Goal: Task Accomplishment & Management: Manage account settings

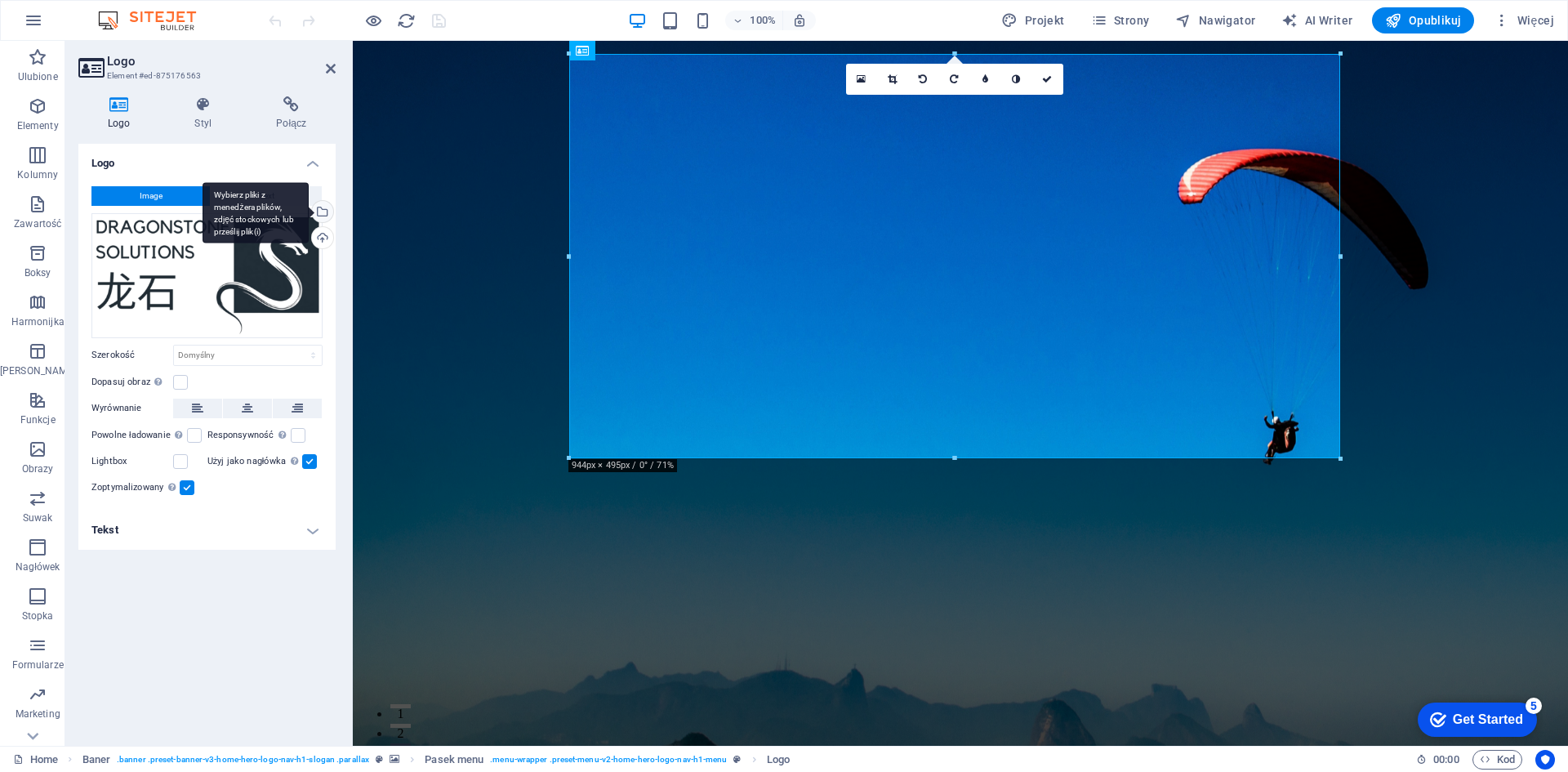
click at [326, 209] on div "Wybierz pliki z menedżera plików, zdjęć stockowych lub prześlij plik(i)" at bounding box center [321, 214] width 25 height 25
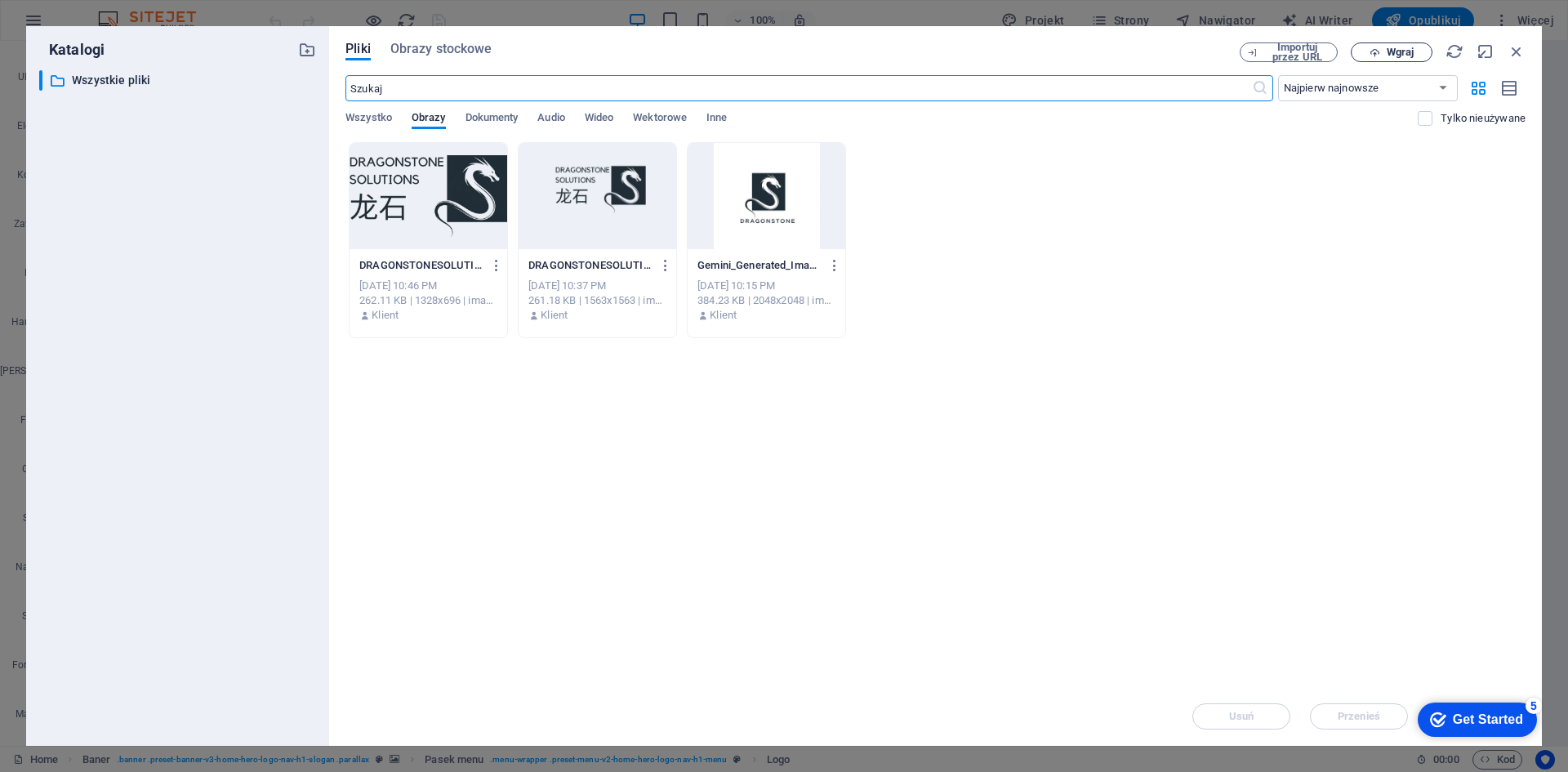
click at [1399, 48] on span "Wgraj" at bounding box center [1400, 52] width 27 height 10
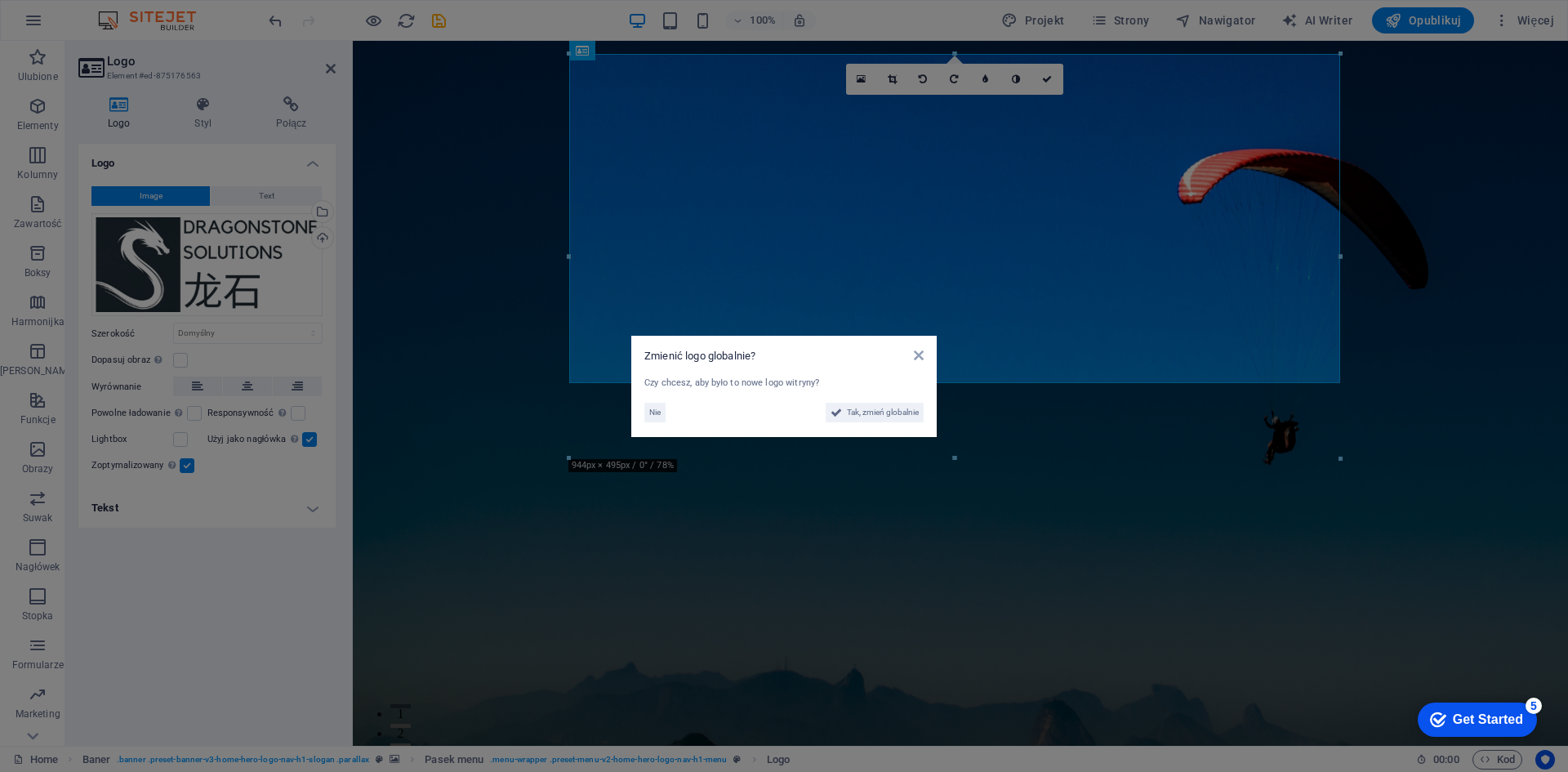
click at [453, 303] on aside "Zmienić logo globalnie? Czy chcesz, aby było to nowe logo witryny? Nie Tak, zmi…" at bounding box center [784, 386] width 1568 height 772
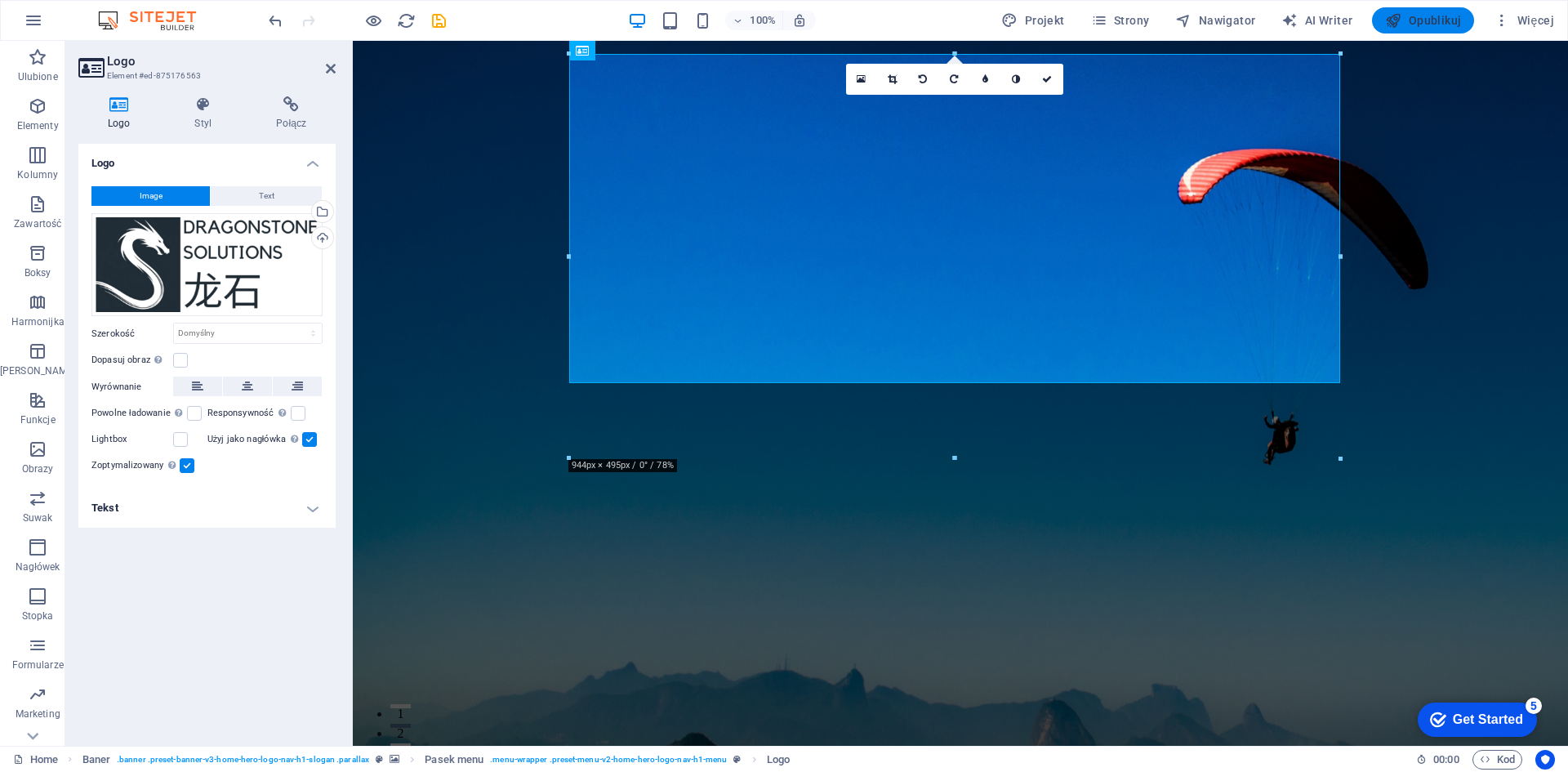
click at [1215, 663] on span "Opublikuj" at bounding box center [607, 692] width 1215 height 59
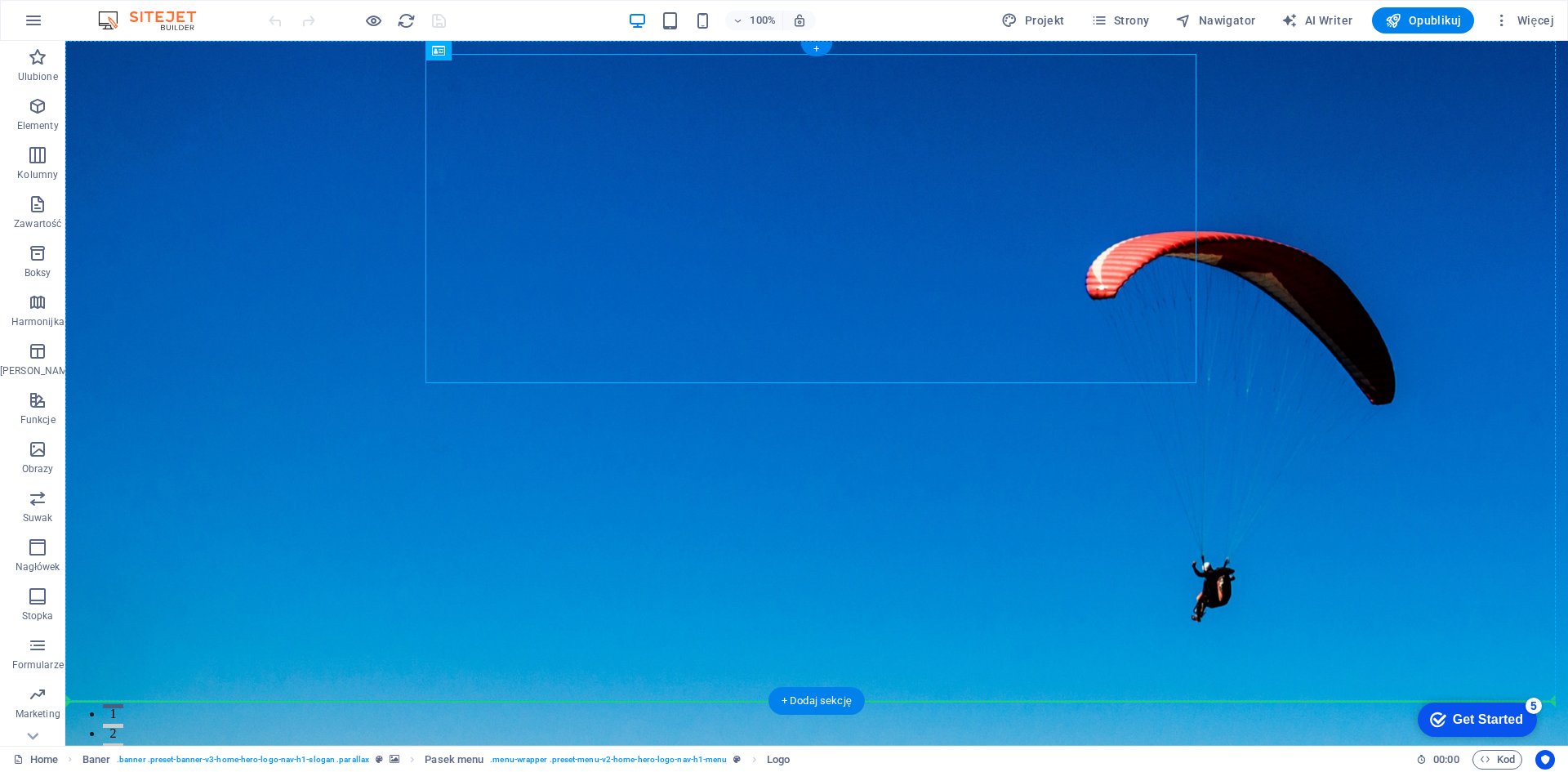
drag, startPoint x: 821, startPoint y: 244, endPoint x: 299, endPoint y: 376, distance: 538.4
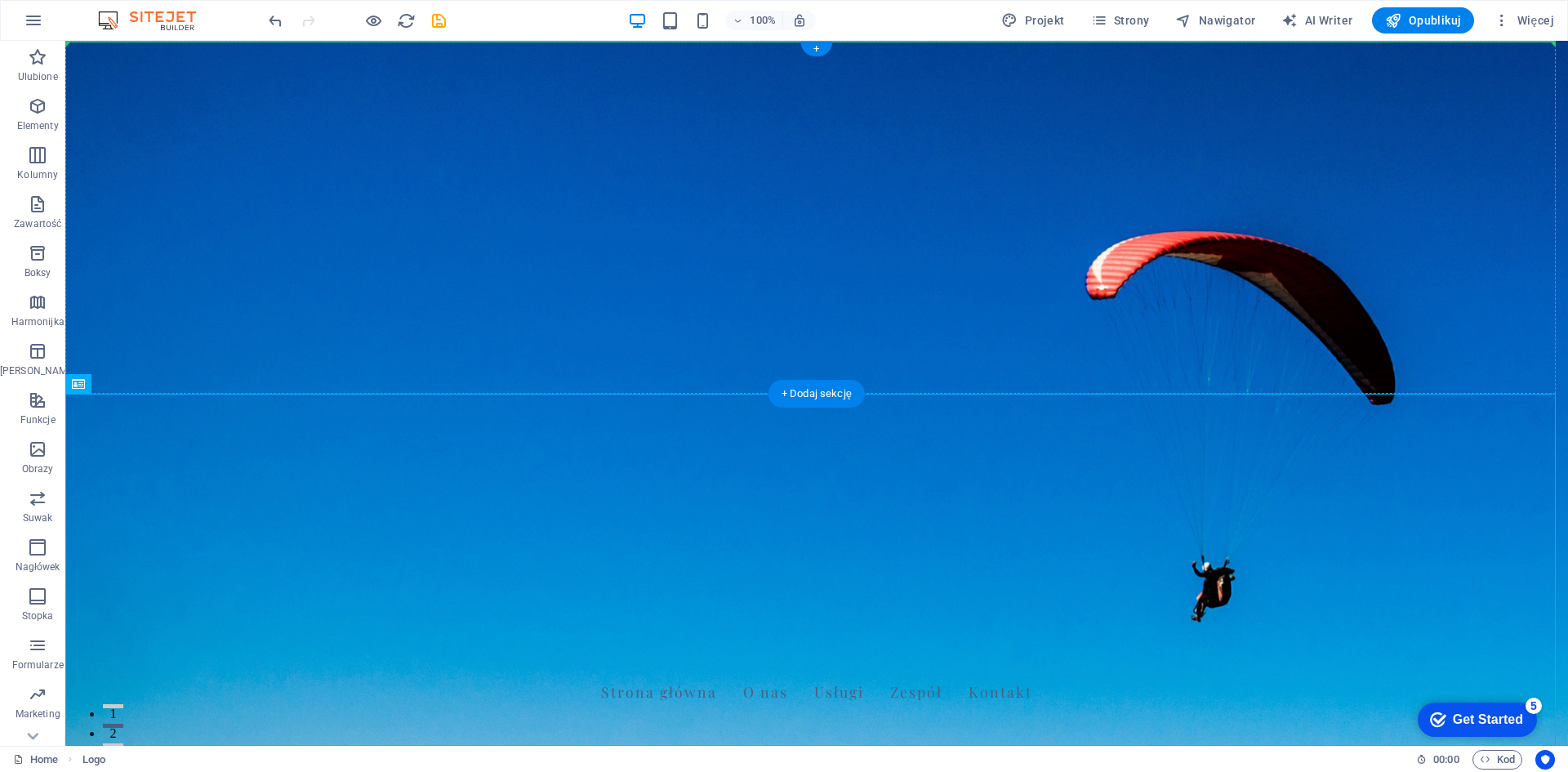
drag, startPoint x: 537, startPoint y: 561, endPoint x: 341, endPoint y: 81, distance: 518.5
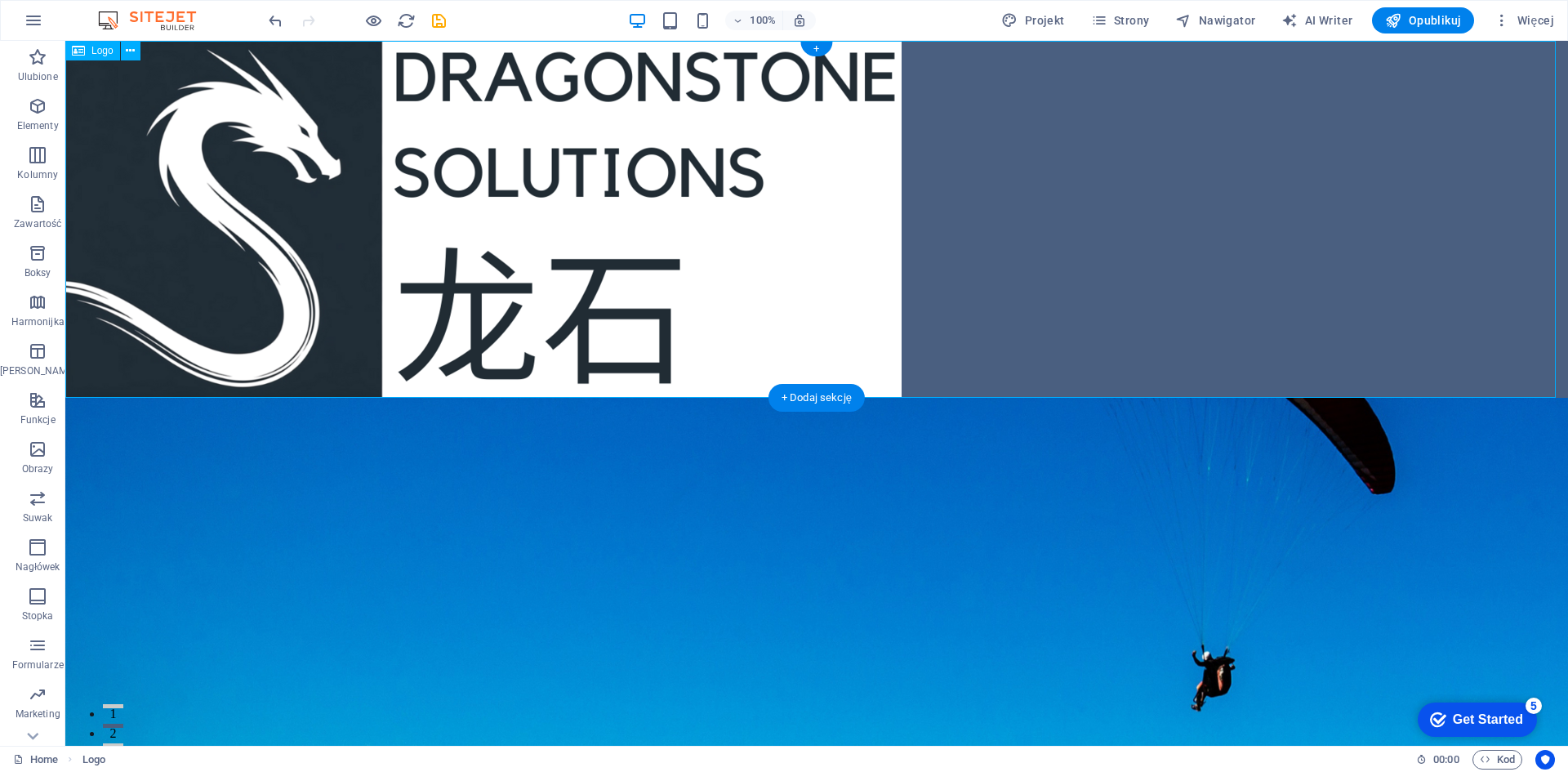
drag, startPoint x: 481, startPoint y: 284, endPoint x: 474, endPoint y: 298, distance: 15.7
click at [474, 298] on div at bounding box center [817, 219] width 1503 height 357
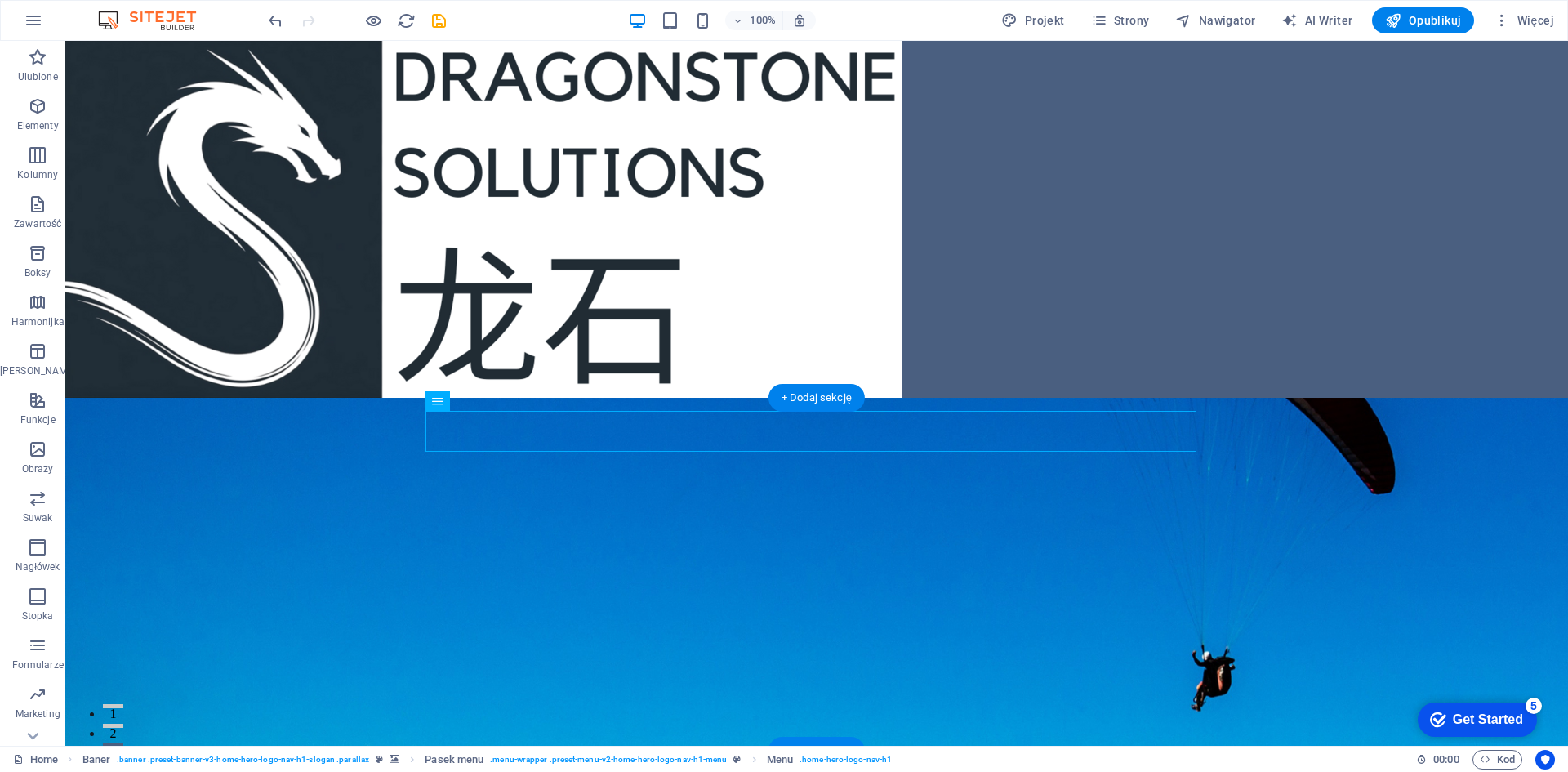
drag, startPoint x: 511, startPoint y: 444, endPoint x: 657, endPoint y: 417, distance: 148.5
click at [235, 136] on div at bounding box center [817, 219] width 1503 height 357
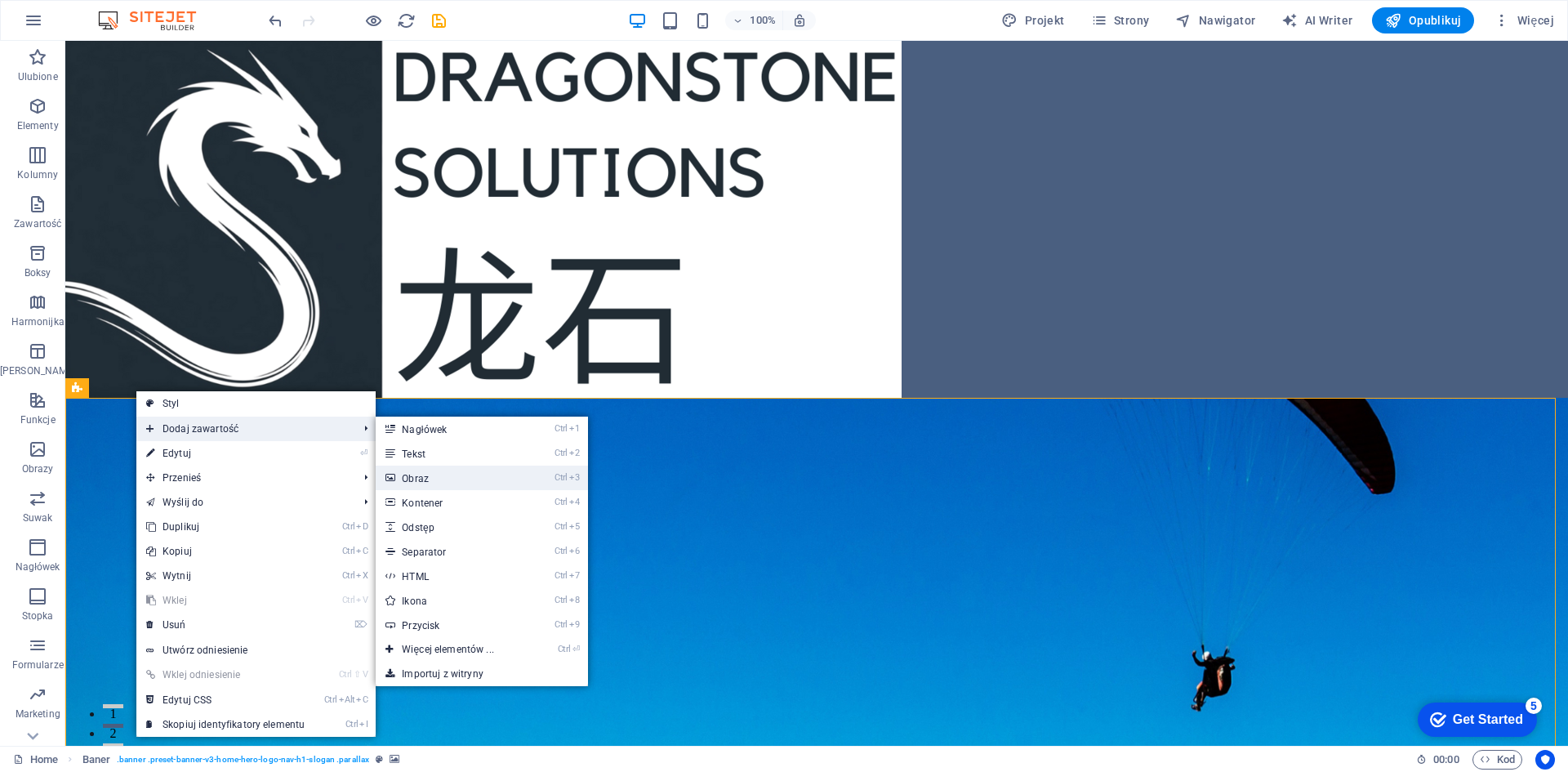
drag, startPoint x: 129, startPoint y: 477, endPoint x: 446, endPoint y: 480, distance: 317.0
click at [446, 480] on link "Ctrl 3 Obraz" at bounding box center [450, 478] width 150 height 25
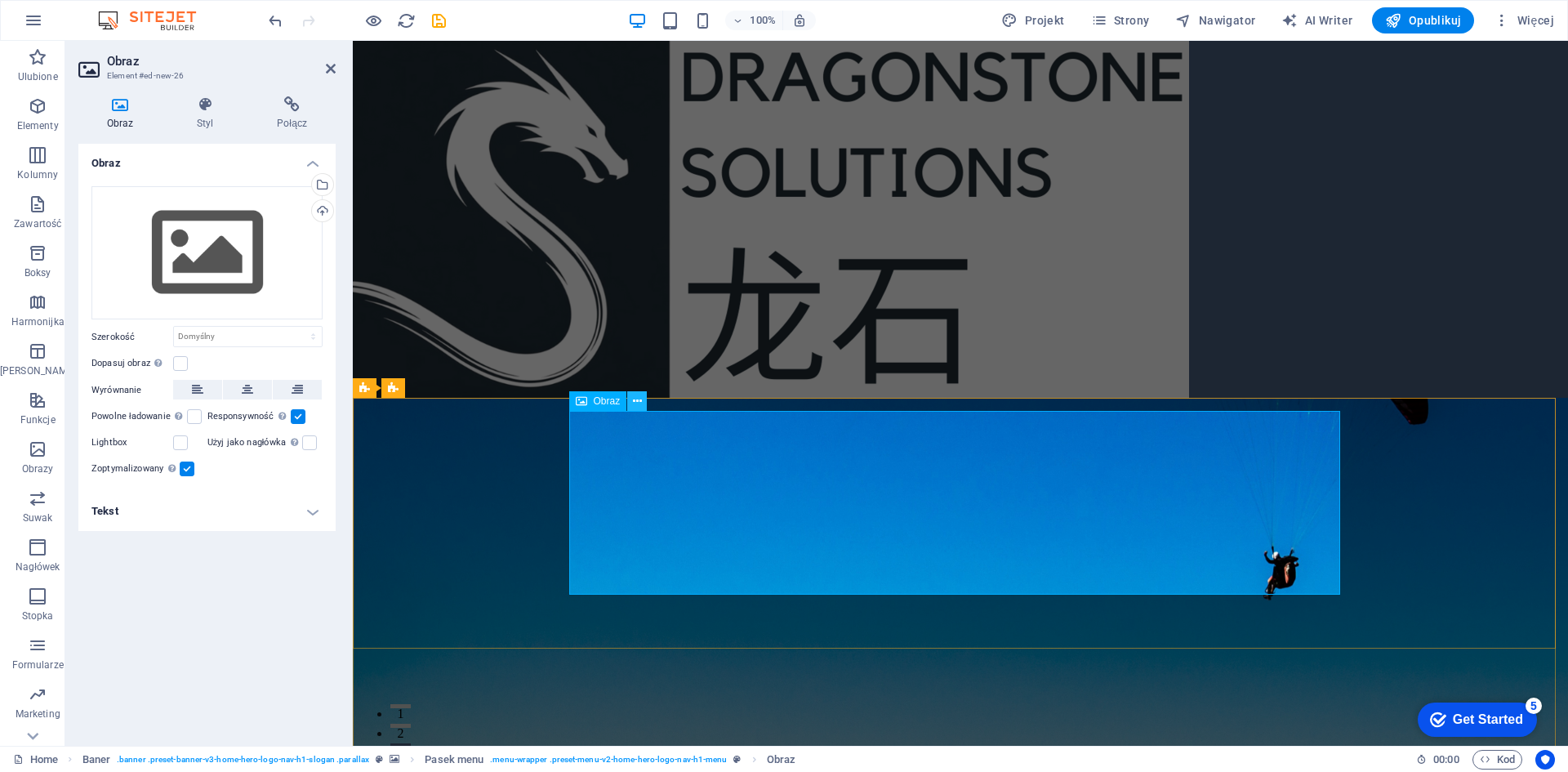
click at [637, 399] on icon at bounding box center [637, 401] width 9 height 17
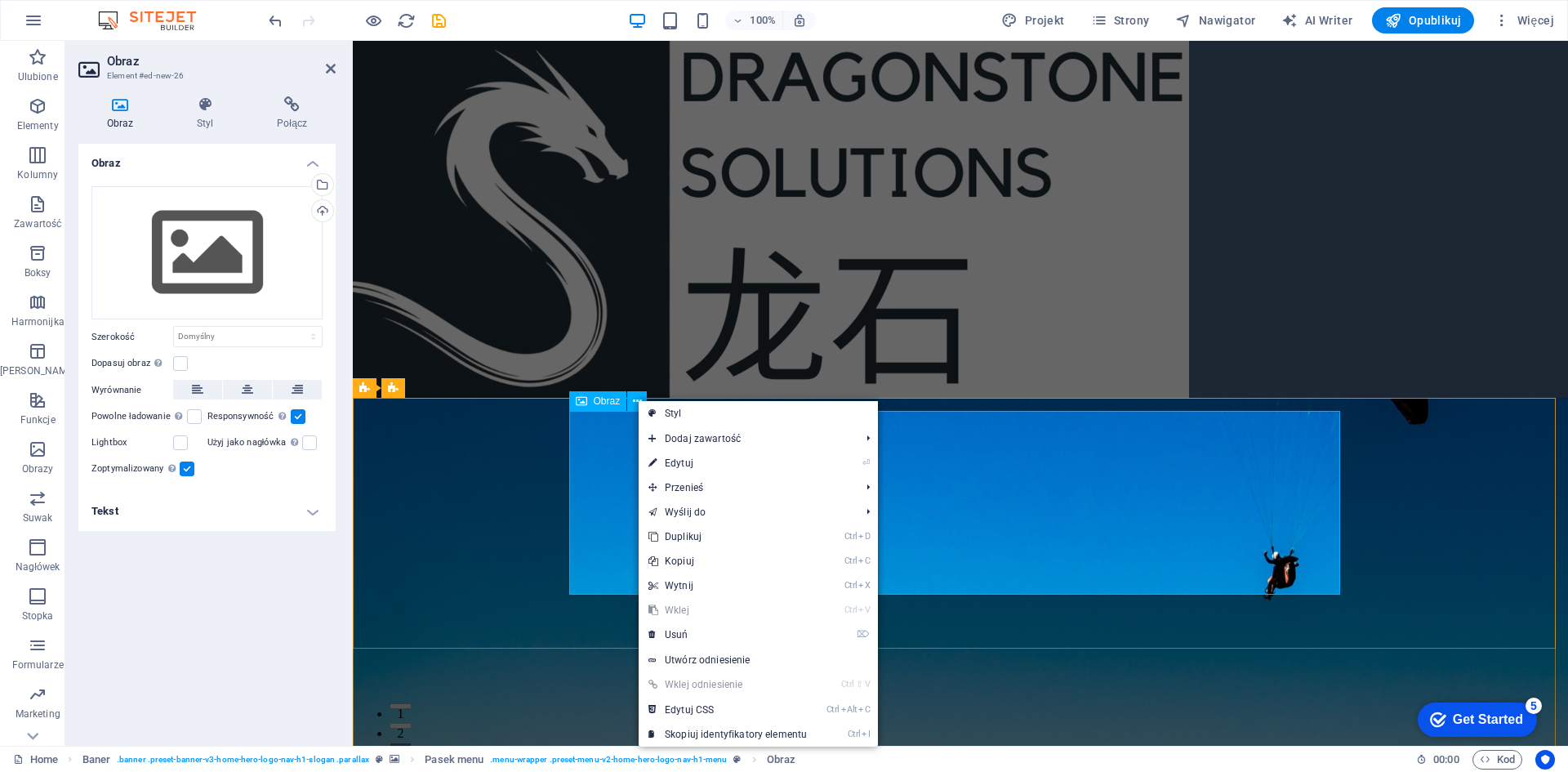
click at [590, 405] on div "Obraz" at bounding box center [598, 401] width 58 height 20
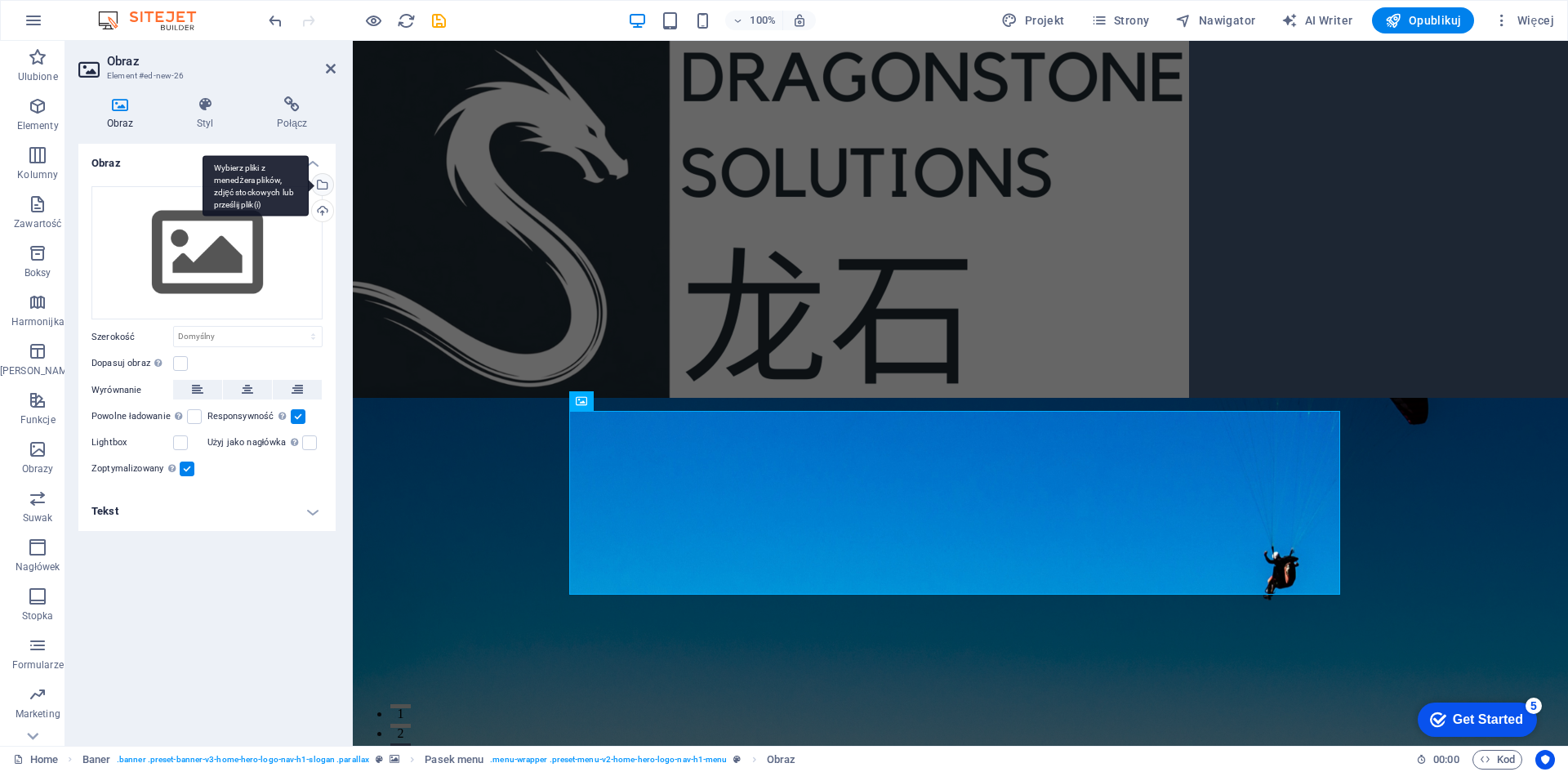
click at [326, 186] on div "Wybierz pliki z menedżera plików, zdjęć stockowych lub prześlij plik(i)" at bounding box center [321, 186] width 25 height 25
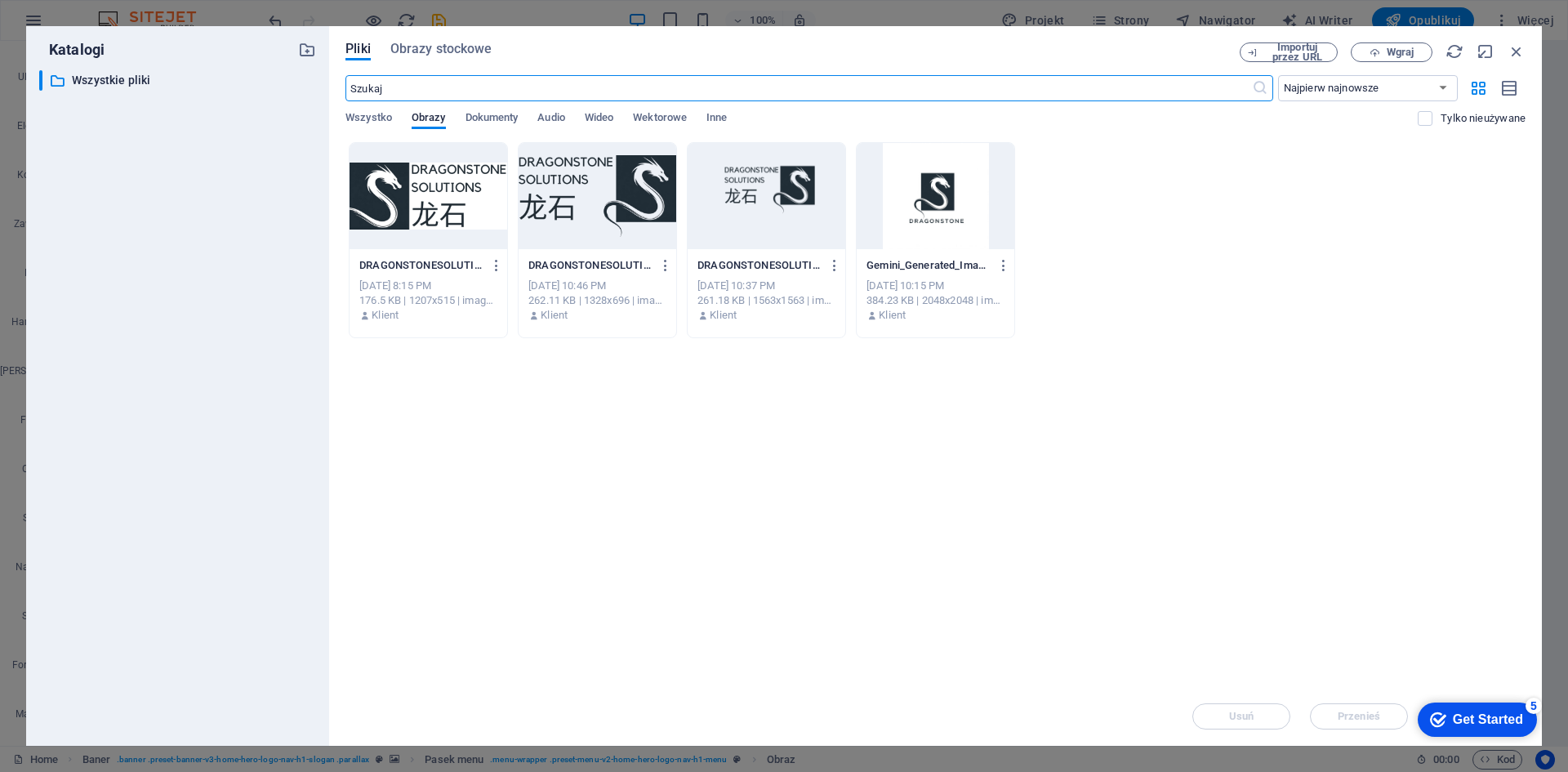
click at [403, 186] on div at bounding box center [428, 195] width 158 height 106
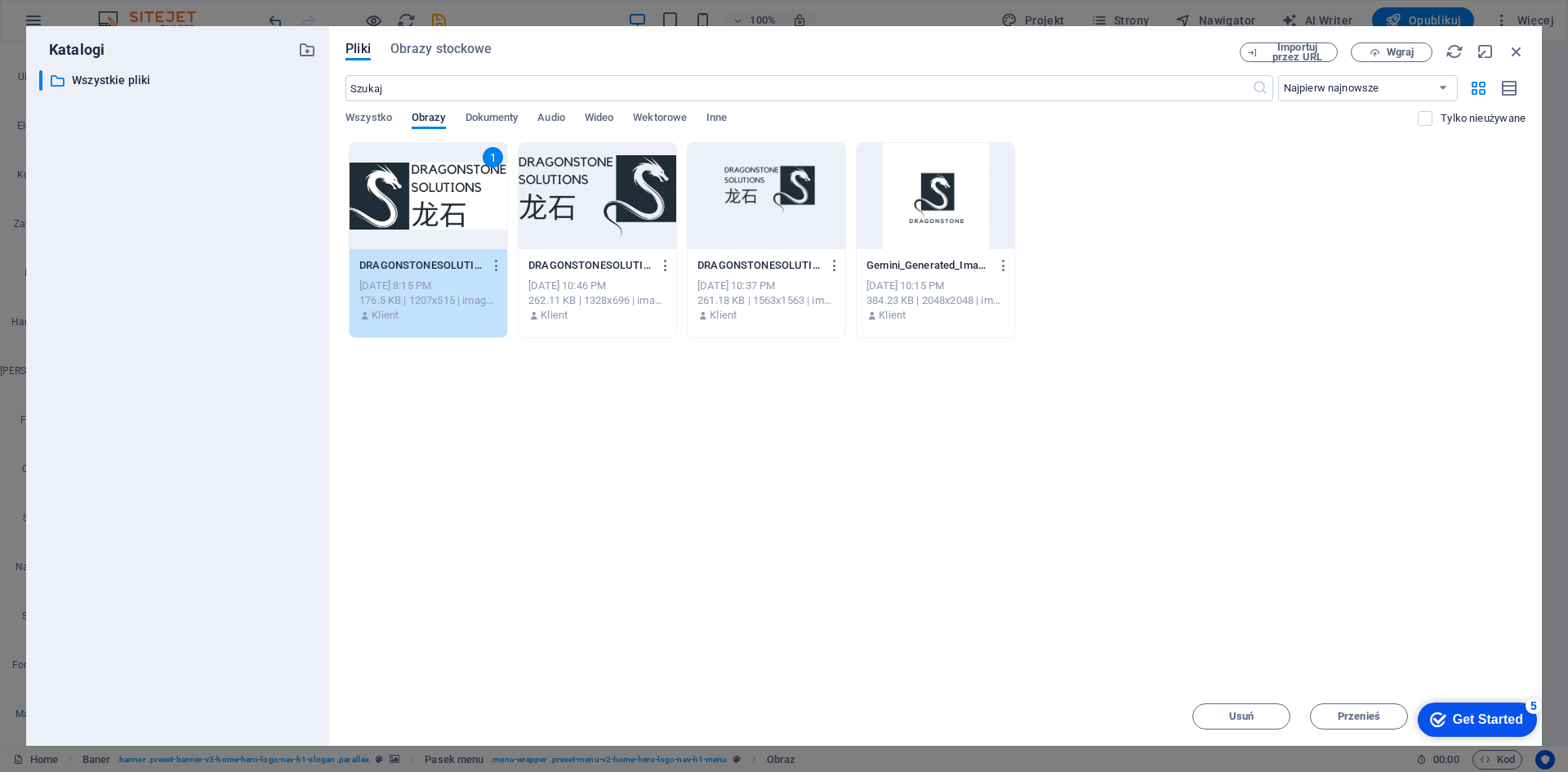
drag, startPoint x: 403, startPoint y: 186, endPoint x: 49, endPoint y: 147, distance: 356.1
click at [403, 186] on div "1" at bounding box center [428, 195] width 158 height 106
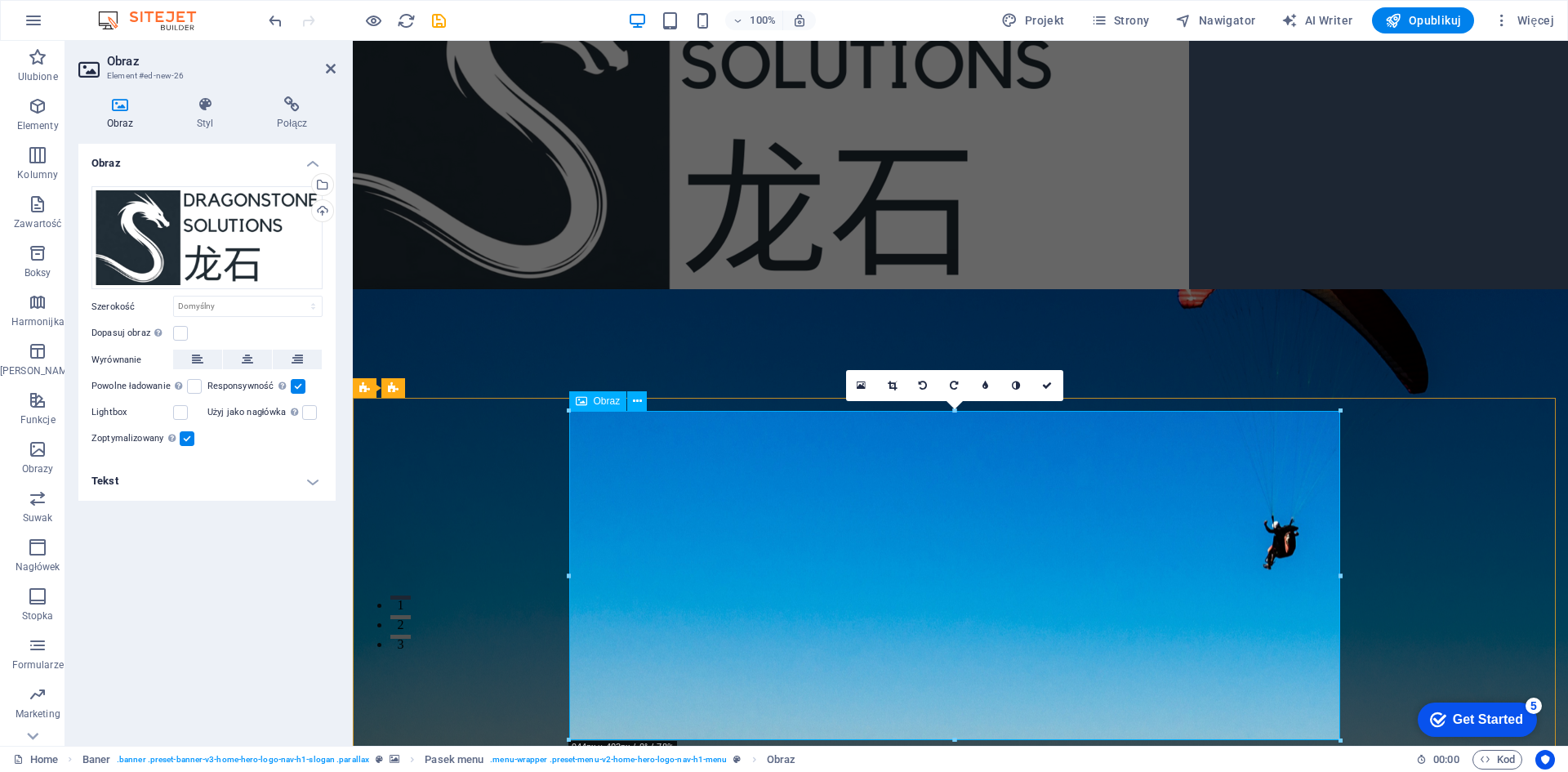
scroll to position [136, 0]
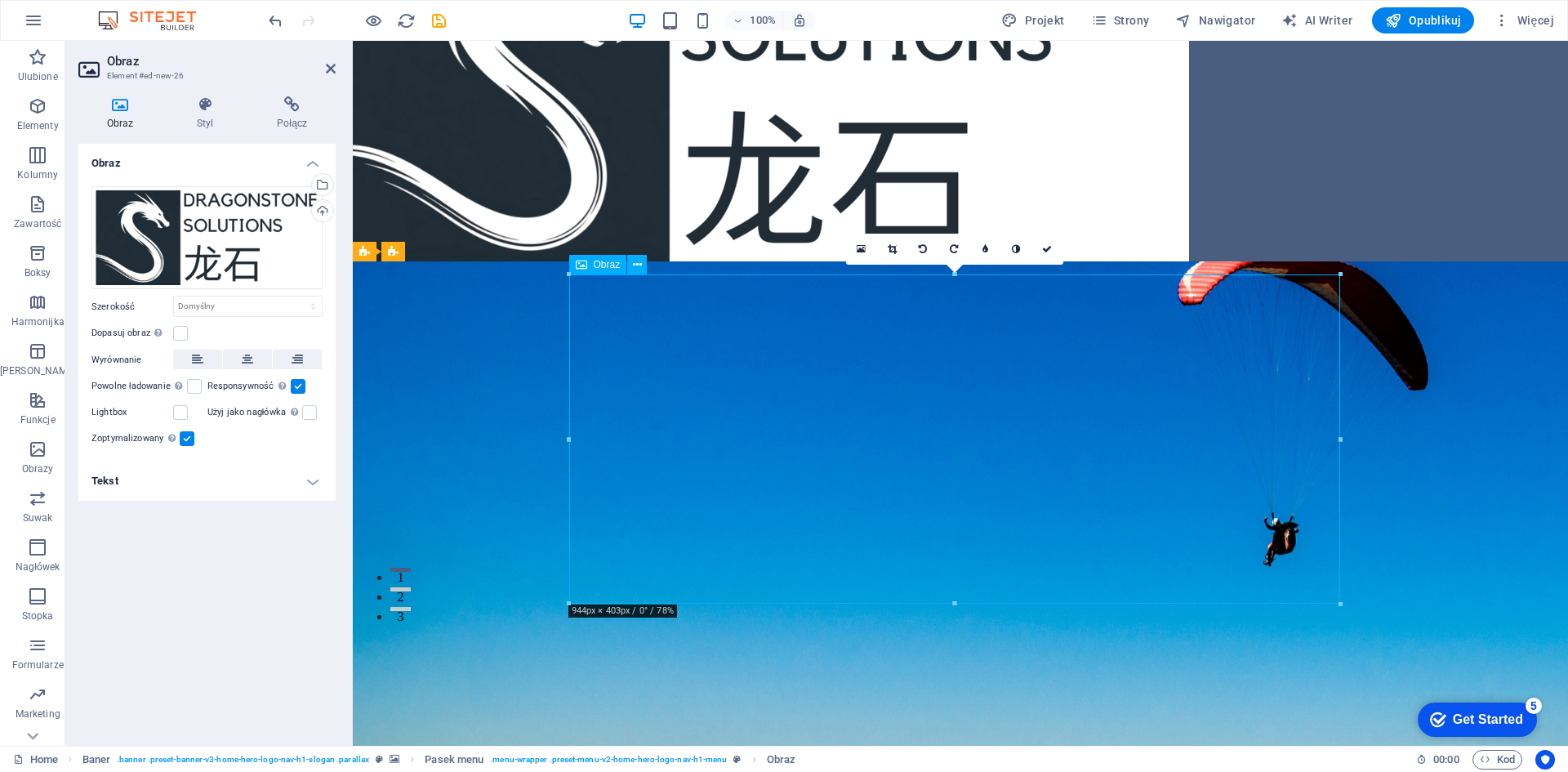
drag, startPoint x: 899, startPoint y: 500, endPoint x: 666, endPoint y: 546, distance: 237.5
click at [670, 134] on div at bounding box center [960, 82] width 1215 height 357
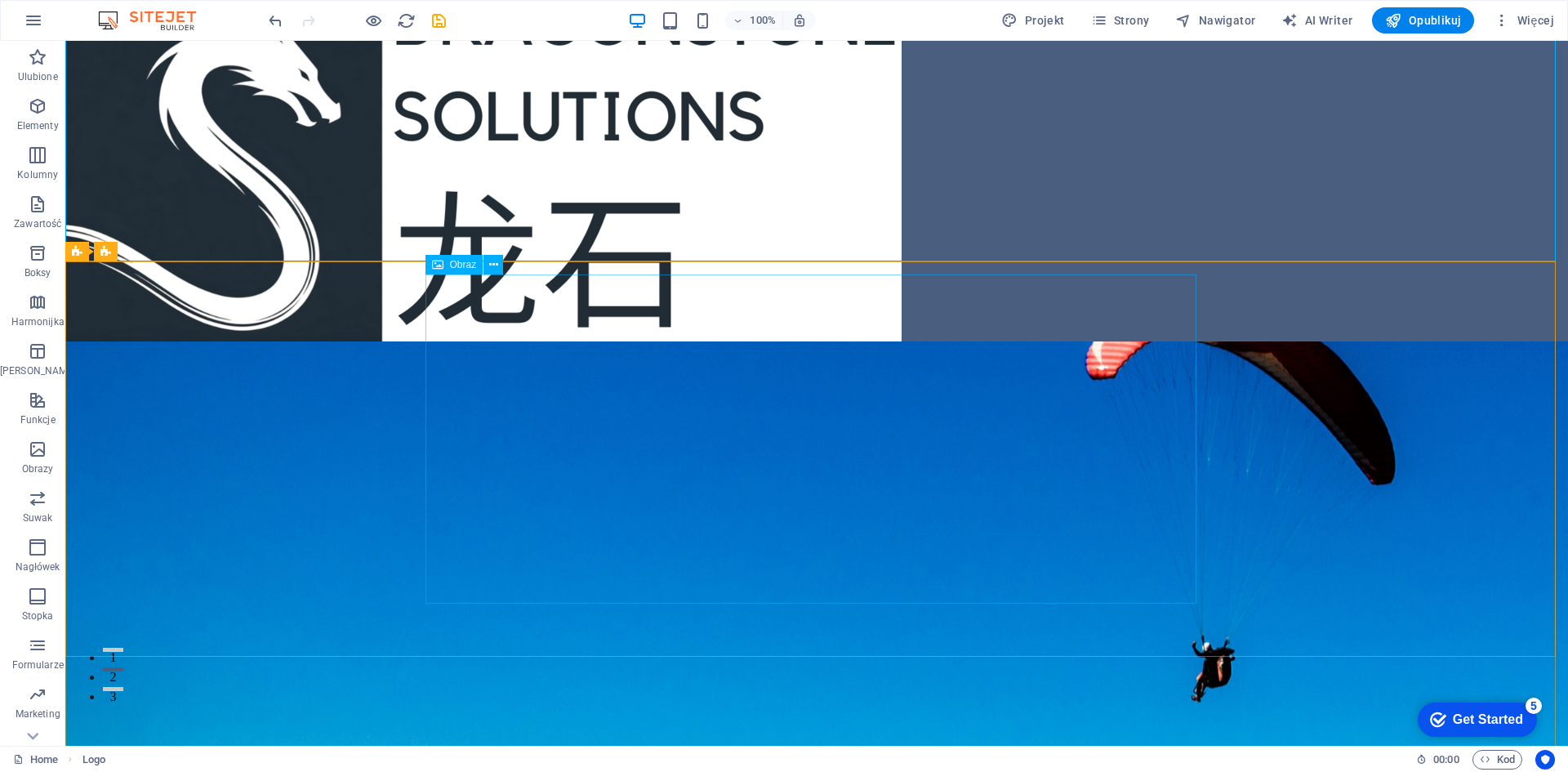
scroll to position [0, 0]
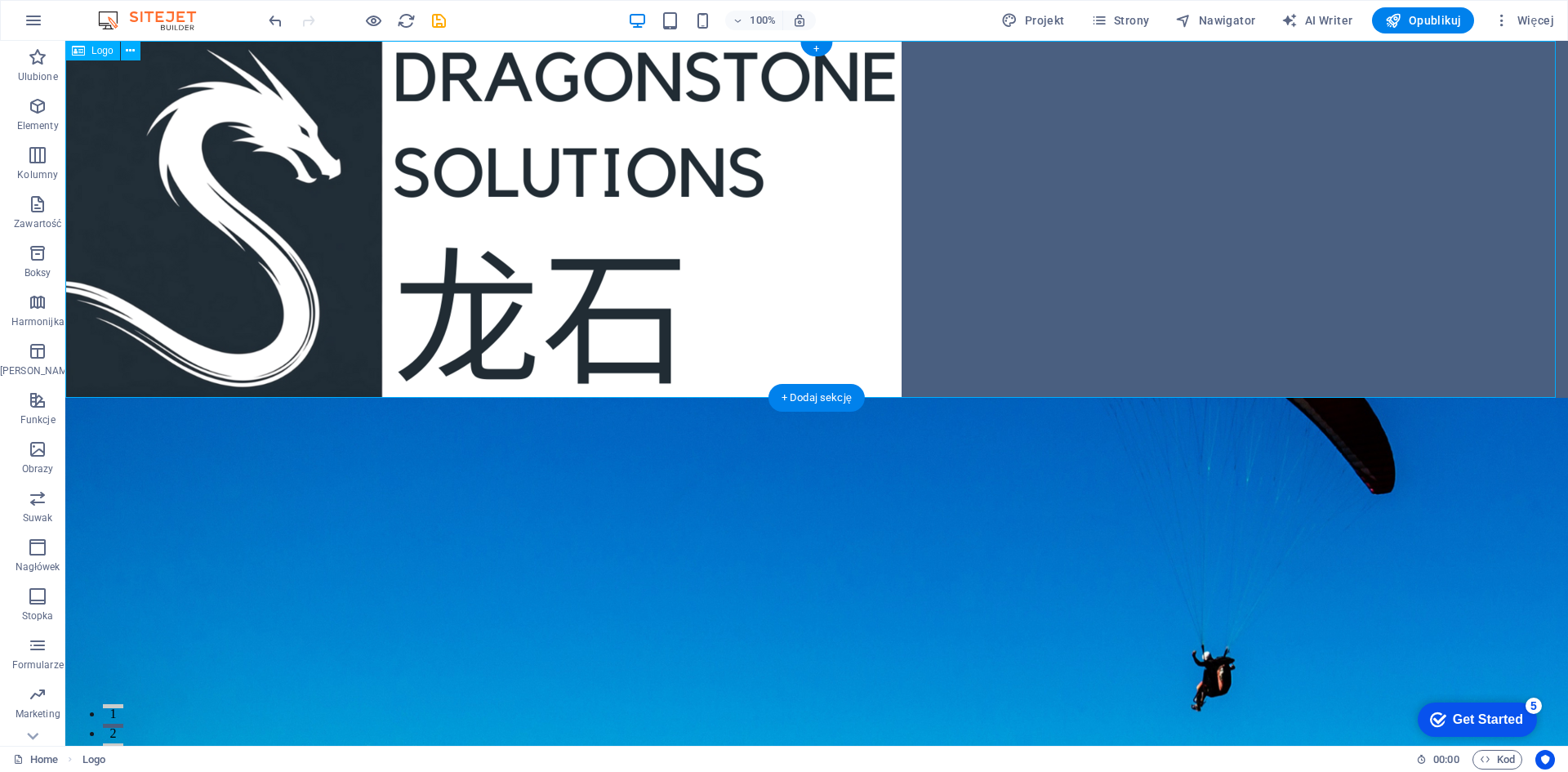
click at [297, 177] on div at bounding box center [817, 219] width 1503 height 357
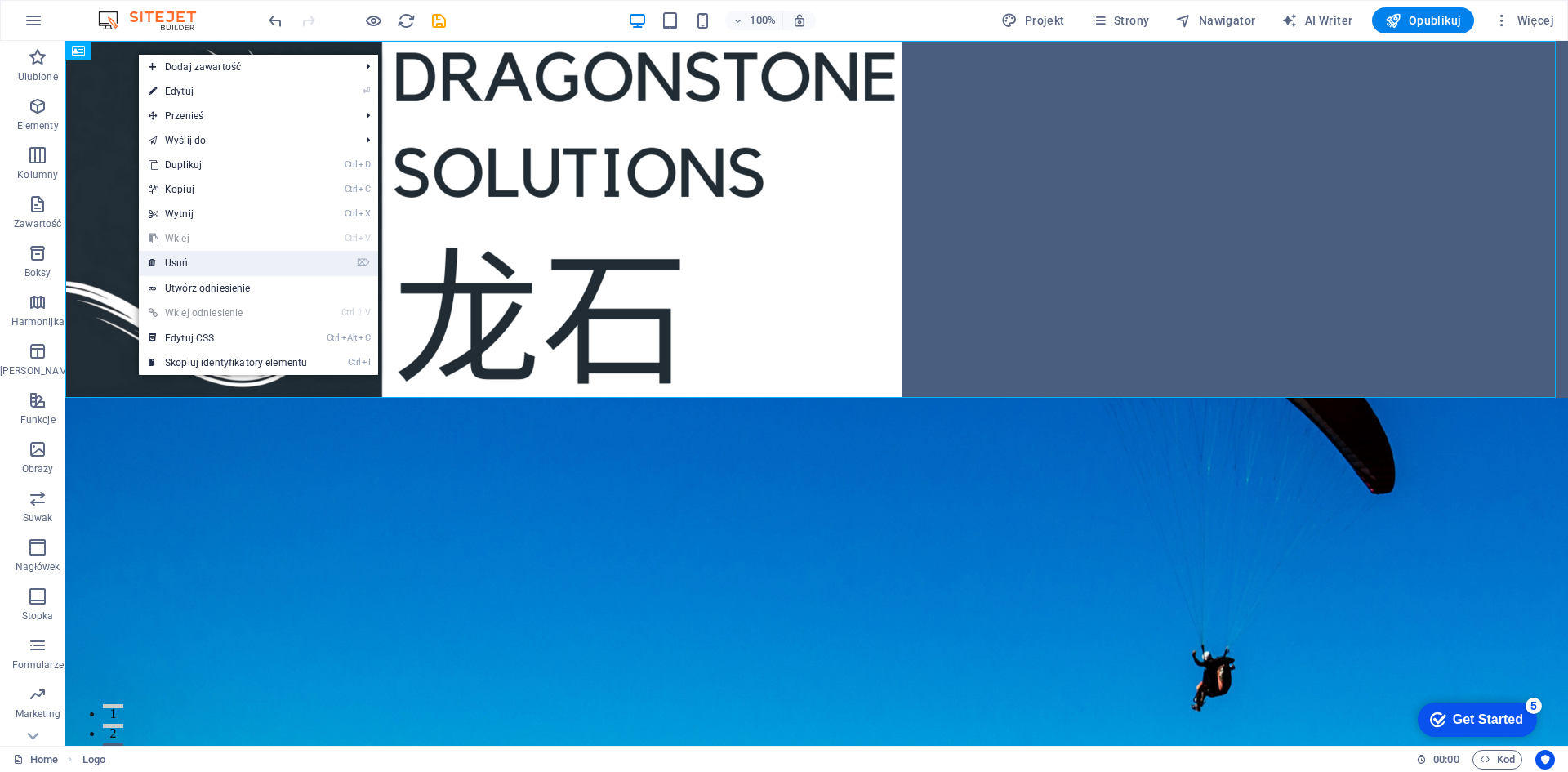
click at [206, 262] on link "⌦ Usuń" at bounding box center [228, 263] width 178 height 25
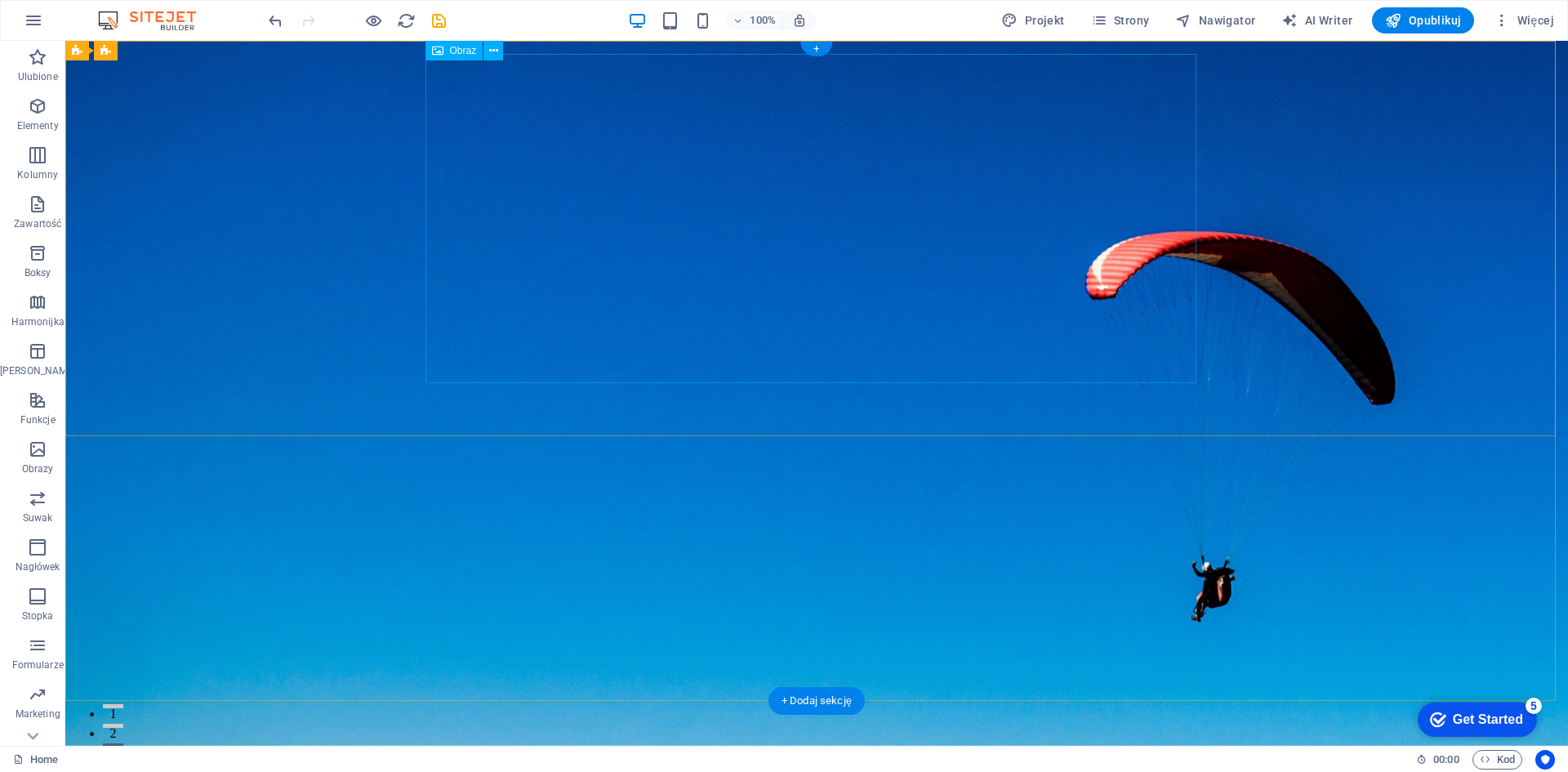
click at [491, 54] on icon at bounding box center [493, 50] width 9 height 17
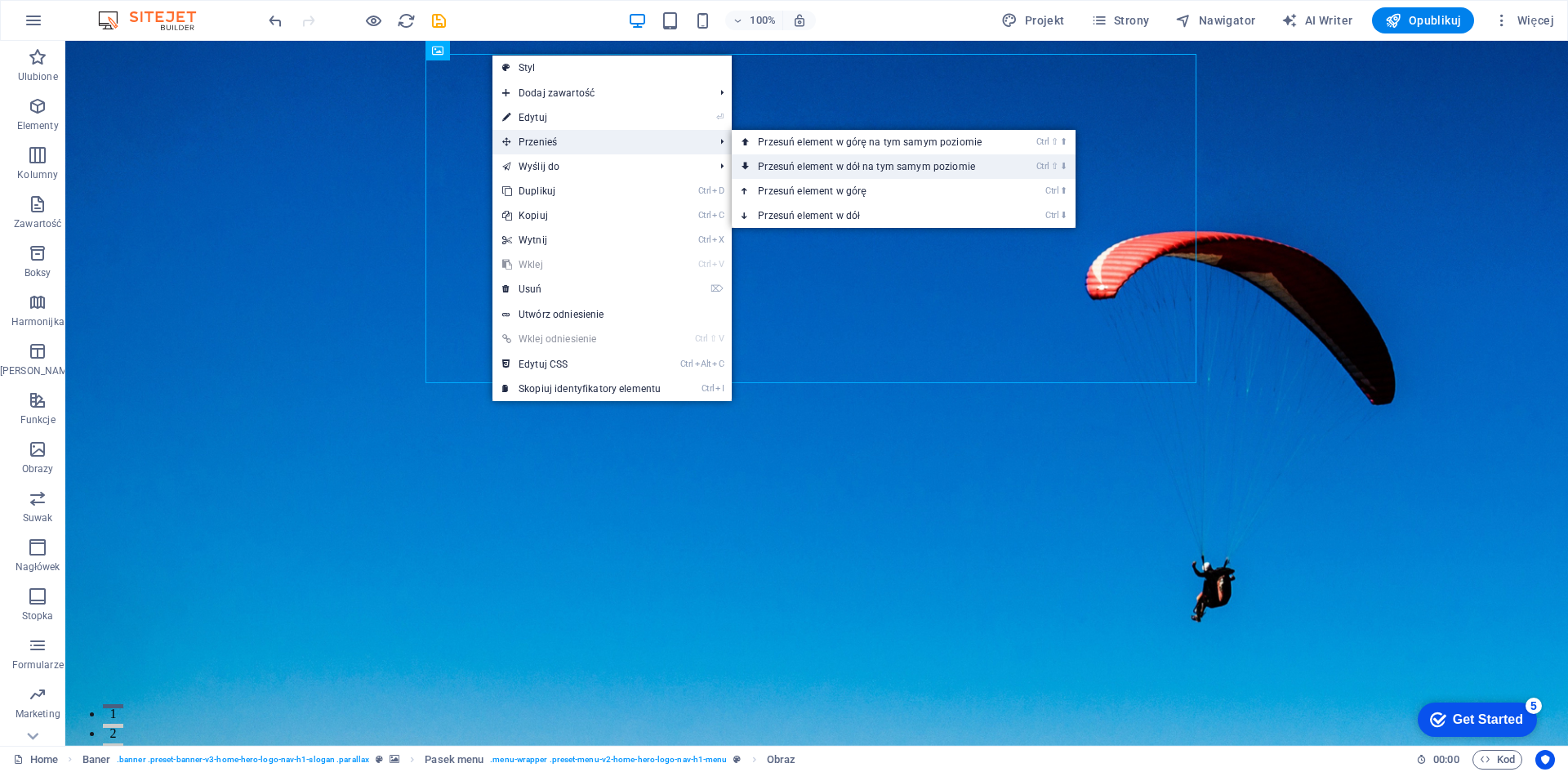
click at [905, 164] on link "Ctrl ⇧ ⬇ Przesuń element w dół na tym samym poziomie" at bounding box center [873, 167] width 283 height 25
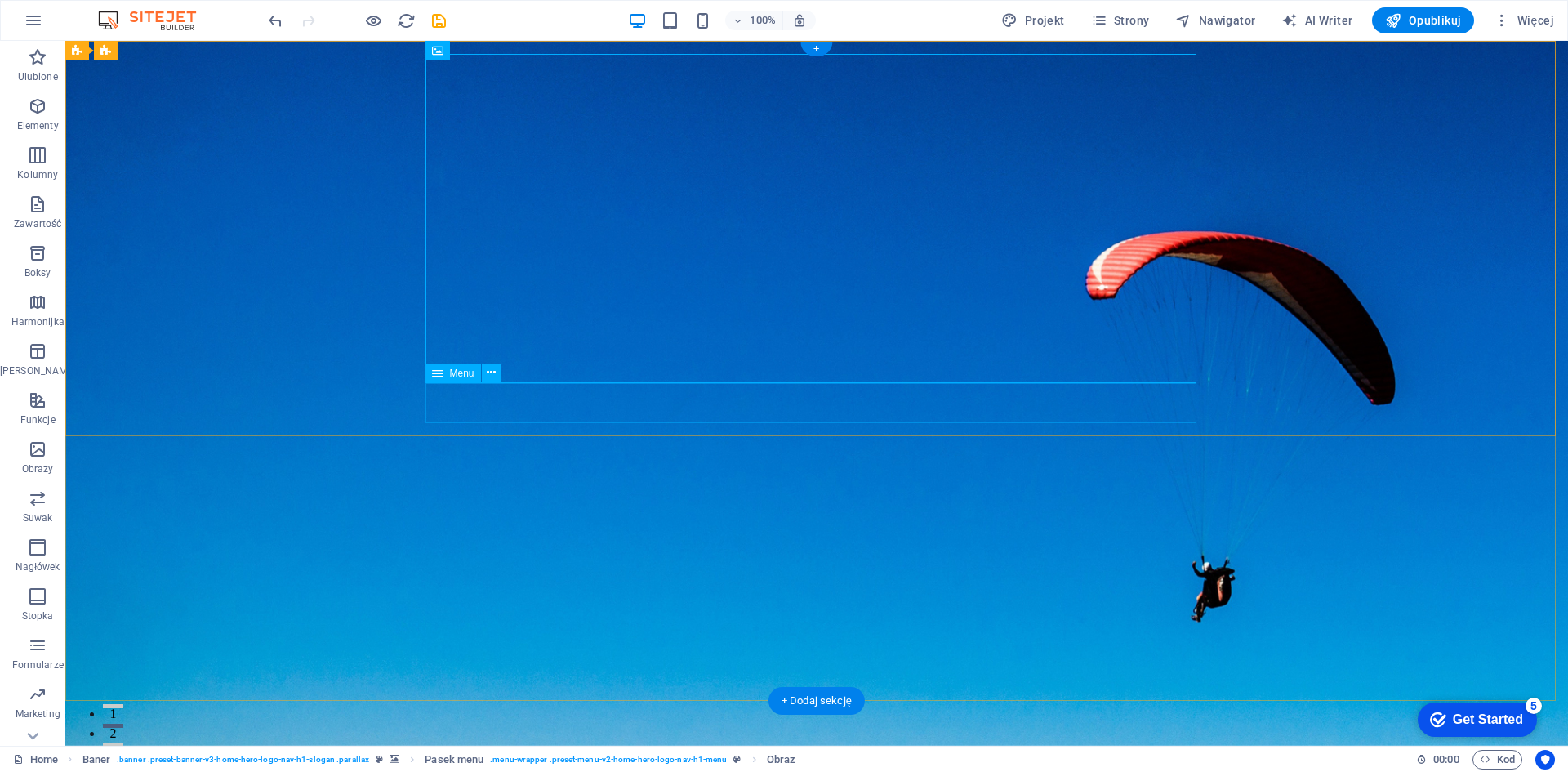
click at [808, 748] on nav "Strona główna O nas Usługi Zespół Kontakt" at bounding box center [817, 769] width 771 height 41
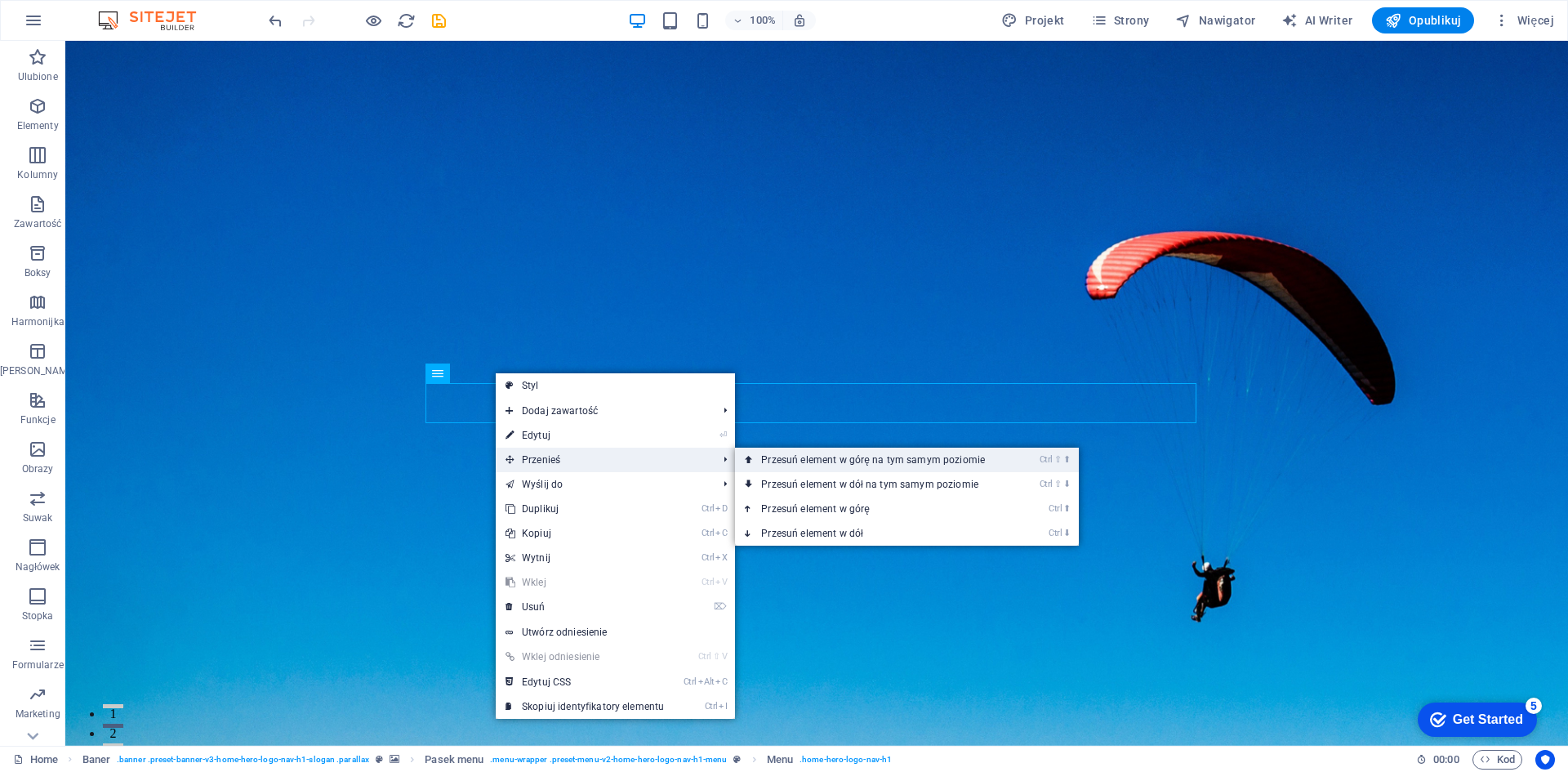
click at [861, 464] on link "Ctrl ⇧ ⬆ Przesuń element w górę na tym samym poziomie" at bounding box center [876, 460] width 283 height 25
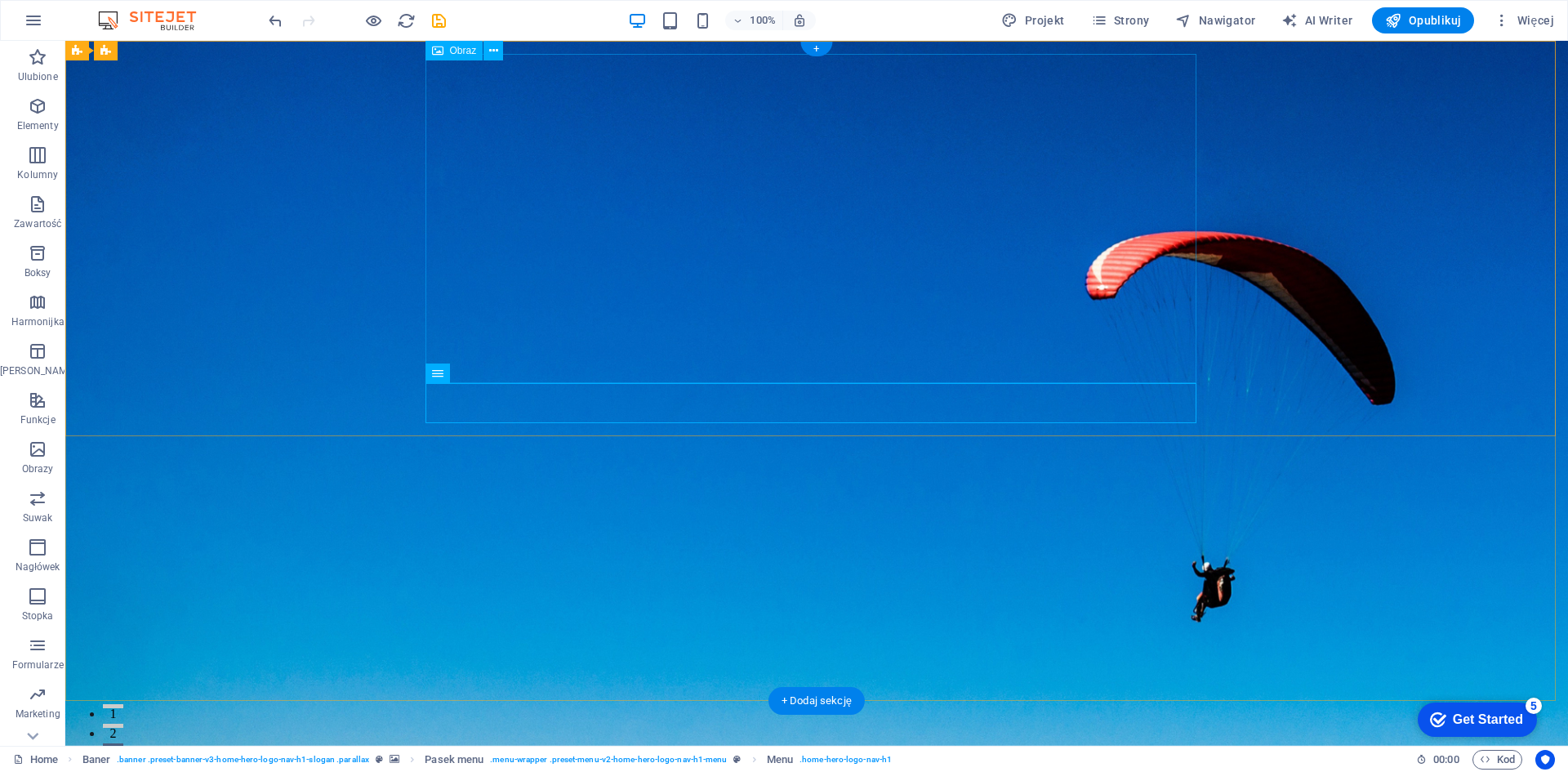
click at [888, 748] on nav "Strona główna O nas Usługi Zespół Kontakt" at bounding box center [817, 769] width 771 height 41
drag, startPoint x: 727, startPoint y: 242, endPoint x: 220, endPoint y: 318, distance: 512.7
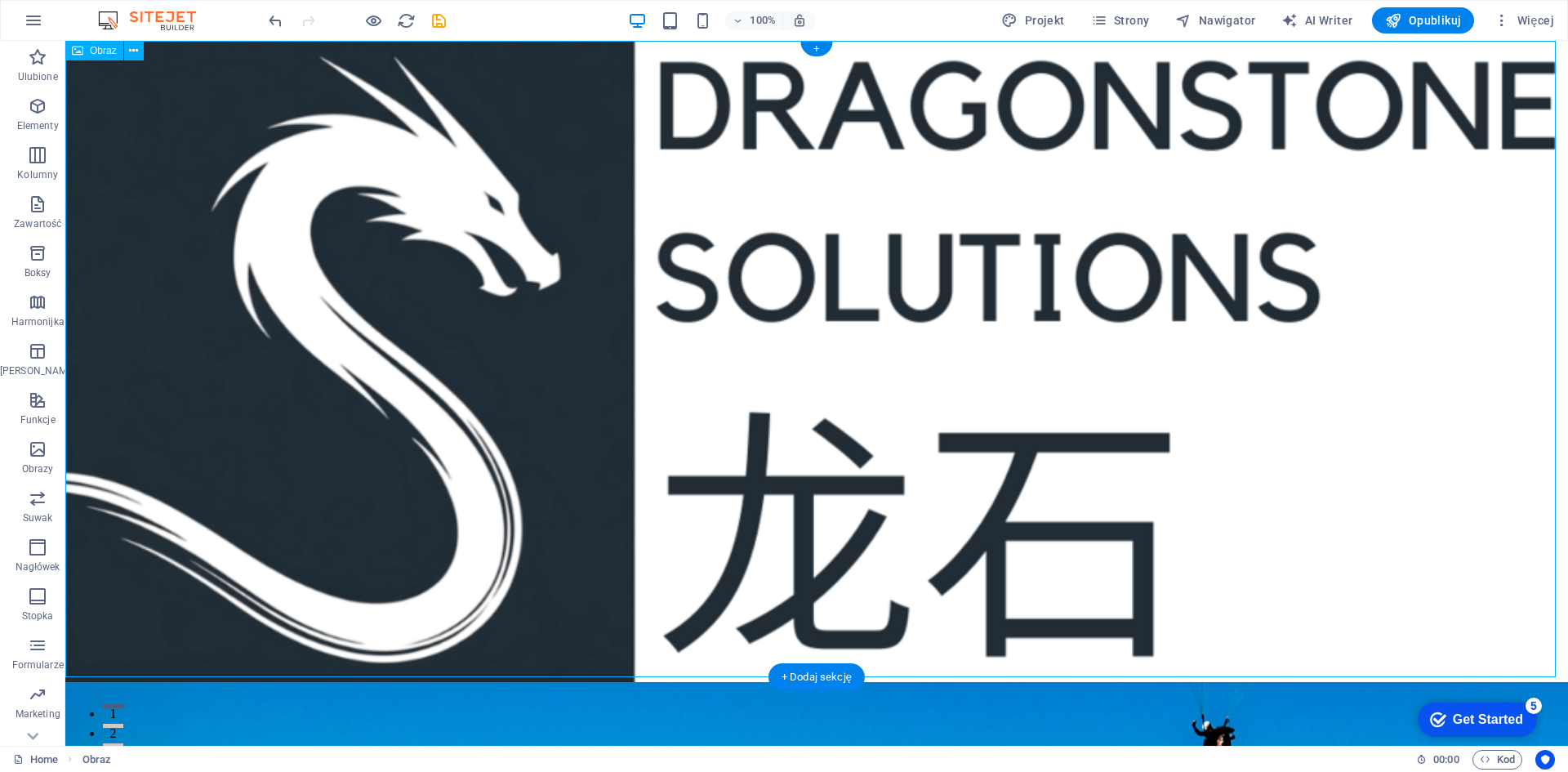
click at [854, 368] on figure at bounding box center [817, 361] width 1503 height 641
click at [817, 44] on div "+" at bounding box center [816, 49] width 32 height 15
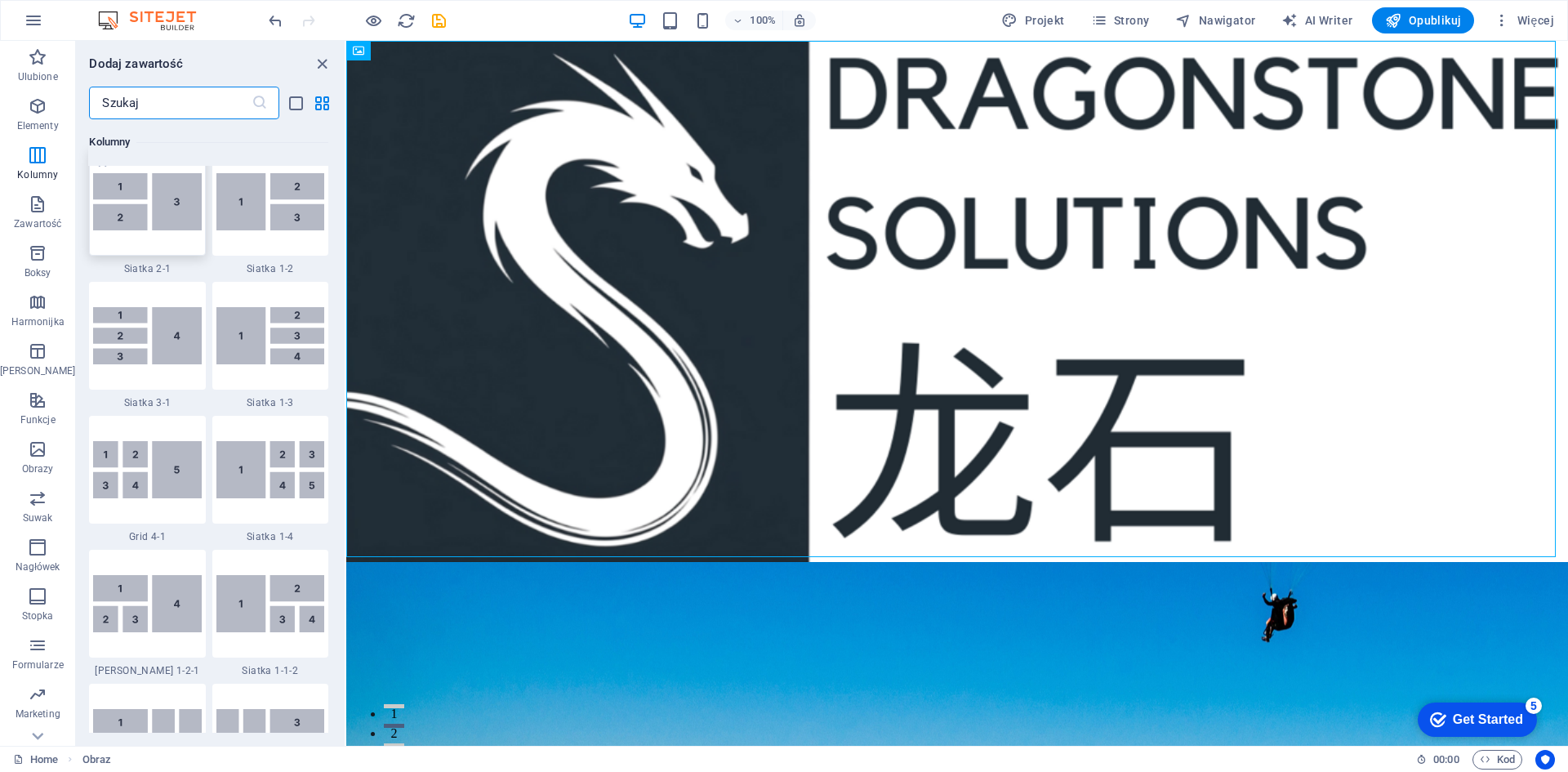
scroll to position [2041, 0]
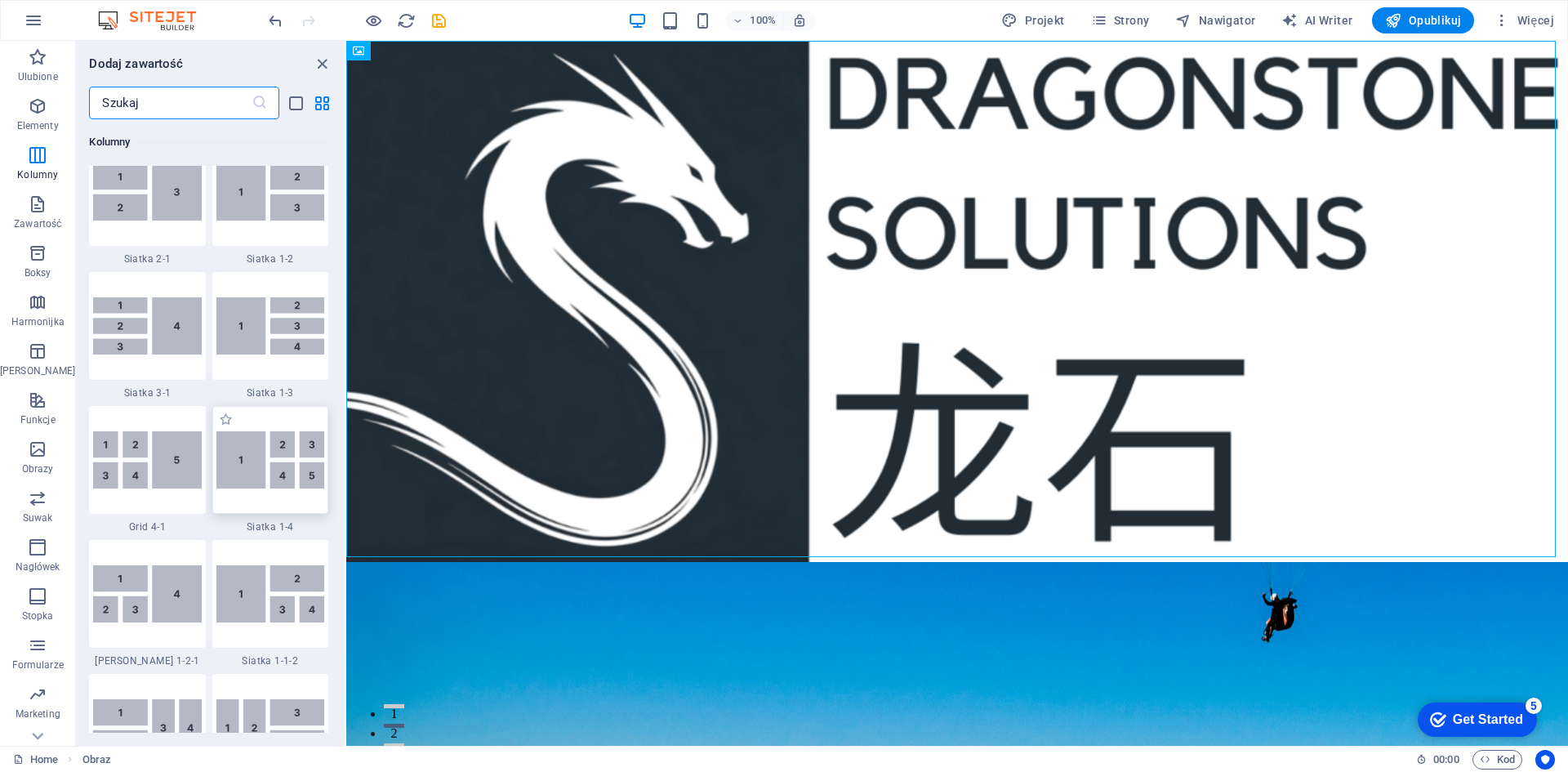
click at [259, 485] on img at bounding box center [270, 460] width 108 height 58
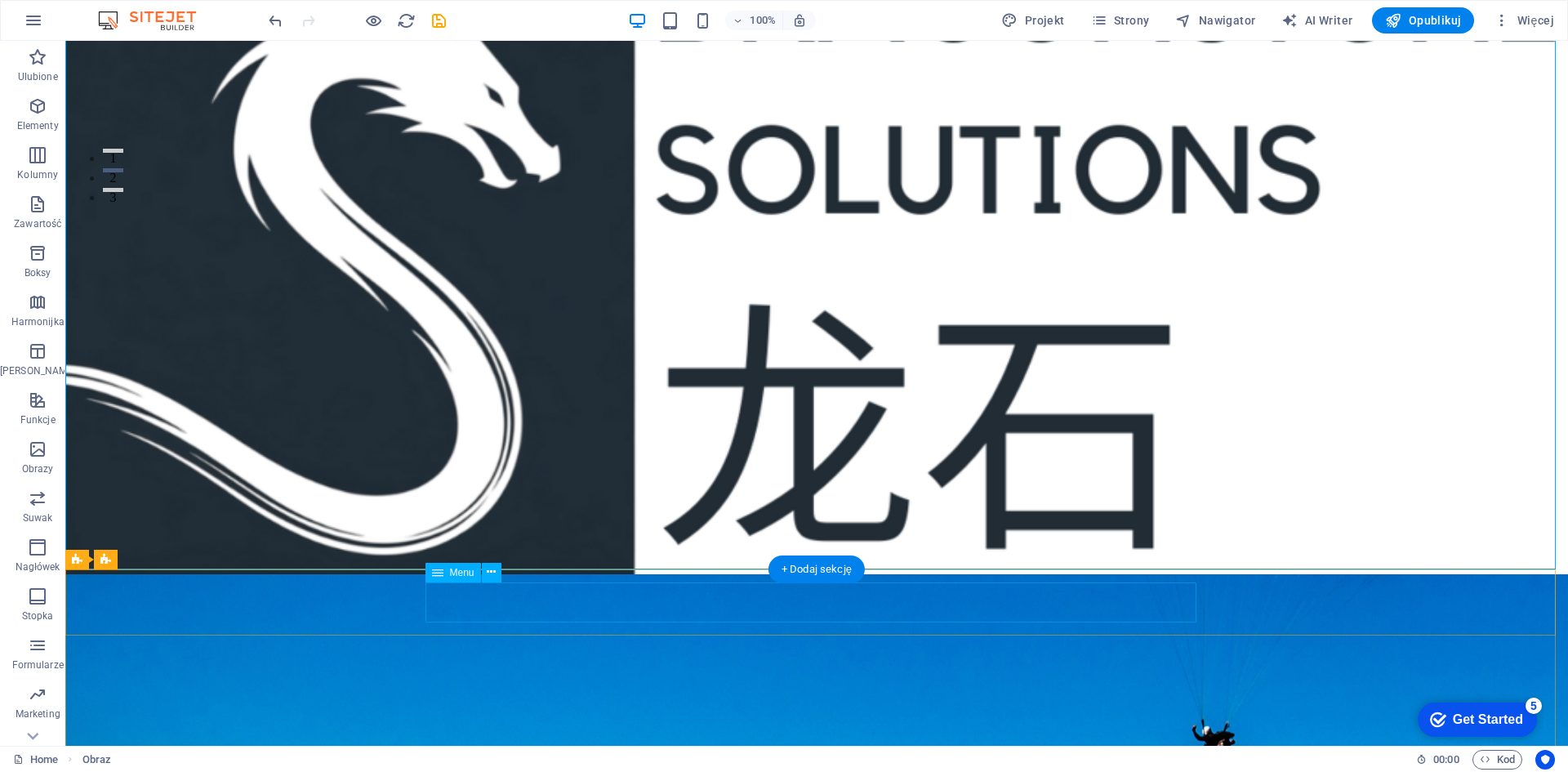
scroll to position [284, 0]
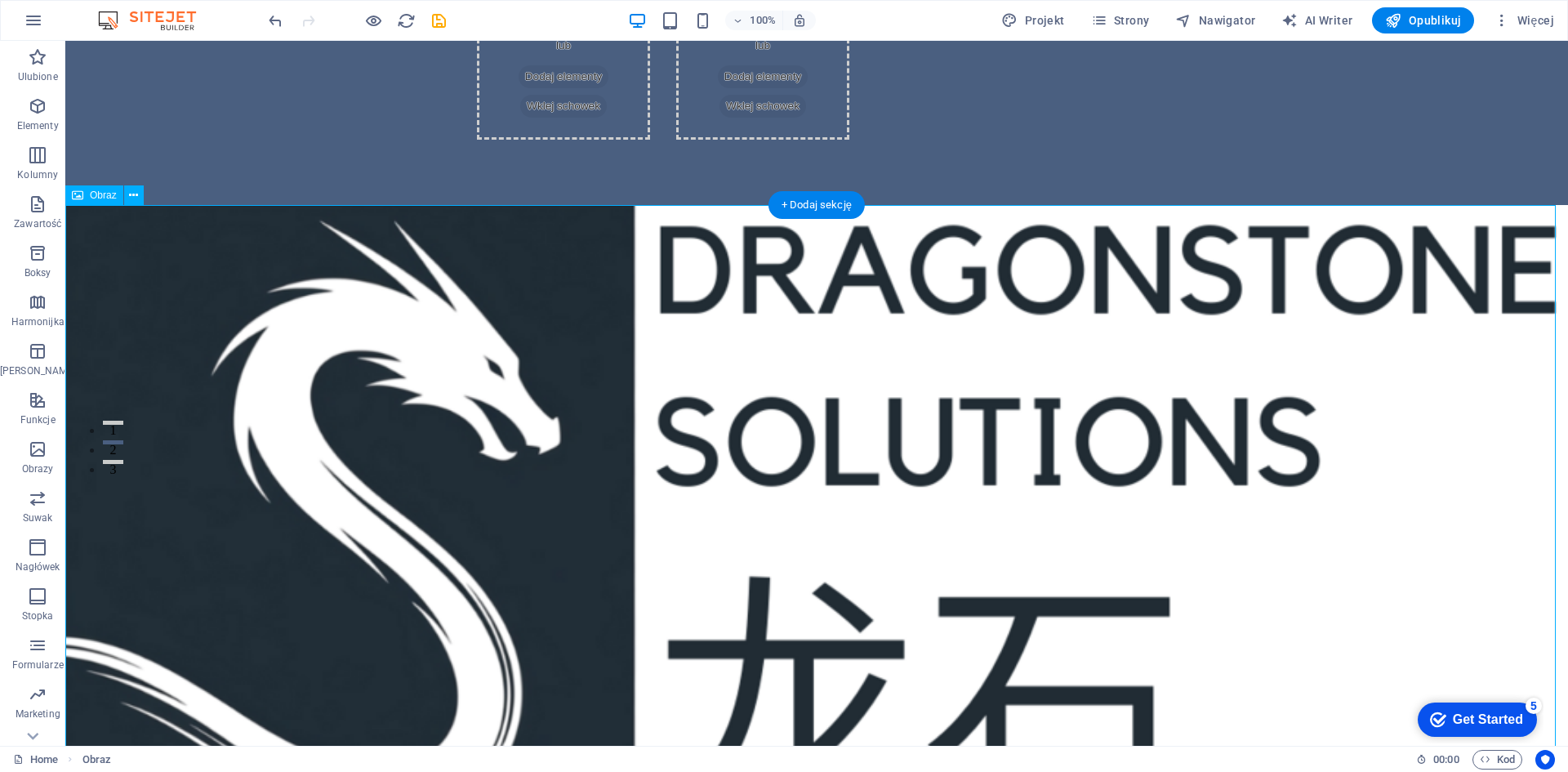
click at [673, 380] on figure at bounding box center [817, 525] width 1503 height 641
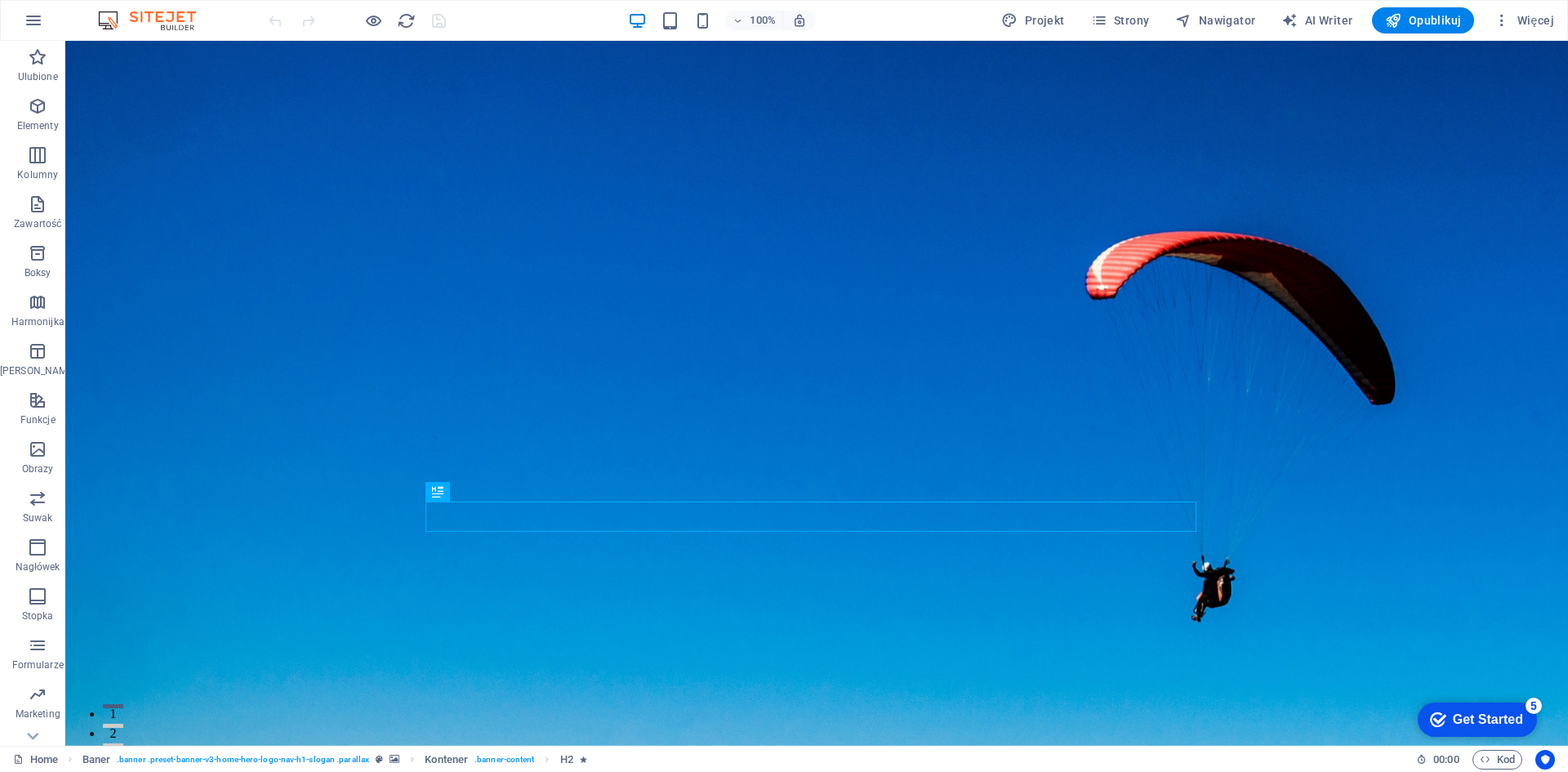
click at [1507, 712] on div "Get Started" at bounding box center [1487, 719] width 70 height 15
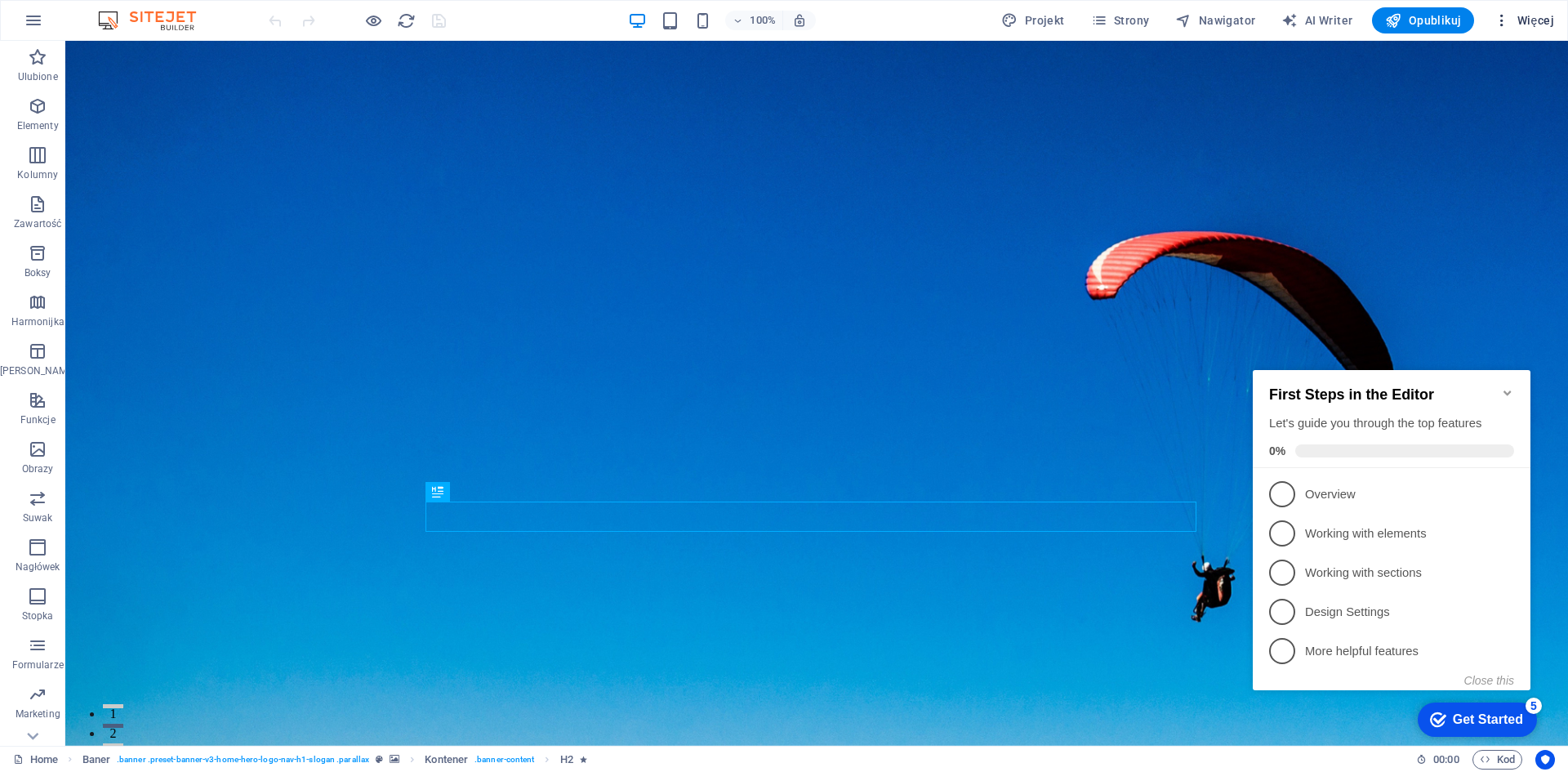
click at [1530, 24] on span "Więcej" at bounding box center [1523, 21] width 60 height 16
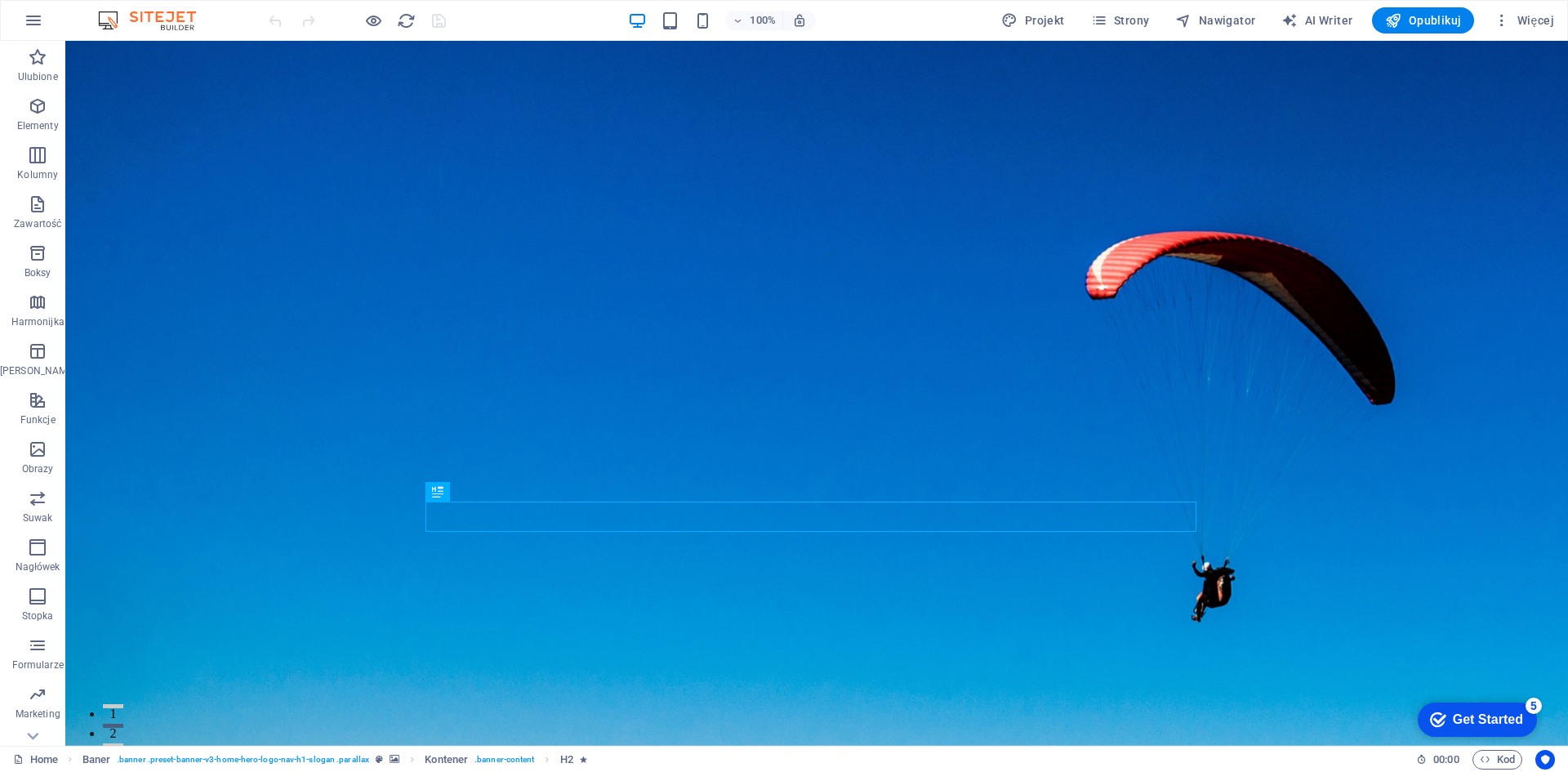
select select "English"
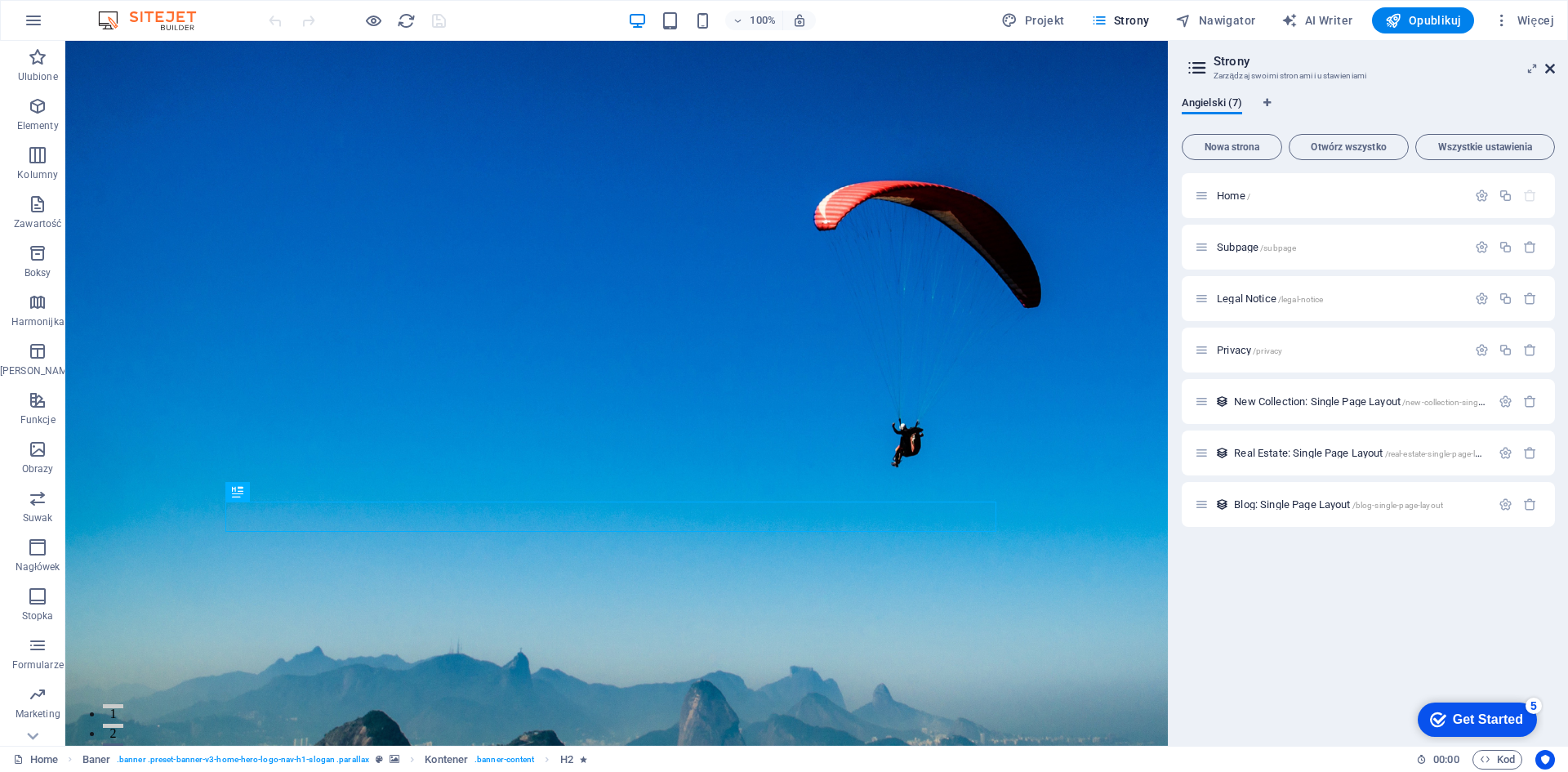
click at [1552, 69] on icon at bounding box center [1550, 68] width 10 height 13
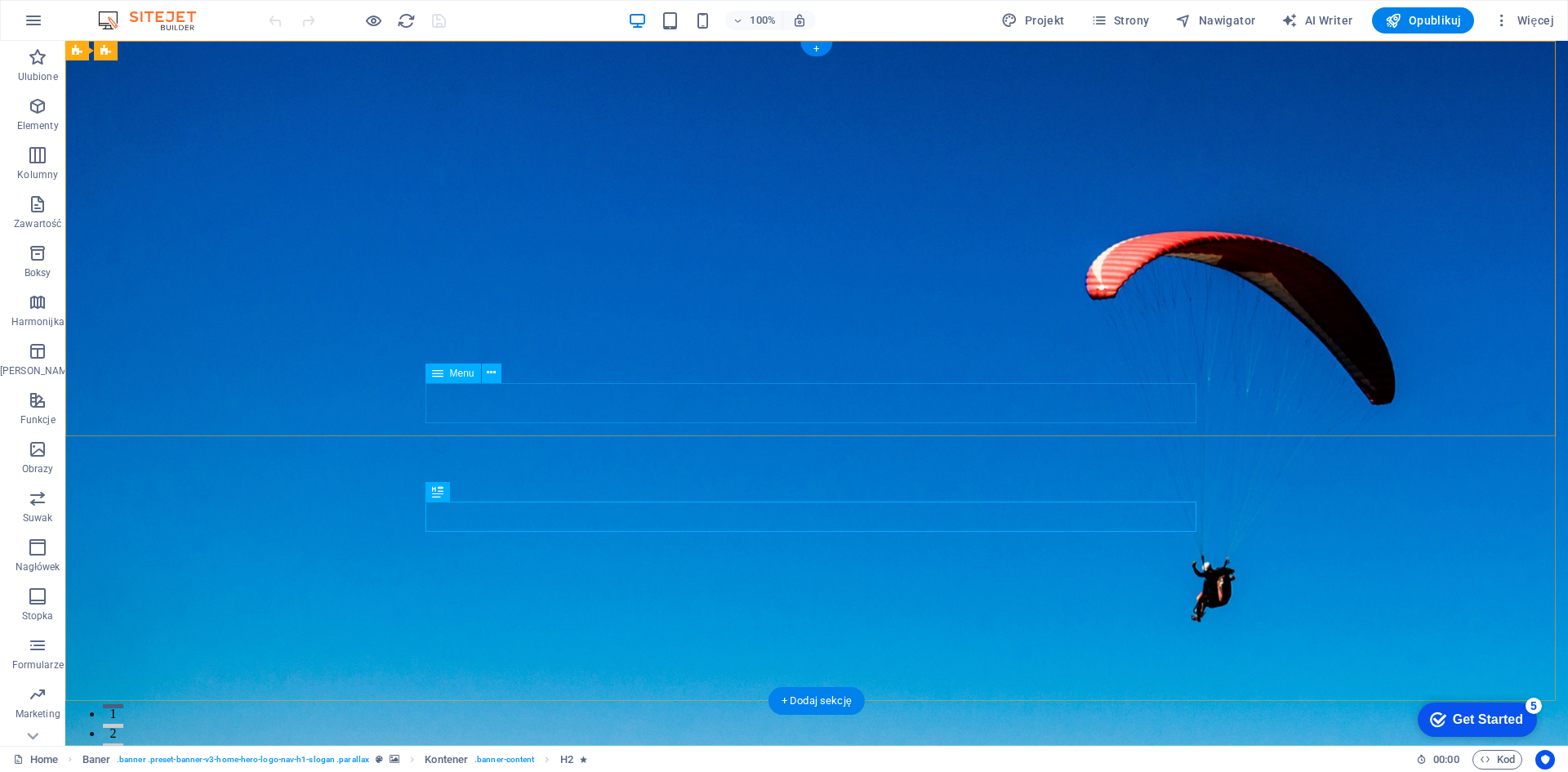
click at [487, 375] on icon at bounding box center [491, 373] width 9 height 17
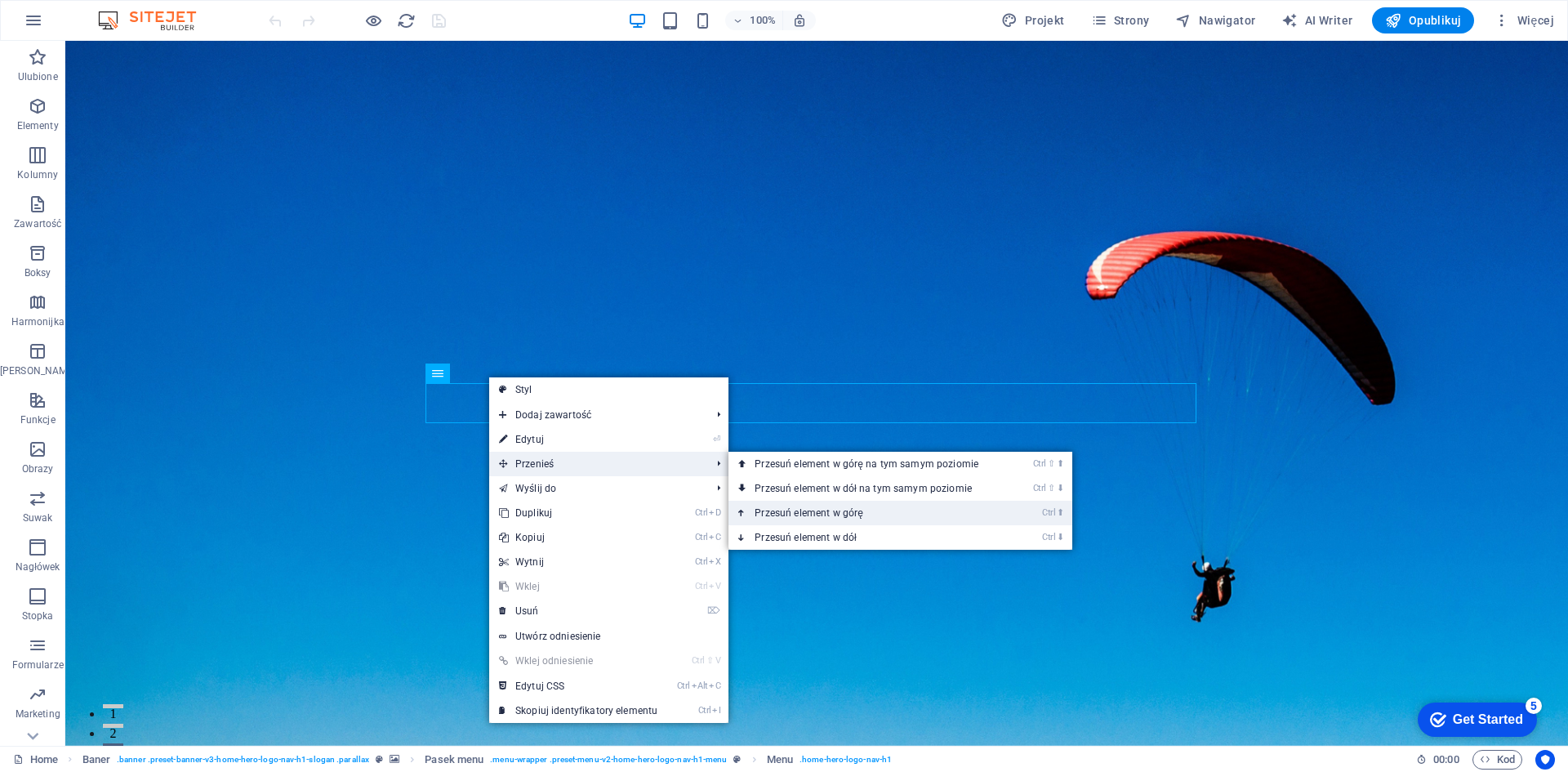
click at [883, 520] on link "Ctrl ⬆ Przesuń element w górę" at bounding box center [869, 513] width 283 height 25
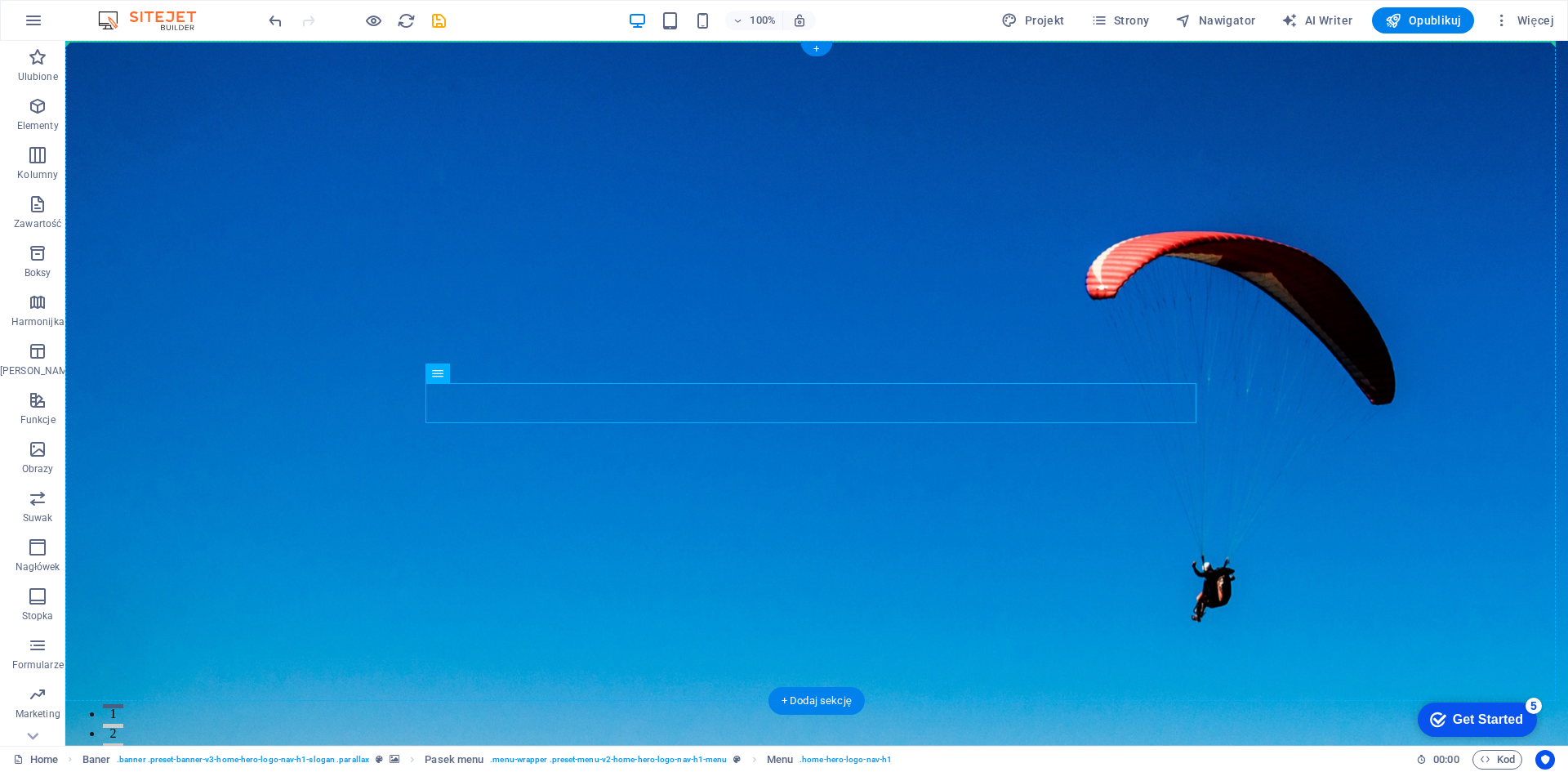
drag, startPoint x: 507, startPoint y: 417, endPoint x: 1280, endPoint y: 223, distance: 797.0
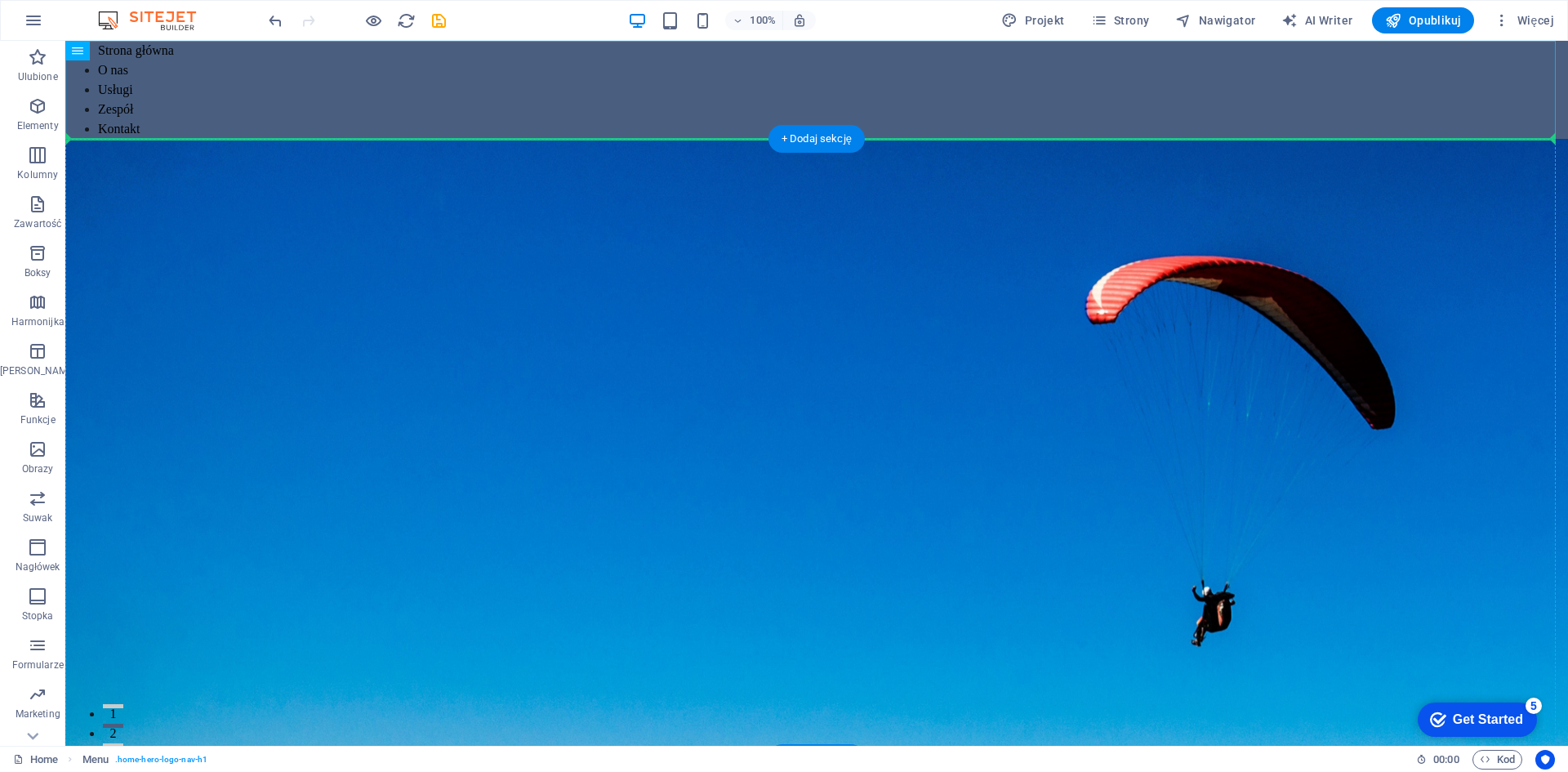
drag, startPoint x: 138, startPoint y: 94, endPoint x: 1313, endPoint y: 270, distance: 1188.1
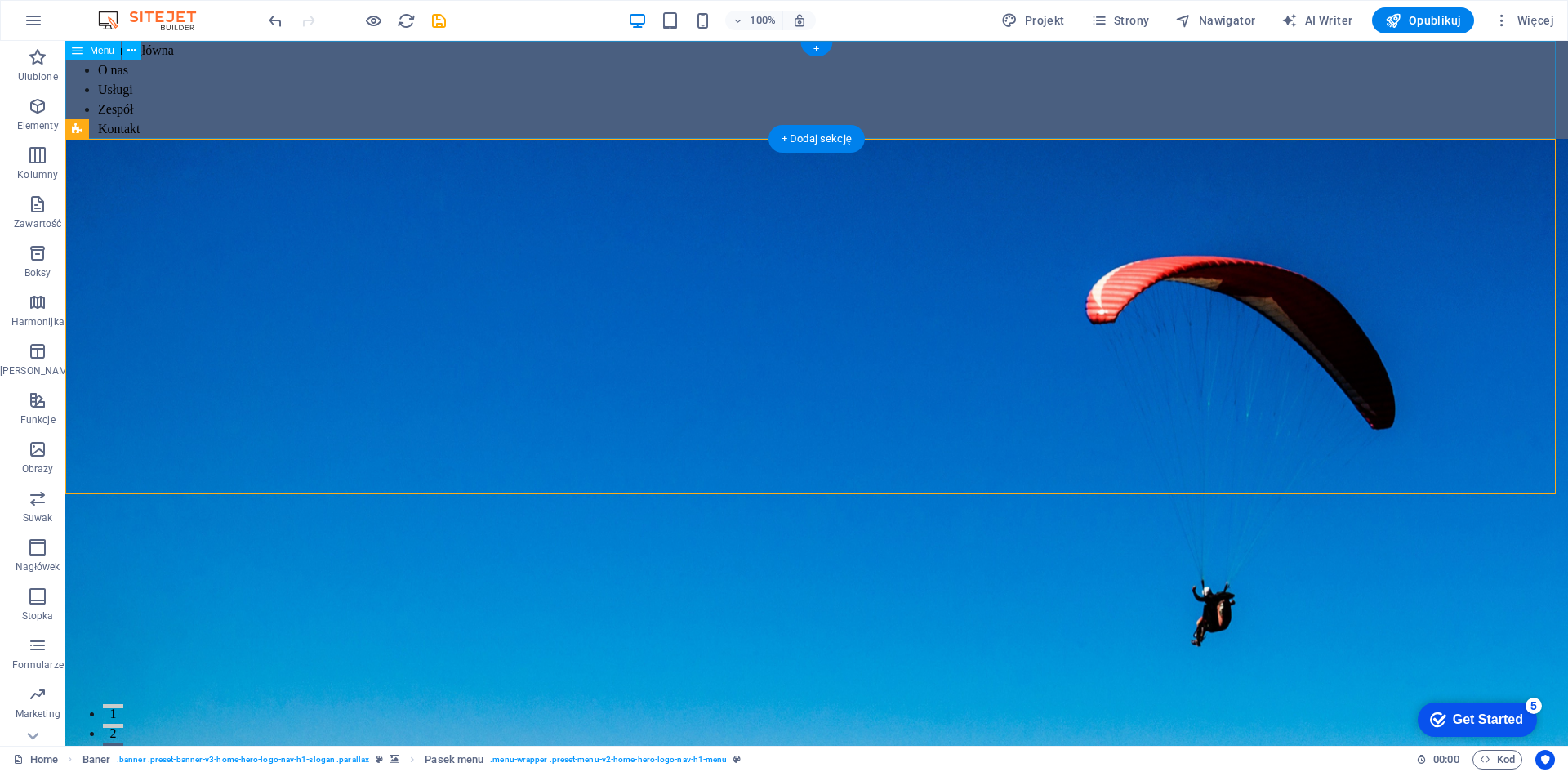
click at [123, 101] on nav "Strona główna O nas Usługi Zespół Kontakt" at bounding box center [817, 90] width 1503 height 98
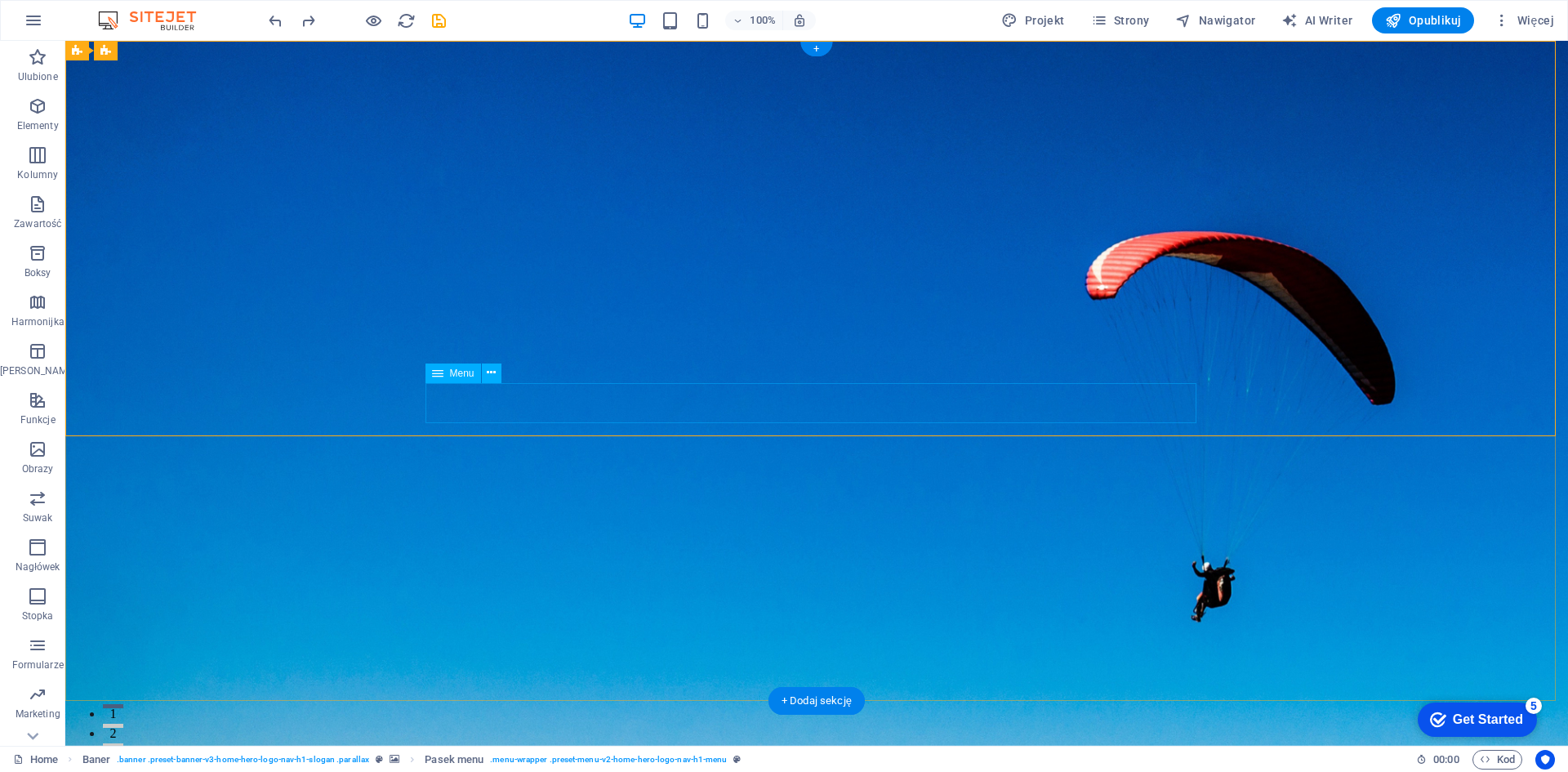
click at [803, 748] on nav "Strona główna O nas Usługi Zespół Kontakt" at bounding box center [817, 769] width 771 height 41
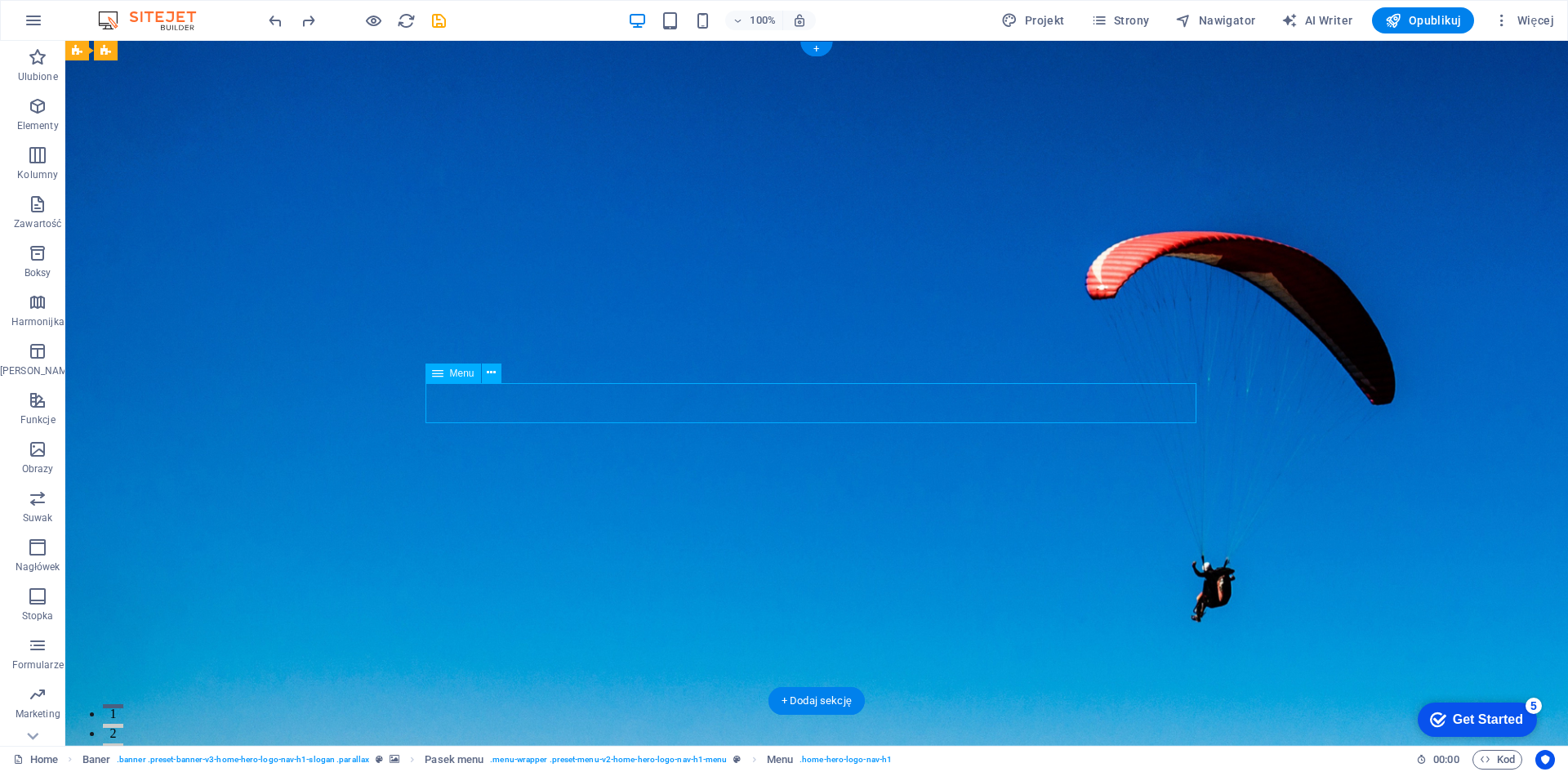
click at [803, 748] on nav "Strona główna O nas Usługi Zespół Kontakt" at bounding box center [817, 769] width 771 height 41
select select
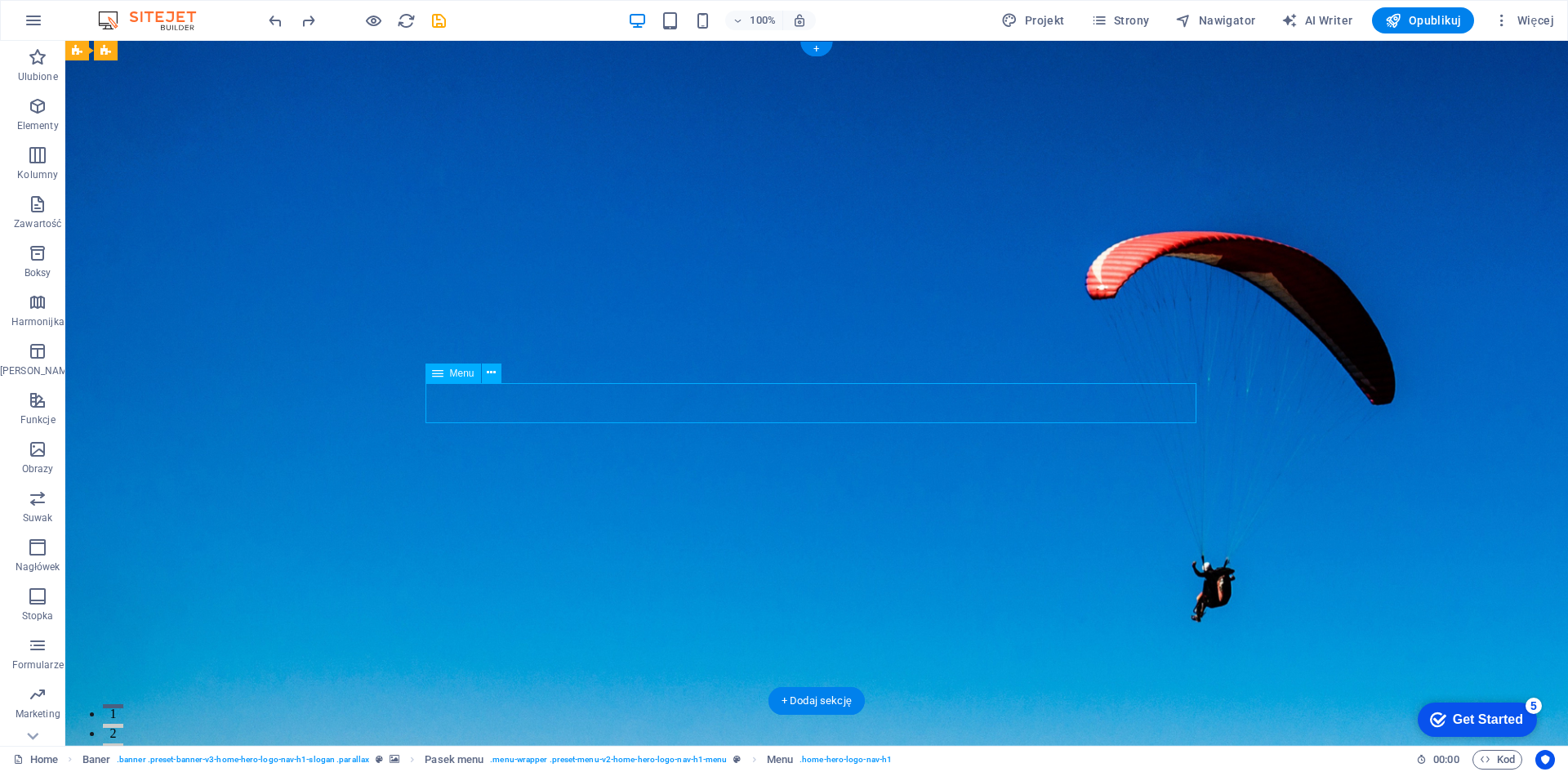
select select
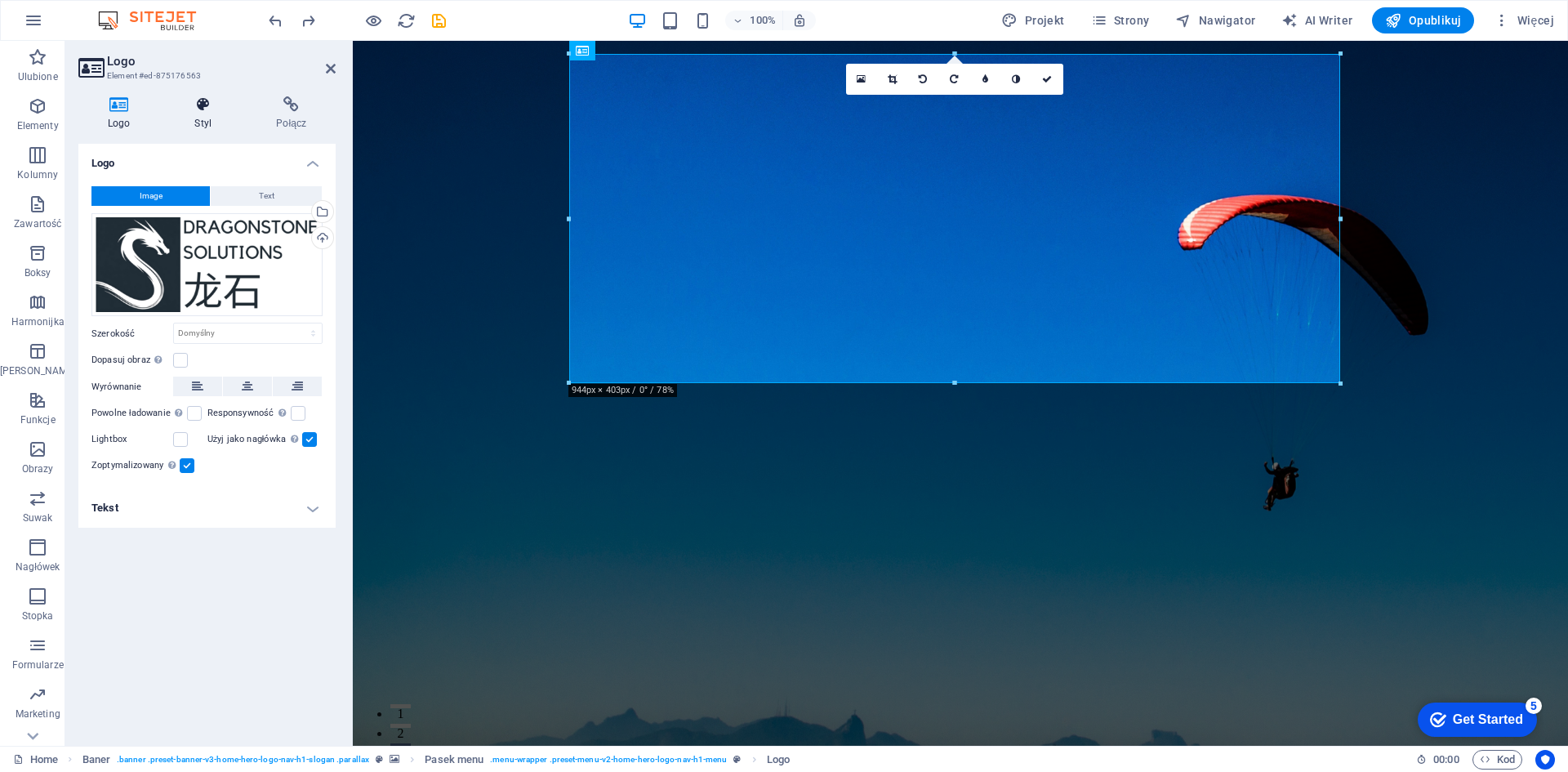
click at [198, 121] on h4 "Styl" at bounding box center [206, 114] width 82 height 35
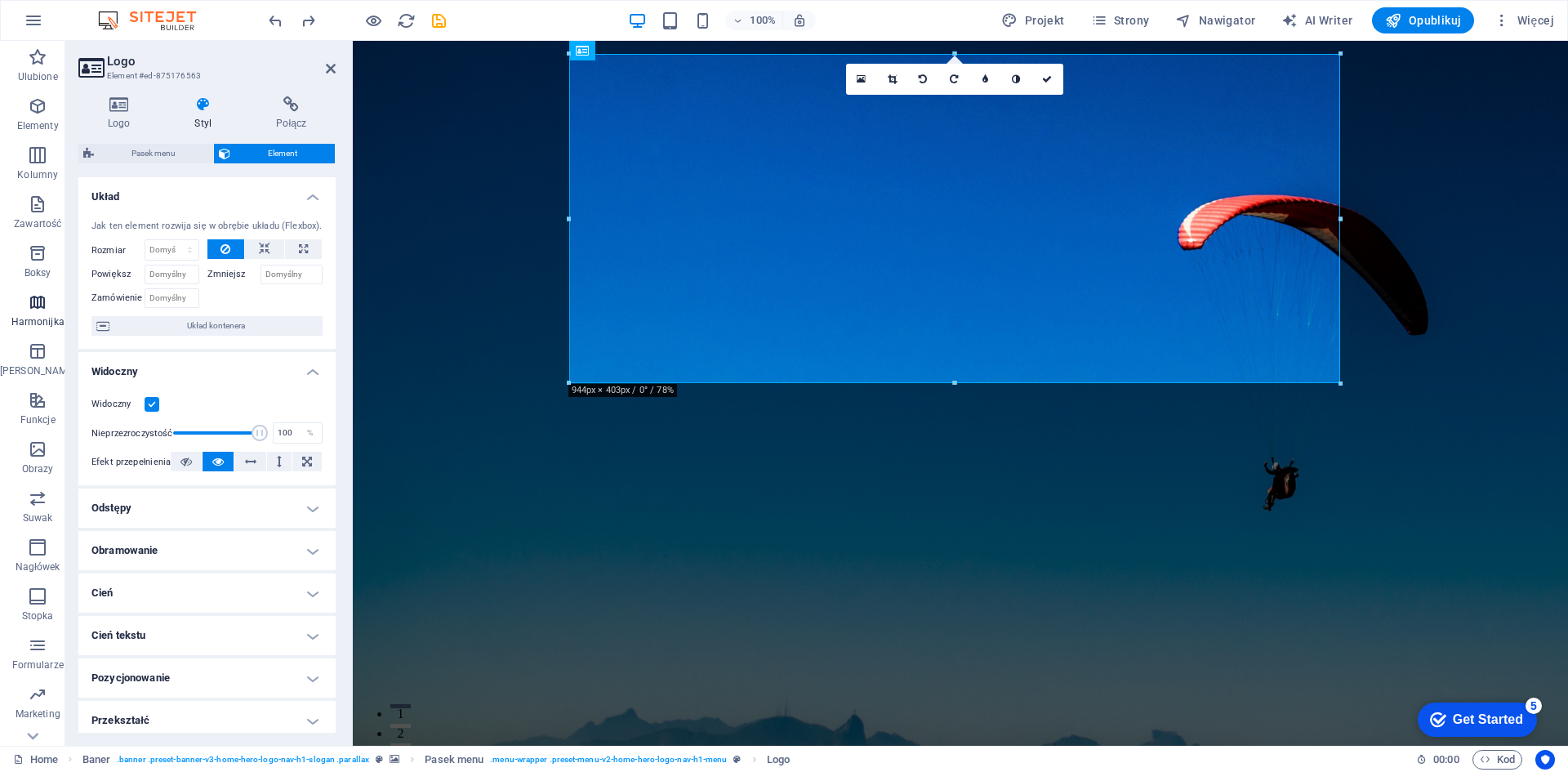
click at [35, 293] on icon "button" at bounding box center [38, 302] width 20 height 20
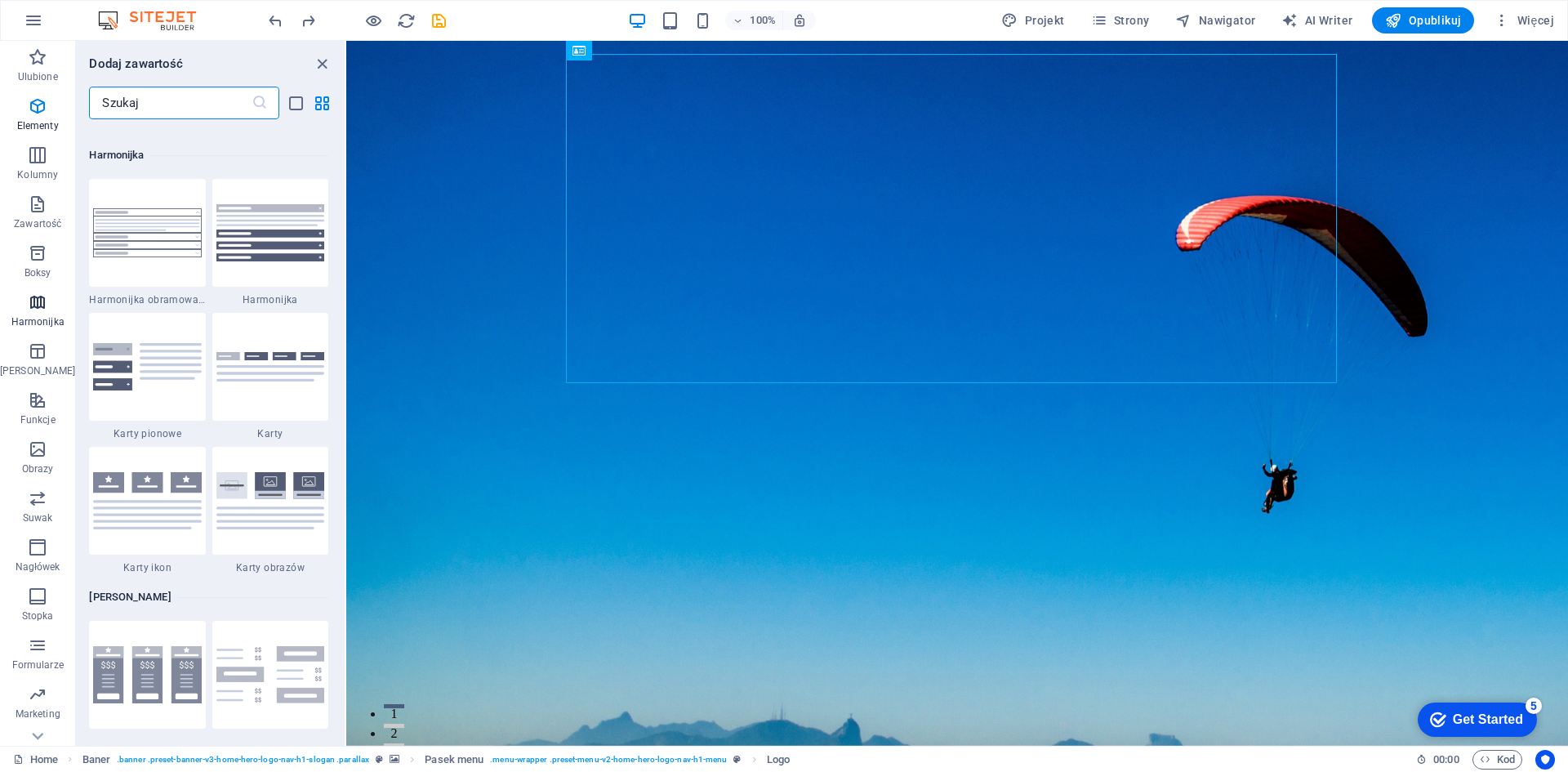
scroll to position [5213, 0]
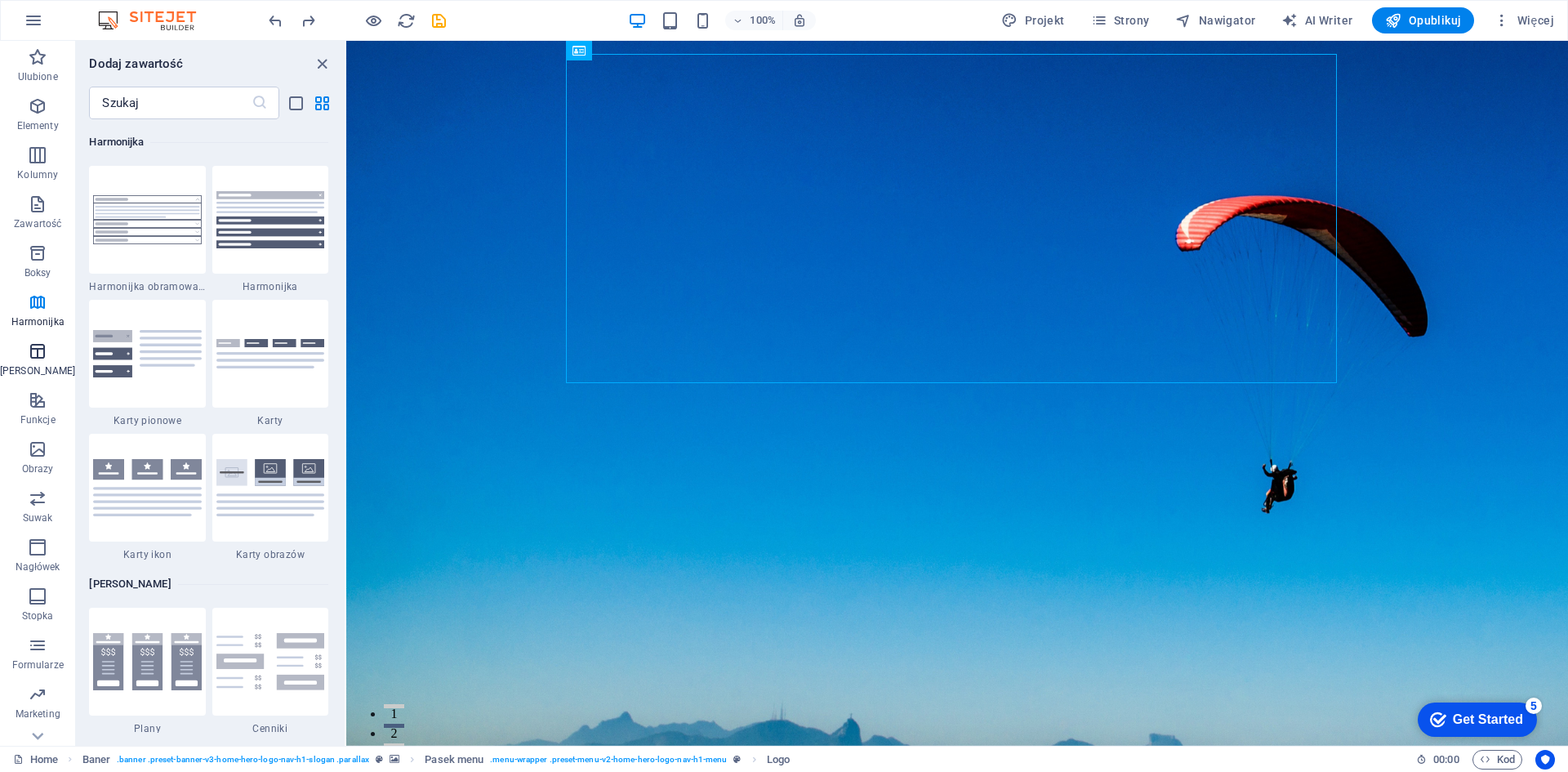
click at [33, 354] on icon "button" at bounding box center [38, 351] width 20 height 20
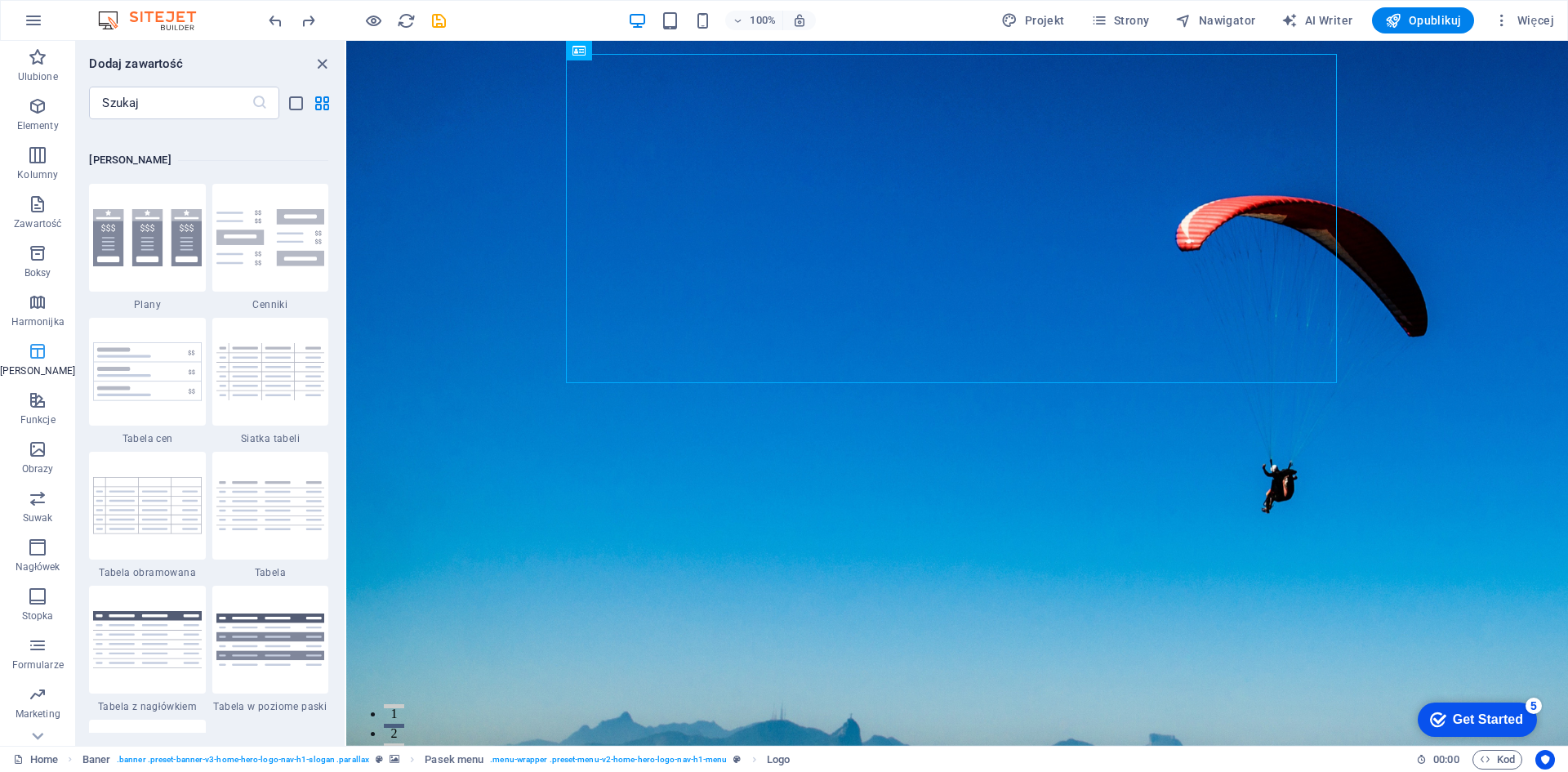
scroll to position [5656, 0]
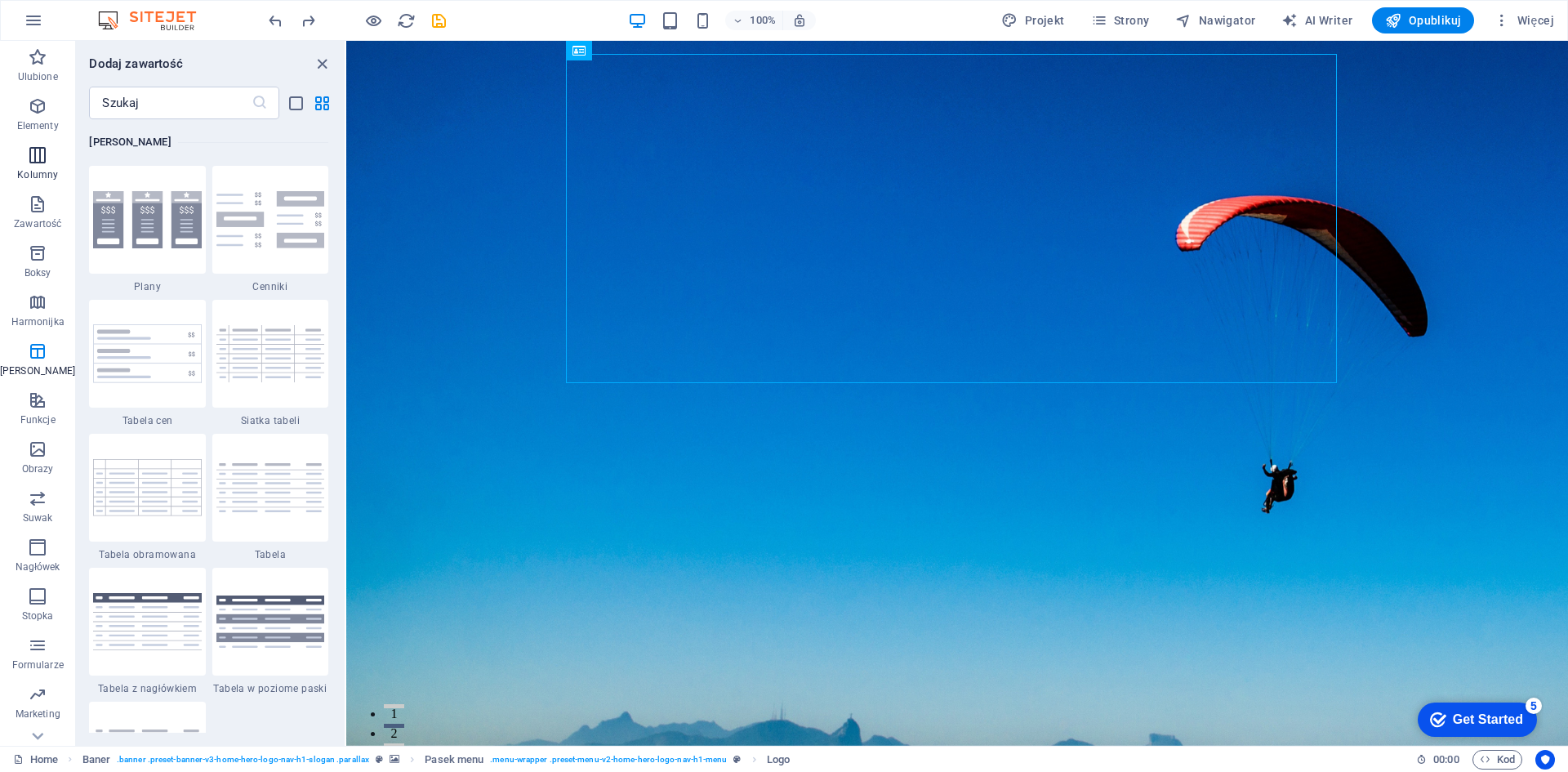
click at [39, 144] on button "Kolumny" at bounding box center [37, 162] width 75 height 49
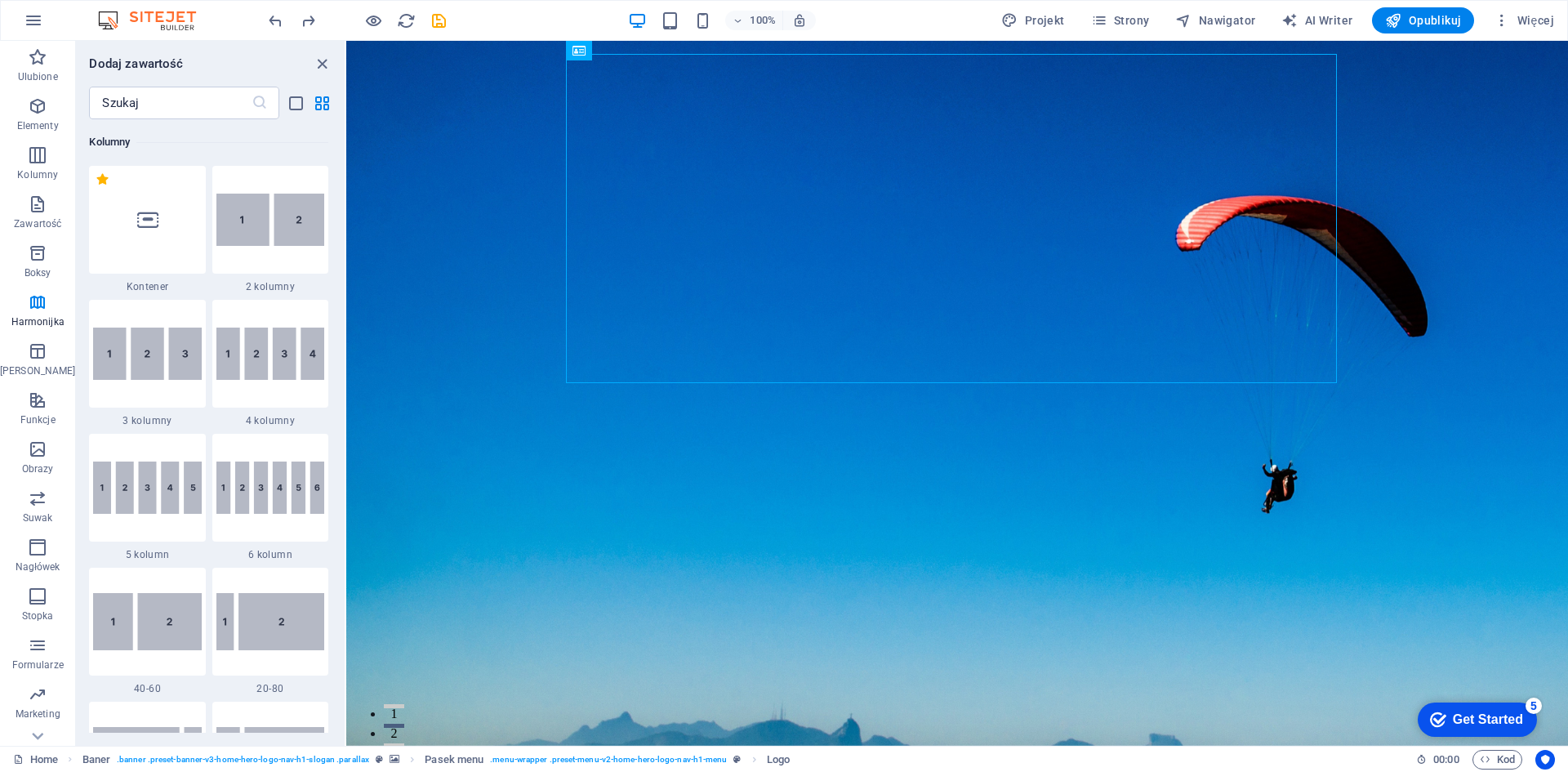
scroll to position [808, 0]
click at [324, 70] on icon "close panel" at bounding box center [322, 64] width 19 height 19
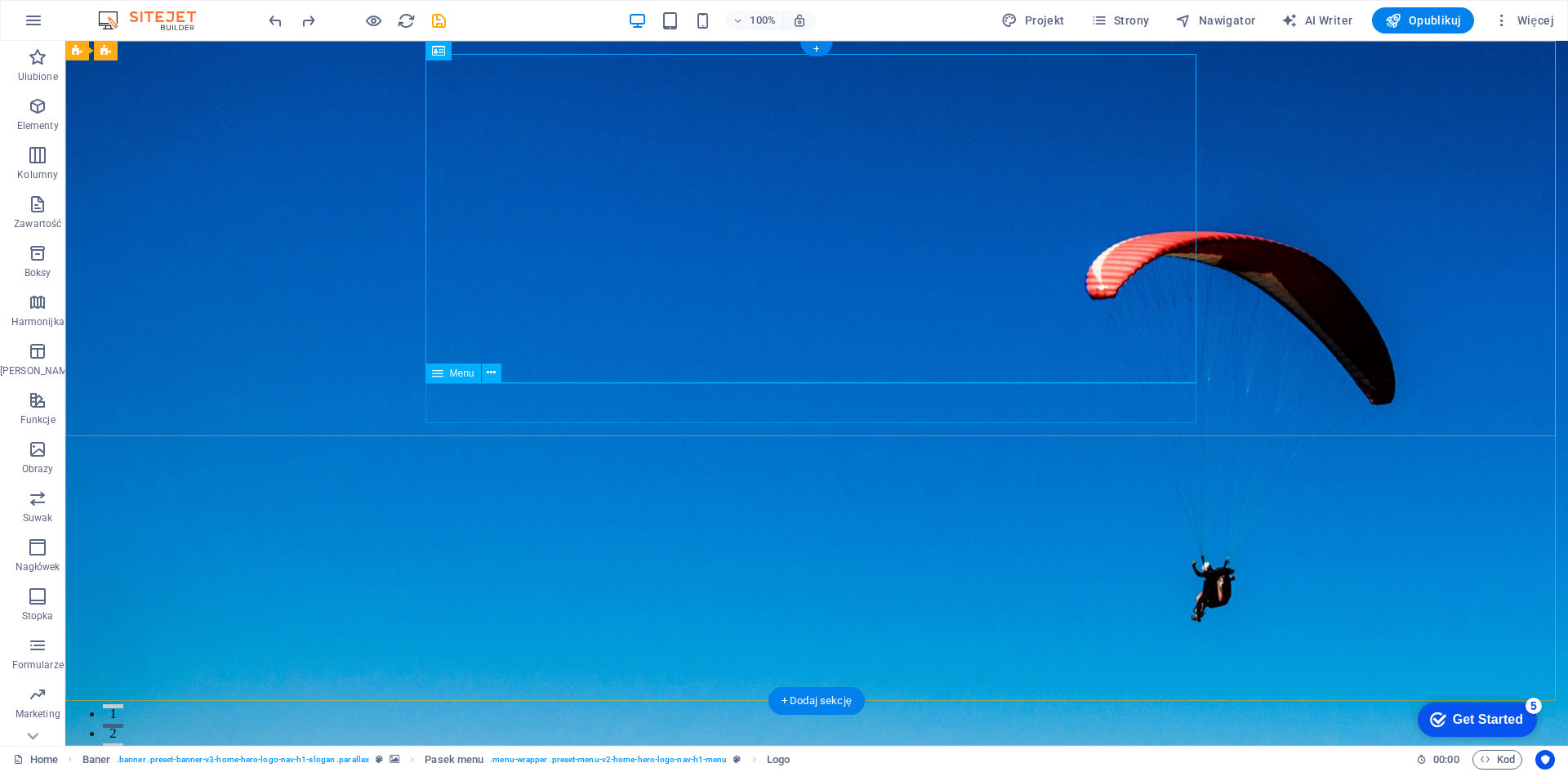
click at [647, 748] on nav "Strona główna O nas Usługi Zespół Kontakt" at bounding box center [817, 769] width 771 height 41
click at [500, 375] on button at bounding box center [492, 374] width 20 height 20
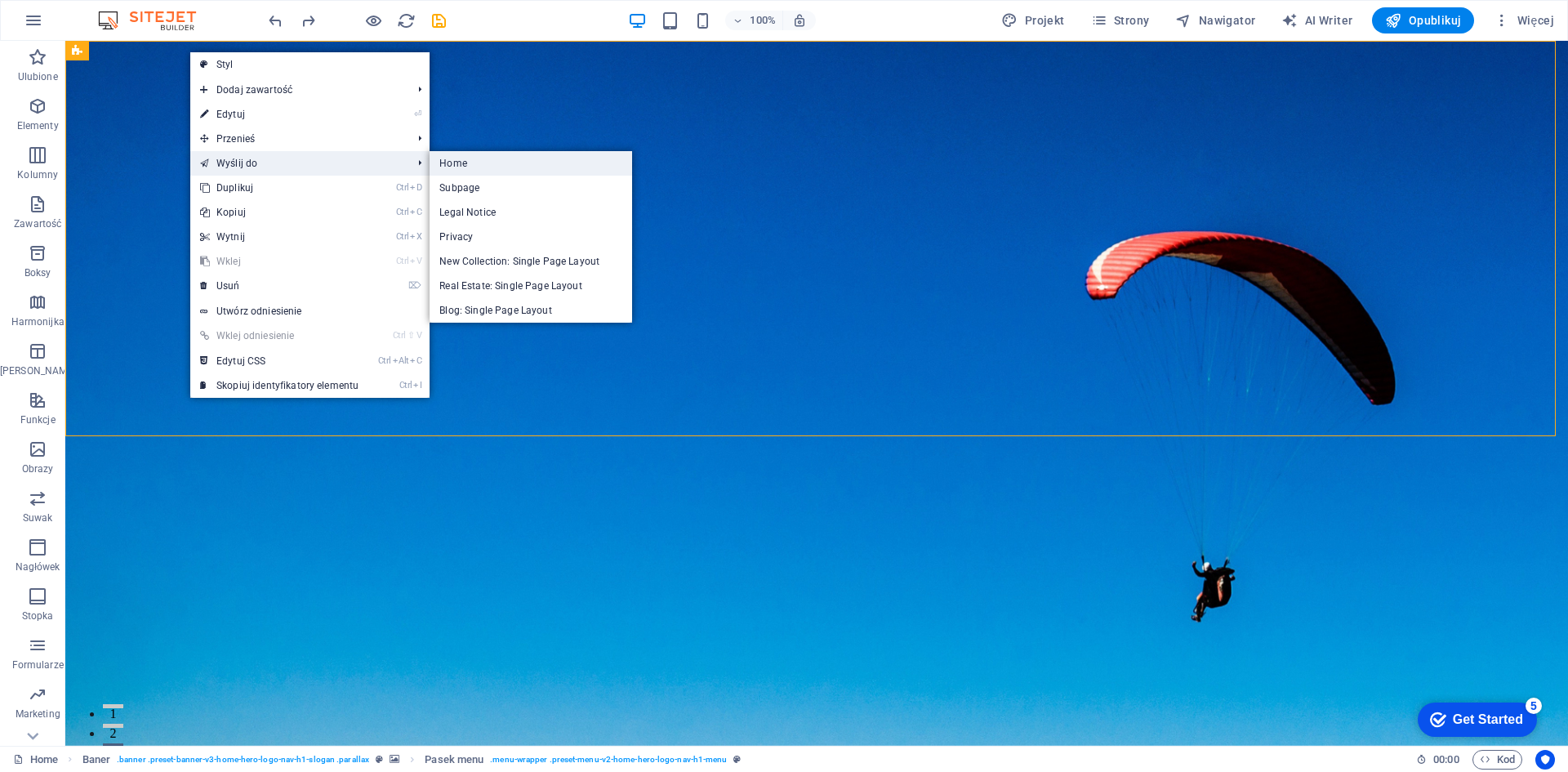
click at [482, 167] on link "Home" at bounding box center [531, 163] width 203 height 25
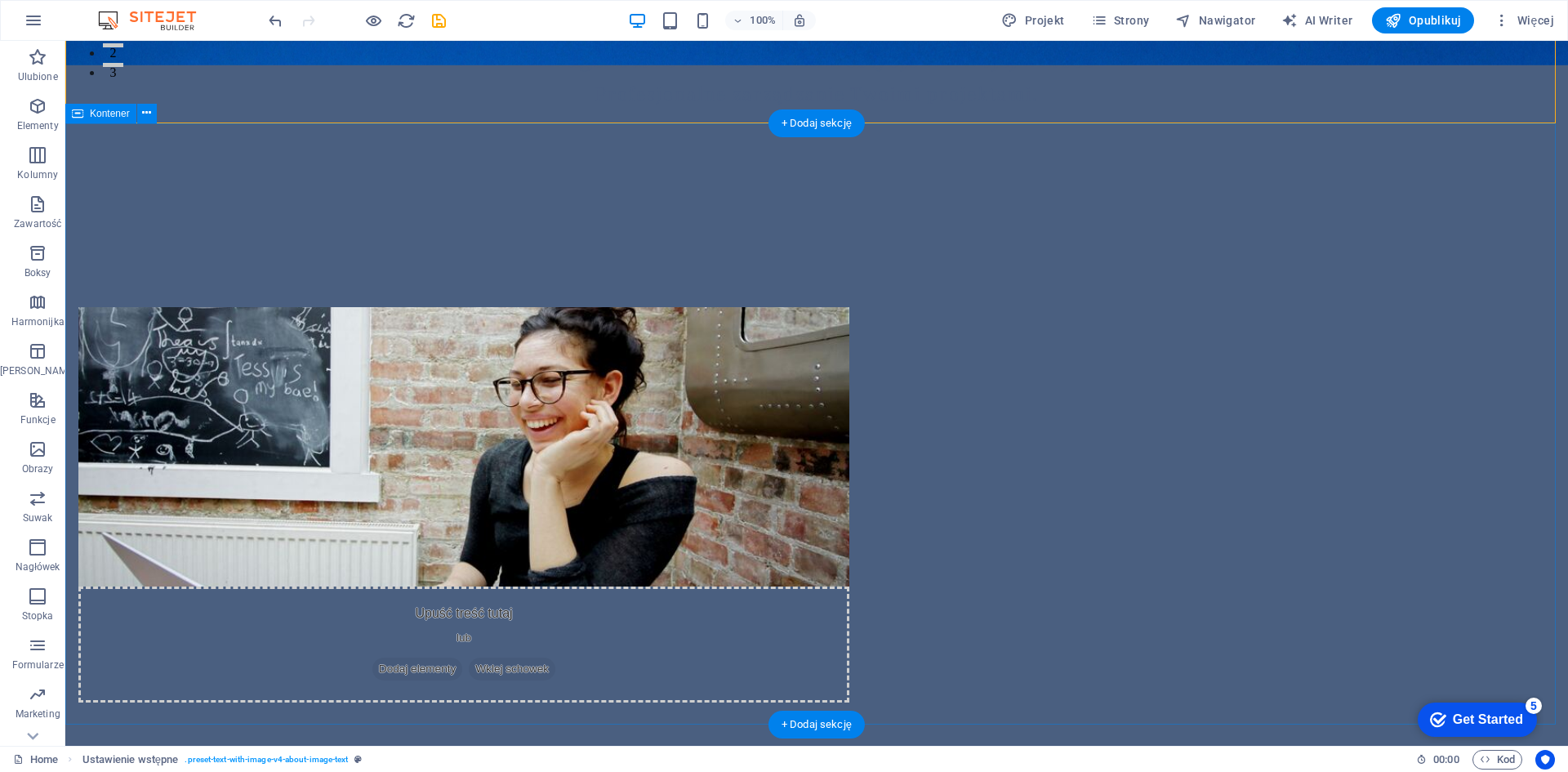
scroll to position [0, 0]
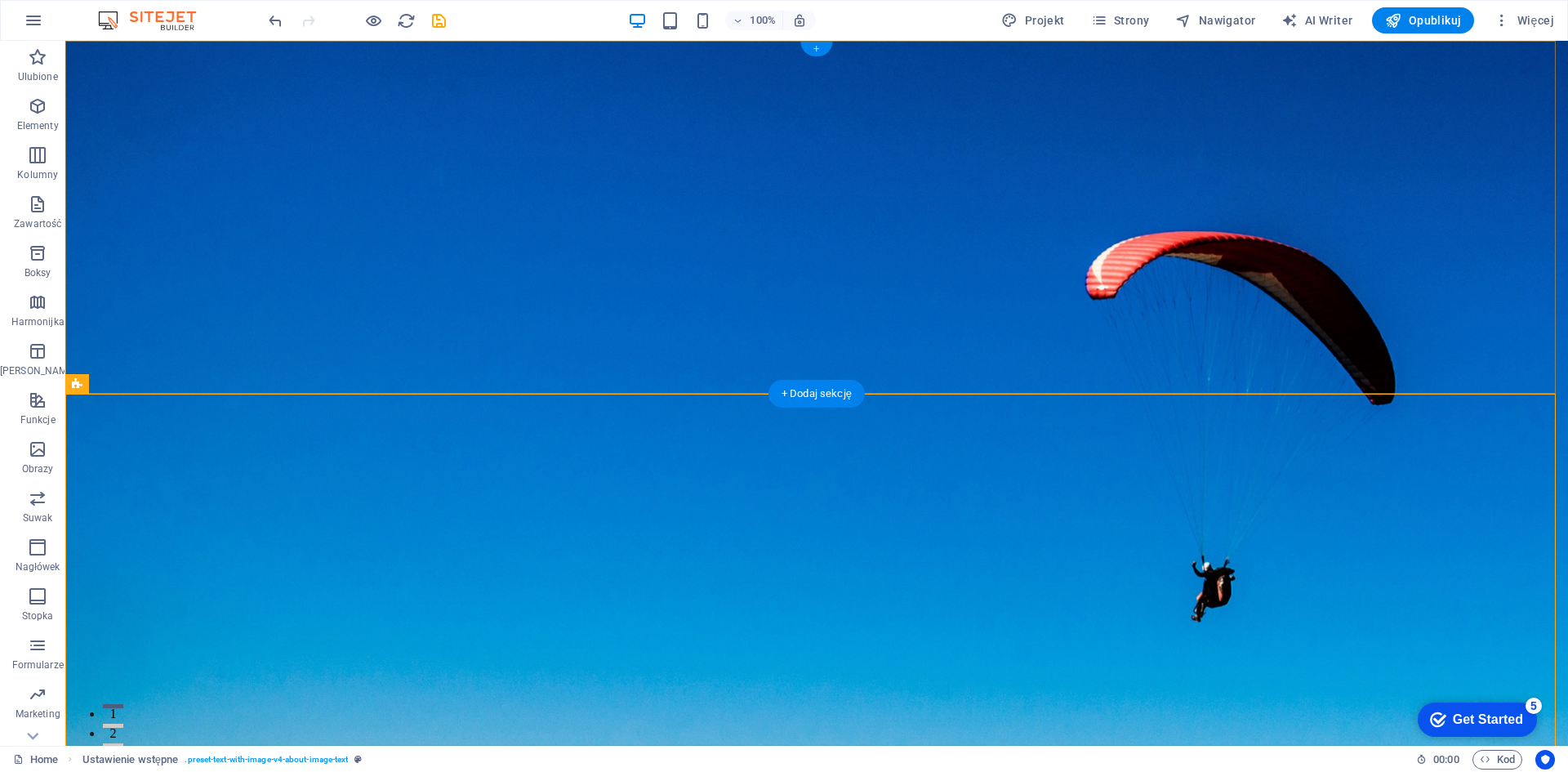
drag, startPoint x: 813, startPoint y: 49, endPoint x: 308, endPoint y: 198, distance: 526.5
click at [813, 49] on div "+" at bounding box center [816, 49] width 32 height 15
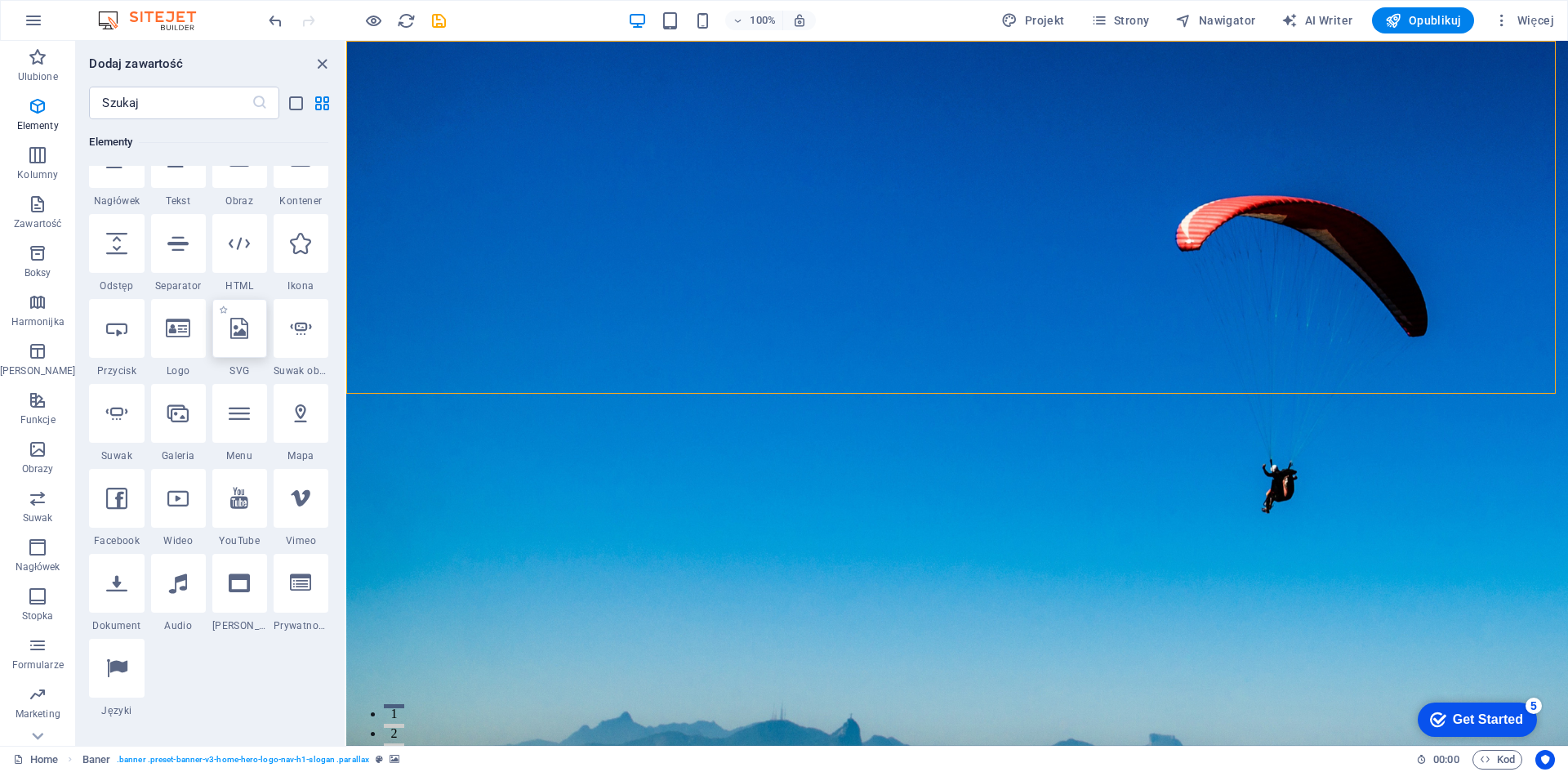
scroll to position [272, 0]
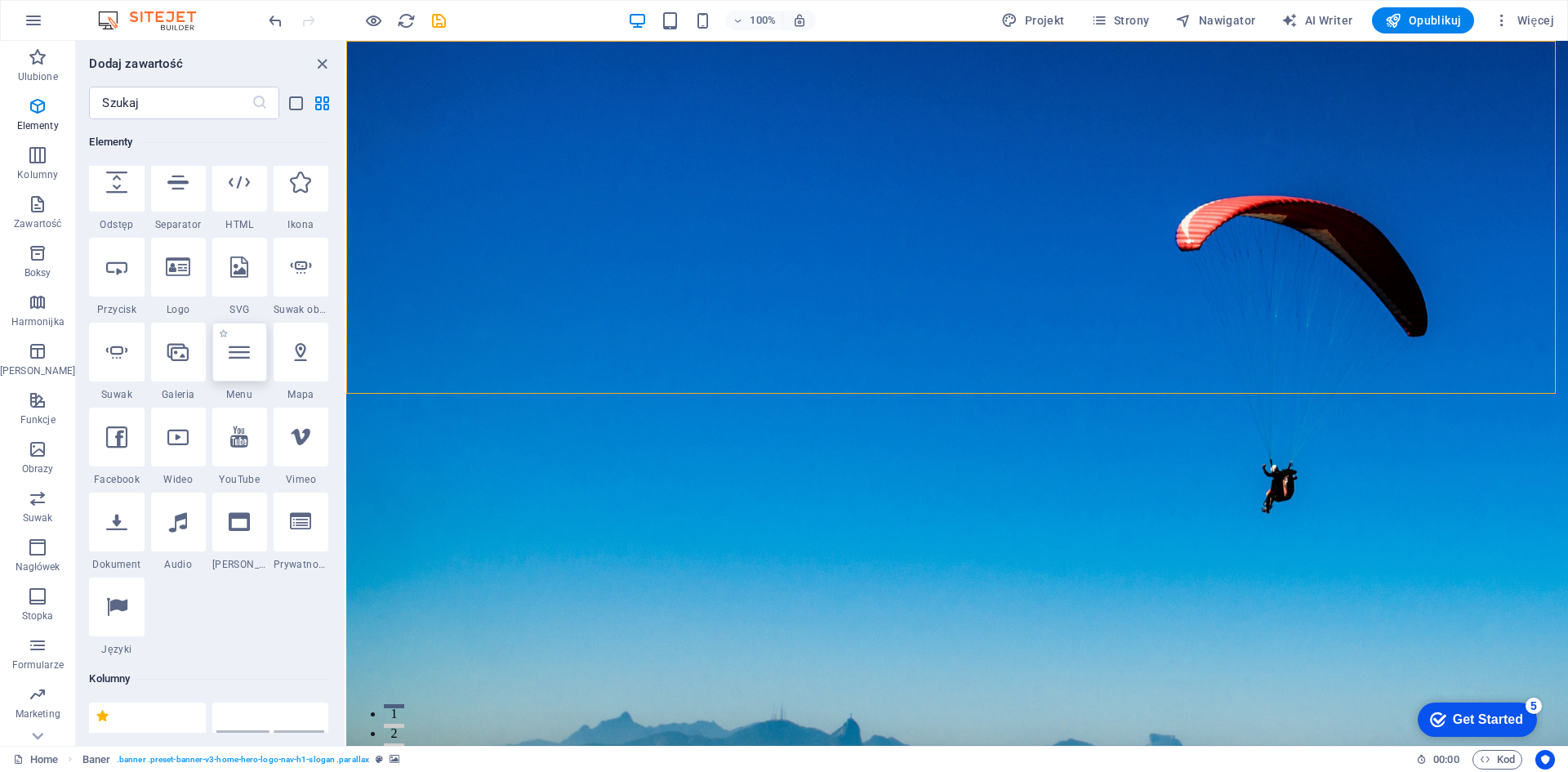
click at [230, 366] on div at bounding box center [239, 351] width 54 height 59
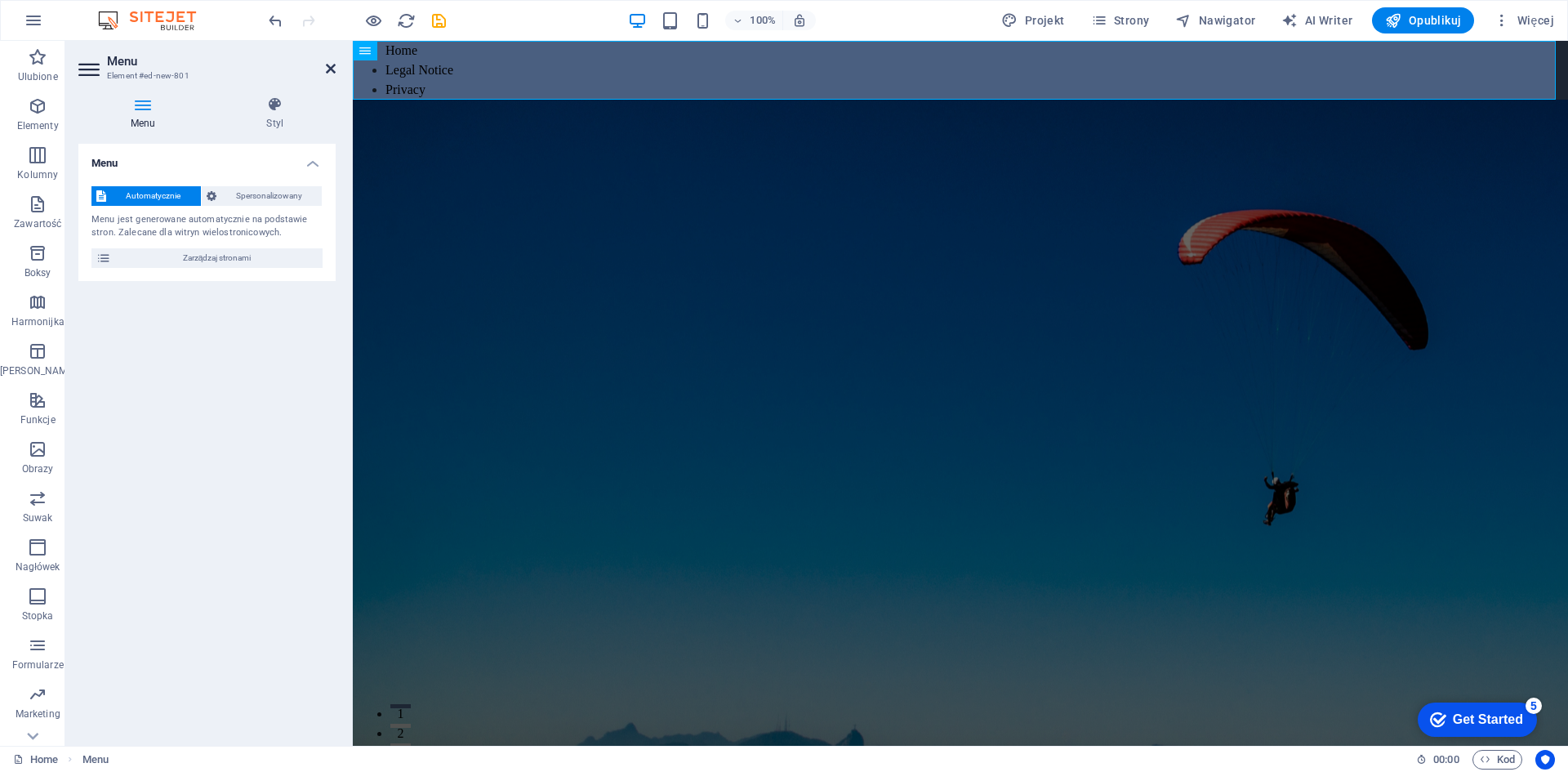
click at [326, 71] on icon at bounding box center [331, 68] width 10 height 13
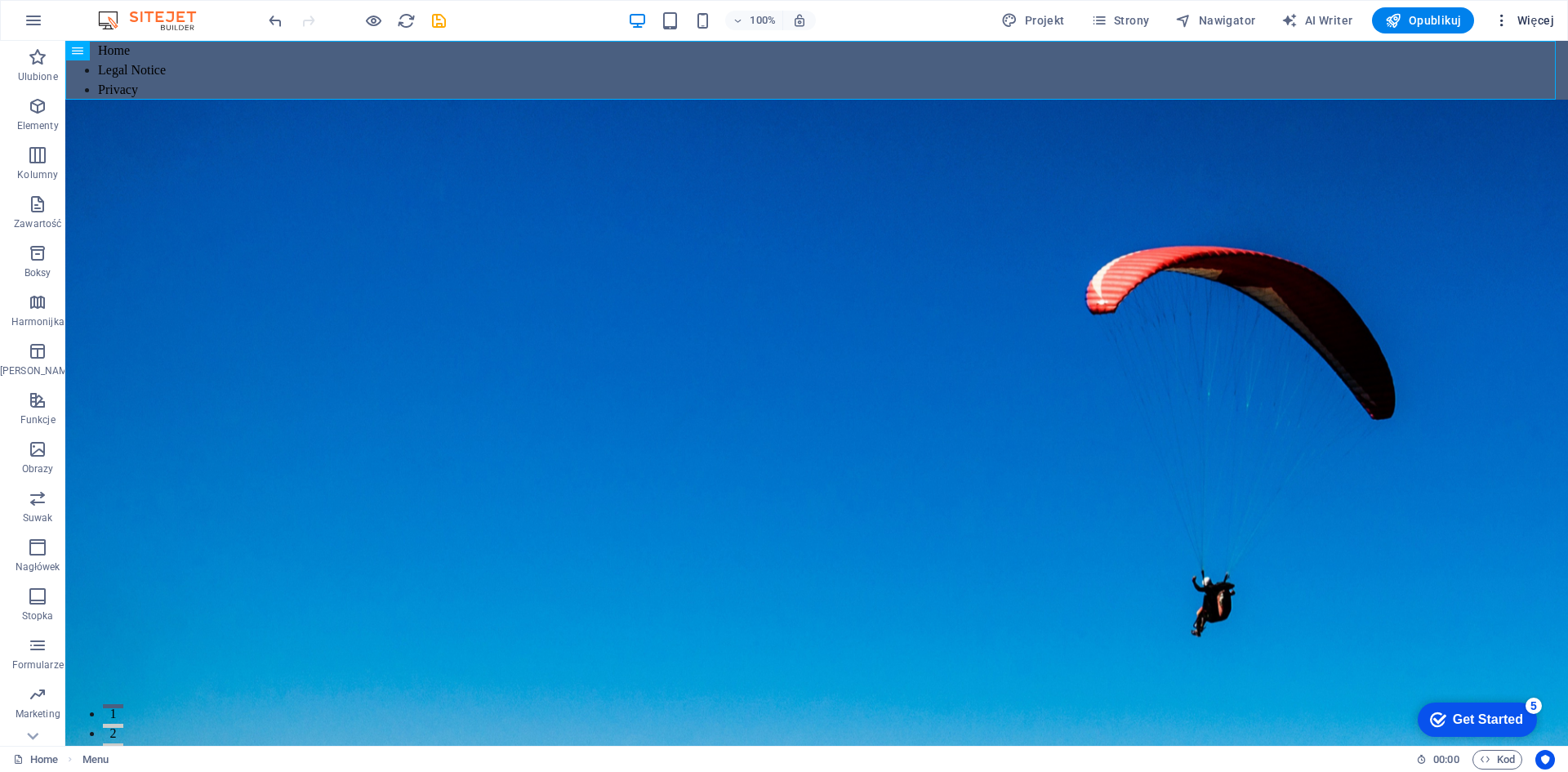
click at [1514, 15] on span "Więcej" at bounding box center [1523, 21] width 60 height 16
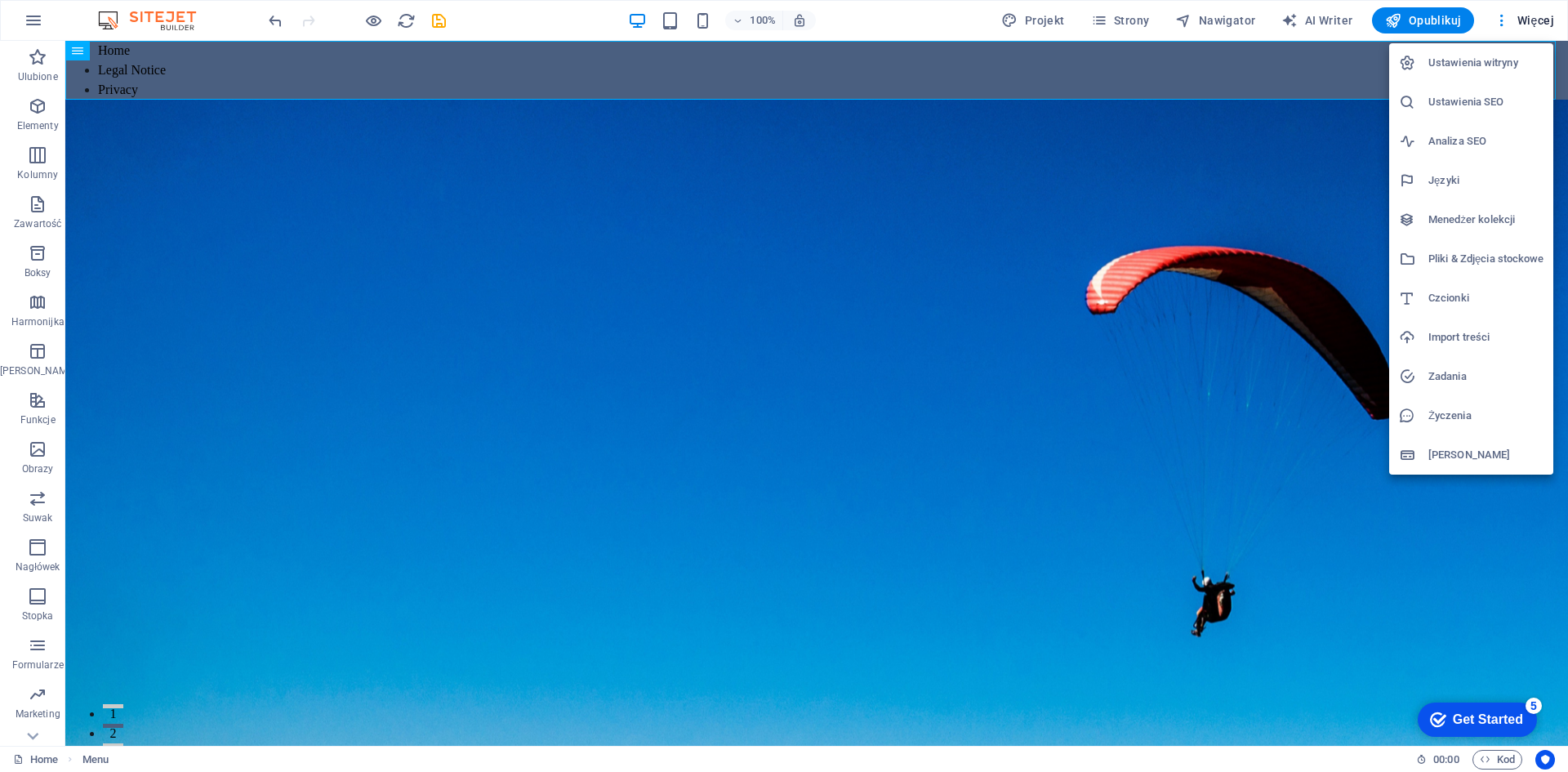
click at [1141, 21] on div at bounding box center [784, 386] width 1568 height 772
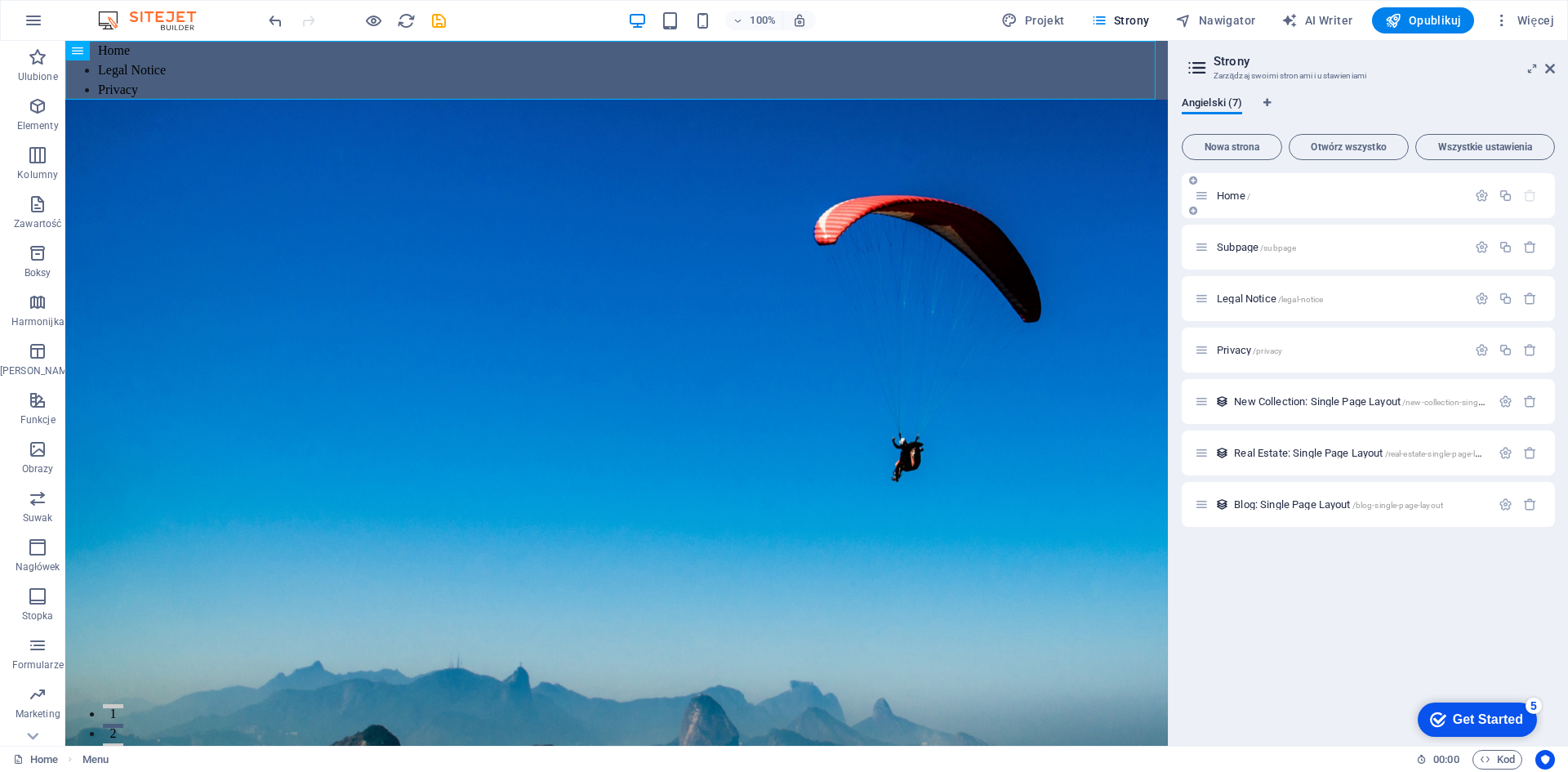
click at [1316, 211] on div "Home /" at bounding box center [1368, 195] width 373 height 45
drag, startPoint x: 1229, startPoint y: 195, endPoint x: 1264, endPoint y: 301, distance: 111.6
click at [1263, 301] on div "Home / Subpage /subpage Legal Notice /legal-notice Privacy /privacy New Collect…" at bounding box center [1368, 350] width 373 height 354
click at [150, 446] on span "Ustawienie wstępne" at bounding box center [133, 443] width 87 height 10
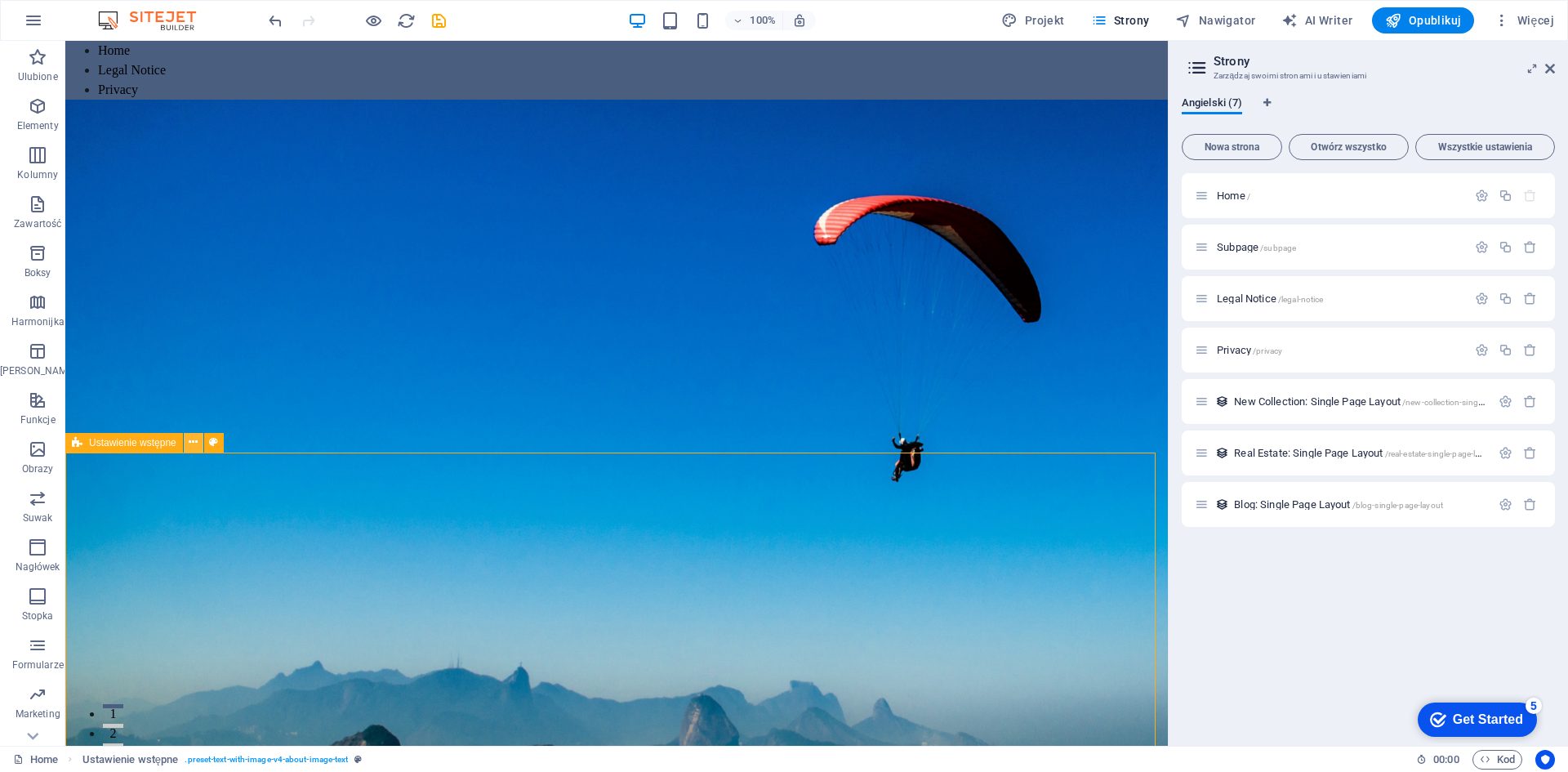
click at [195, 445] on icon at bounding box center [193, 442] width 9 height 17
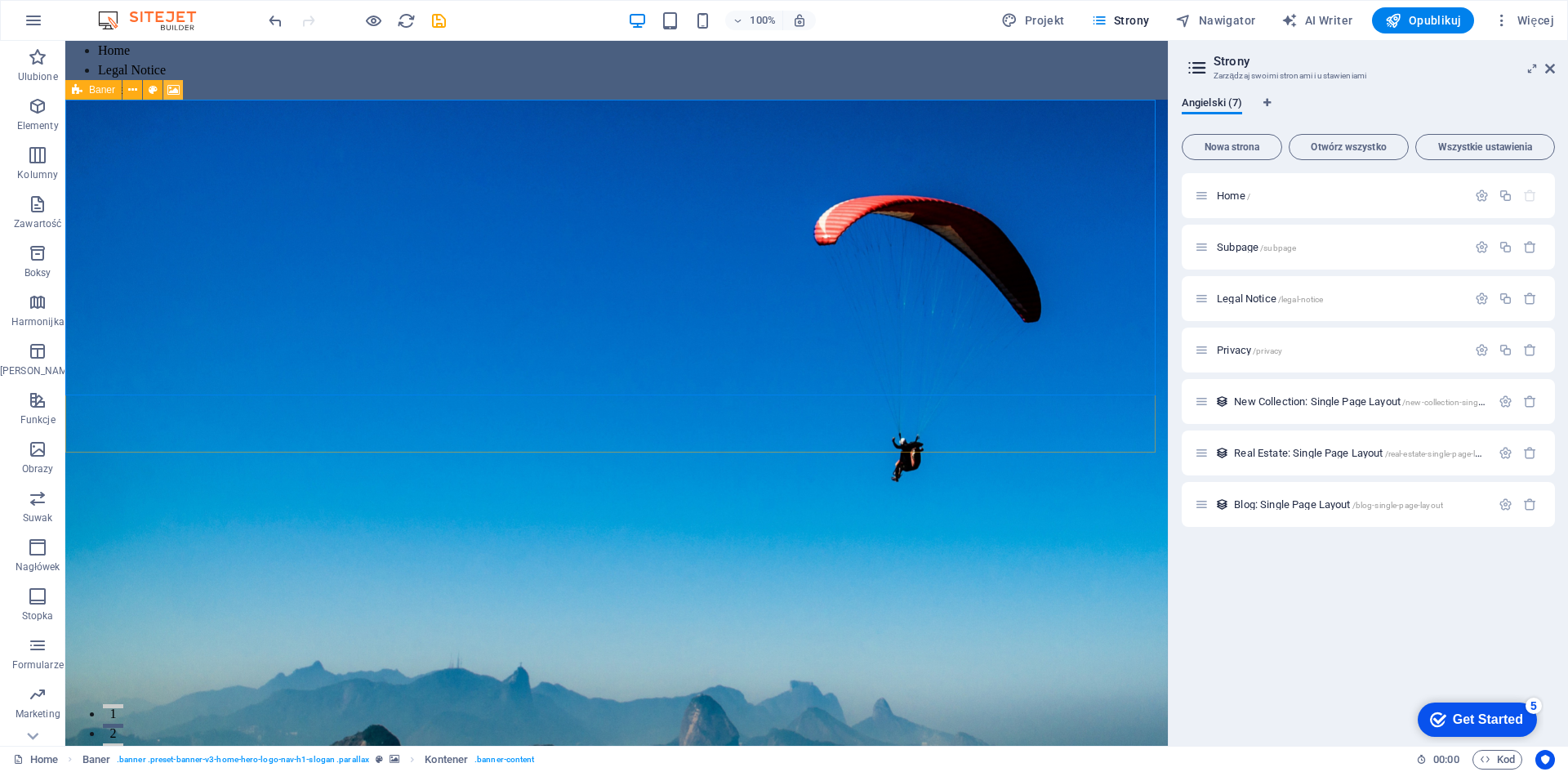
click at [171, 91] on icon at bounding box center [173, 90] width 12 height 17
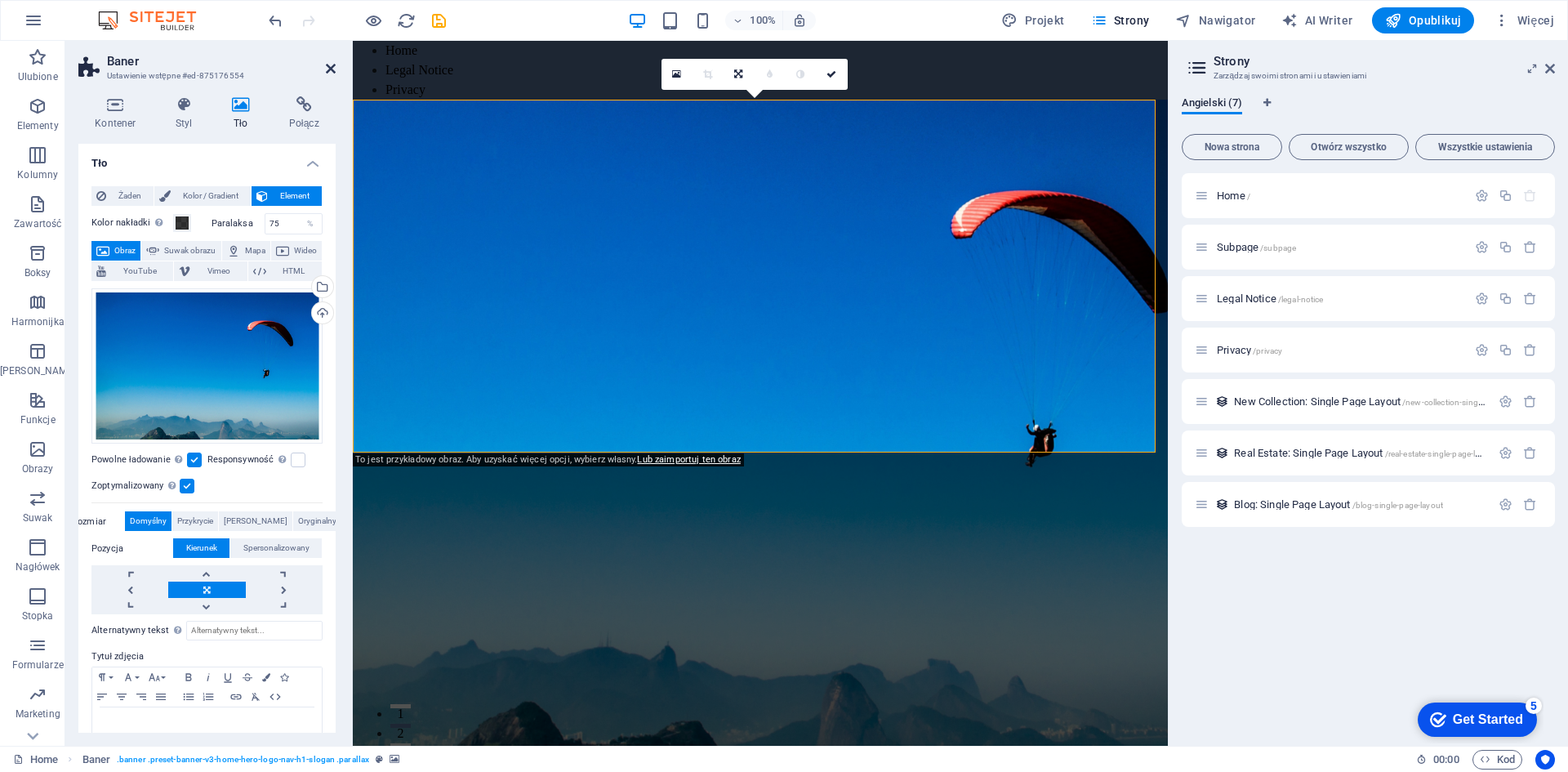
click at [332, 66] on icon at bounding box center [331, 68] width 10 height 13
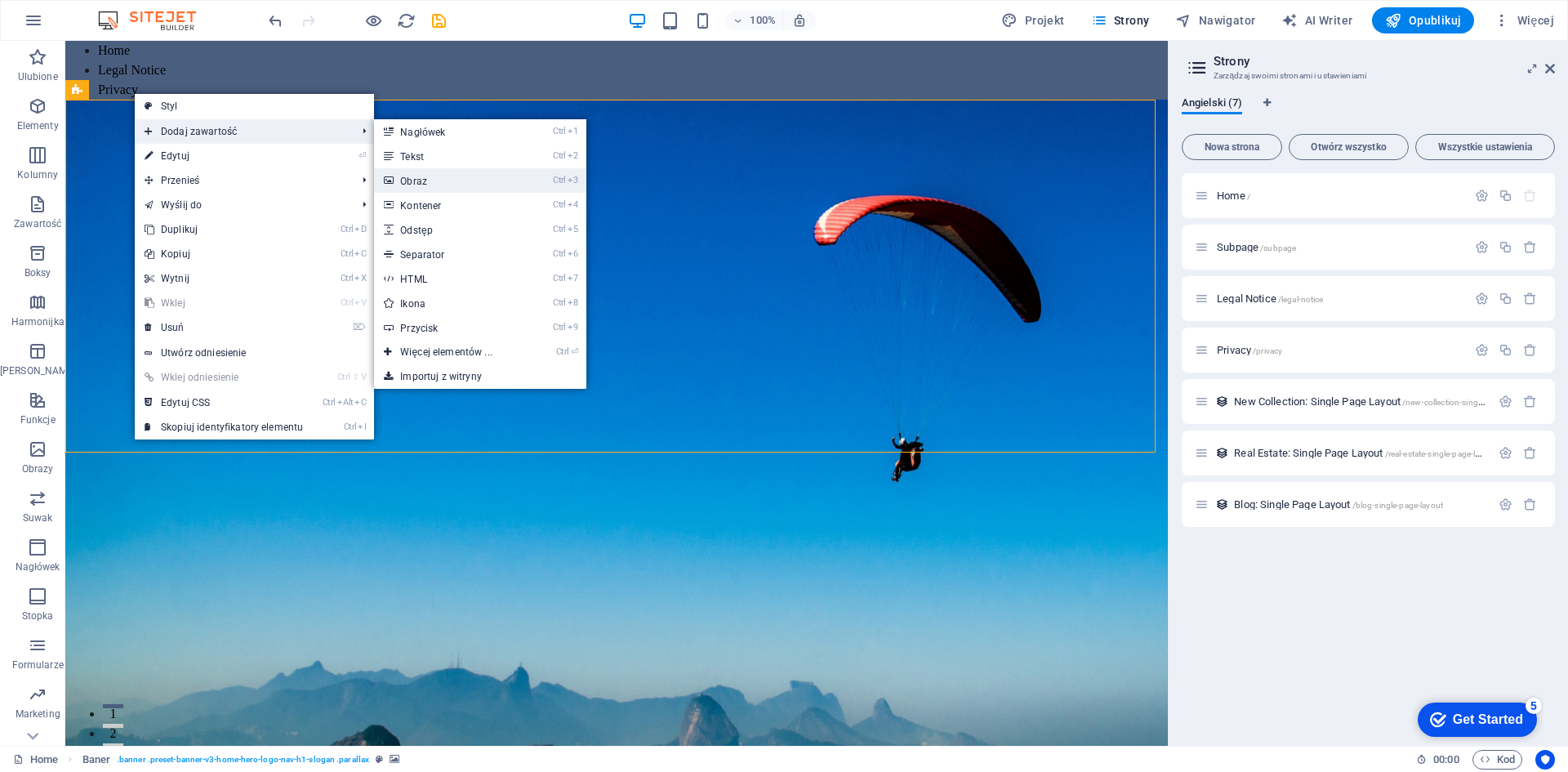
click at [429, 183] on link "Ctrl 3 Obraz" at bounding box center [449, 181] width 150 height 25
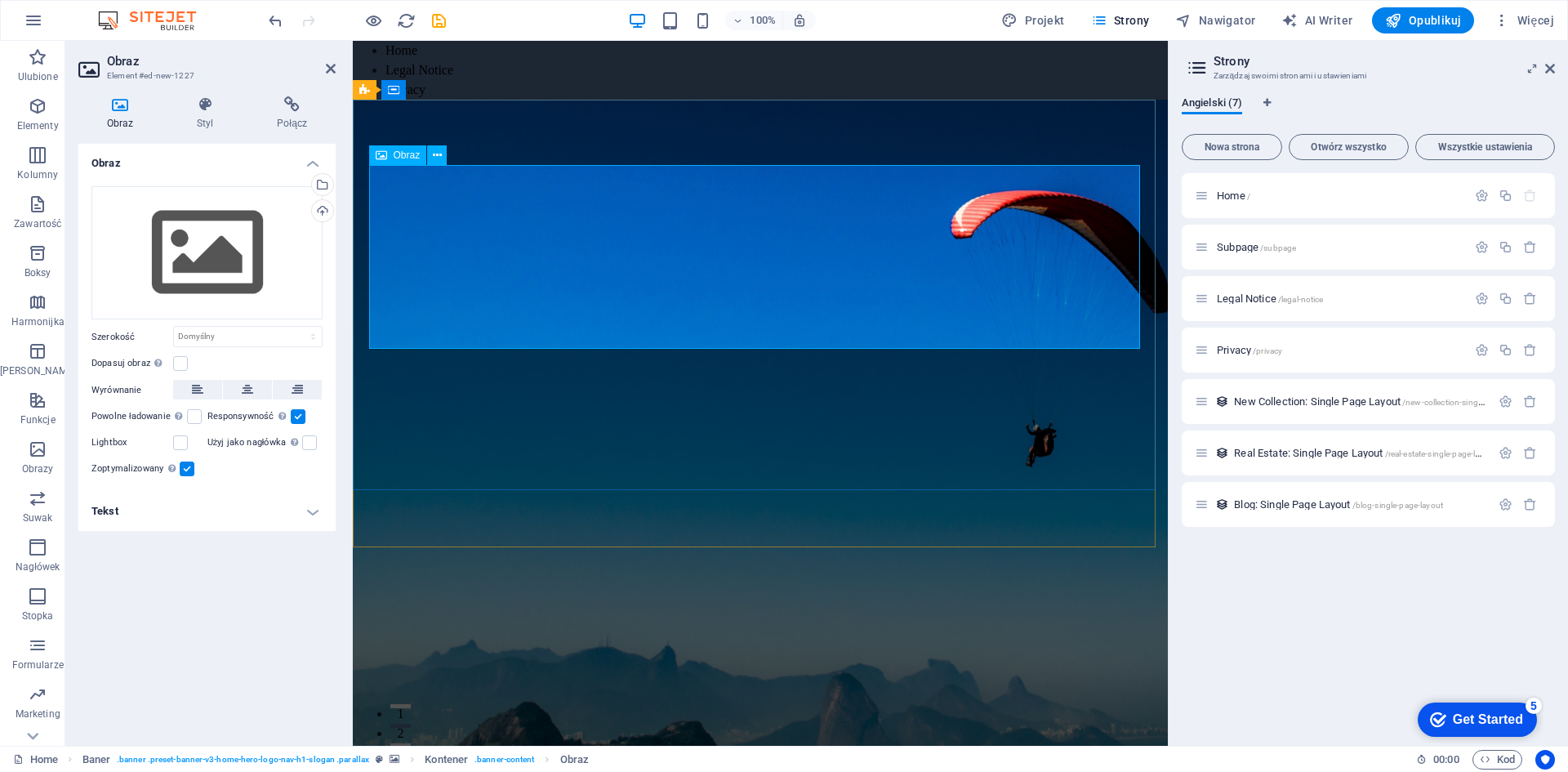
drag, startPoint x: 754, startPoint y: 203, endPoint x: 464, endPoint y: 296, distance: 304.5
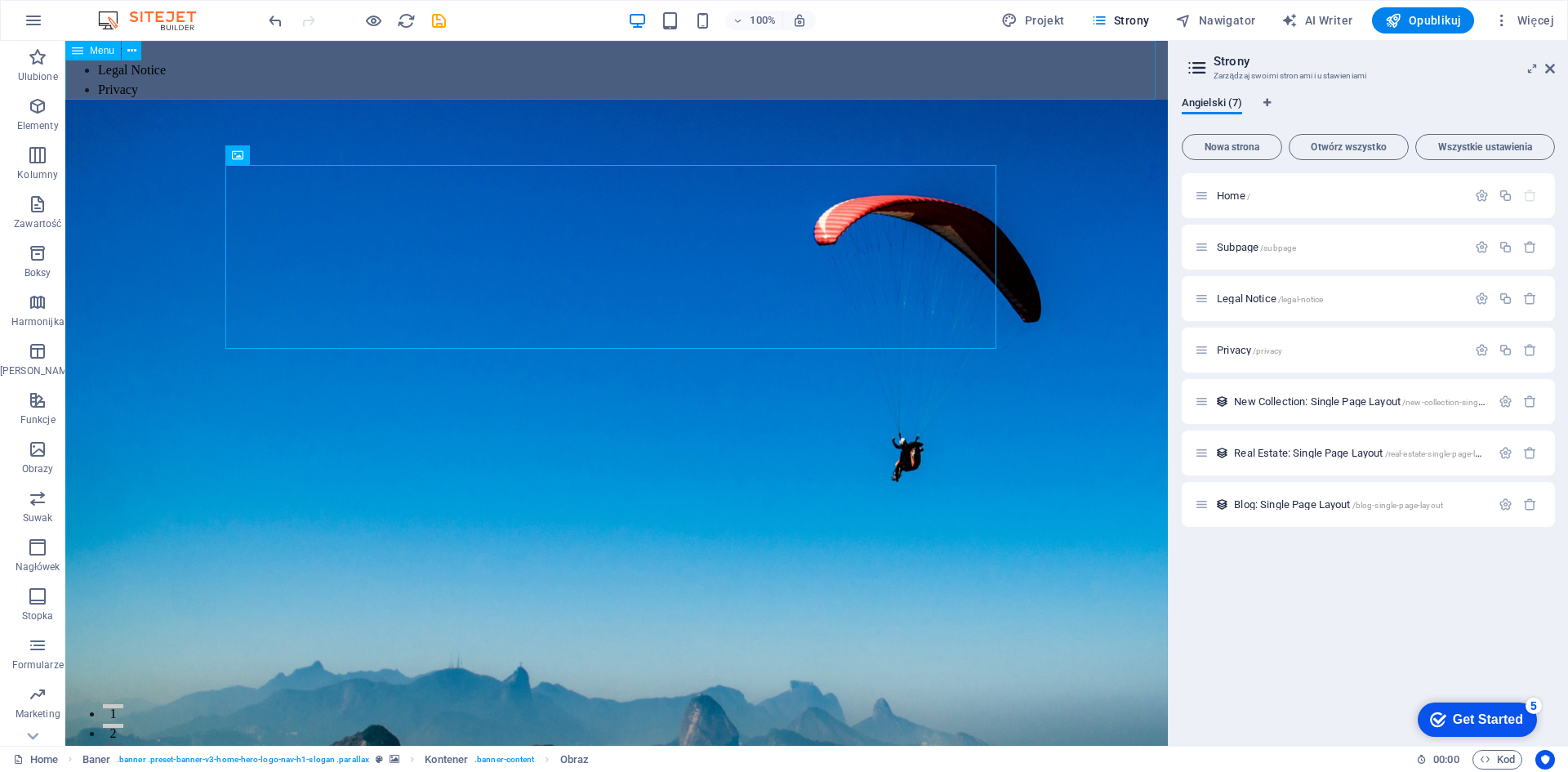
click at [117, 55] on div "Menu" at bounding box center [92, 51] width 55 height 20
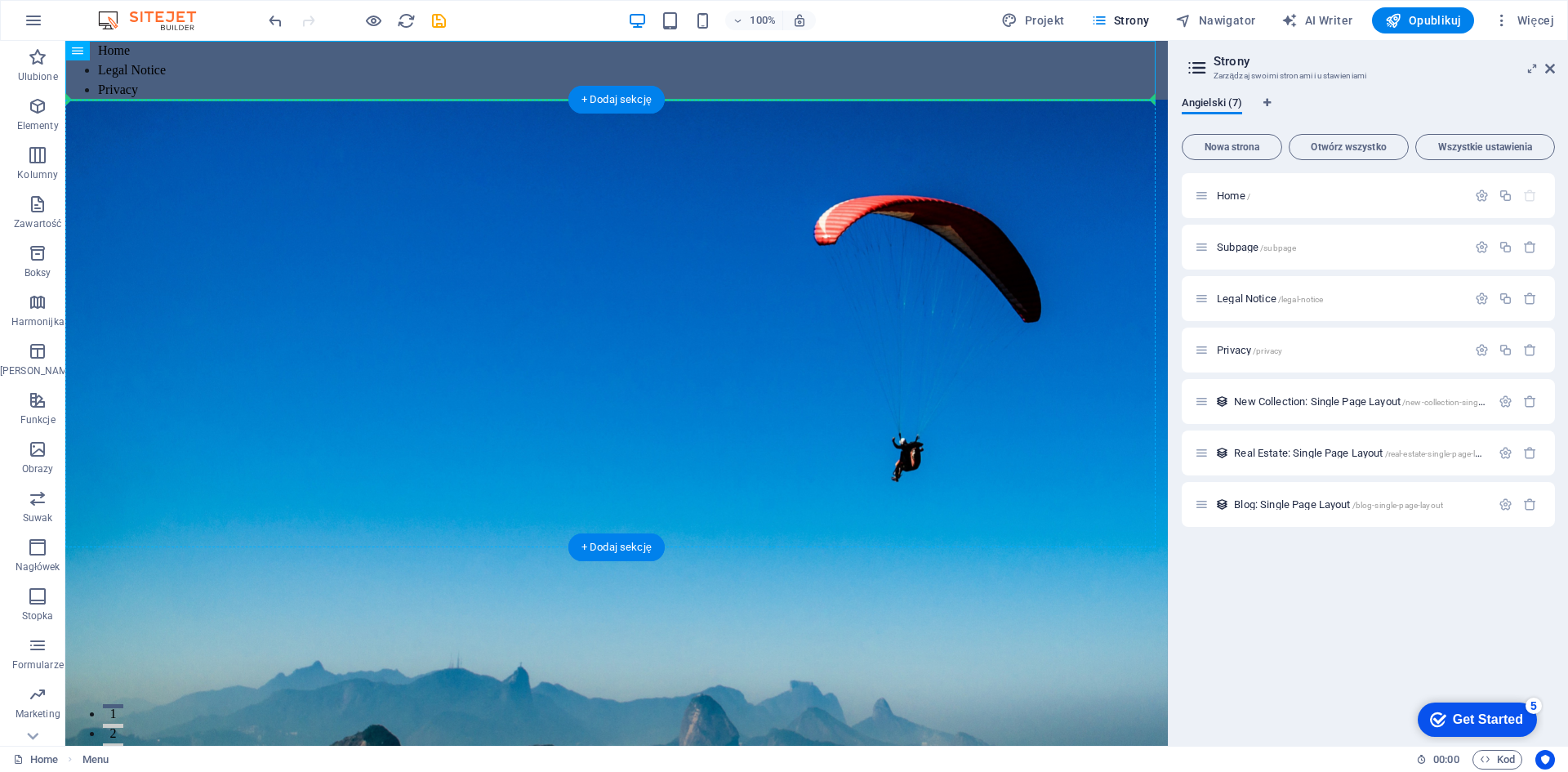
drag, startPoint x: 148, startPoint y: 93, endPoint x: 1084, endPoint y: 267, distance: 952.0
drag, startPoint x: 669, startPoint y: 265, endPoint x: 204, endPoint y: 263, distance: 465.0
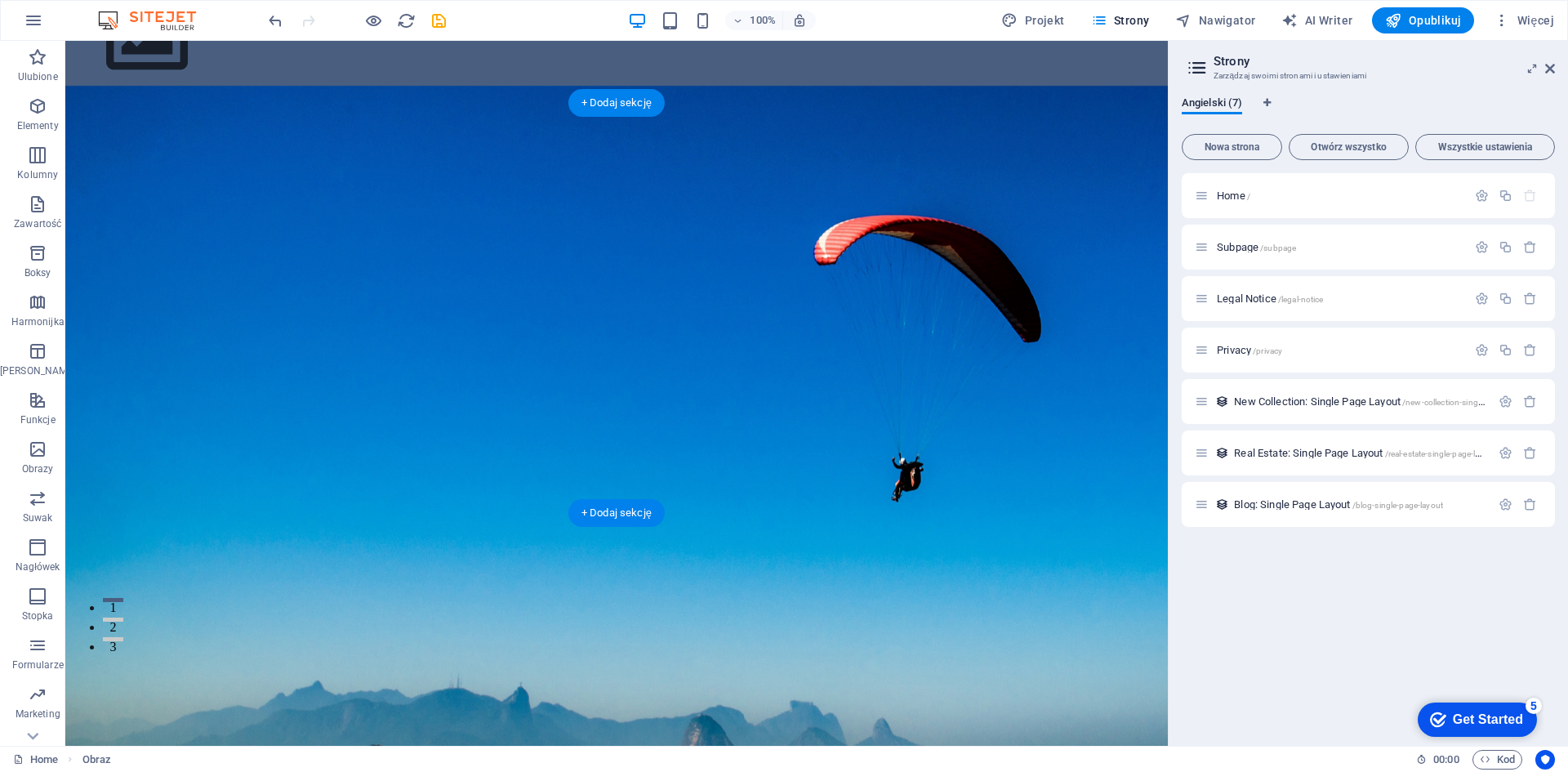
scroll to position [0, 0]
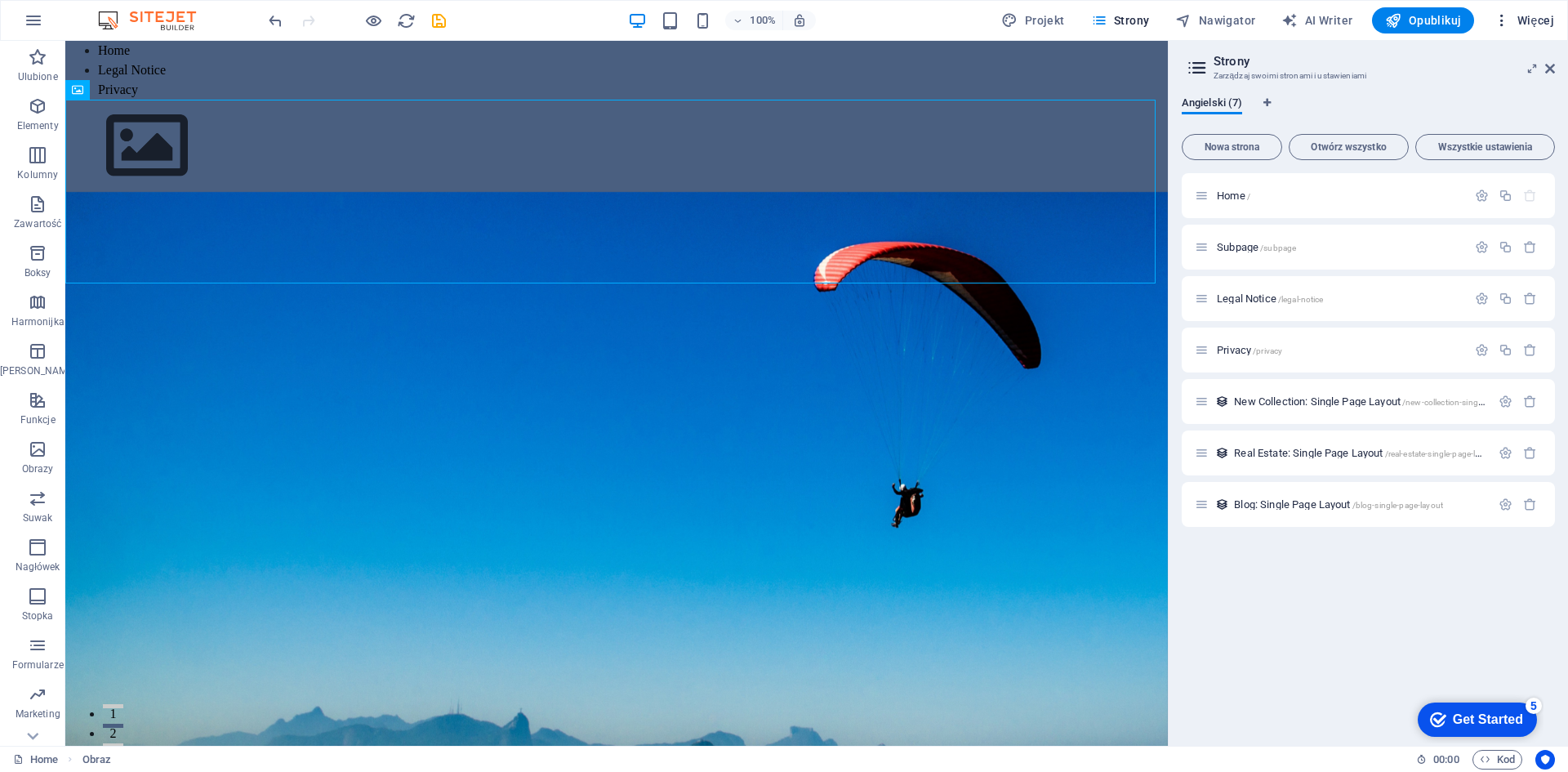
click at [1536, 19] on span "Więcej" at bounding box center [1523, 21] width 60 height 16
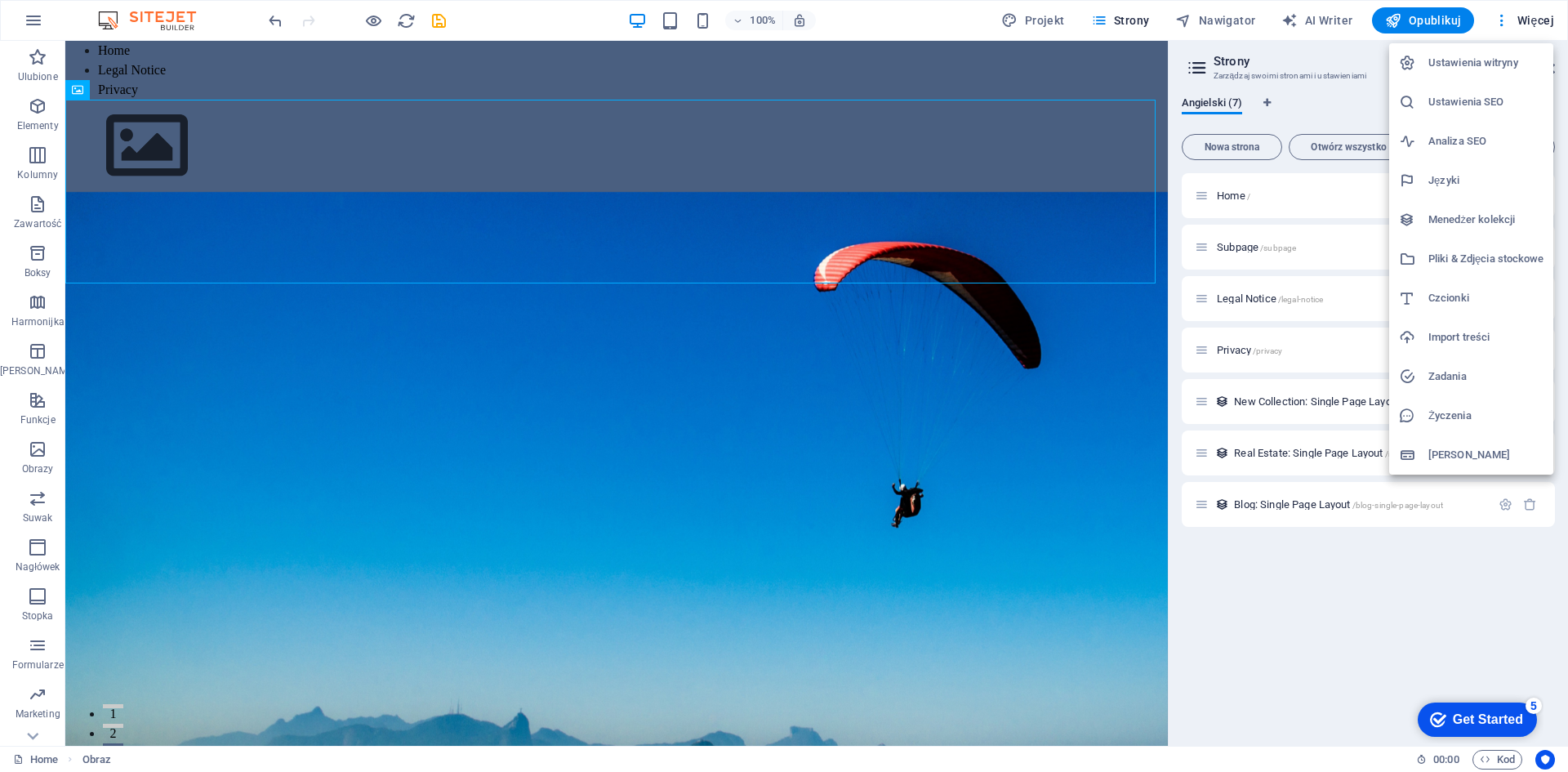
click at [1462, 59] on h6 "Ustawienia witryny" at bounding box center [1486, 63] width 115 height 20
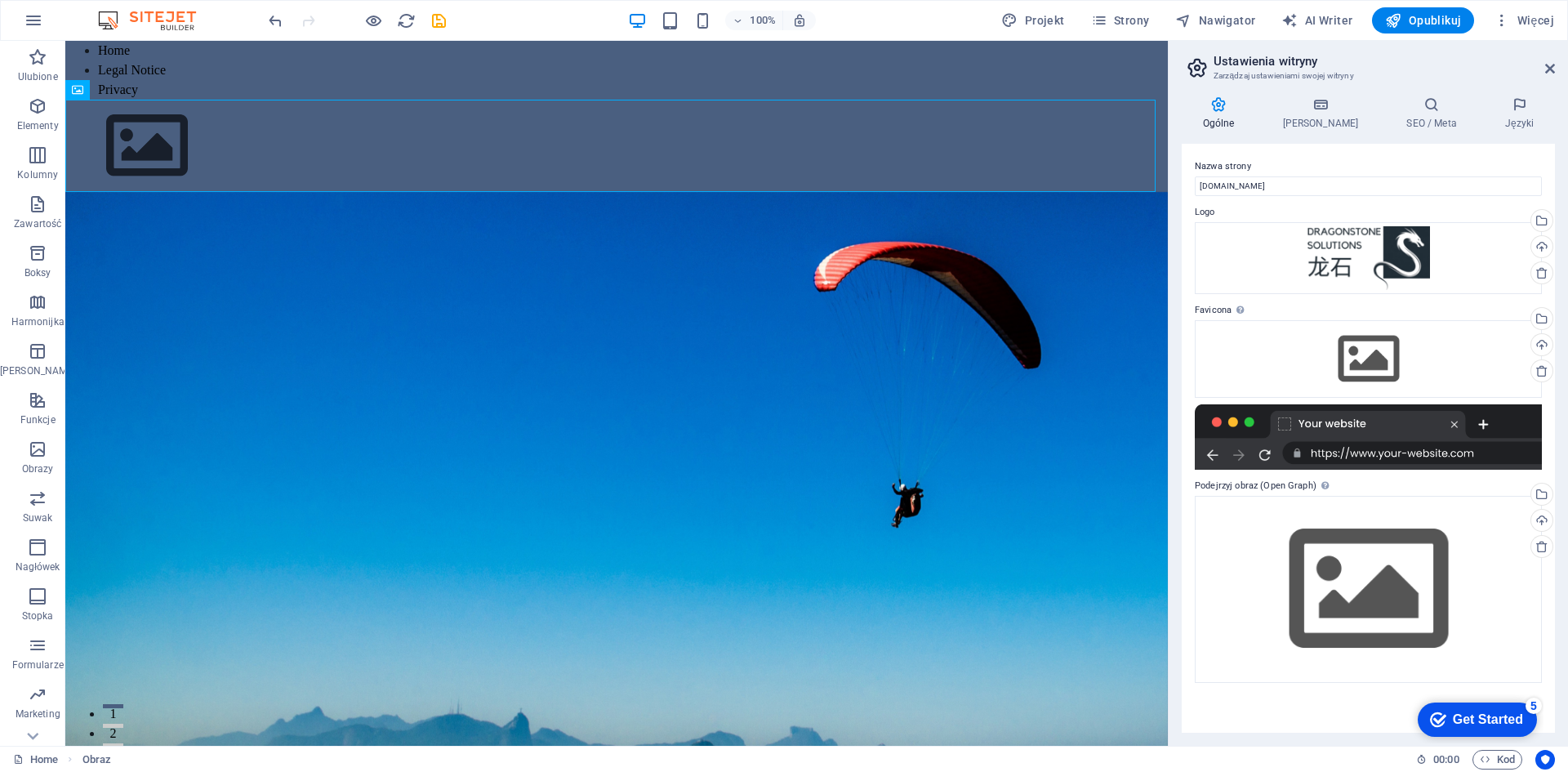
click at [1513, 718] on div "Get Started" at bounding box center [1487, 719] width 70 height 15
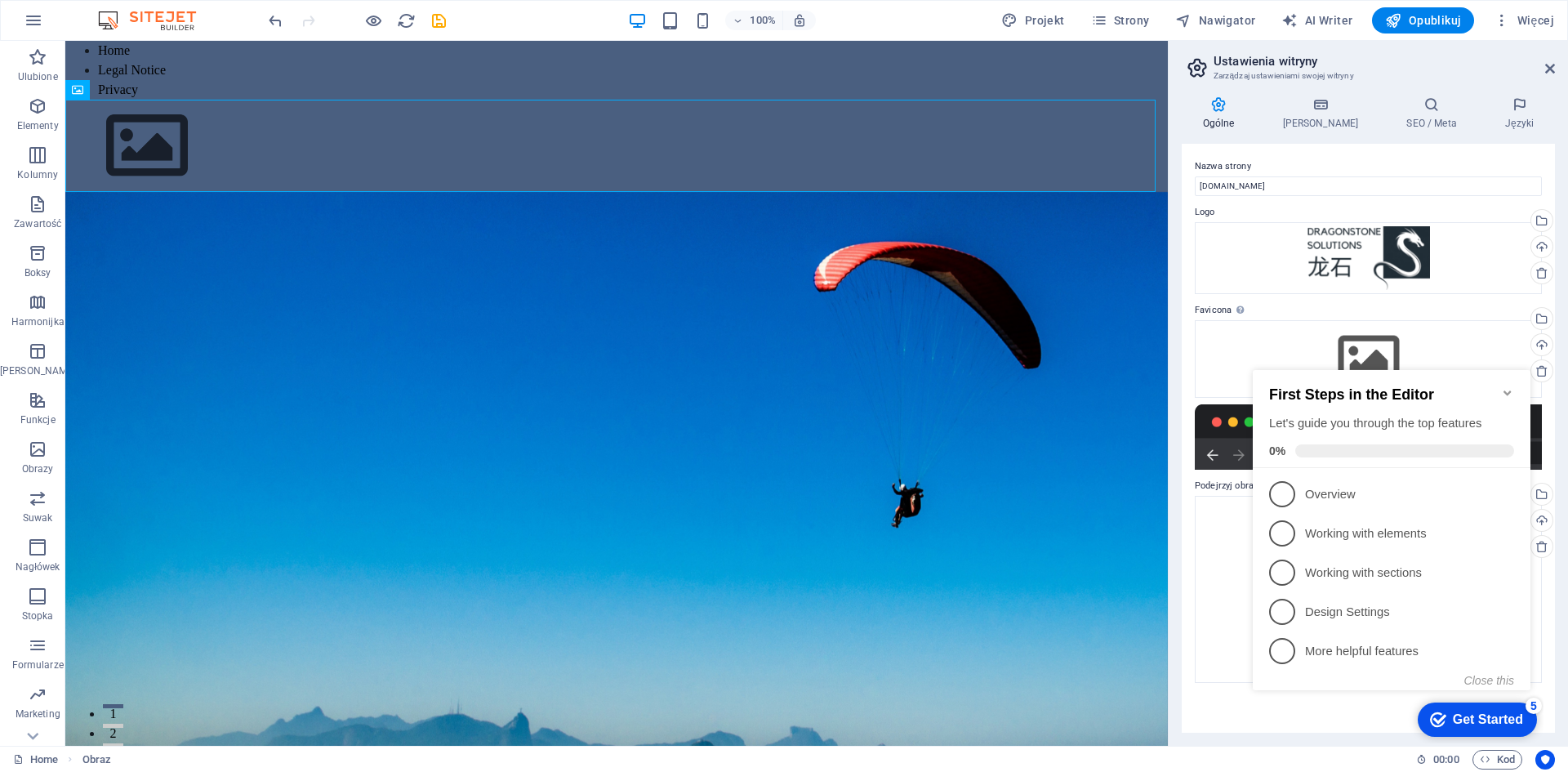
click at [1513, 718] on div "Get Started" at bounding box center [1487, 719] width 70 height 15
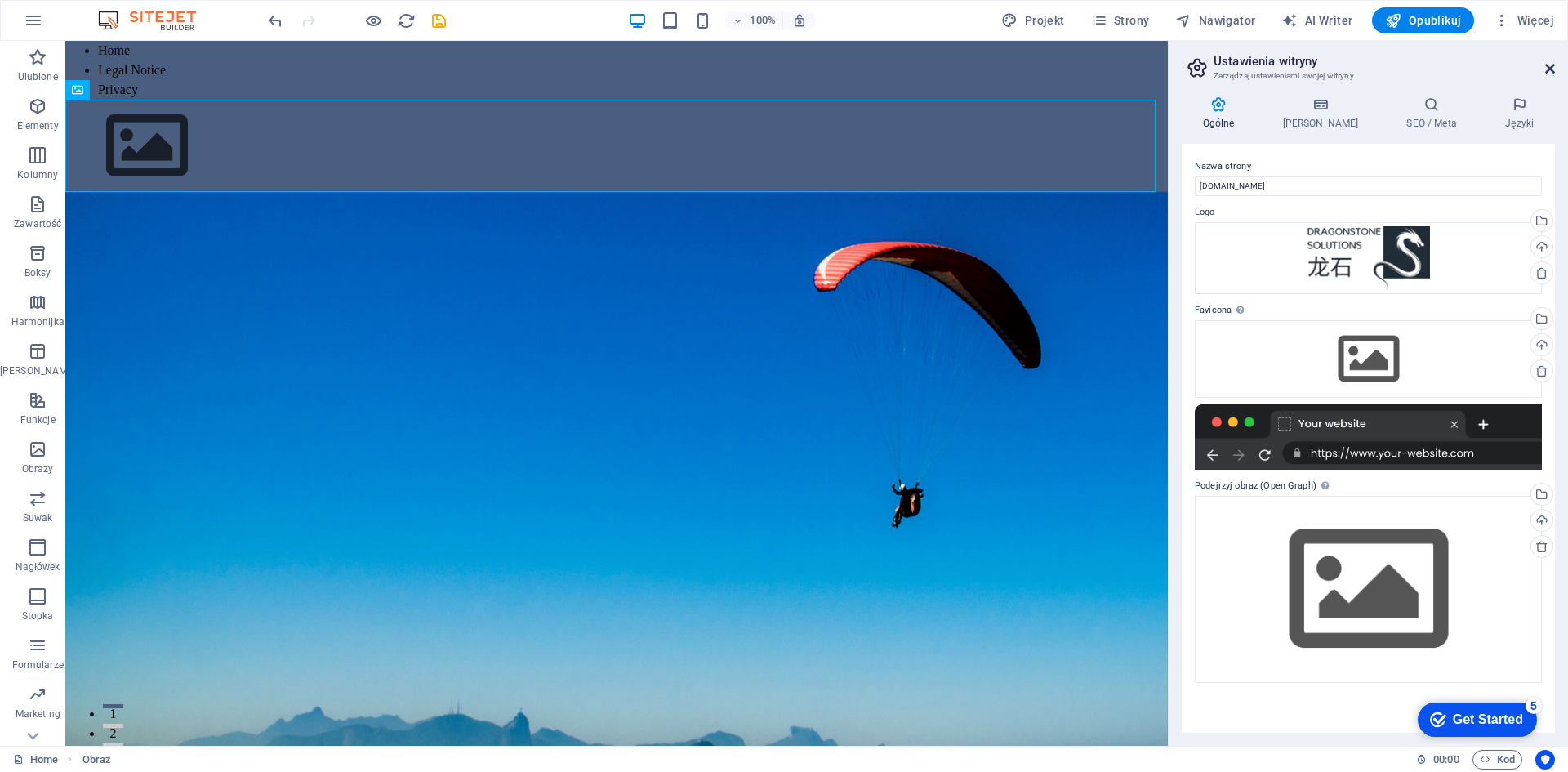
click at [1548, 65] on icon at bounding box center [1550, 68] width 10 height 13
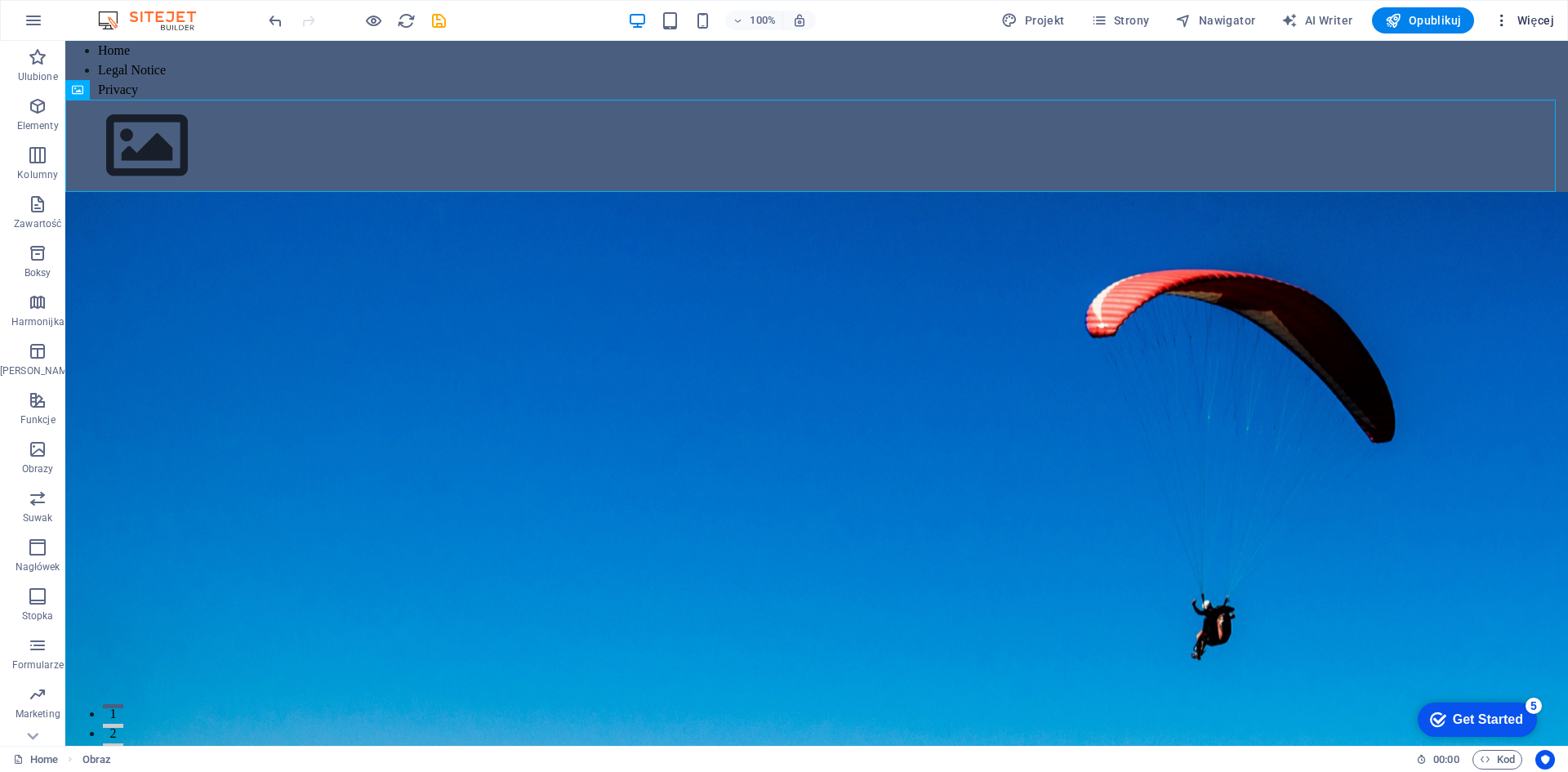
click at [1546, 16] on span "Więcej" at bounding box center [1523, 21] width 60 height 16
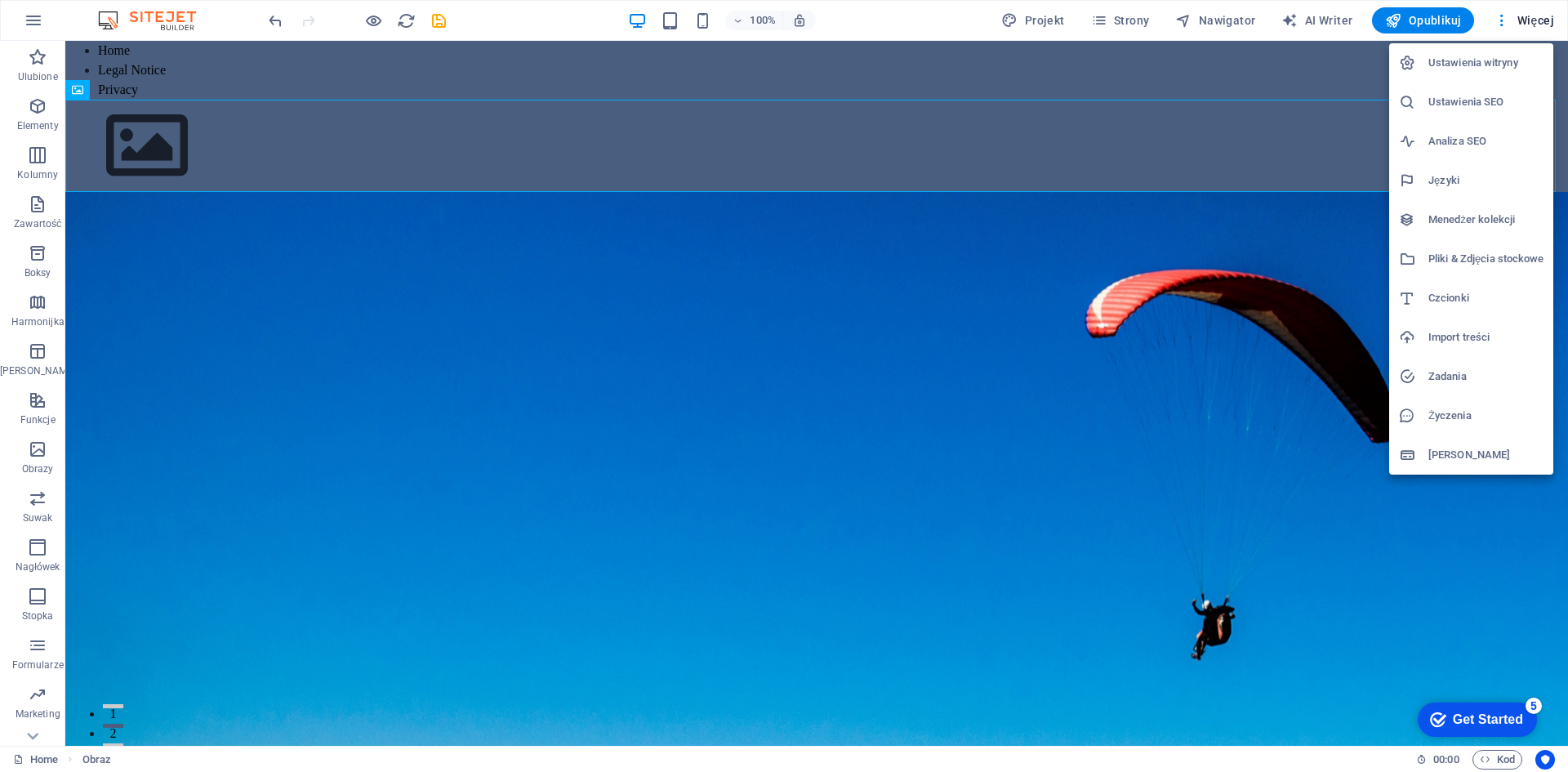
click at [1274, 21] on div at bounding box center [784, 386] width 1568 height 772
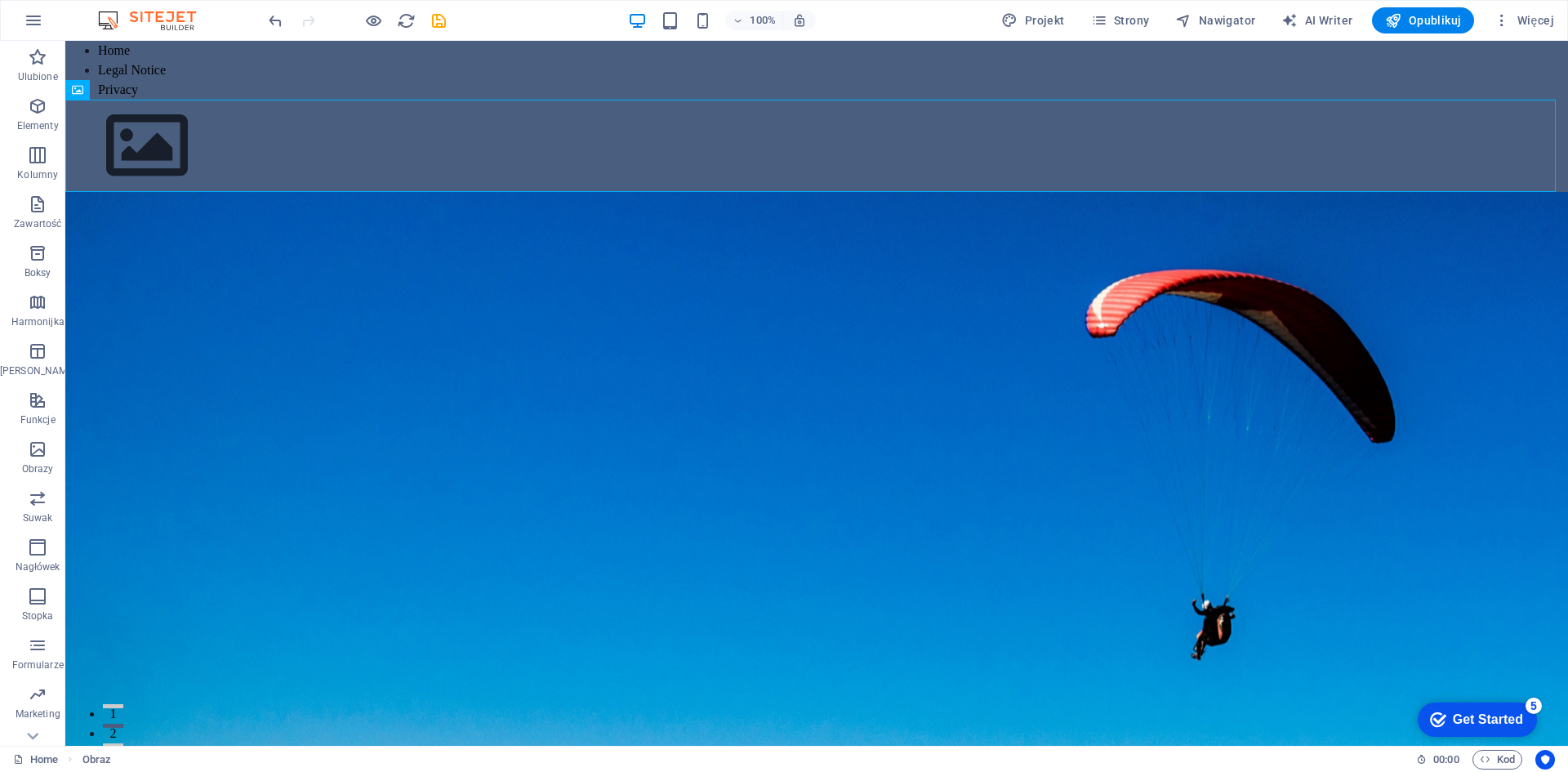
select select "English"
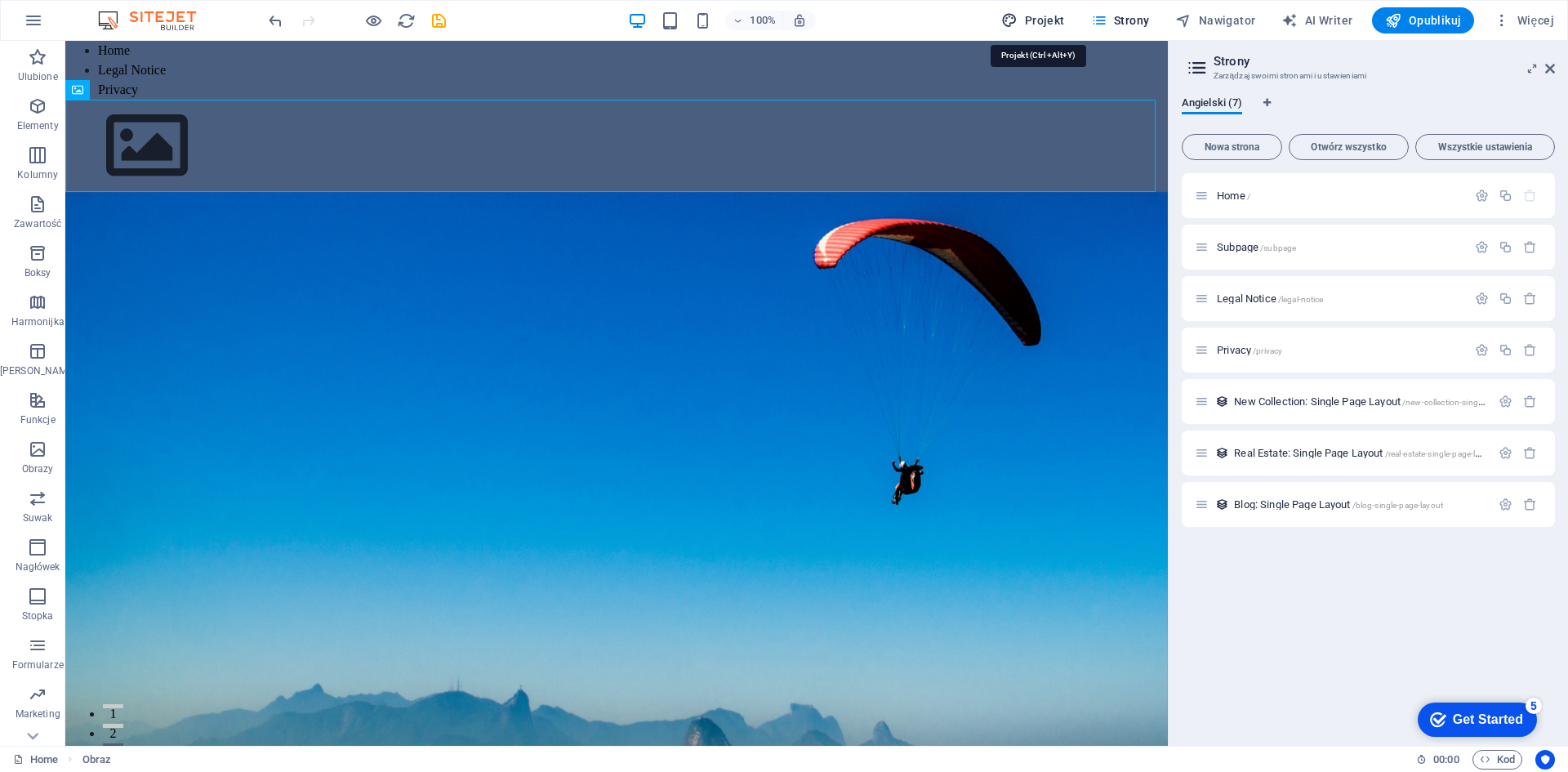
select select "px"
select select "200"
select select "px"
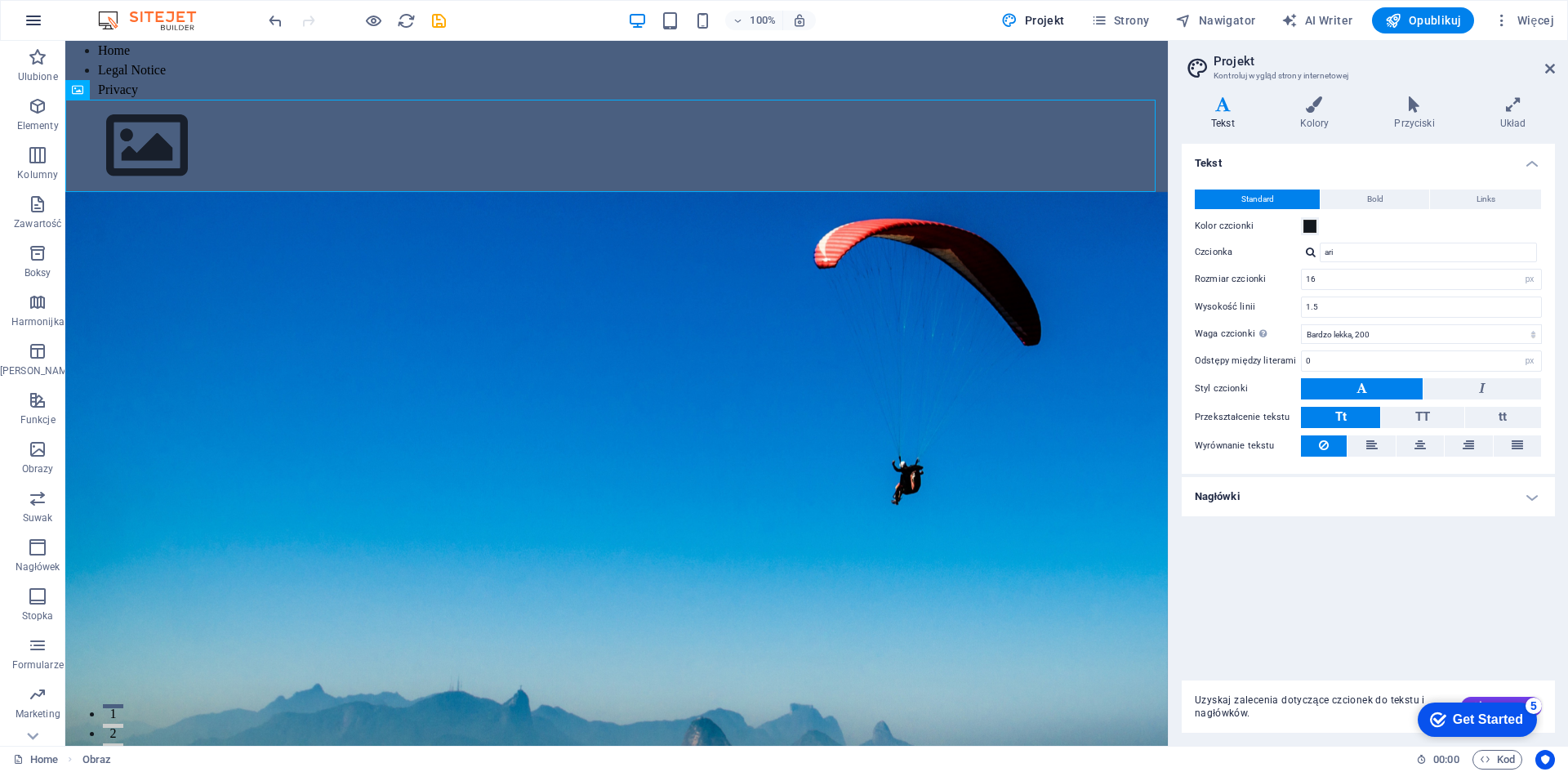
click at [0, 0] on icon "button" at bounding box center [0, 0] width 0 height 0
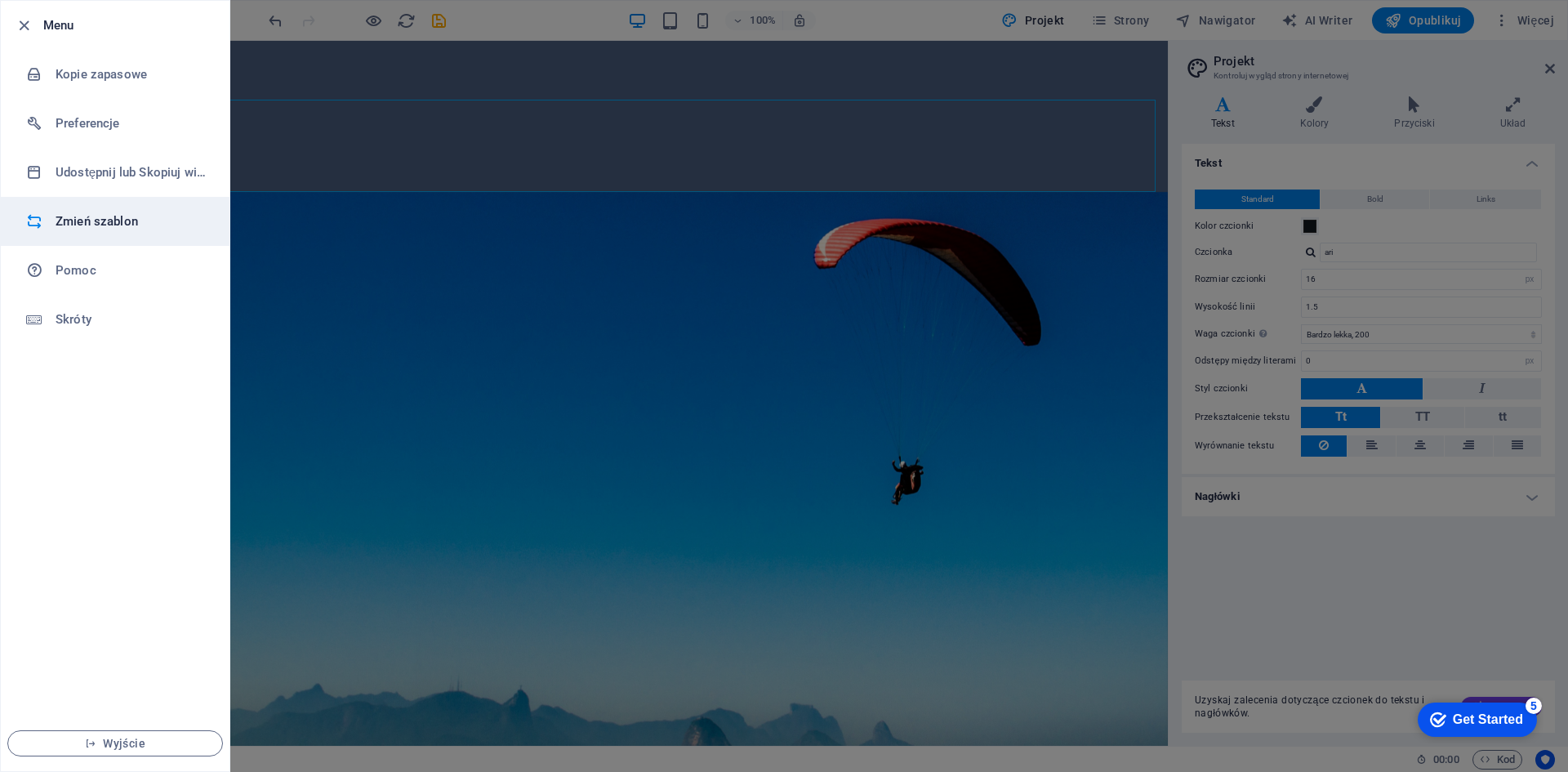
click at [83, 233] on li "Zmień szablon" at bounding box center [115, 221] width 228 height 49
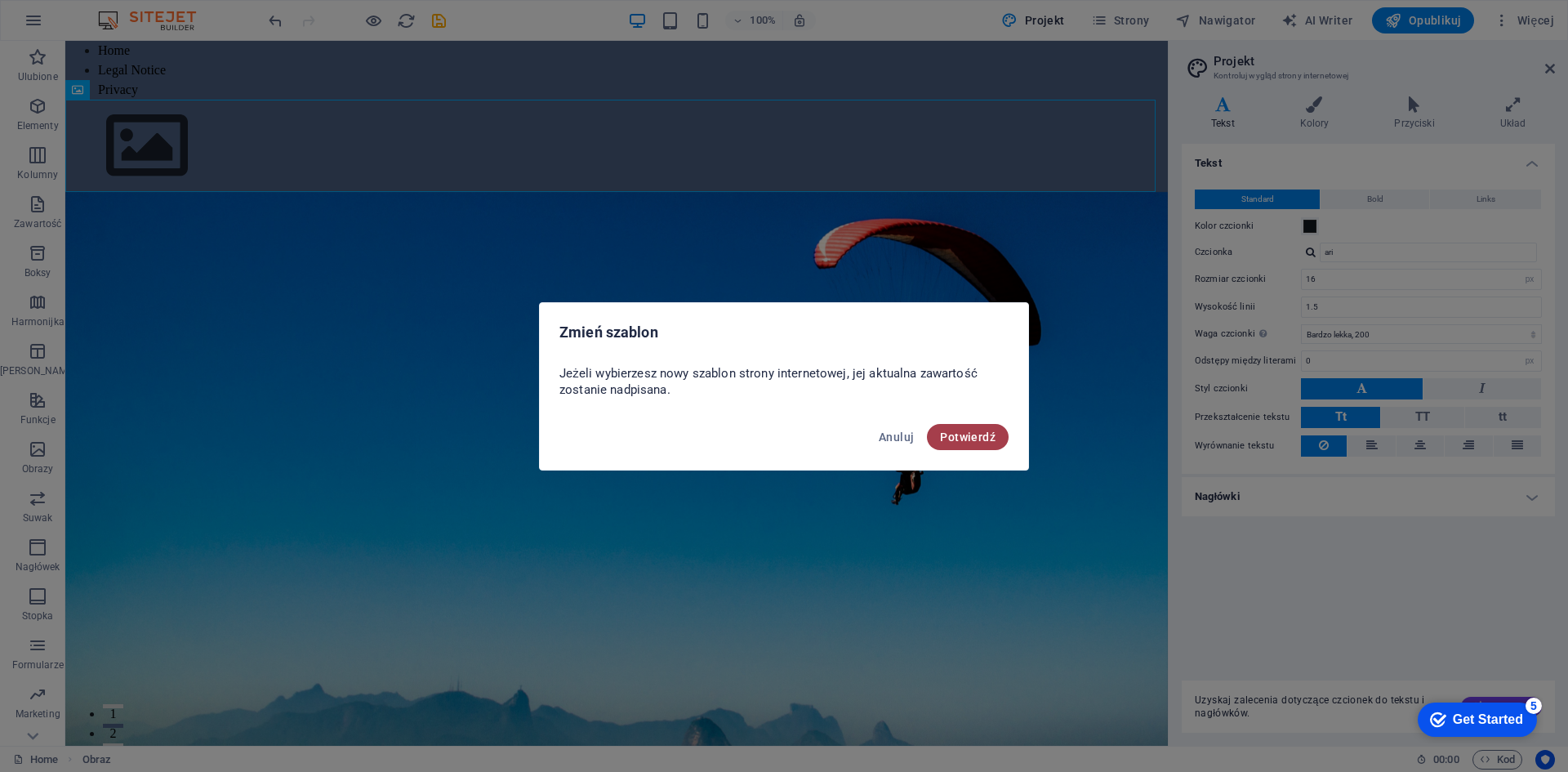
click at [986, 436] on span "Potwierdź" at bounding box center [968, 437] width 55 height 13
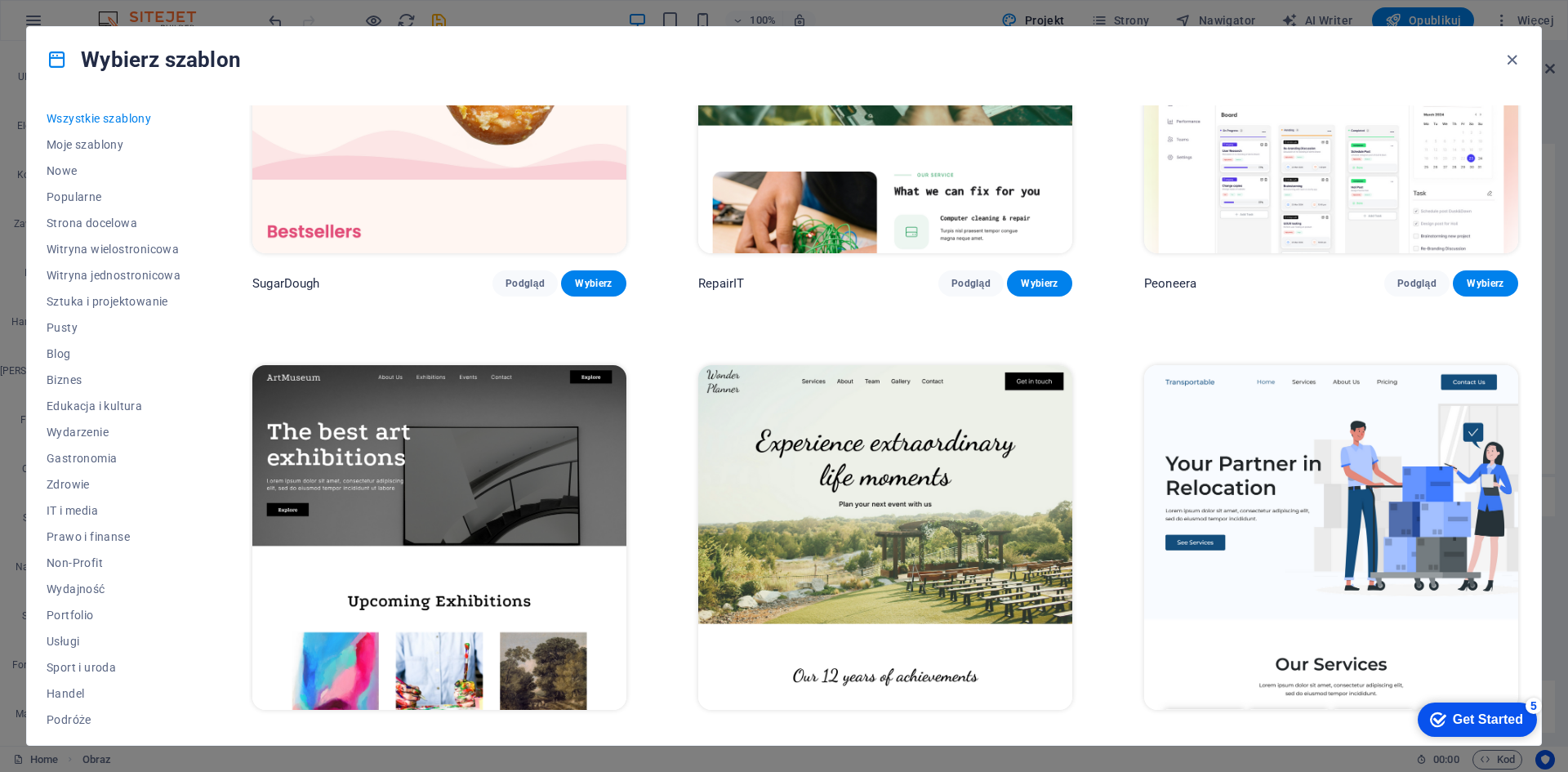
scroll to position [272, 0]
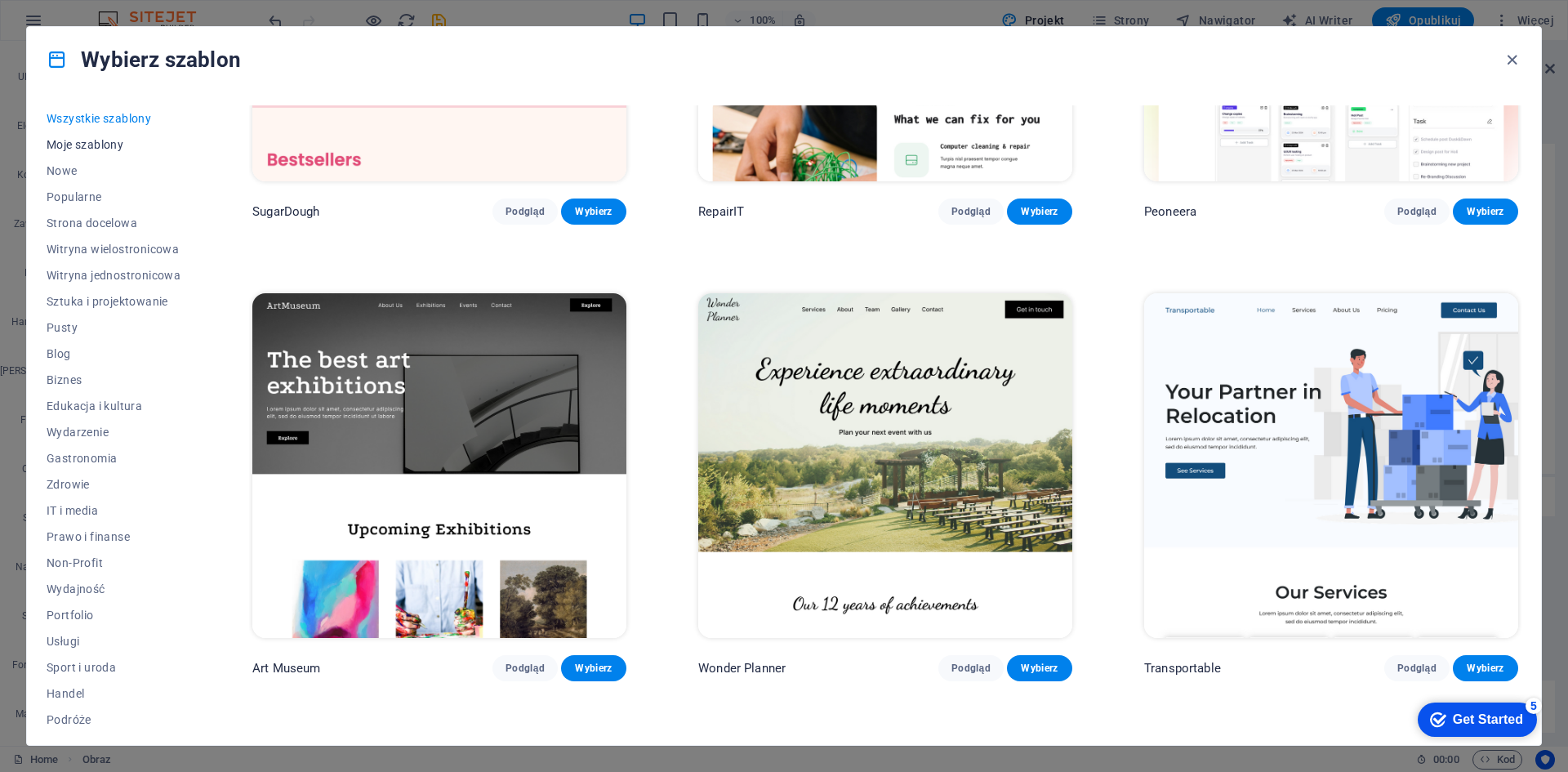
click at [68, 143] on span "Moje szablony" at bounding box center [113, 144] width 134 height 13
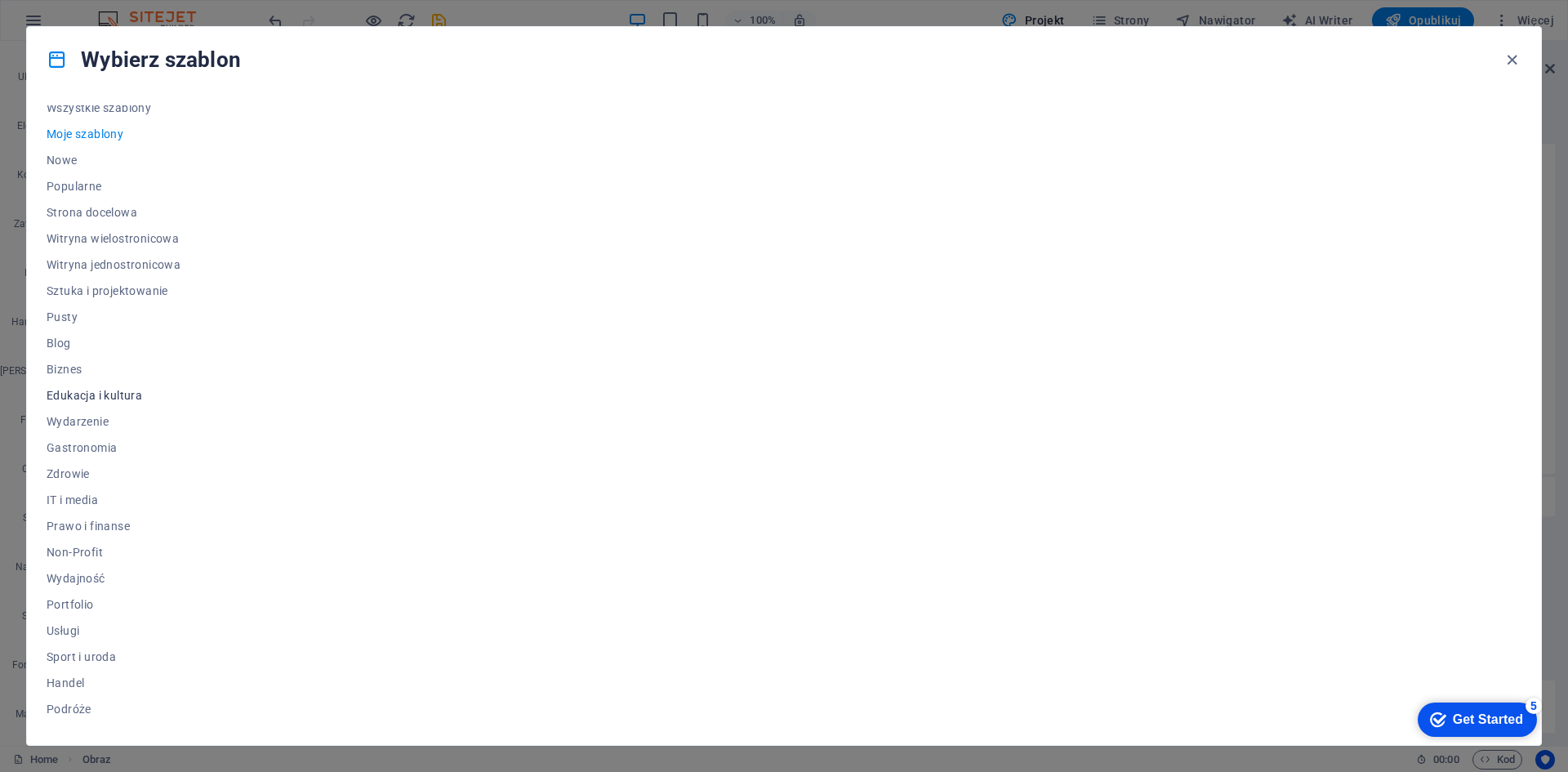
scroll to position [0, 0]
click at [84, 536] on span "Prawo i finanse" at bounding box center [113, 537] width 134 height 13
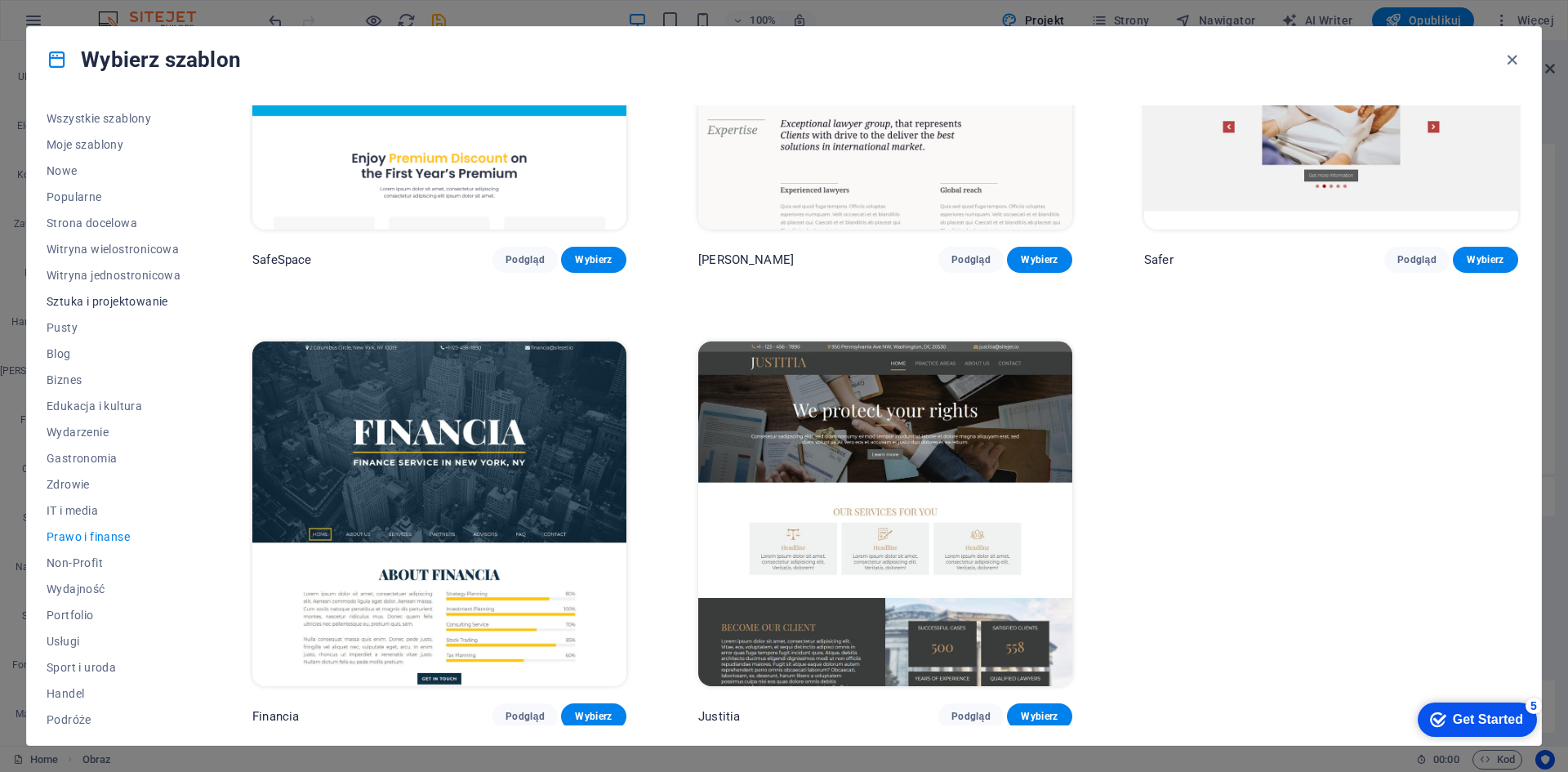
click at [135, 296] on span "Sztuka i projektowanie" at bounding box center [113, 301] width 134 height 13
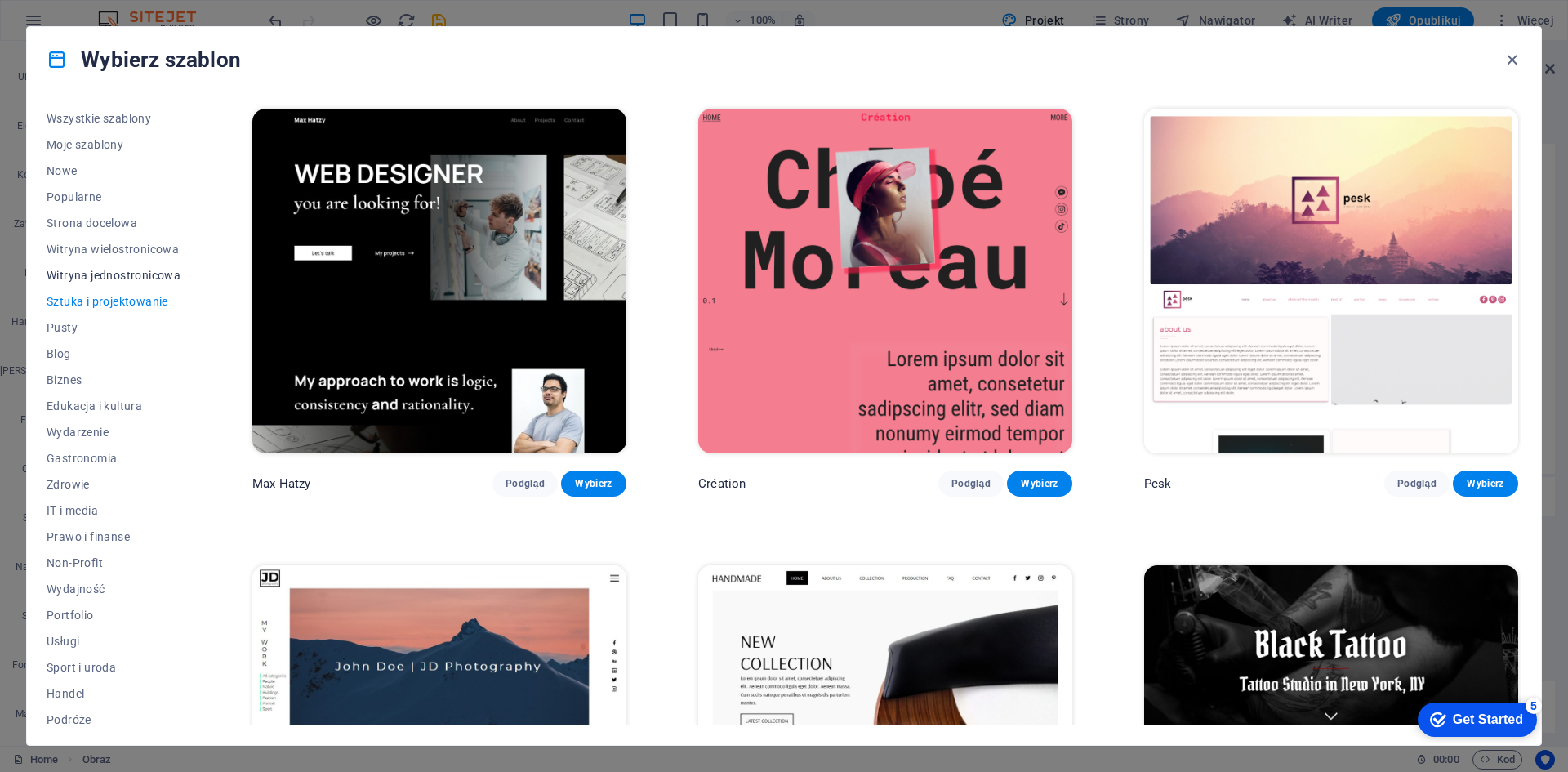
click at [129, 278] on span "Witryna jednostronicowa" at bounding box center [113, 275] width 134 height 13
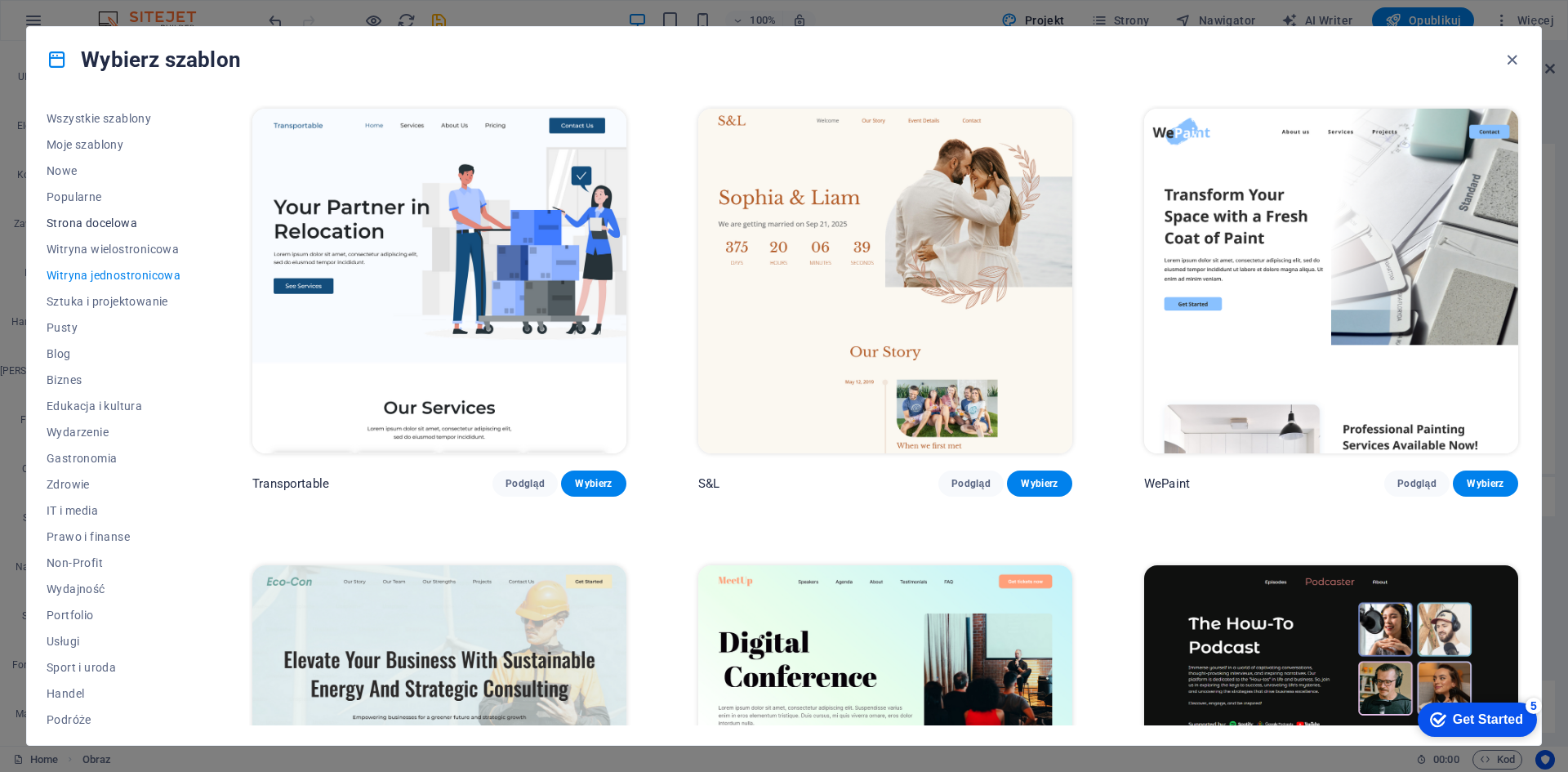
click at [96, 214] on button "Strona docelowa" at bounding box center [113, 223] width 134 height 26
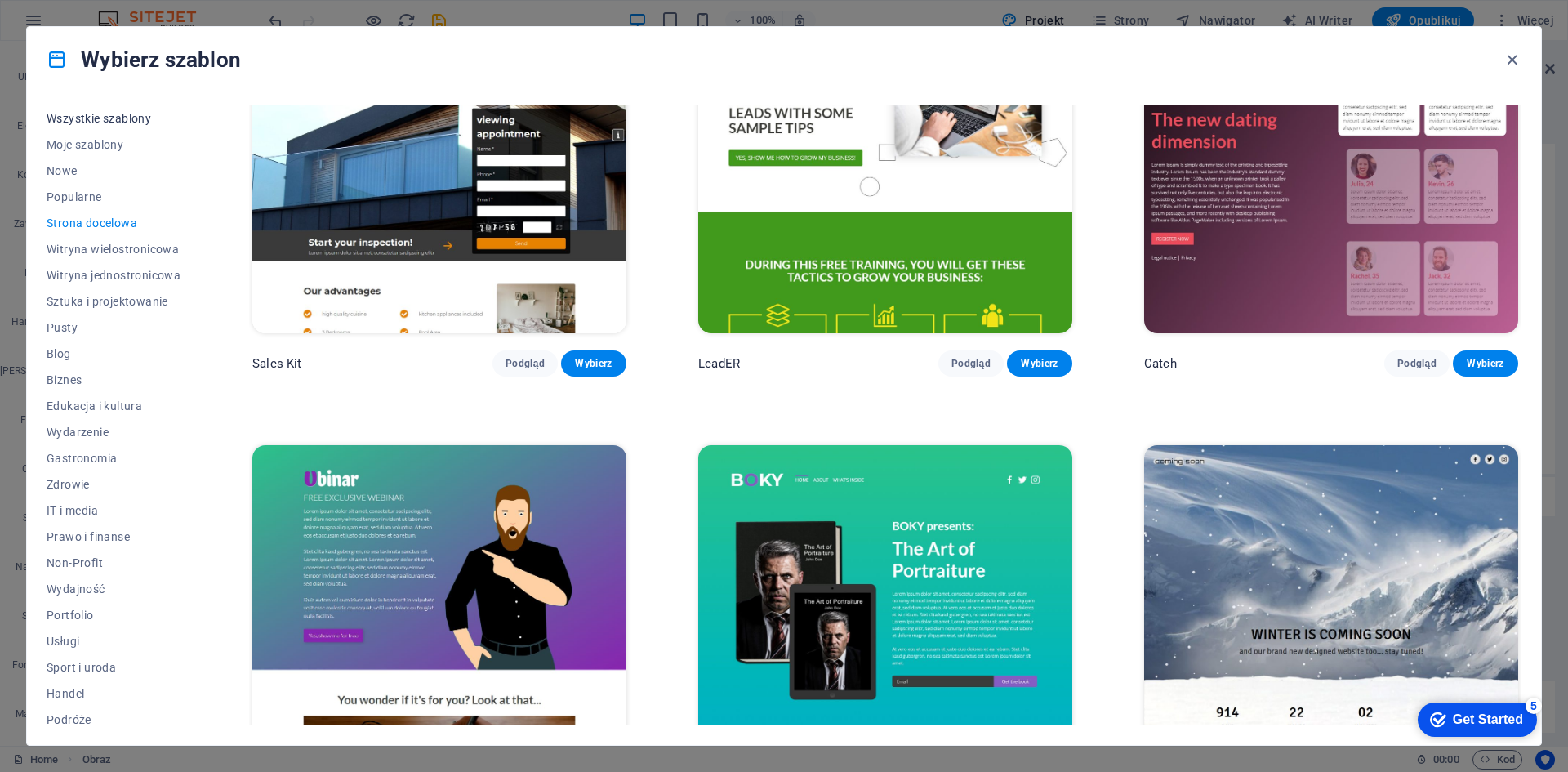
click at [92, 115] on span "Wszystkie szablony" at bounding box center [113, 119] width 134 height 13
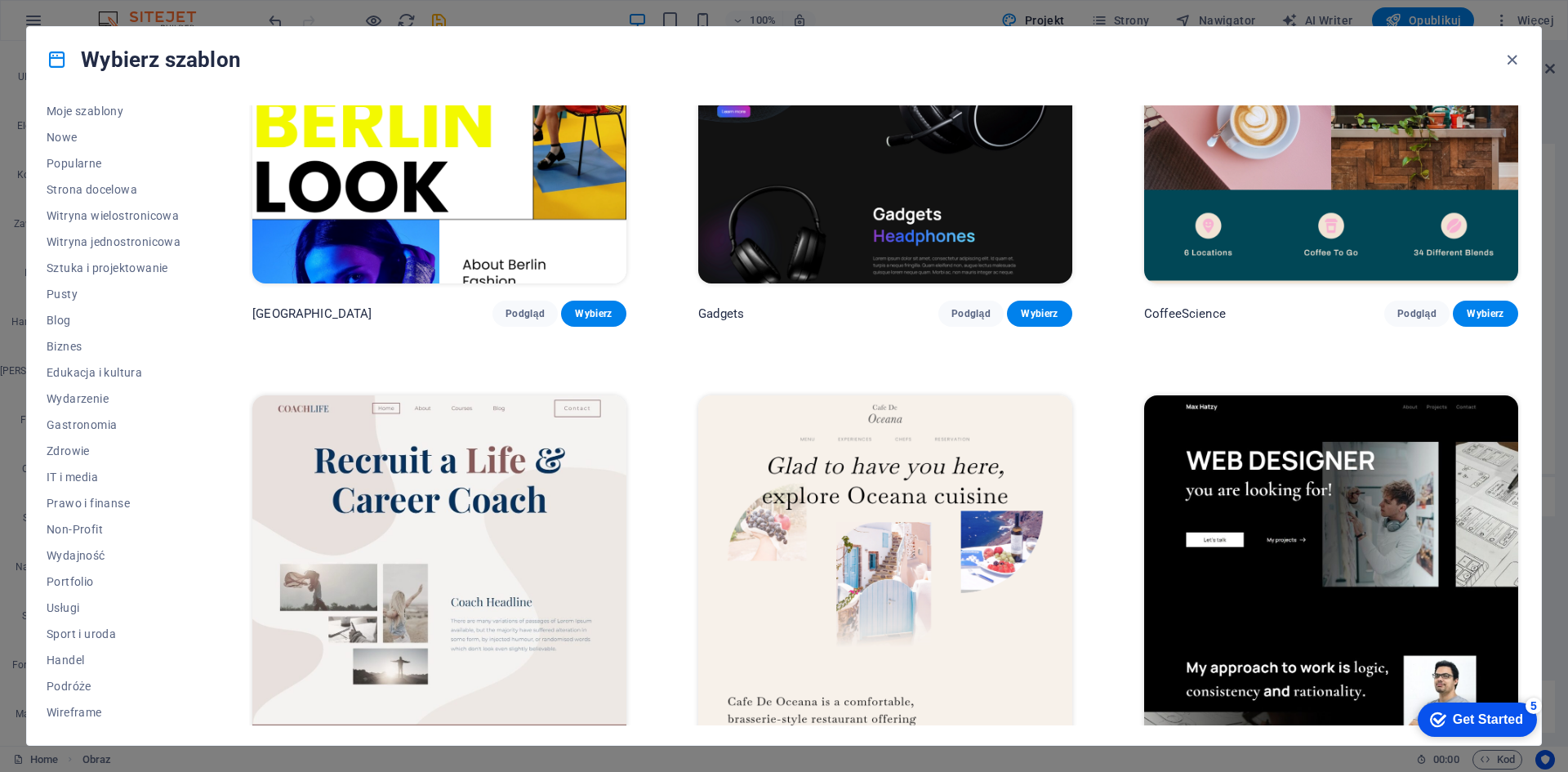
scroll to position [5444, 0]
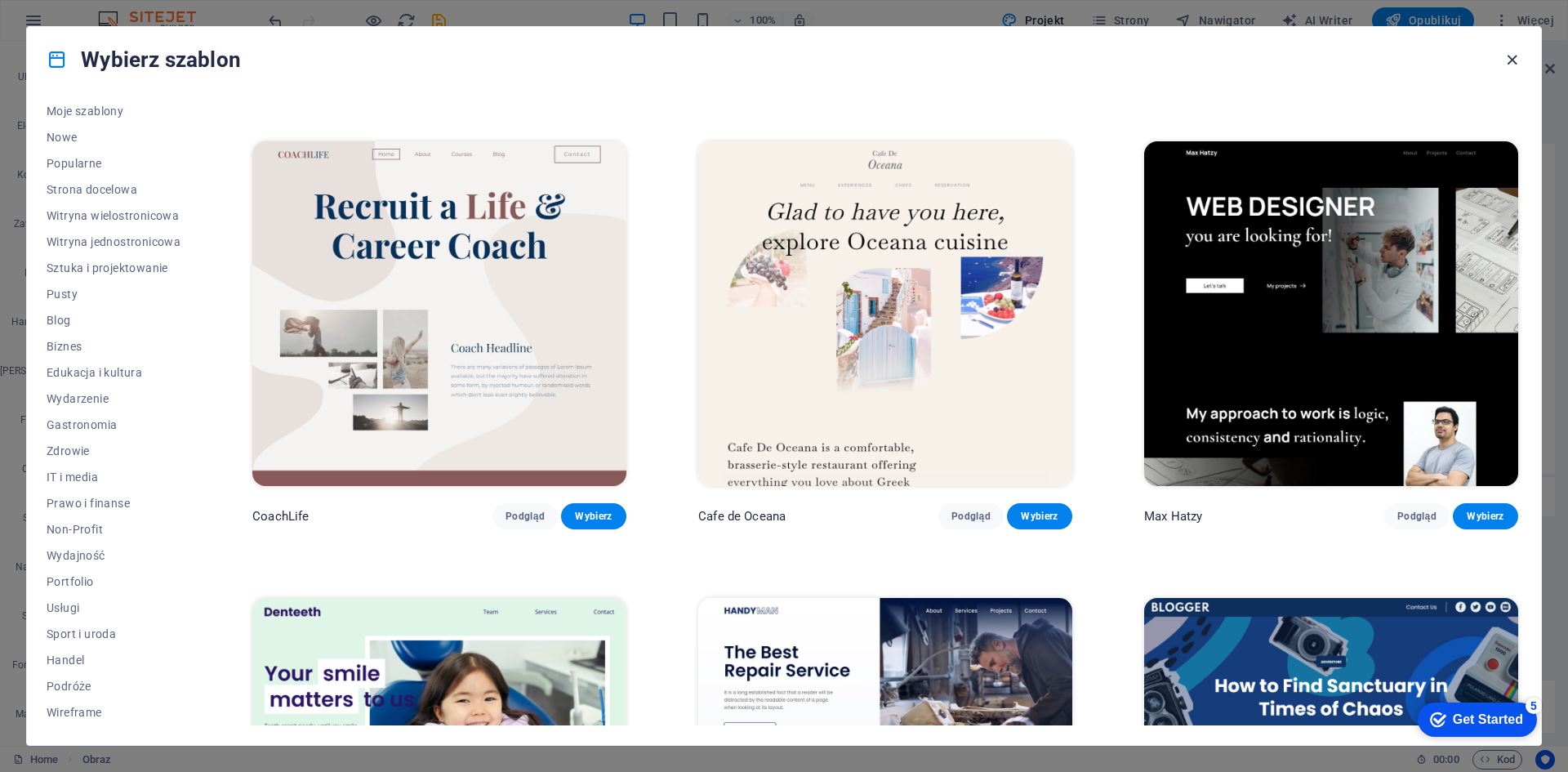
click at [1519, 54] on icon "button" at bounding box center [1512, 59] width 19 height 19
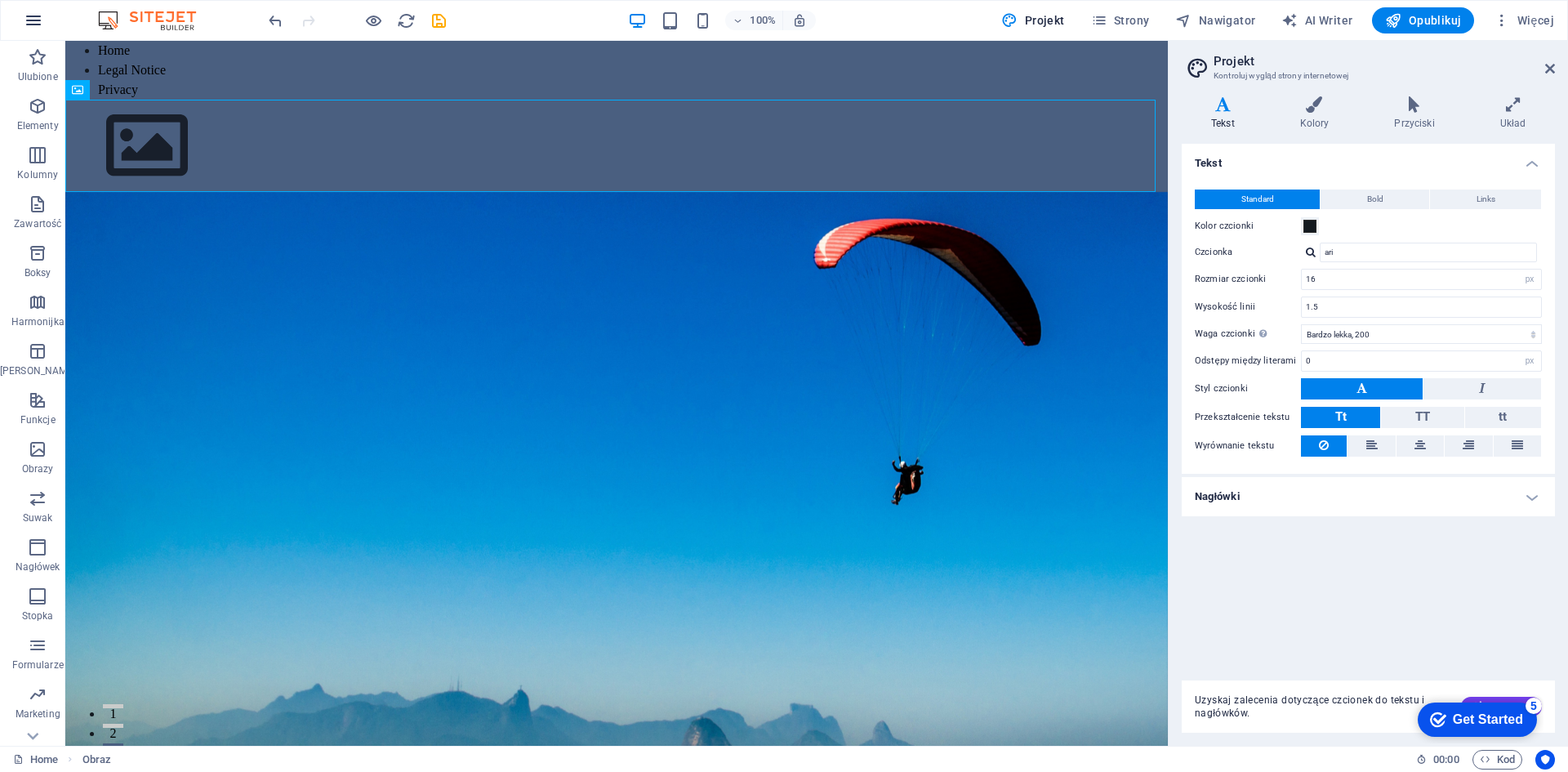
click at [0, 0] on icon "button" at bounding box center [0, 0] width 0 height 0
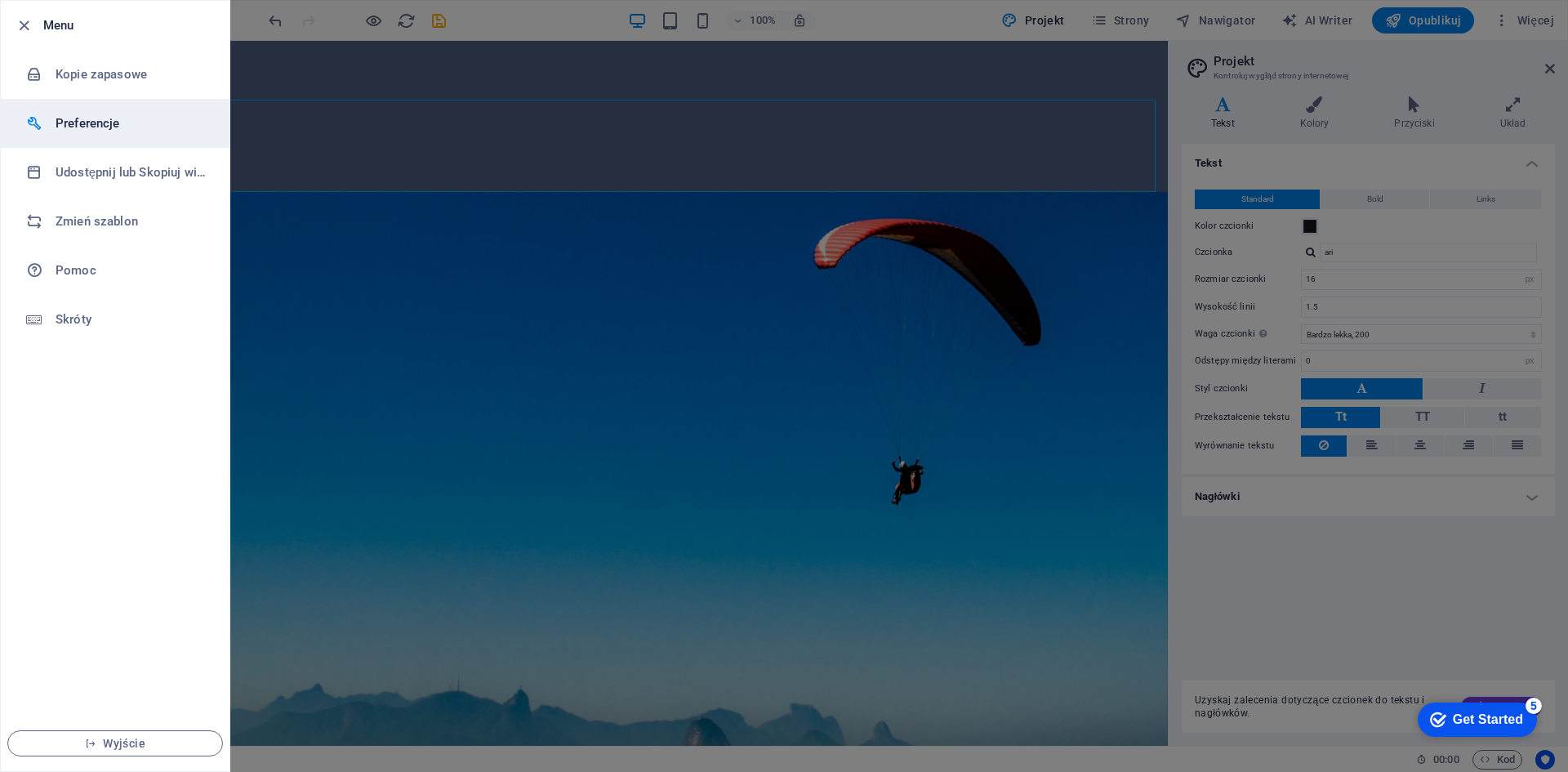
click at [106, 128] on h6 "Preferencje" at bounding box center [130, 124] width 151 height 20
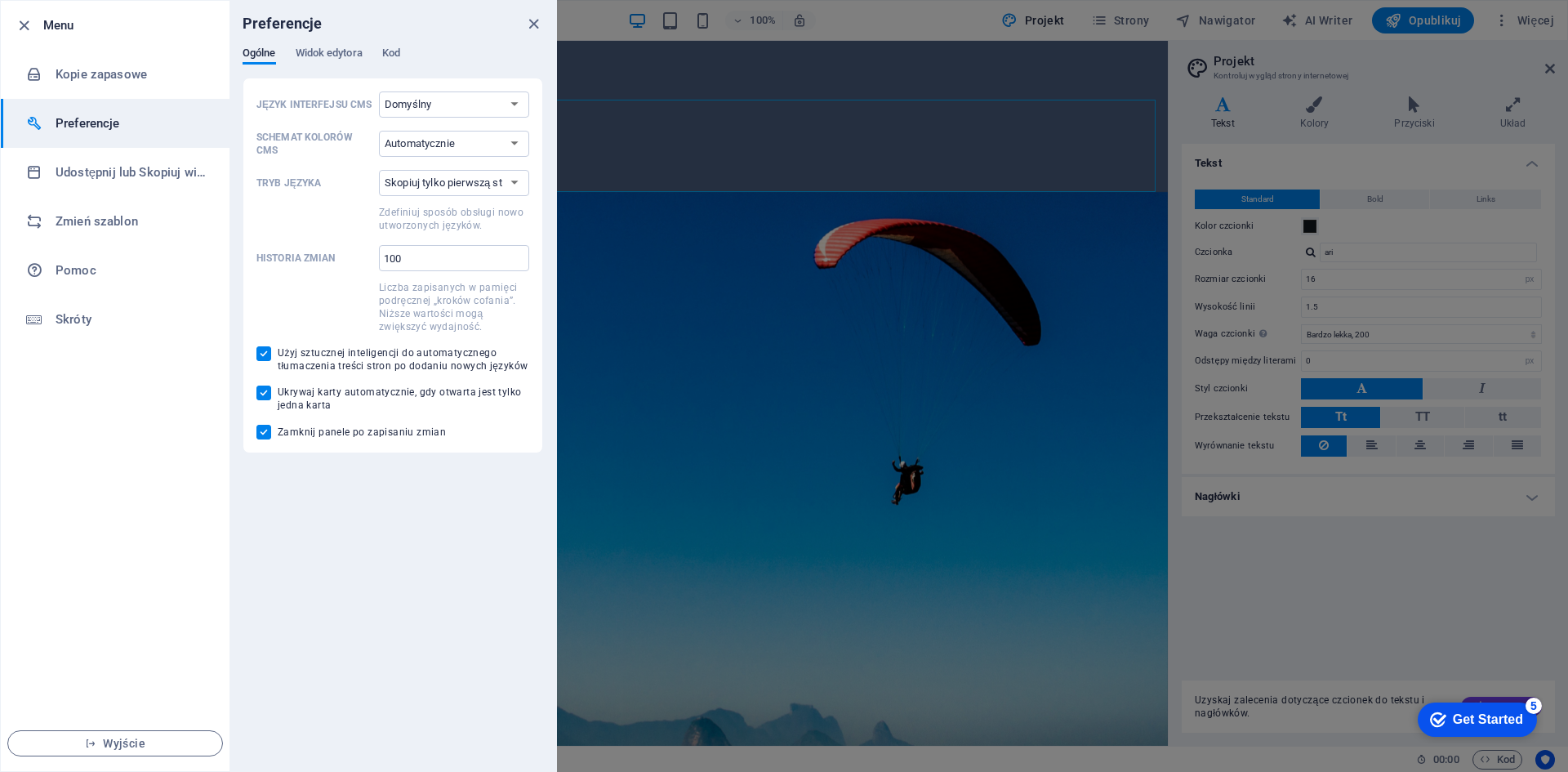
click at [106, 128] on h6 "Preferencje" at bounding box center [130, 124] width 151 height 20
click at [525, 21] on icon "close" at bounding box center [534, 24] width 19 height 19
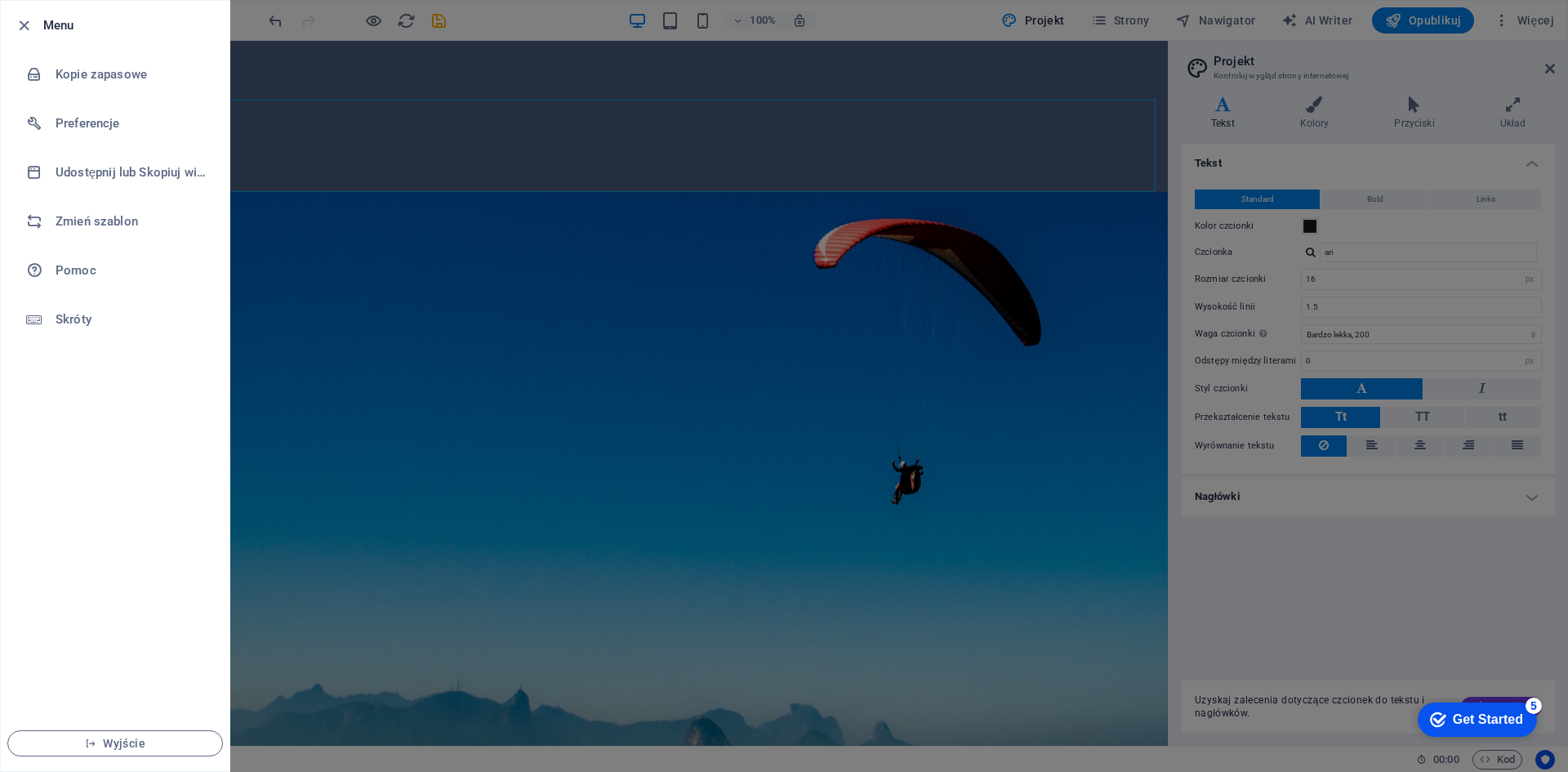
click at [1510, 715] on div "Get Started" at bounding box center [1487, 719] width 70 height 15
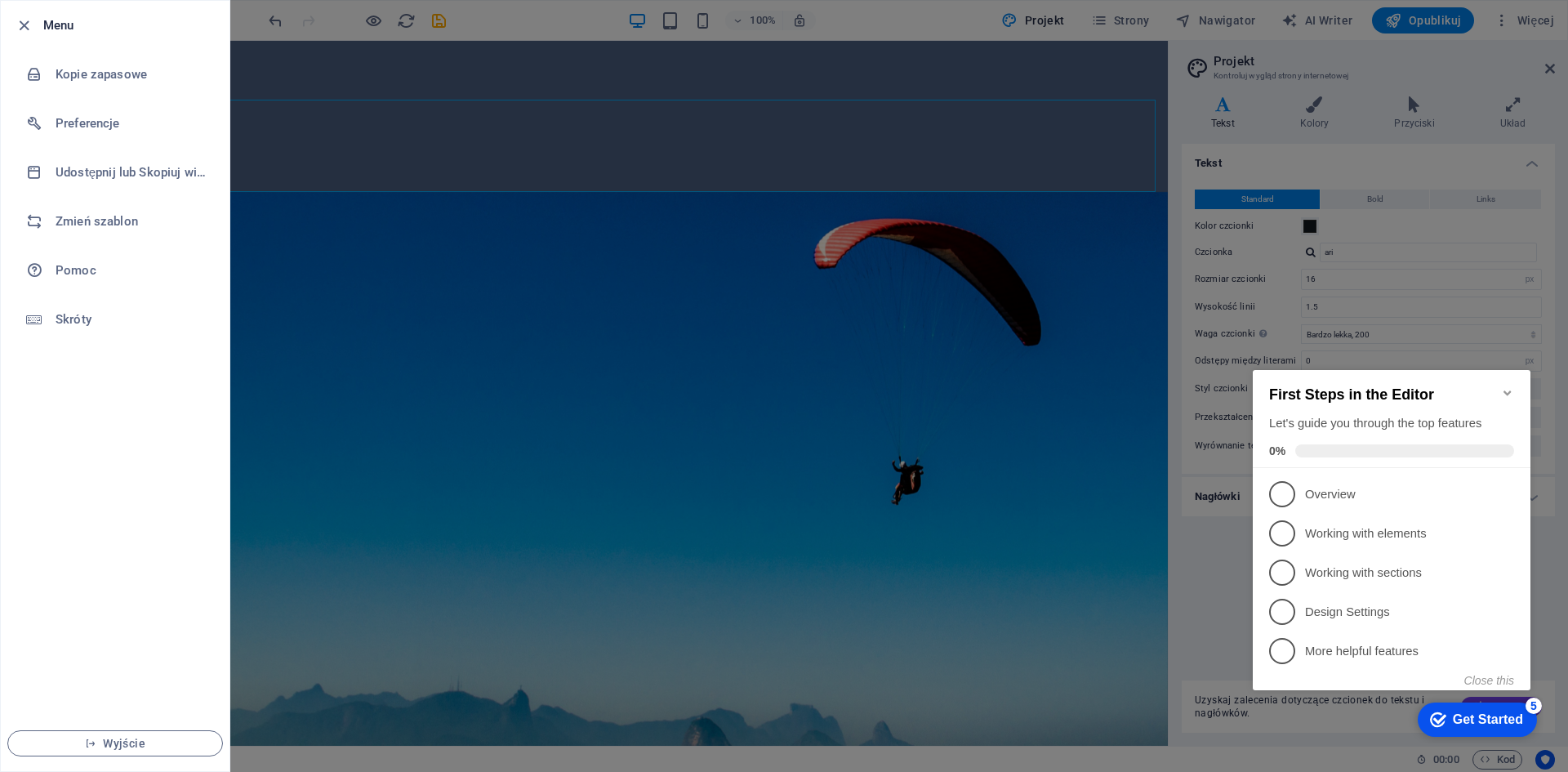
click at [1510, 712] on div "Get Started" at bounding box center [1487, 719] width 70 height 15
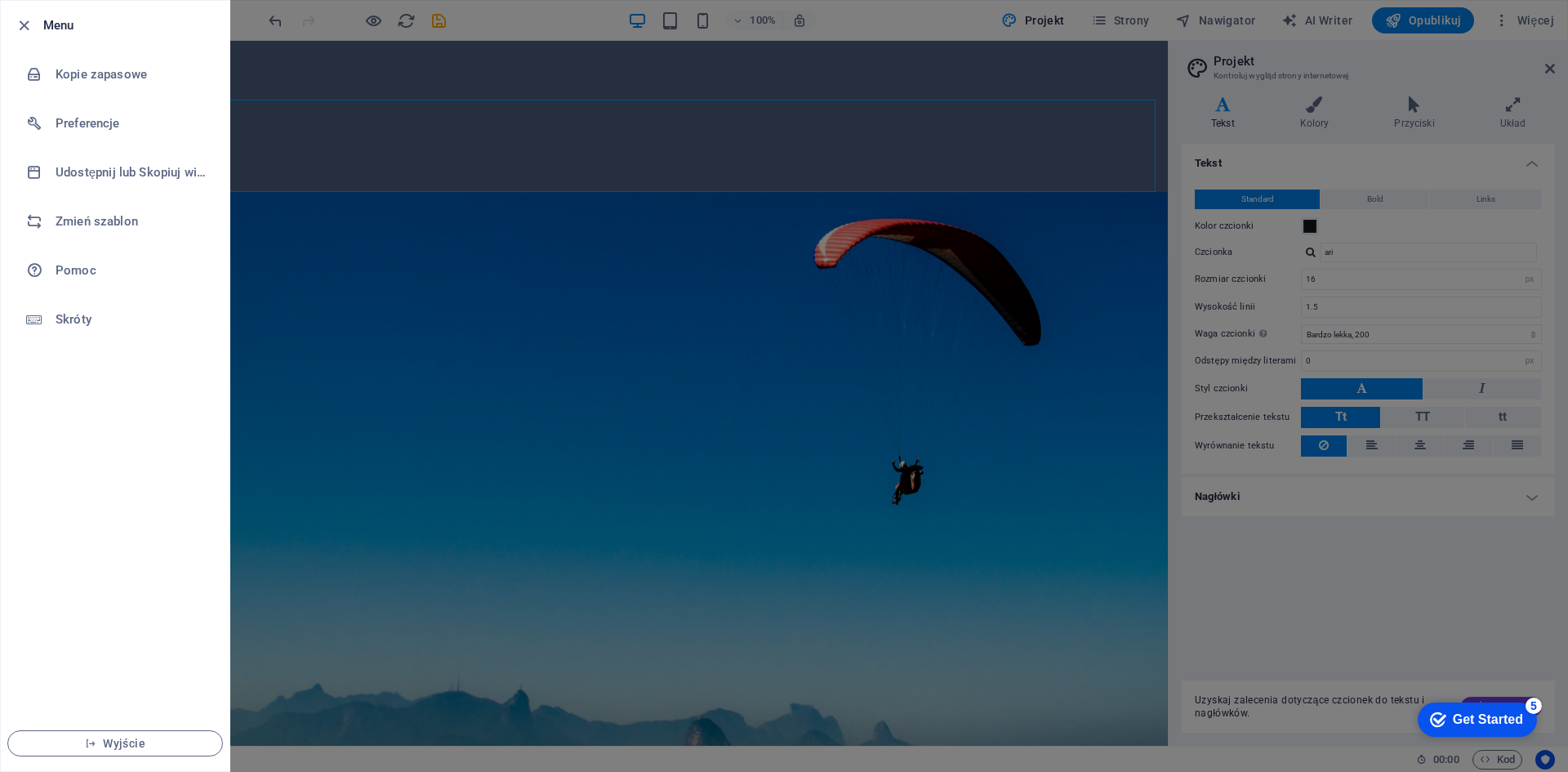
click at [1490, 66] on div at bounding box center [784, 386] width 1568 height 772
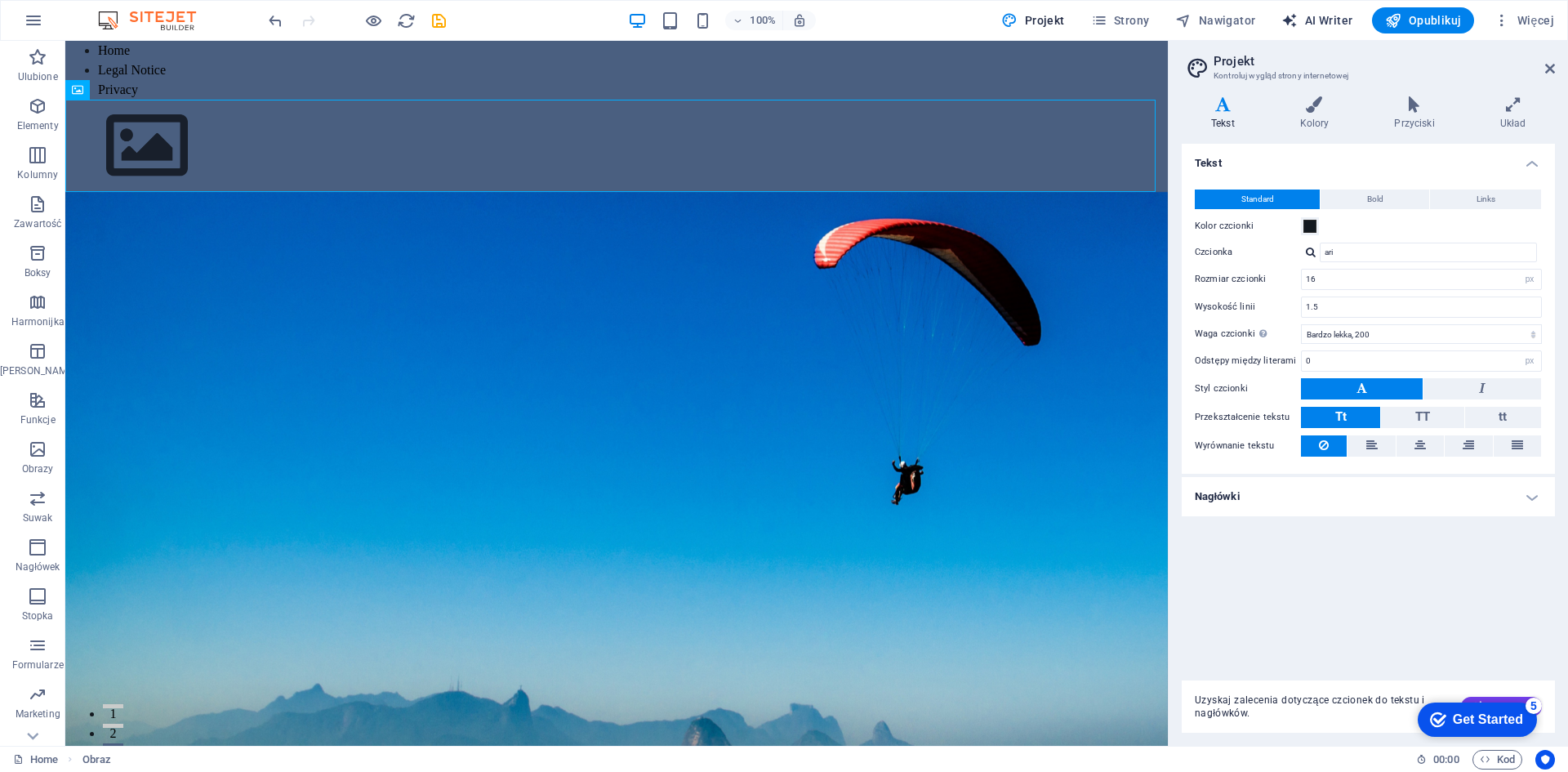
select select "English"
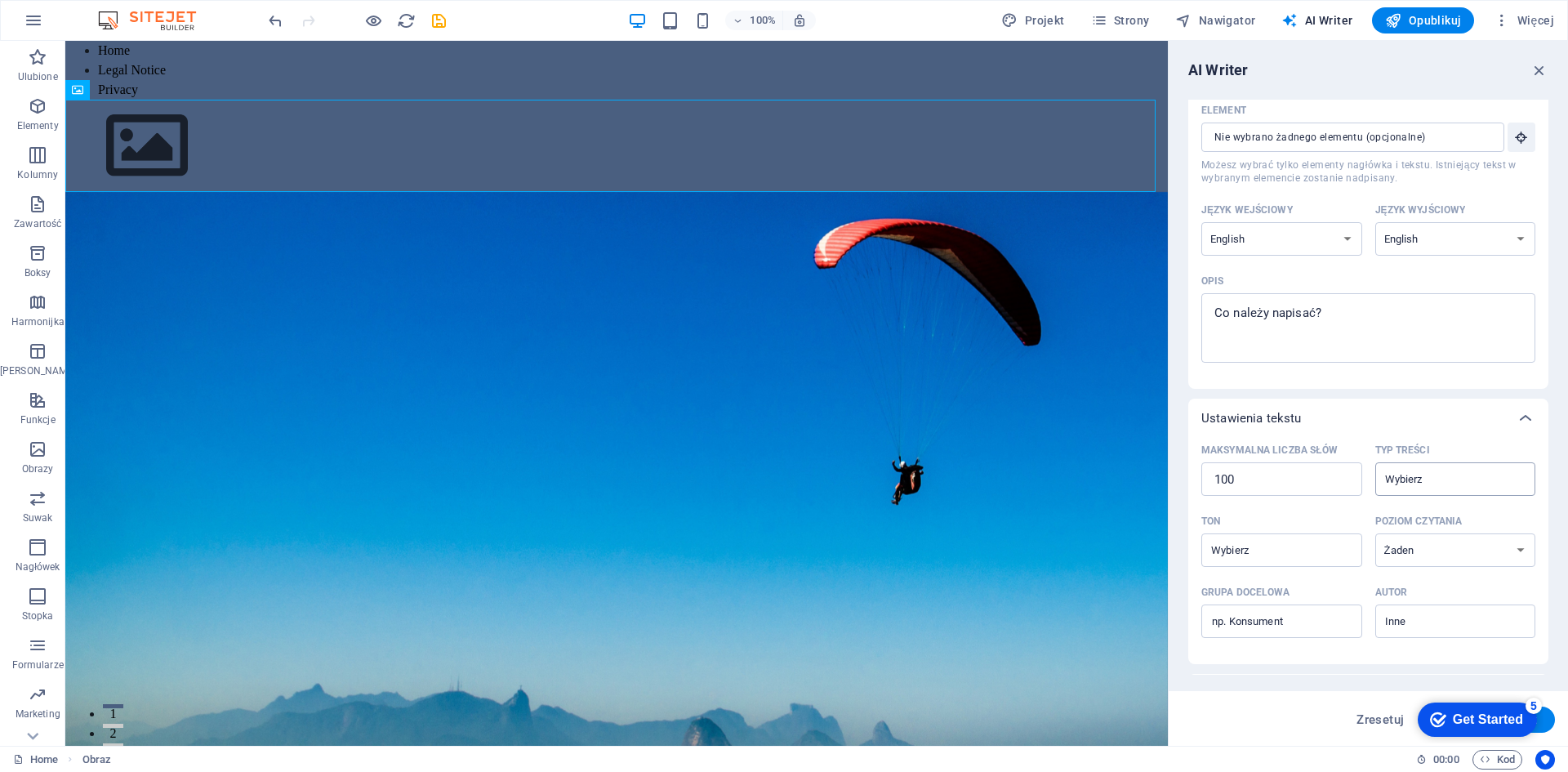
scroll to position [0, 0]
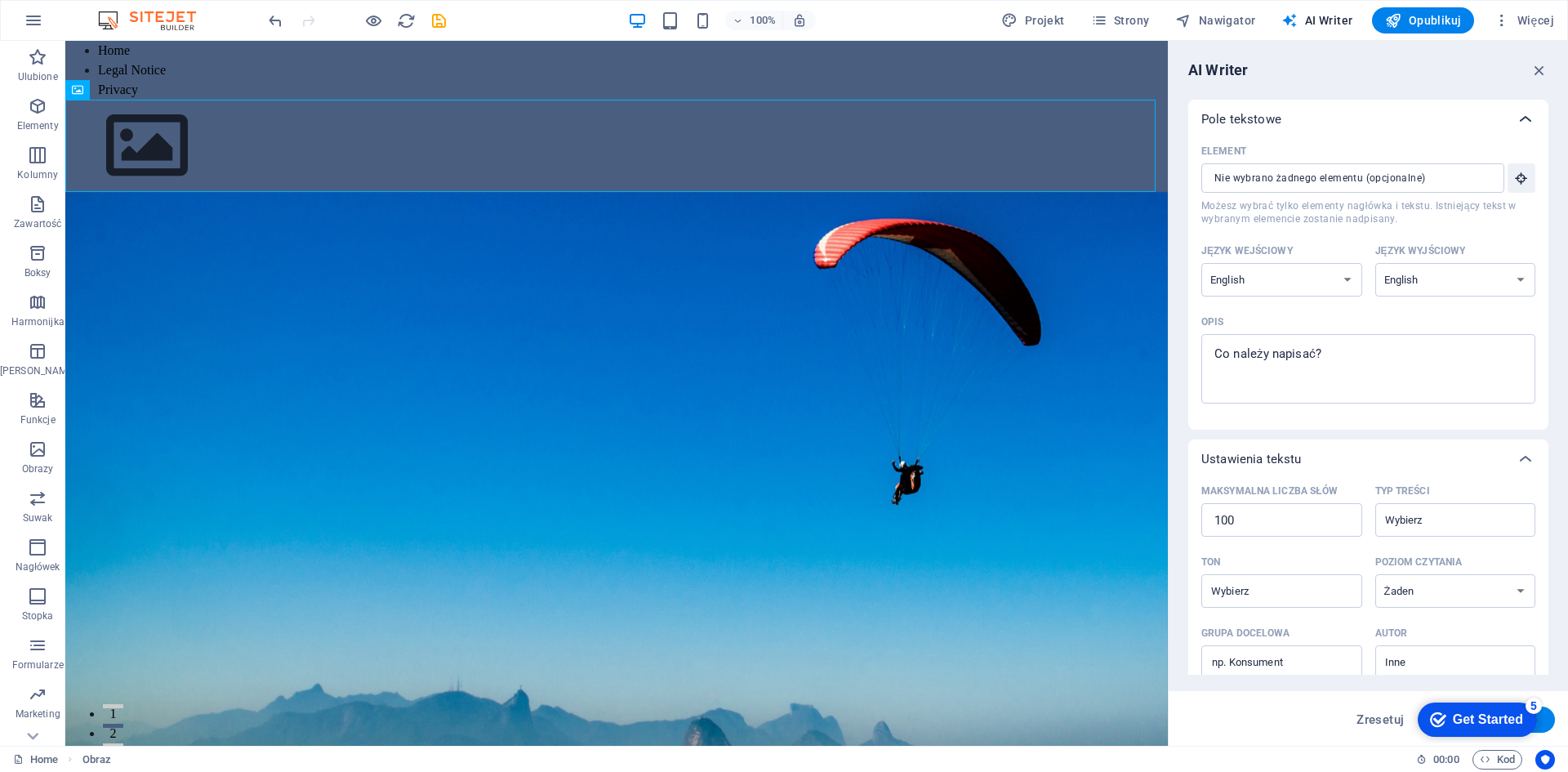
click at [1527, 125] on icon at bounding box center [1525, 120] width 20 height 20
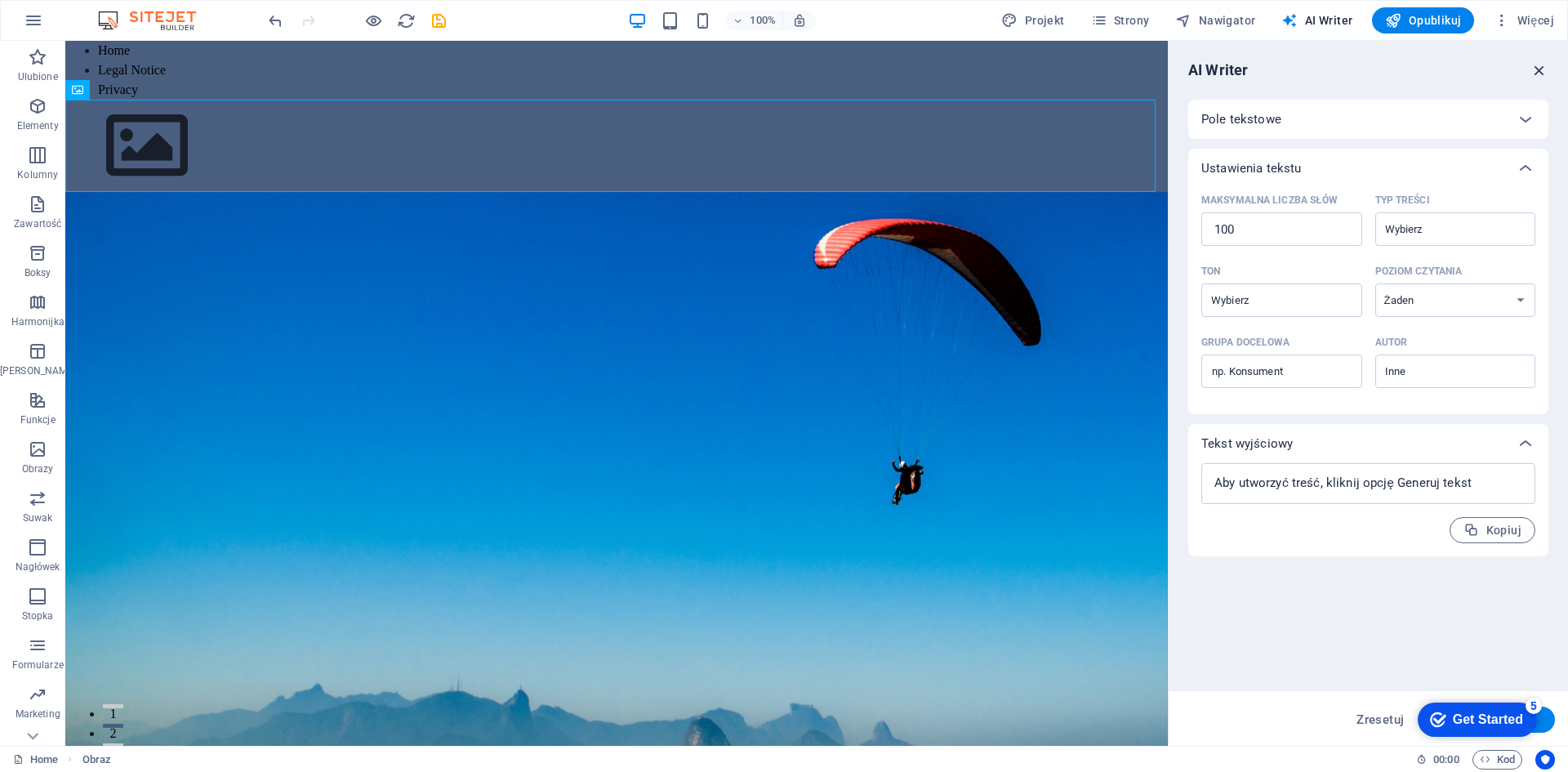
click at [1542, 68] on icon "button" at bounding box center [1539, 70] width 18 height 18
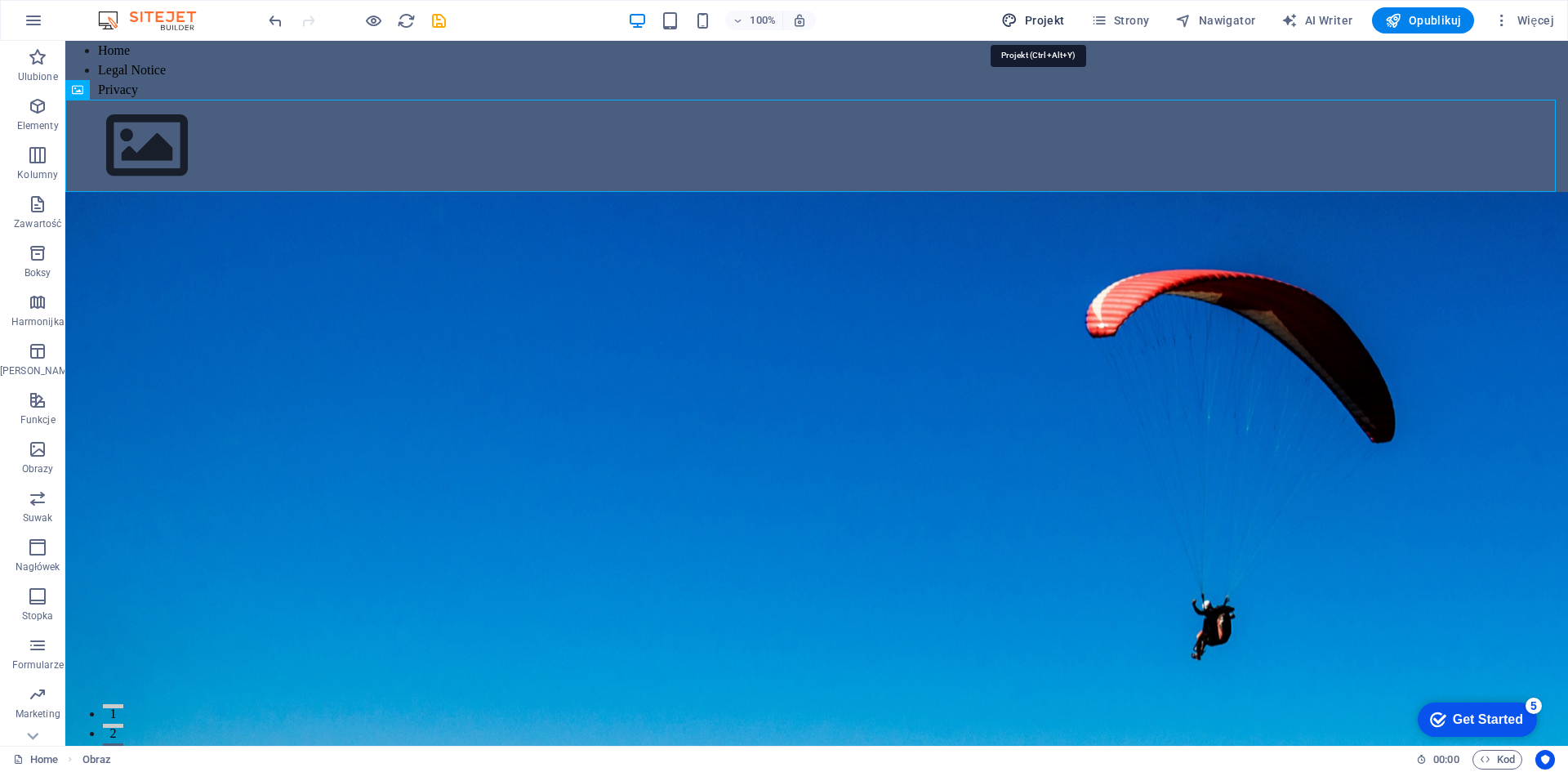
select select "px"
select select "200"
select select "px"
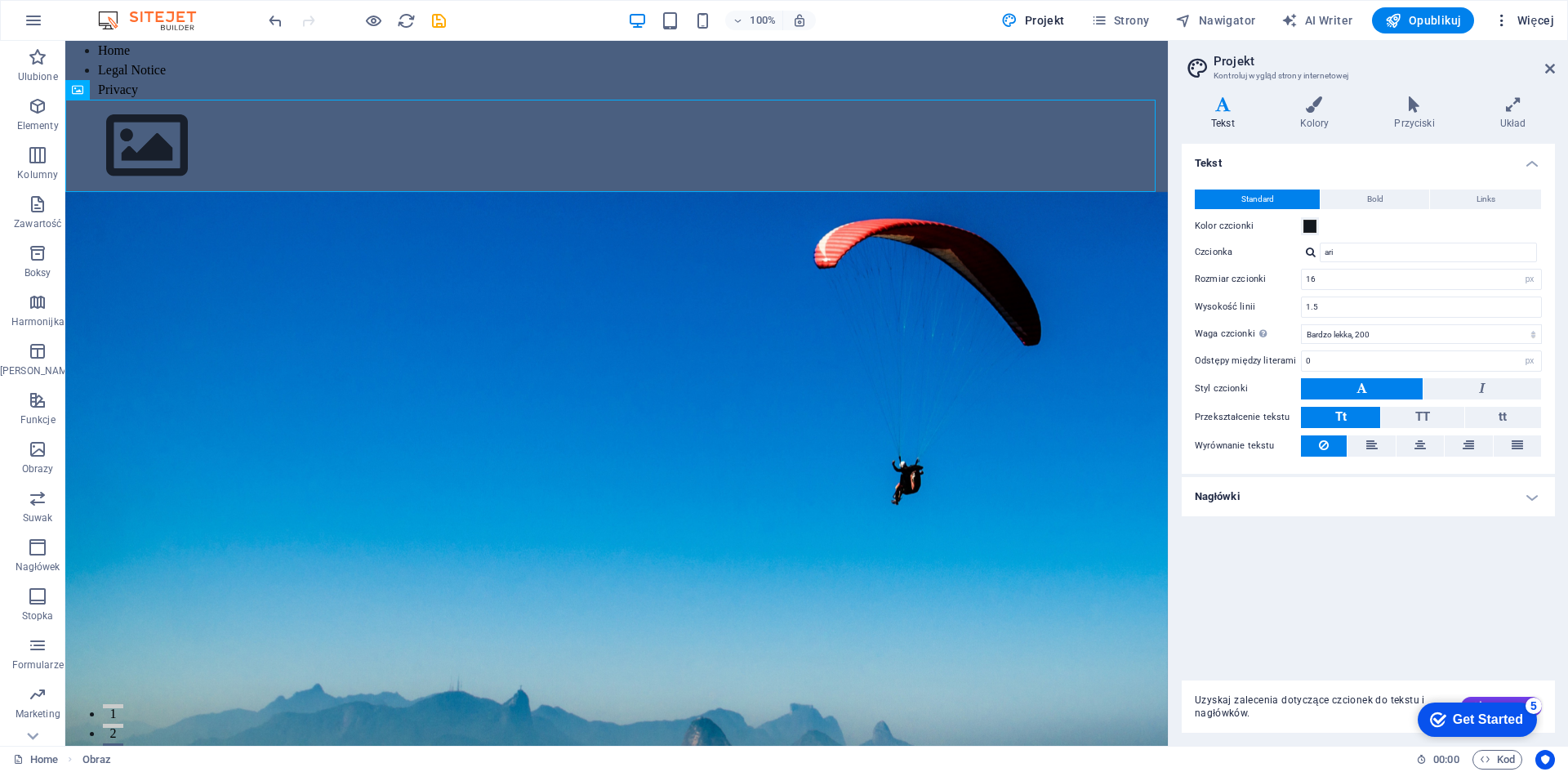
click at [1533, 19] on span "Więcej" at bounding box center [1523, 21] width 60 height 16
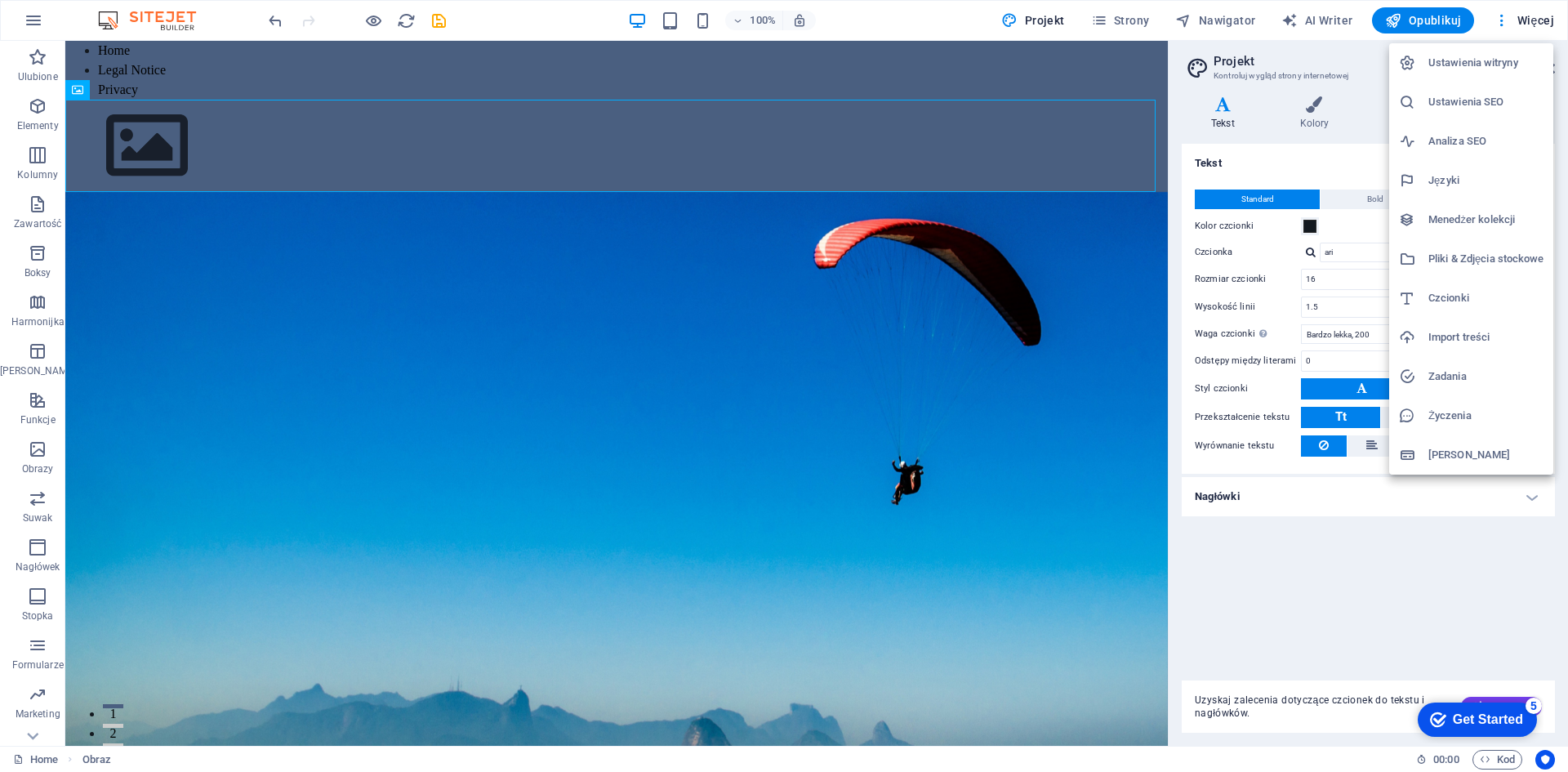
click at [1450, 454] on h6 "[PERSON_NAME]" at bounding box center [1486, 455] width 115 height 20
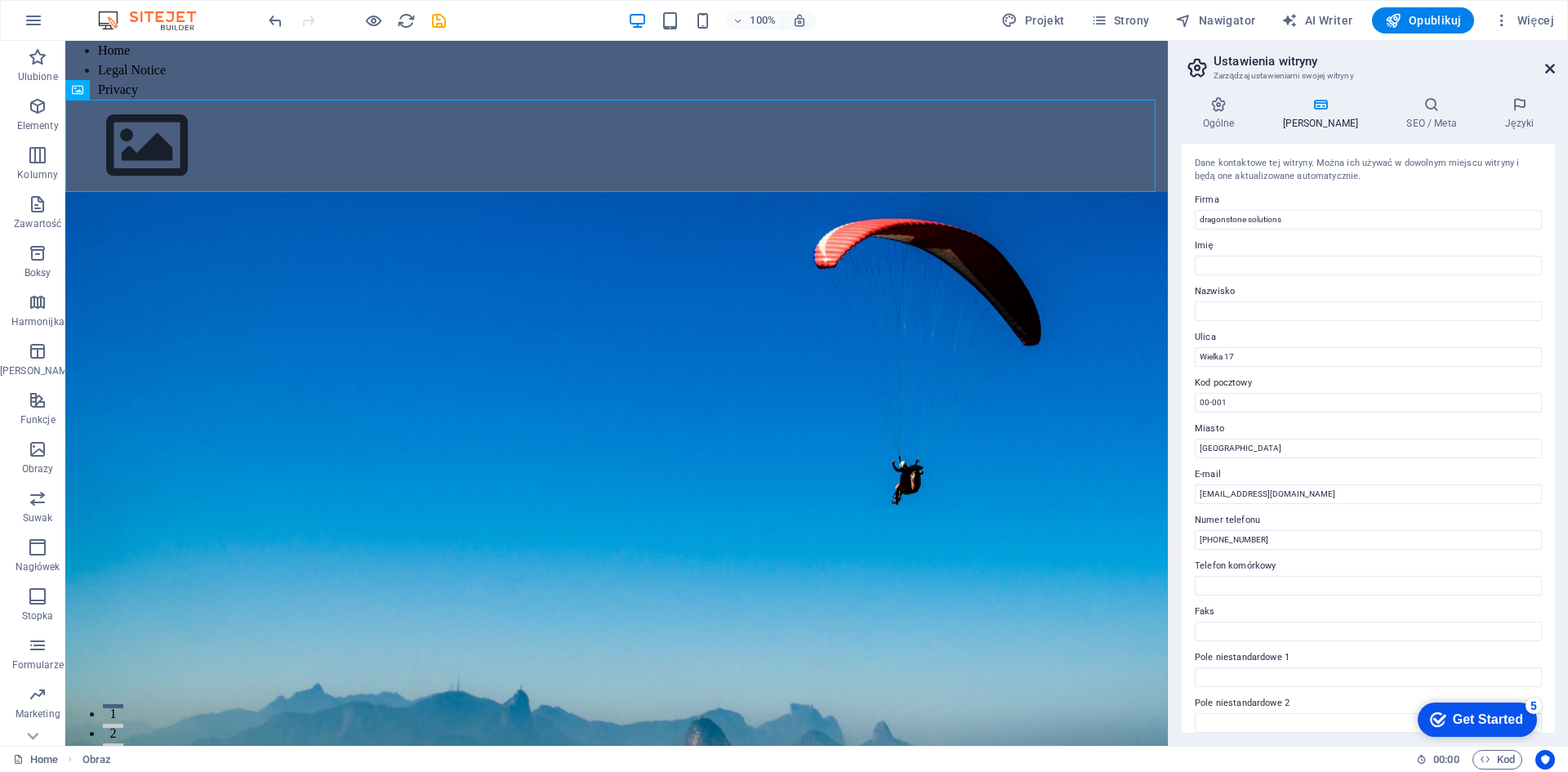
click at [1551, 68] on icon at bounding box center [1550, 68] width 10 height 13
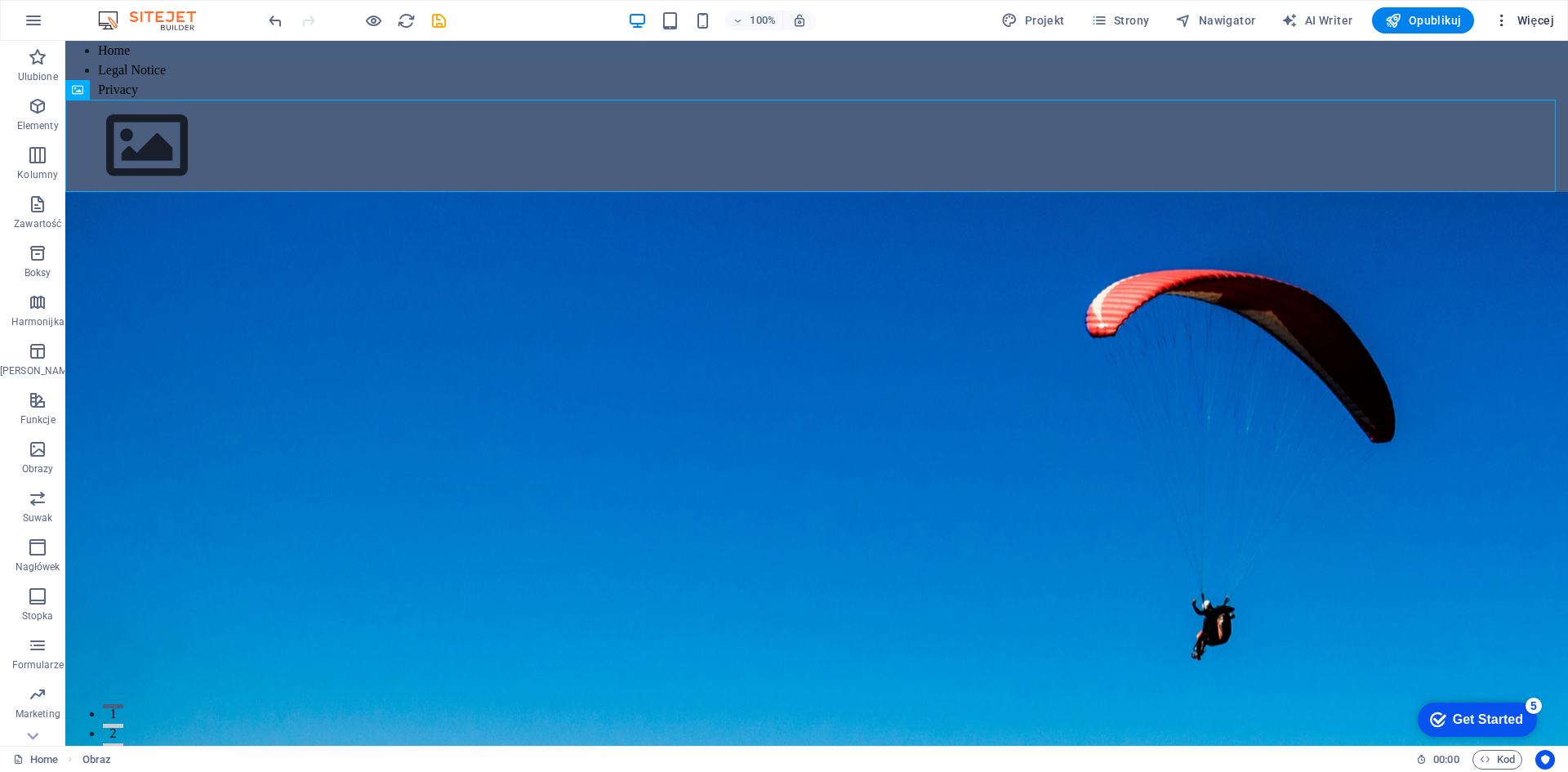
click at [1533, 14] on span "Więcej" at bounding box center [1523, 21] width 60 height 16
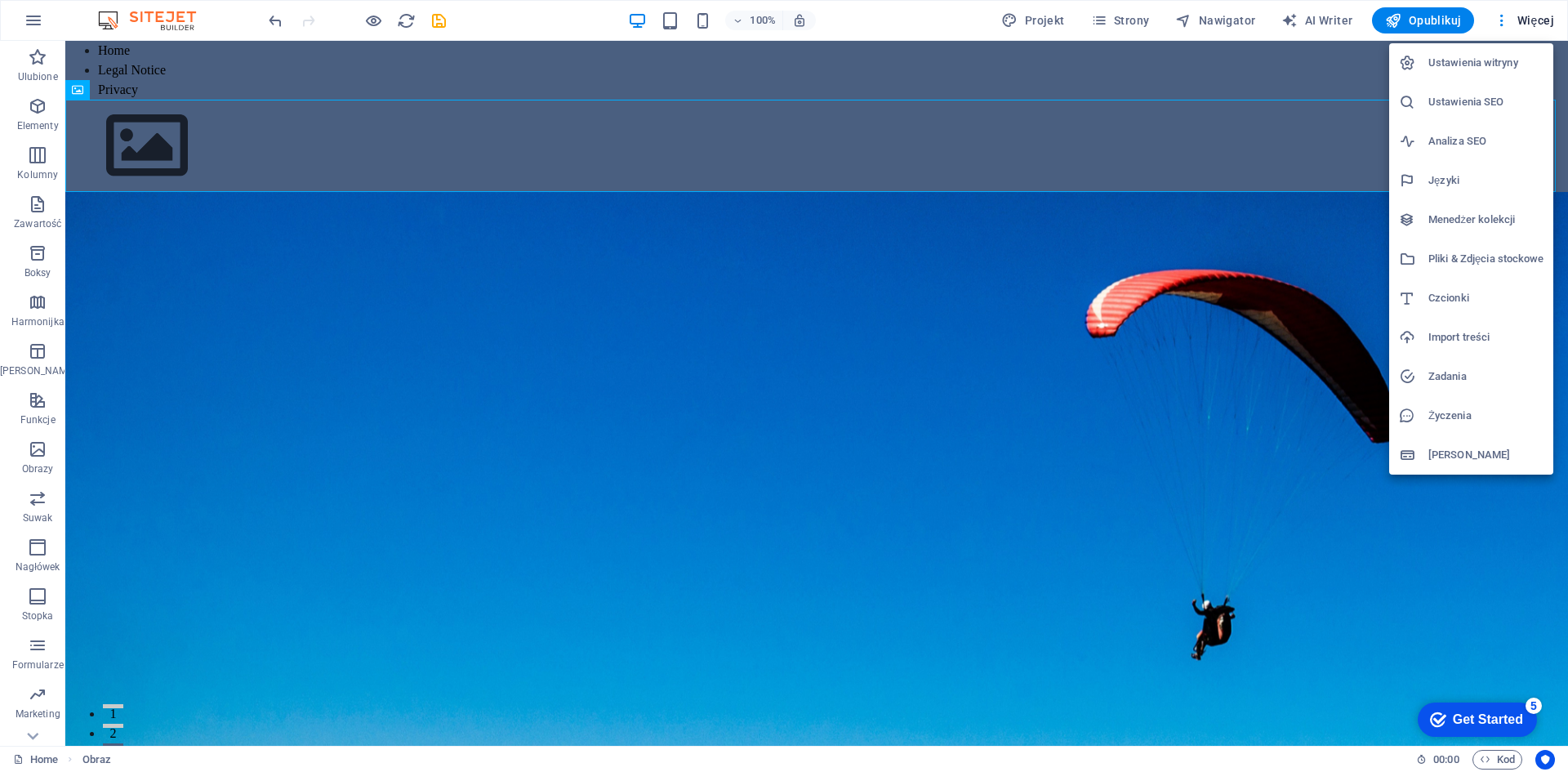
click at [1541, 25] on div at bounding box center [784, 386] width 1568 height 772
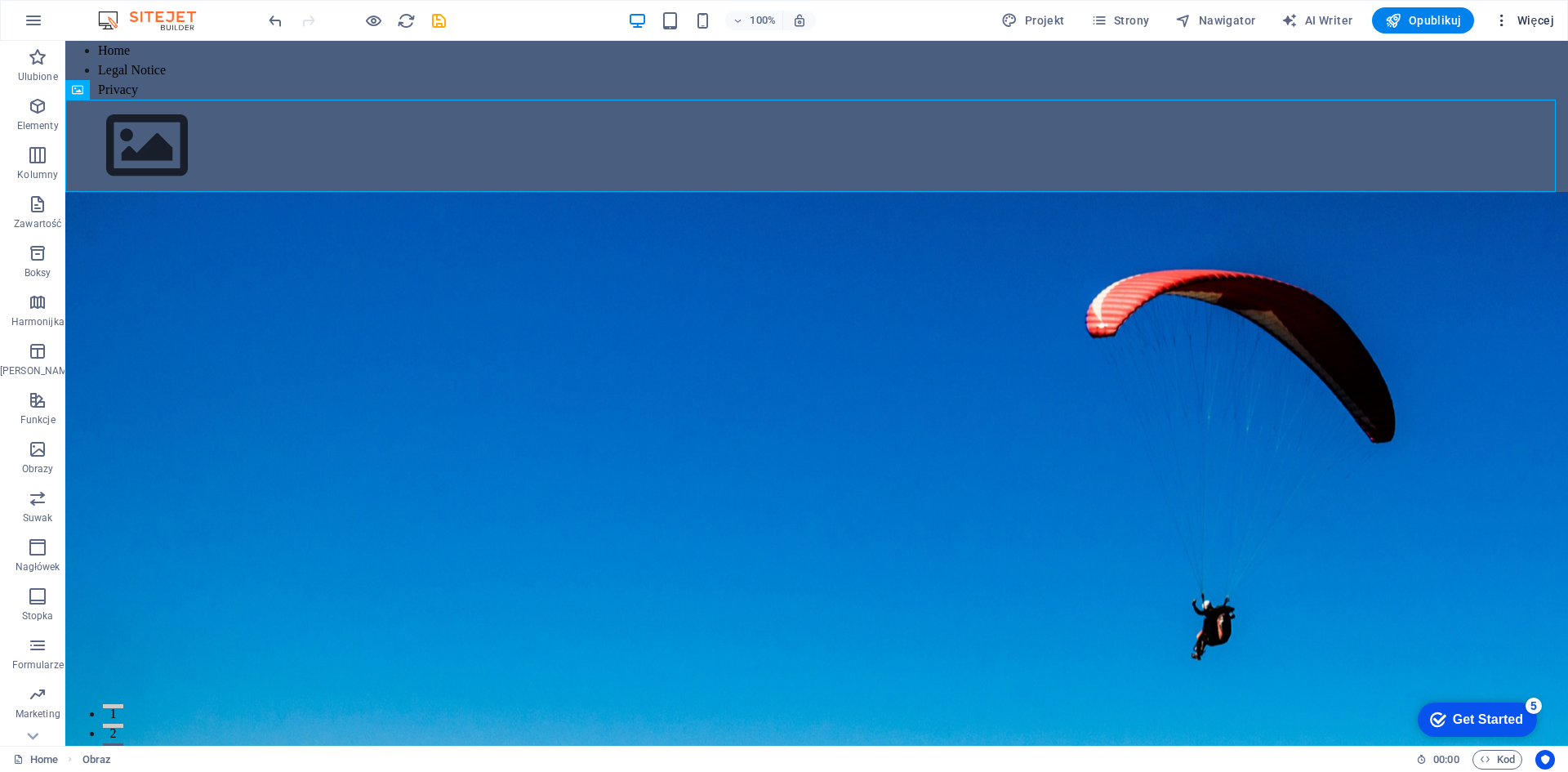
click at [1524, 15] on span "Więcej" at bounding box center [1523, 21] width 60 height 16
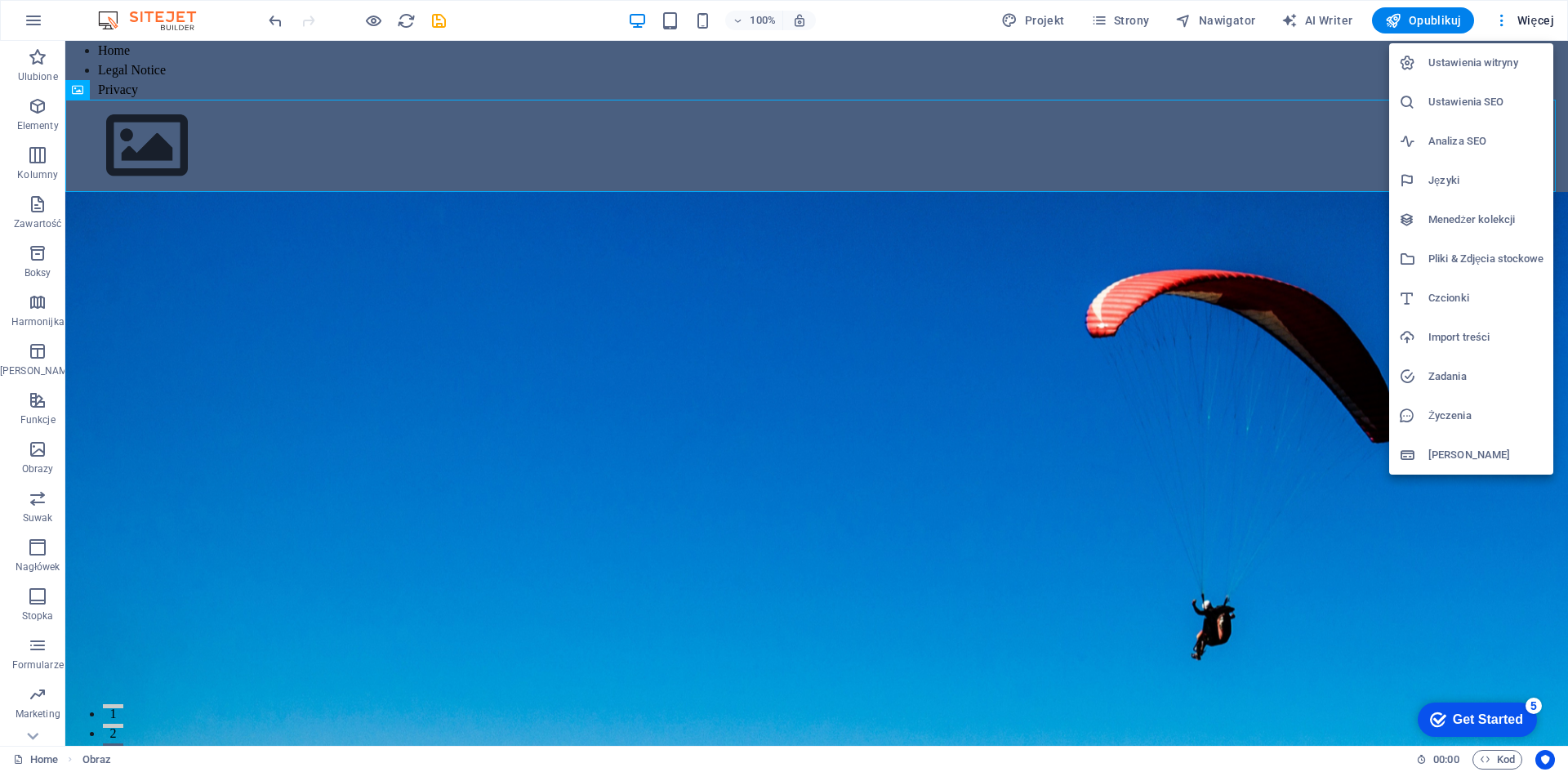
click at [1483, 20] on div at bounding box center [784, 386] width 1568 height 772
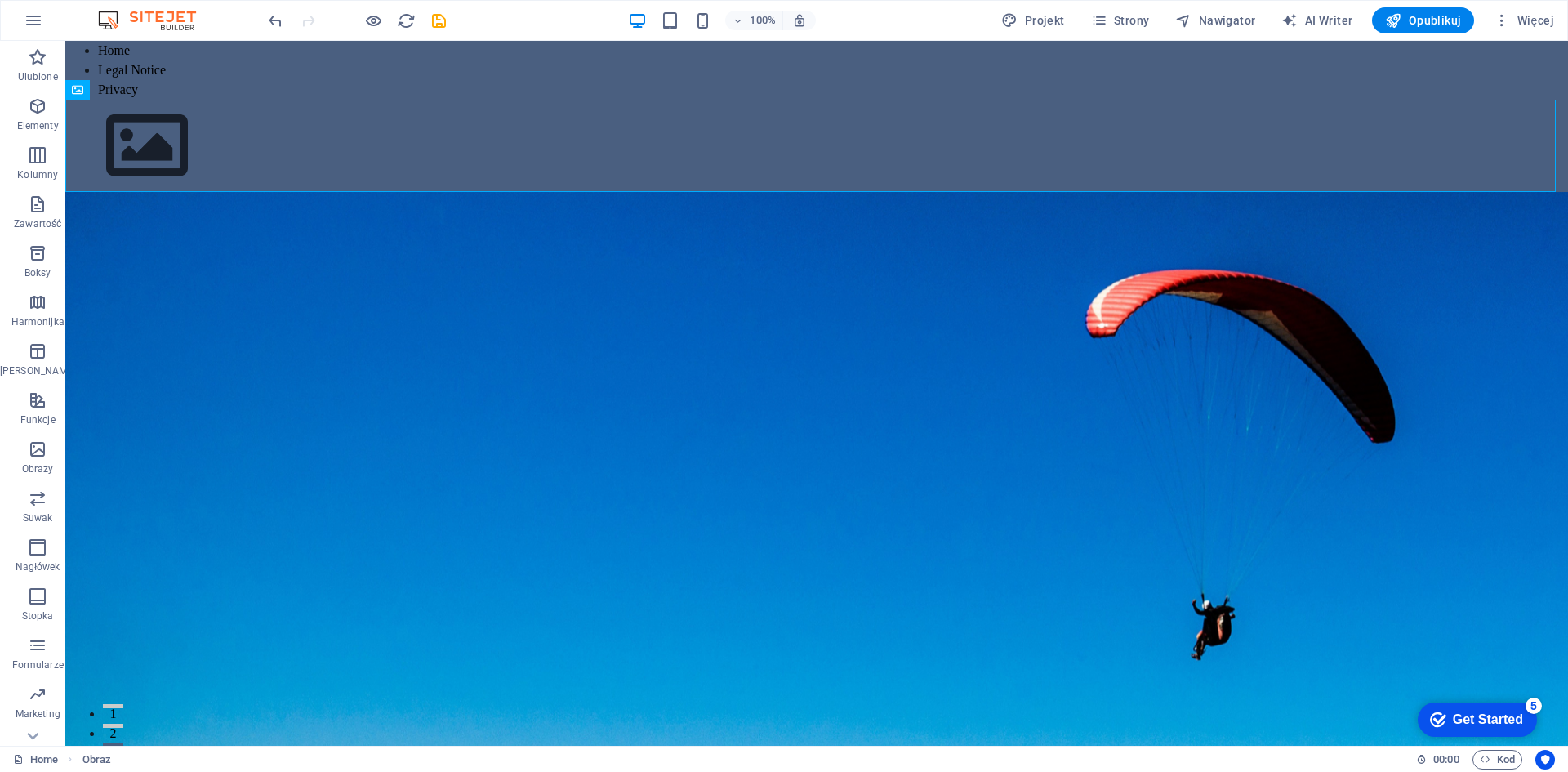
click at [58, 702] on icon "button" at bounding box center [48, 704] width 21 height 4
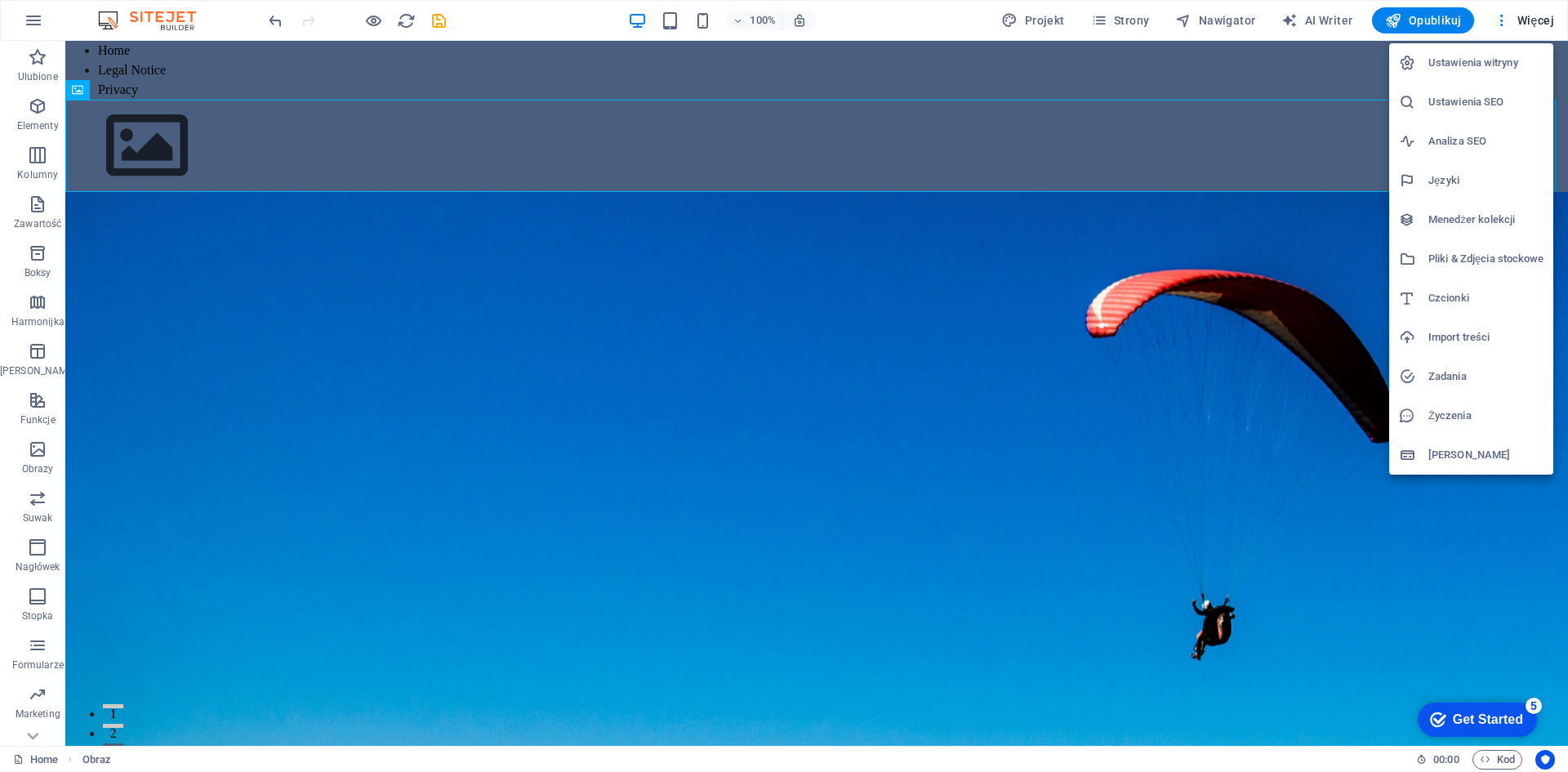
click at [666, 311] on div at bounding box center [784, 386] width 1568 height 772
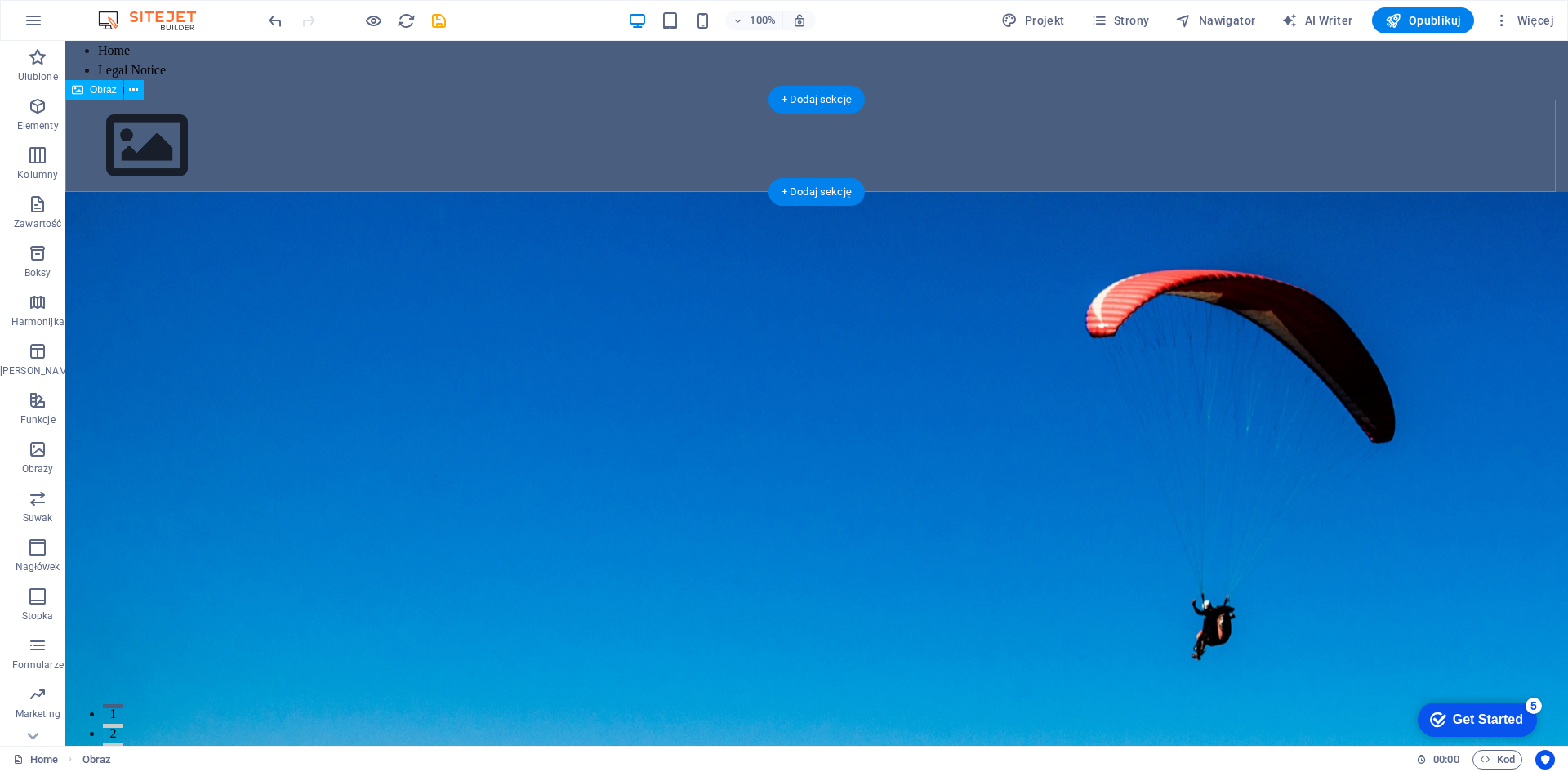
click at [474, 161] on figure at bounding box center [817, 146] width 1503 height 92
click at [252, 64] on nav "Home Legal Notice Privacy" at bounding box center [817, 70] width 1503 height 59
click at [97, 54] on span "Menu" at bounding box center [102, 50] width 25 height 10
click at [820, 53] on div "+" at bounding box center [816, 49] width 32 height 15
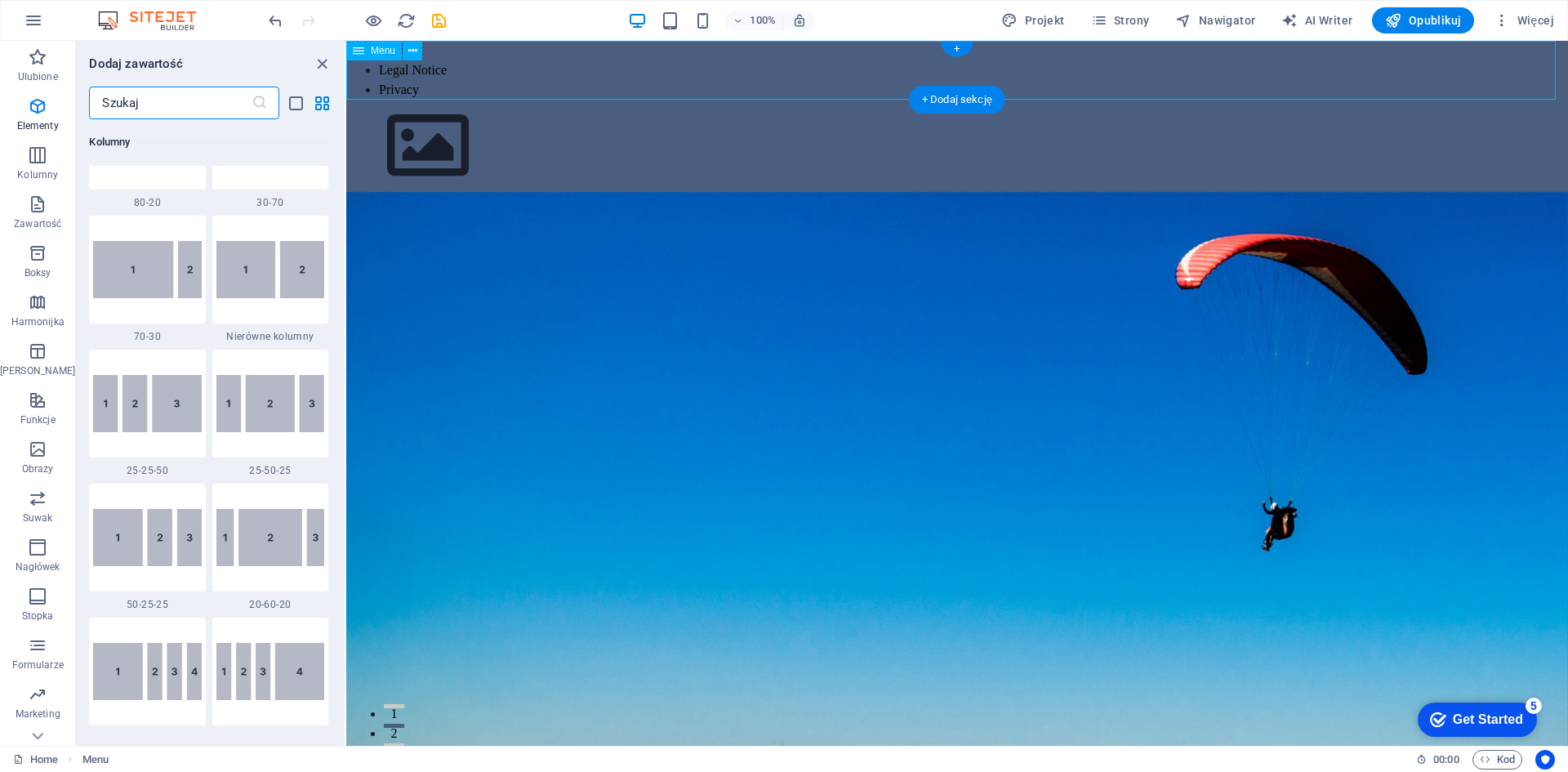
scroll to position [2857, 0]
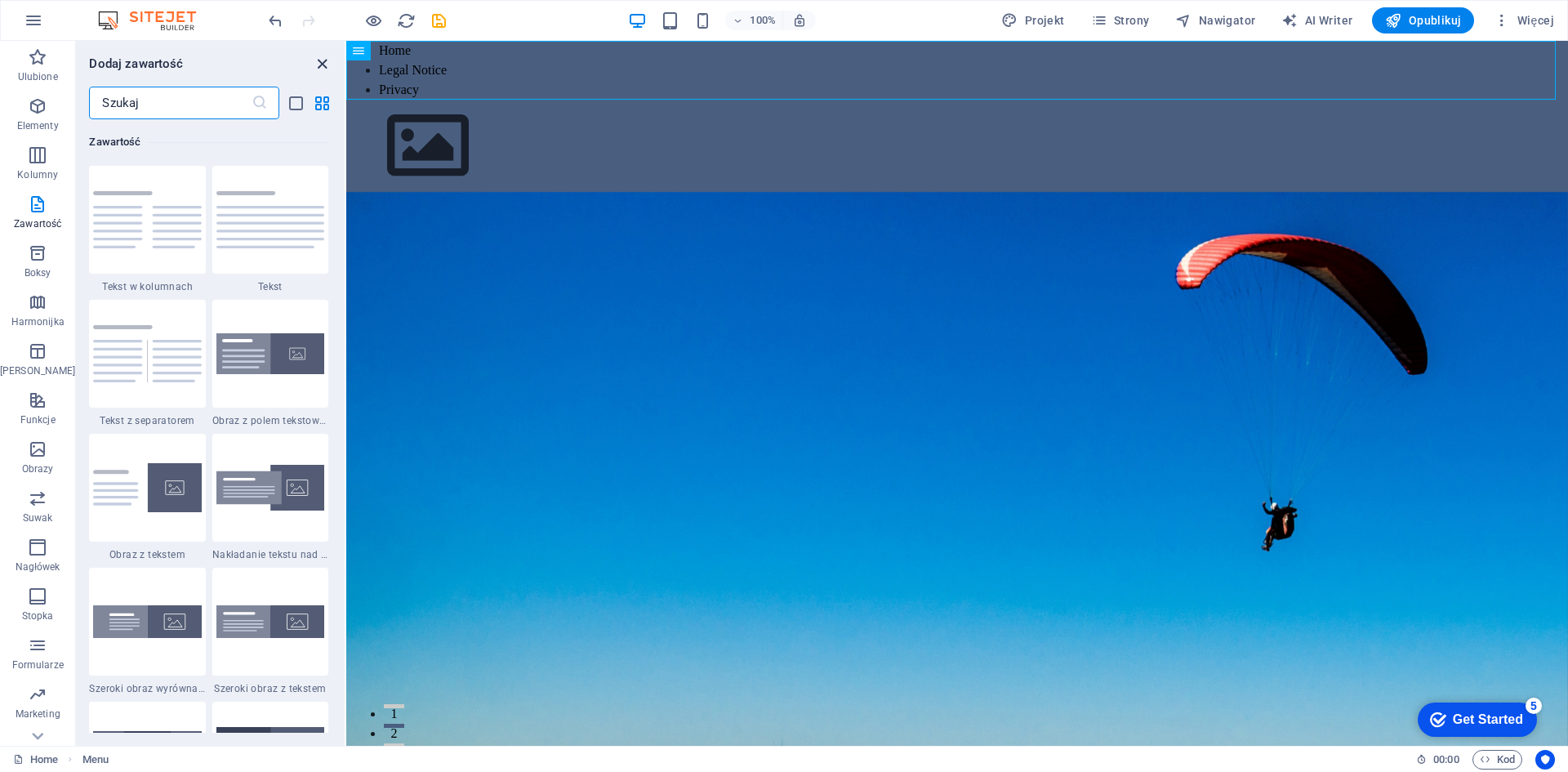
click at [317, 65] on icon "close panel" at bounding box center [322, 64] width 19 height 19
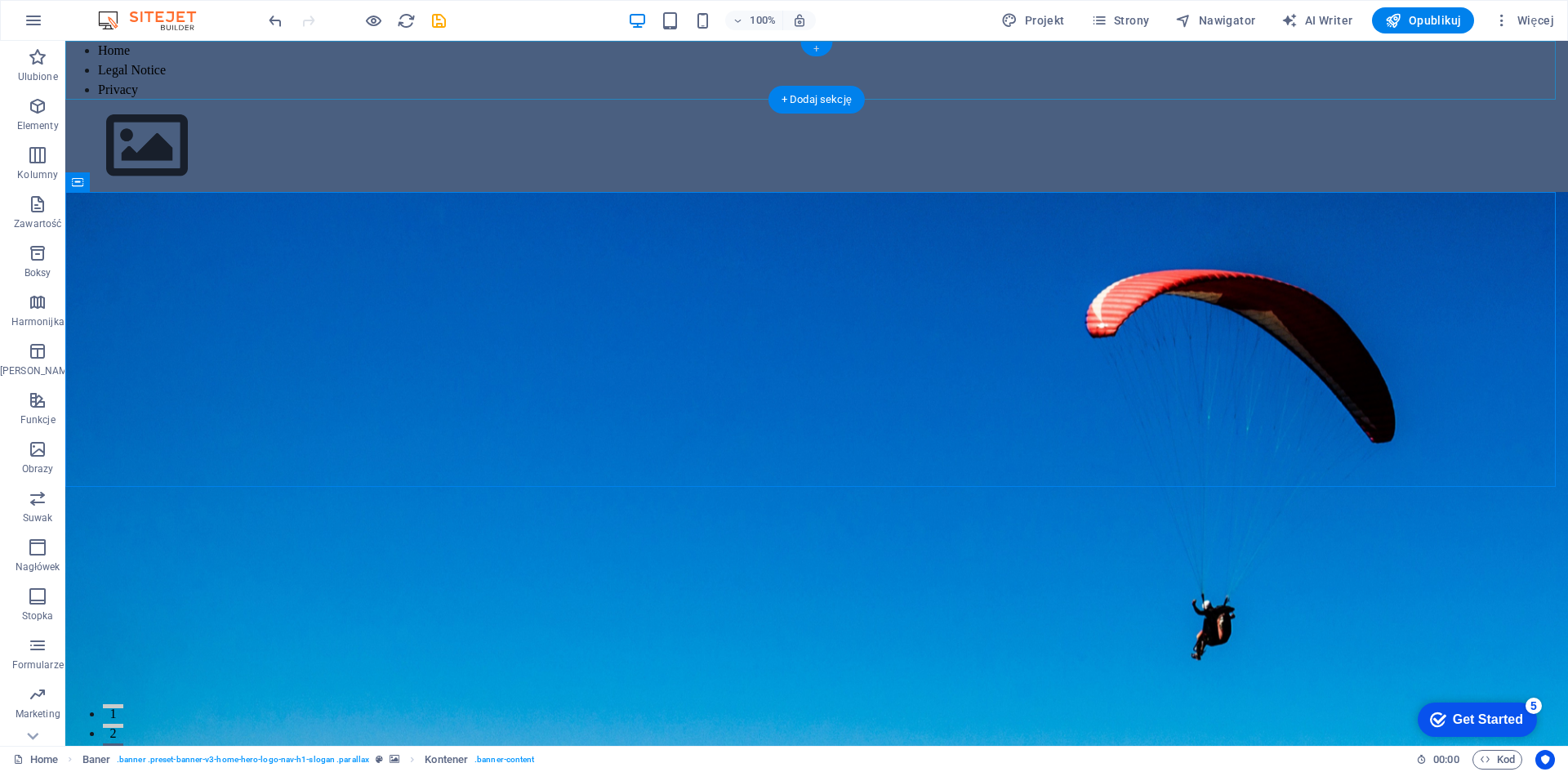
click at [812, 49] on div "+" at bounding box center [816, 49] width 32 height 15
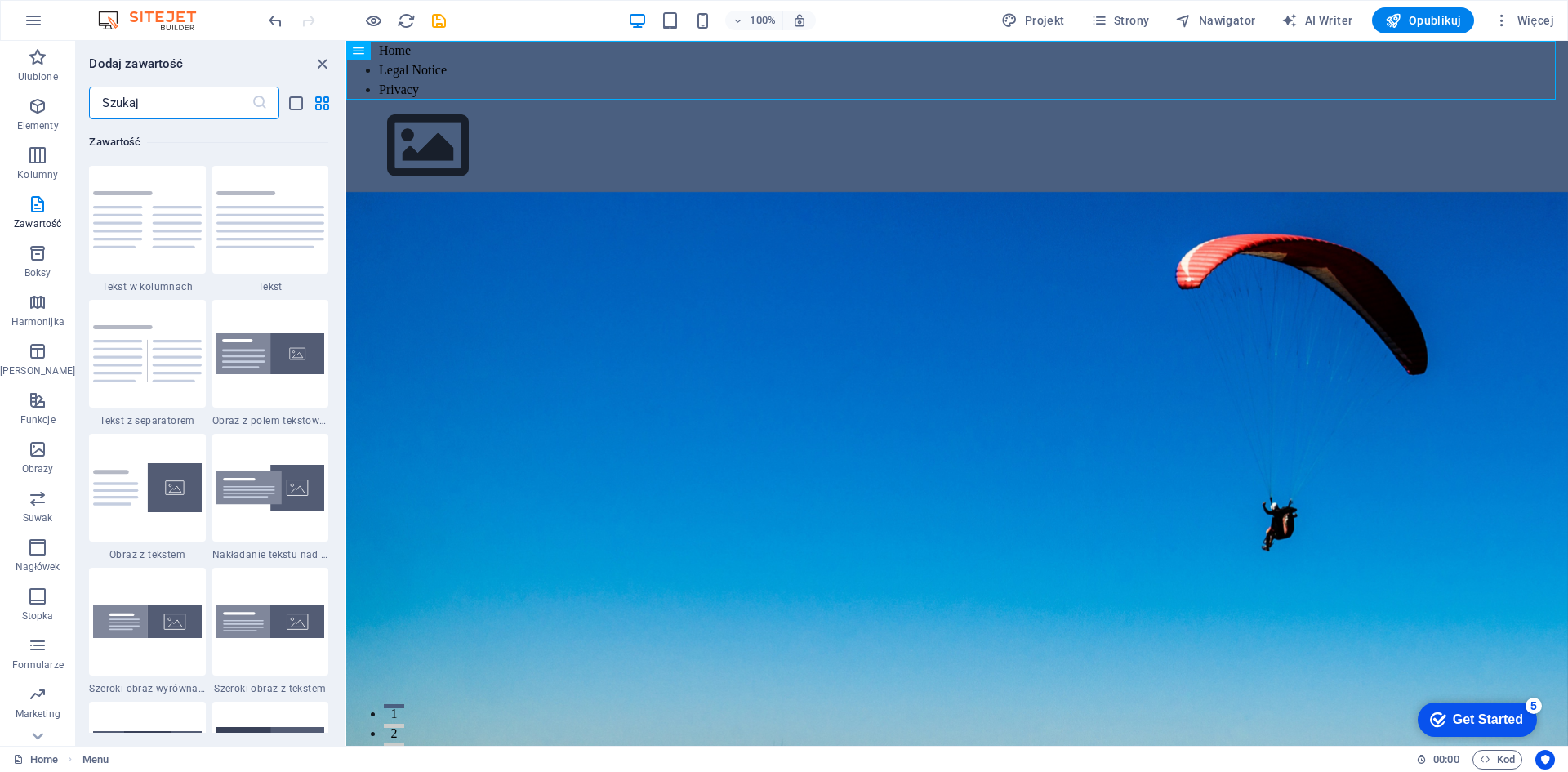
click at [138, 108] on input "text" at bounding box center [170, 103] width 162 height 33
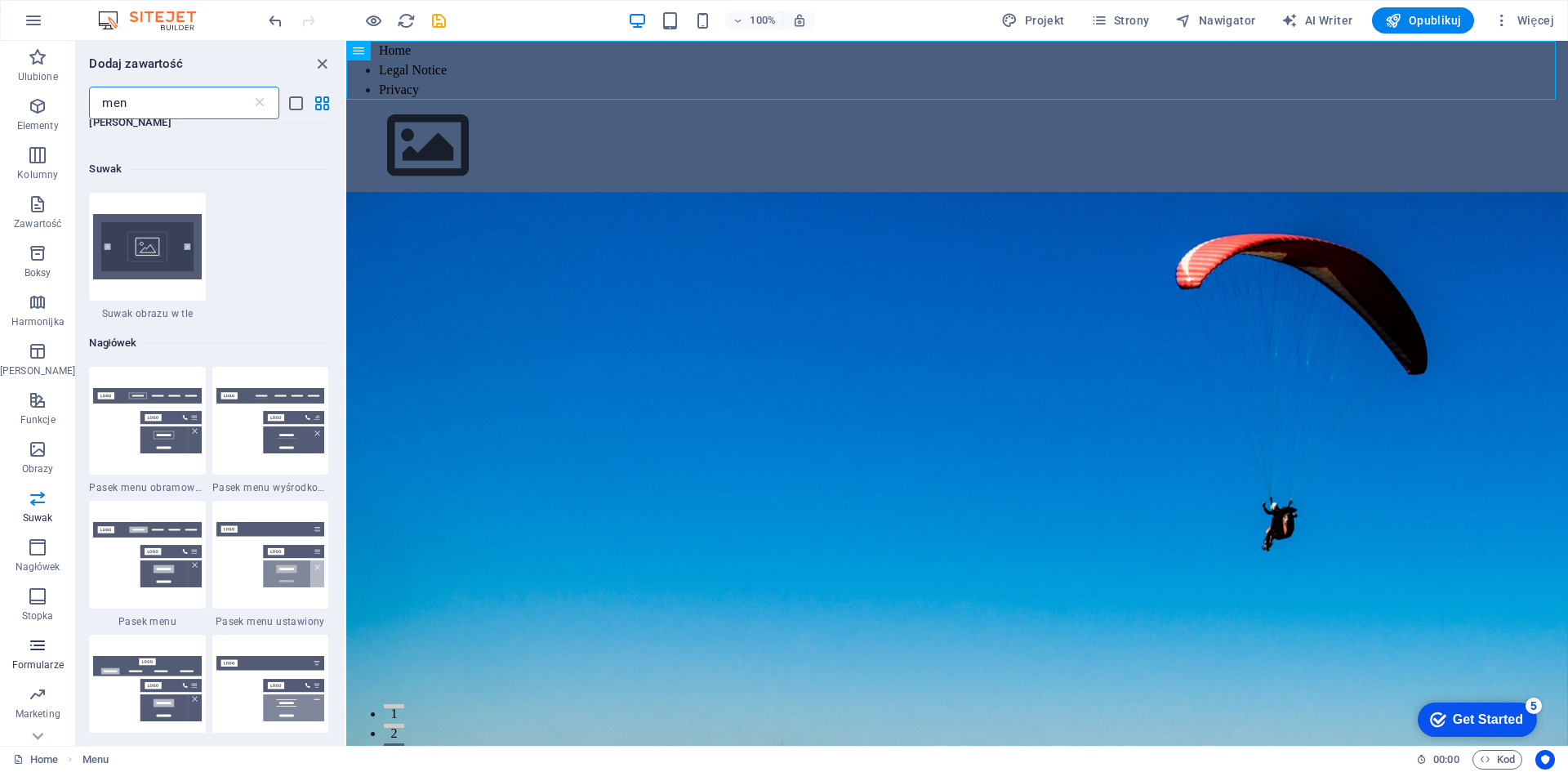
scroll to position [31, 0]
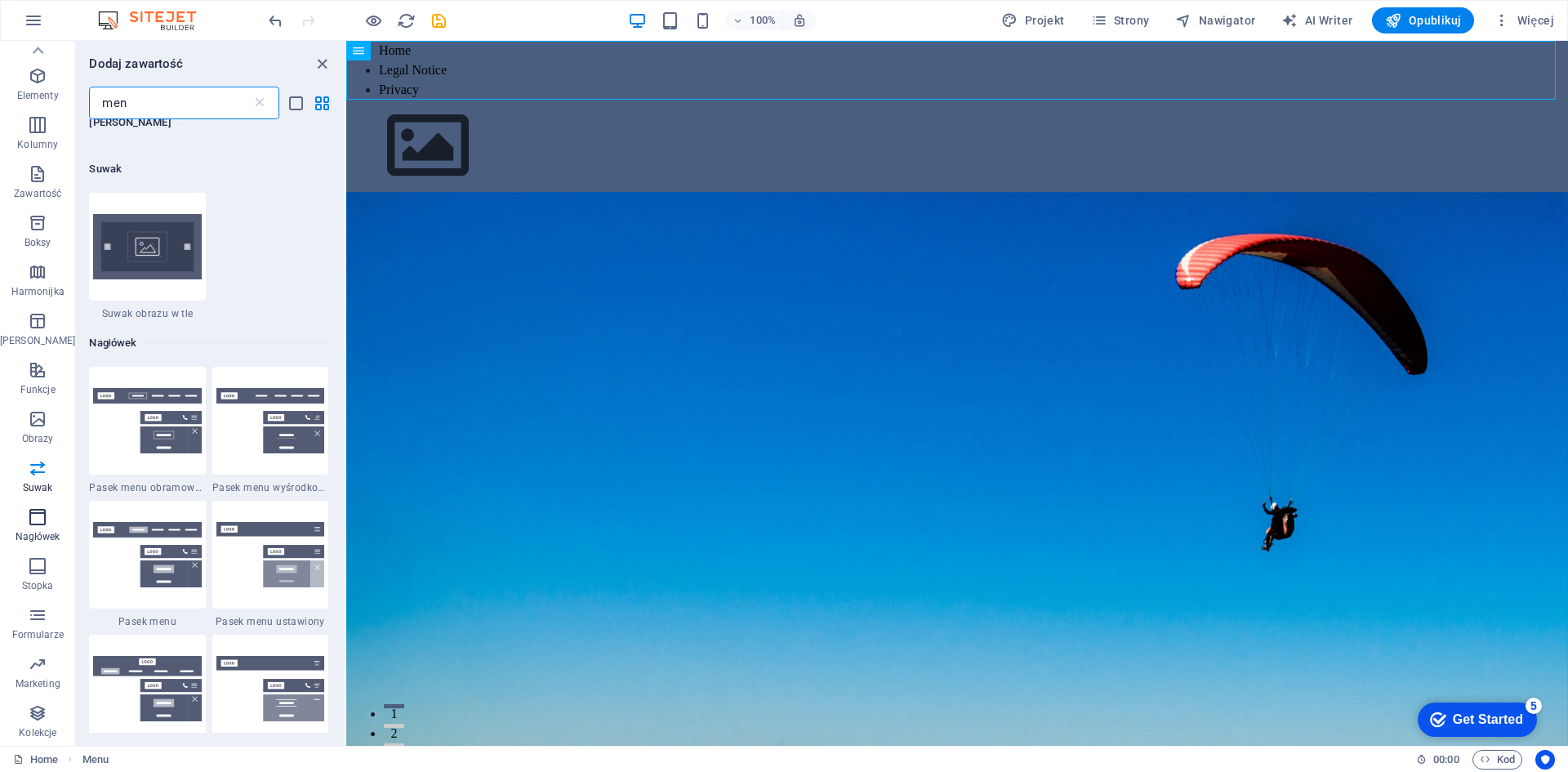
type input "men"
click at [28, 516] on icon "button" at bounding box center [38, 517] width 20 height 20
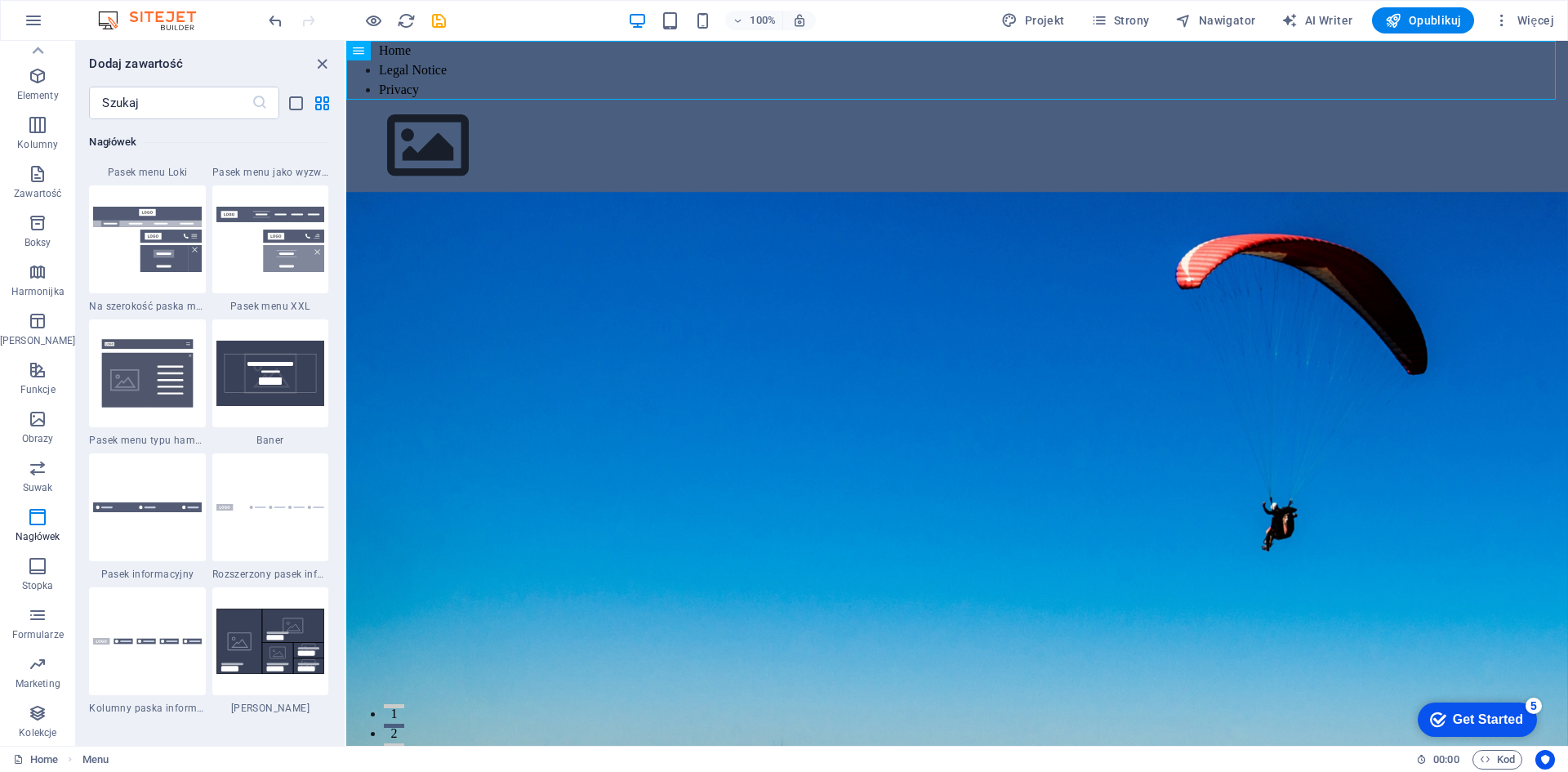
scroll to position [10241, 0]
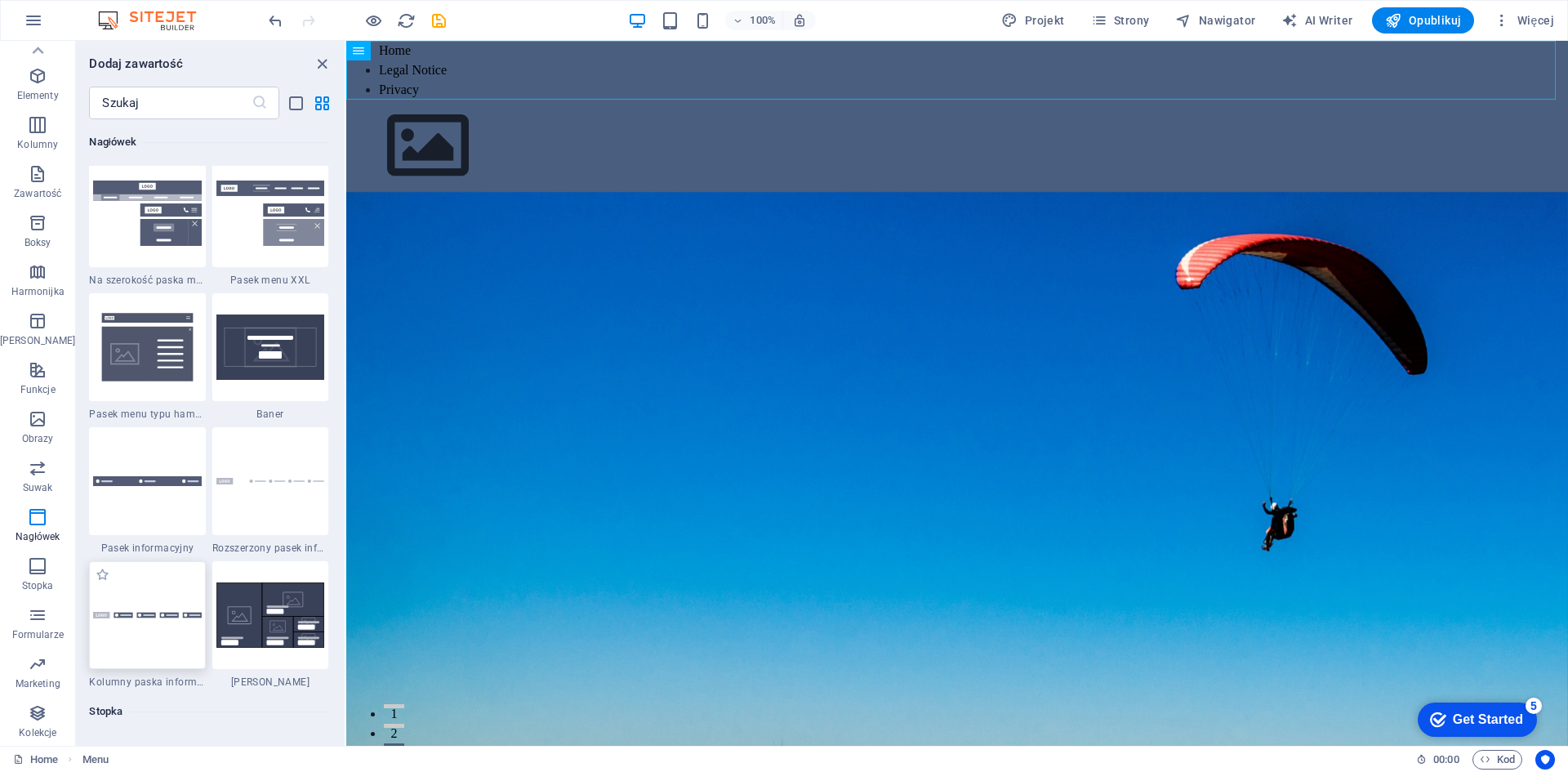
click at [144, 610] on div at bounding box center [147, 614] width 116 height 108
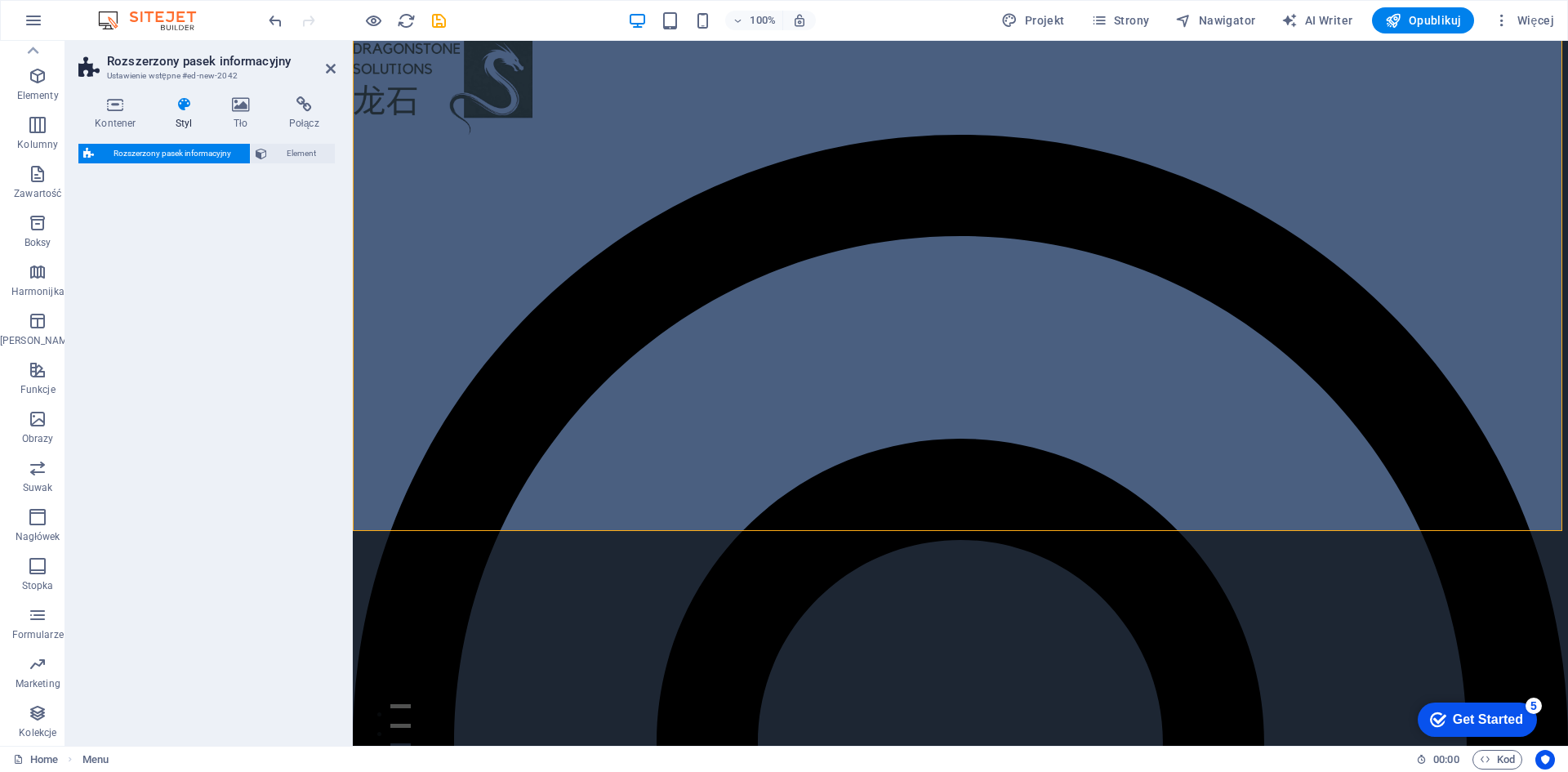
select select "rem"
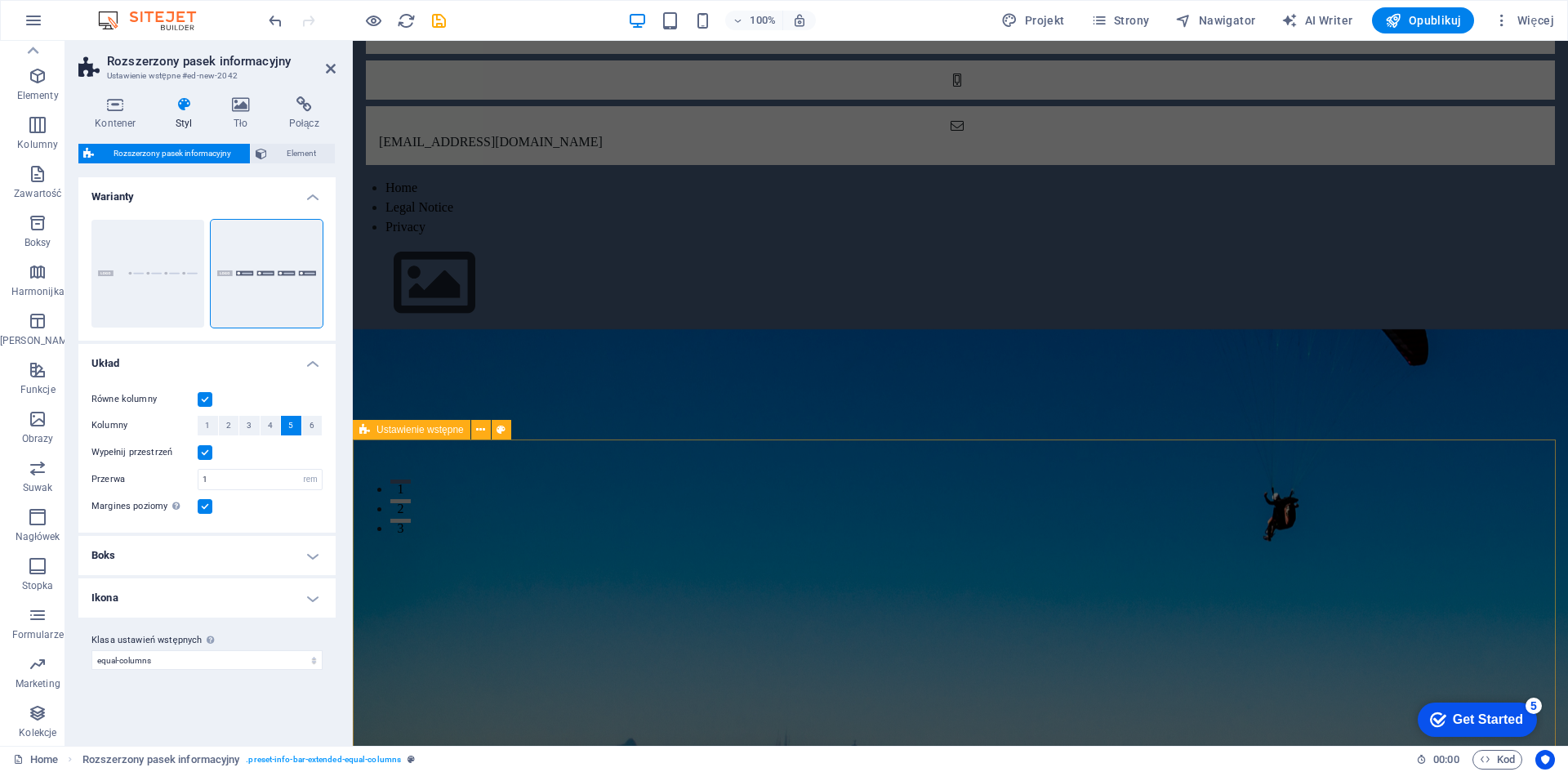
scroll to position [0, 0]
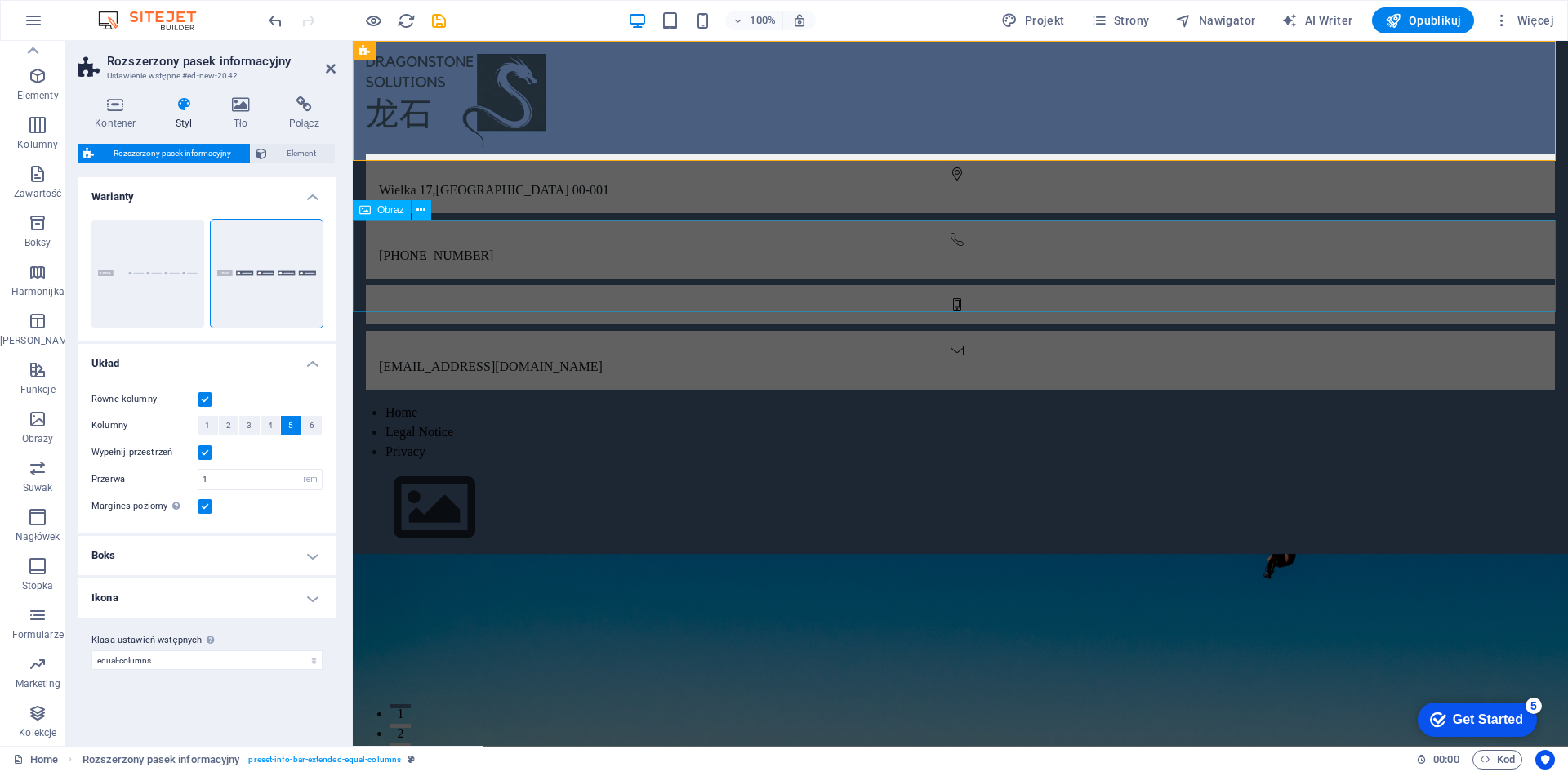
click at [800, 461] on figure at bounding box center [960, 507] width 1215 height 92
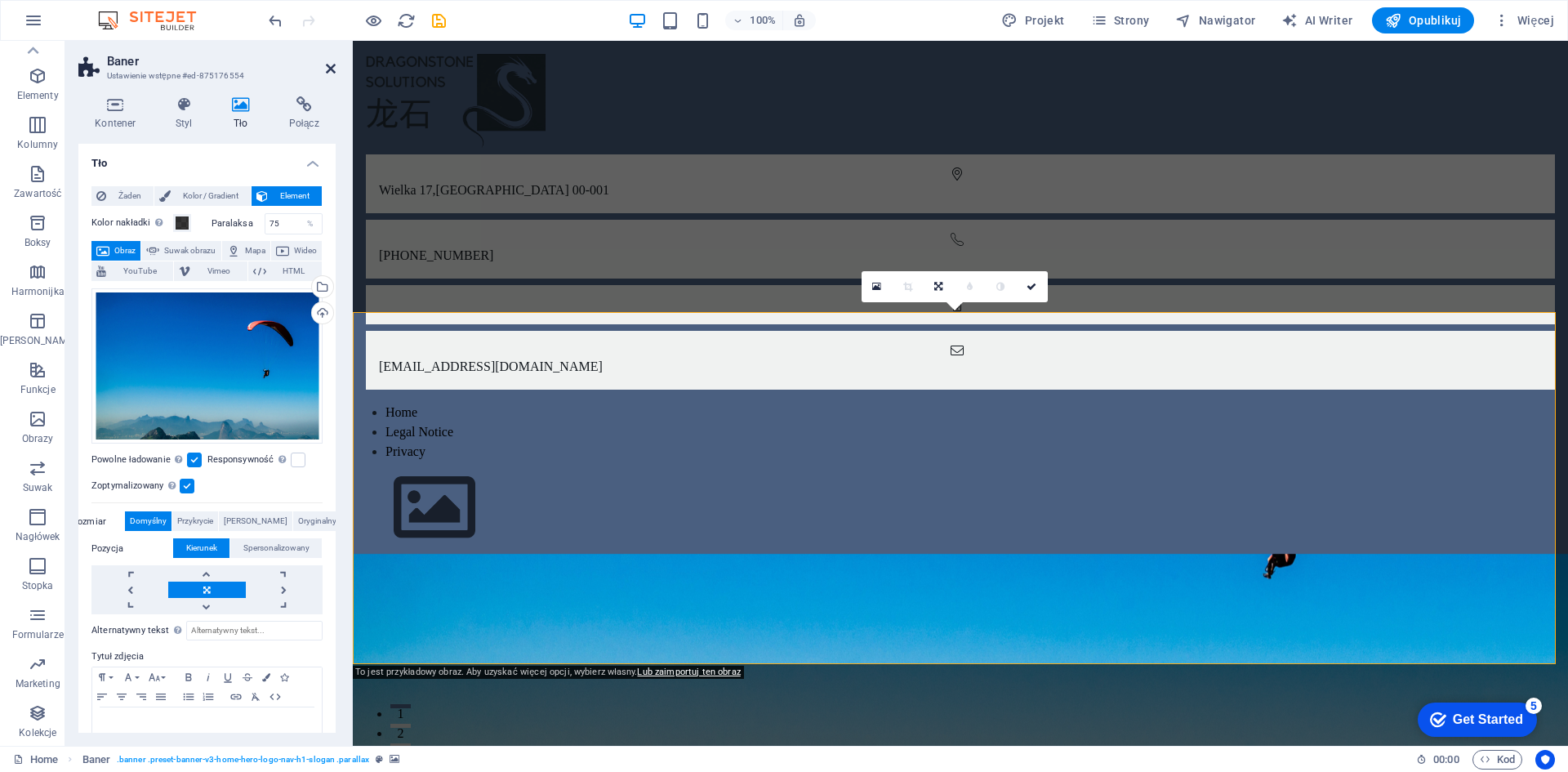
click at [326, 69] on icon at bounding box center [331, 68] width 10 height 13
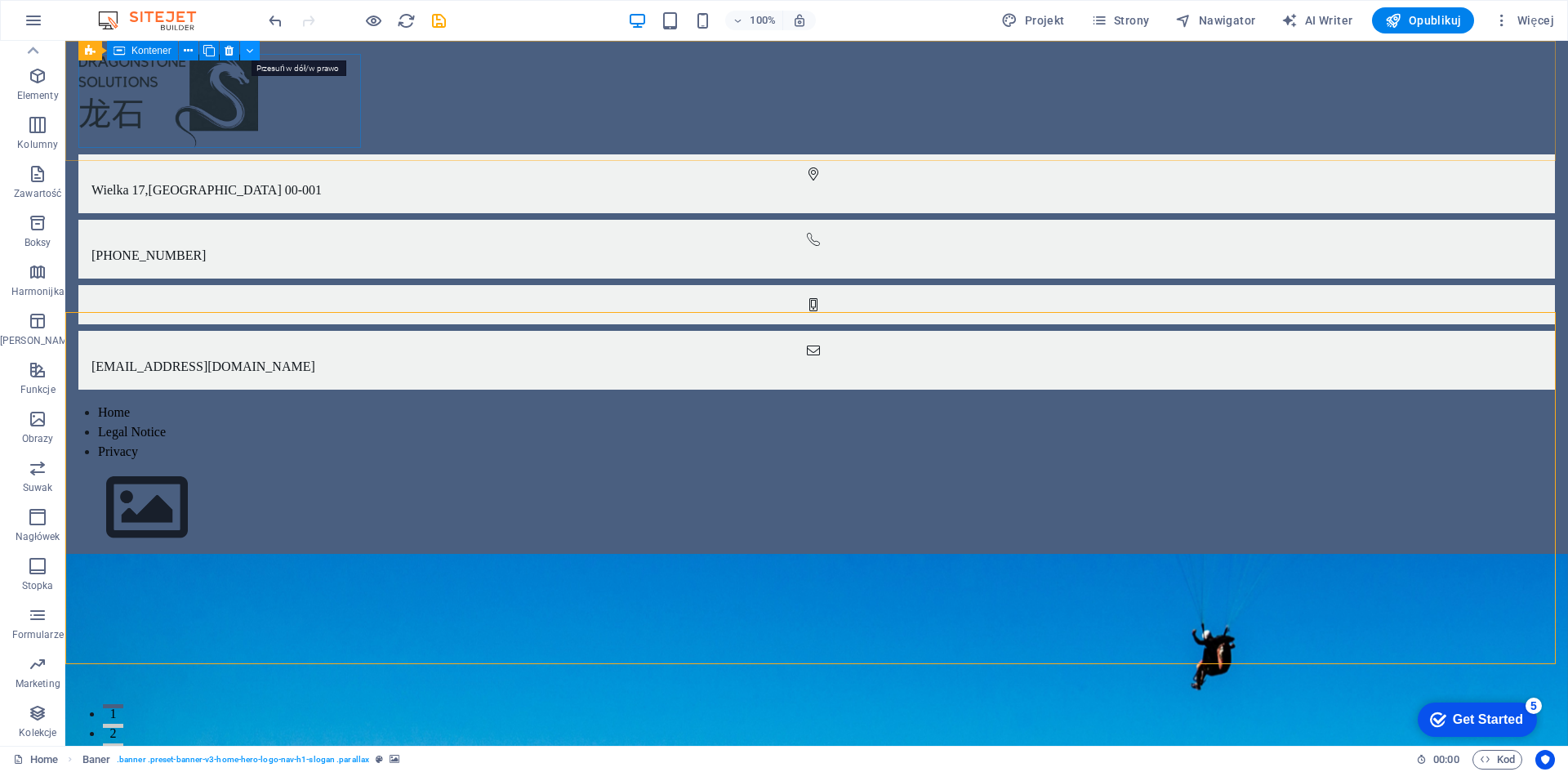
click at [251, 45] on icon at bounding box center [249, 50] width 7 height 17
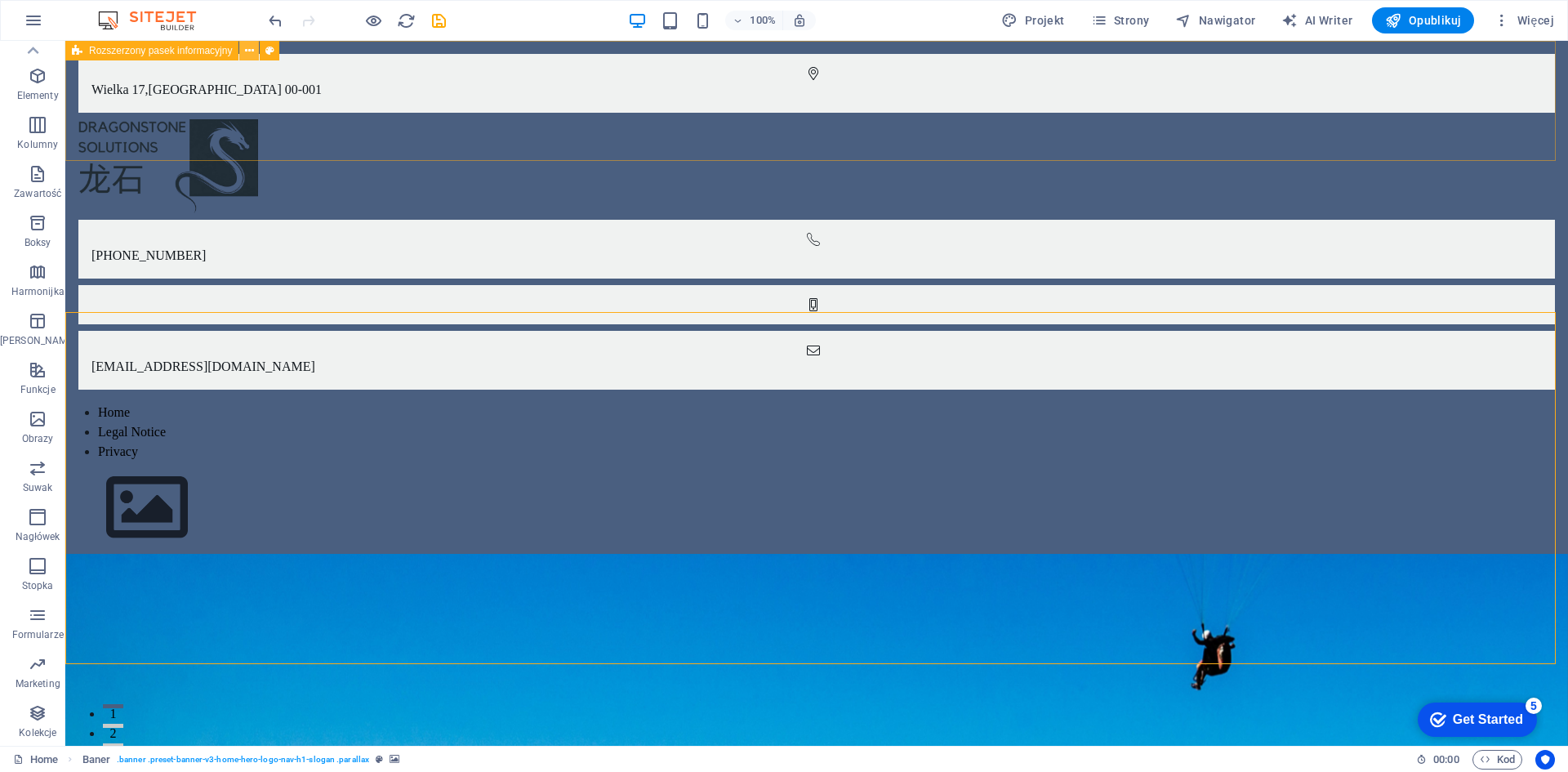
click at [251, 51] on icon at bounding box center [249, 50] width 9 height 17
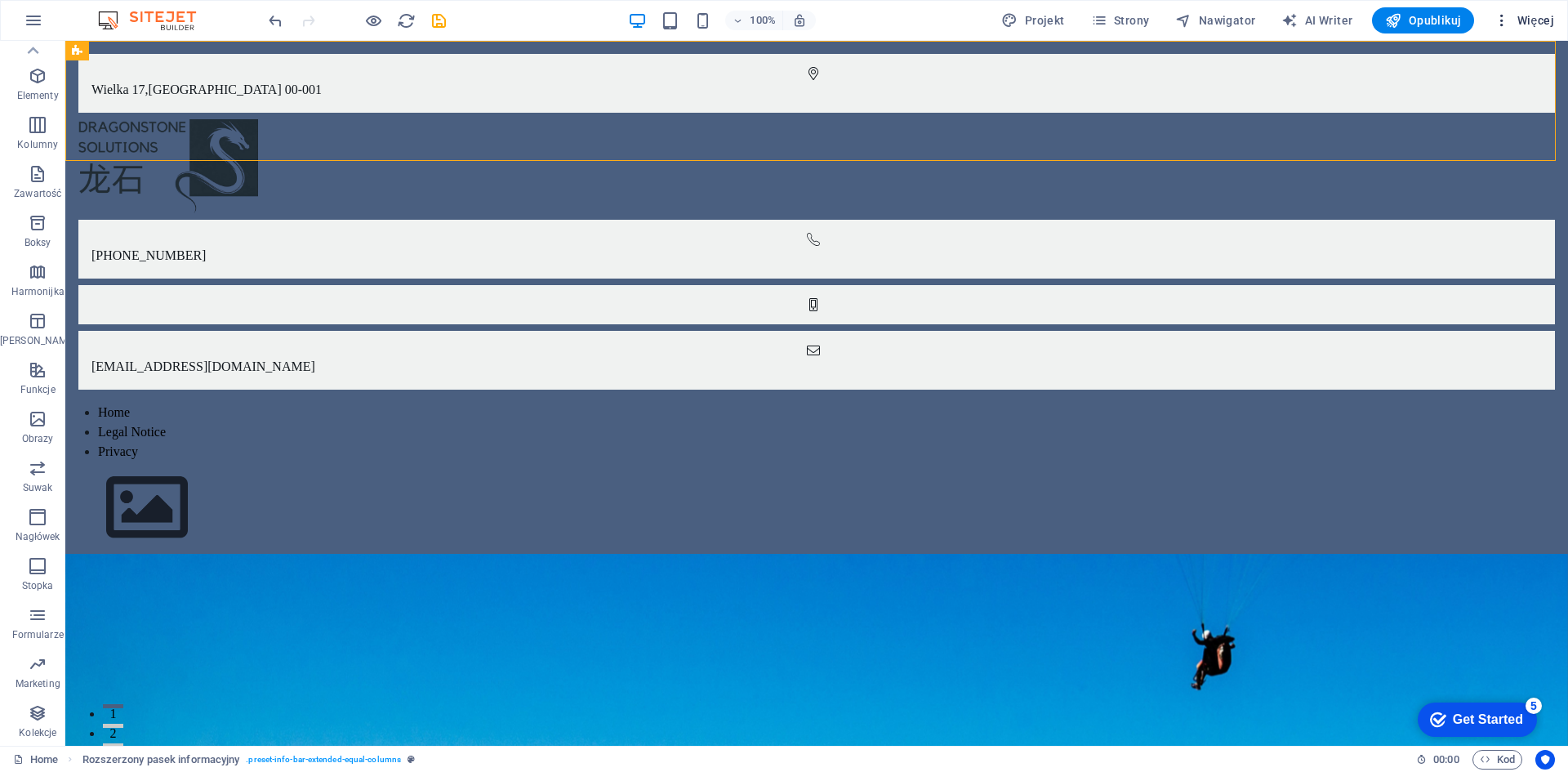
click at [1533, 24] on span "Więcej" at bounding box center [1523, 21] width 60 height 16
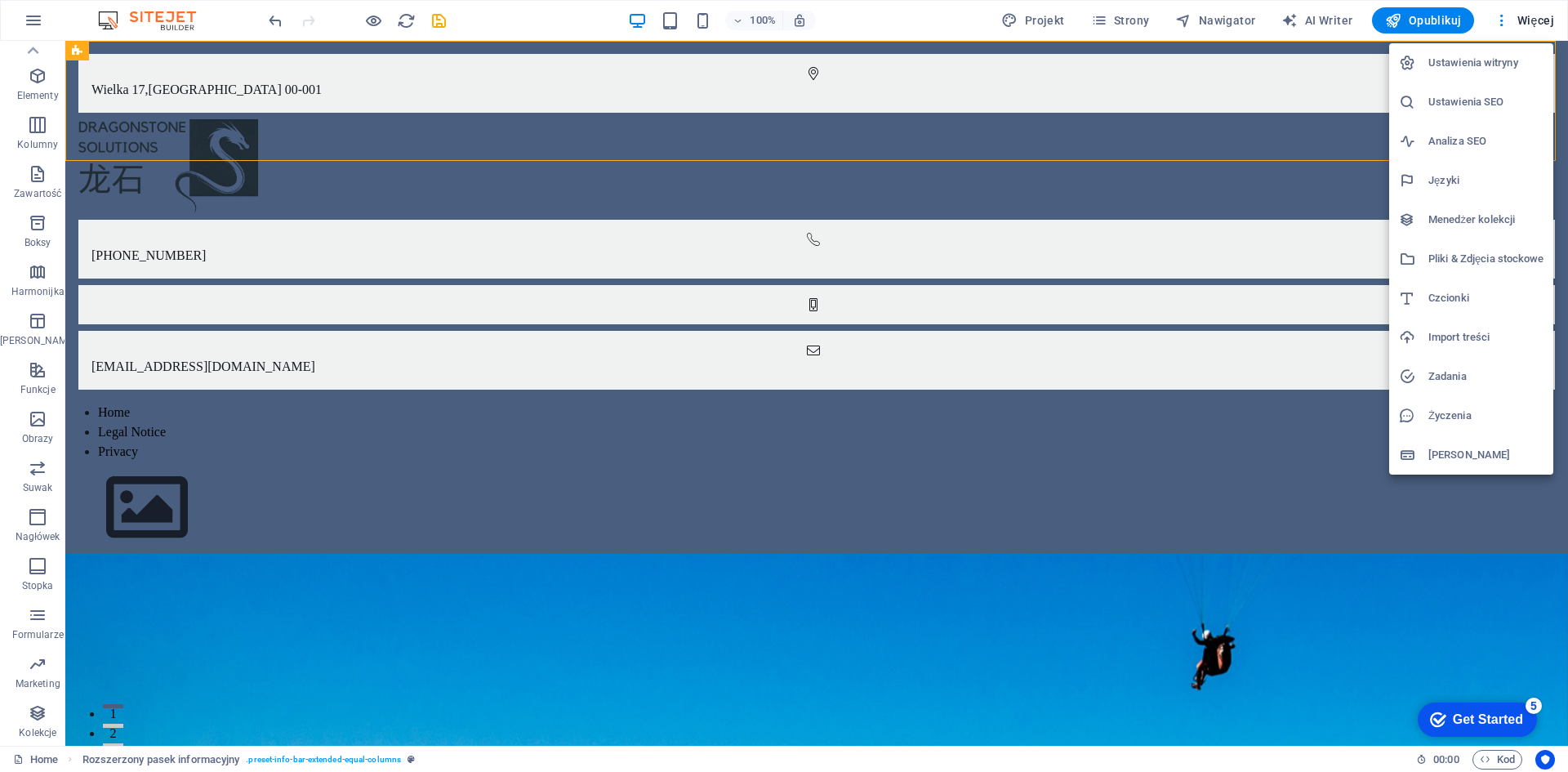
click at [1316, 22] on div at bounding box center [784, 386] width 1568 height 772
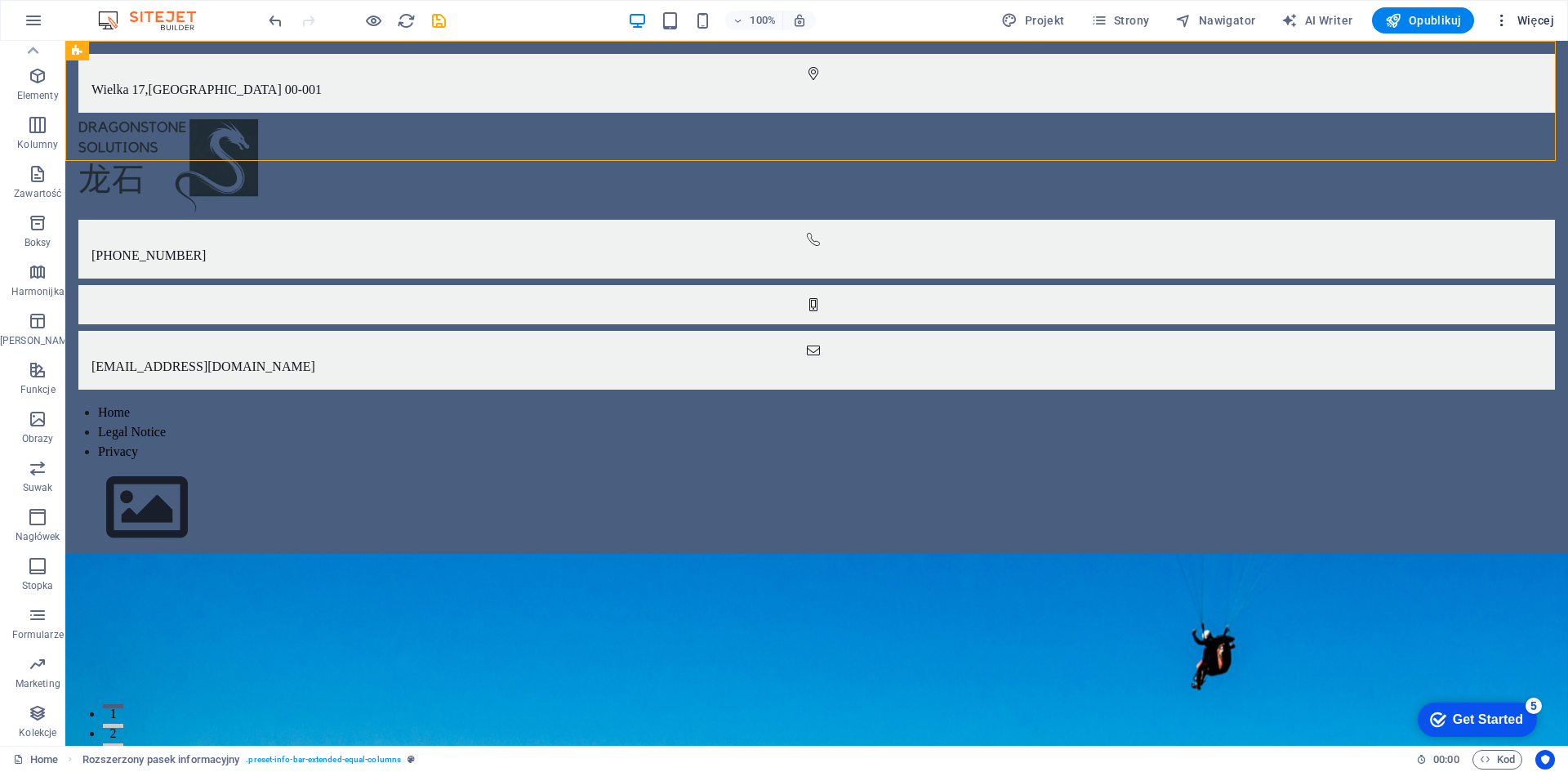
click at [1534, 20] on span "Więcej" at bounding box center [1523, 21] width 60 height 16
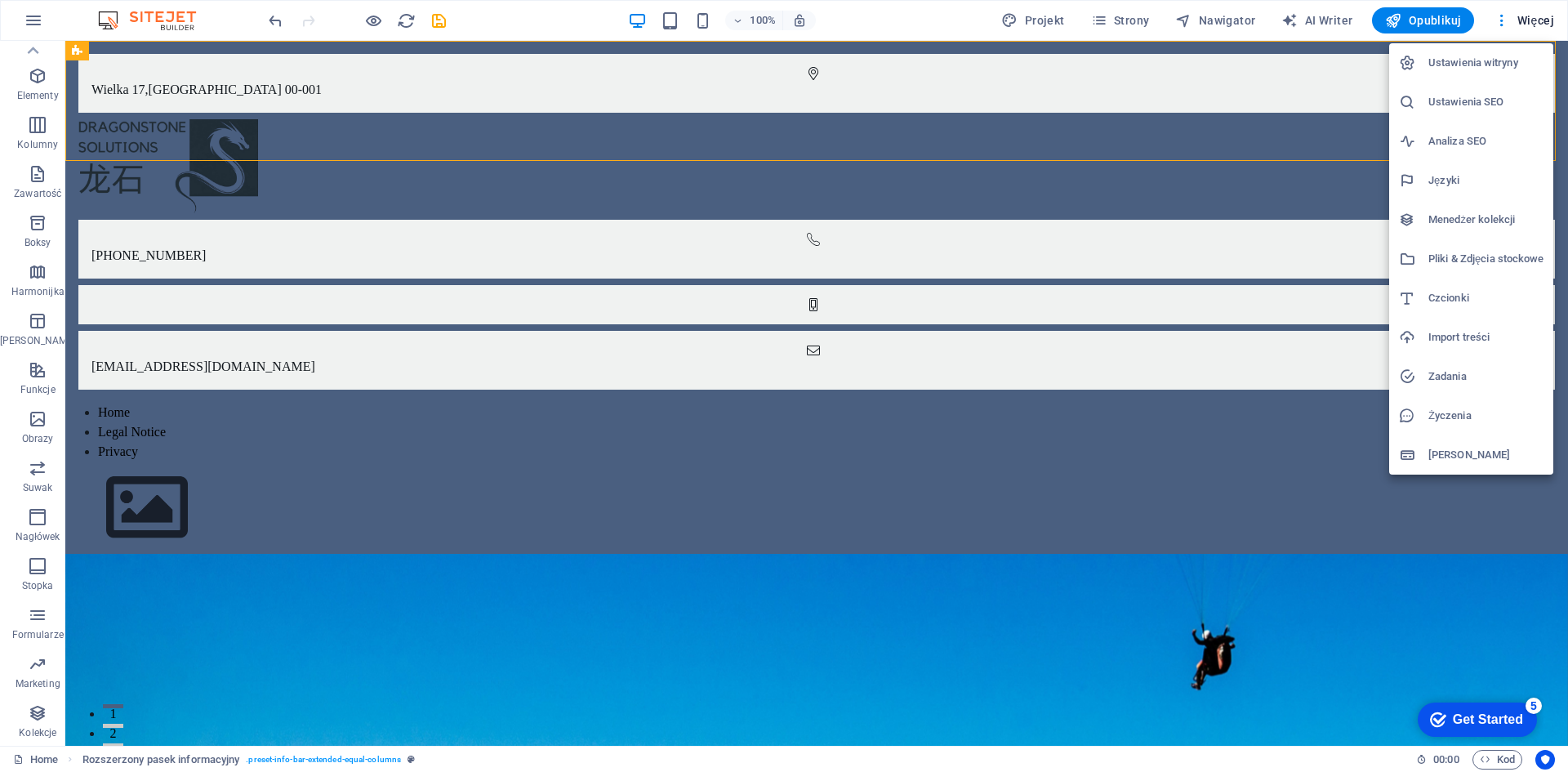
click at [1141, 18] on div at bounding box center [784, 386] width 1568 height 772
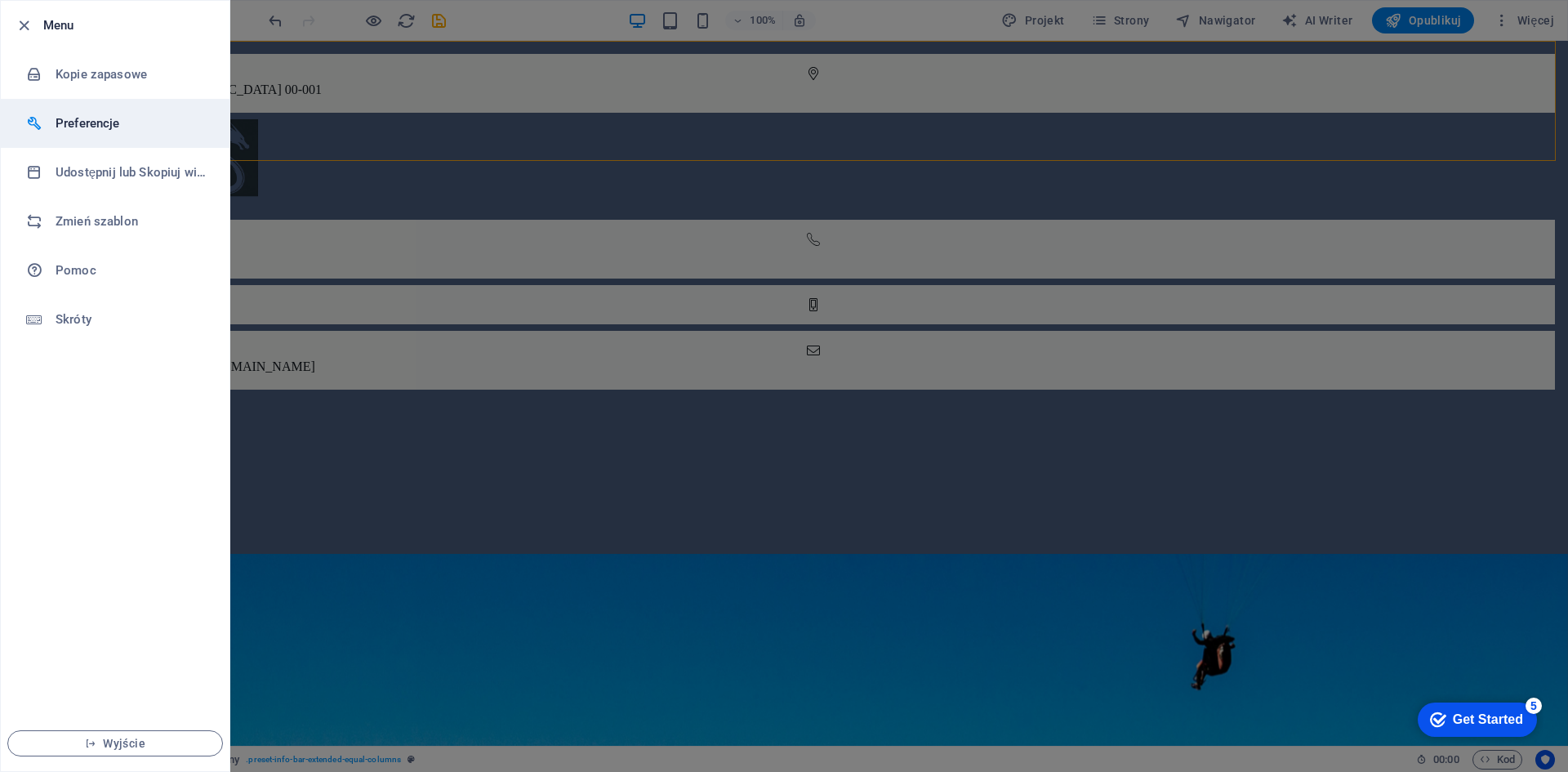
click at [81, 122] on h6 "Preferencje" at bounding box center [130, 124] width 151 height 20
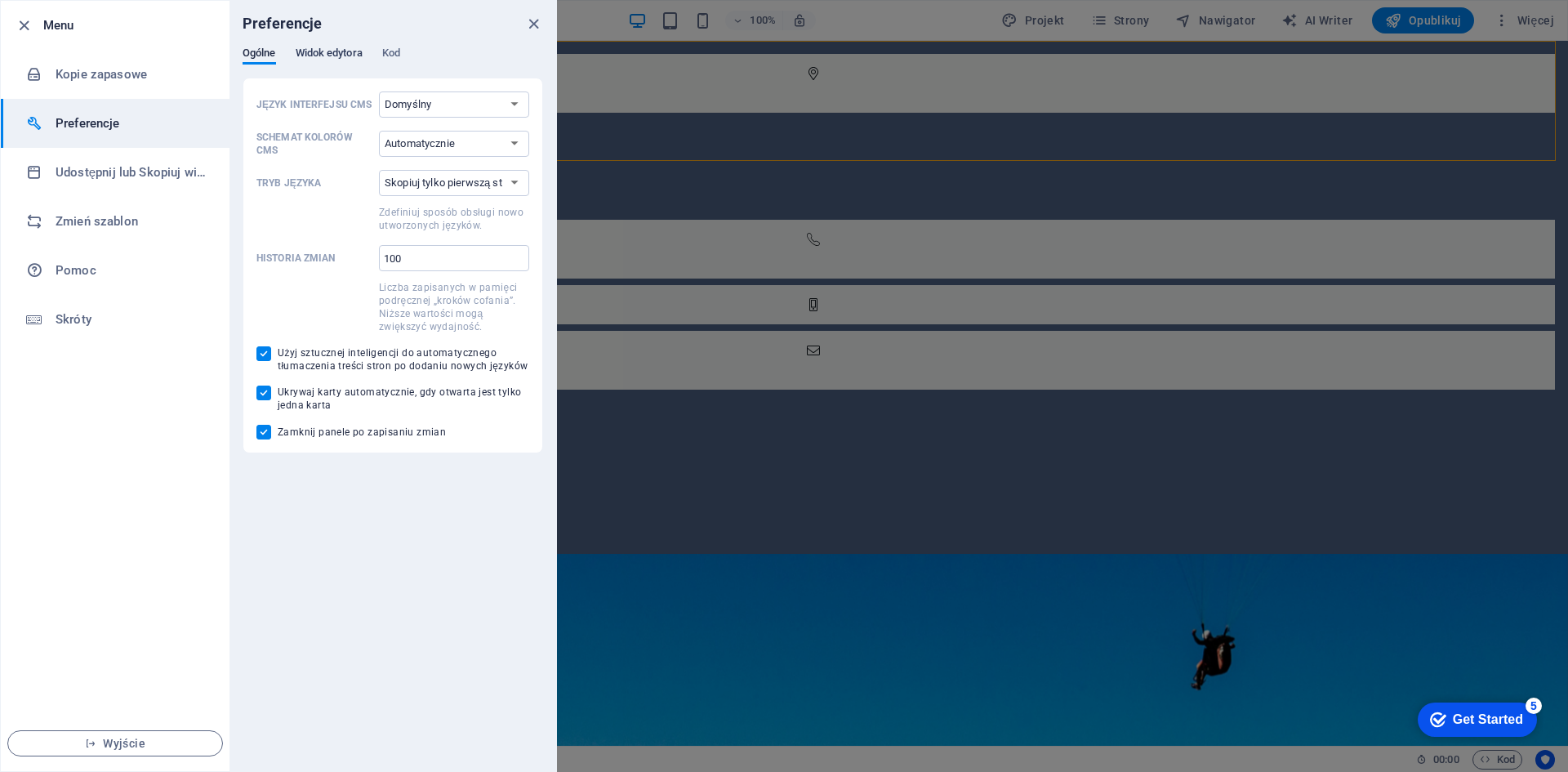
click at [318, 47] on span "Widok edytora" at bounding box center [328, 54] width 67 height 23
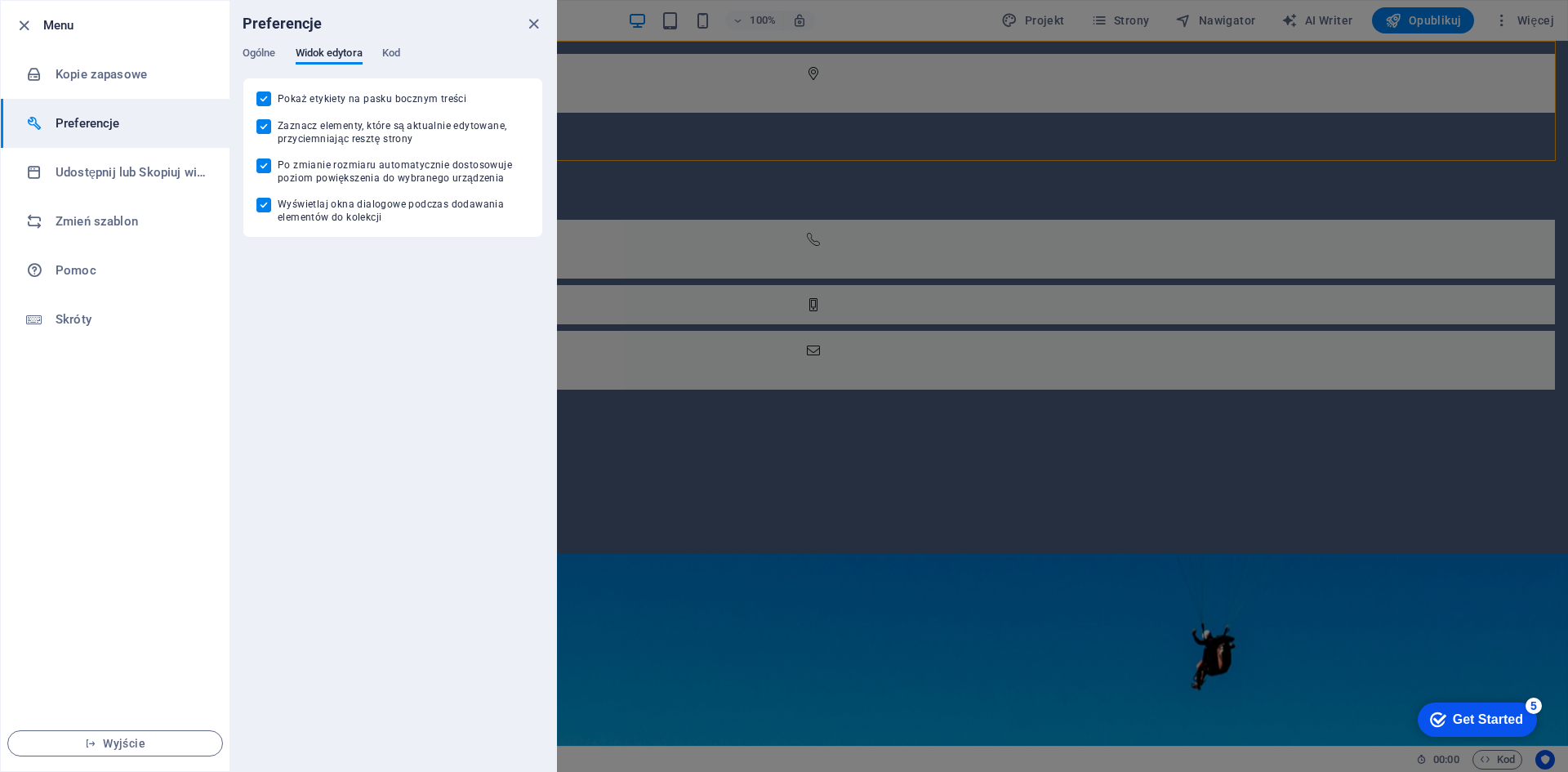
click at [394, 45] on div "Preferencje" at bounding box center [393, 23] width 327 height 45
click at [394, 54] on span "Kod" at bounding box center [391, 54] width 18 height 23
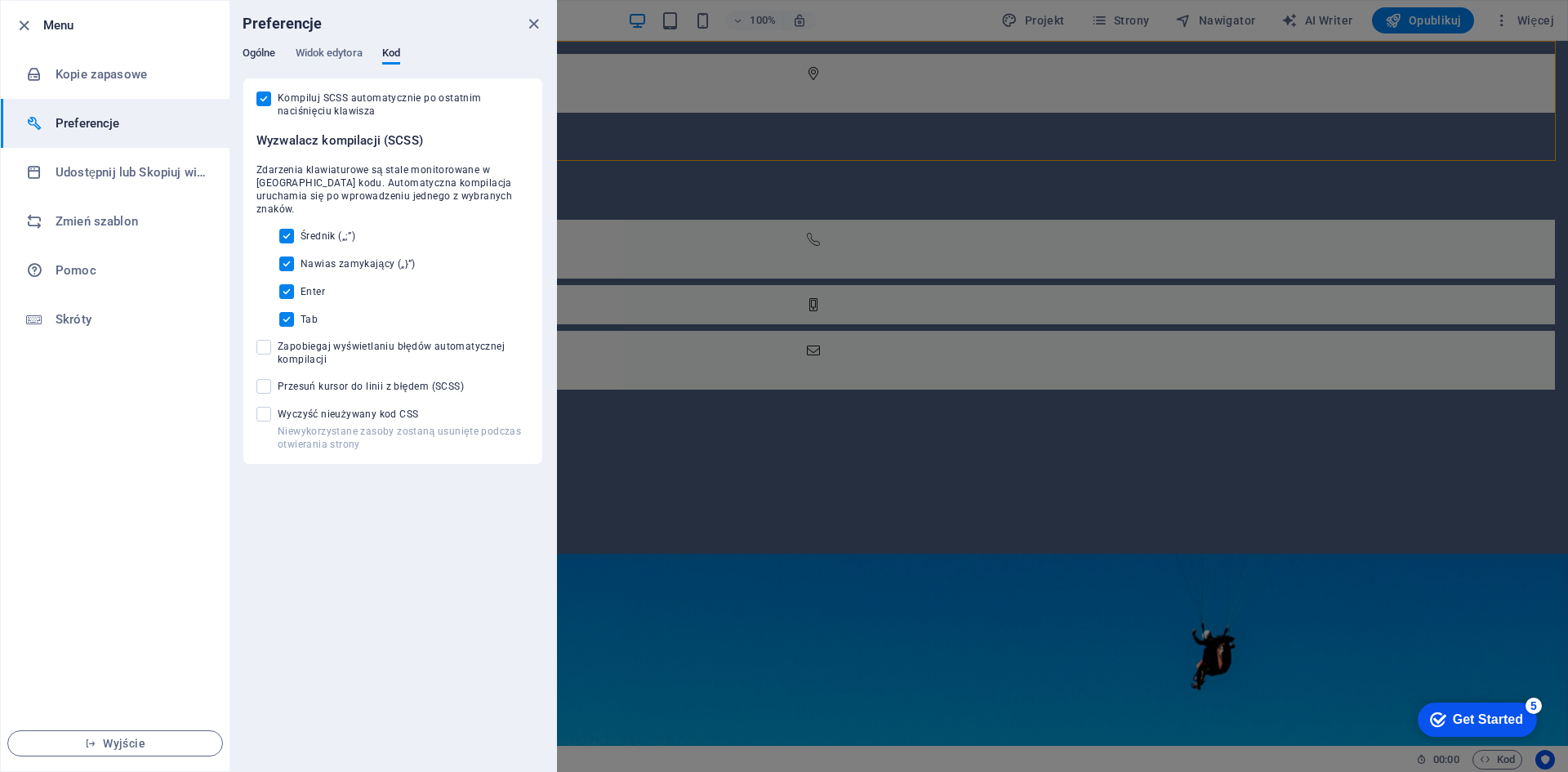
click at [265, 54] on span "Ogólne" at bounding box center [259, 54] width 34 height 23
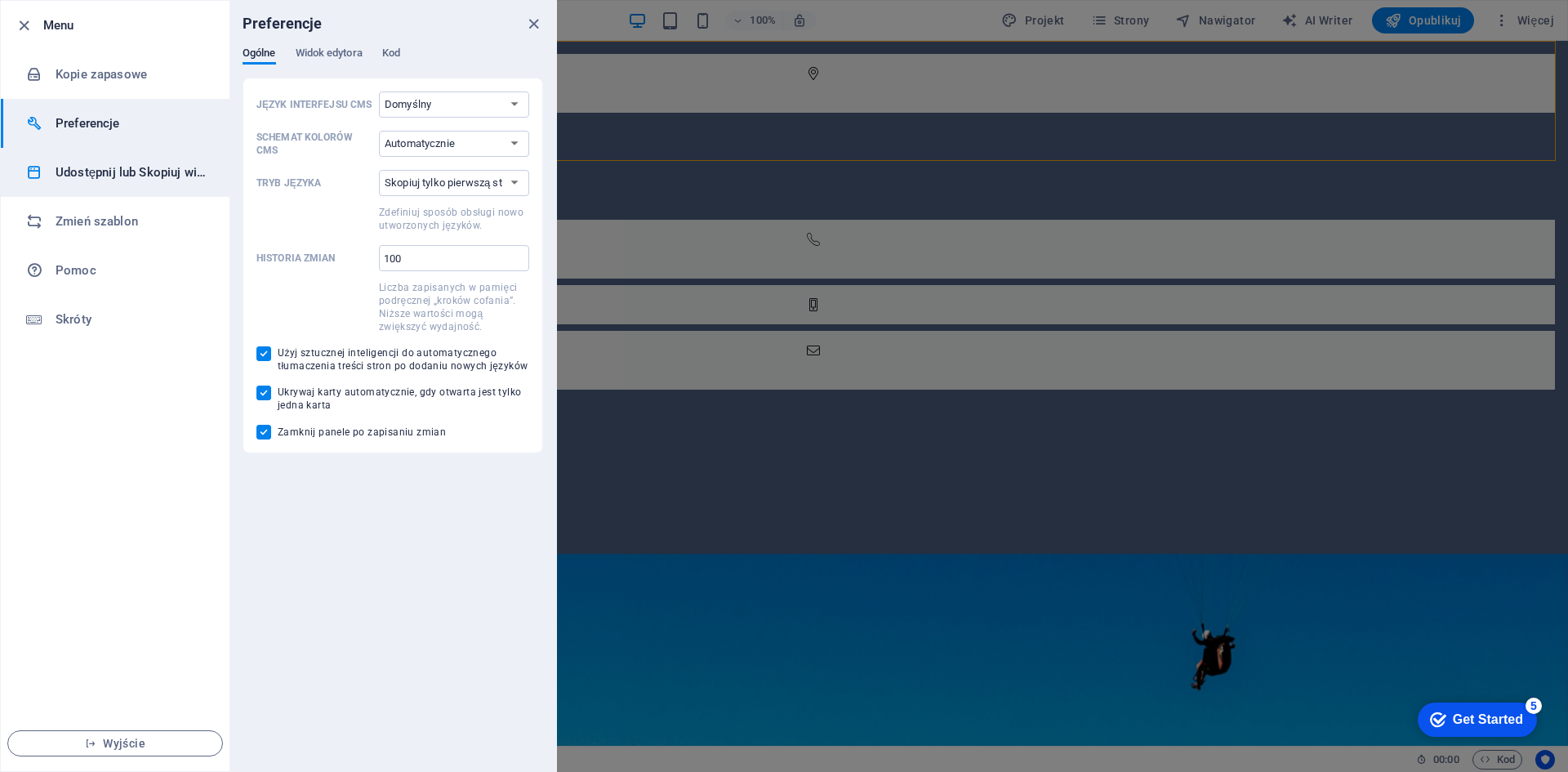
click at [82, 181] on h6 "Udostępnij lub Skopiuj witrynę" at bounding box center [130, 172] width 151 height 20
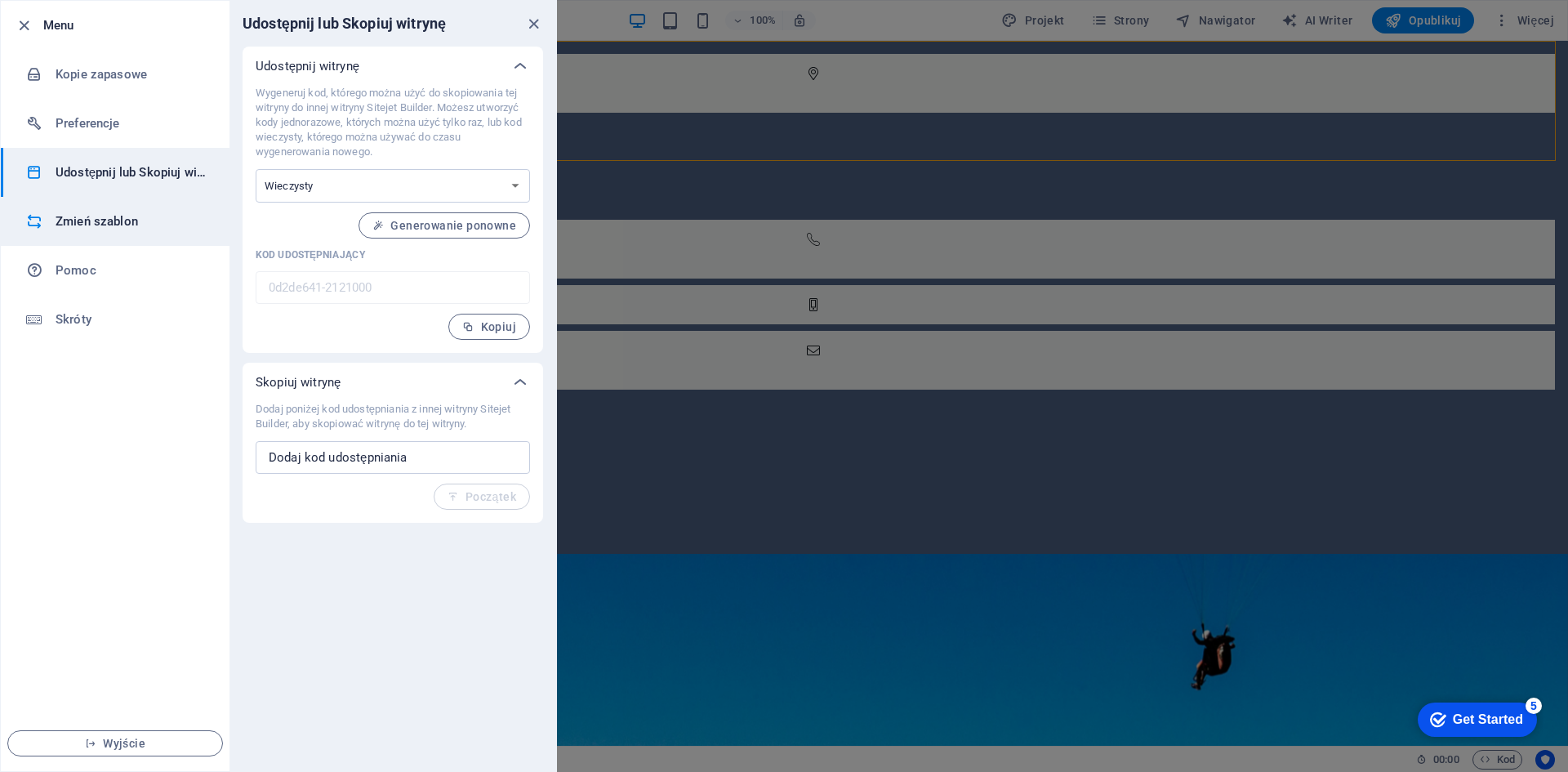
click at [92, 225] on h6 "Zmień szablon" at bounding box center [130, 221] width 151 height 20
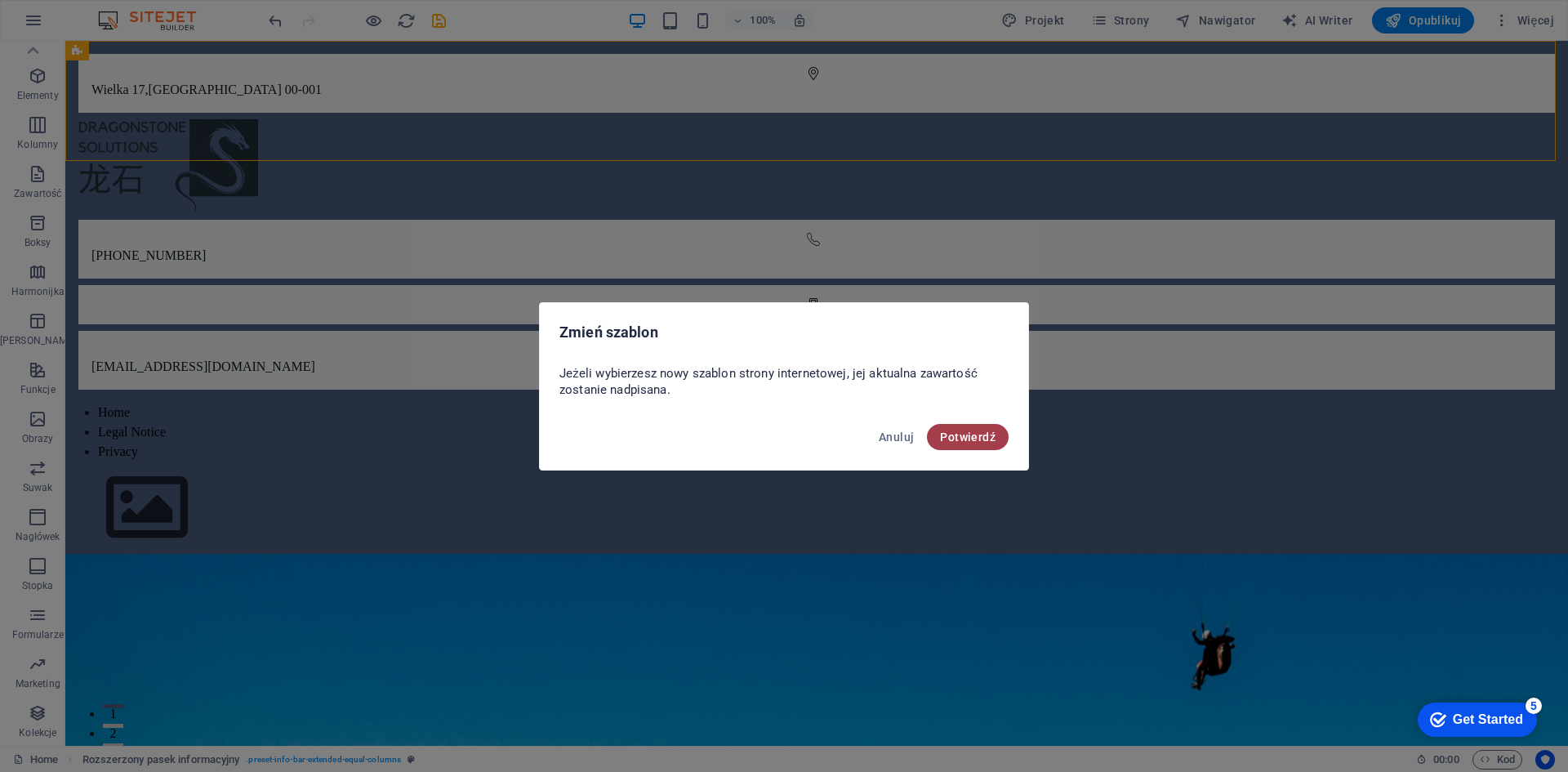
click at [996, 441] on button "Potwierdź" at bounding box center [968, 437] width 82 height 26
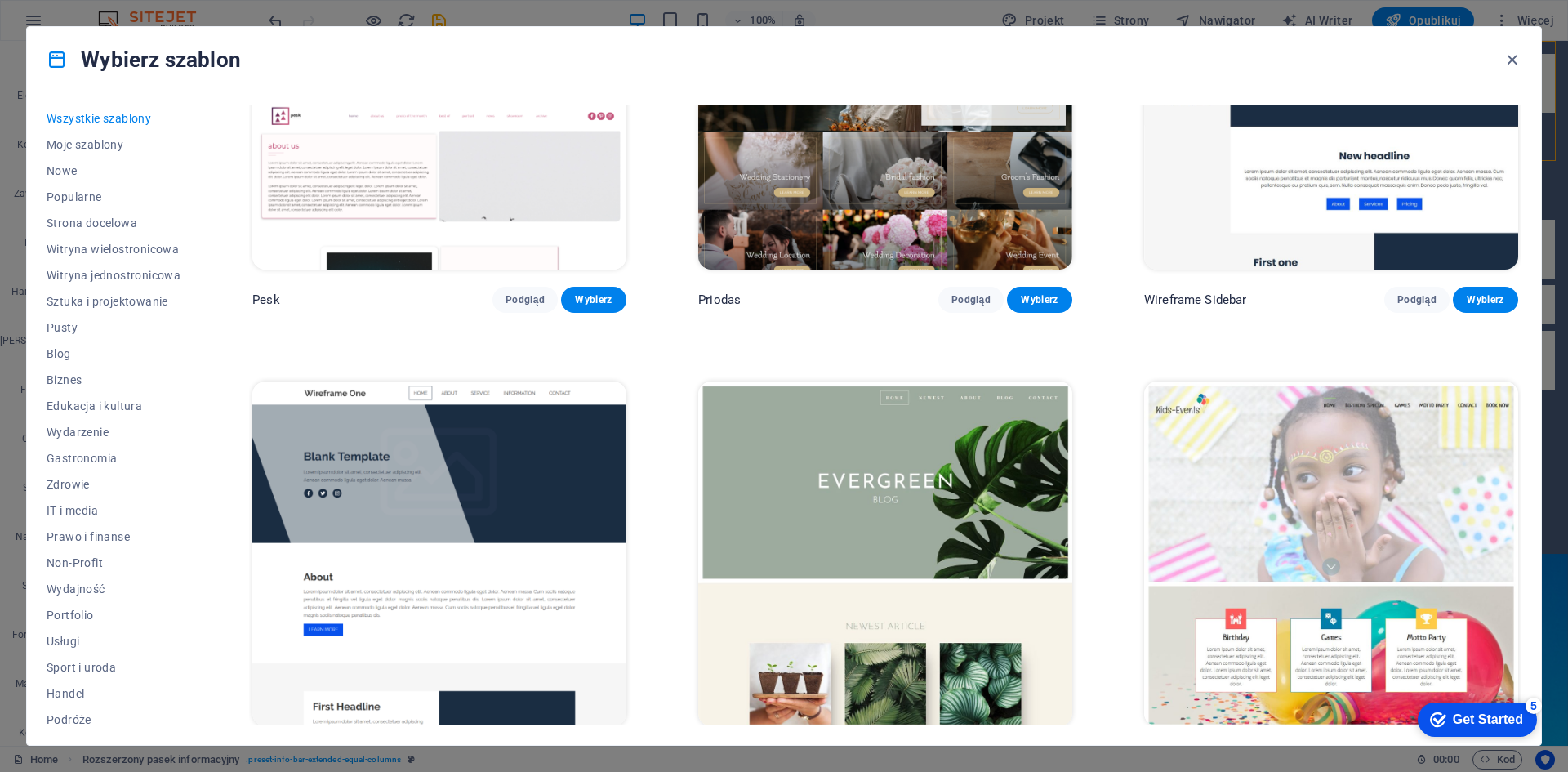
scroll to position [7621, 0]
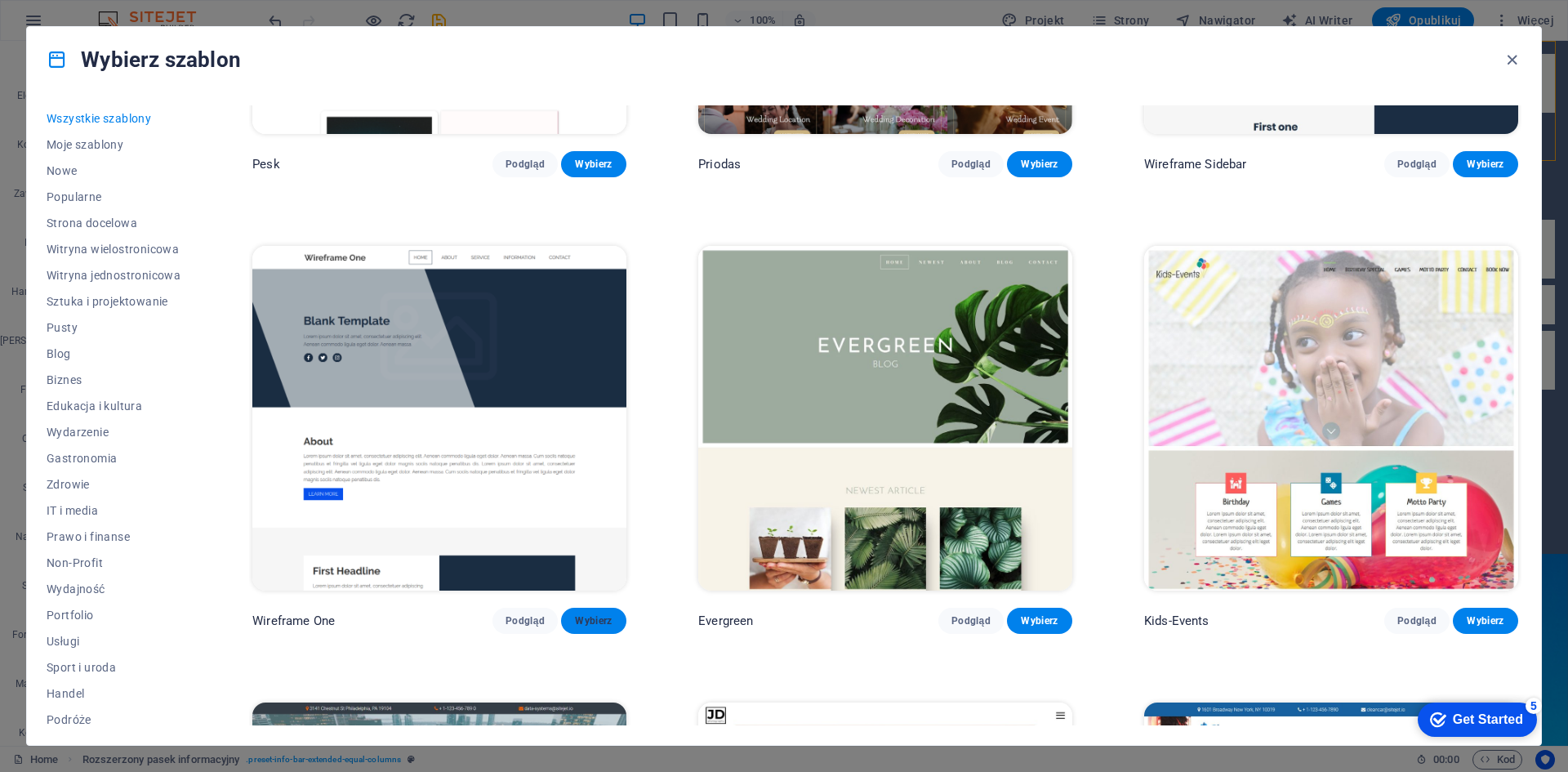
click at [609, 614] on span "Wybierz" at bounding box center [594, 620] width 40 height 13
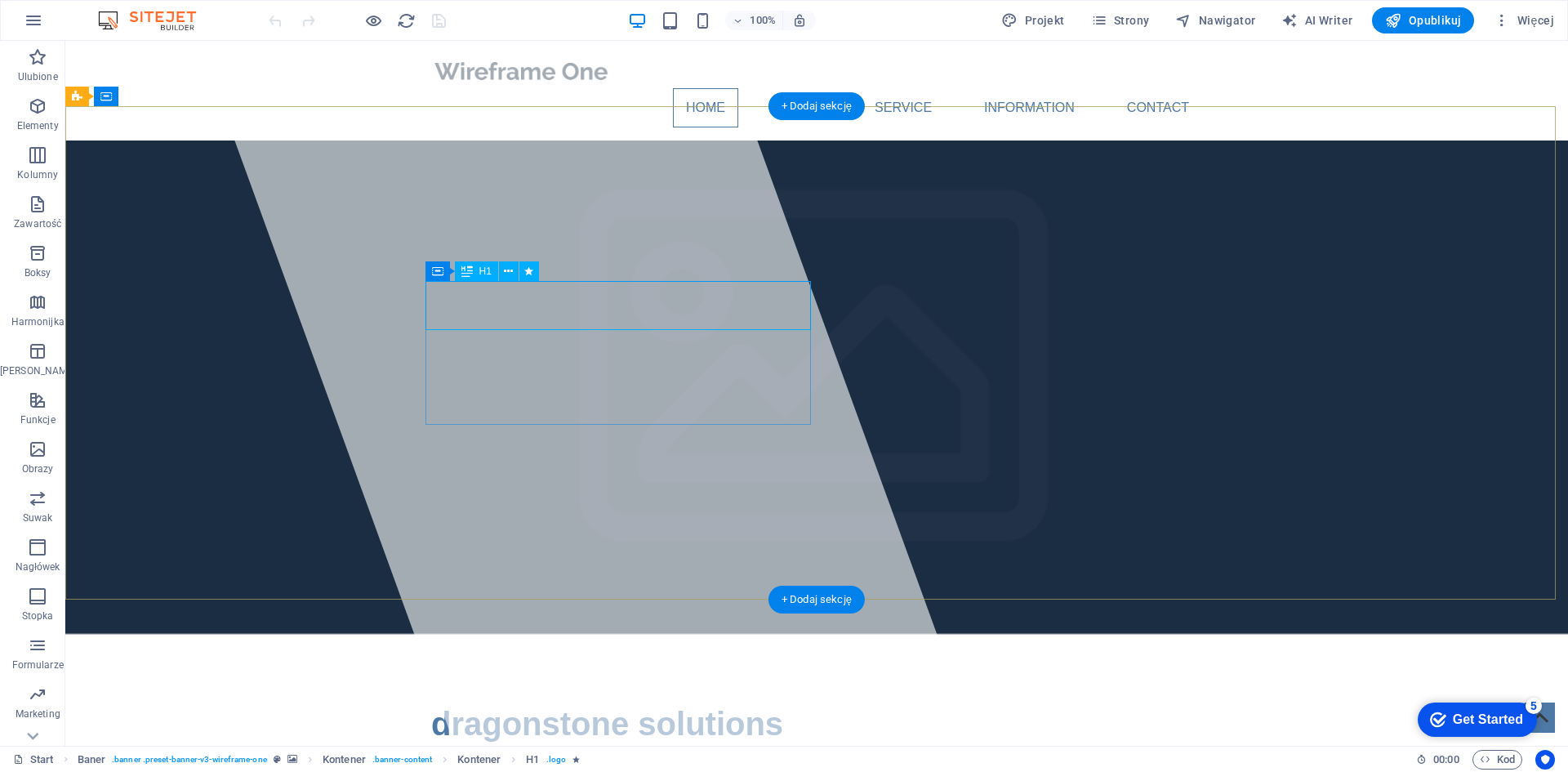
click at [484, 705] on span "dragonstone solutions" at bounding box center [607, 723] width 352 height 36
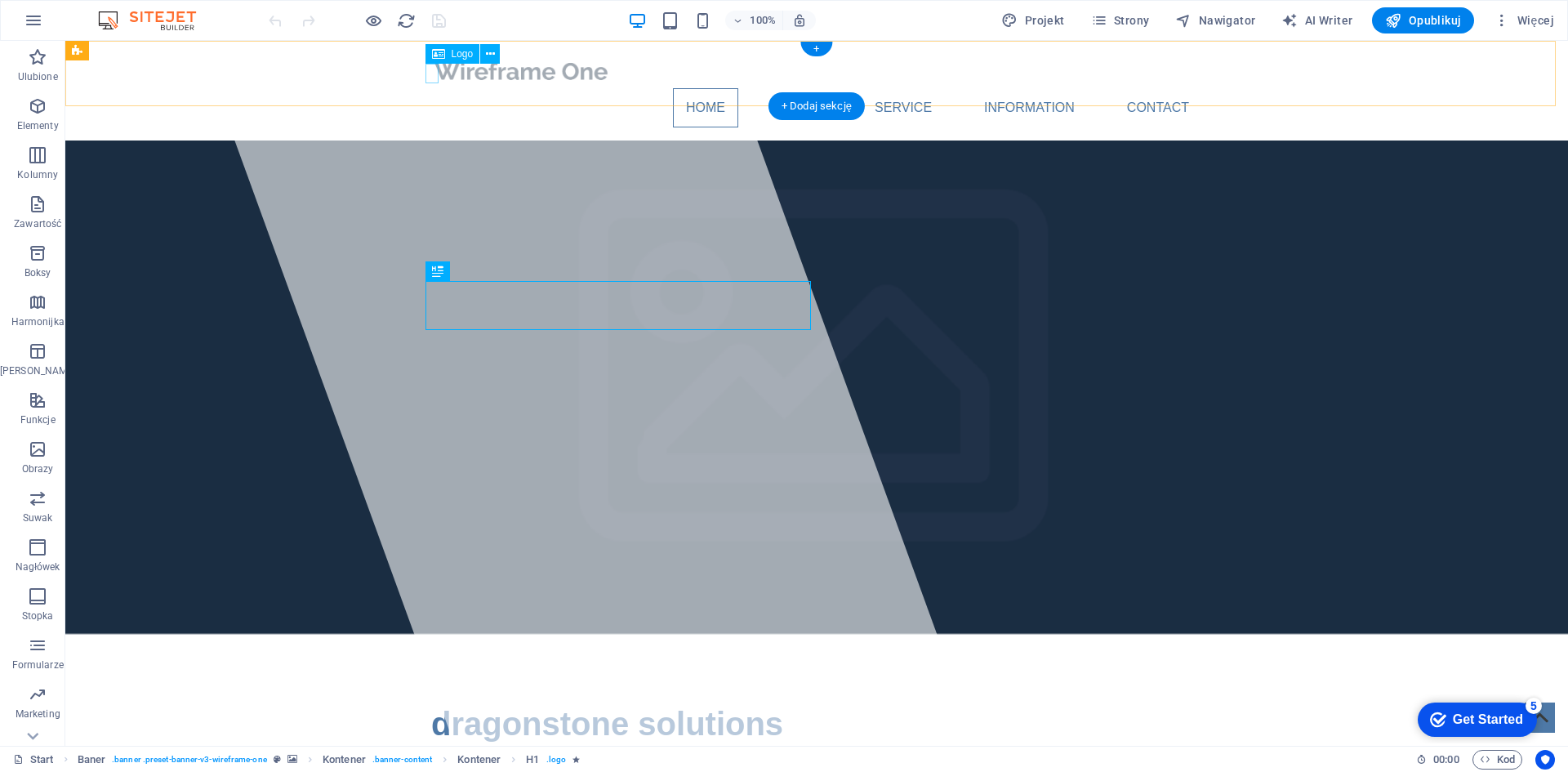
click at [434, 77] on div at bounding box center [817, 71] width 771 height 35
click at [448, 57] on div "Logo" at bounding box center [453, 54] width 54 height 20
click at [492, 52] on icon at bounding box center [490, 54] width 9 height 17
click at [433, 78] on div at bounding box center [817, 71] width 771 height 35
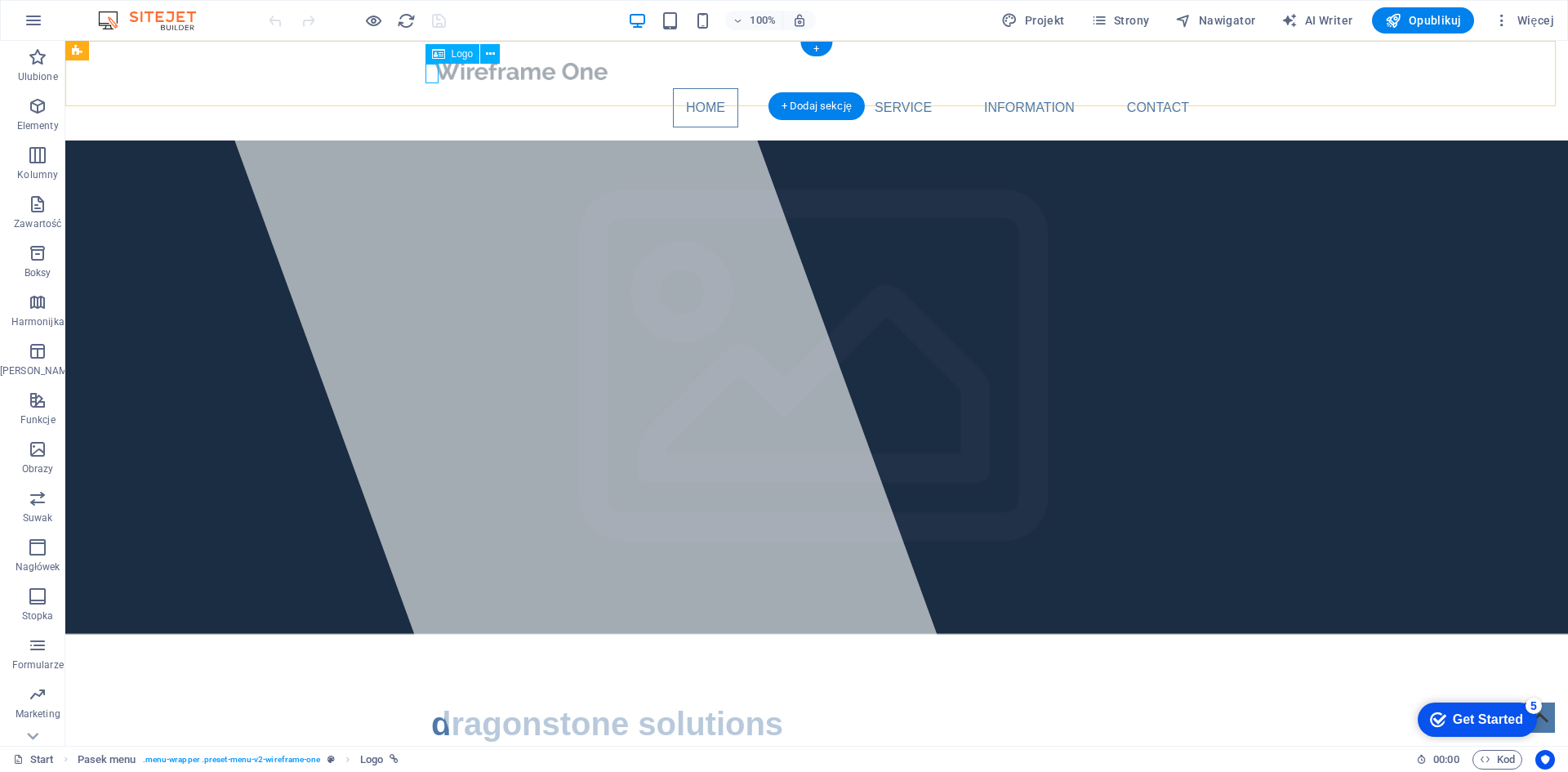
select select "px"
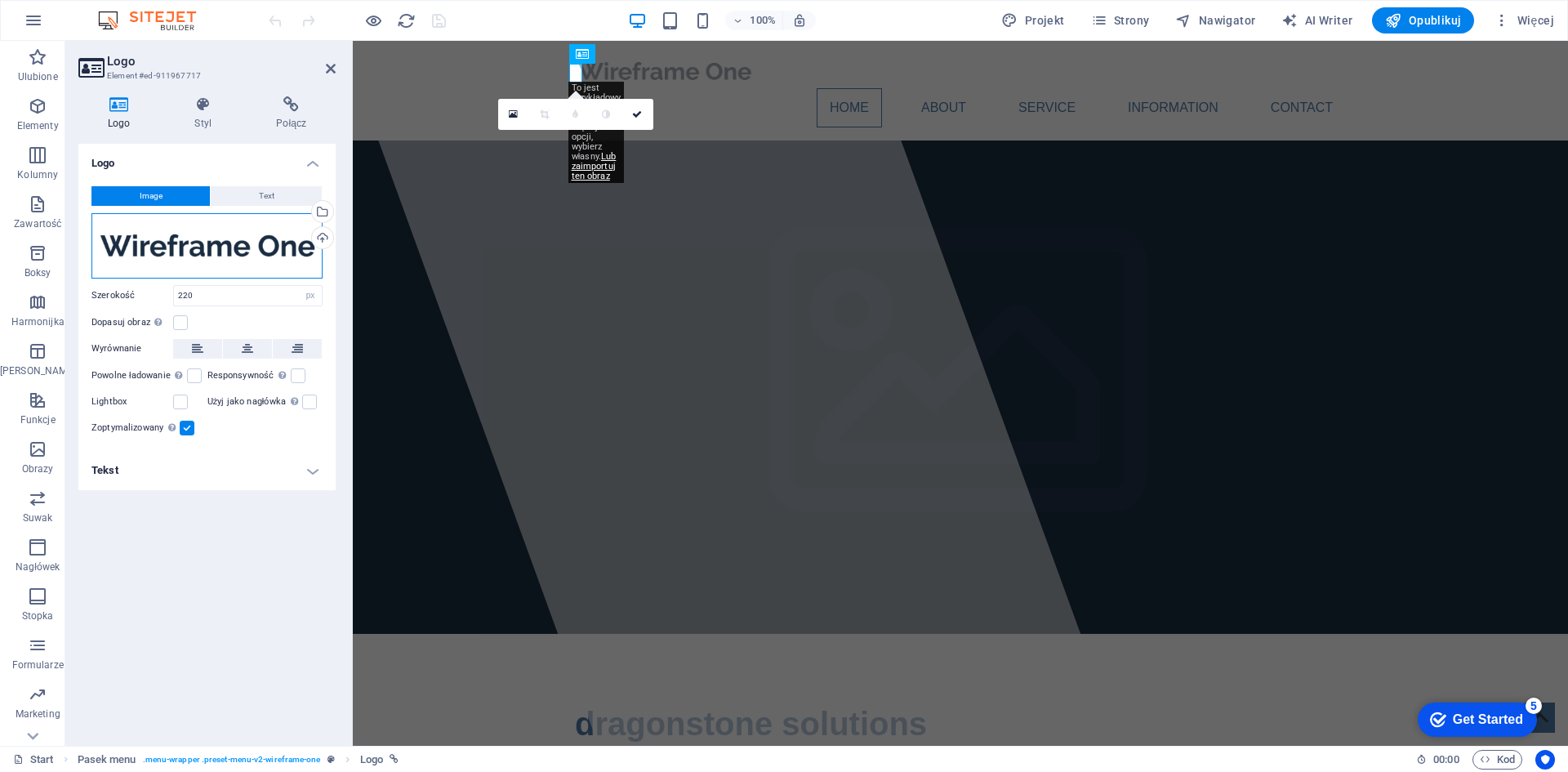
click at [217, 241] on div "Przeciągnij pliki tutaj, kliknij, aby wybrać pliki lub wybierz pliki z Plików l…" at bounding box center [207, 245] width 231 height 65
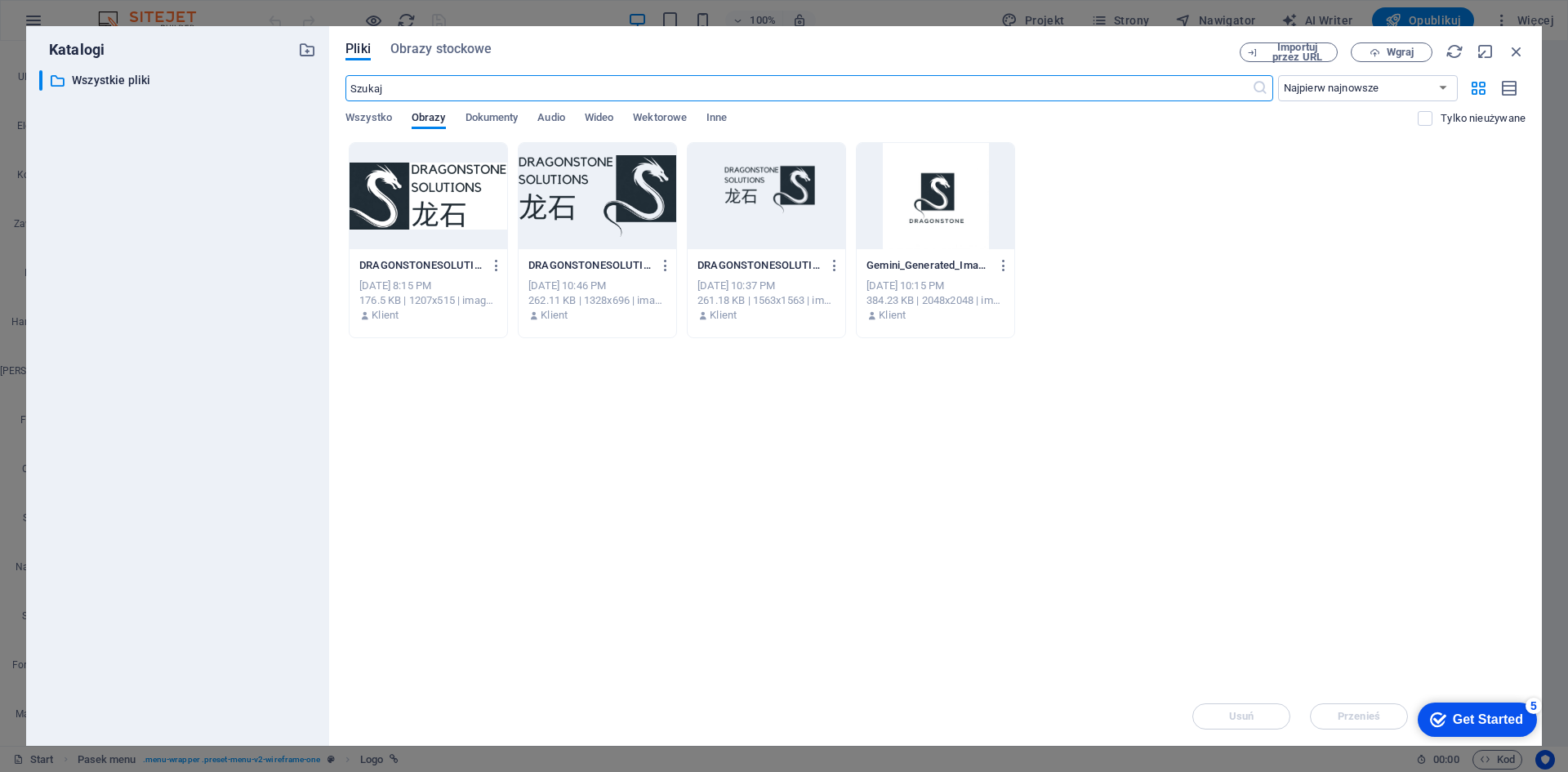
click at [454, 195] on div at bounding box center [428, 195] width 158 height 106
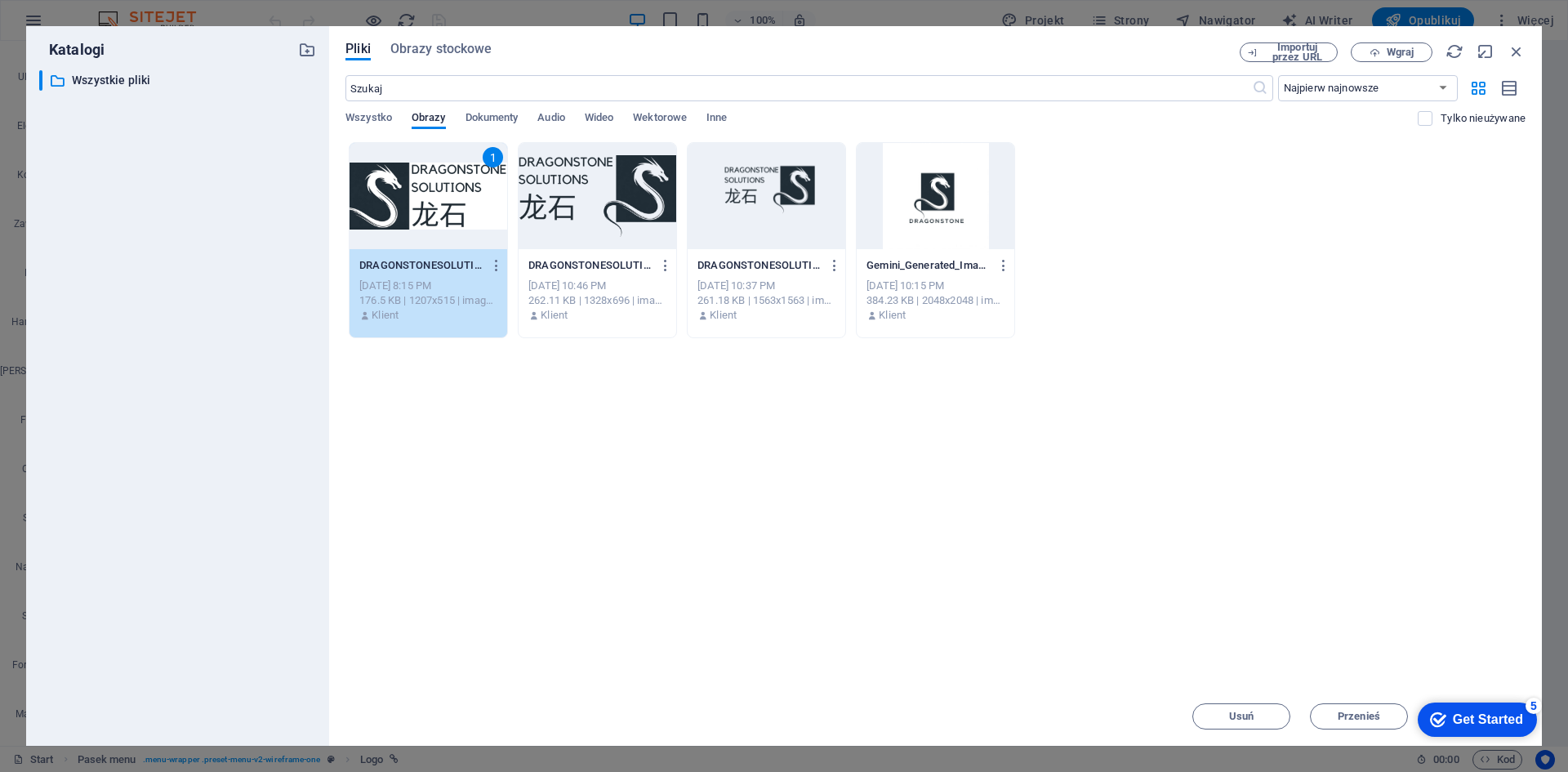
click at [454, 195] on div "1" at bounding box center [428, 195] width 158 height 106
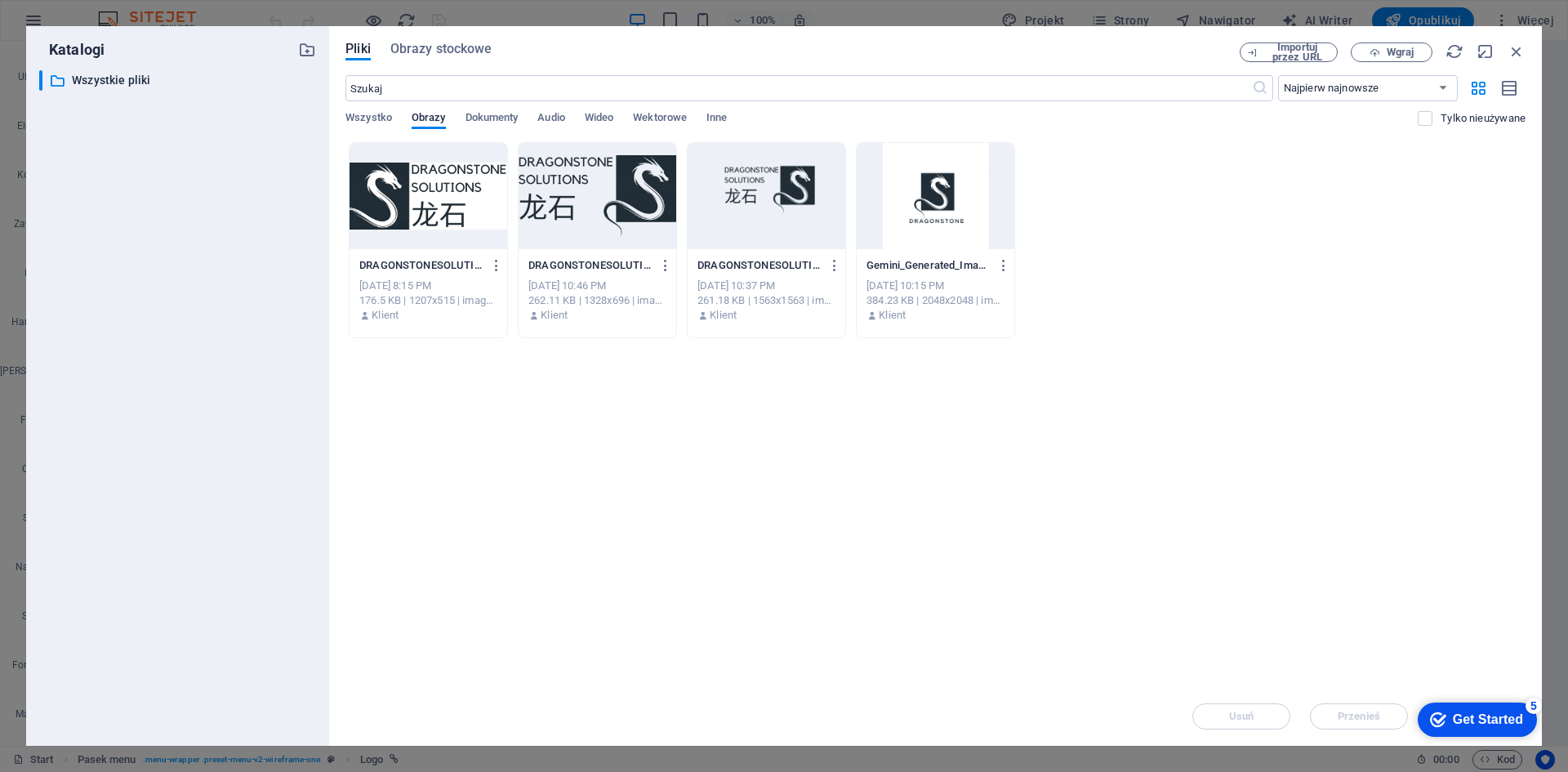
click at [442, 195] on div at bounding box center [428, 195] width 158 height 106
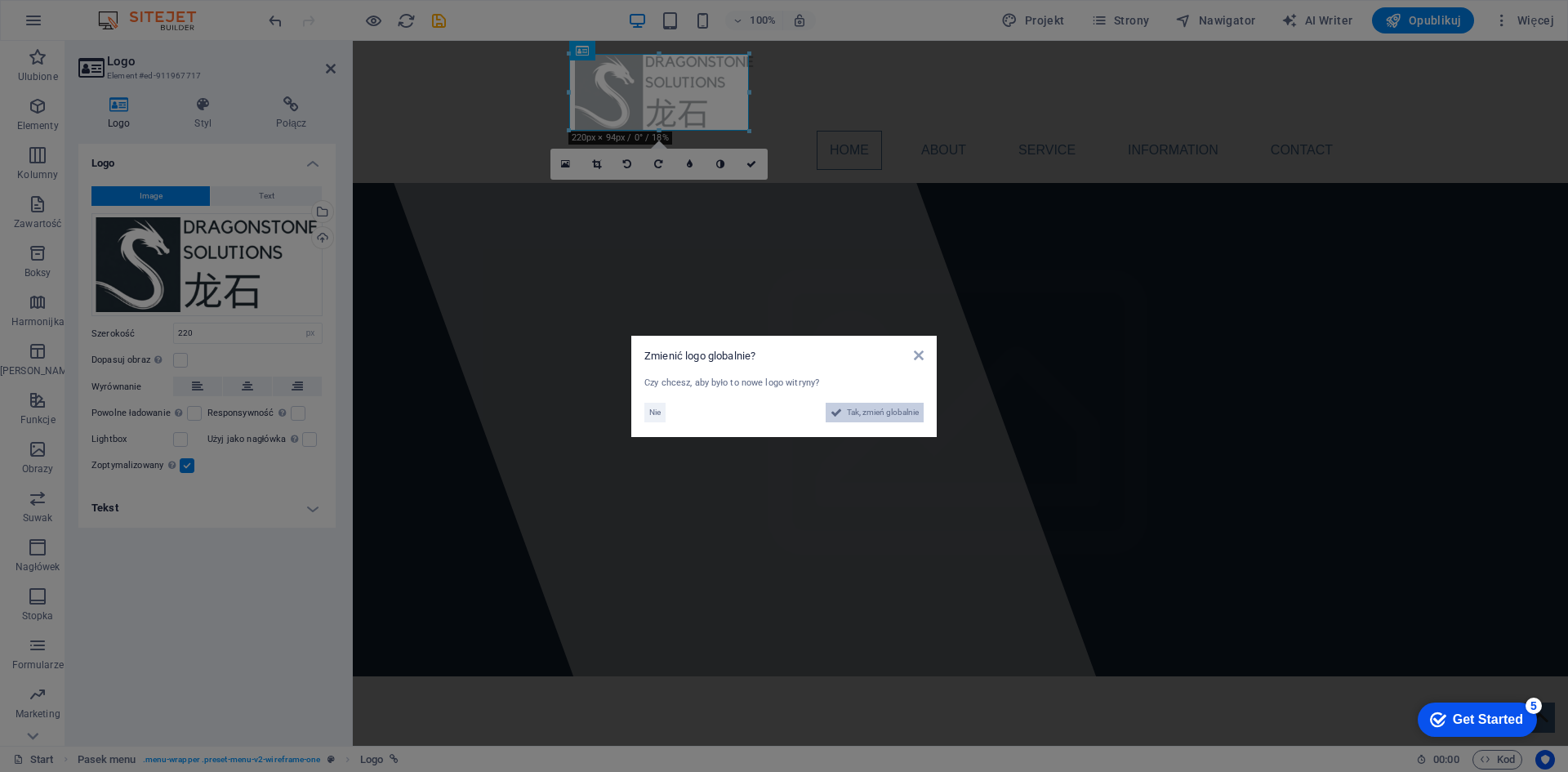
click at [859, 410] on span "Tak, zmień globalnie" at bounding box center [883, 412] width 72 height 20
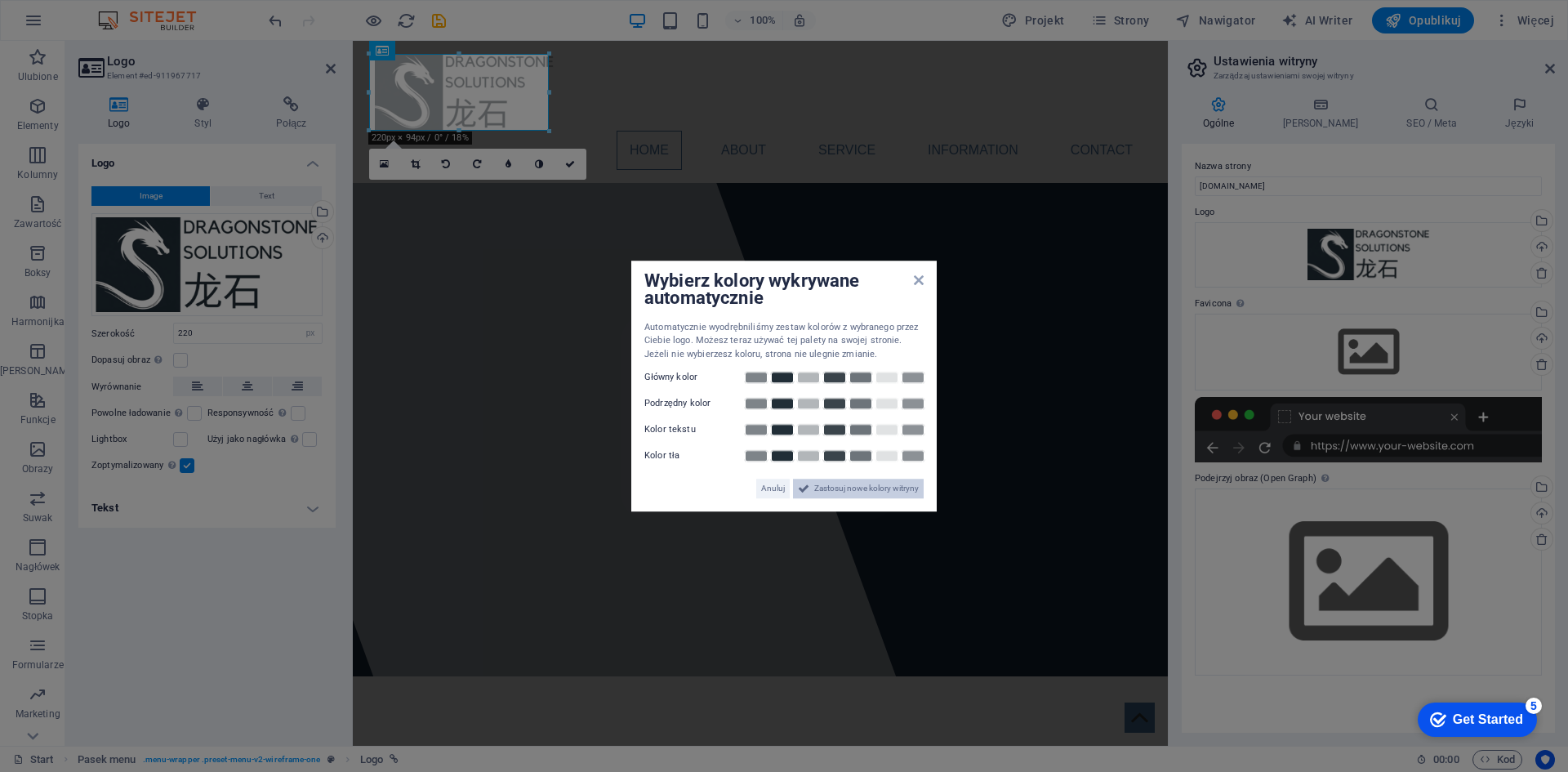
click at [881, 488] on span "Zastosuj nowe kolory witryny" at bounding box center [866, 488] width 105 height 20
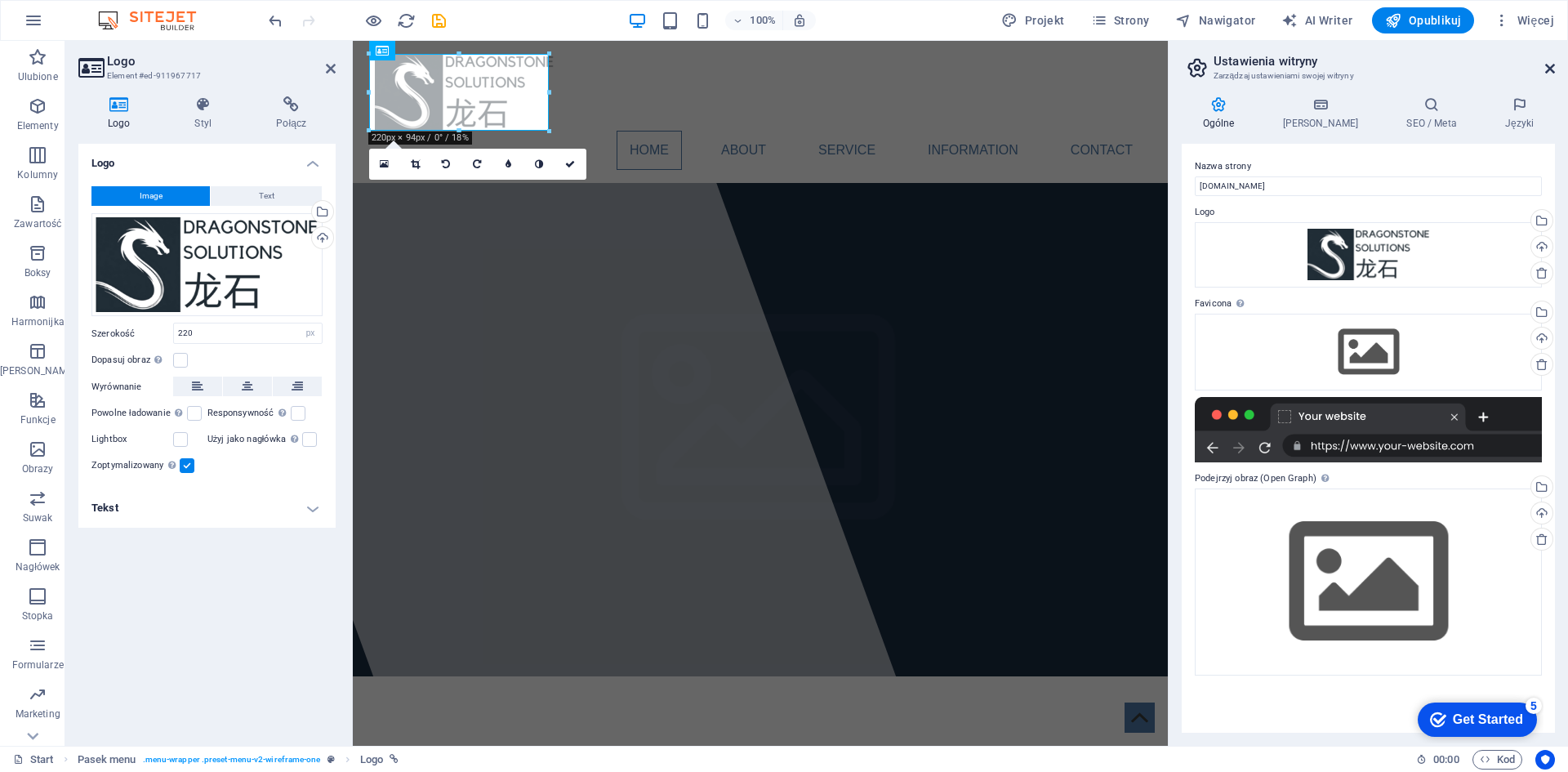
click at [1553, 71] on icon at bounding box center [1550, 68] width 10 height 13
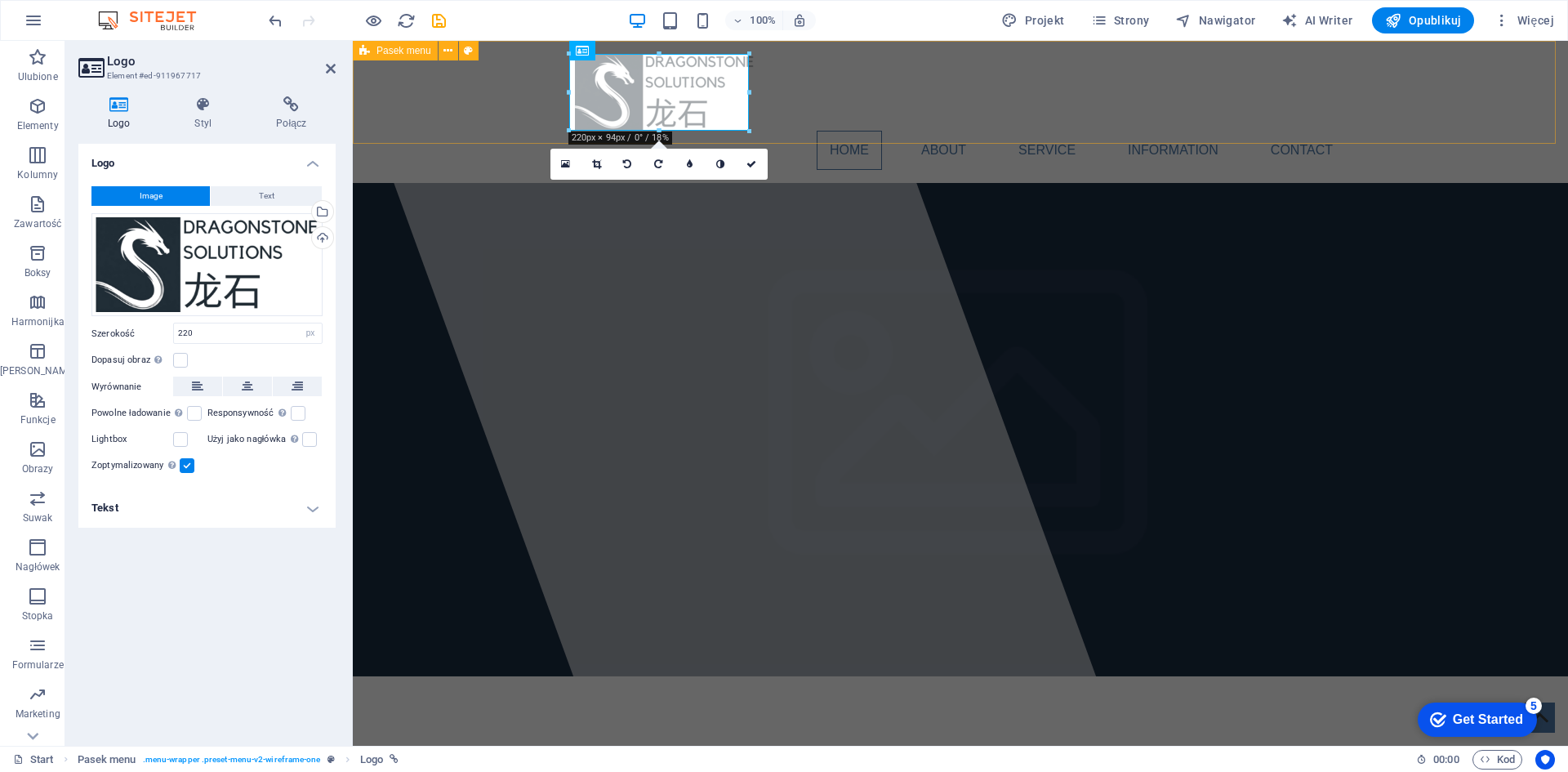
click at [1443, 106] on div "Home About Service Information Contact" at bounding box center [960, 112] width 1215 height 142
select select "header"
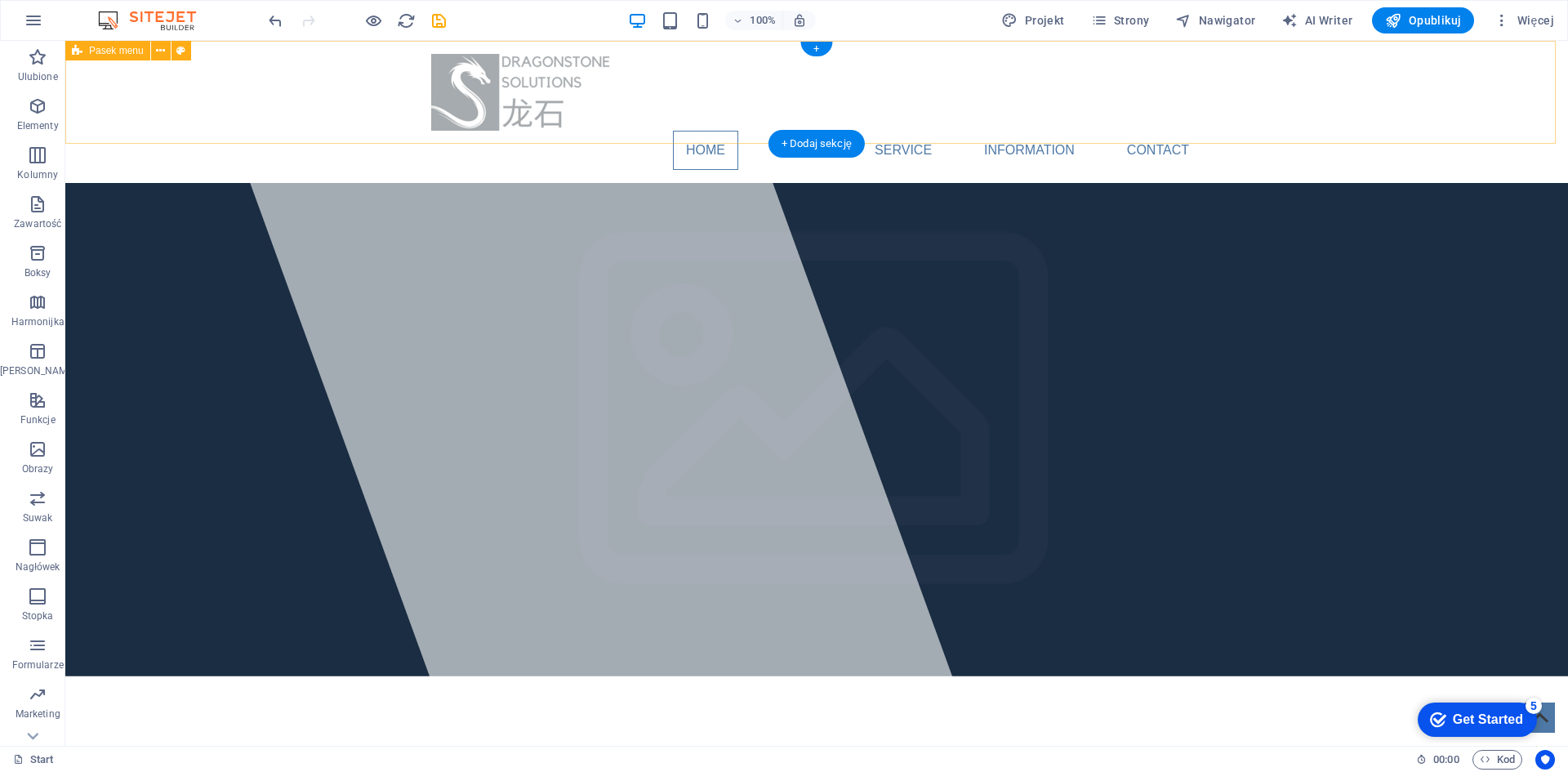
click at [92, 108] on div "Home About Service Information Contact" at bounding box center [817, 112] width 1503 height 142
click at [167, 50] on button at bounding box center [161, 51] width 20 height 20
click at [178, 52] on icon at bounding box center [181, 50] width 9 height 17
select select "rem"
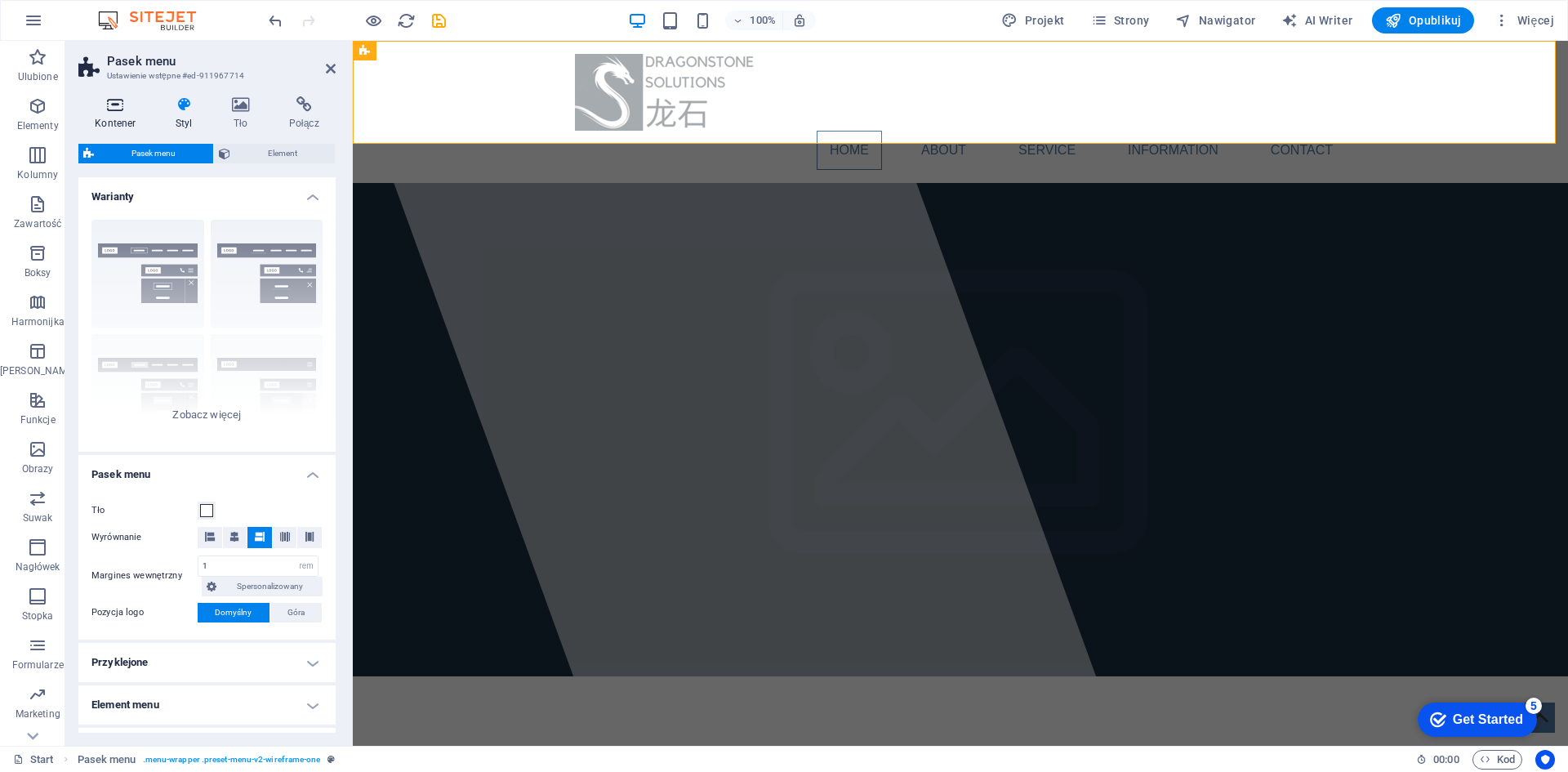
click at [114, 113] on h4 "Kontener" at bounding box center [119, 114] width 81 height 35
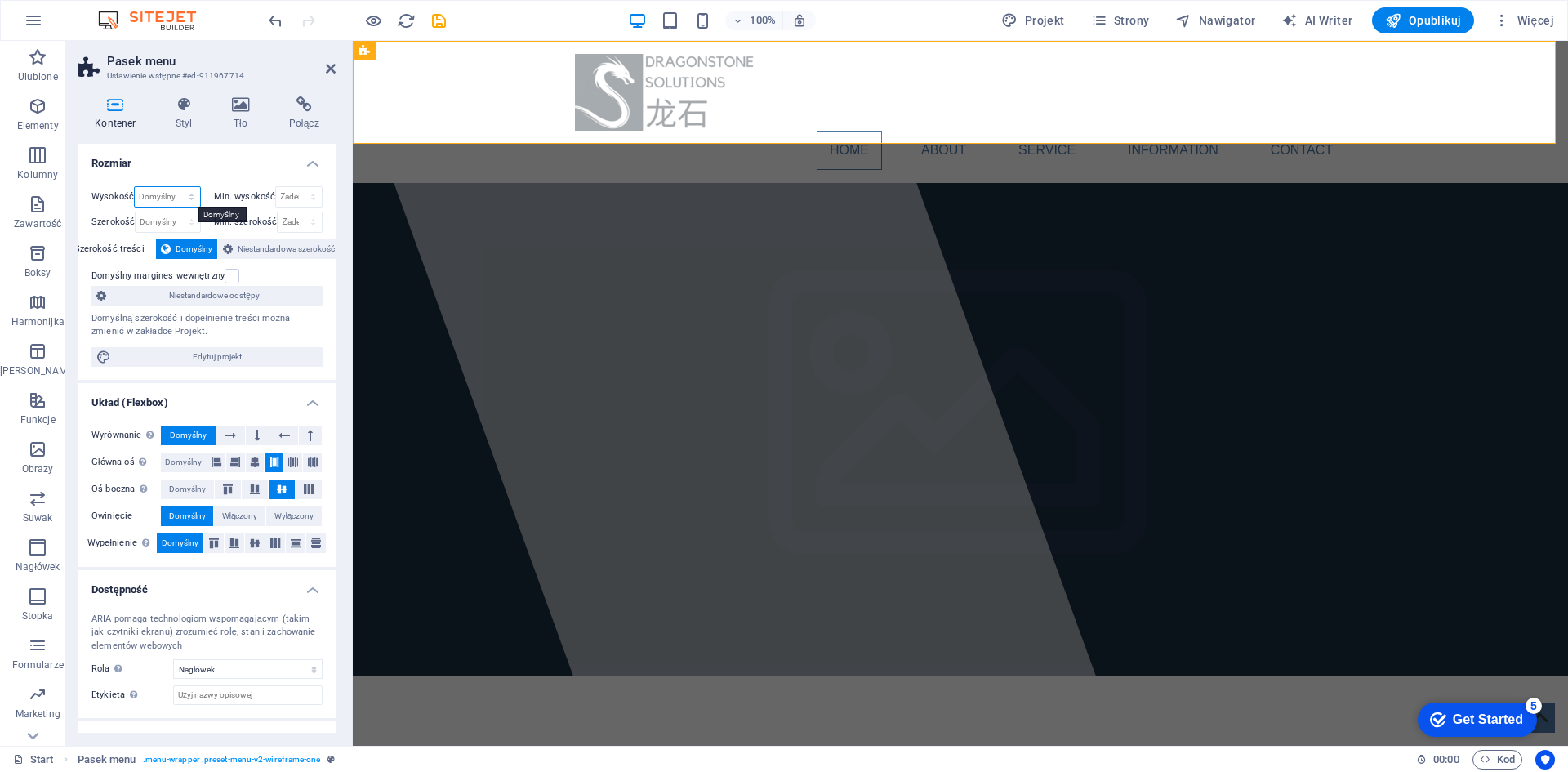
click at [174, 203] on select "Domyślny px rem % vh vw" at bounding box center [167, 197] width 64 height 20
click at [195, 156] on h4 "Rozmiar" at bounding box center [207, 158] width 257 height 30
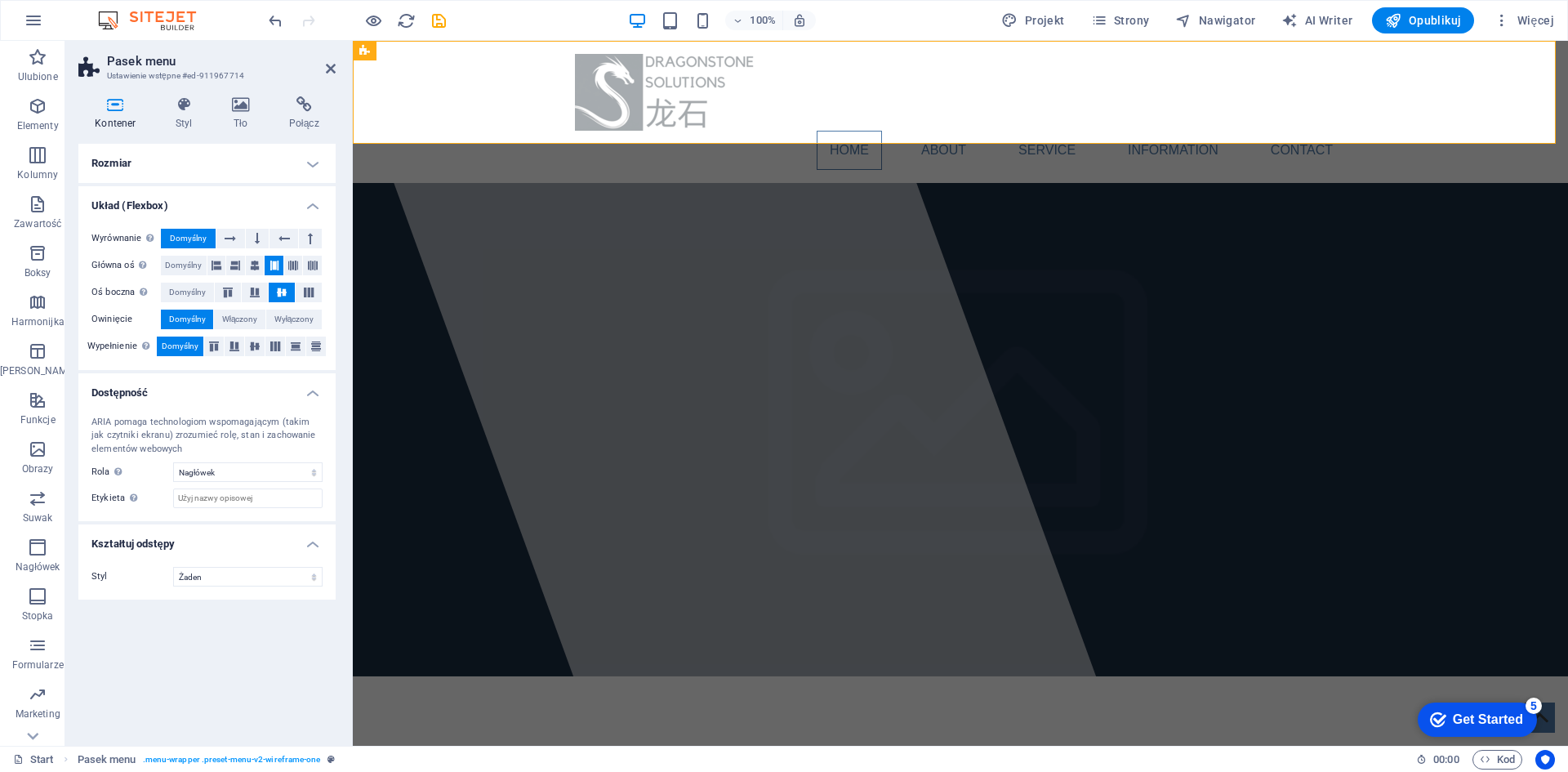
click at [139, 167] on h4 "Rozmiar" at bounding box center [207, 163] width 257 height 40
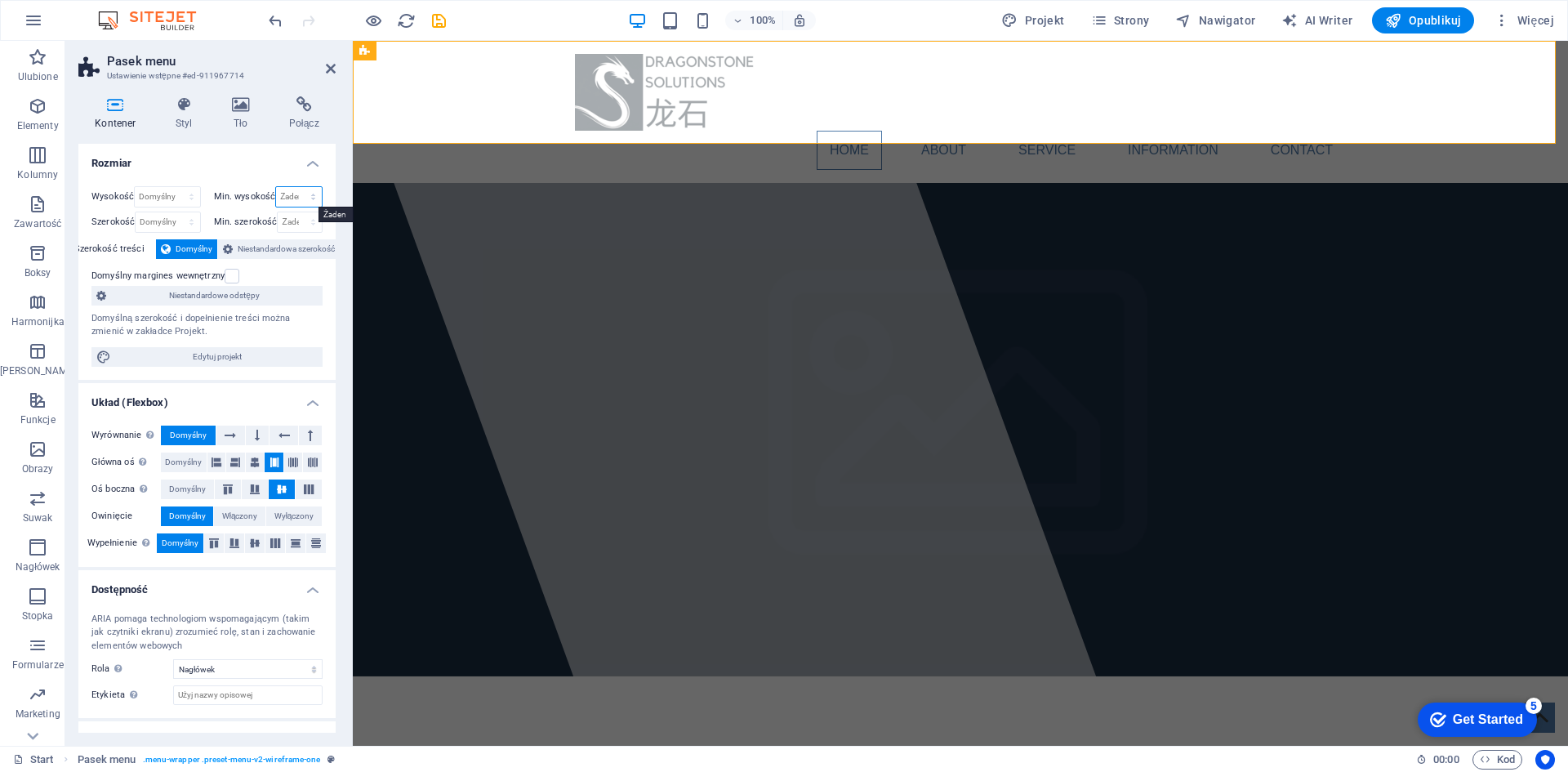
click at [304, 196] on select "Żaden px rem % vh vw" at bounding box center [299, 197] width 45 height 20
click at [219, 169] on h4 "Rozmiar" at bounding box center [207, 158] width 257 height 30
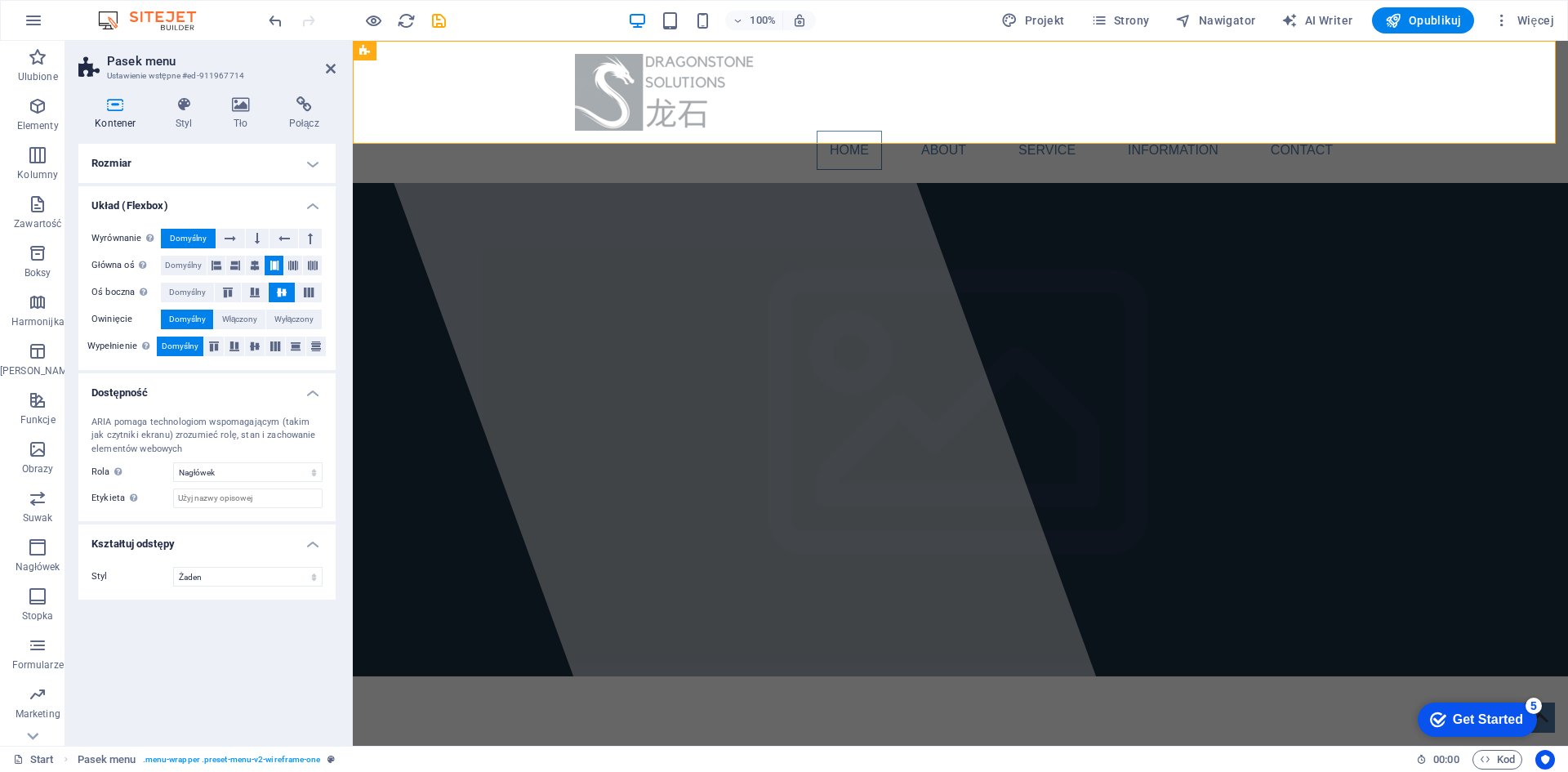
click at [233, 158] on h4 "Rozmiar" at bounding box center [207, 163] width 257 height 40
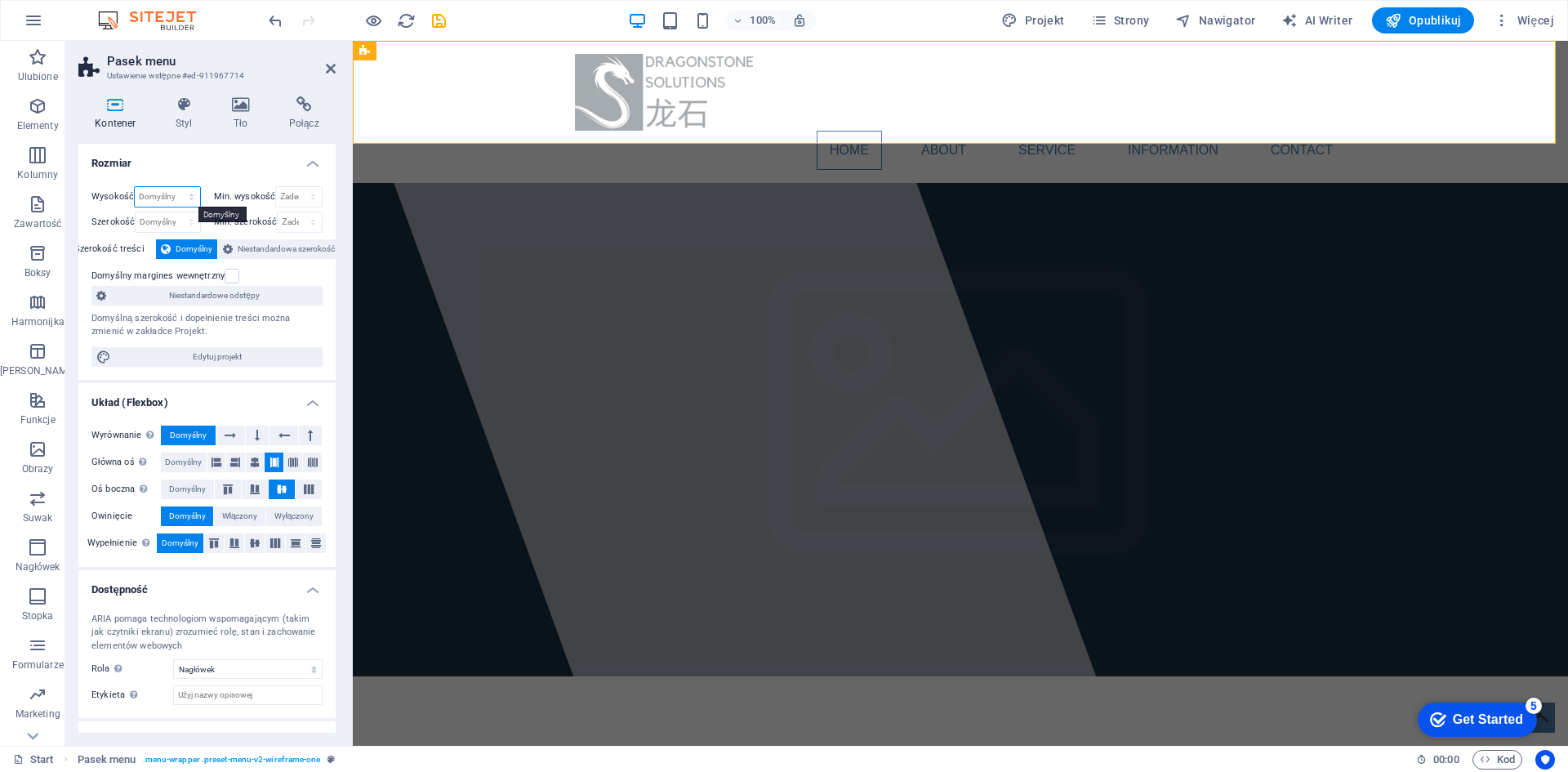
click at [182, 197] on select "Domyślny px rem % vh vw" at bounding box center [167, 197] width 64 height 20
select select "px"
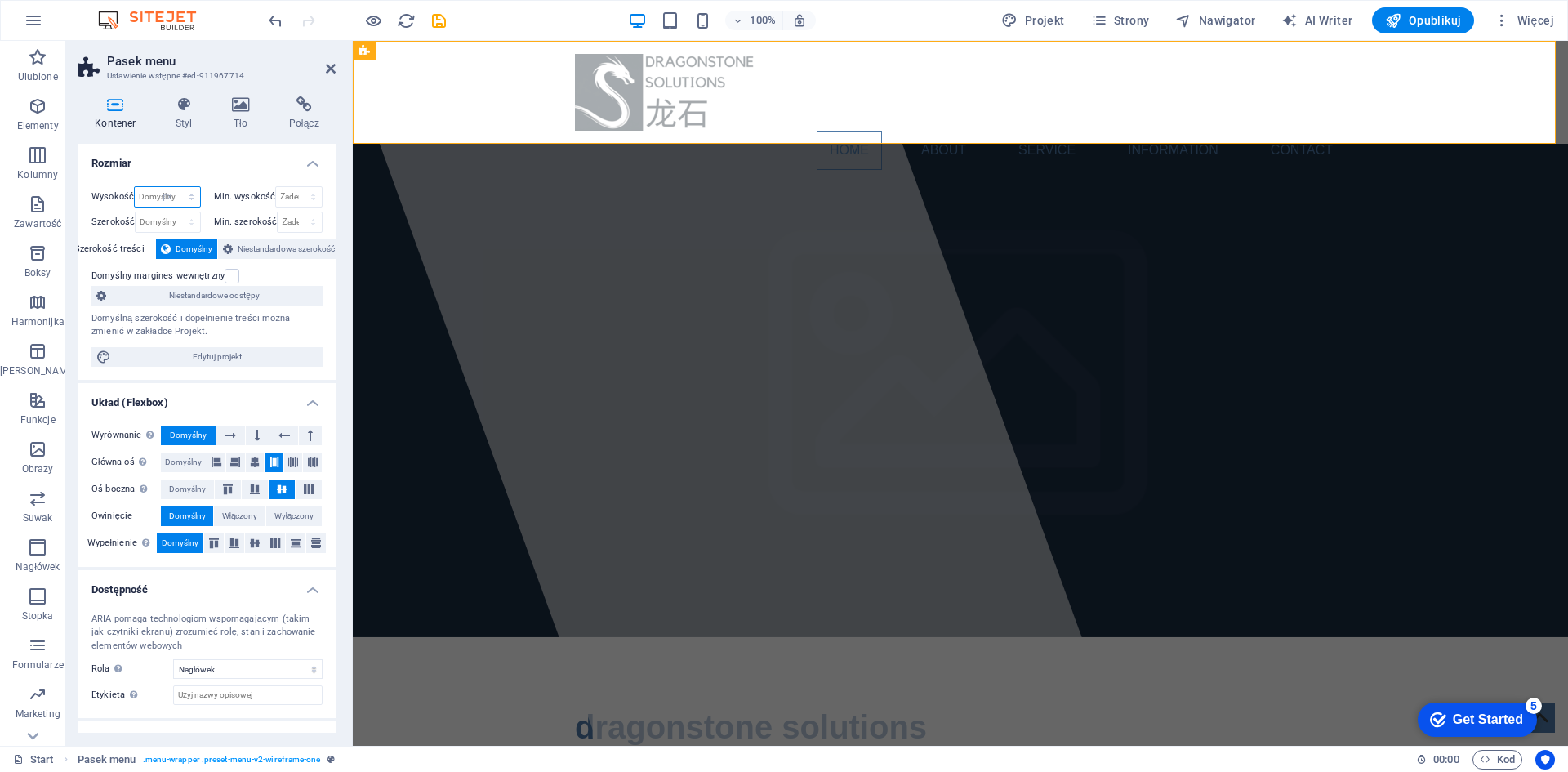
click at [175, 187] on select "Domyślny px rem % vh vw" at bounding box center [167, 197] width 64 height 20
type input "126"
click at [285, 202] on select "Żaden px rem % vh vw" at bounding box center [299, 197] width 45 height 20
select select "px"
click at [295, 187] on select "Żaden px rem % vh vw" at bounding box center [299, 197] width 45 height 20
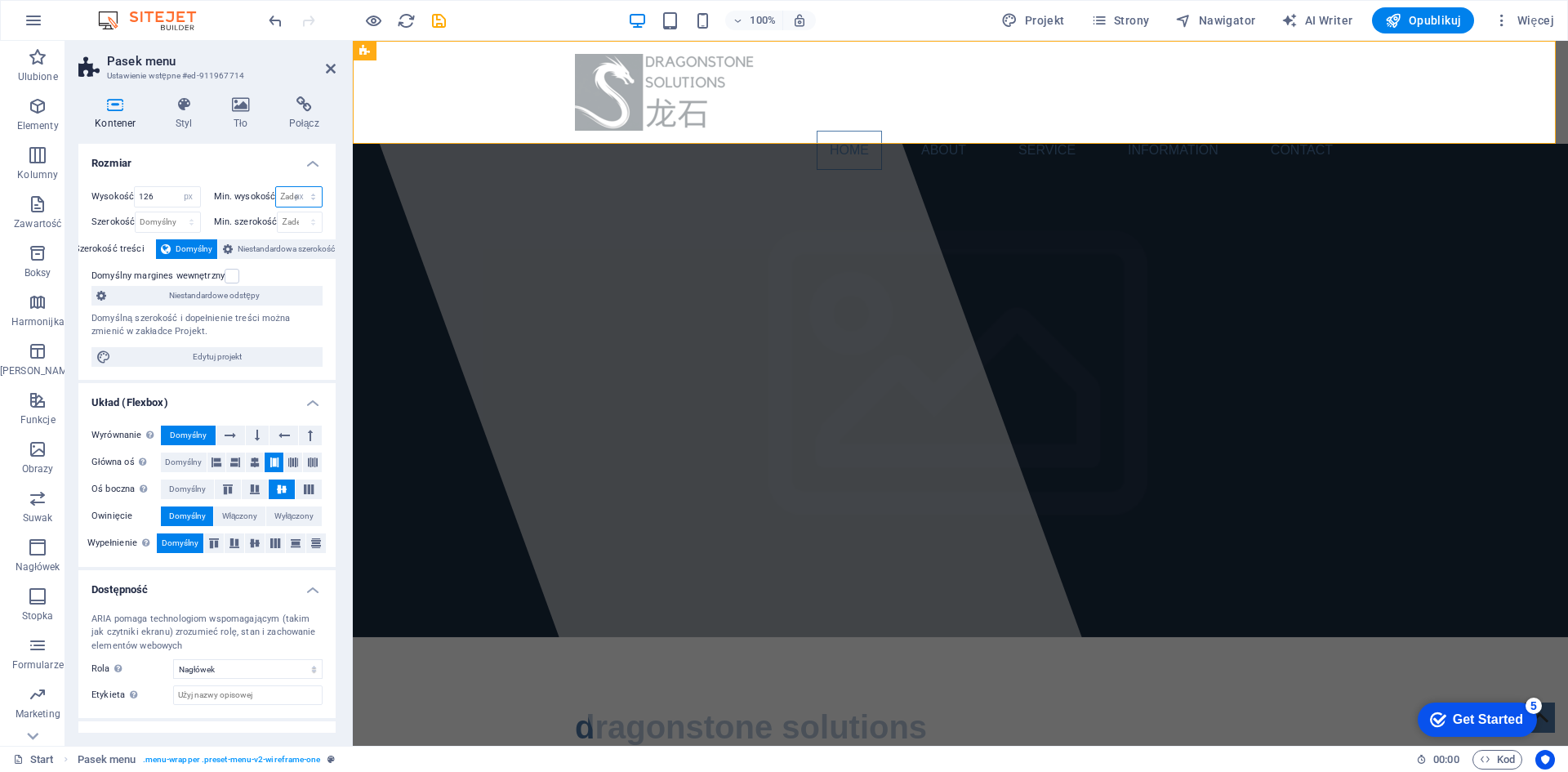
type input "0"
click at [327, 73] on icon at bounding box center [331, 68] width 10 height 13
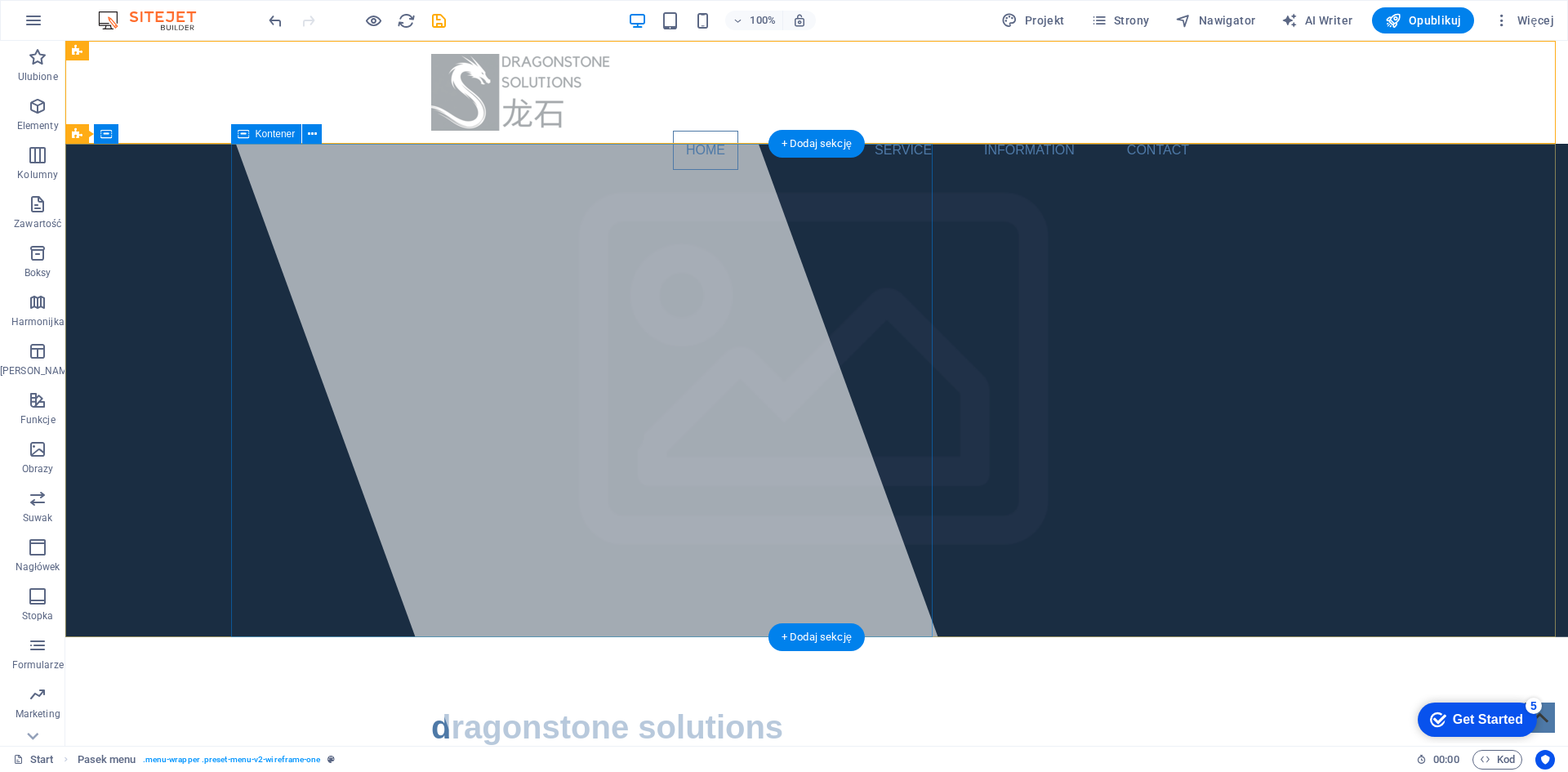
click at [488, 270] on div at bounding box center [588, 393] width 779 height 704
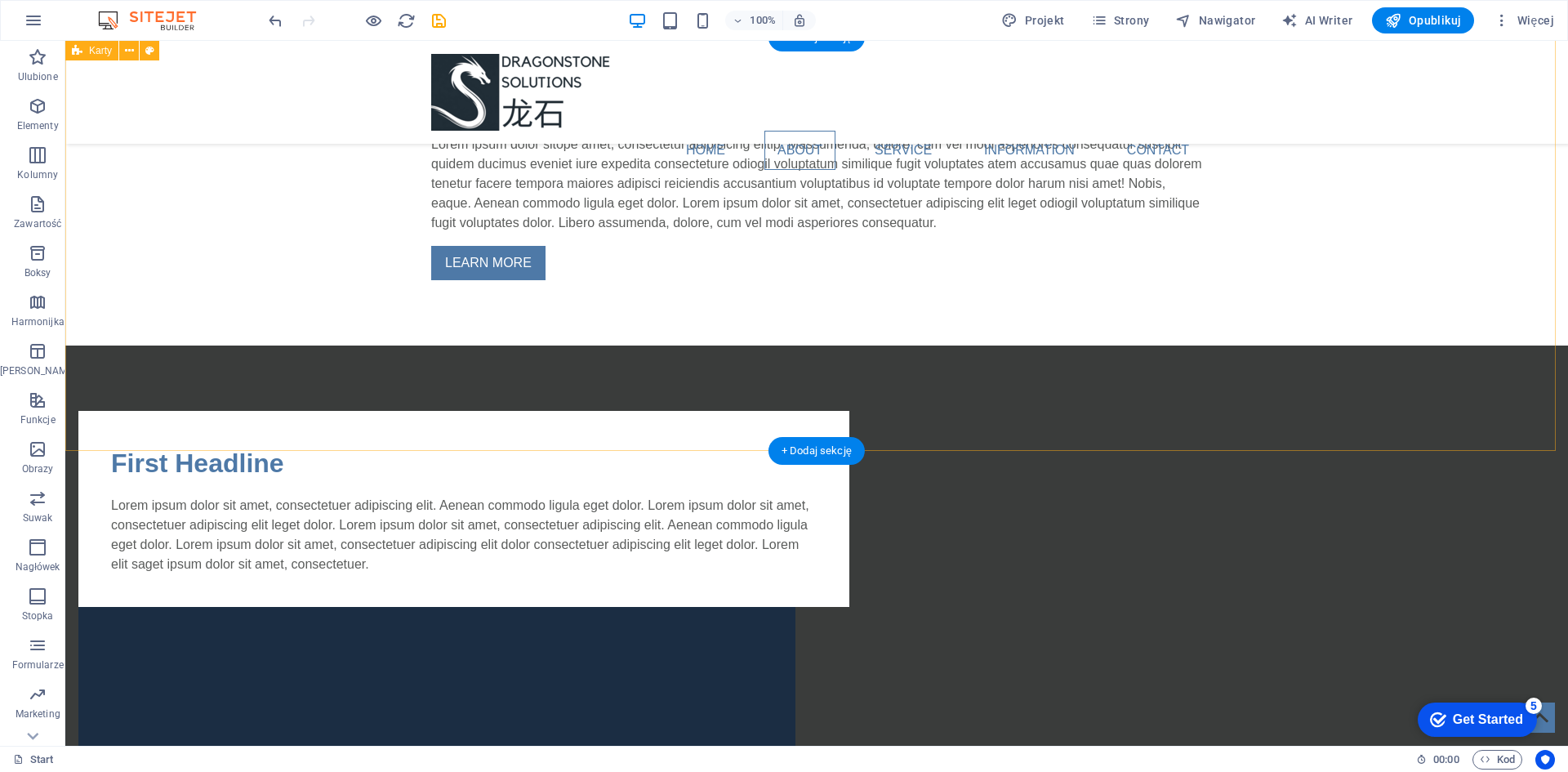
scroll to position [953, 0]
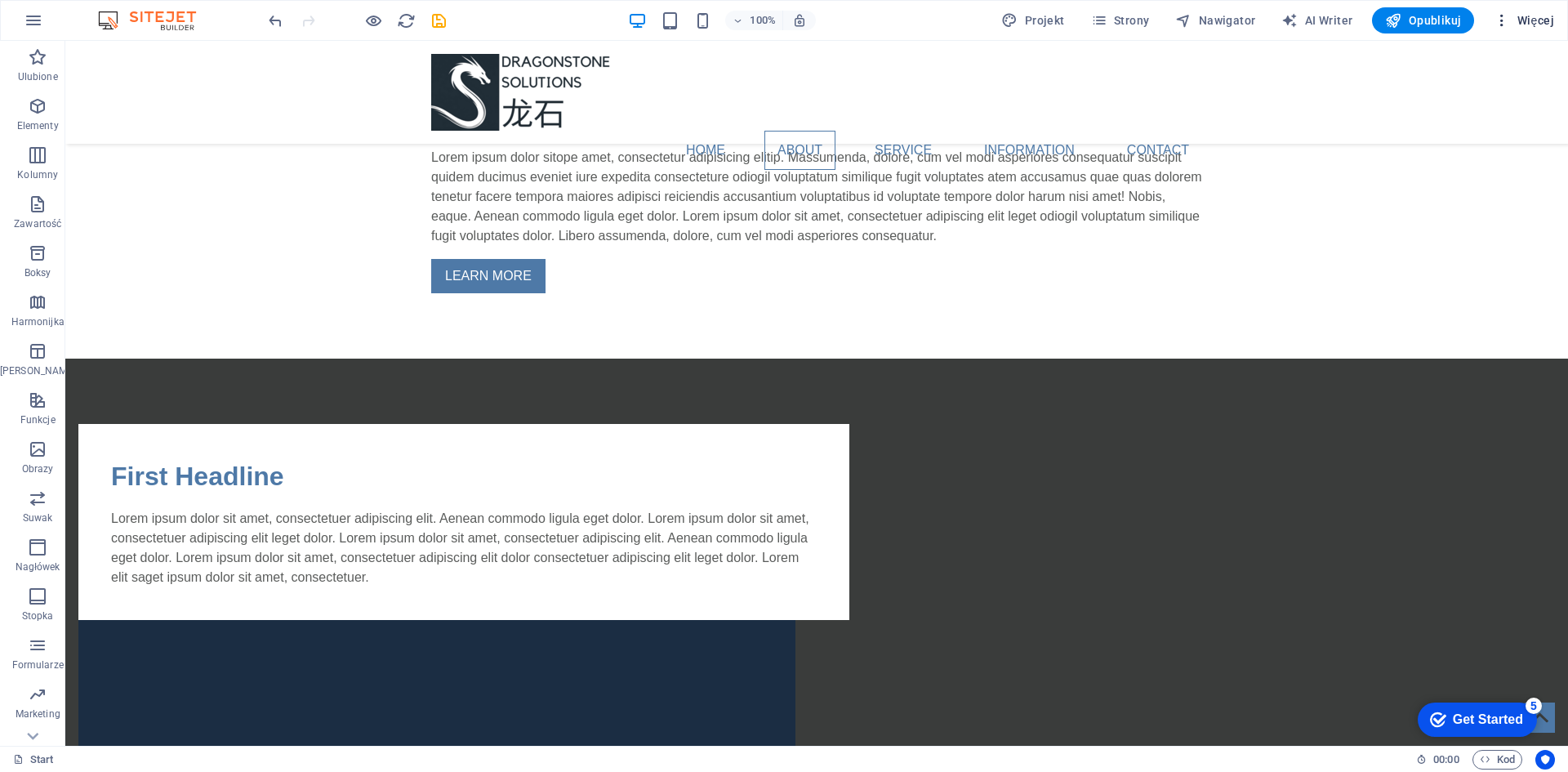
click at [1518, 19] on span "Więcej" at bounding box center [1523, 21] width 60 height 16
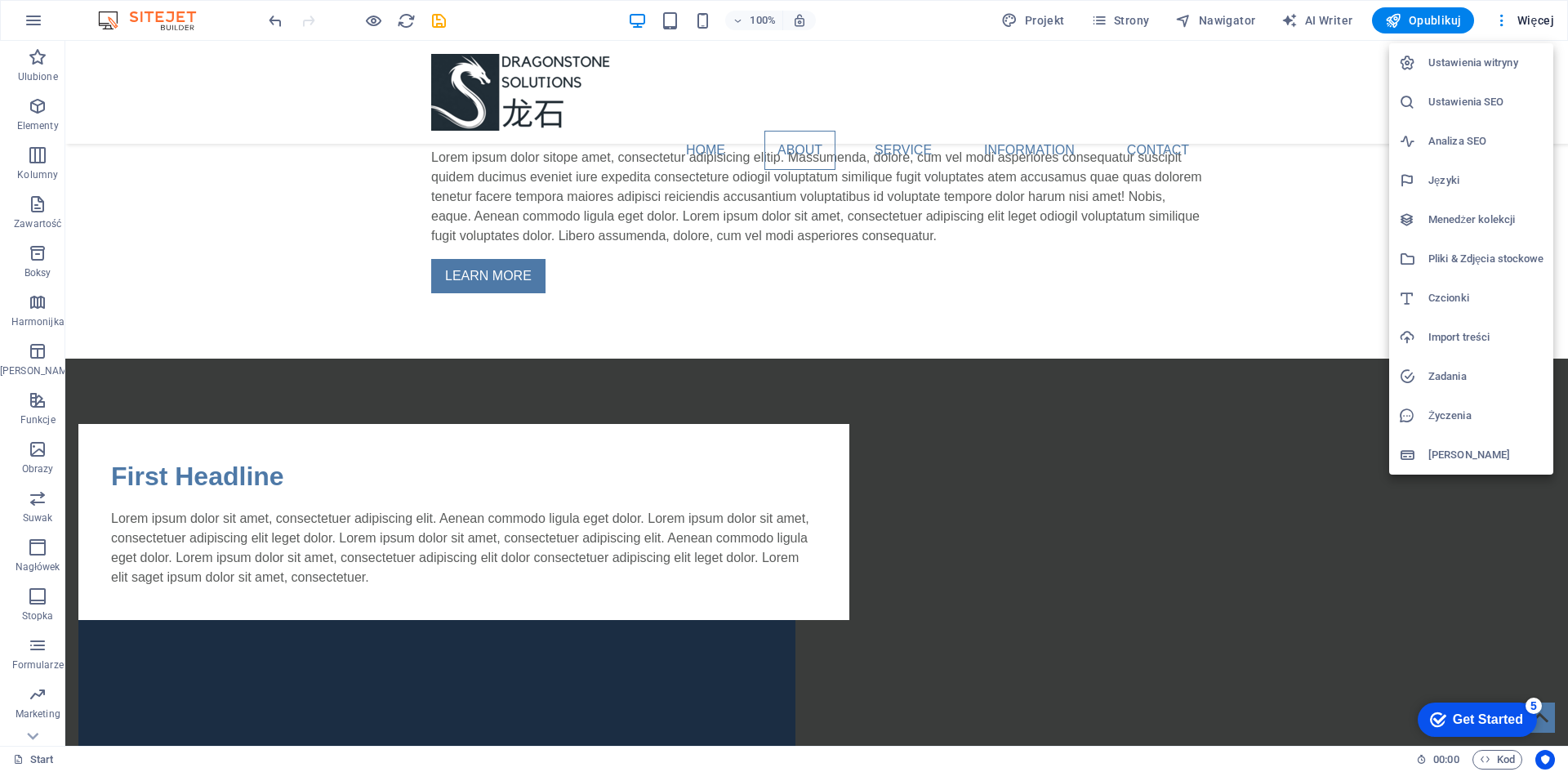
click at [1456, 380] on h6 "Zadania" at bounding box center [1486, 377] width 115 height 20
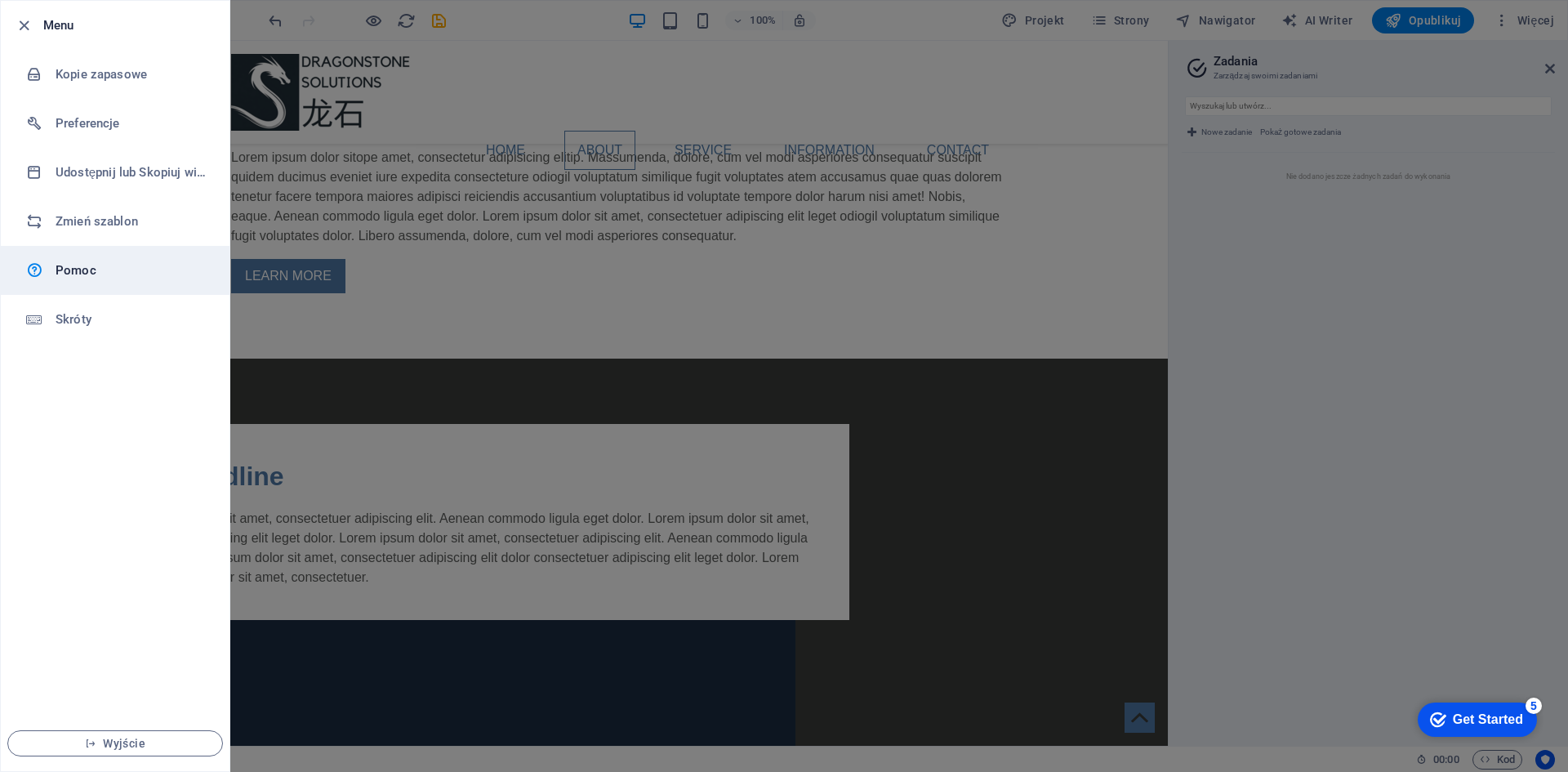
click at [50, 264] on div at bounding box center [41, 271] width 30 height 20
click at [21, 28] on icon "button" at bounding box center [24, 26] width 19 height 19
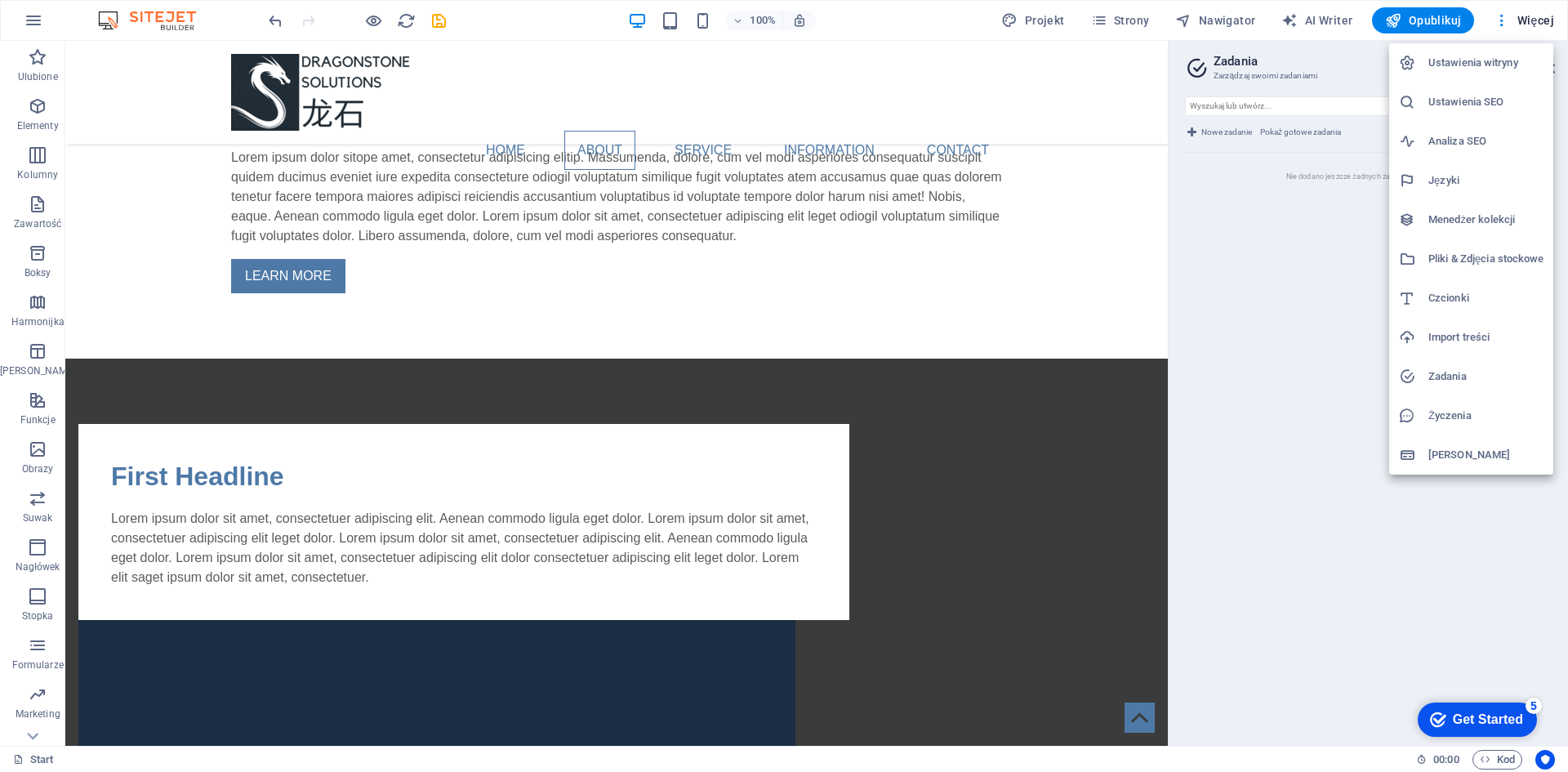
click at [1457, 21] on div at bounding box center [784, 386] width 1568 height 772
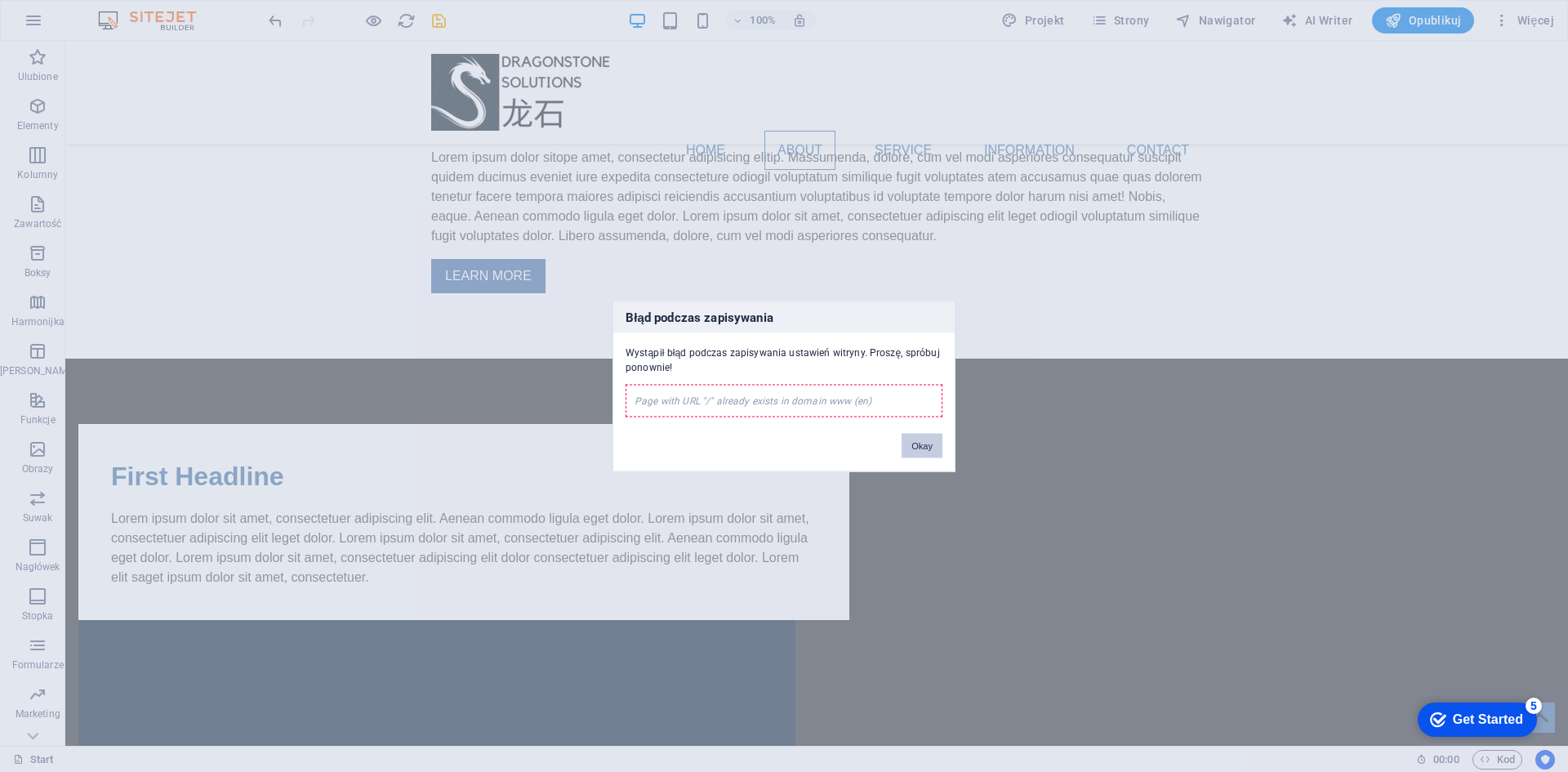
click at [922, 450] on button "Okay" at bounding box center [922, 445] width 41 height 25
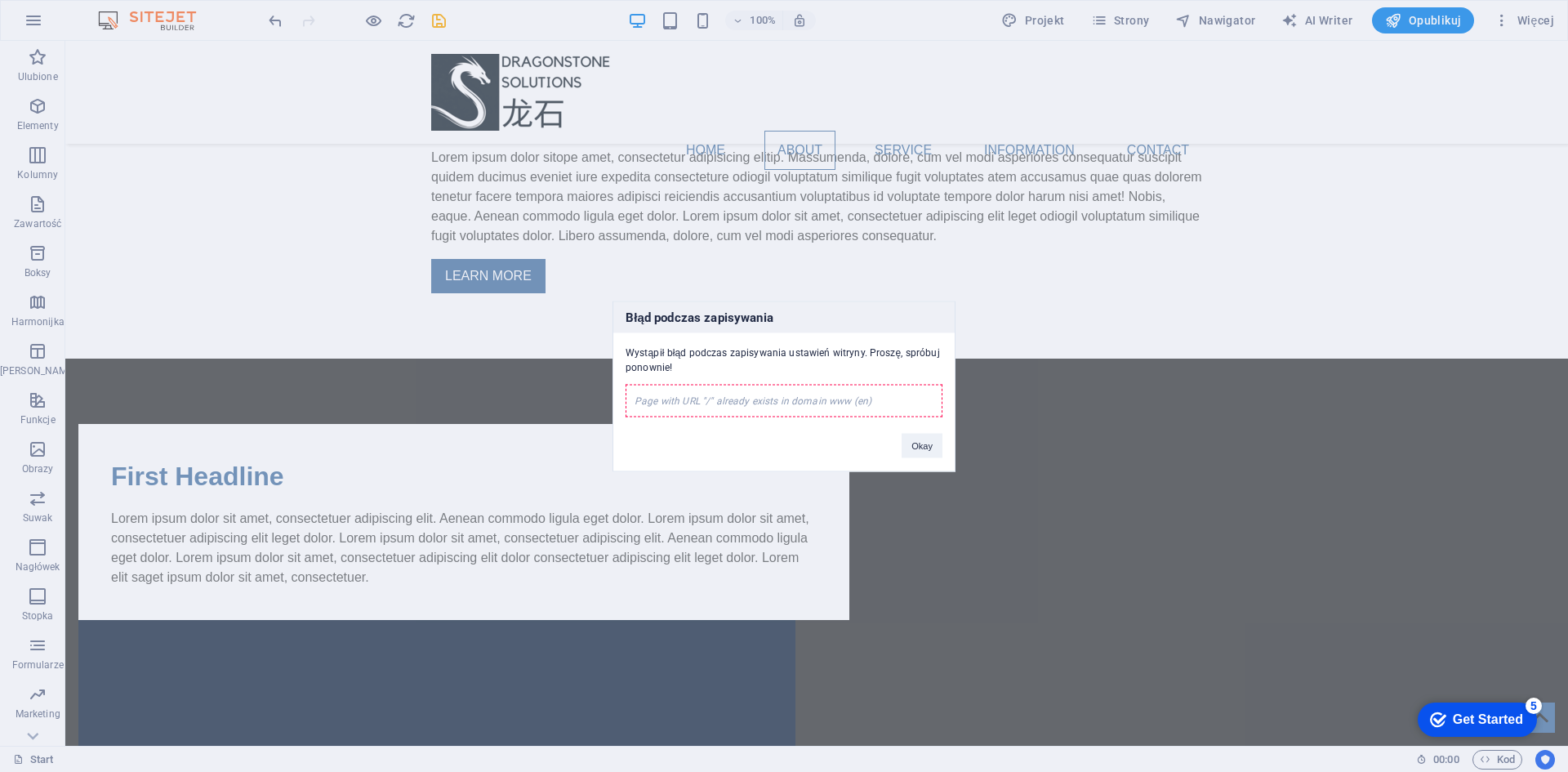
click at [238, 413] on div "Błąd podczas zapisywania Wystąpił błąd podczas zapisywania ustawień witryny. Pr…" at bounding box center [784, 386] width 1568 height 772
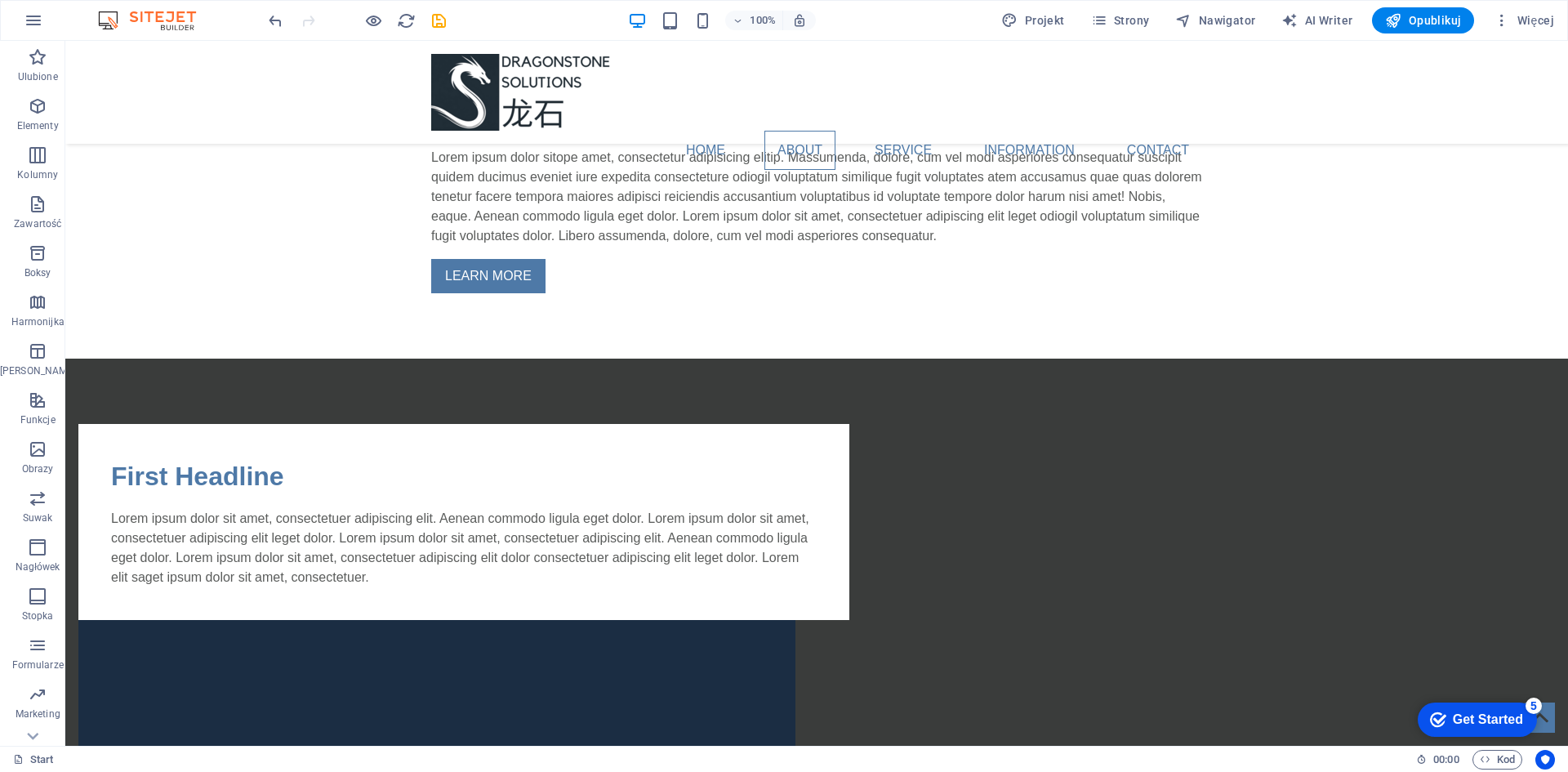
click at [1524, 3] on div "100% Projekt Strony Nawigator AI Writer Opublikuj Więcej" at bounding box center [784, 21] width 1566 height 40
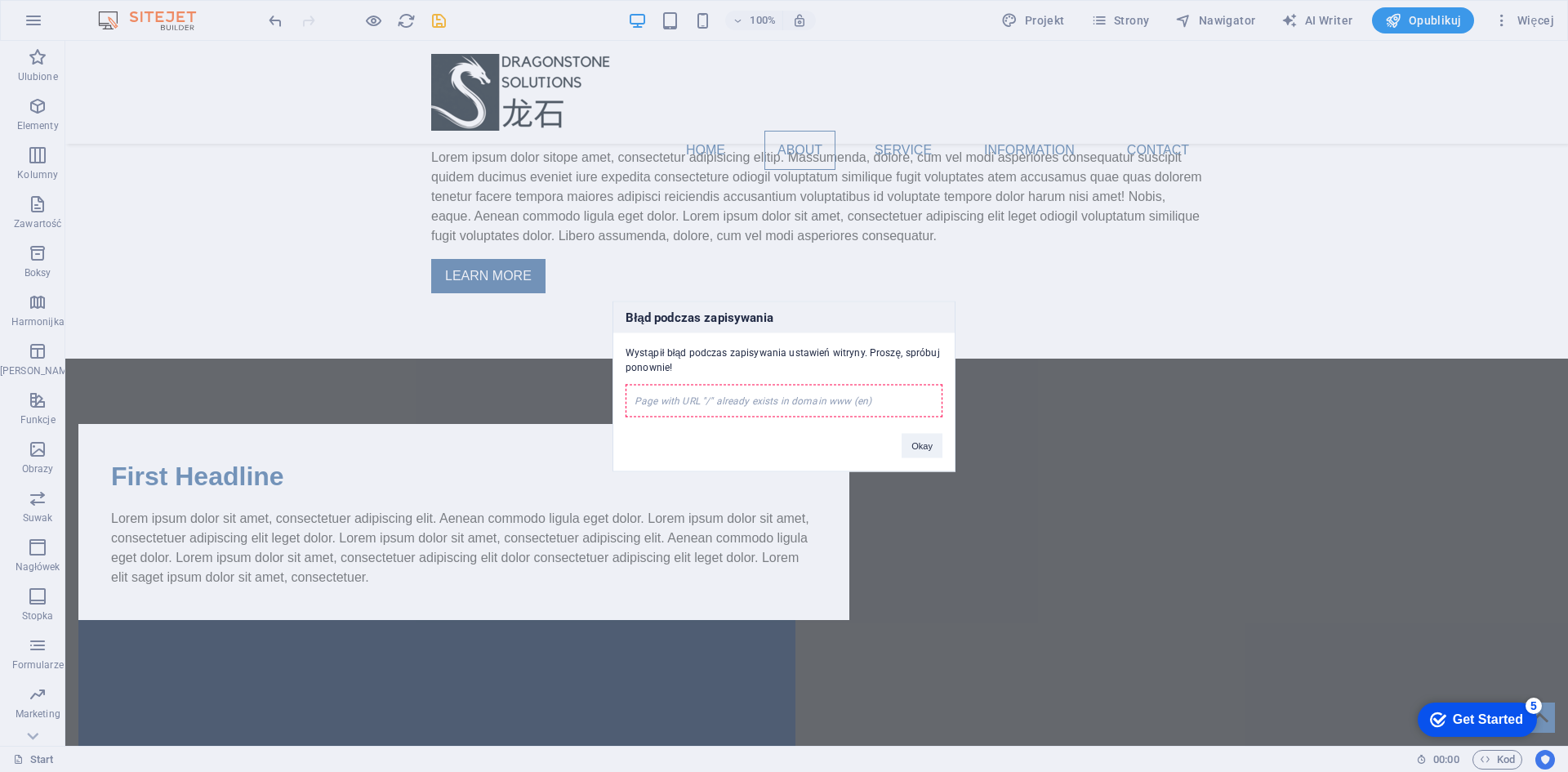
click at [925, 447] on button "Okay" at bounding box center [922, 445] width 41 height 25
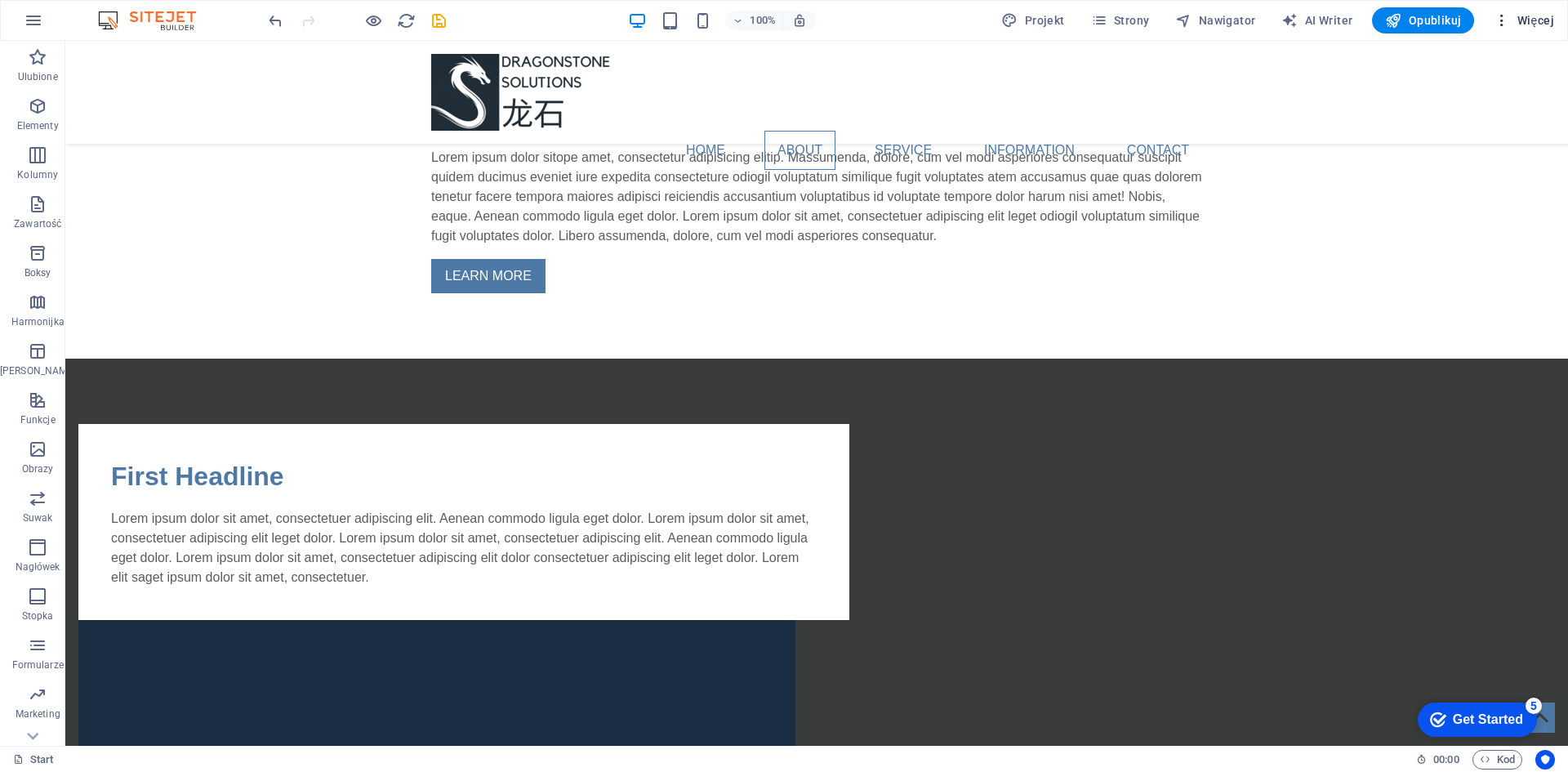
click at [1544, 27] on span "Więcej" at bounding box center [1523, 21] width 60 height 16
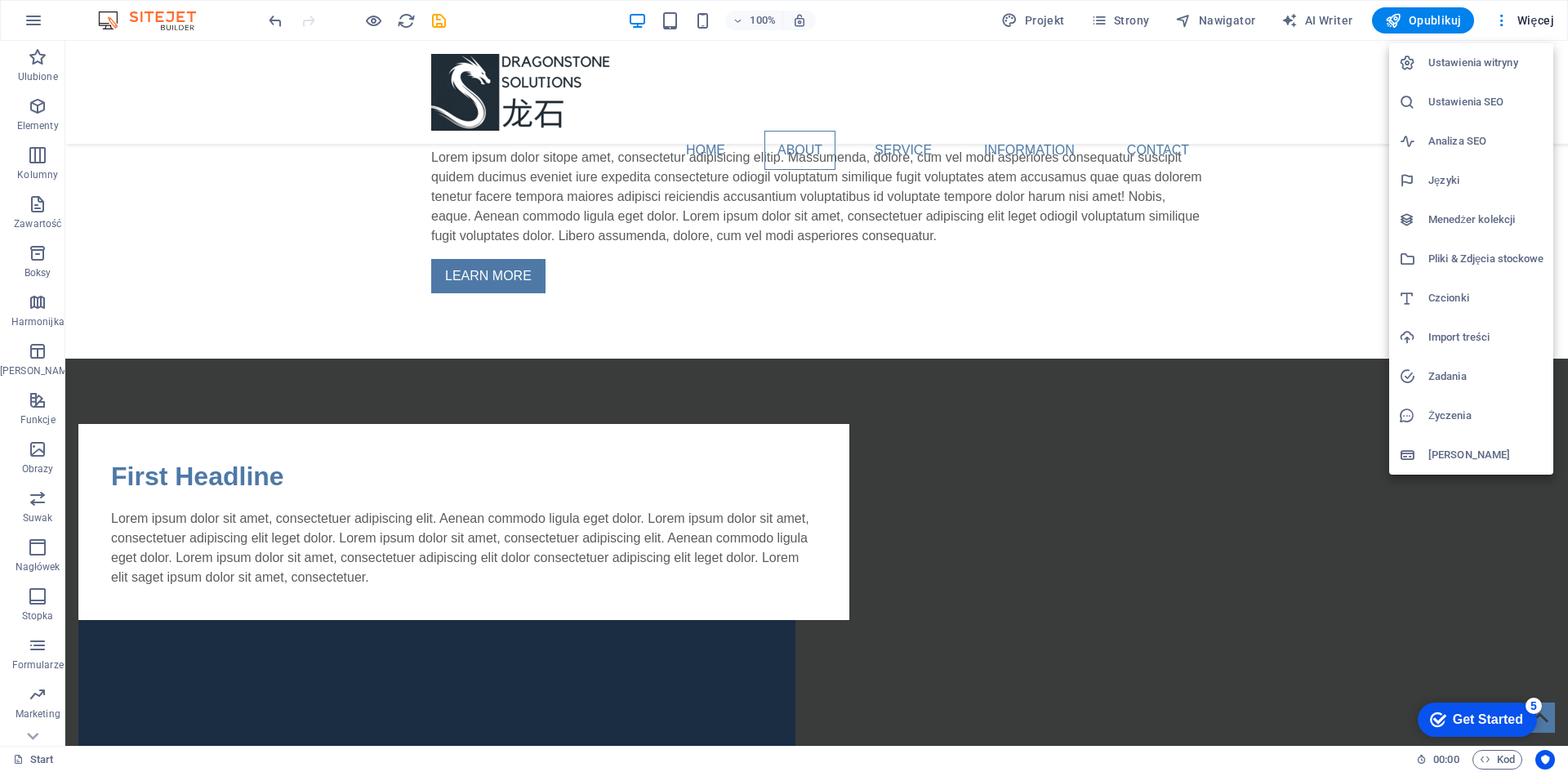
drag, startPoint x: 1419, startPoint y: 669, endPoint x: 1328, endPoint y: 478, distance: 211.6
click at [1404, 646] on div at bounding box center [784, 386] width 1568 height 772
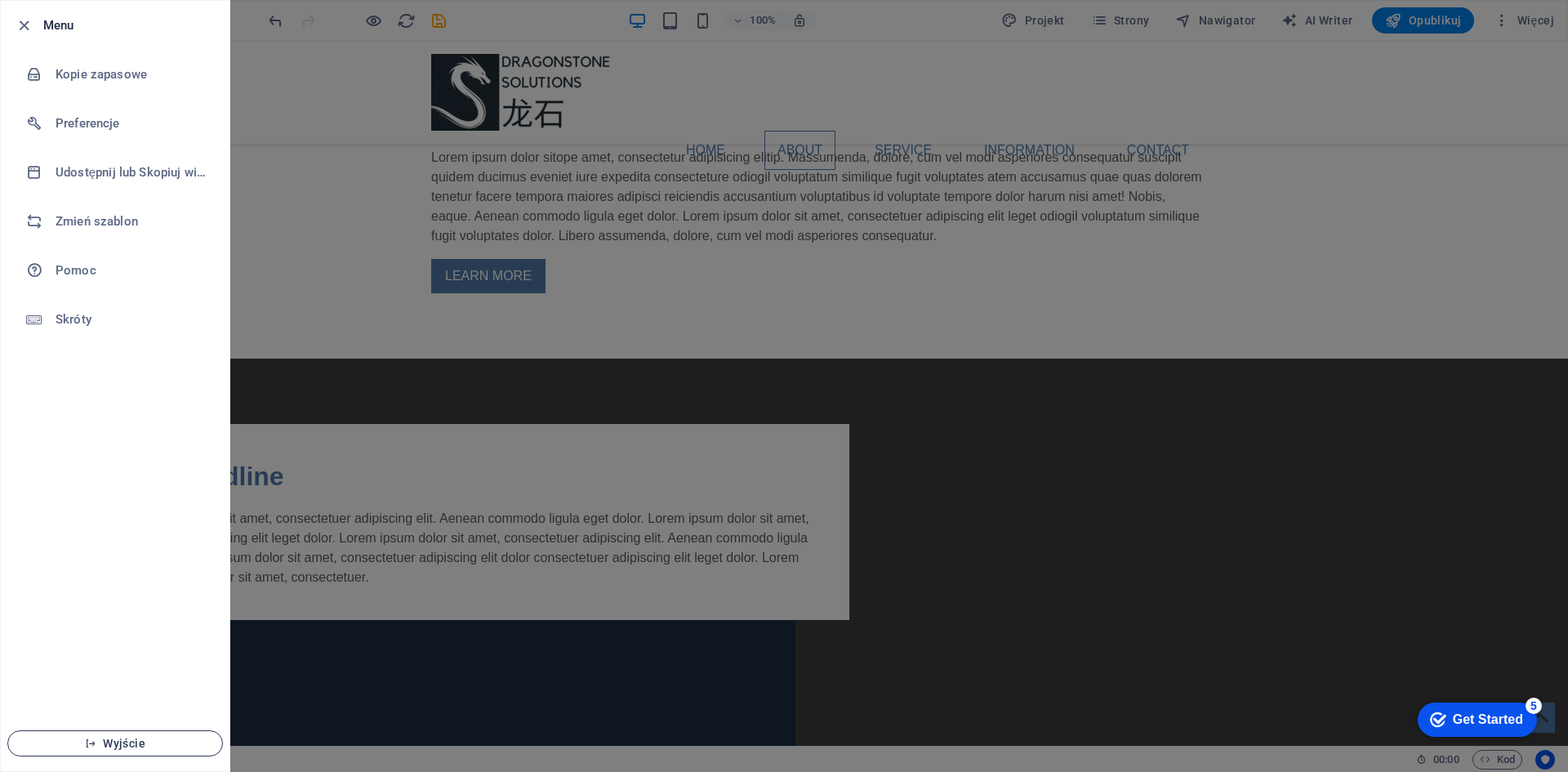
click at [104, 733] on button "Wyjście" at bounding box center [115, 743] width 215 height 26
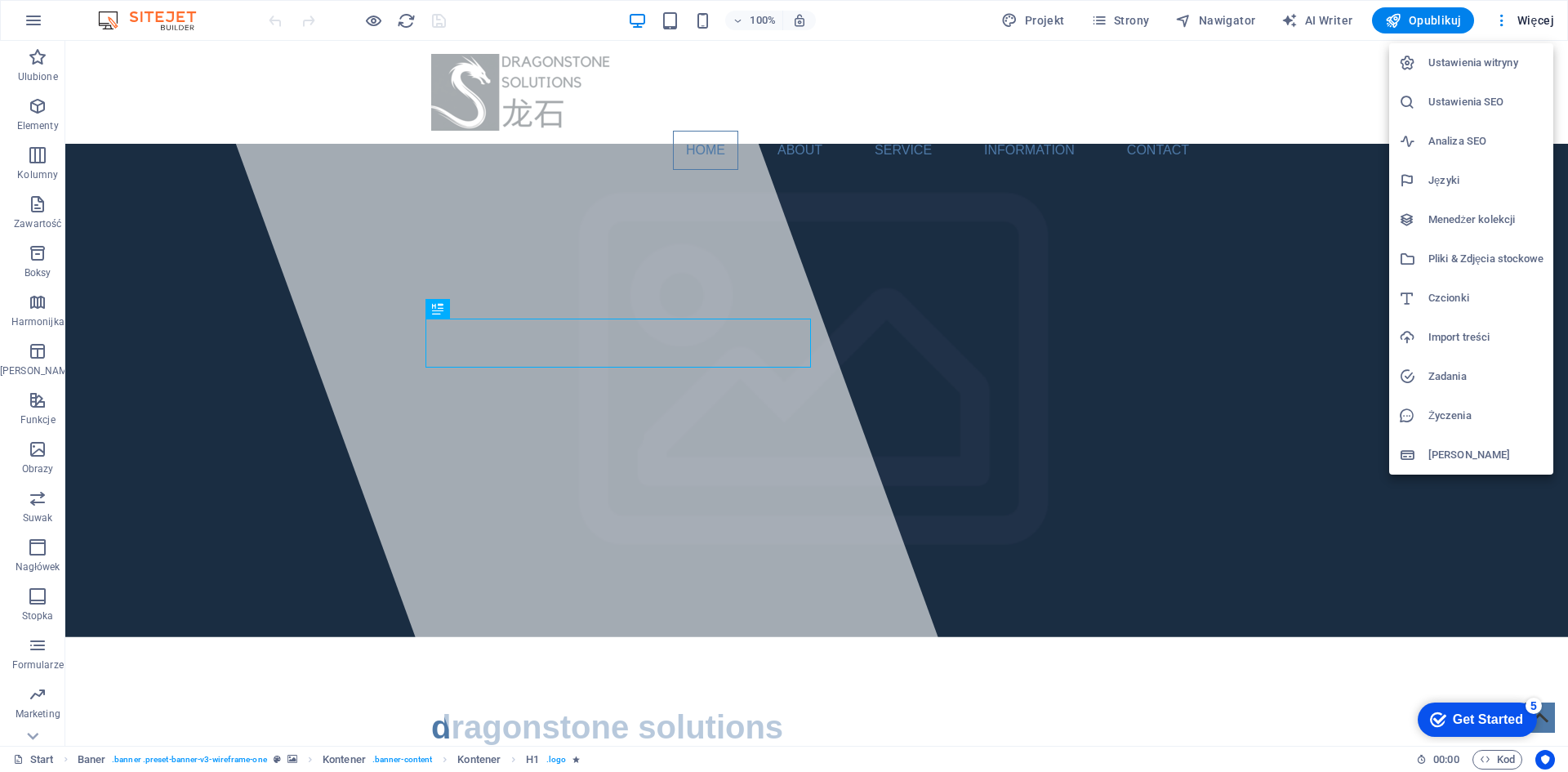
click at [1311, 15] on div at bounding box center [784, 386] width 1568 height 772
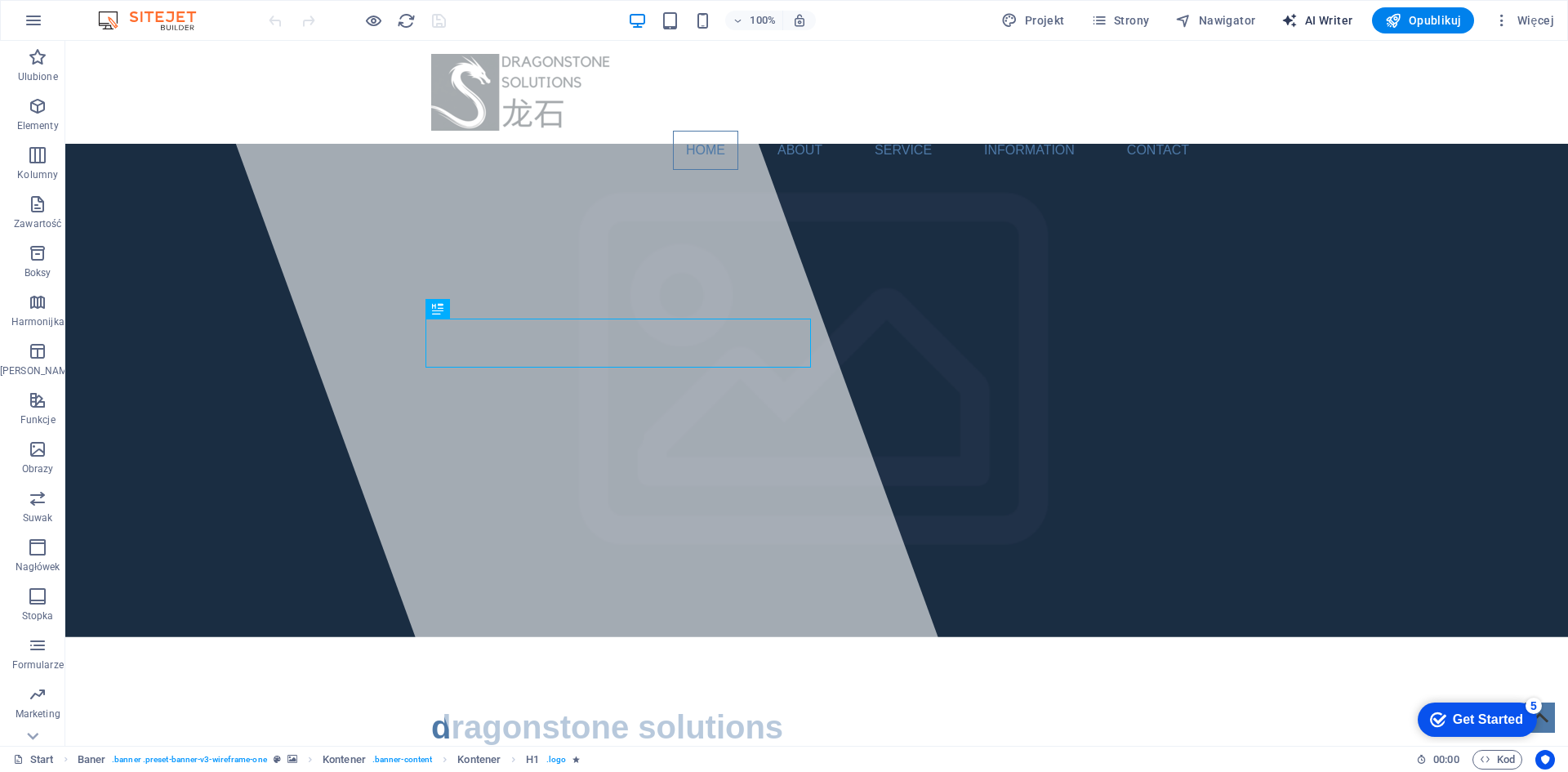
select select "English"
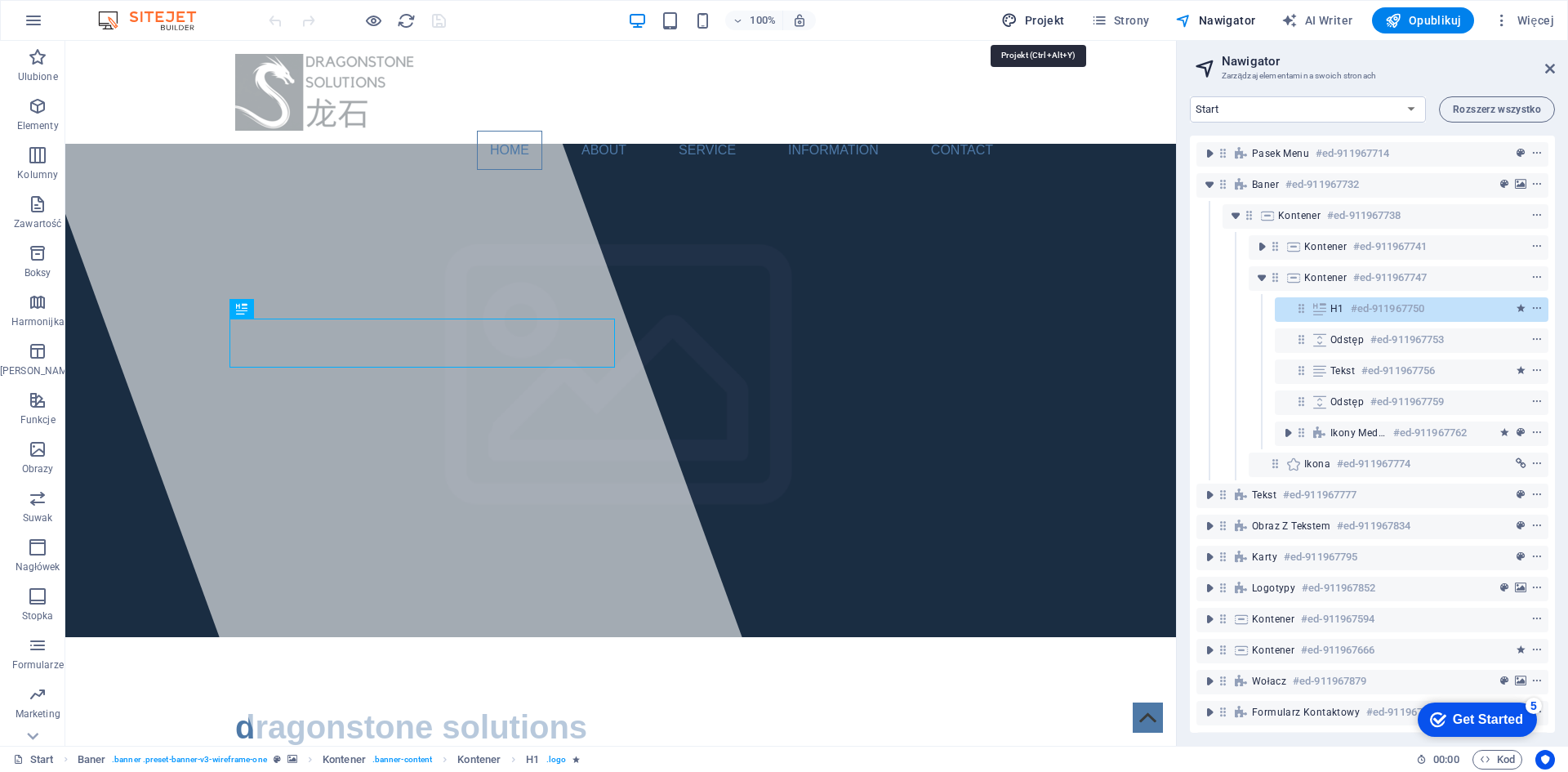
click at [1028, 17] on span "Projekt" at bounding box center [1033, 21] width 63 height 16
select select "px"
select select "400"
select select "px"
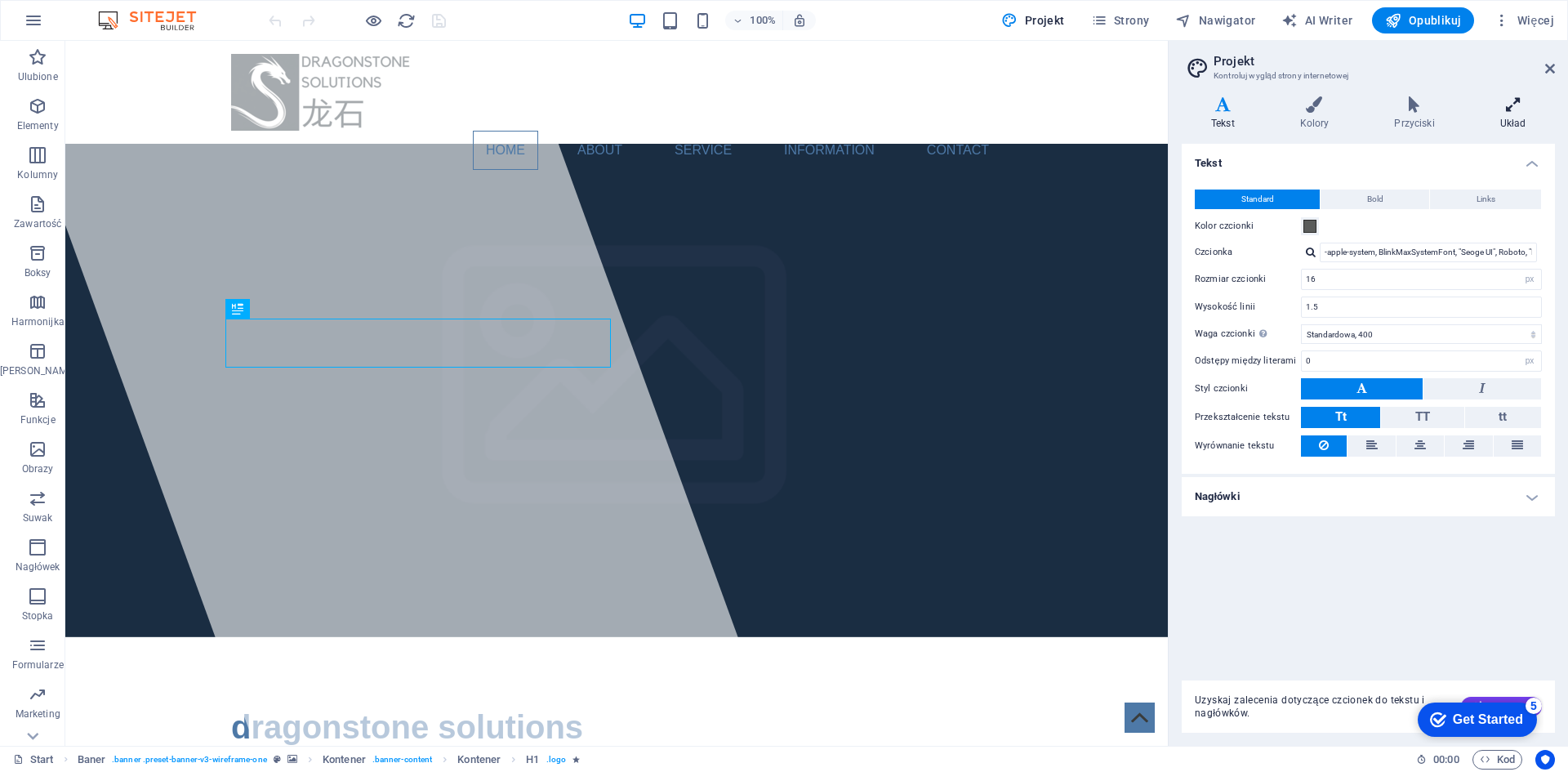
click at [1518, 110] on icon at bounding box center [1513, 105] width 84 height 16
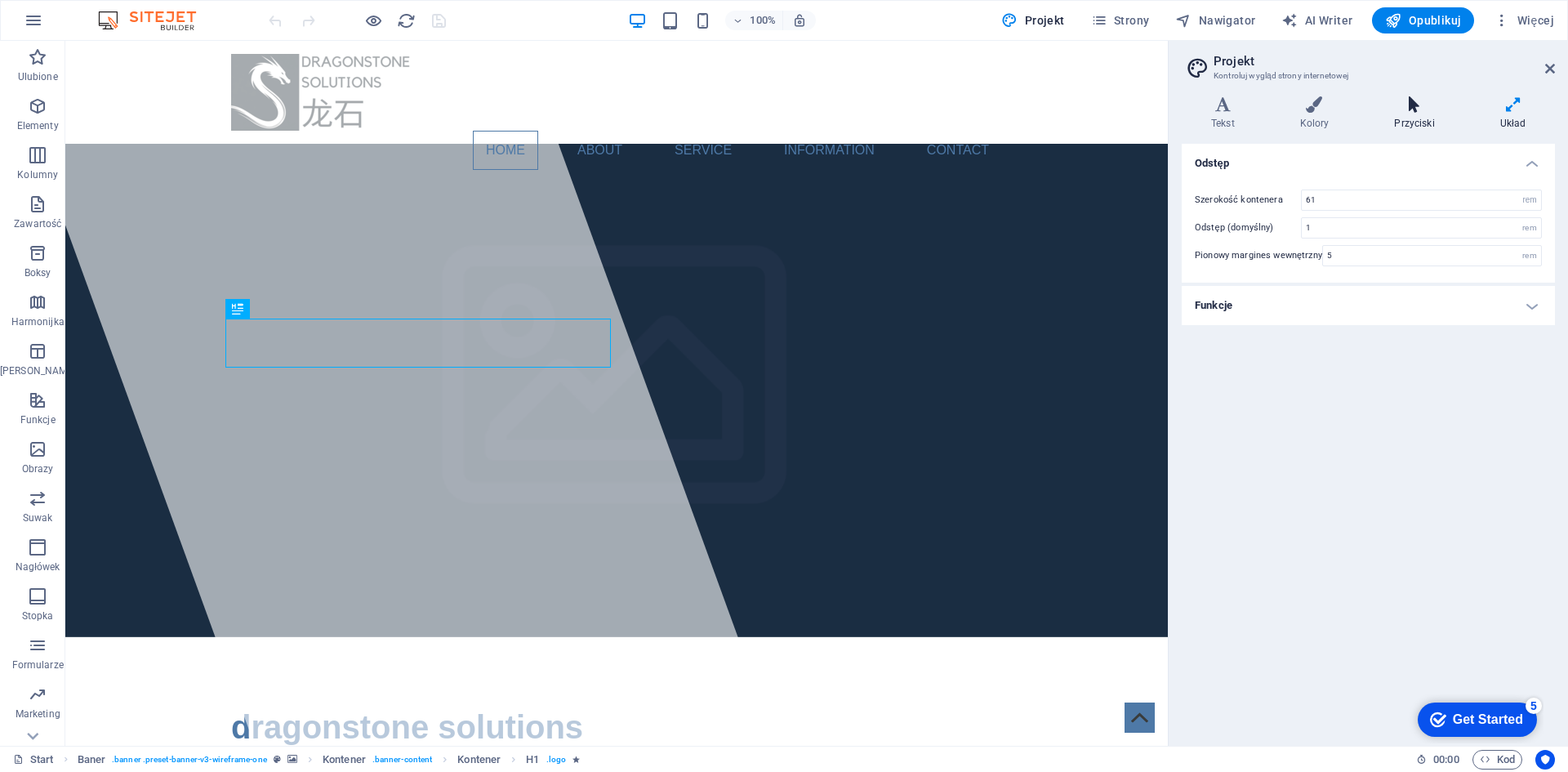
click at [1412, 109] on icon at bounding box center [1414, 105] width 99 height 16
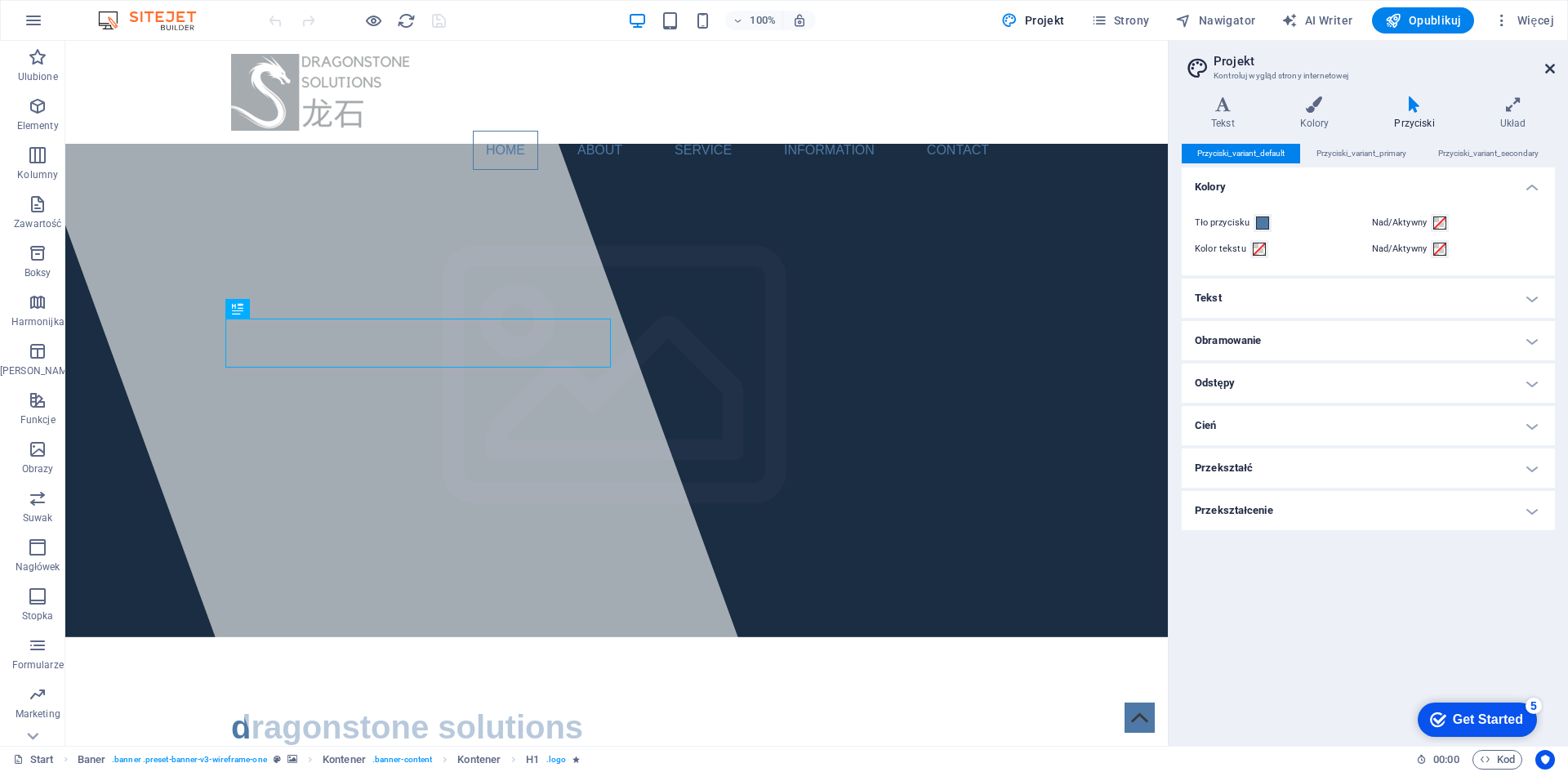
click at [1545, 68] on icon at bounding box center [1550, 68] width 10 height 13
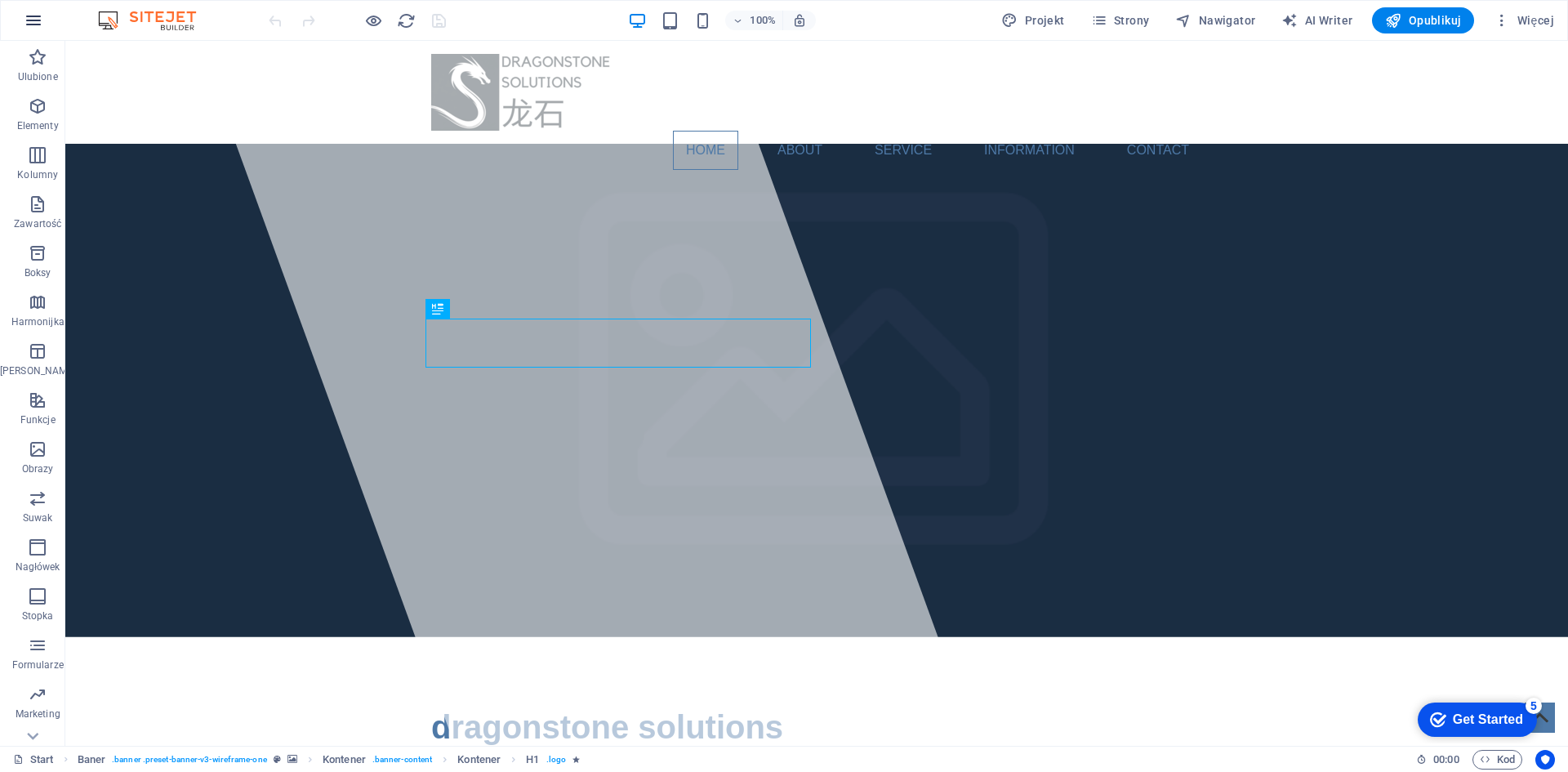
click at [44, 12] on button "button" at bounding box center [34, 21] width 40 height 40
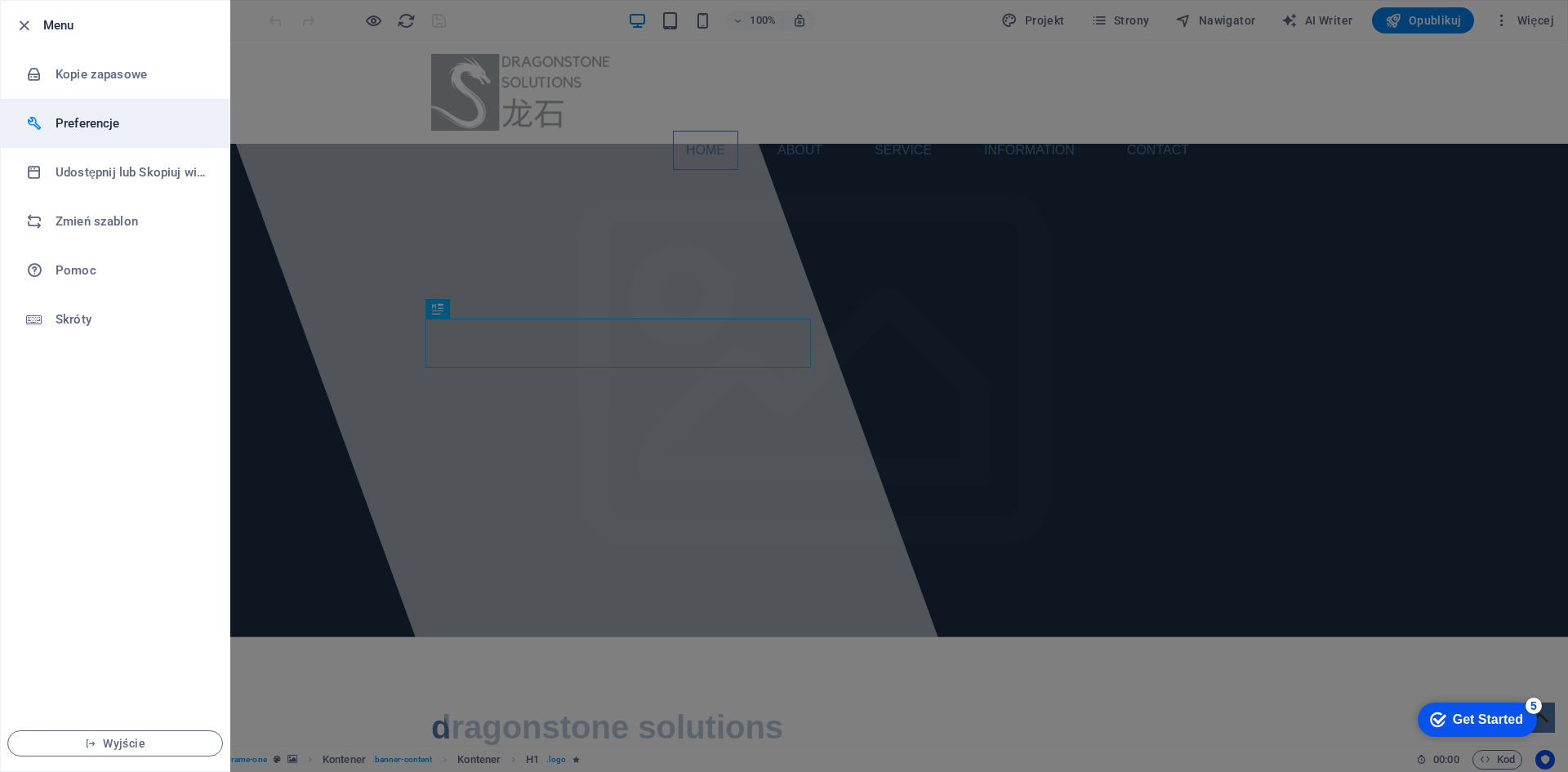
click at [87, 115] on h6 "Preferencje" at bounding box center [130, 124] width 151 height 20
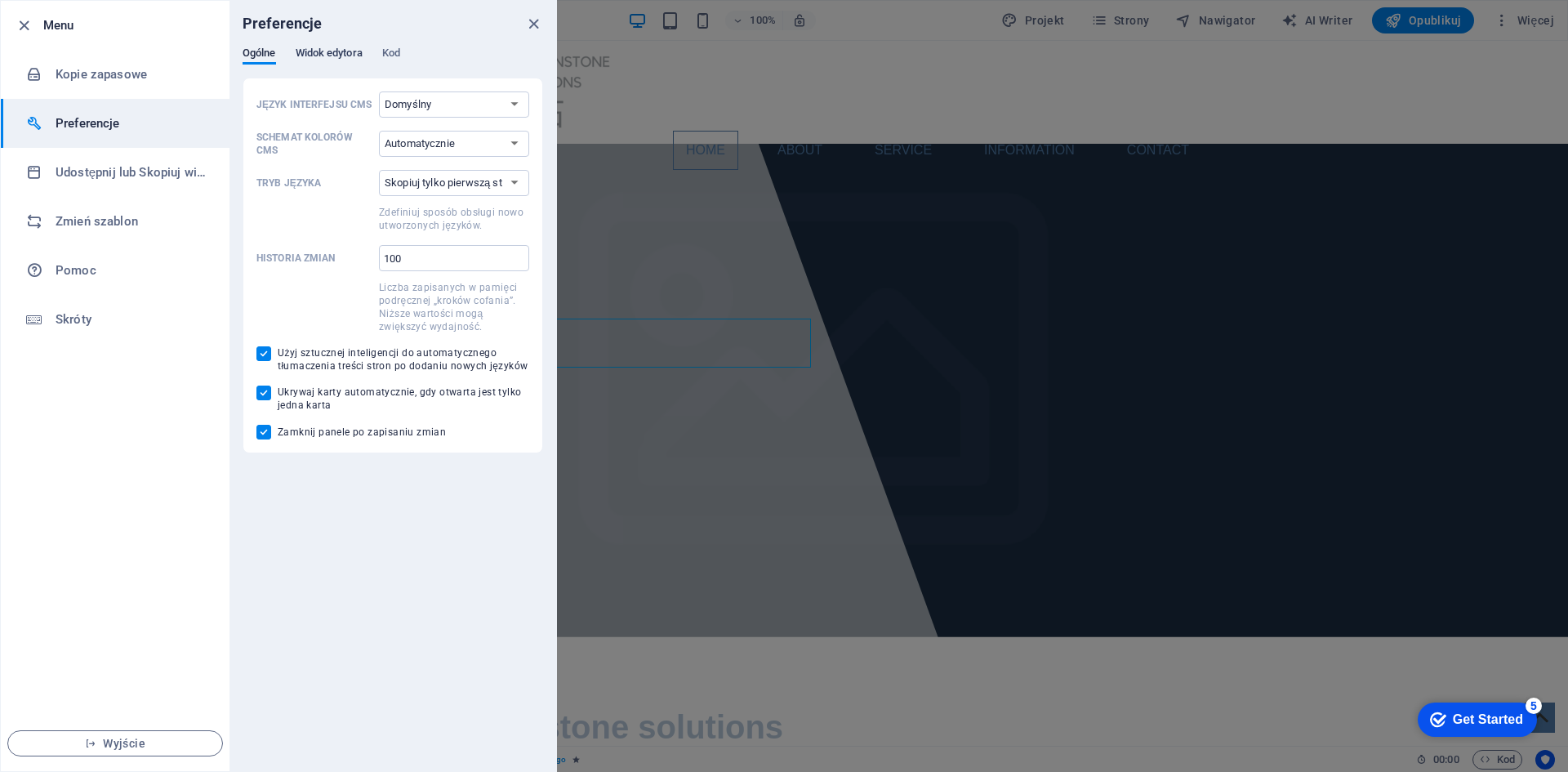
click at [346, 47] on span "Widok edytora" at bounding box center [328, 54] width 67 height 23
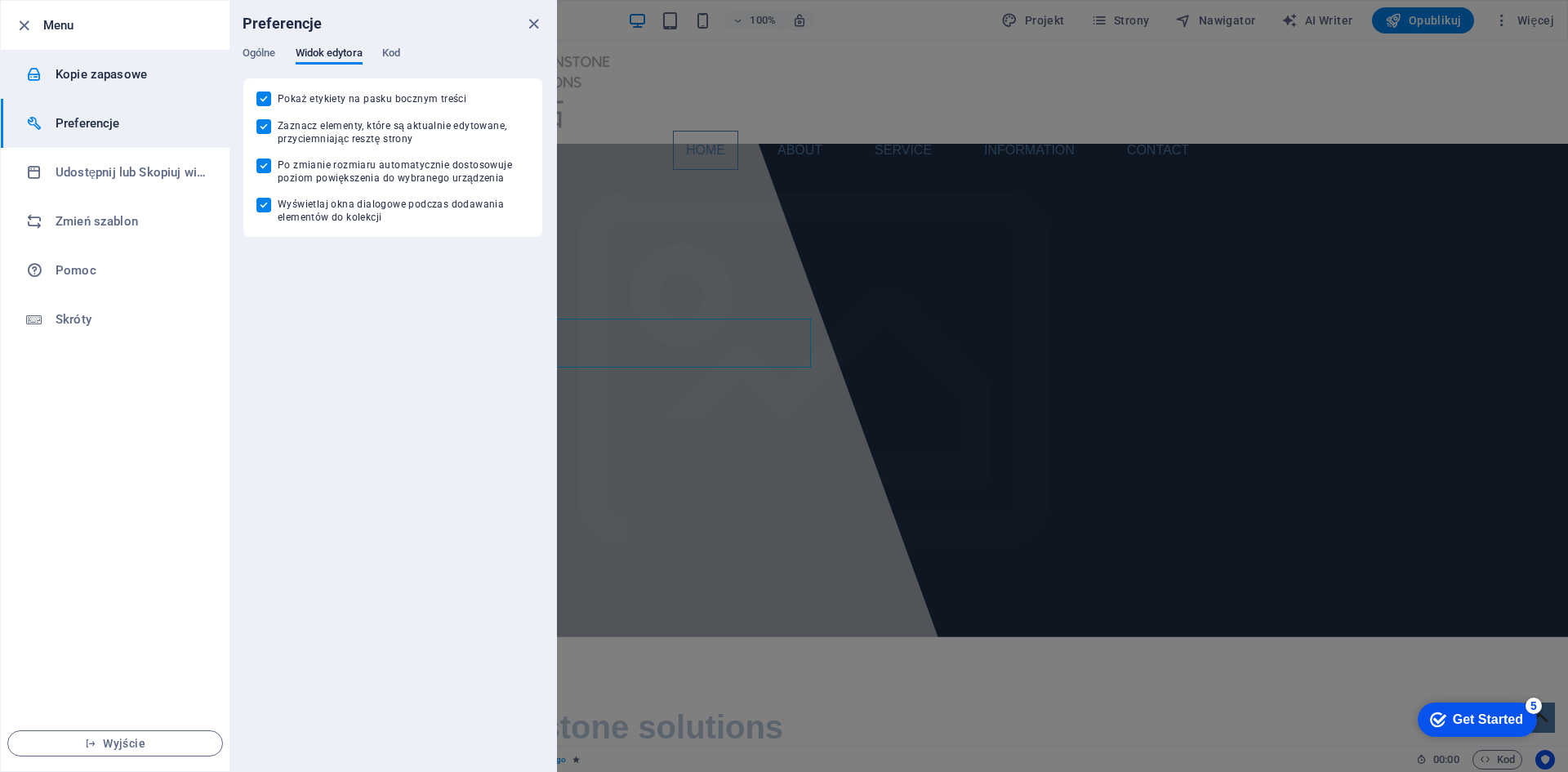
click at [81, 81] on h6 "Kopie zapasowe" at bounding box center [130, 74] width 151 height 20
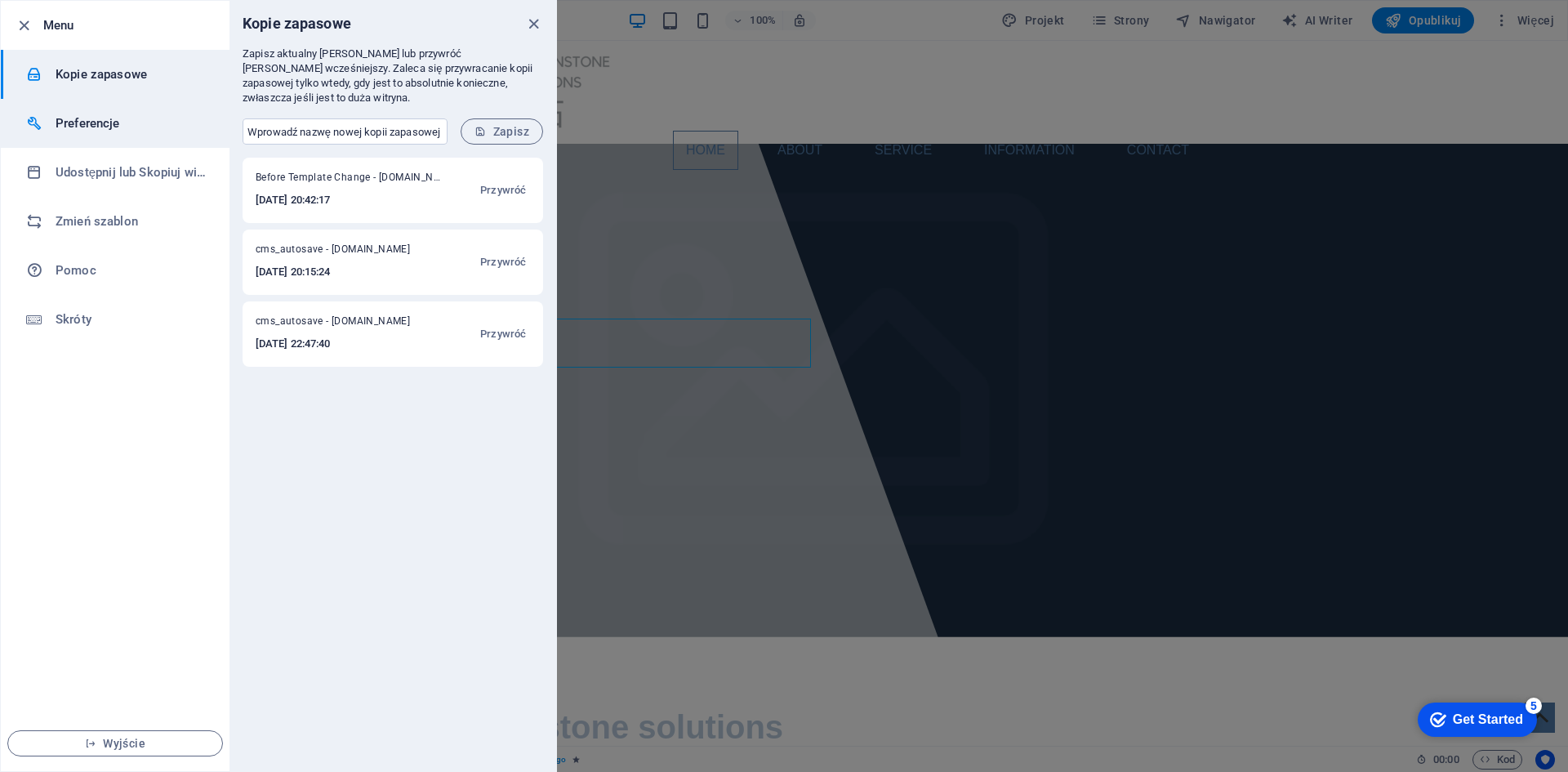
click at [81, 116] on h6 "Preferencje" at bounding box center [130, 124] width 151 height 20
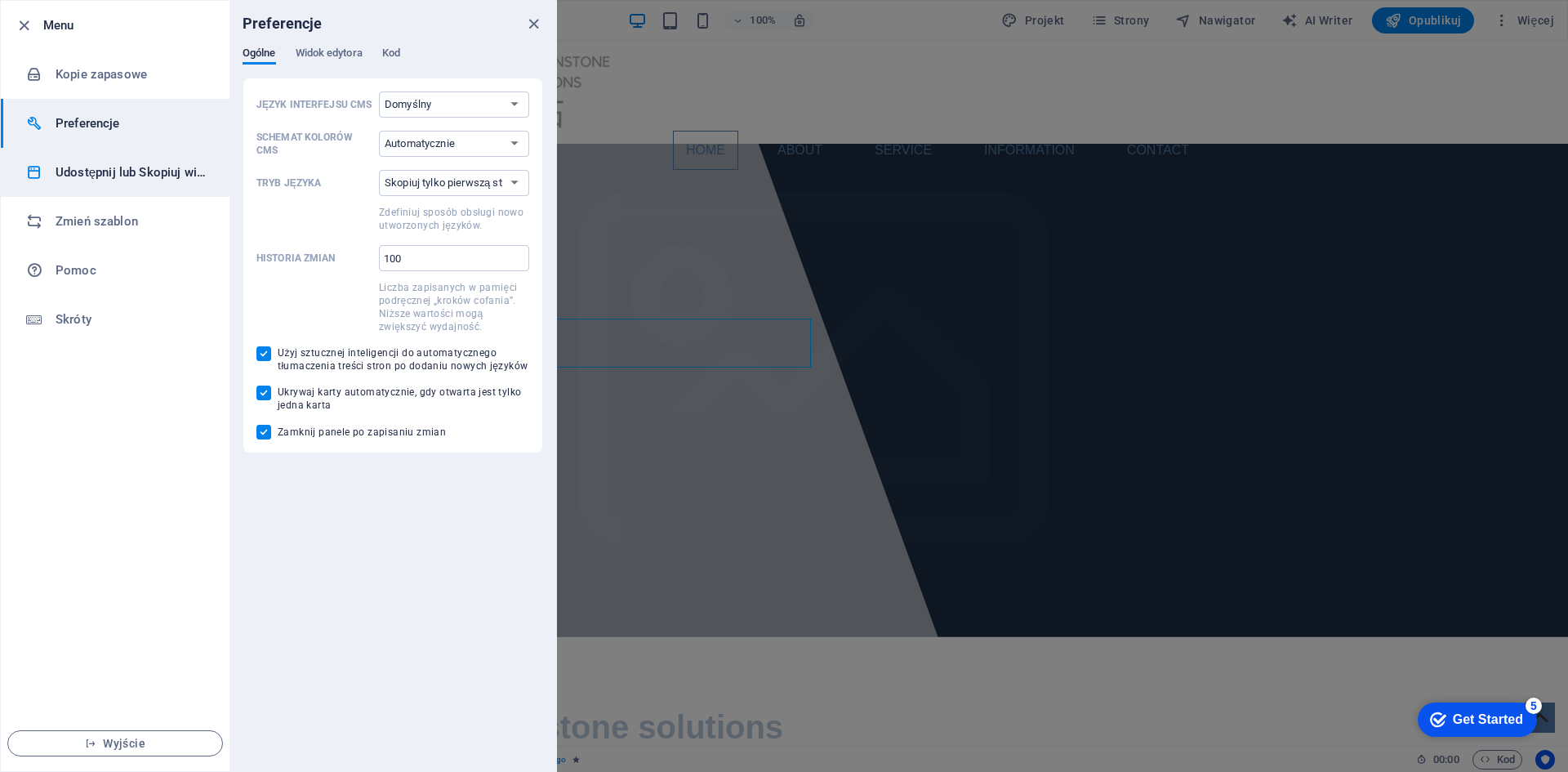
click at [93, 167] on h6 "Udostępnij lub Skopiuj witrynę" at bounding box center [130, 172] width 151 height 20
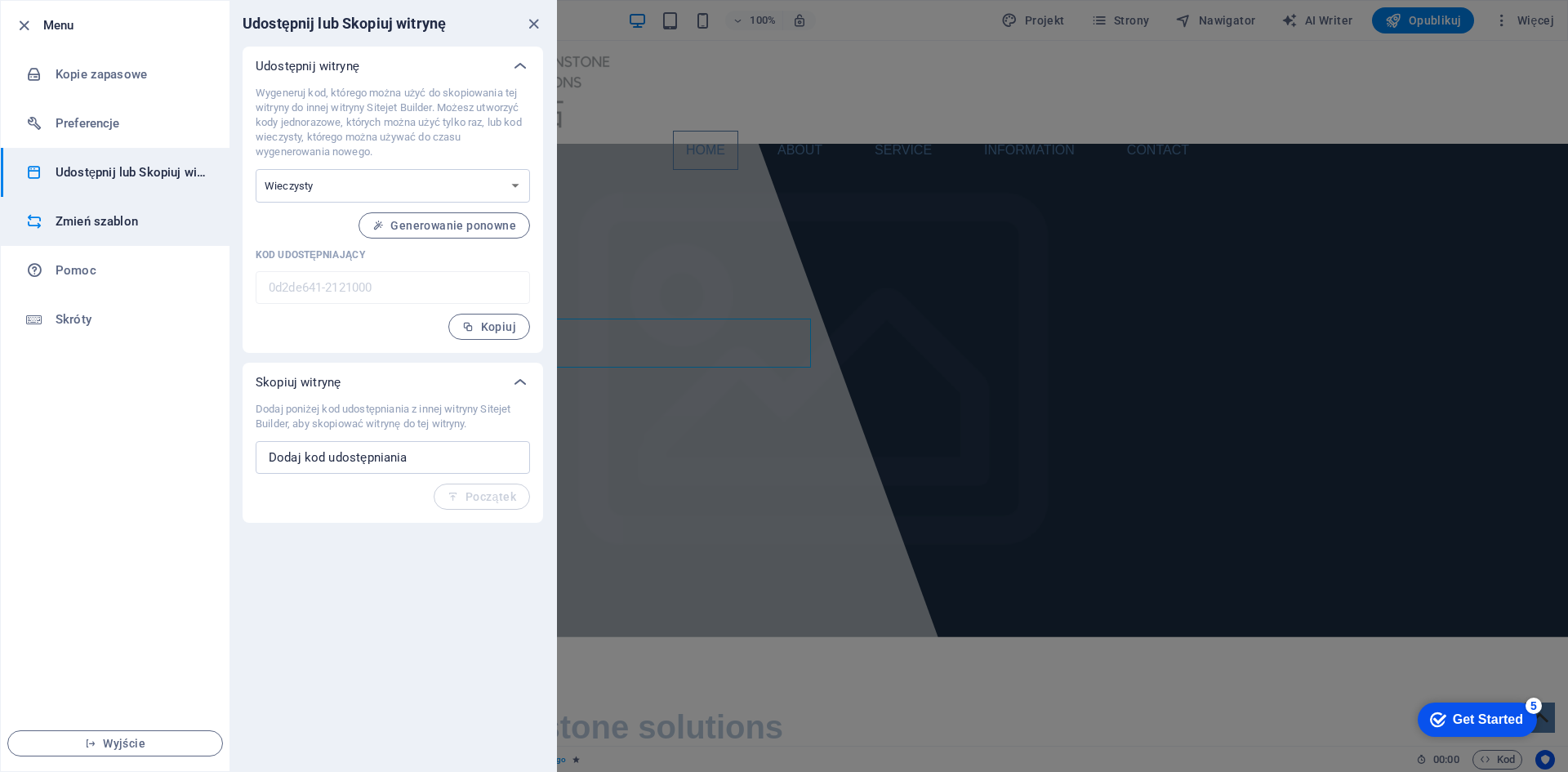
click at [102, 224] on h6 "Zmień szablon" at bounding box center [130, 221] width 151 height 20
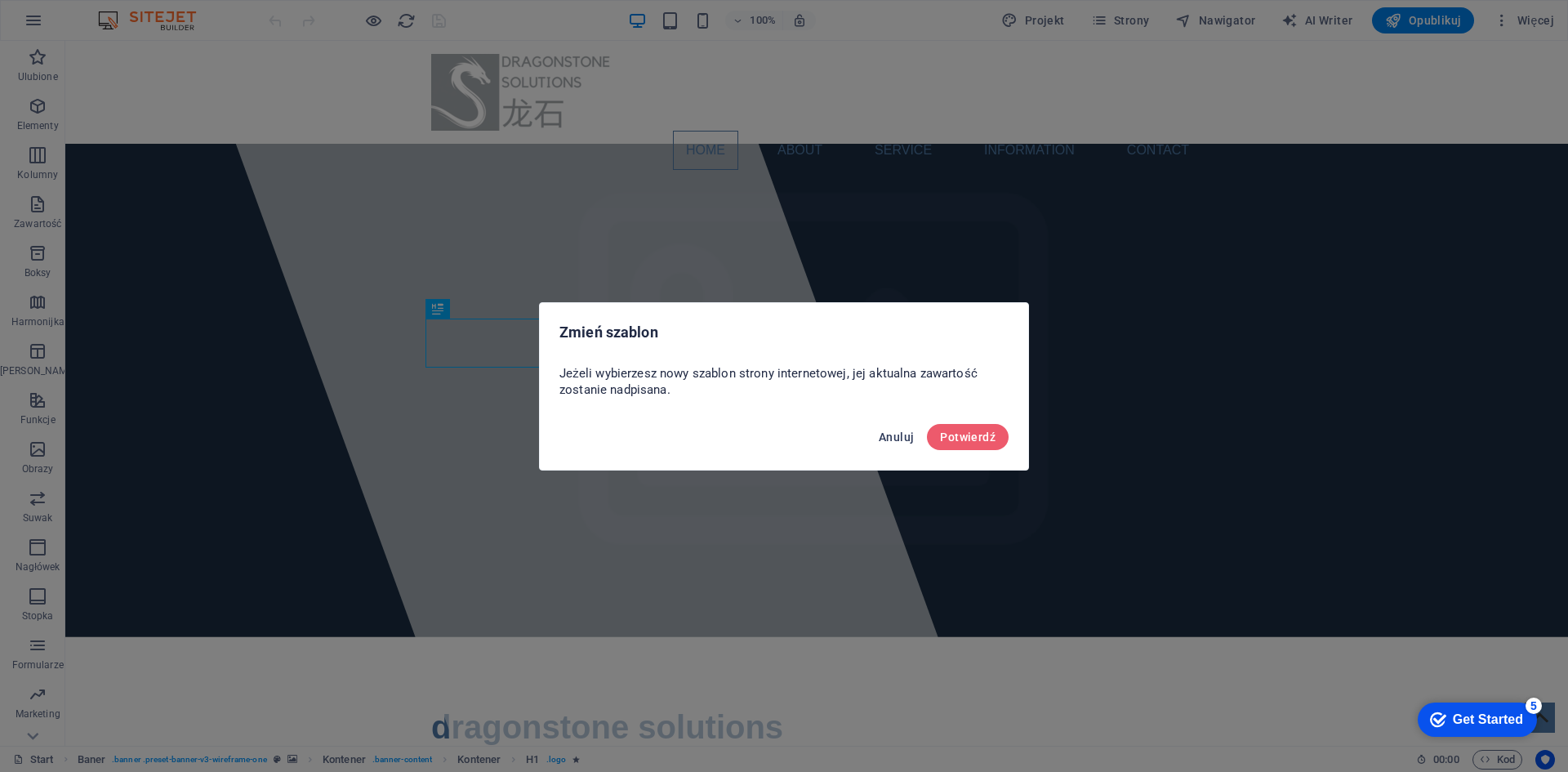
click at [883, 437] on span "Anuluj" at bounding box center [896, 437] width 35 height 13
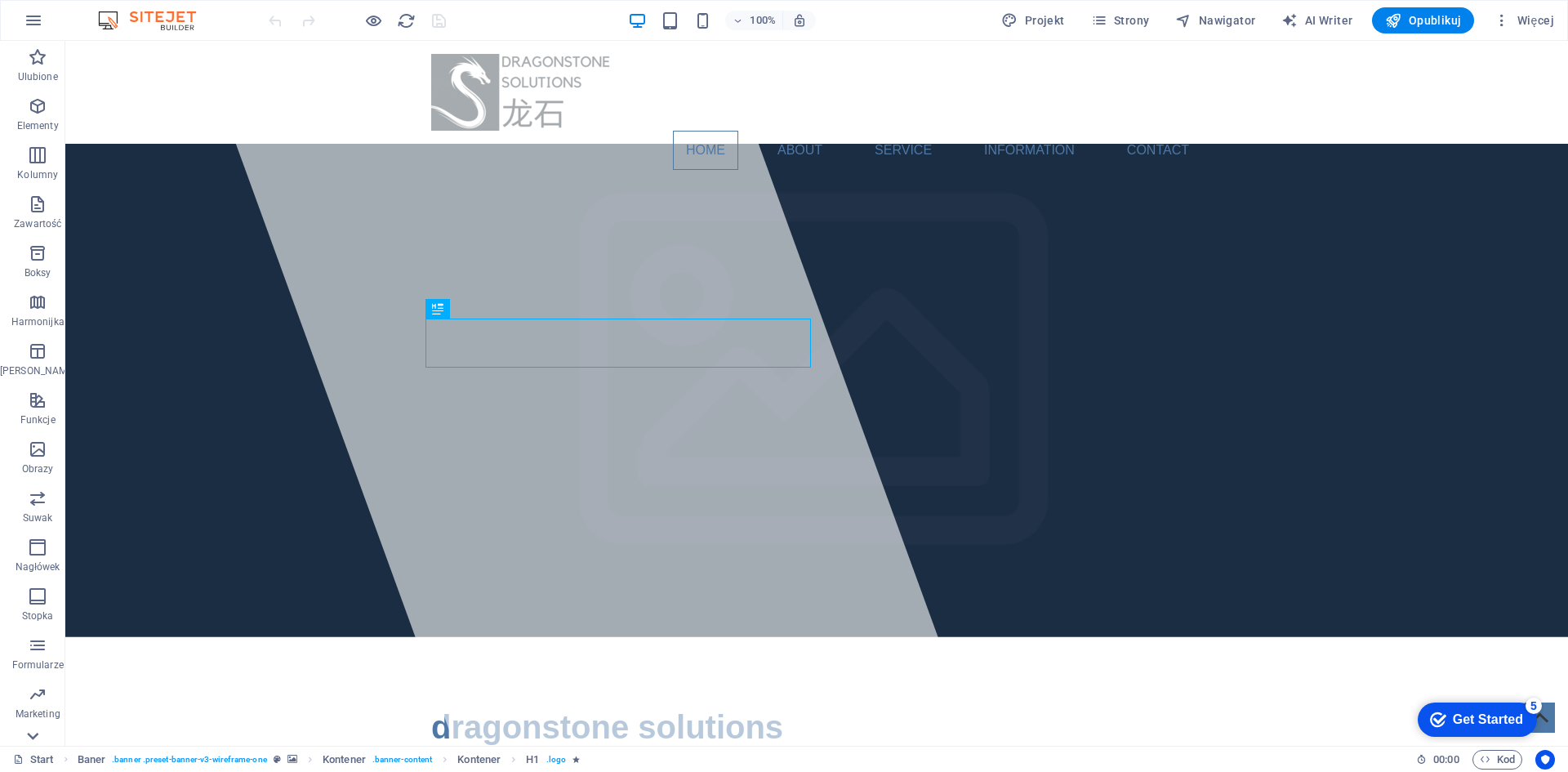
click at [36, 738] on icon at bounding box center [33, 736] width 23 height 23
click at [0, 0] on span "Strony" at bounding box center [0, 0] width 0 height 0
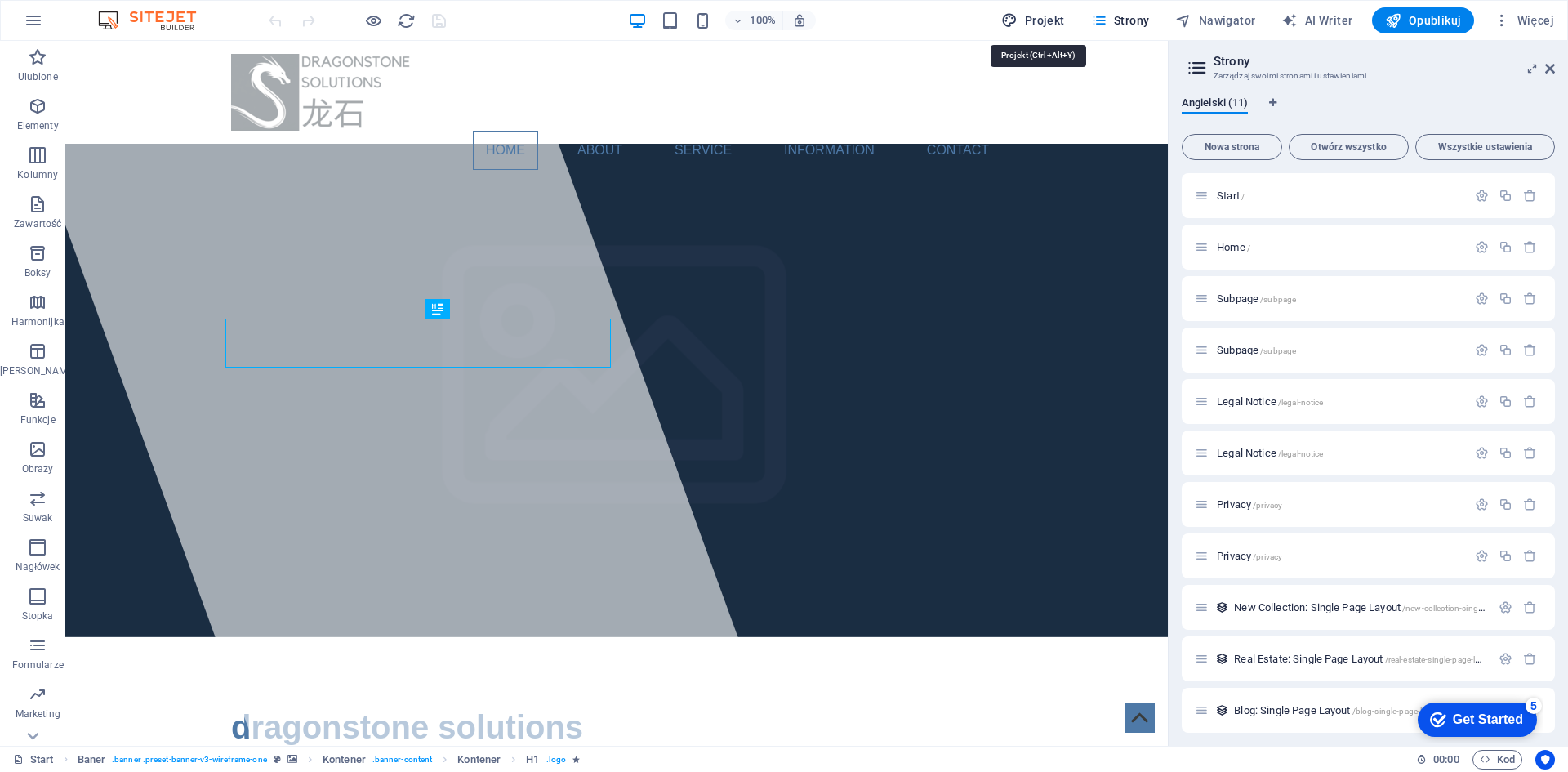
click at [1052, 18] on span "Projekt" at bounding box center [1033, 21] width 63 height 16
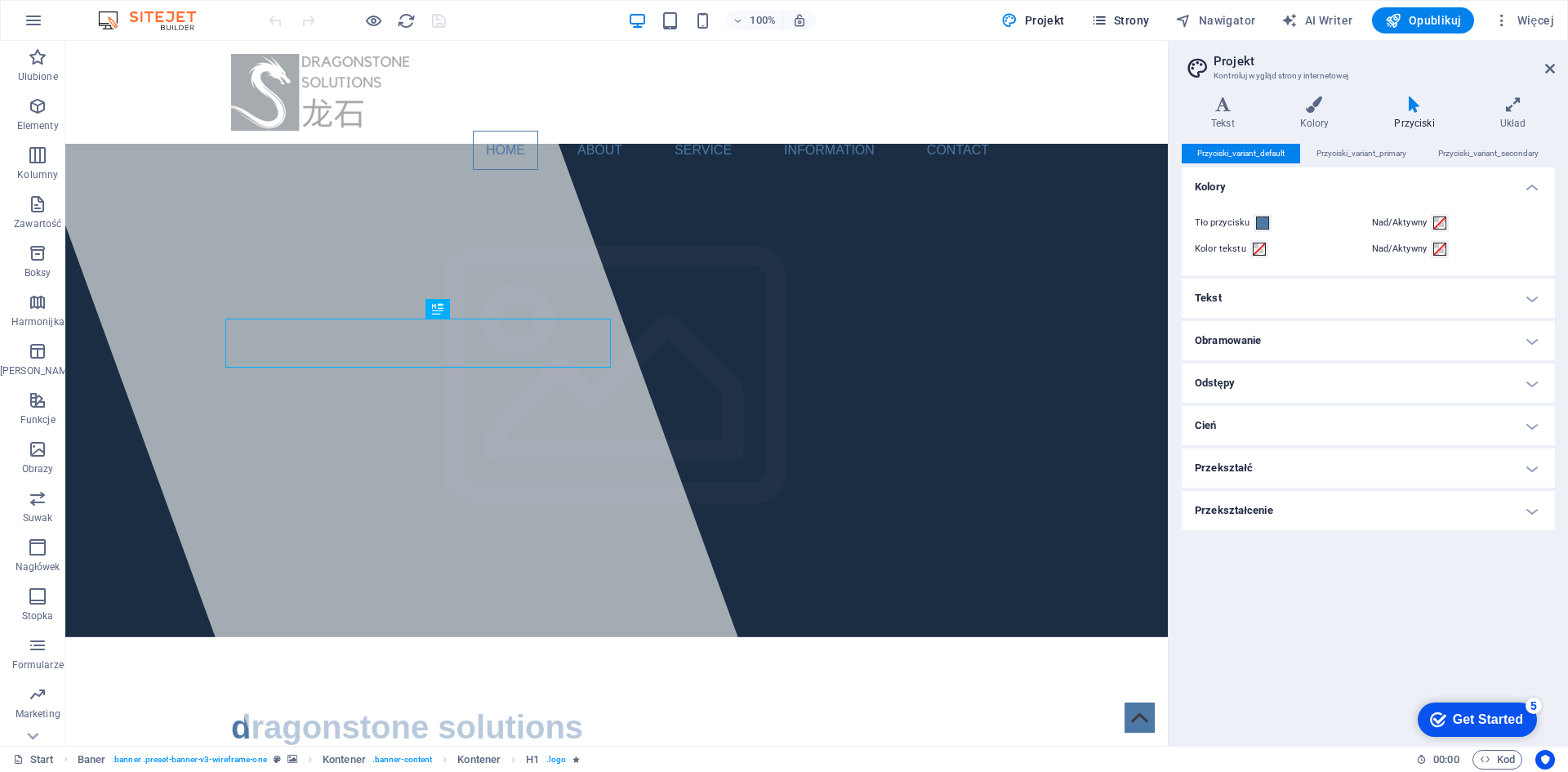
click at [0, 0] on span "Strony" at bounding box center [0, 0] width 0 height 0
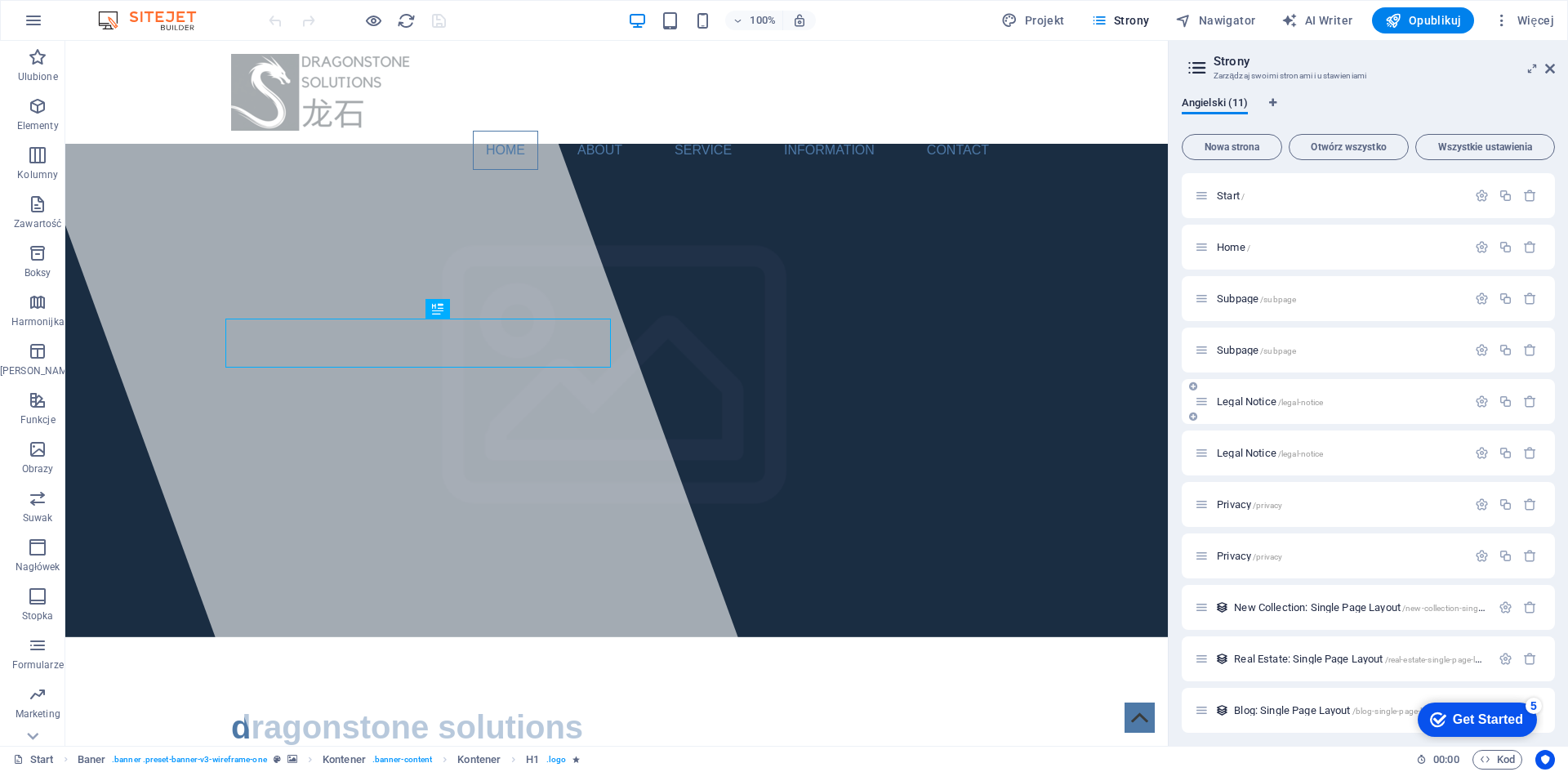
scroll to position [7, 0]
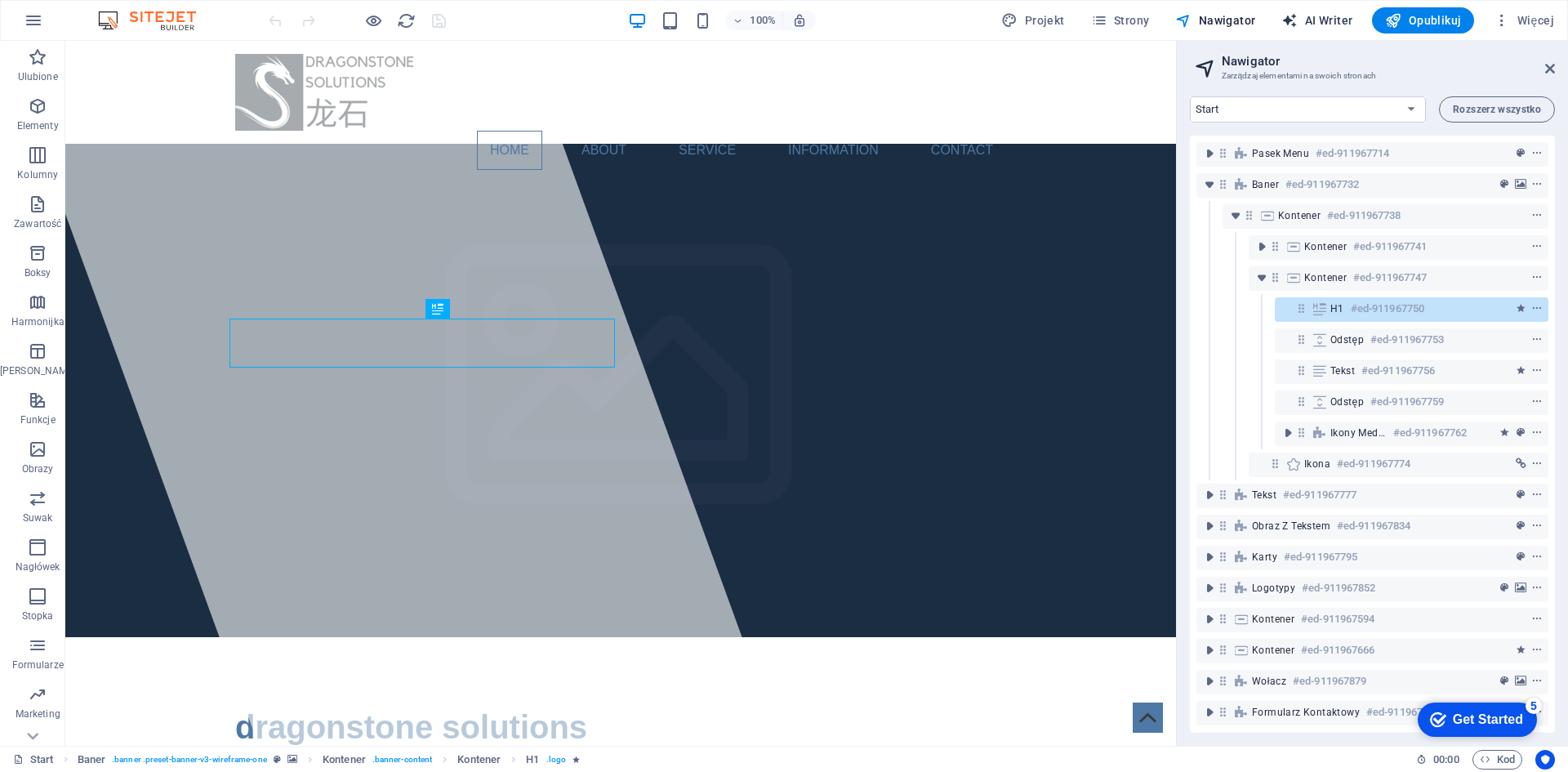
select select "English"
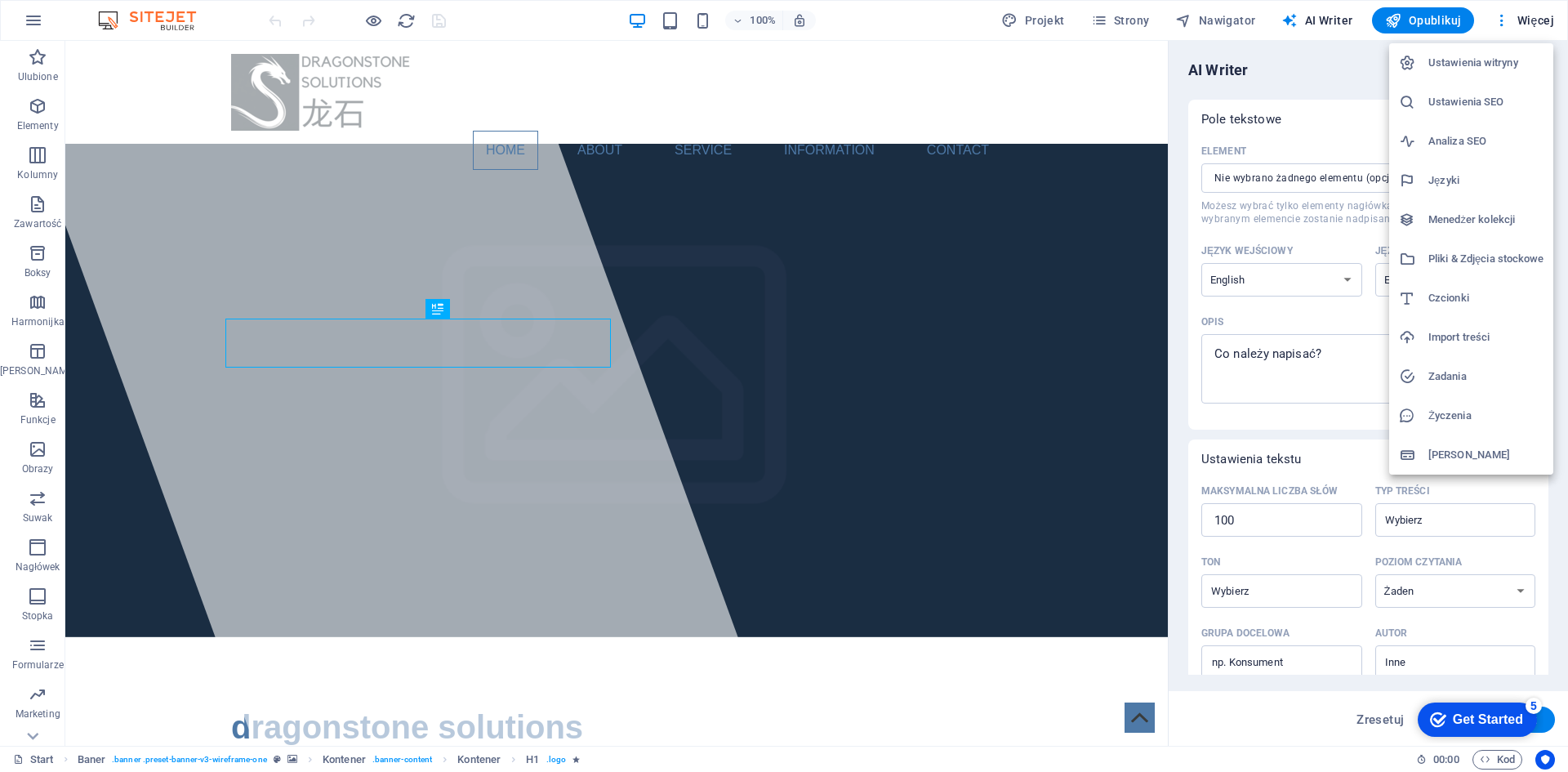
click at [1496, 61] on h6 "Ustawienia witryny" at bounding box center [1486, 63] width 115 height 20
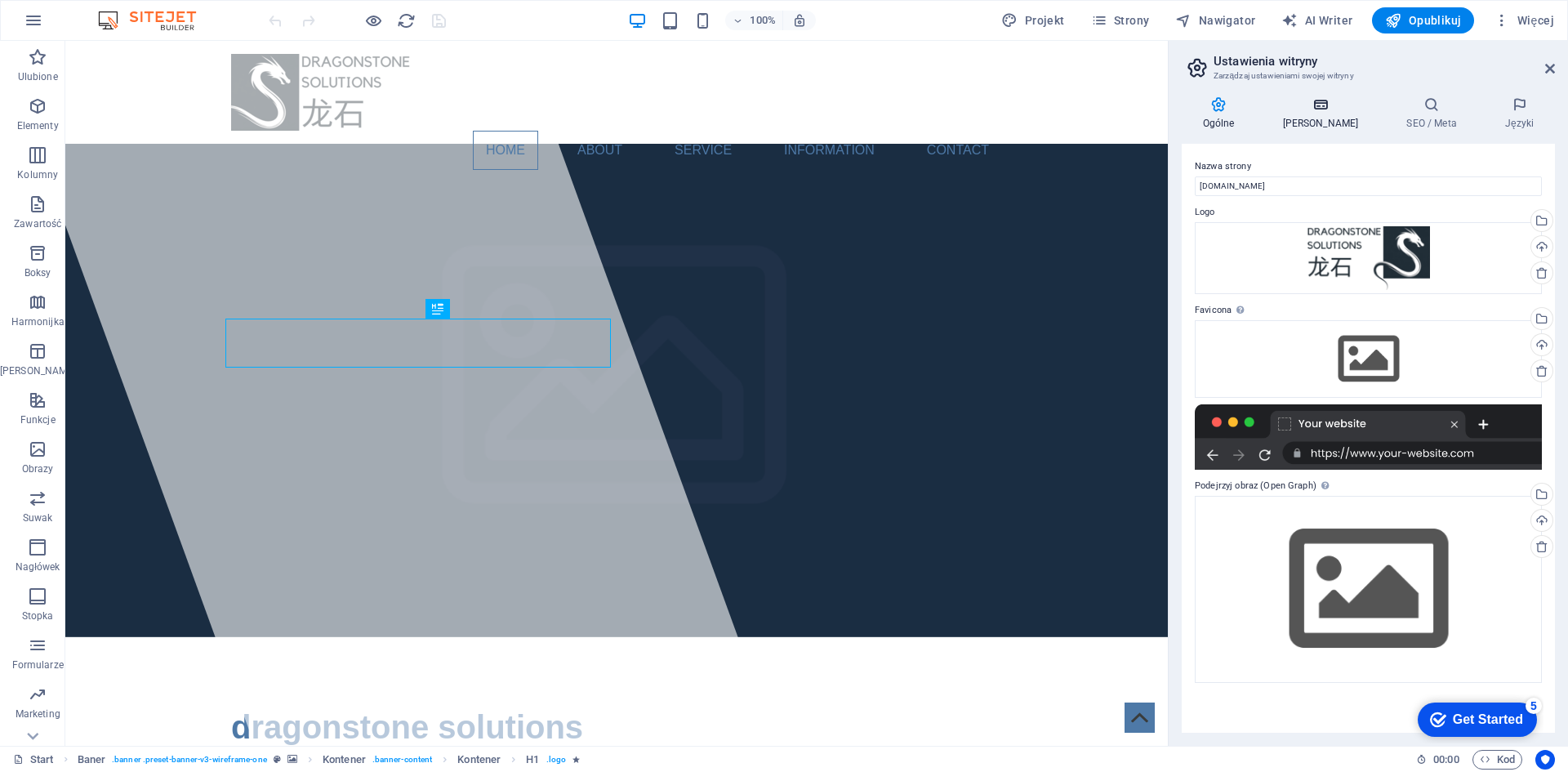
click at [1316, 110] on icon at bounding box center [1321, 105] width 118 height 16
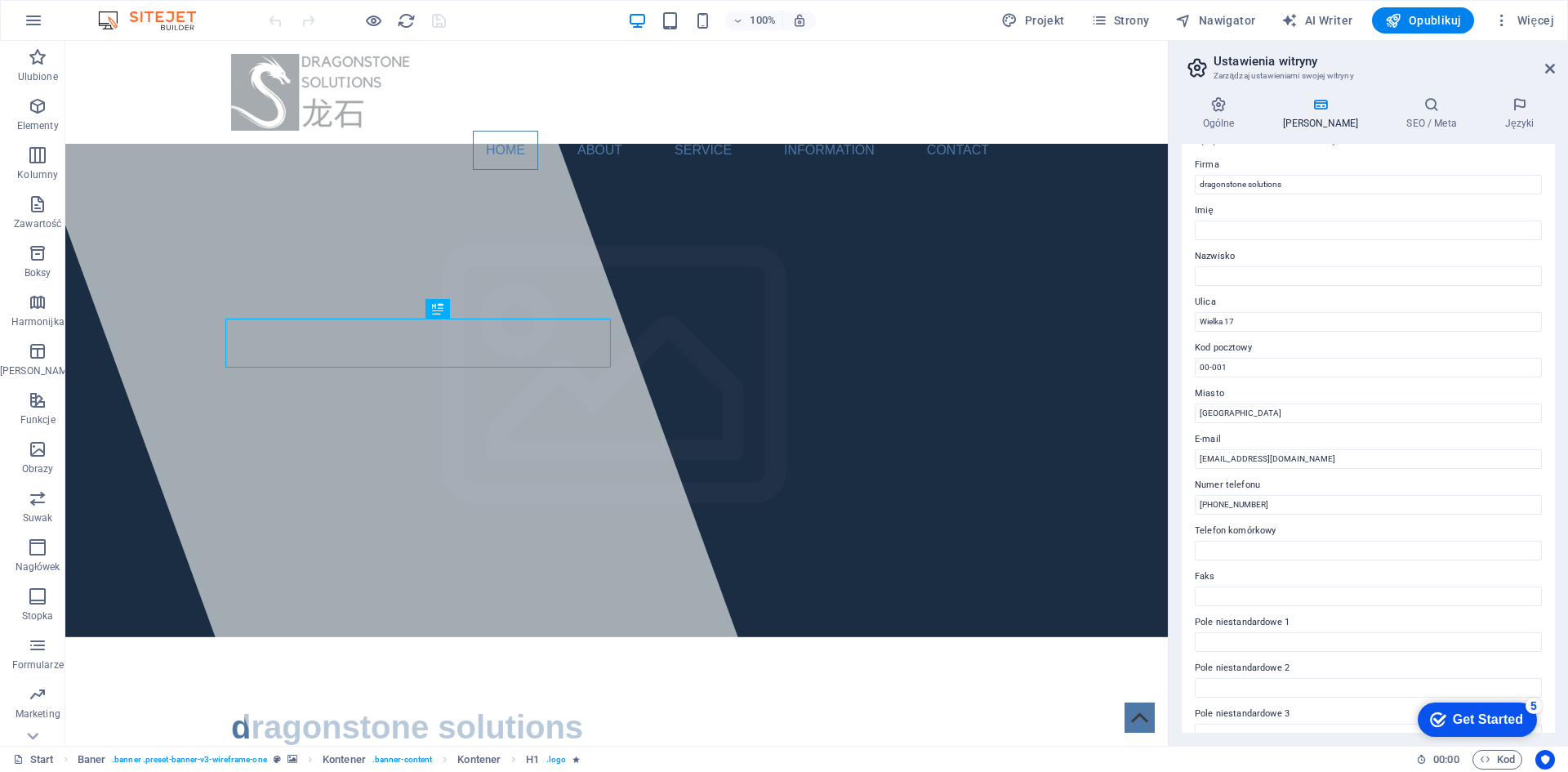
scroll to position [0, 0]
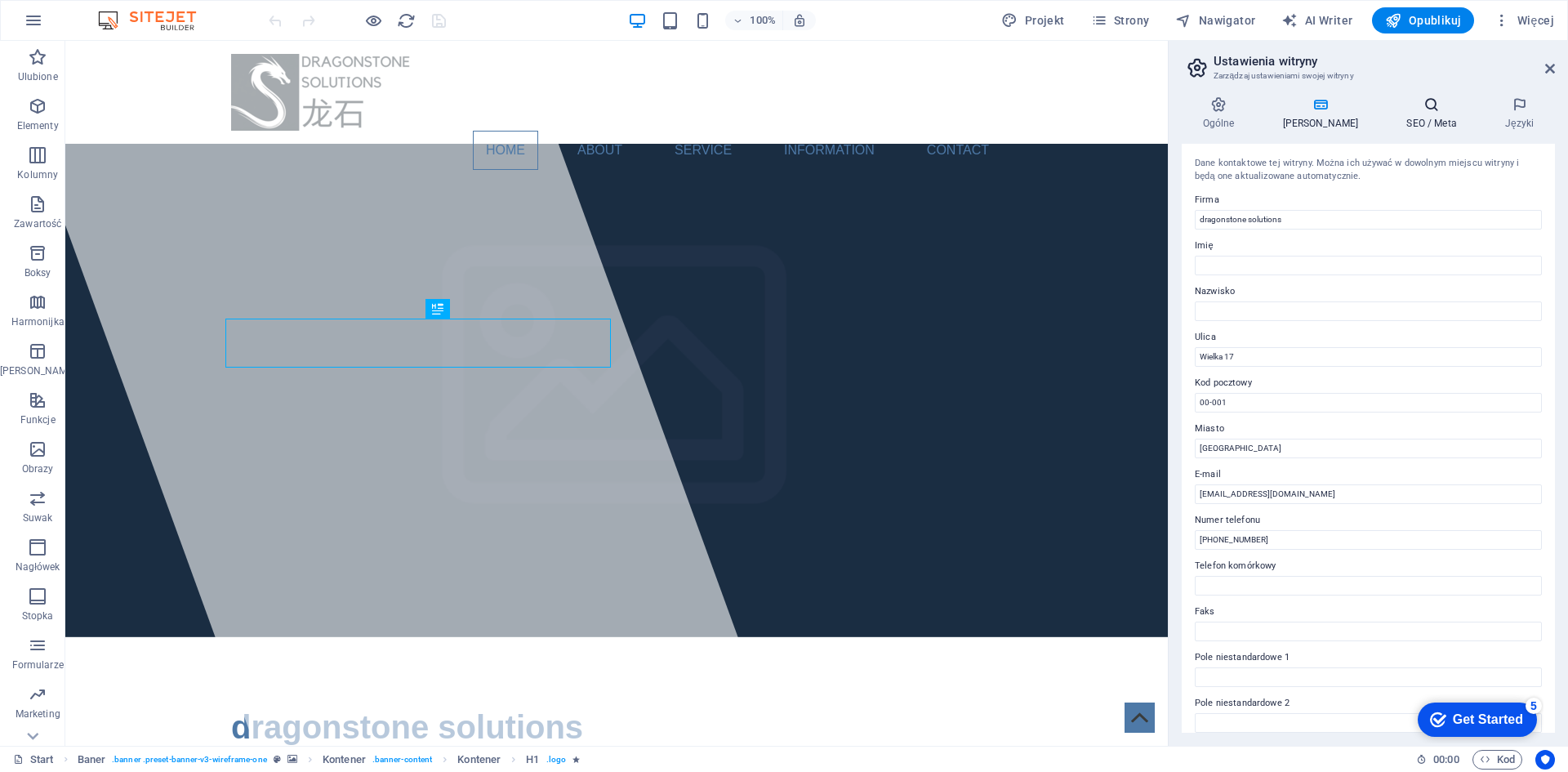
click at [1417, 108] on icon at bounding box center [1432, 105] width 92 height 16
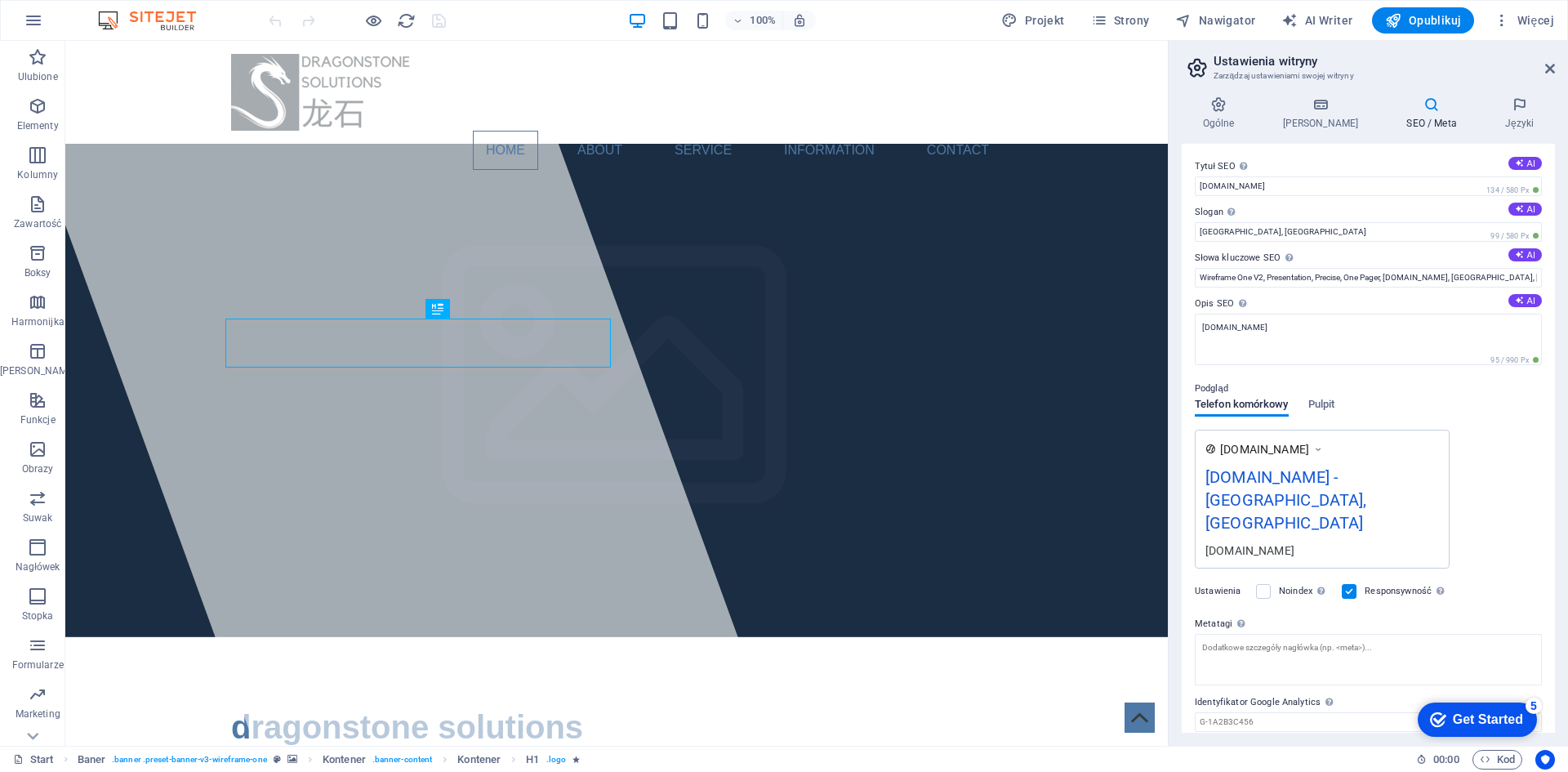
scroll to position [12, 0]
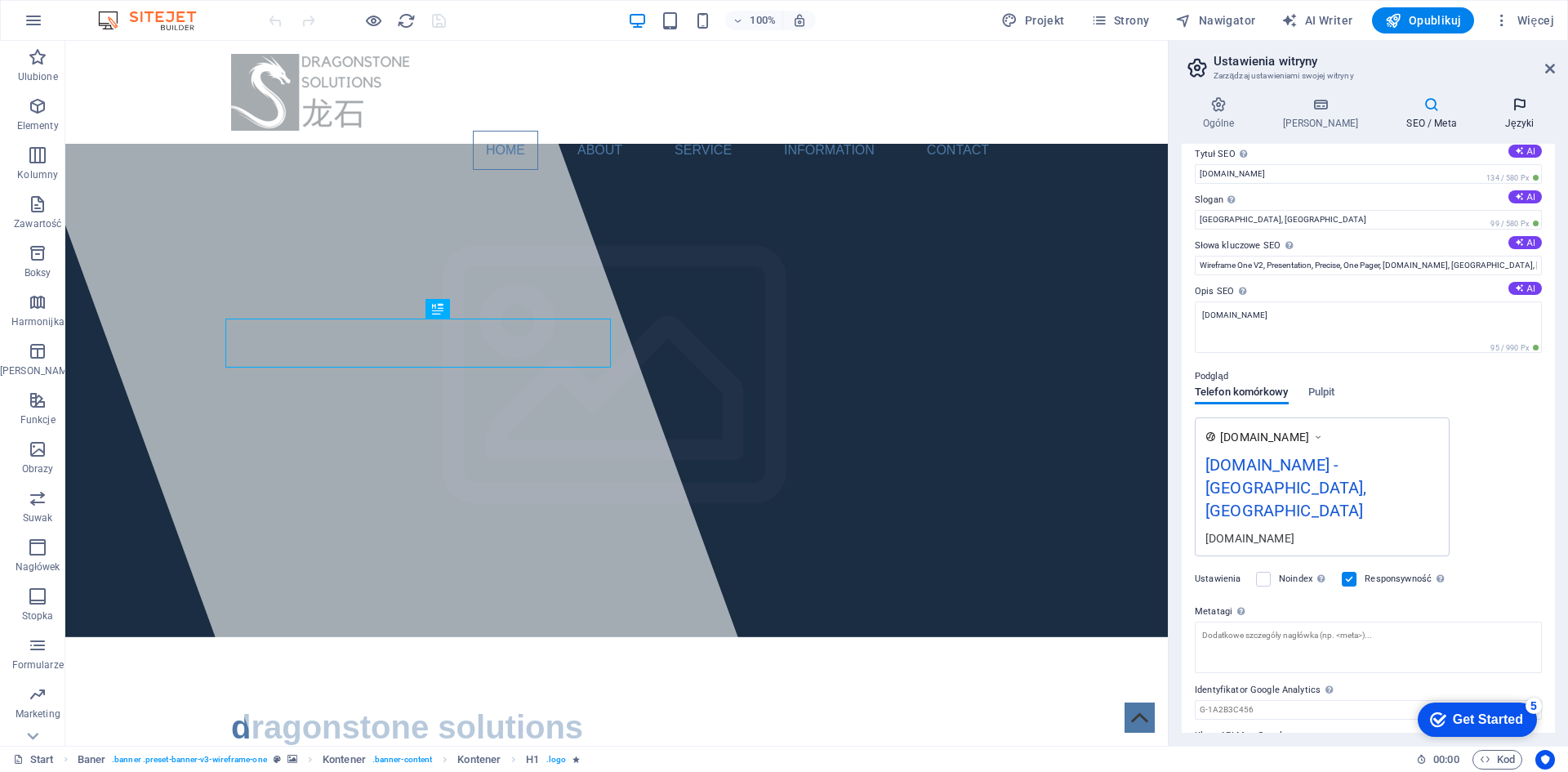
click at [1510, 118] on h4 "Języki" at bounding box center [1519, 114] width 71 height 35
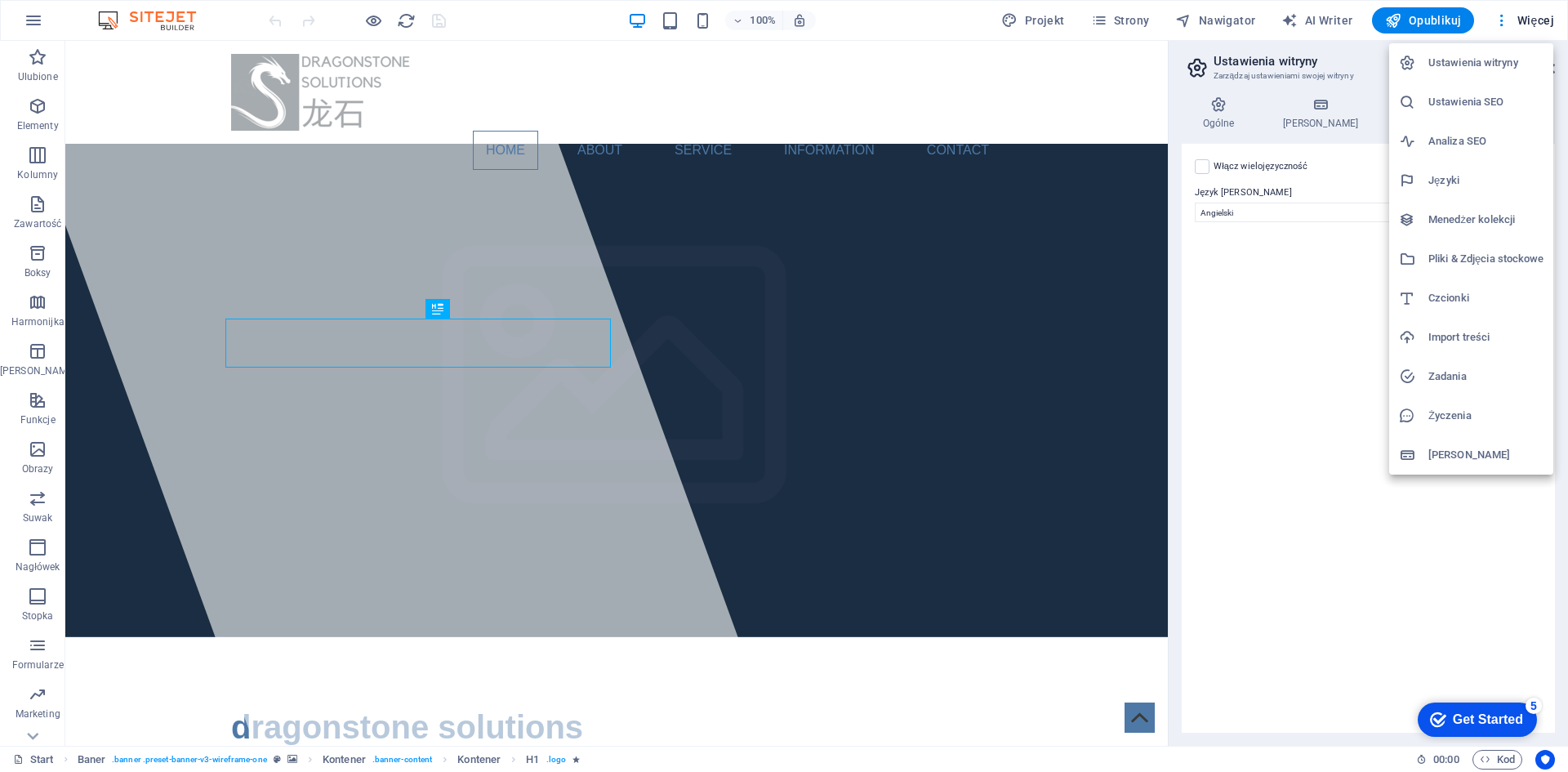
click at [1454, 217] on h6 "Menedżer kolekcji" at bounding box center [1486, 219] width 115 height 20
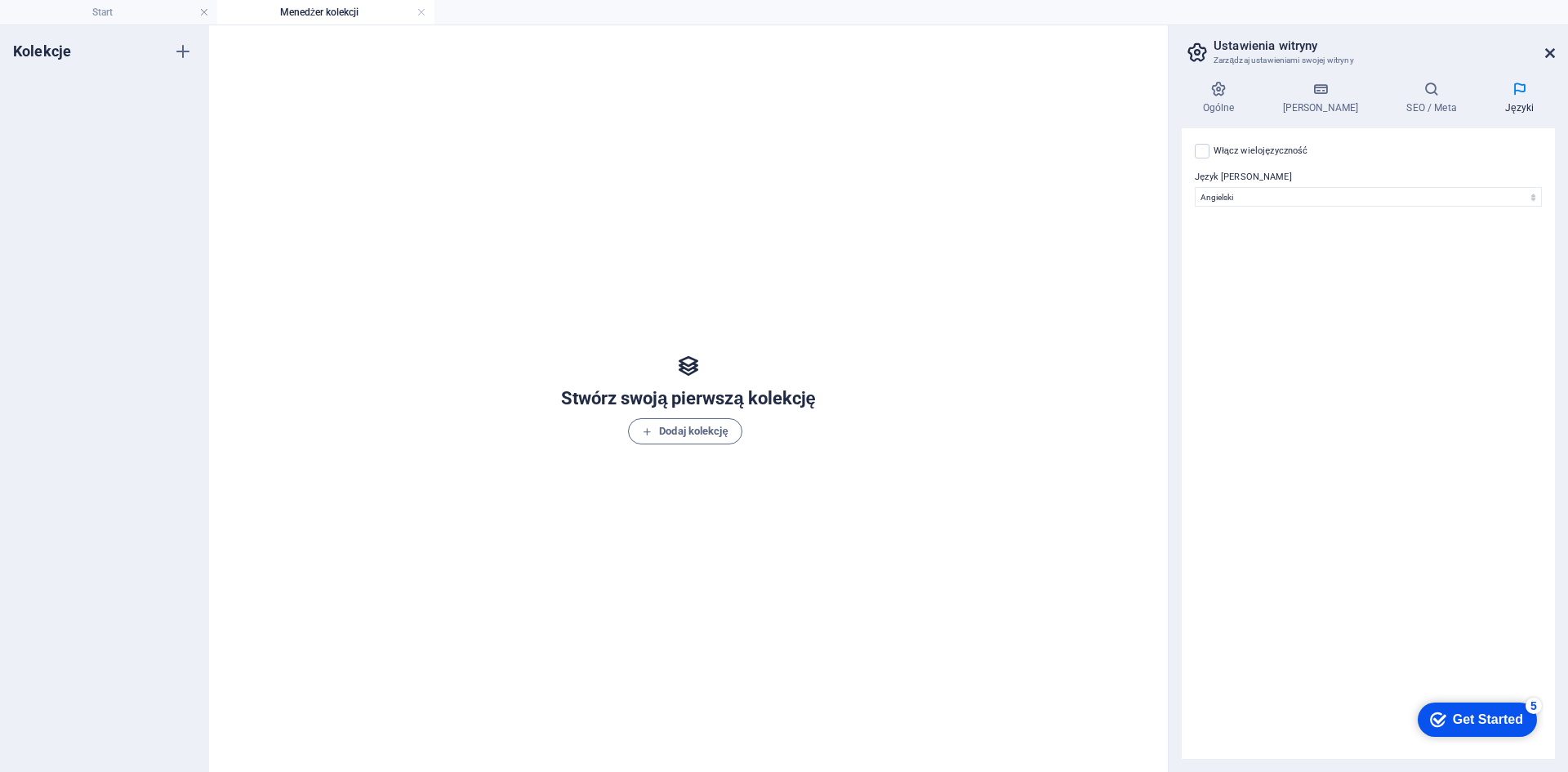
click at [1547, 55] on icon at bounding box center [1550, 53] width 10 height 13
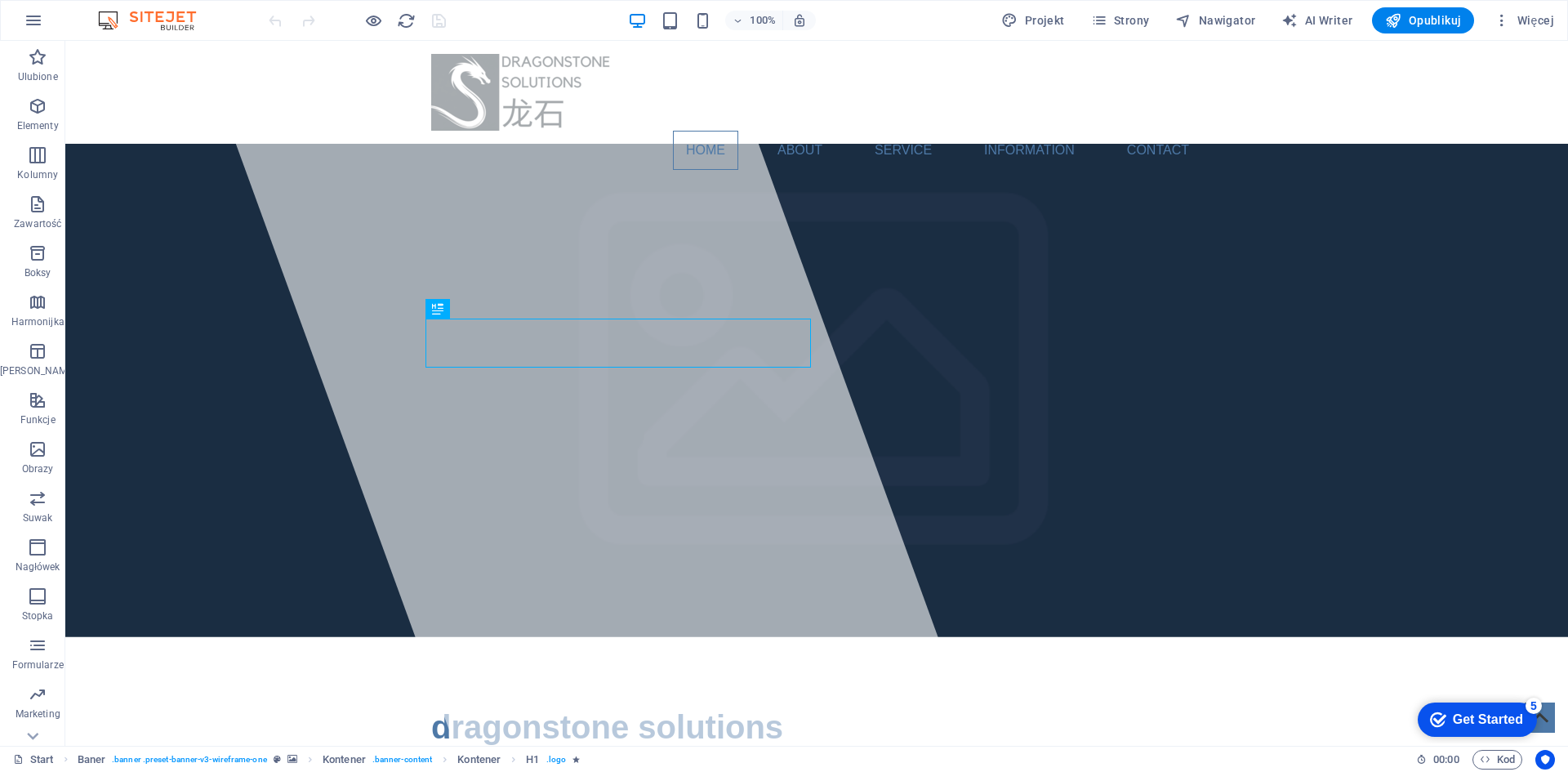
click at [1477, 721] on div "Get Started" at bounding box center [1487, 719] width 70 height 15
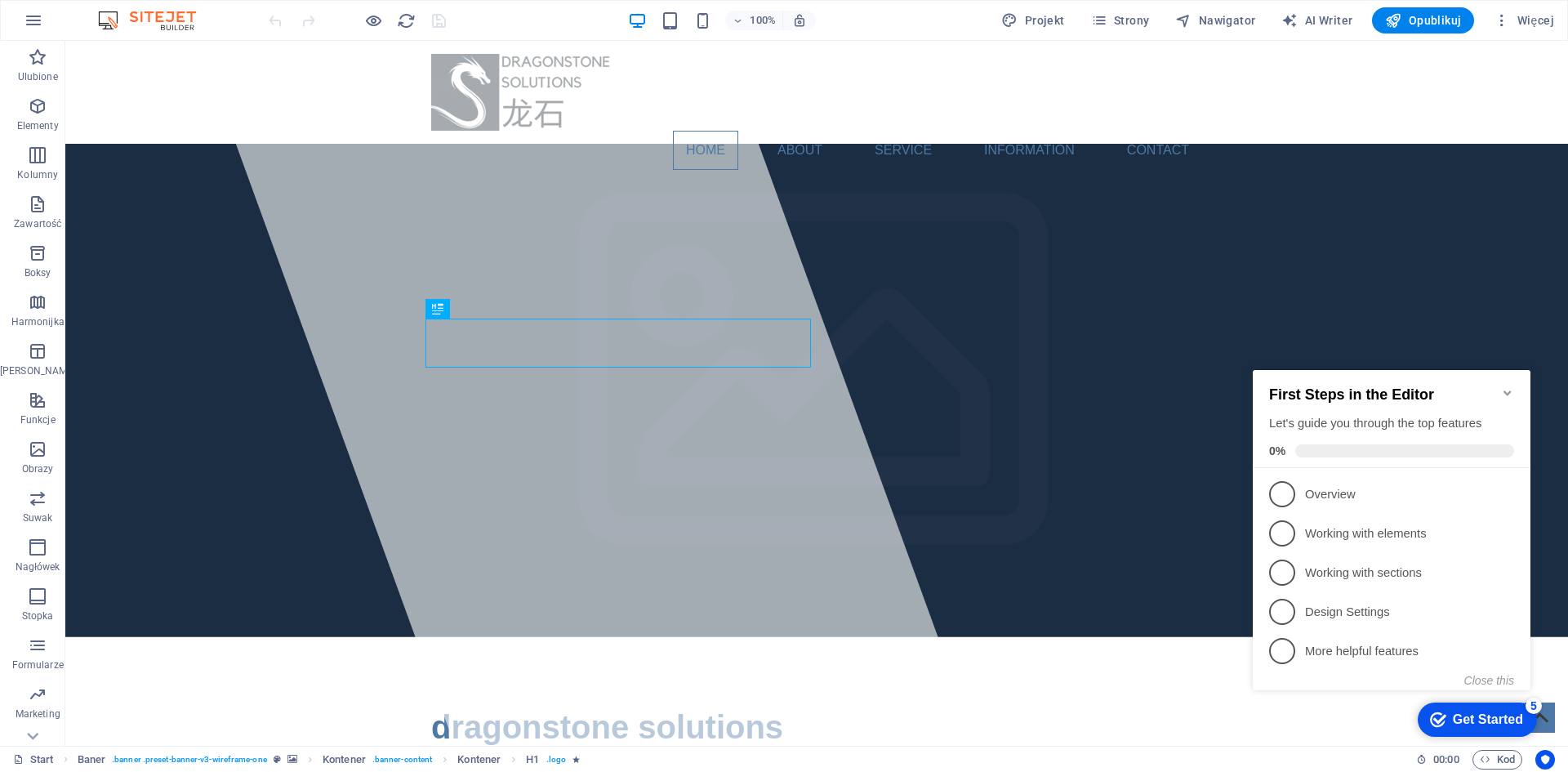
click at [1462, 713] on div "Get Started" at bounding box center [1487, 719] width 70 height 15
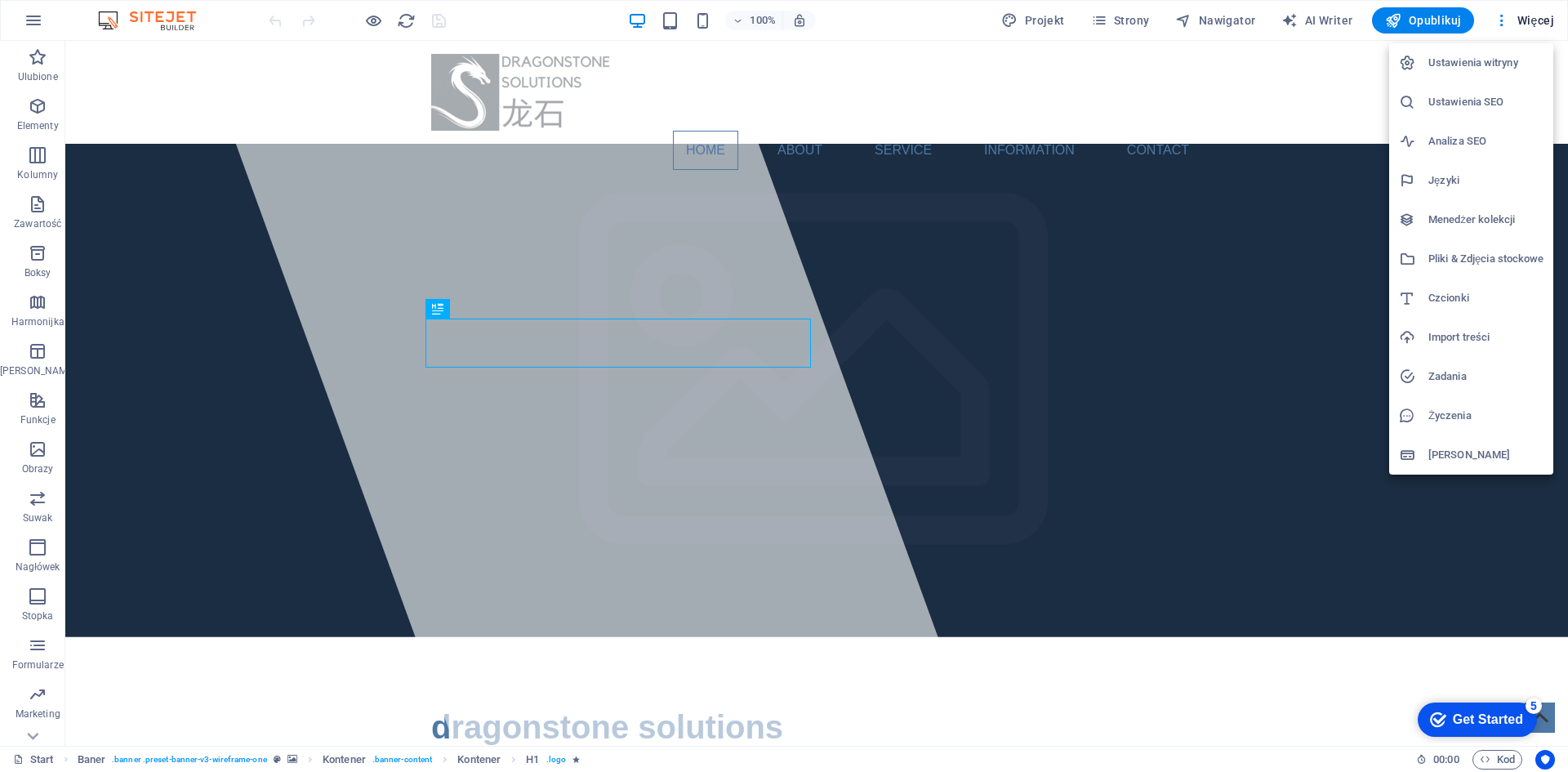
click at [16, 14] on div at bounding box center [784, 386] width 1568 height 772
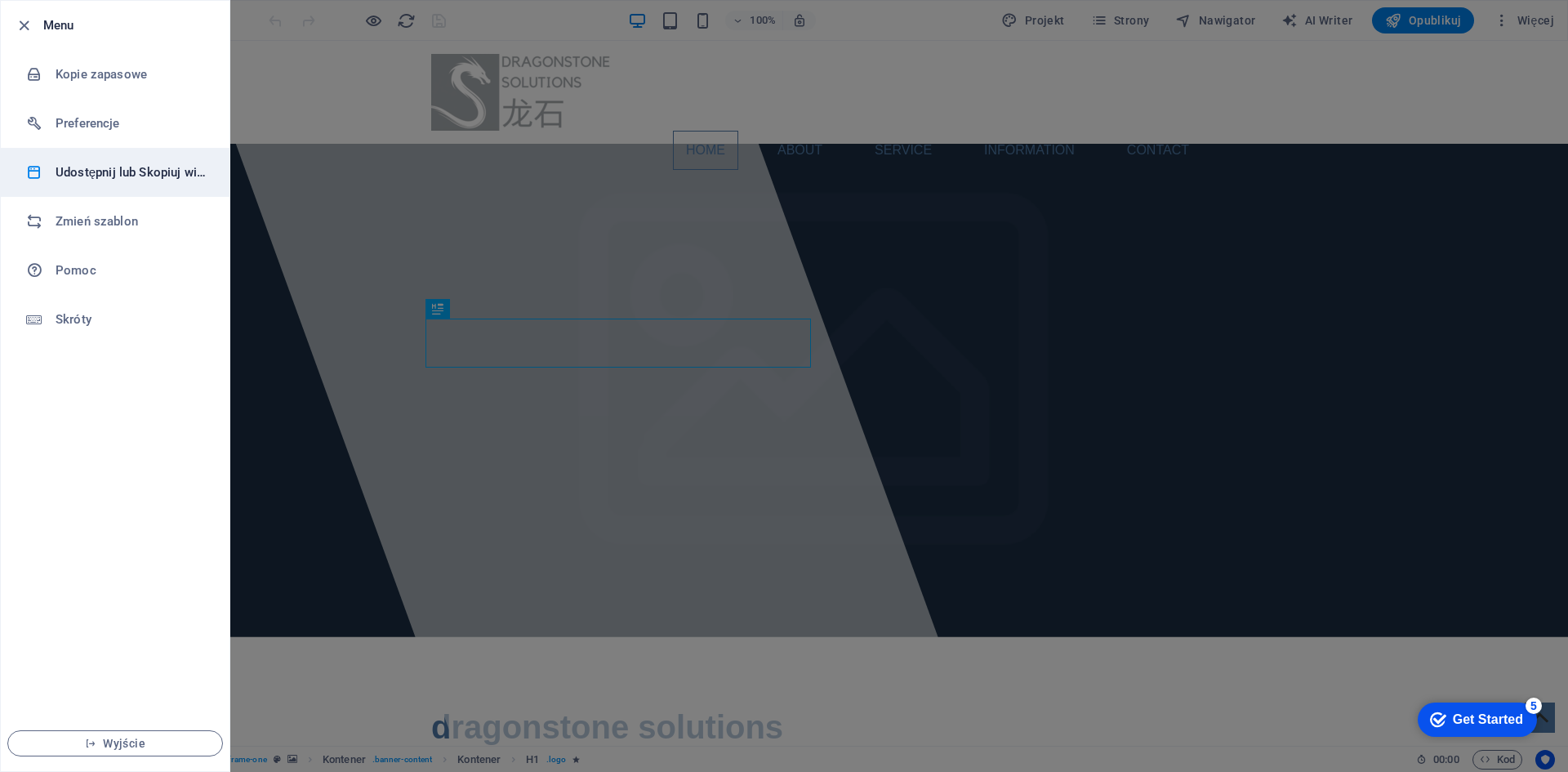
click at [94, 160] on li "Udostępnij lub Skopiuj witrynę" at bounding box center [115, 172] width 228 height 49
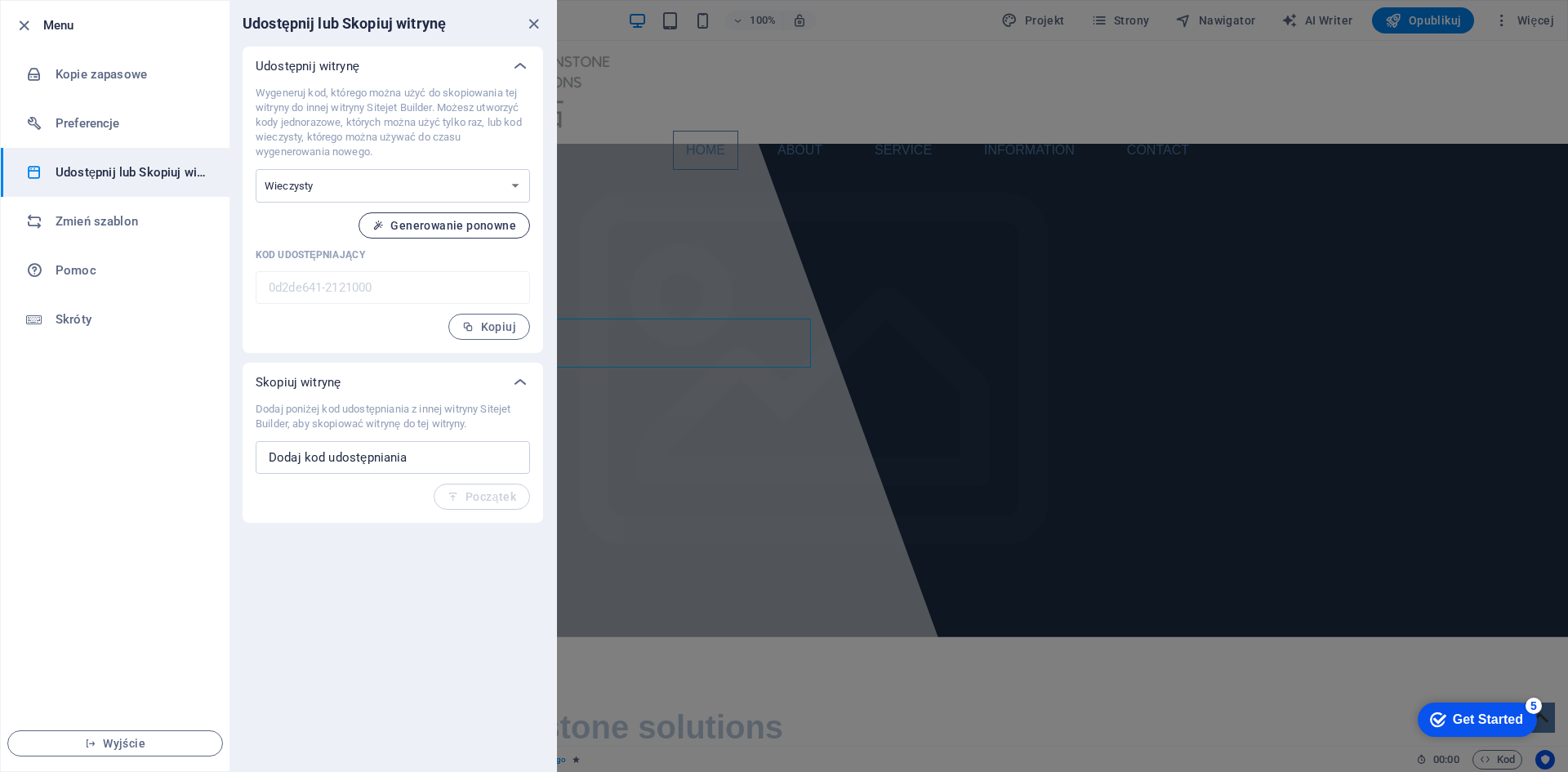
click at [403, 228] on span "Generowanie ponowne" at bounding box center [444, 225] width 144 height 13
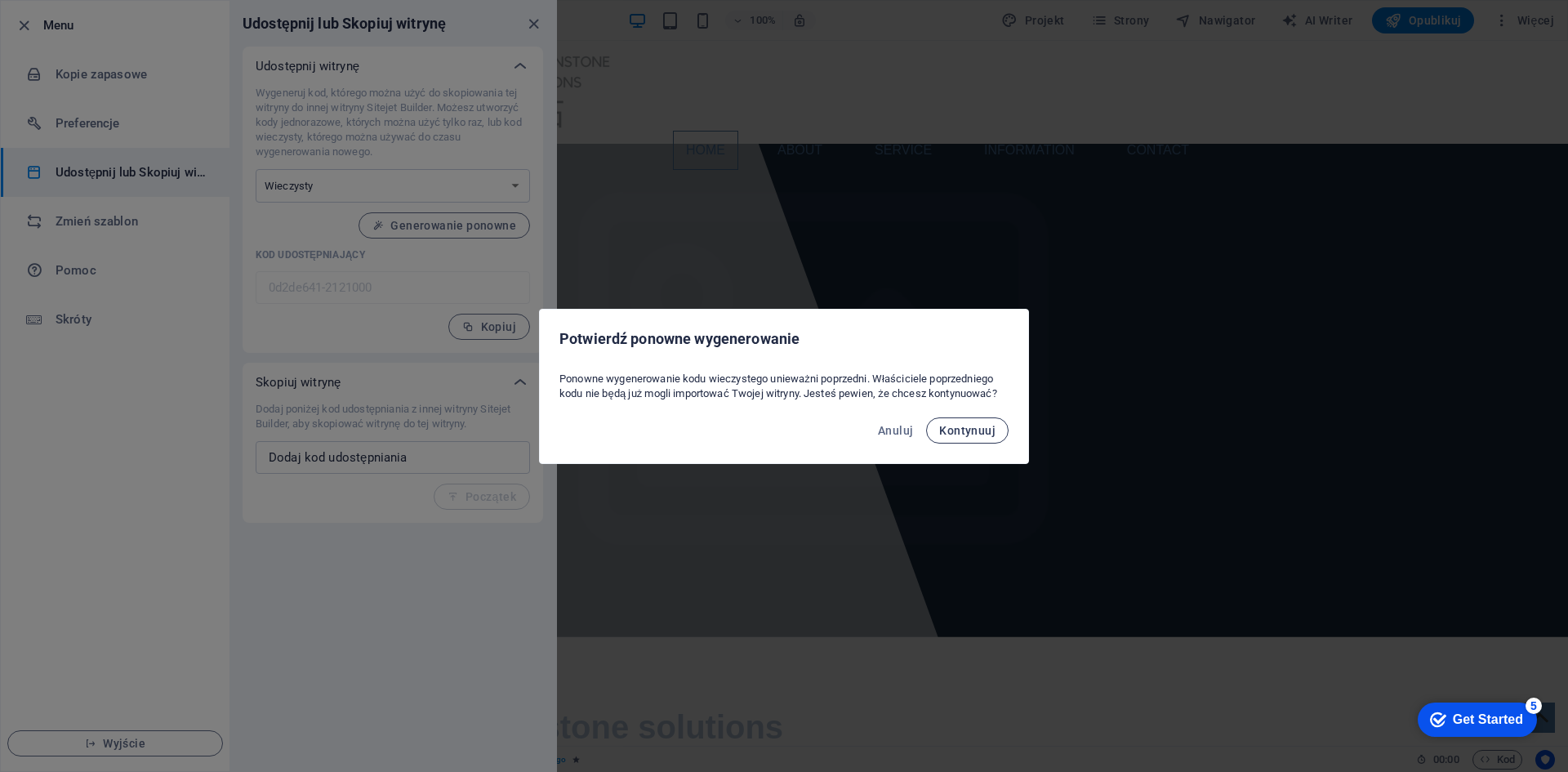
click at [1003, 436] on button "Kontynuuj" at bounding box center [968, 431] width 82 height 26
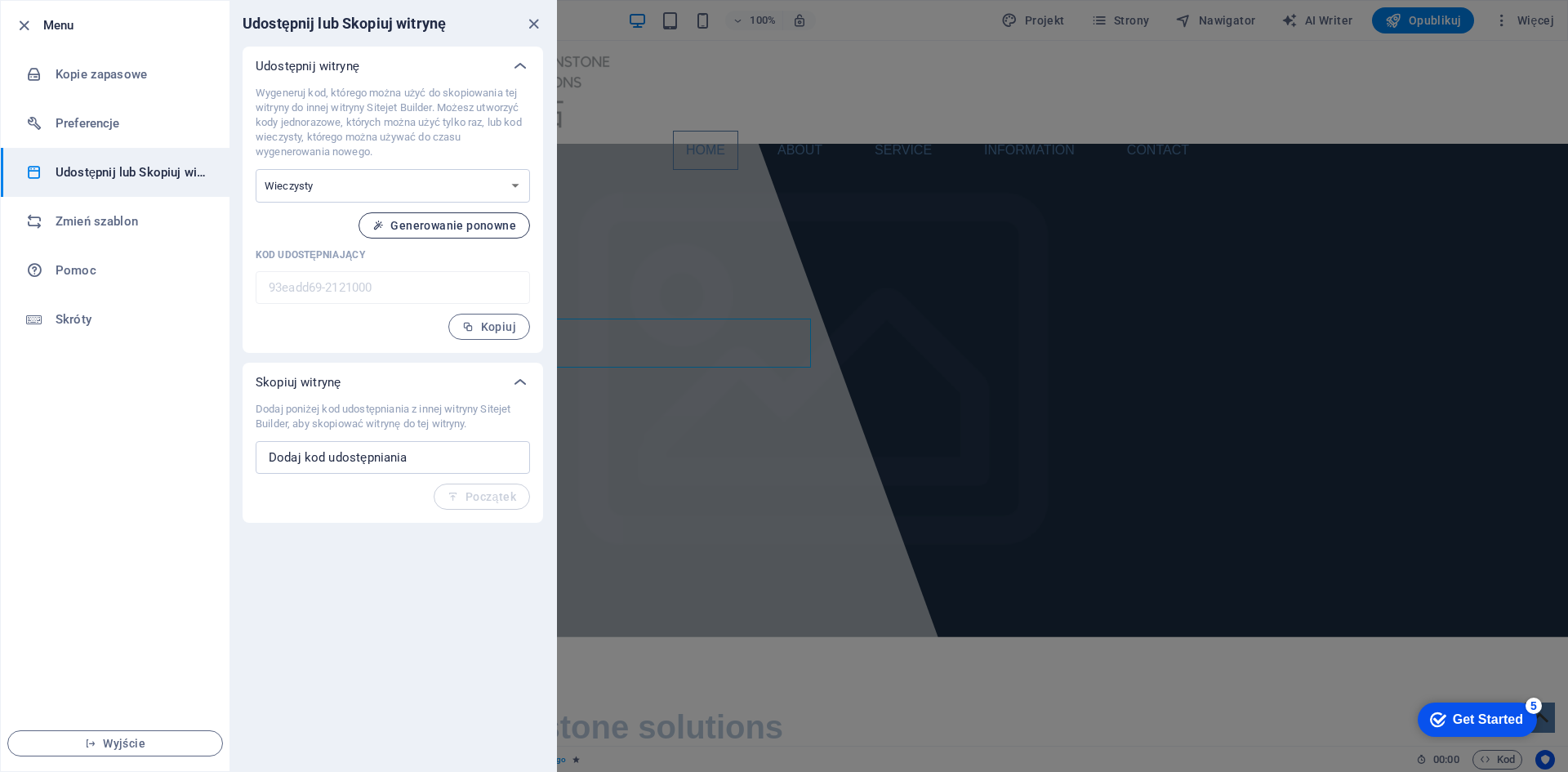
click at [398, 221] on span "Generowanie ponowne" at bounding box center [444, 225] width 144 height 13
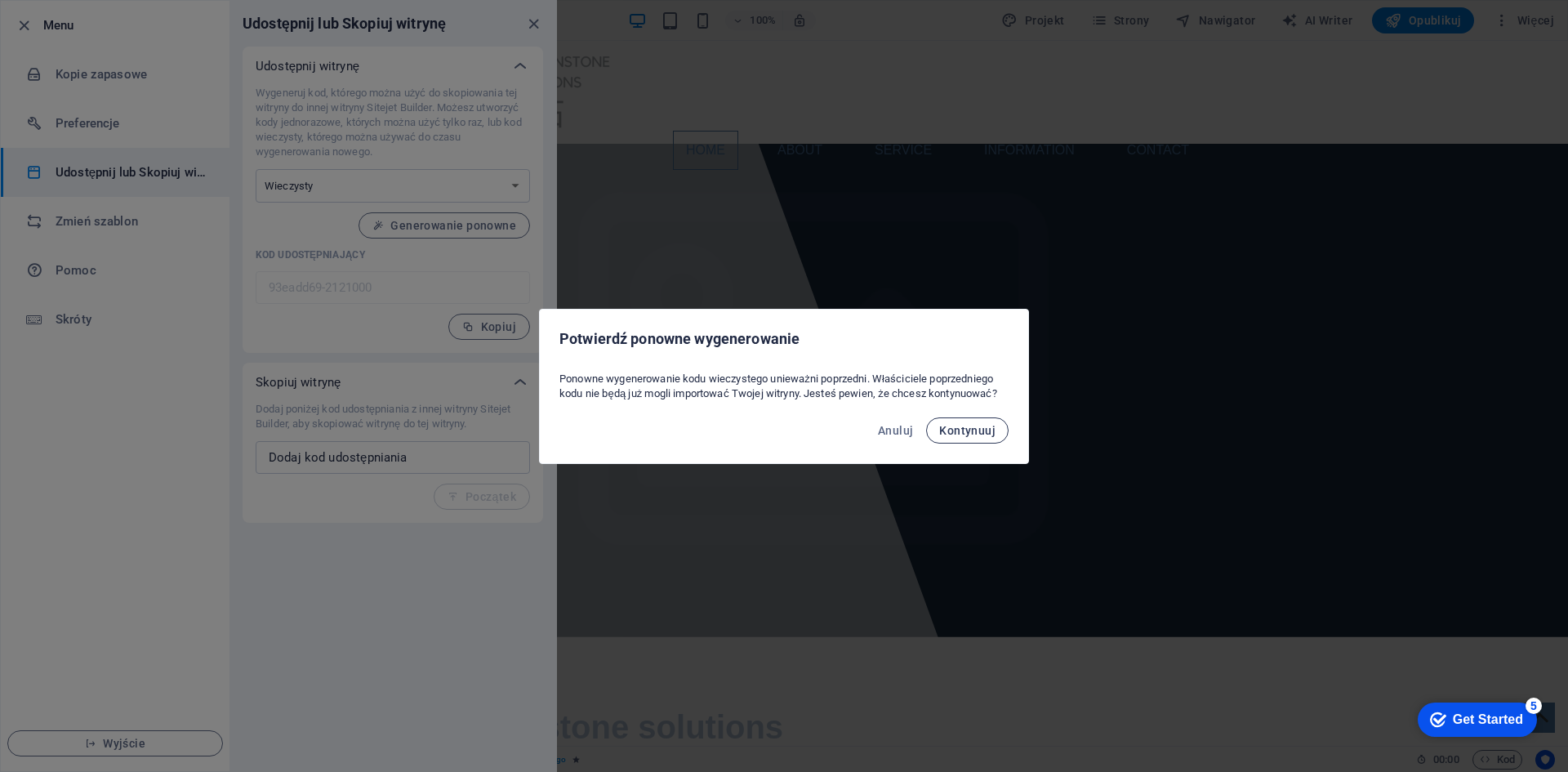
click at [963, 421] on button "Kontynuuj" at bounding box center [968, 431] width 82 height 26
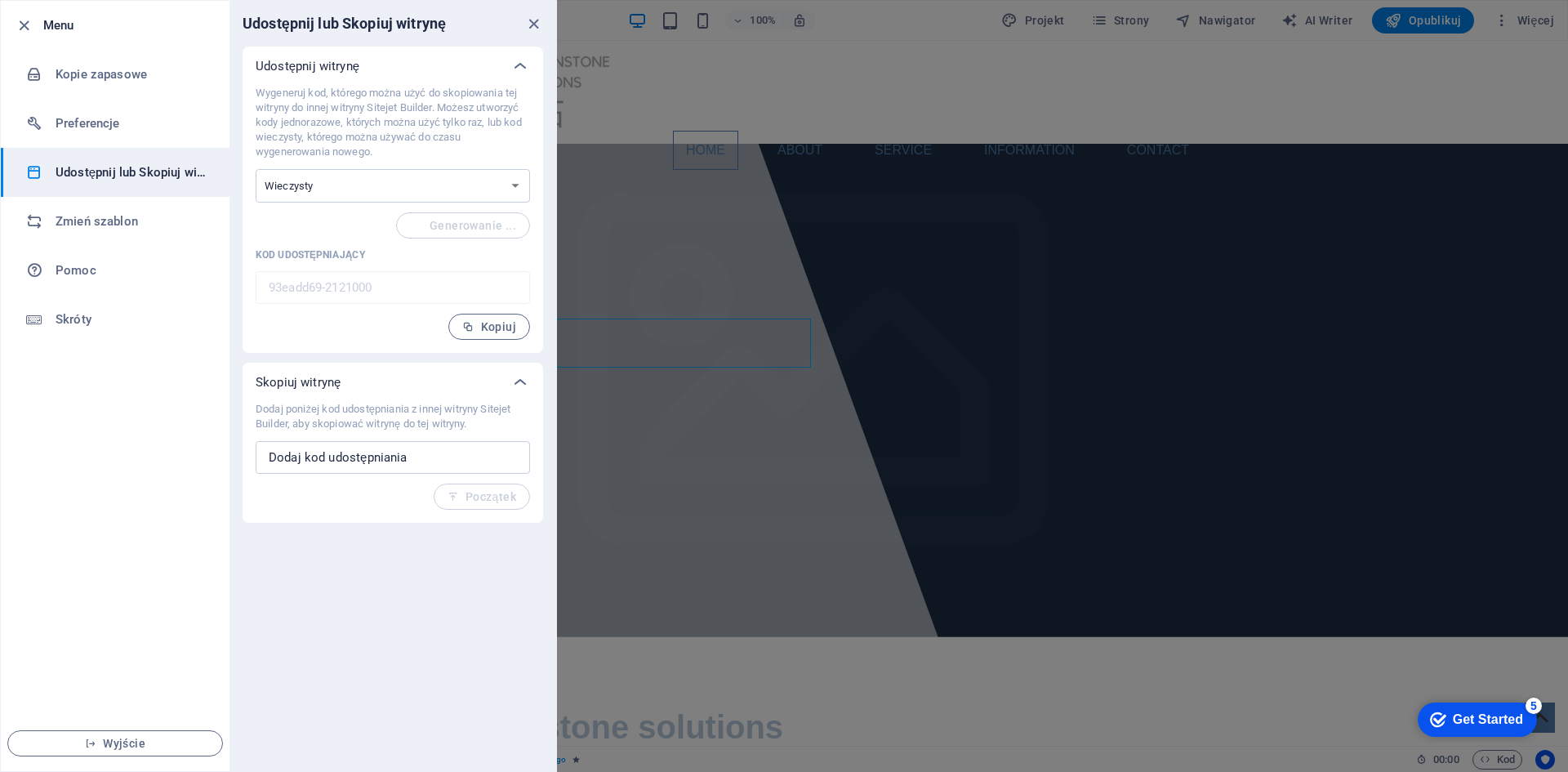
type input "204b0756-2121000"
click at [266, 314] on div "Wygeneruj kod, którego można użyć do skopiowania tej witryny do innej witryny S…" at bounding box center [393, 213] width 275 height 254
click at [89, 134] on li "Preferencje" at bounding box center [115, 123] width 228 height 49
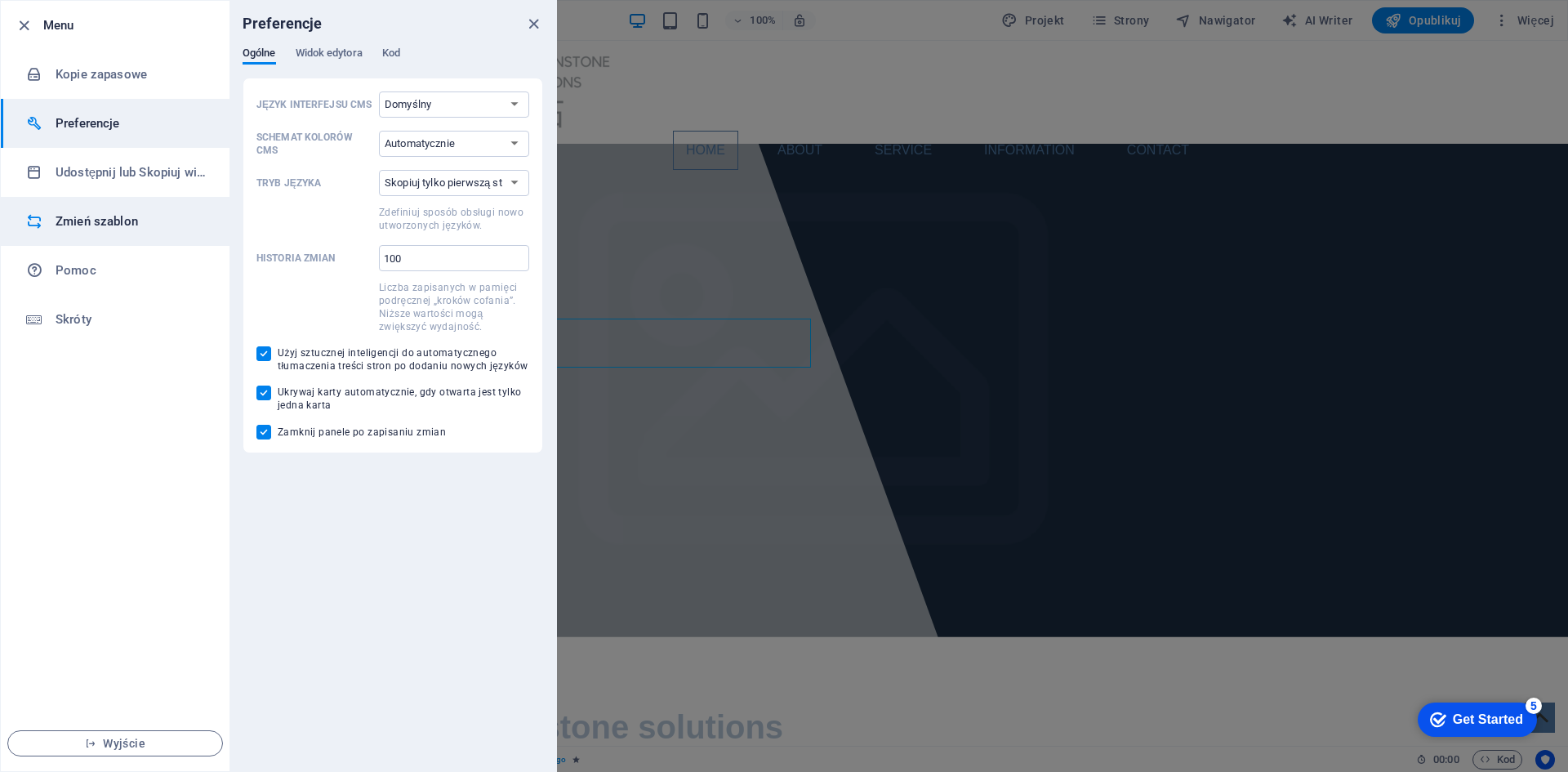
click at [103, 228] on h6 "Zmień szablon" at bounding box center [130, 221] width 151 height 20
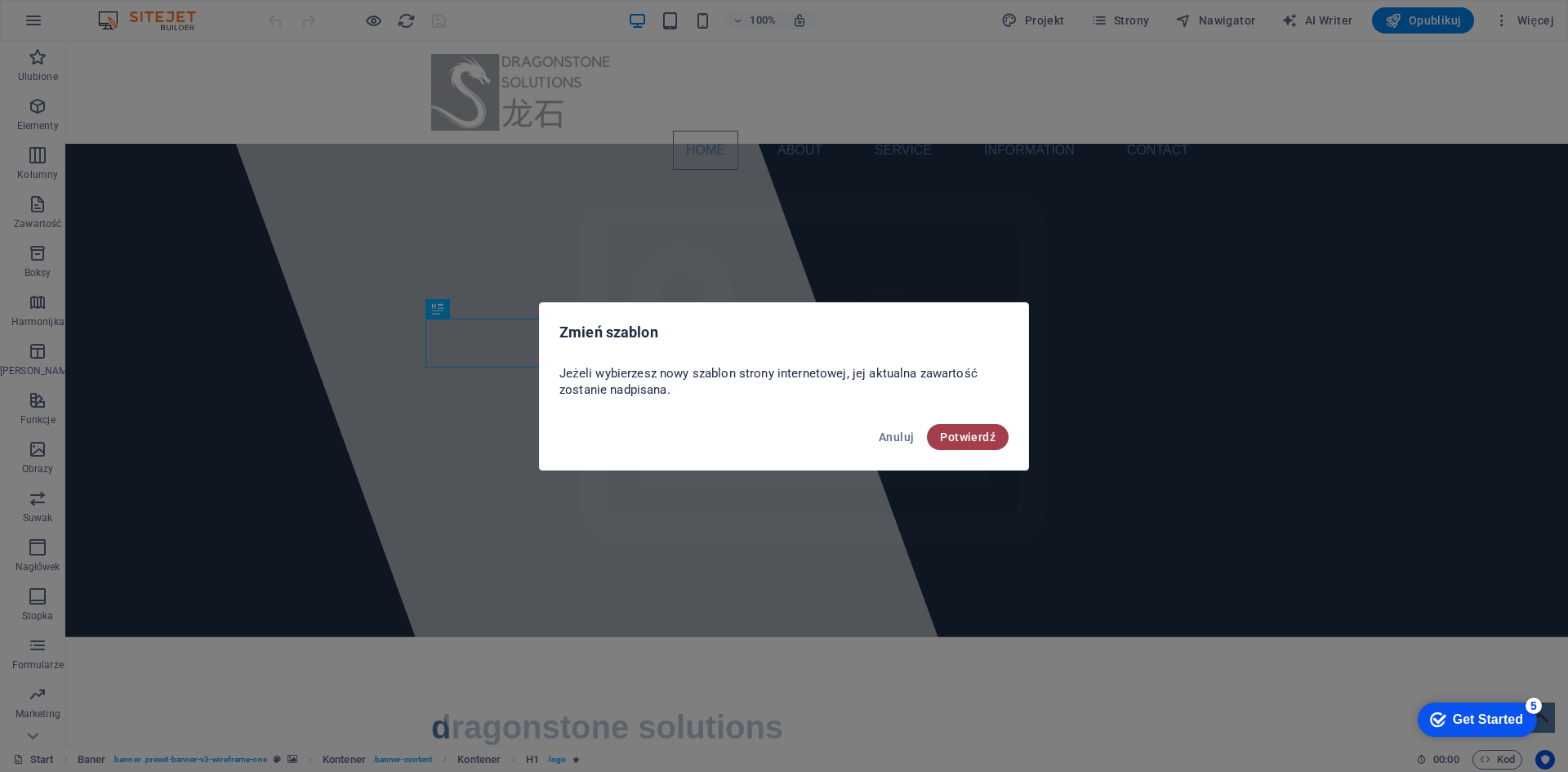
click at [986, 434] on span "Potwierdź" at bounding box center [968, 437] width 55 height 13
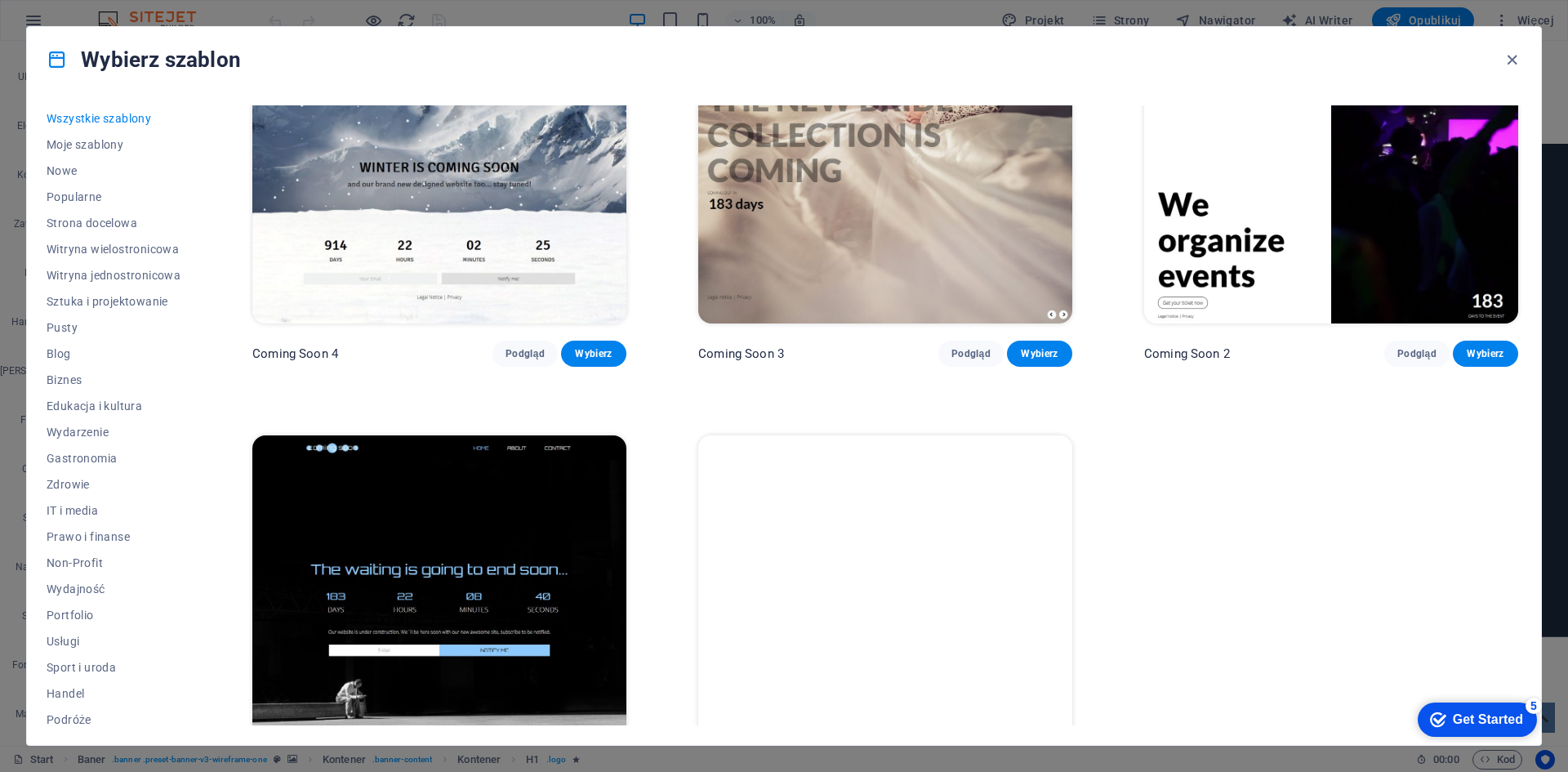
scroll to position [23638, 0]
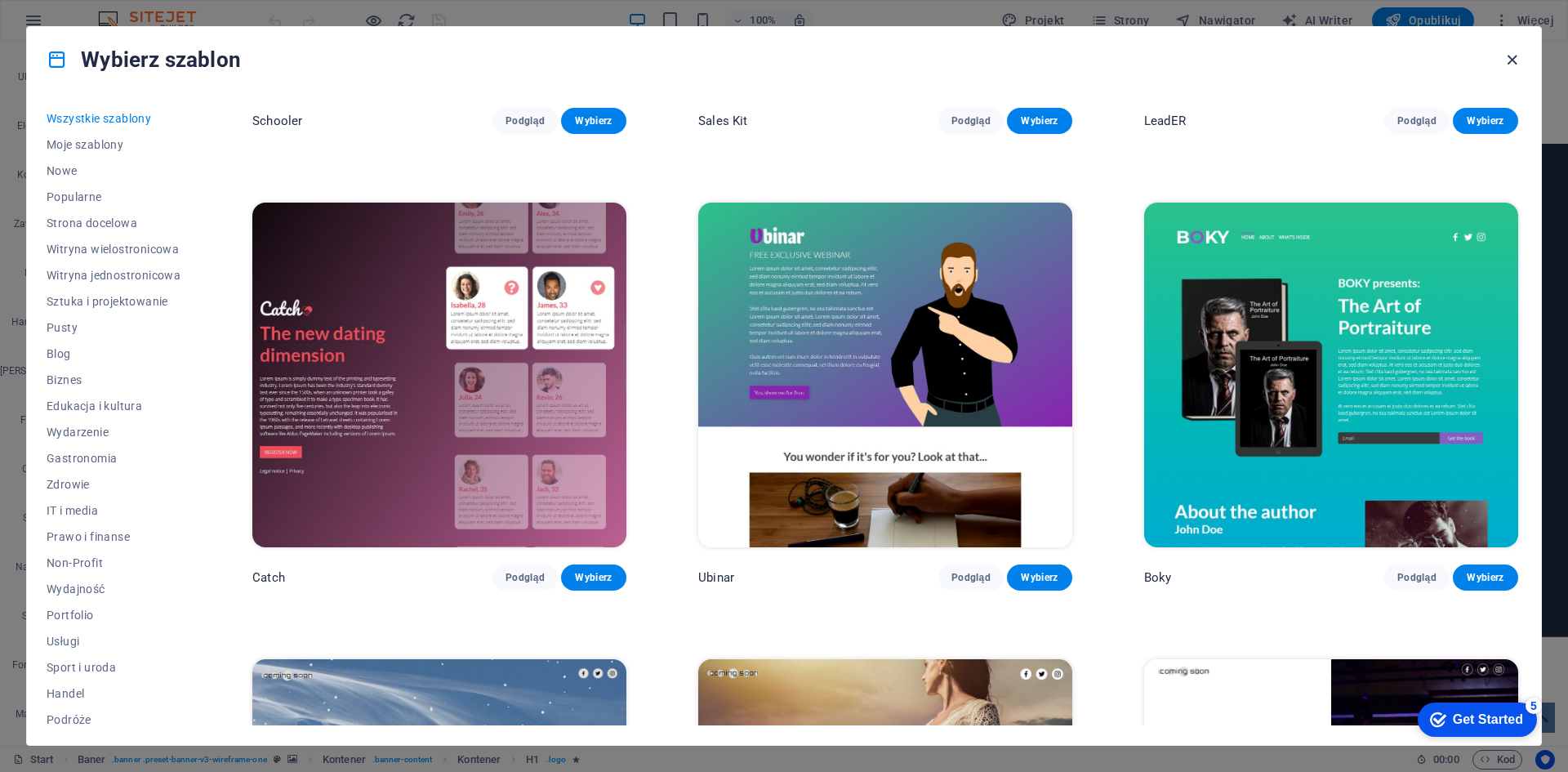
click at [1518, 62] on icon "button" at bounding box center [1512, 59] width 19 height 19
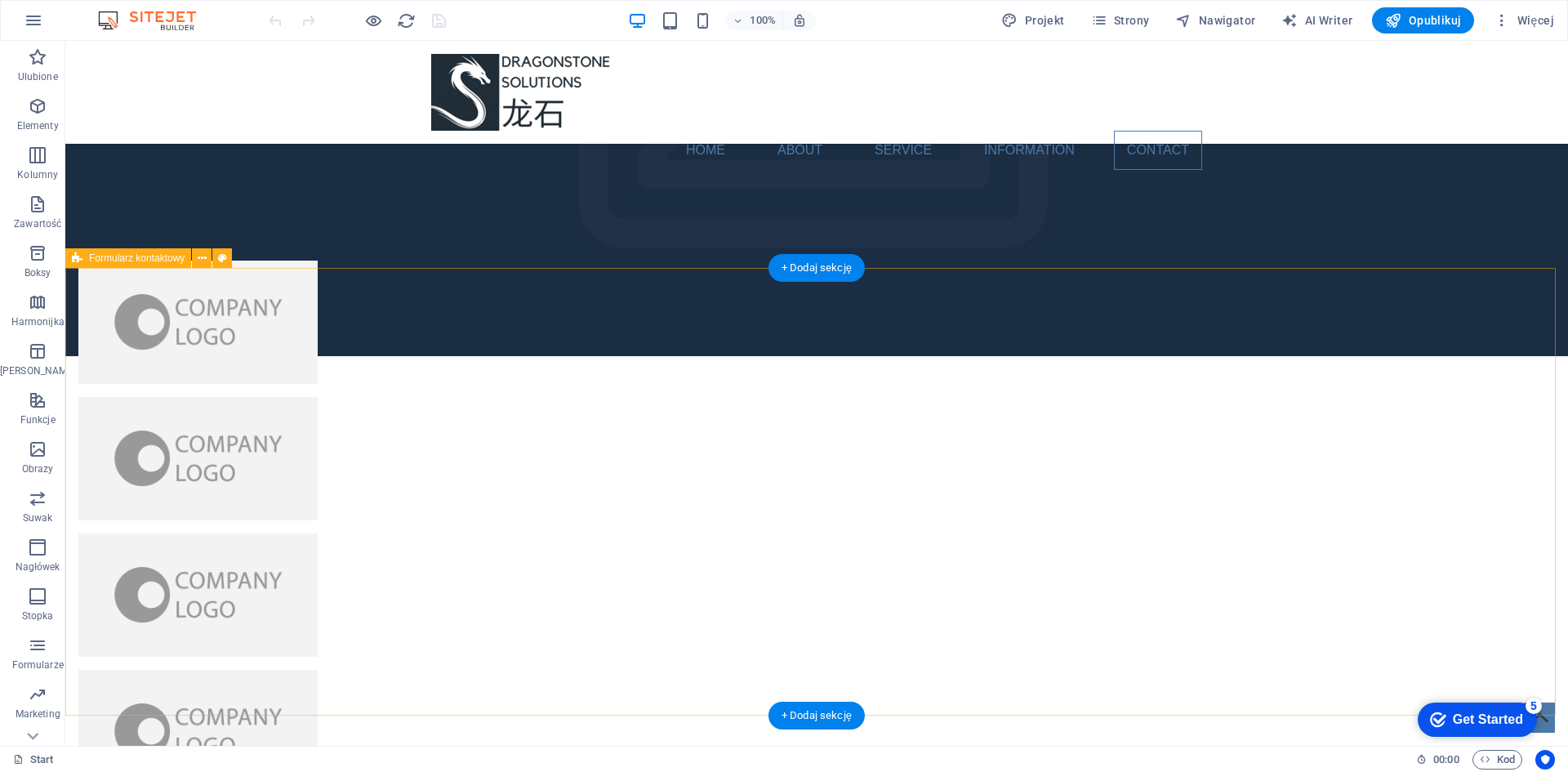
scroll to position [3891, 0]
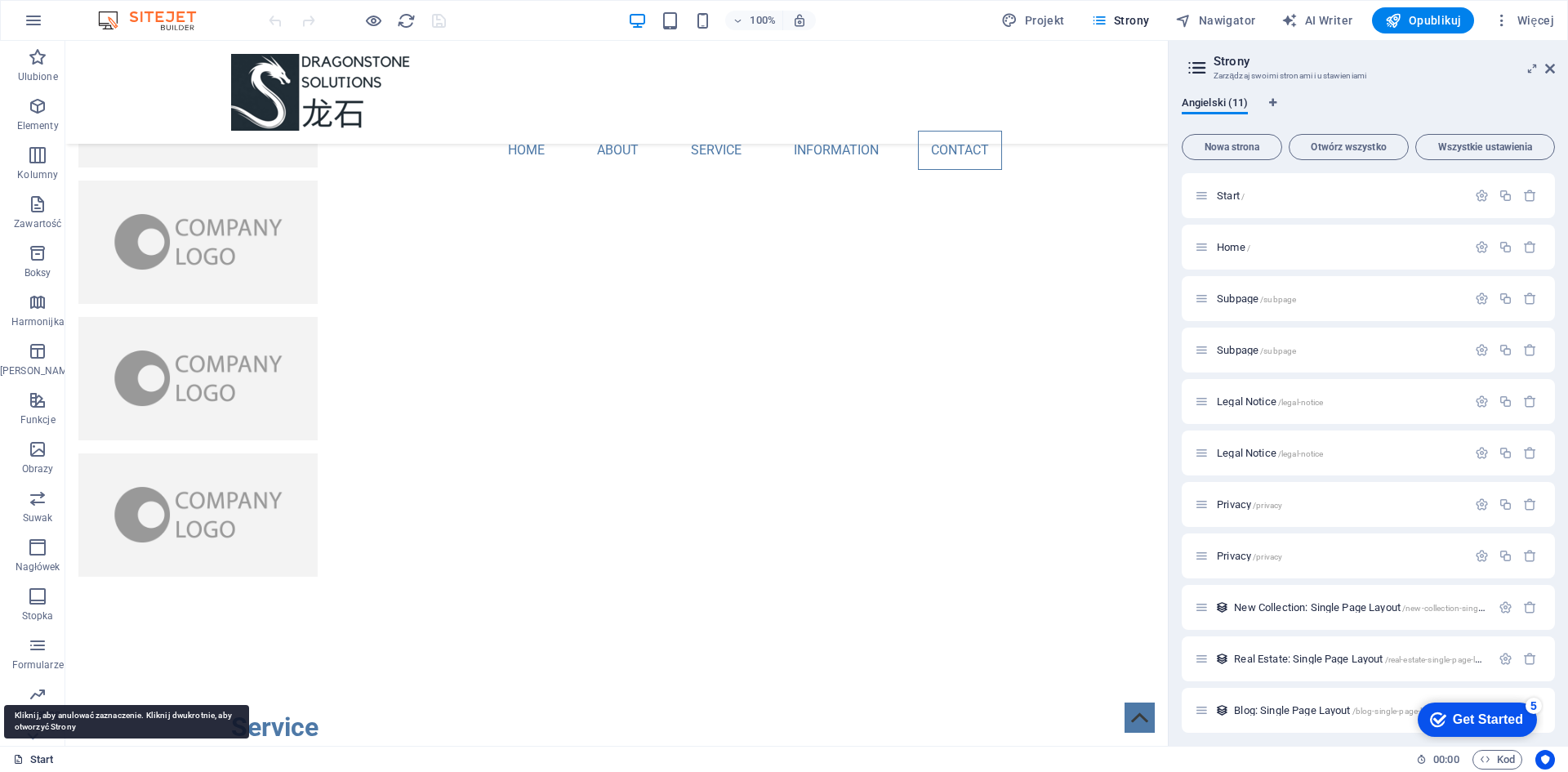
click at [1239, 142] on span "Nowa strona" at bounding box center [1231, 147] width 86 height 10
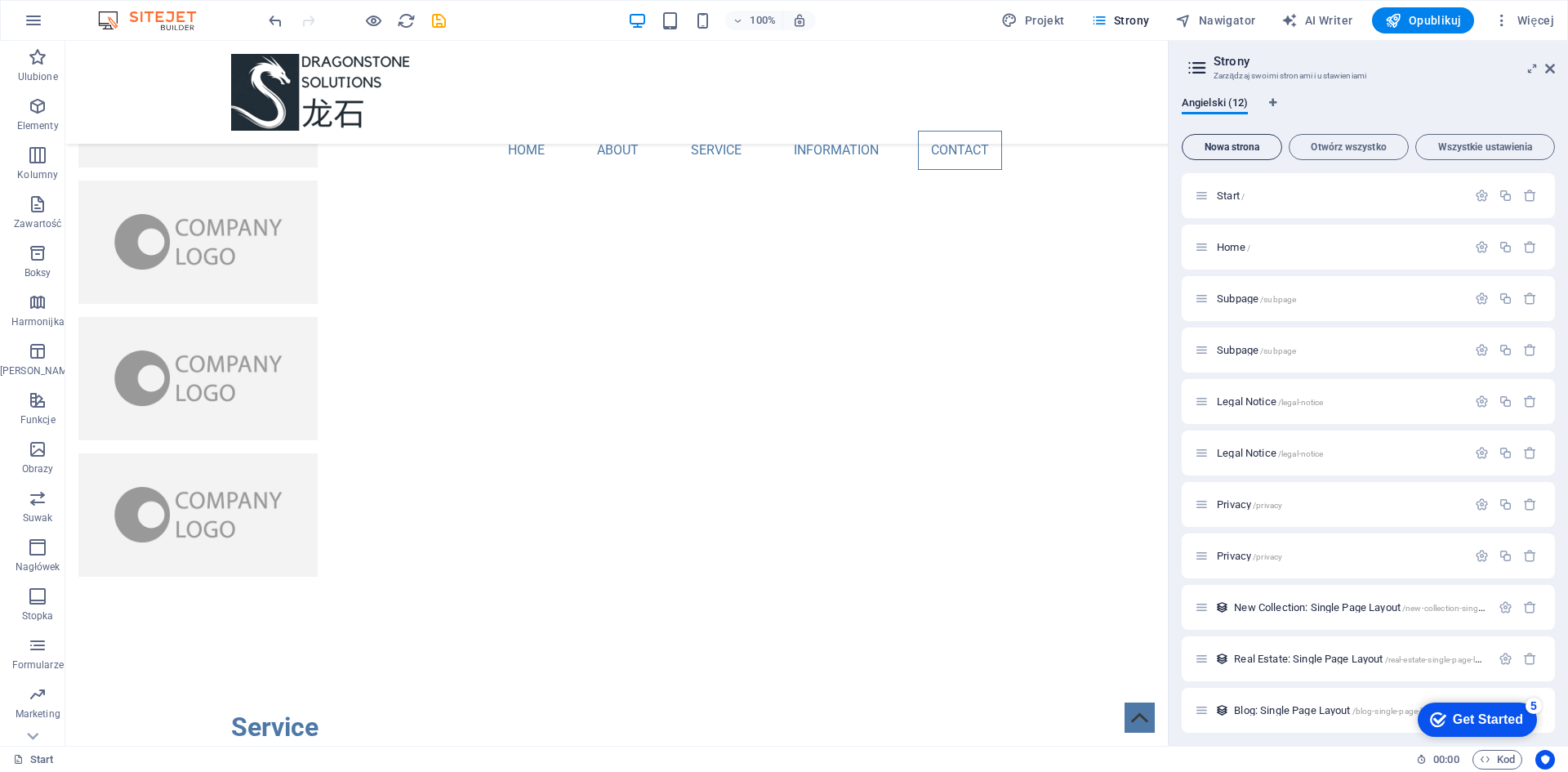
scroll to position [370, 0]
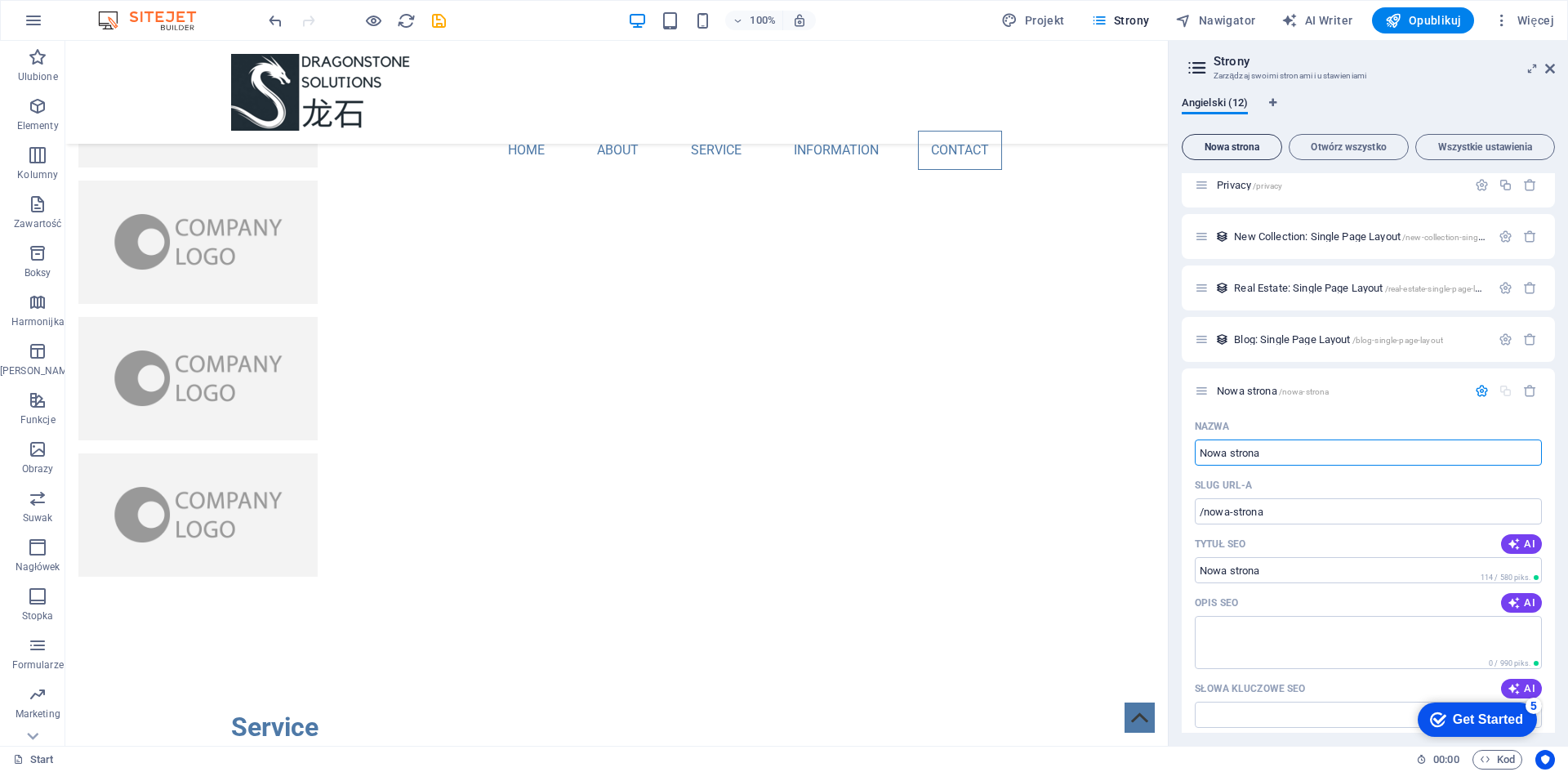
click at [1219, 147] on span "Nowa strona" at bounding box center [1231, 147] width 86 height 10
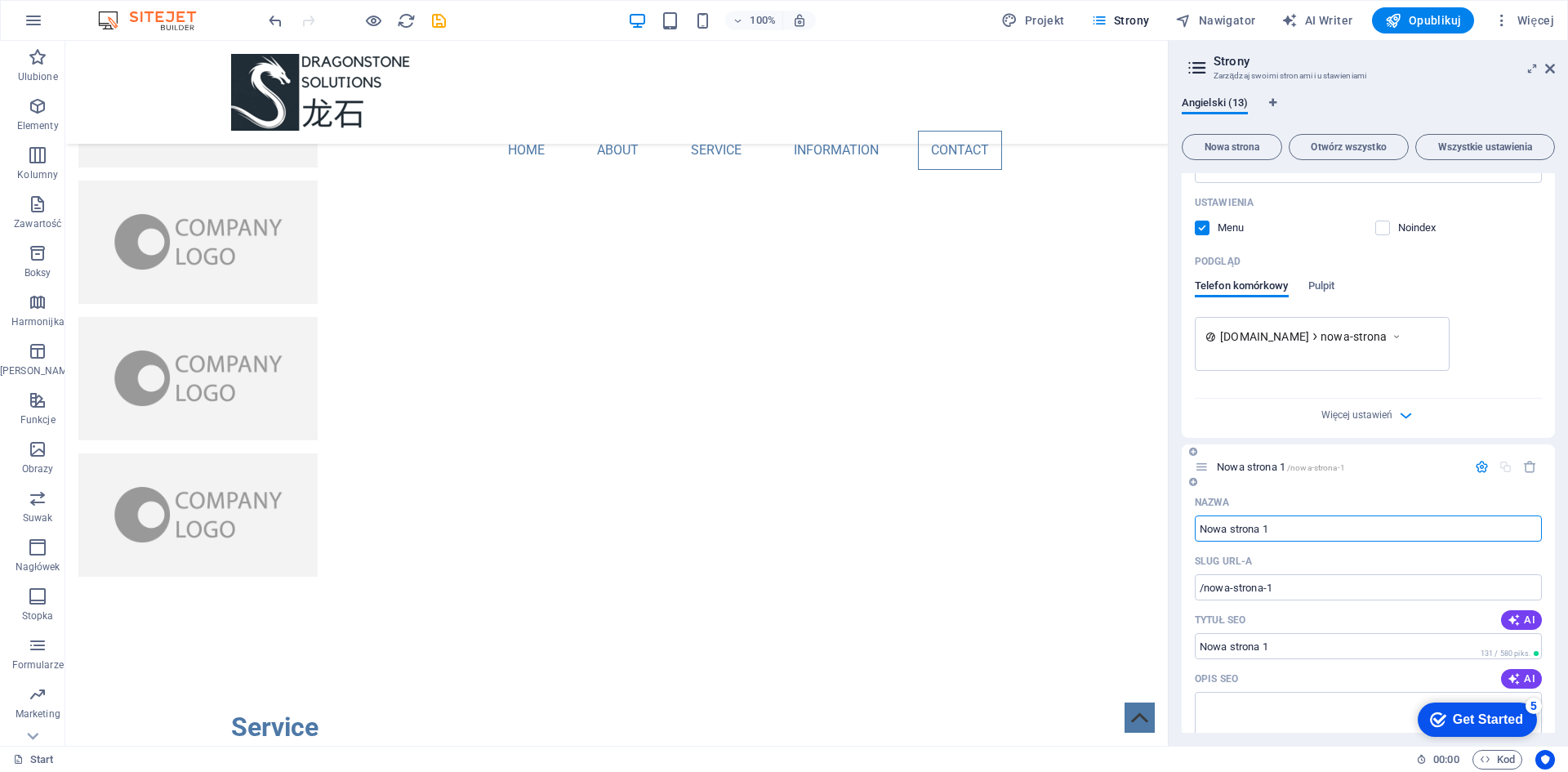
scroll to position [855, 0]
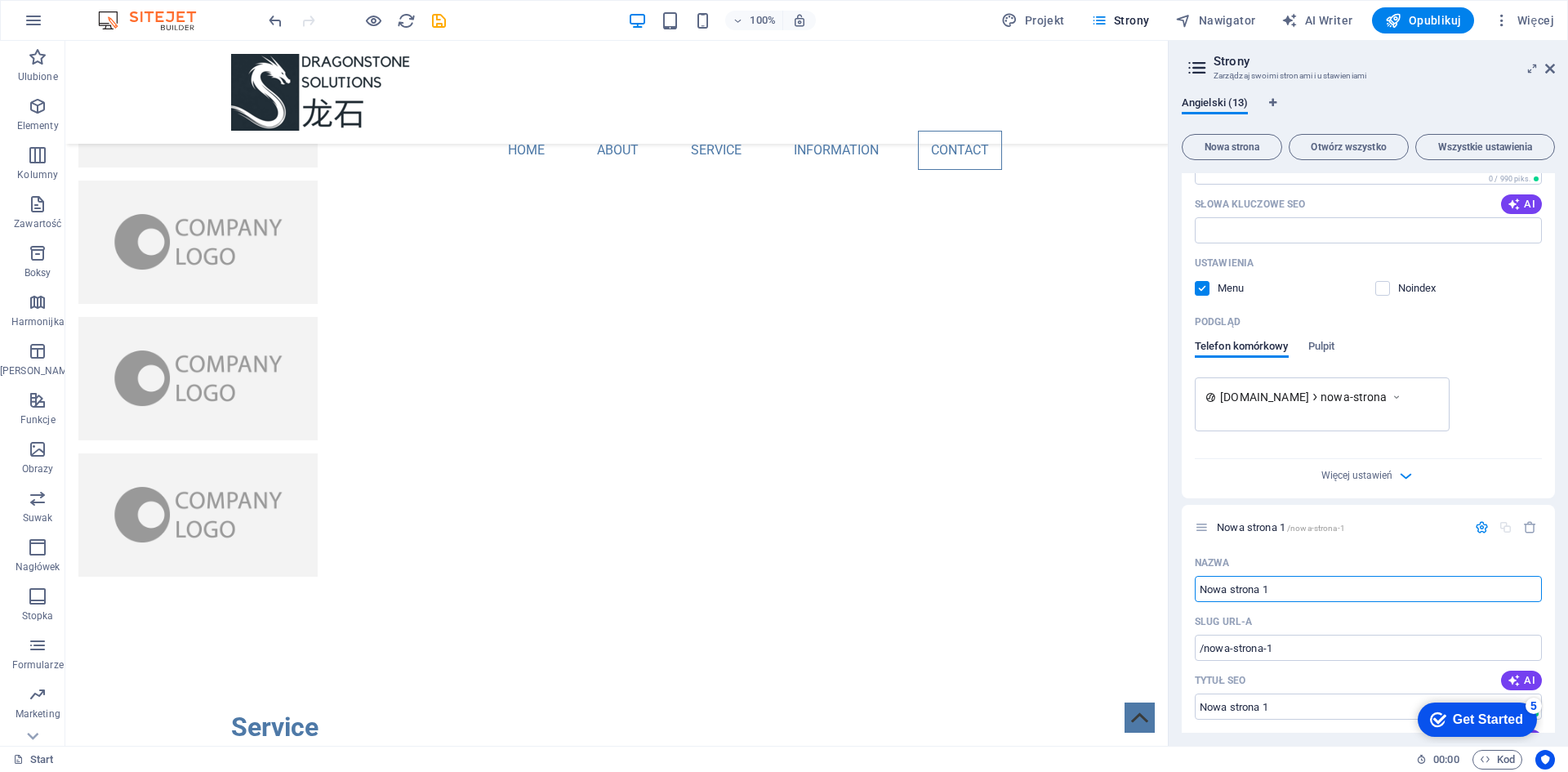
click at [1329, 413] on div at bounding box center [1321, 417] width 233 height 9
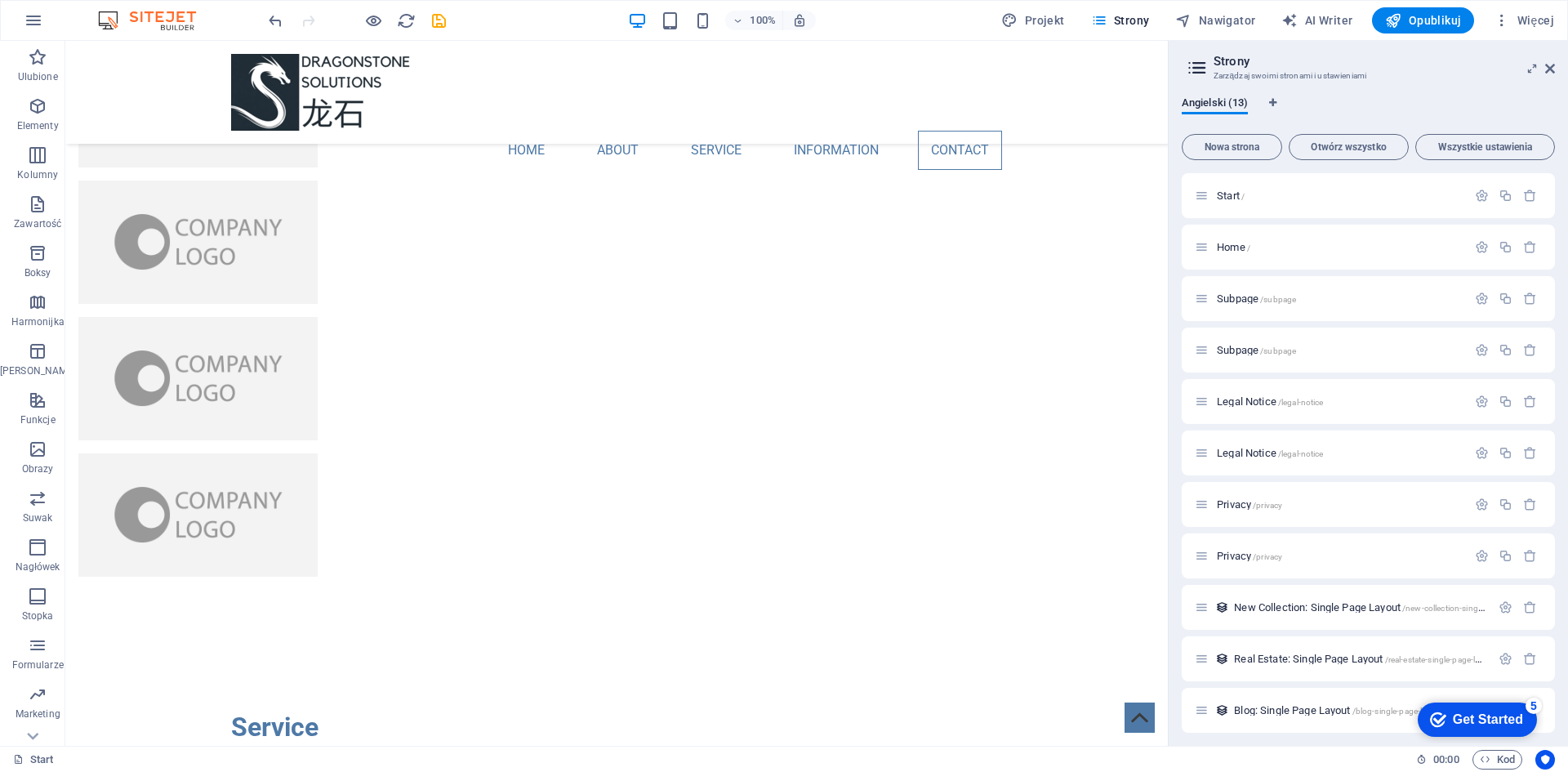
scroll to position [408, 0]
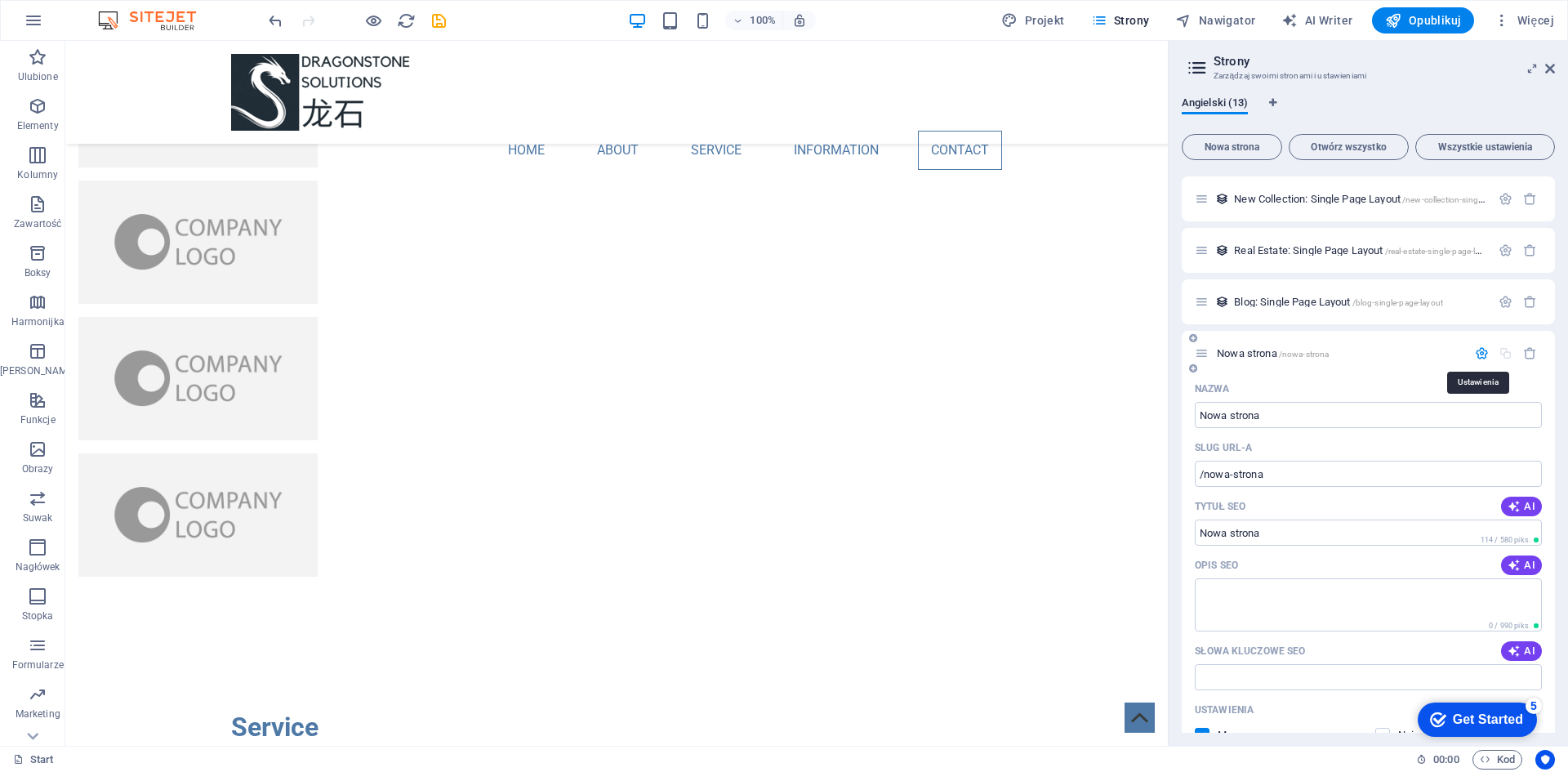
click at [1475, 350] on icon "button" at bounding box center [1481, 353] width 14 height 14
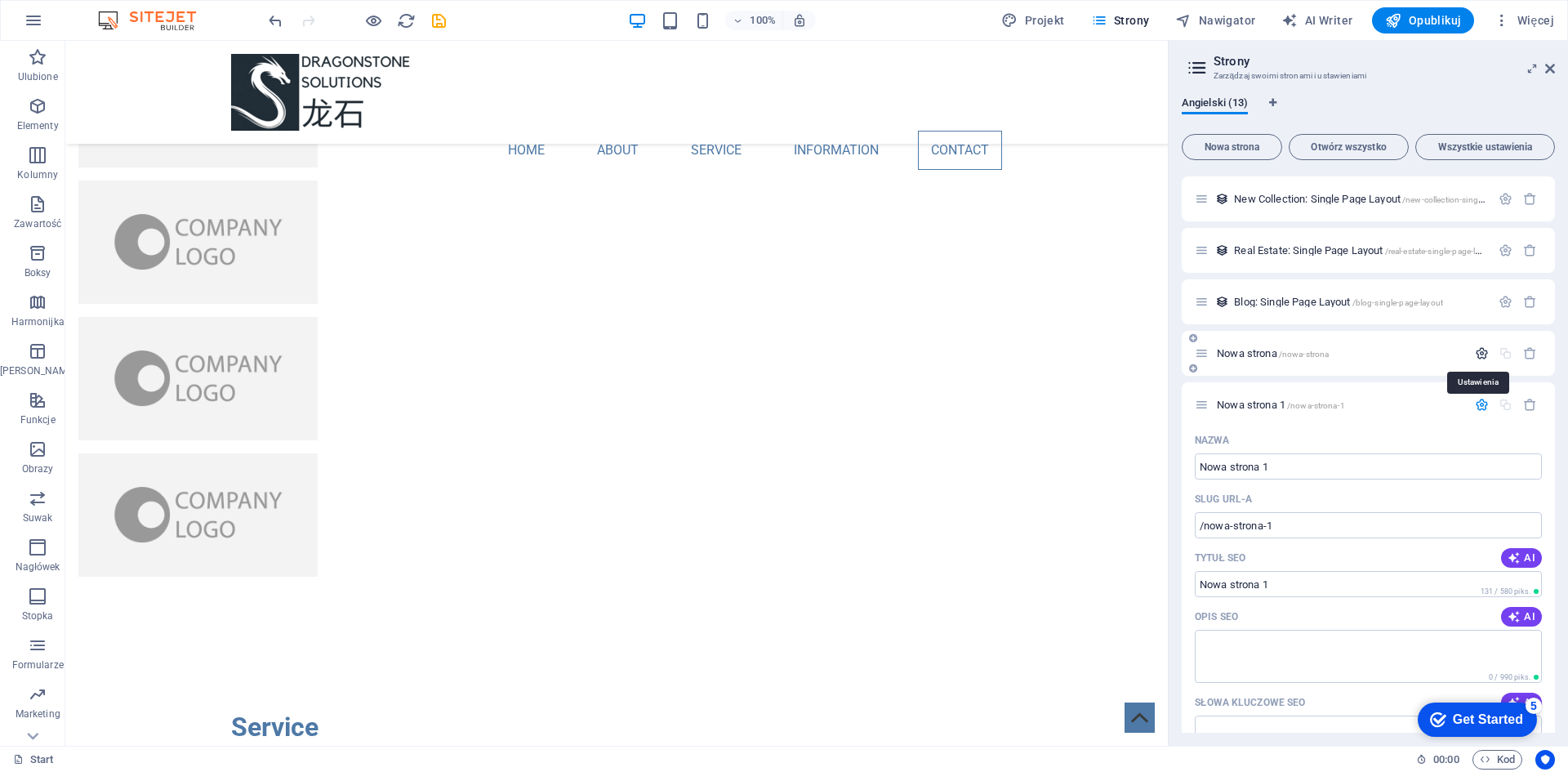
click at [1475, 350] on icon "button" at bounding box center [1481, 353] width 14 height 14
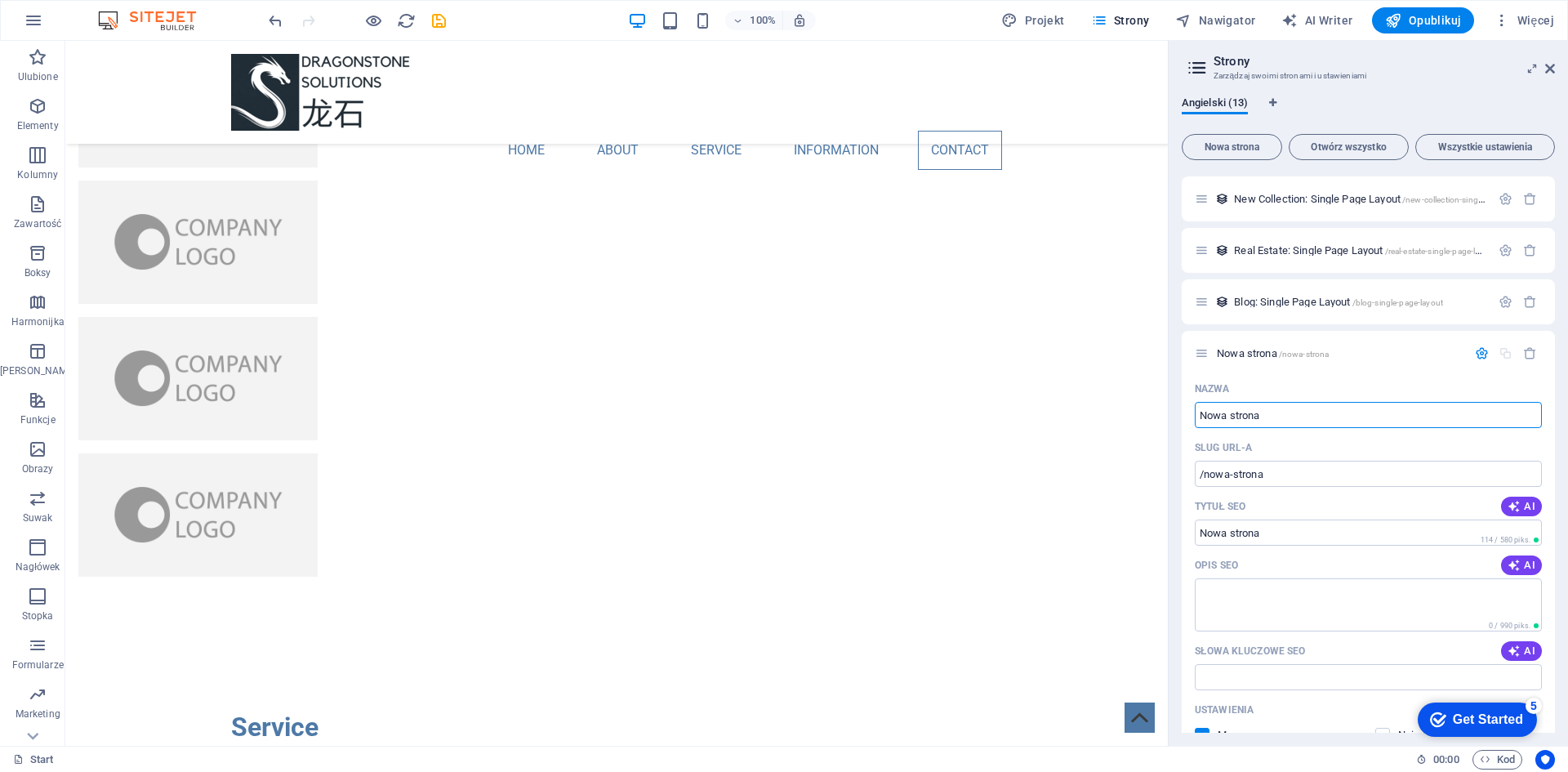
click at [161, 28] on img at bounding box center [155, 21] width 123 height 20
click at [157, 23] on img at bounding box center [155, 21] width 123 height 20
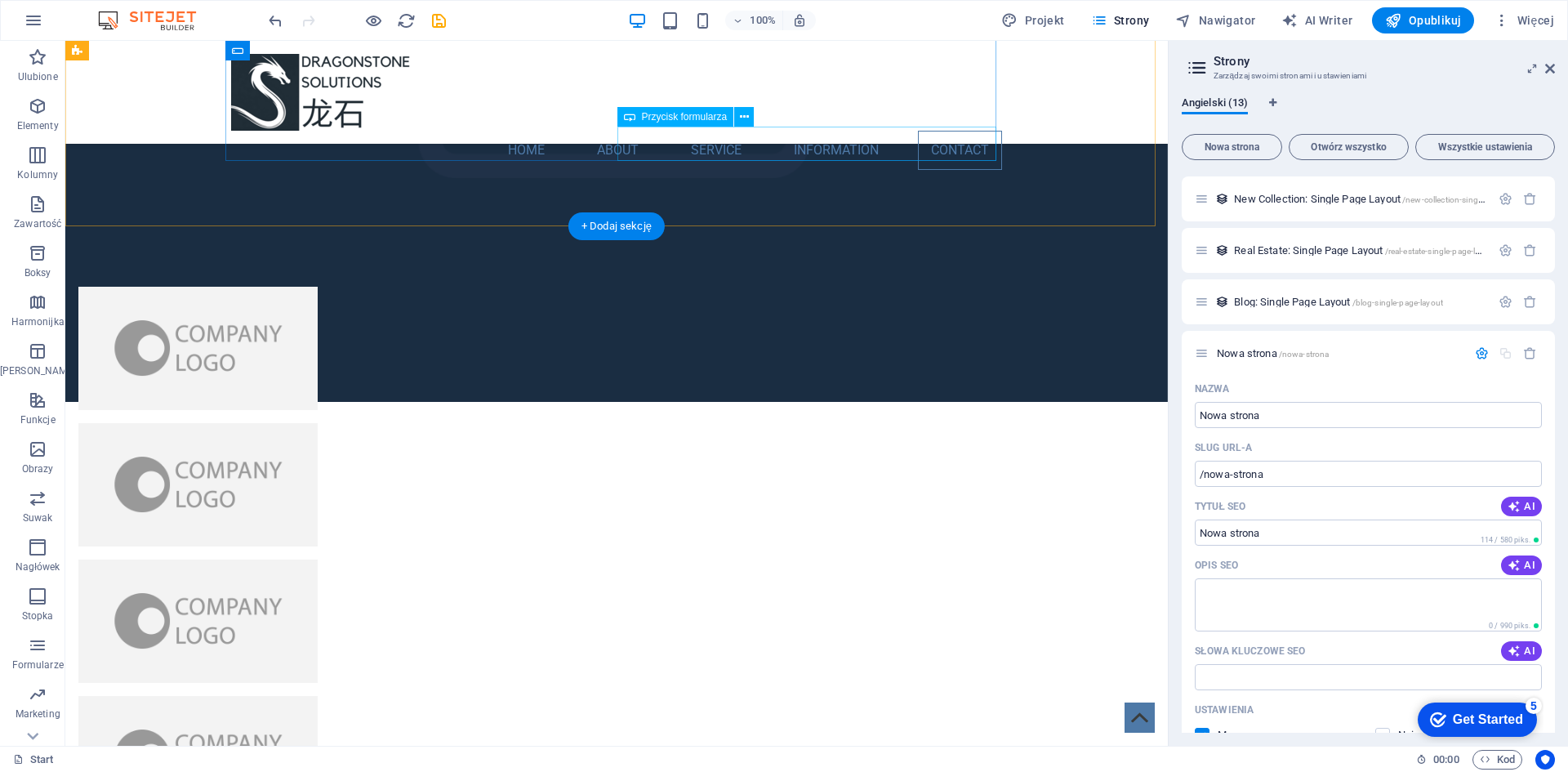
scroll to position [2803, 0]
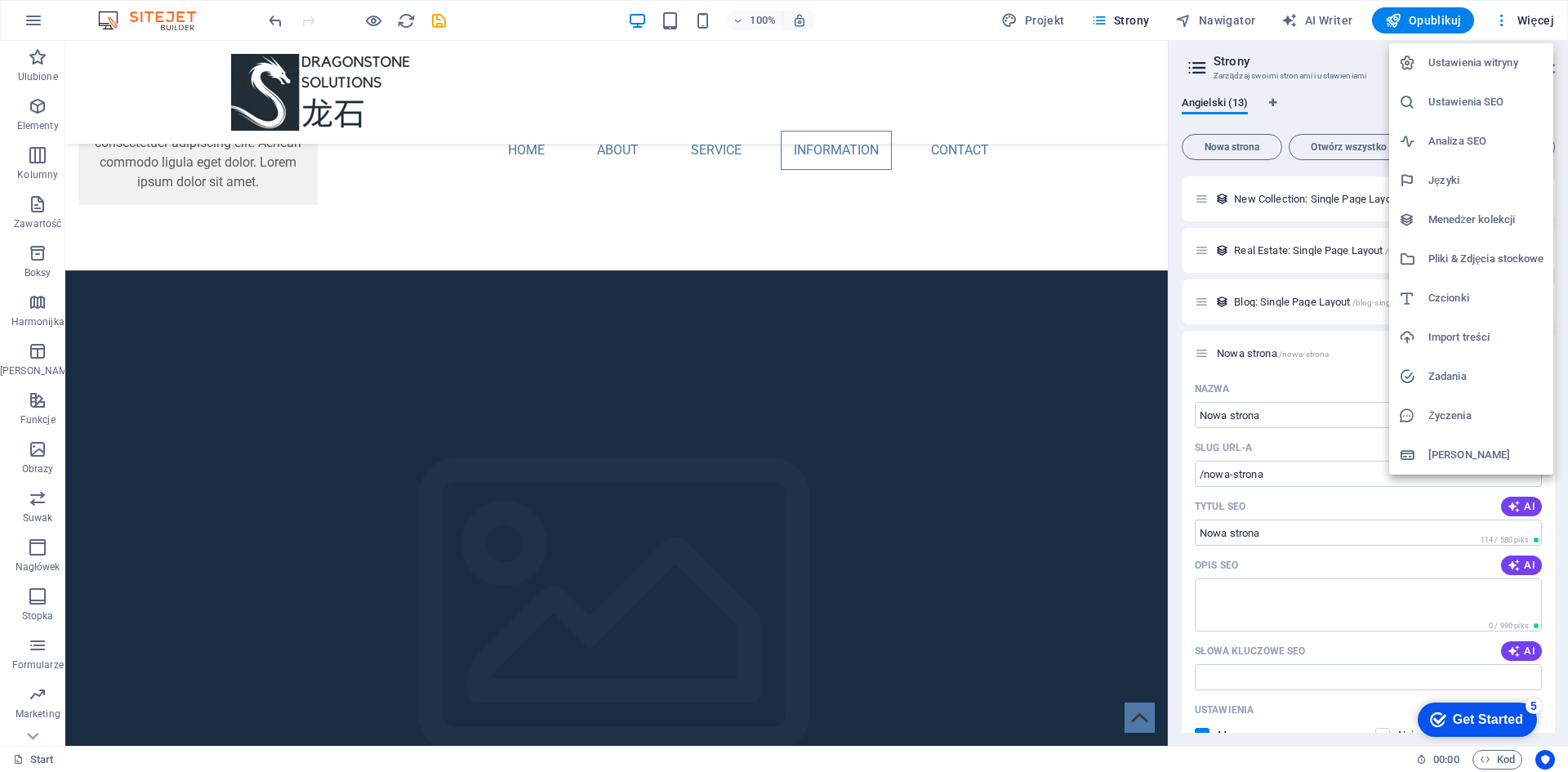
click at [1443, 111] on h6 "Ustawienia SEO" at bounding box center [1486, 102] width 115 height 20
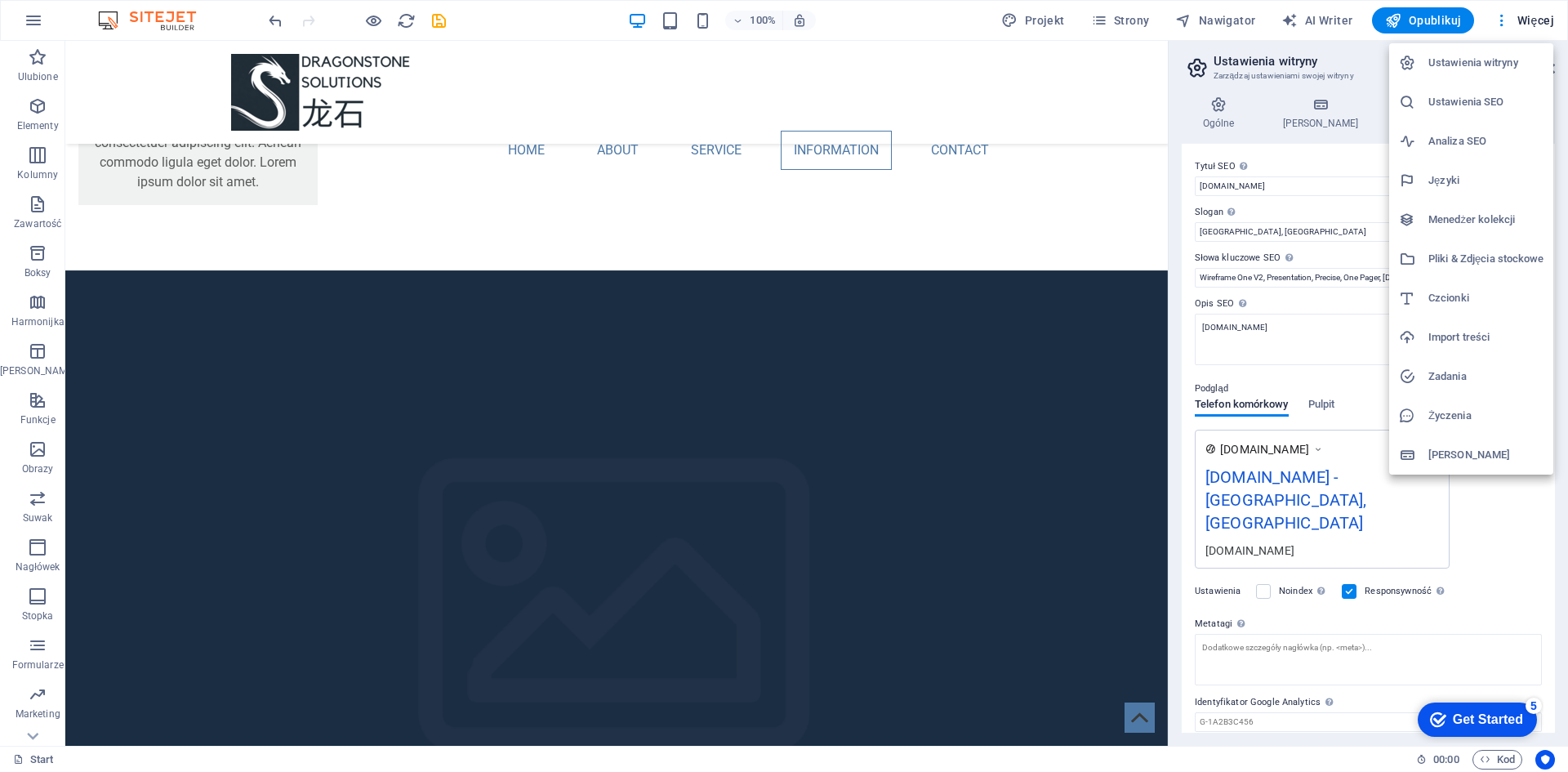
click at [922, 30] on div at bounding box center [784, 386] width 1568 height 772
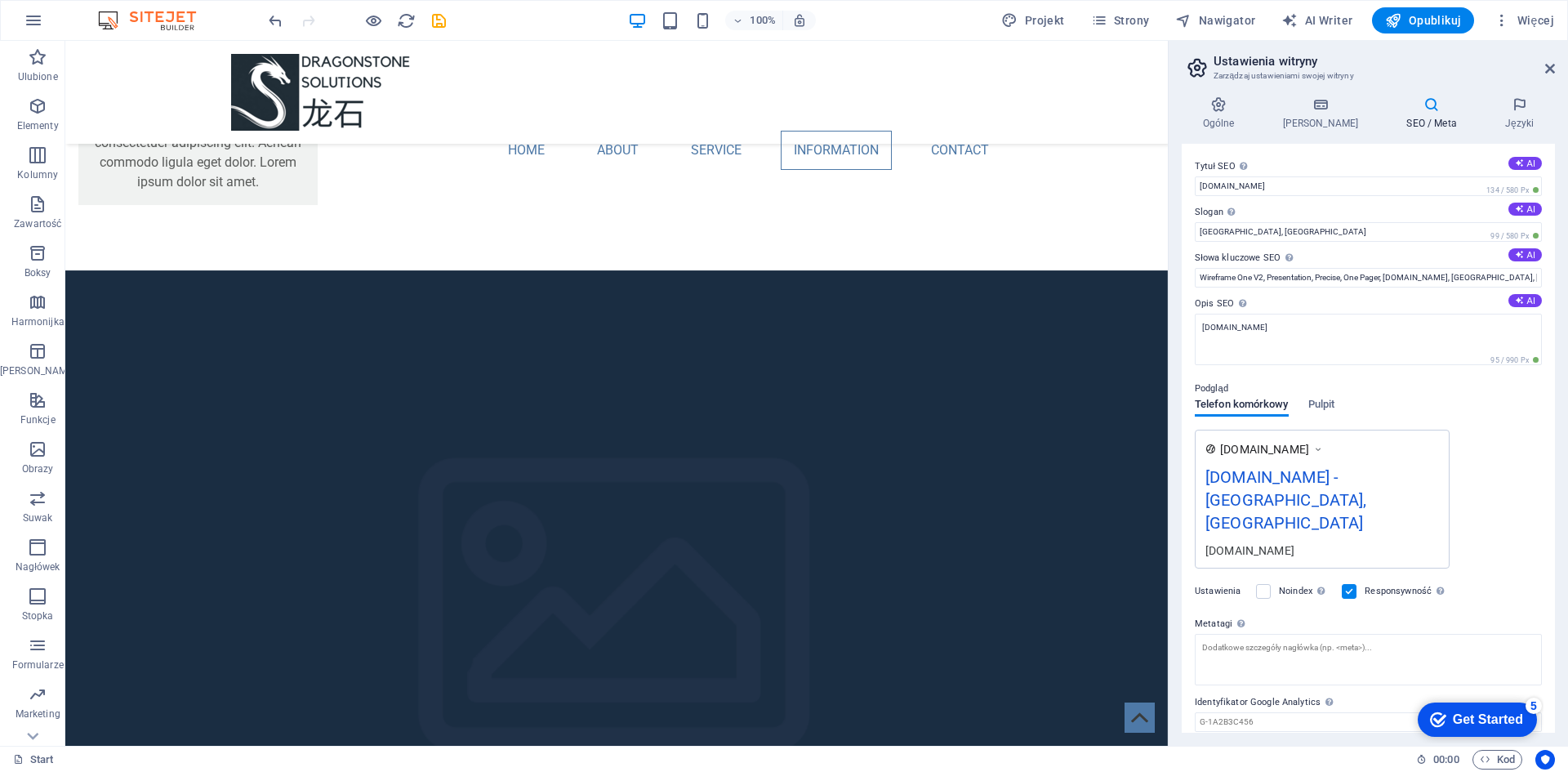
click at [1465, 725] on div "Get Started" at bounding box center [1487, 719] width 70 height 15
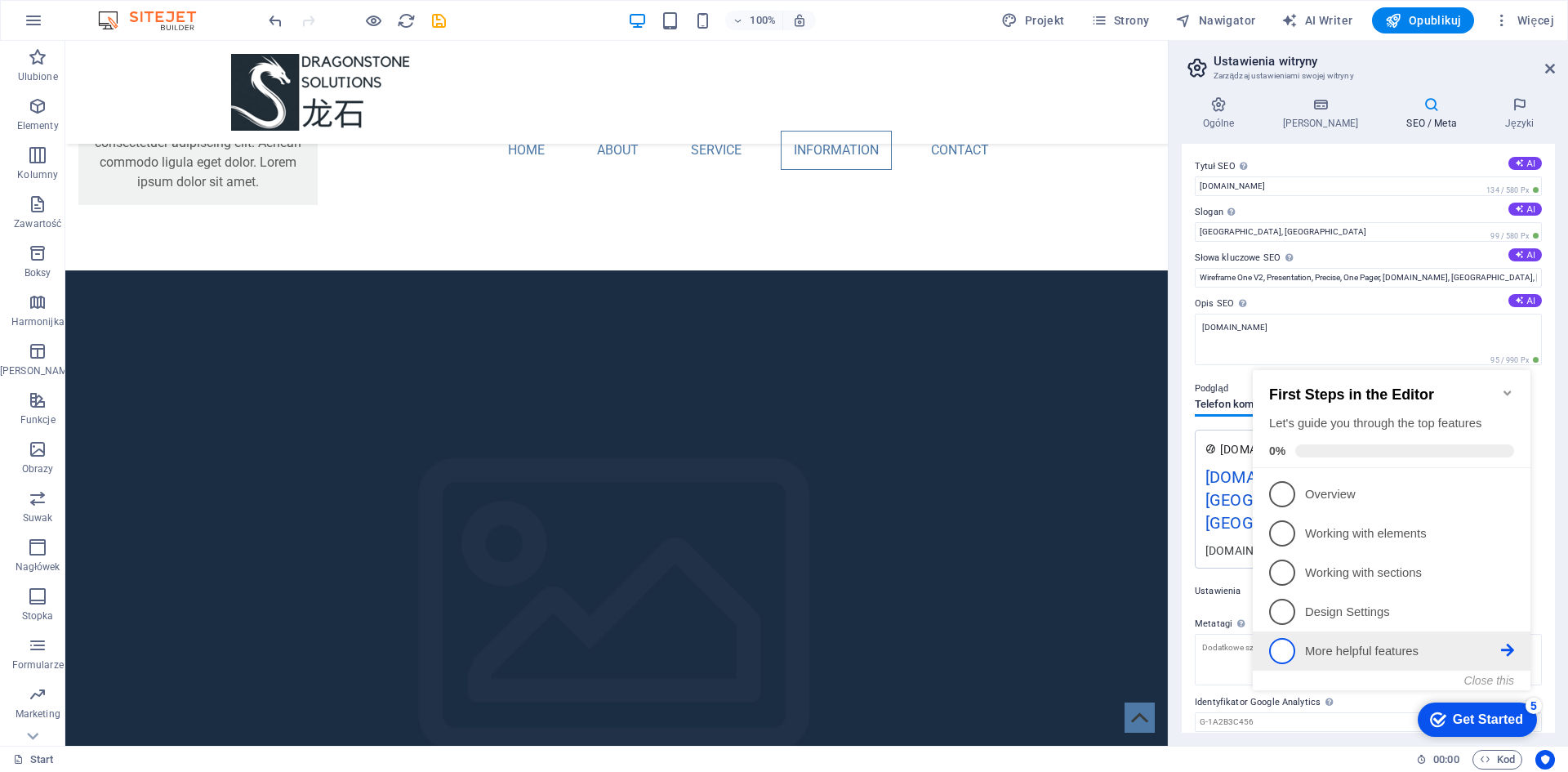
click at [1371, 657] on link "5 More helpful features - incomplete" at bounding box center [1391, 651] width 245 height 26
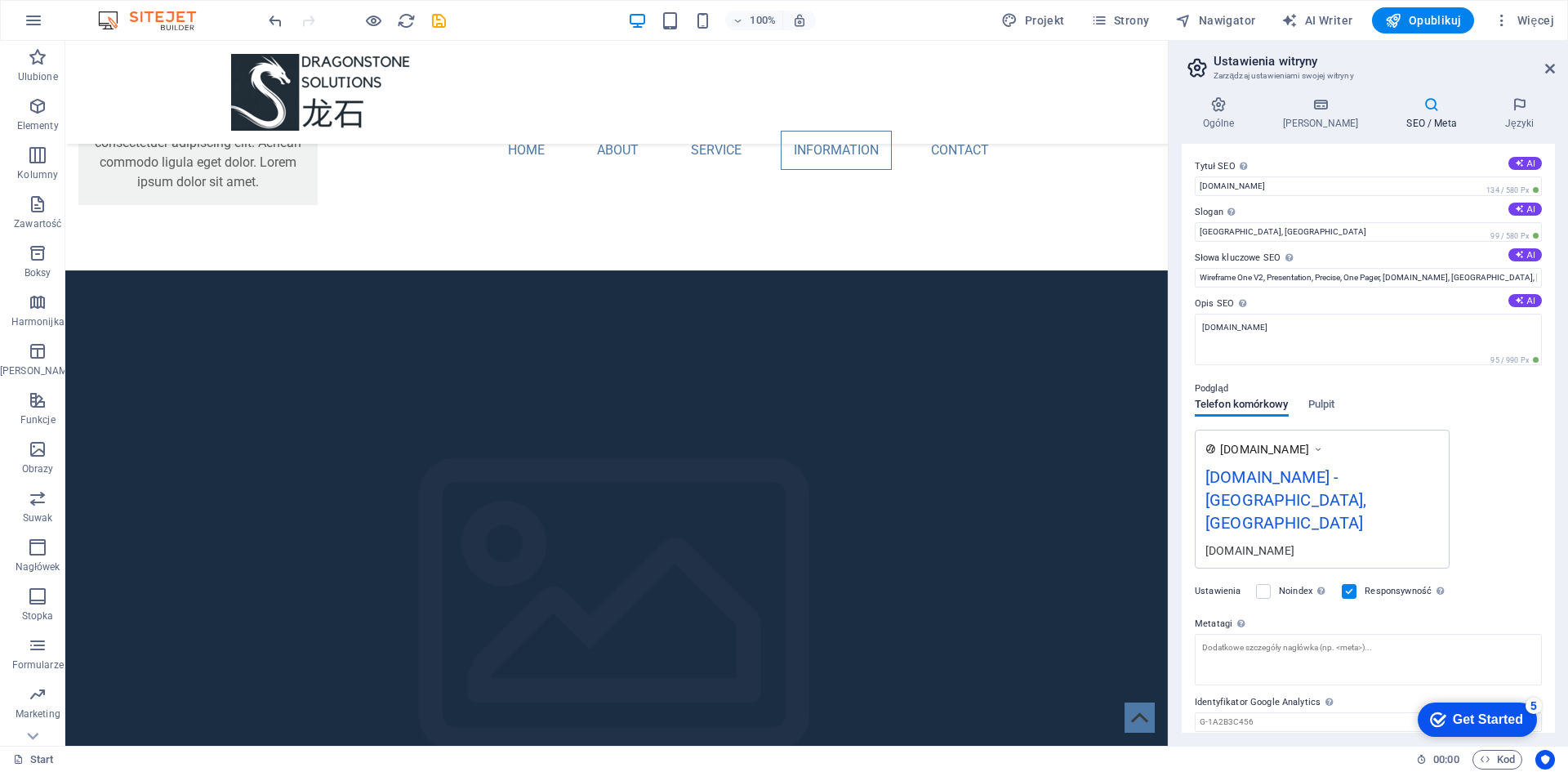
click at [1493, 717] on div "Get Started" at bounding box center [1487, 719] width 70 height 15
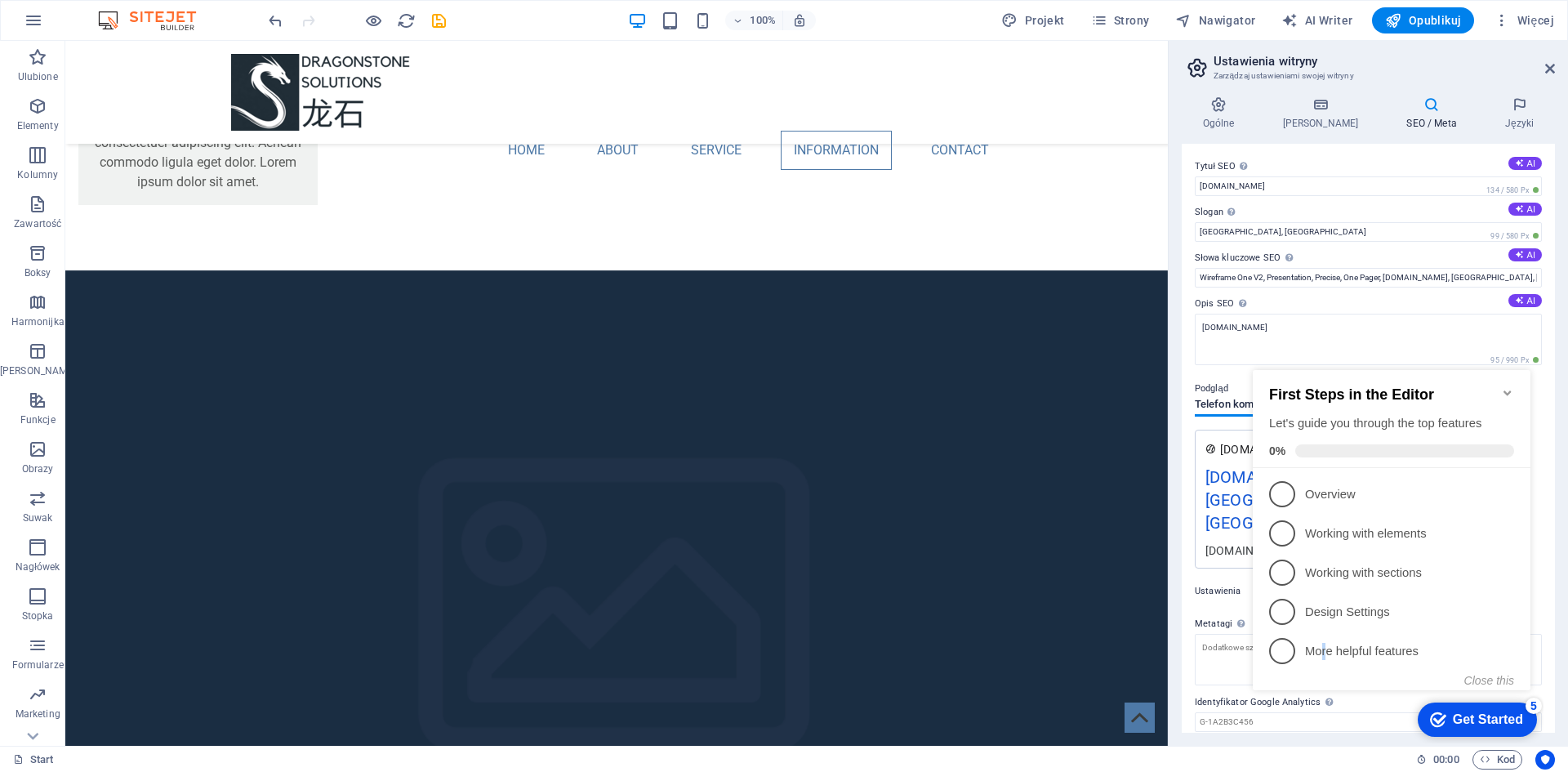
click at [1326, 643] on p "More helpful features - incomplete" at bounding box center [1403, 651] width 196 height 17
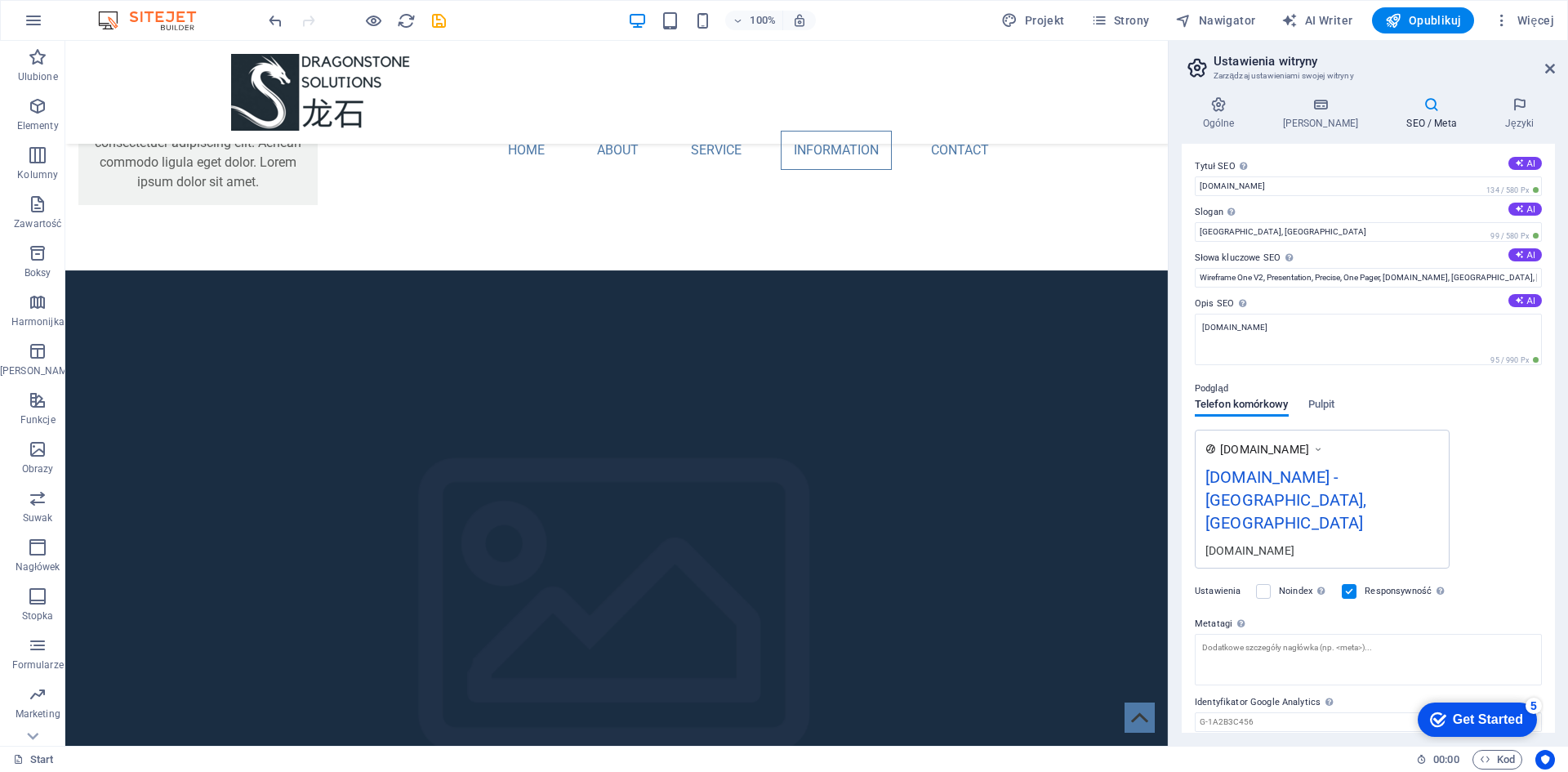
click at [1523, 727] on div "Get Started" at bounding box center [1487, 719] width 70 height 15
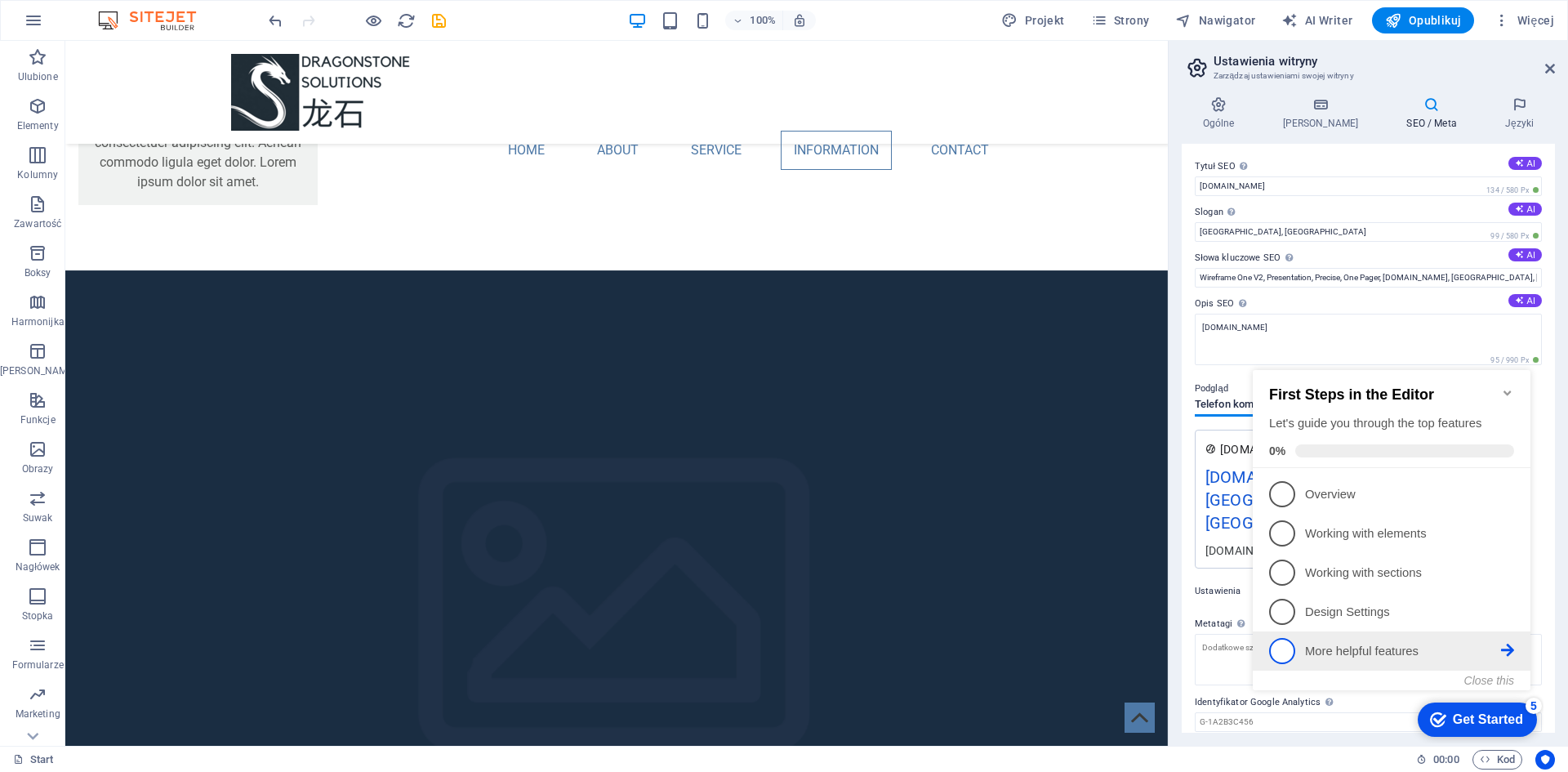
click at [1509, 651] on icon at bounding box center [1508, 650] width 13 height 13
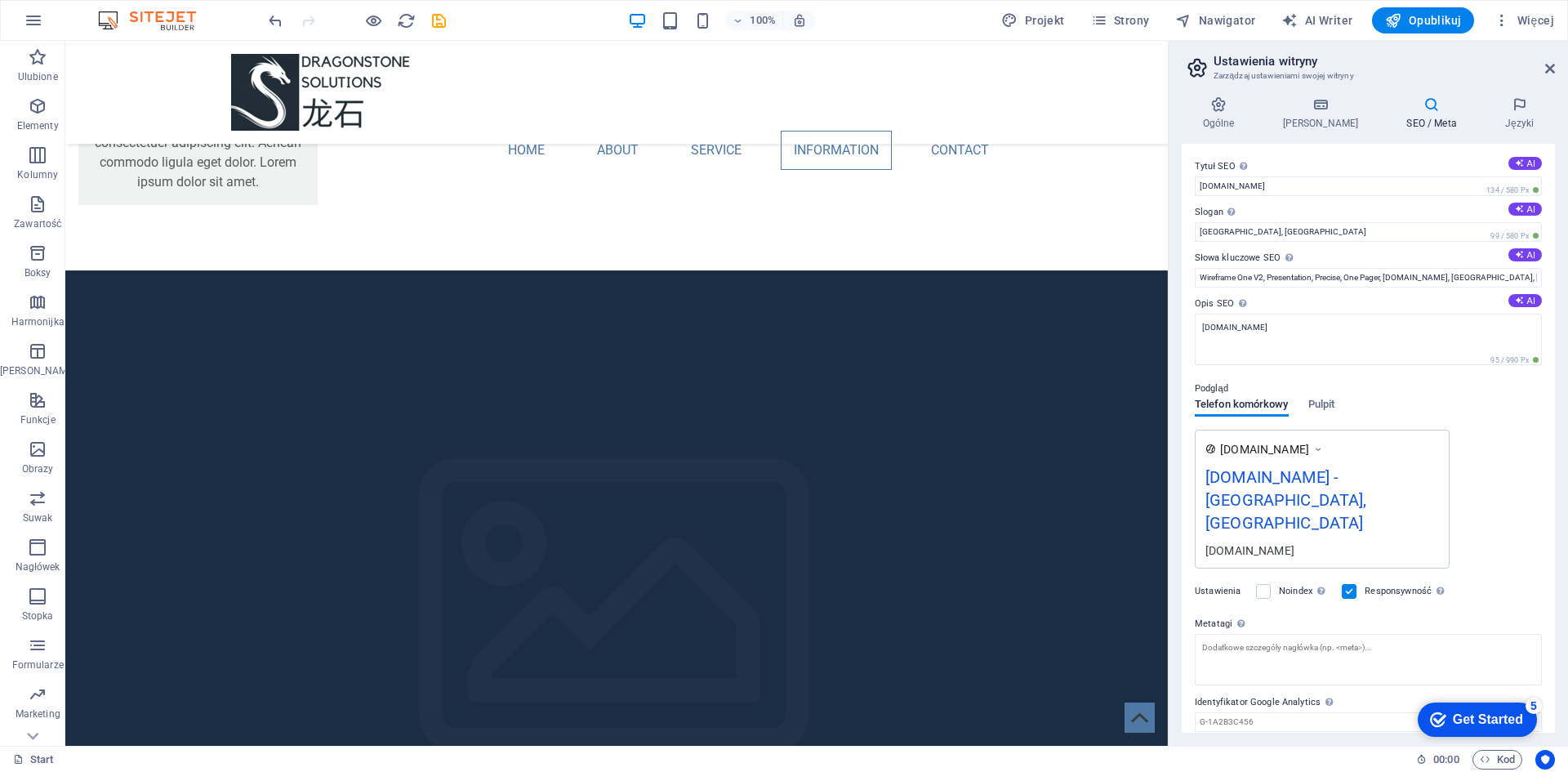
drag, startPoint x: 1626, startPoint y: 1072, endPoint x: 1484, endPoint y: 1047, distance: 144.2
click at [1523, 727] on div "Get Started" at bounding box center [1487, 719] width 70 height 15
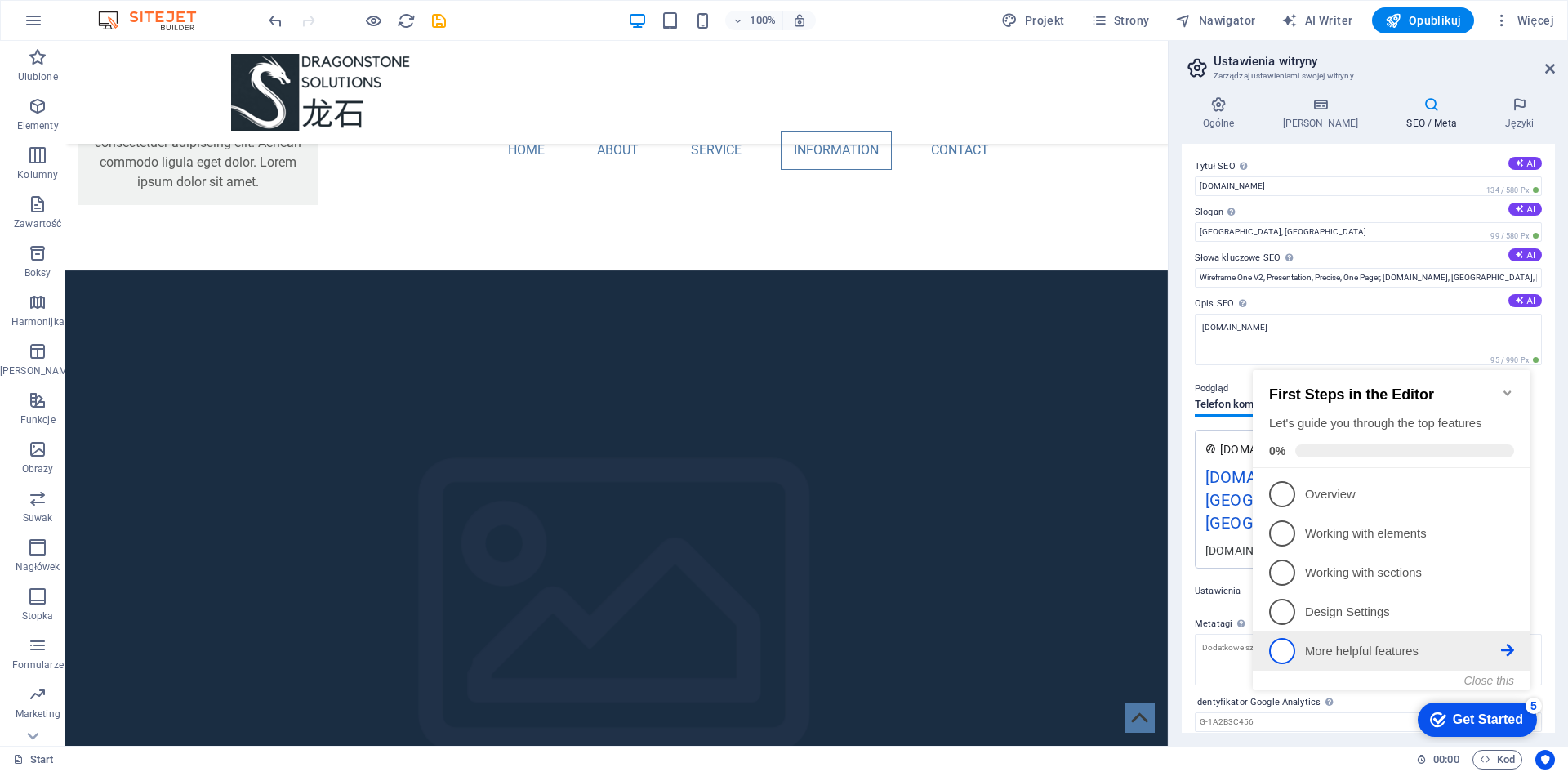
click at [1281, 647] on span "5" at bounding box center [1282, 651] width 26 height 26
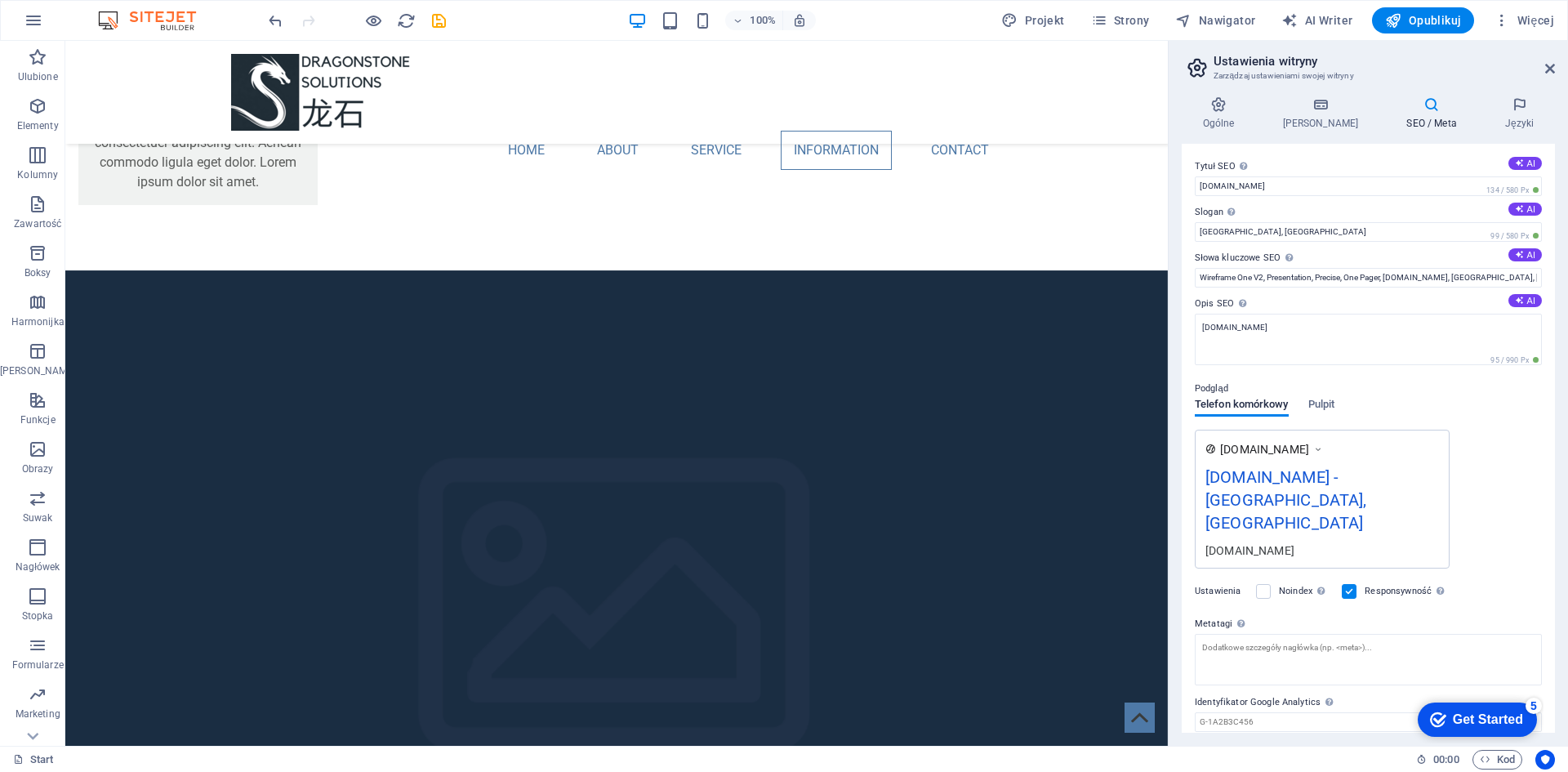
click at [1523, 727] on div "Get Started" at bounding box center [1487, 719] width 70 height 15
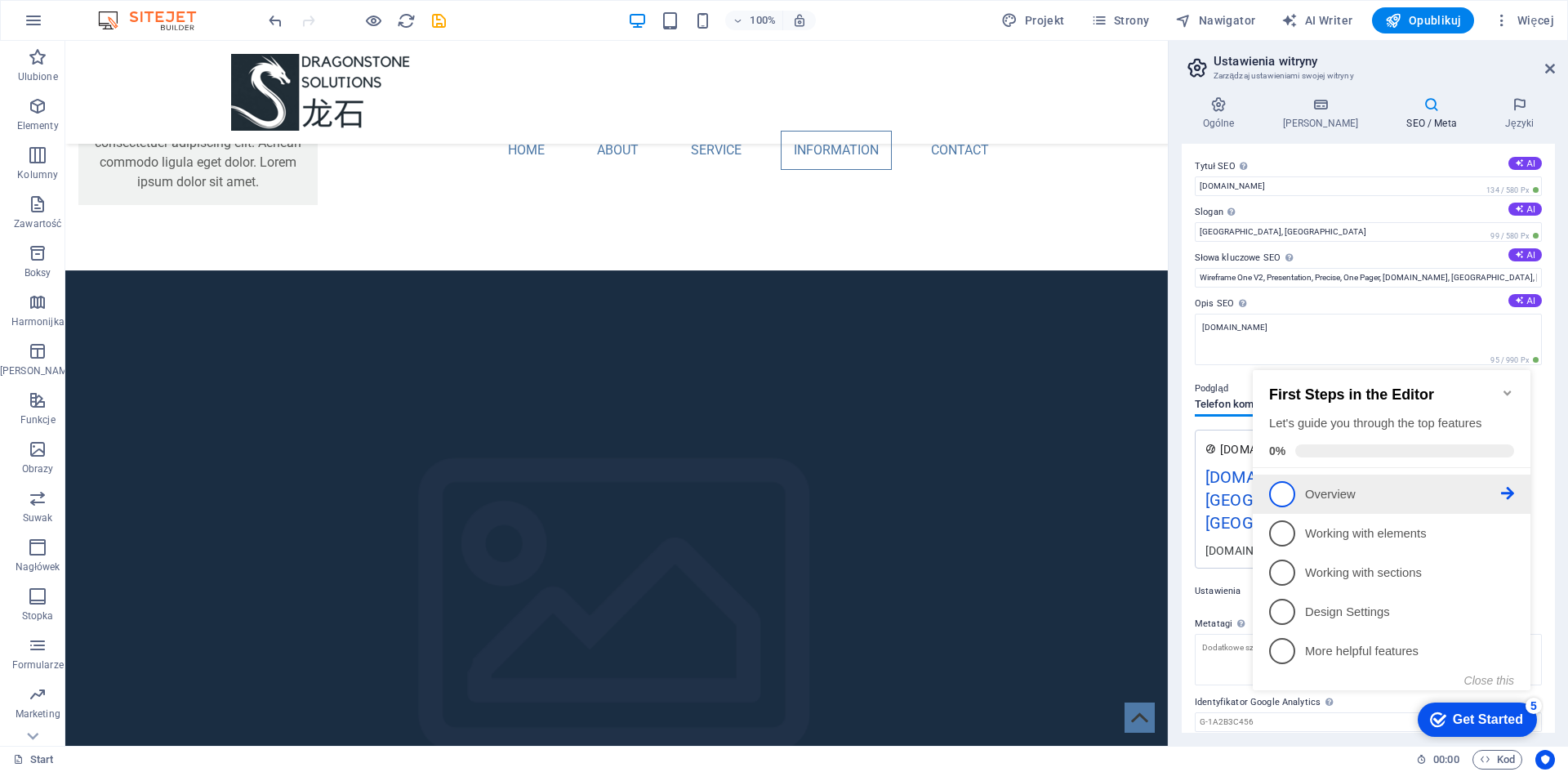
click at [1276, 491] on span "1" at bounding box center [1282, 494] width 26 height 26
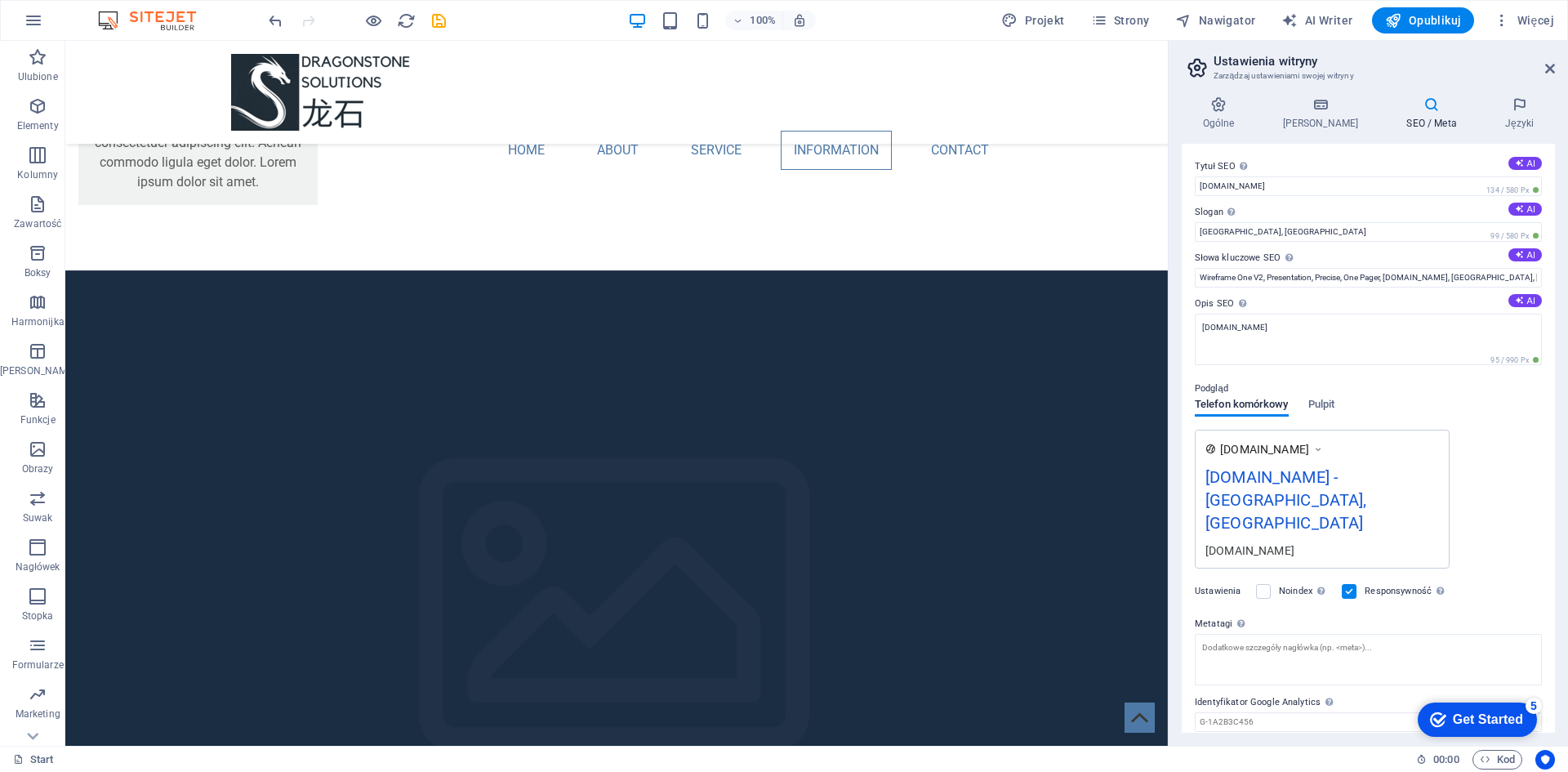
scroll to position [0, 0]
click at [1523, 727] on div "Get Started" at bounding box center [1487, 719] width 70 height 15
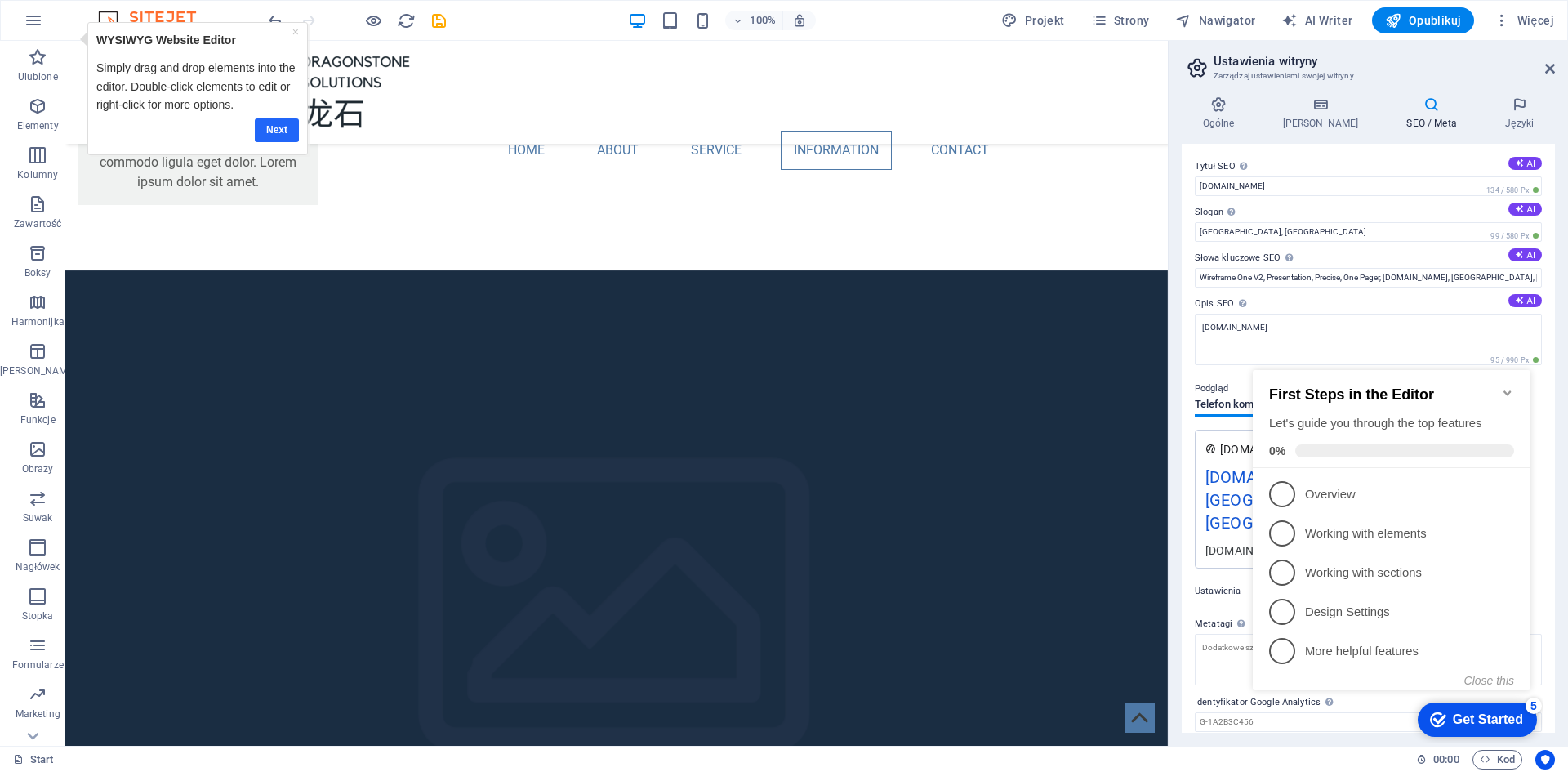
click at [281, 123] on link "Next" at bounding box center [276, 130] width 44 height 24
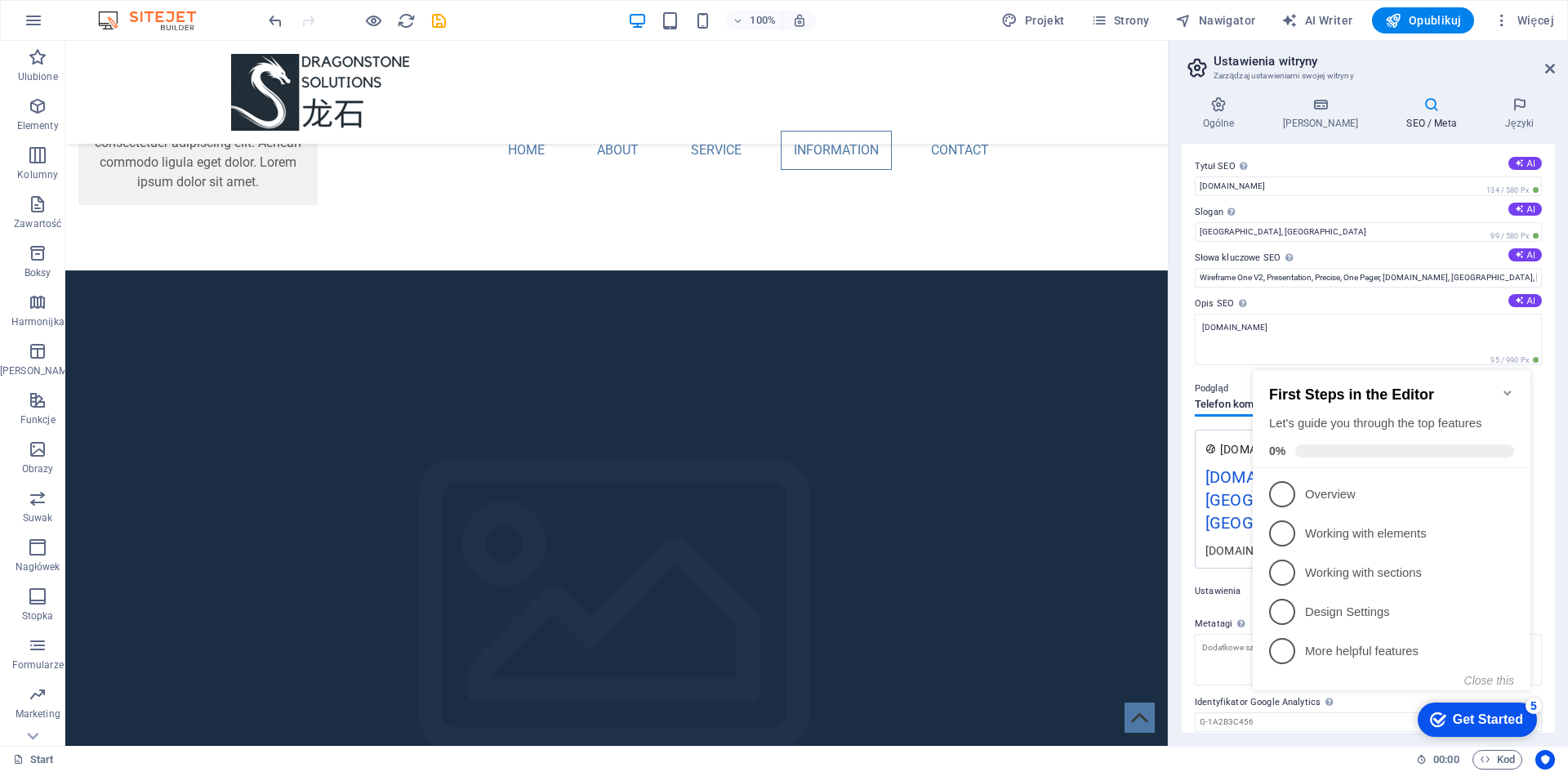
click at [154, 20] on img at bounding box center [155, 21] width 123 height 20
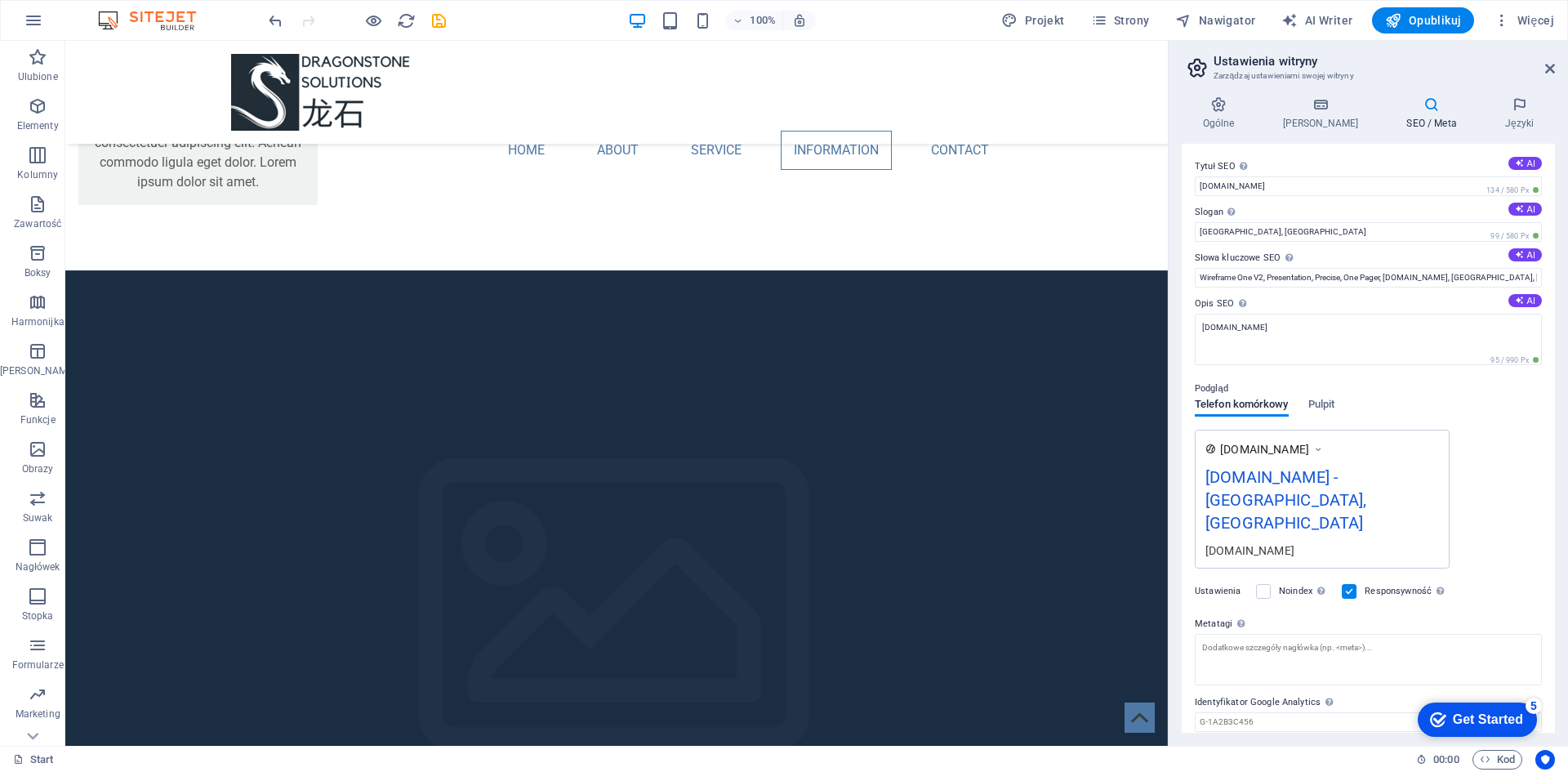
click at [154, 20] on img at bounding box center [155, 21] width 123 height 20
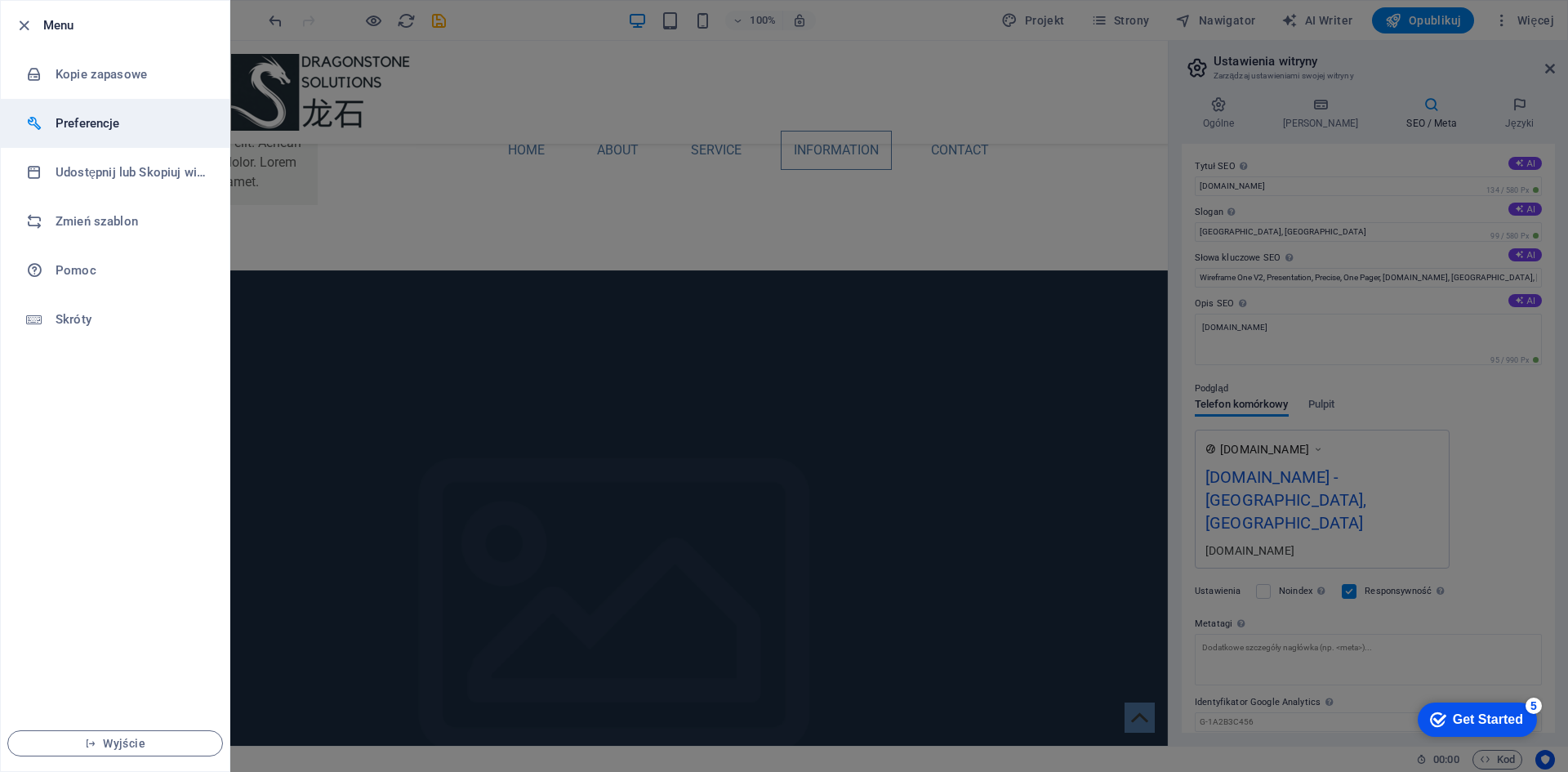
click at [97, 117] on h6 "Preferencje" at bounding box center [130, 124] width 151 height 20
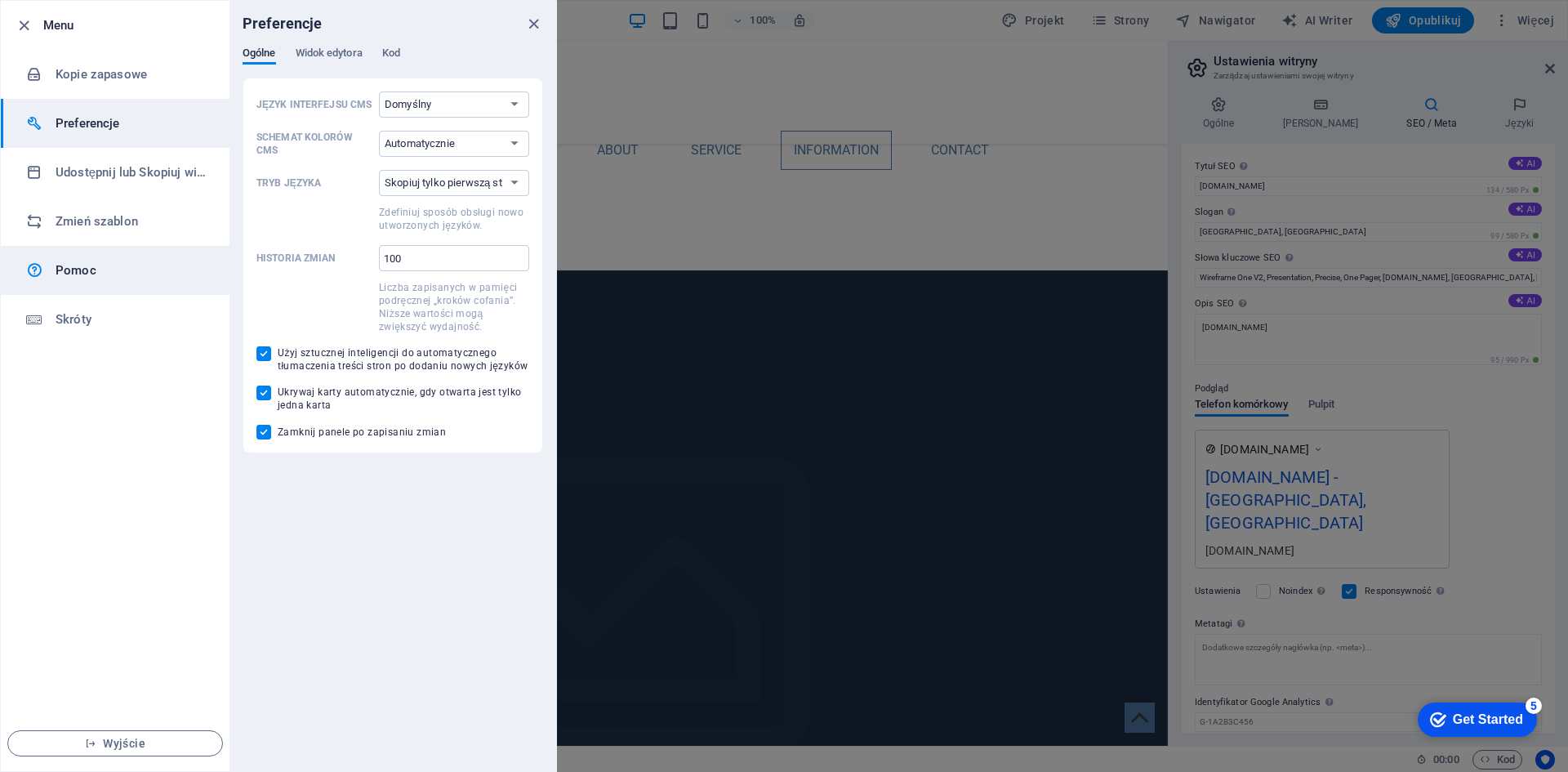
click at [97, 272] on h6 "Pomoc" at bounding box center [130, 271] width 151 height 20
click at [530, 24] on icon "close" at bounding box center [534, 24] width 19 height 19
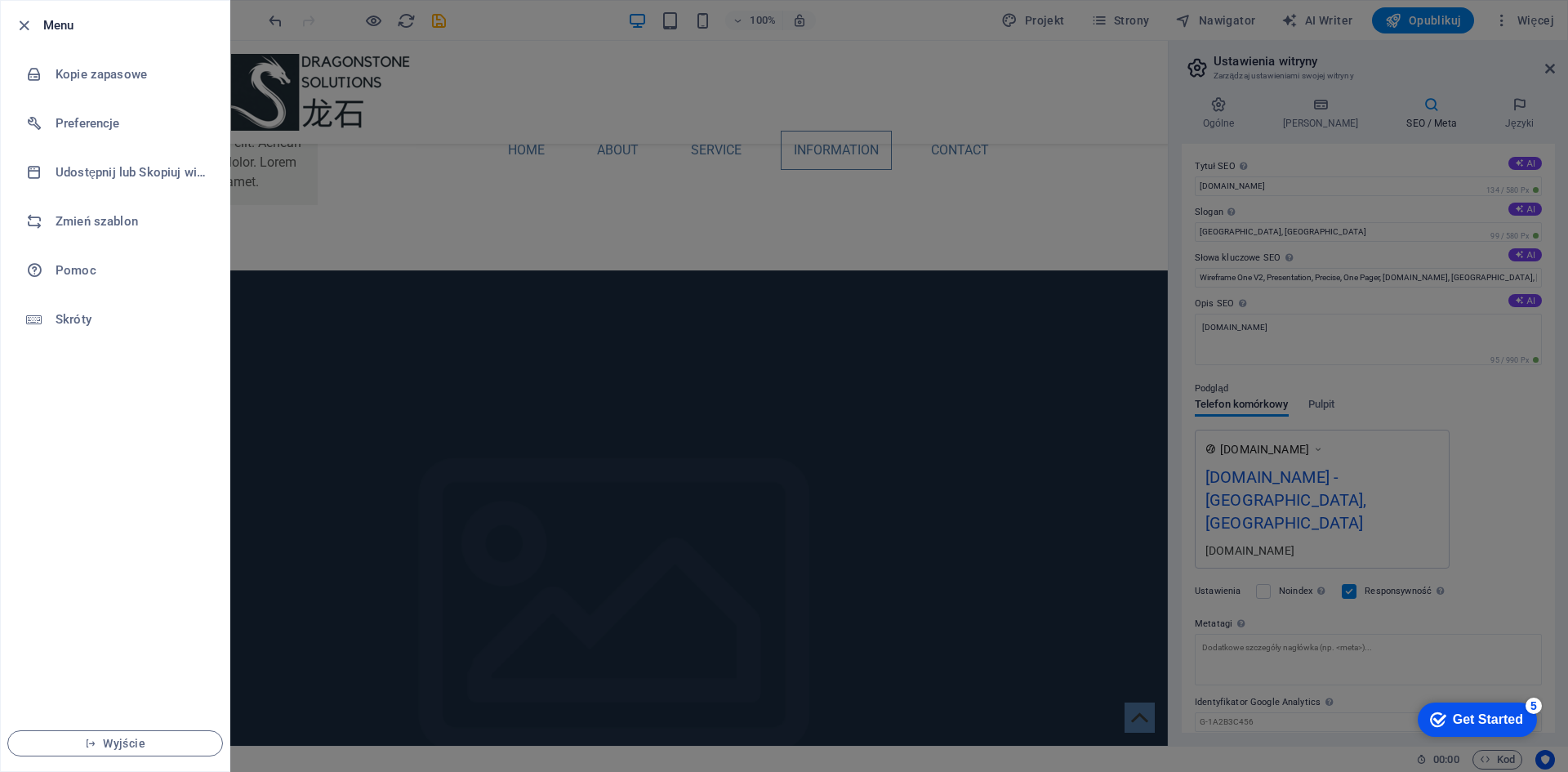
click at [1513, 60] on div at bounding box center [784, 386] width 1568 height 772
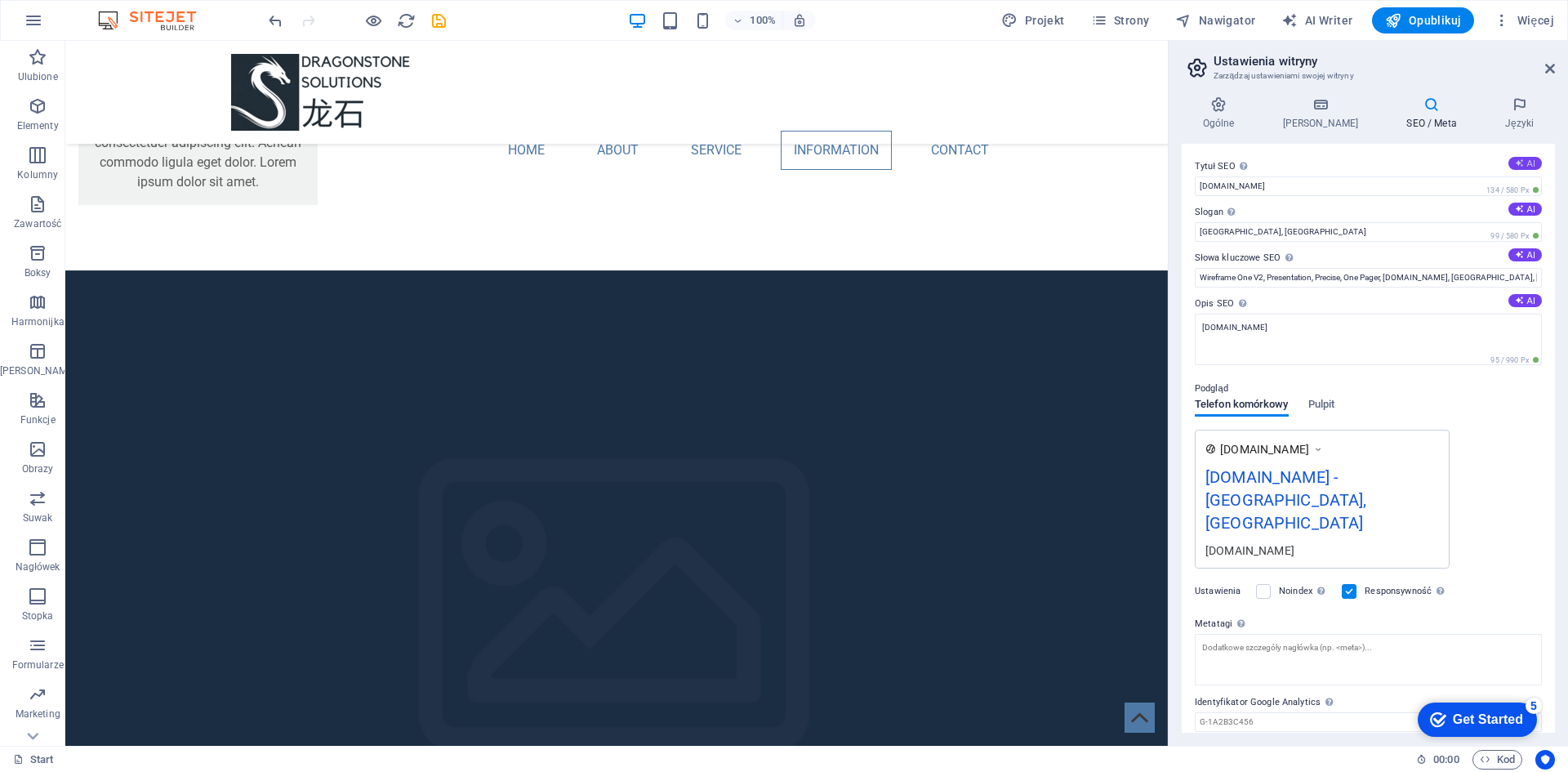
click at [1524, 162] on button "AI" at bounding box center [1525, 163] width 34 height 13
type input "**SEO Title:** Dragonstone Solutions: Excellence in Service"
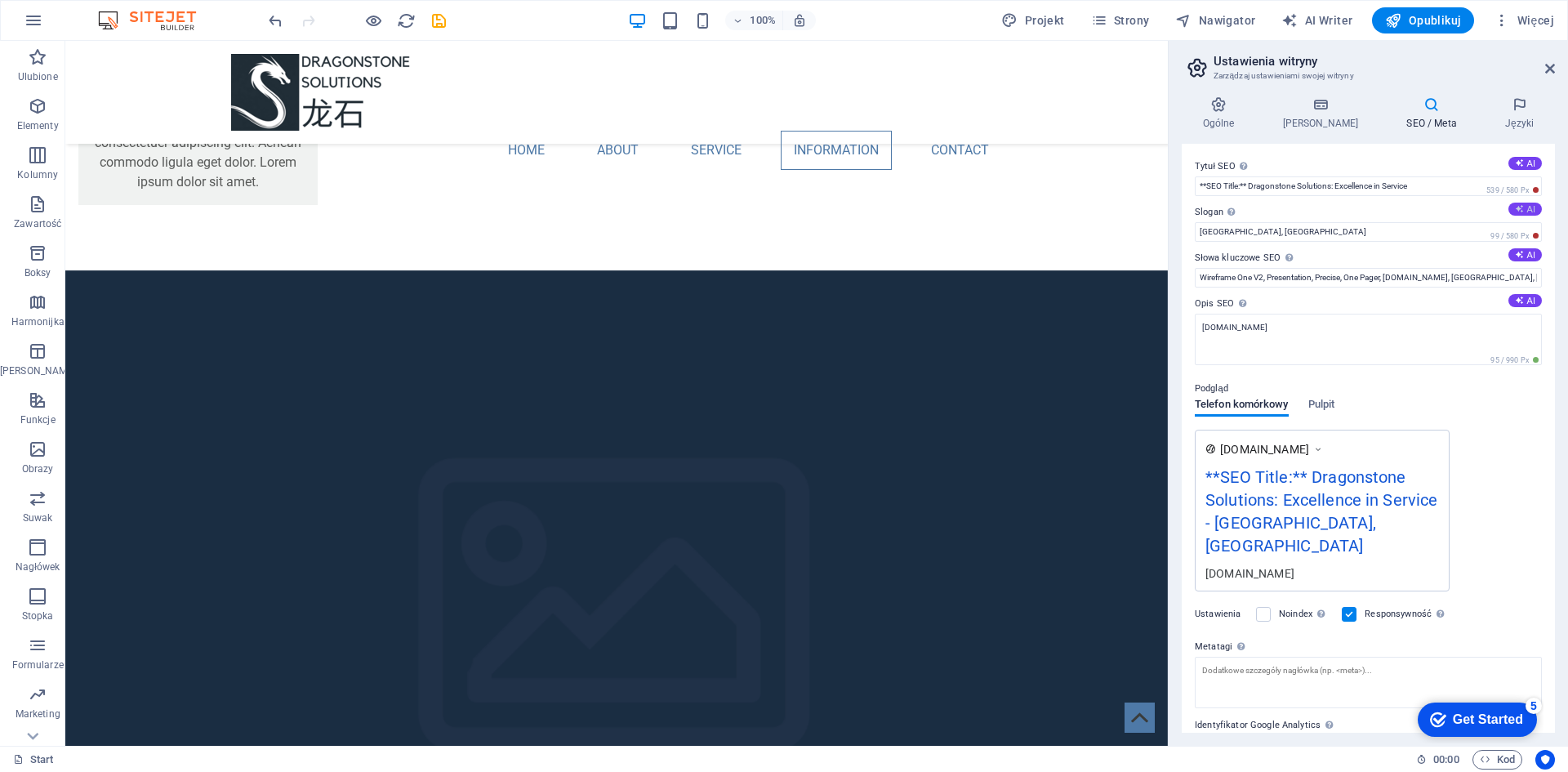
click at [1515, 208] on icon at bounding box center [1519, 209] width 9 height 9
type input "Transforming Challenges into Innovative Solutions"
click at [1523, 250] on button "AI" at bounding box center [1525, 255] width 34 height 13
type input "dragonstone solutions, SEO services, web solutions, digital marketing, business…"
click at [1527, 292] on div "Tytuł SEO Tytuł Twojej witryny - spraw, aby wyróżniała się w wynikach wyszukiwa…" at bounding box center [1368, 438] width 373 height 589
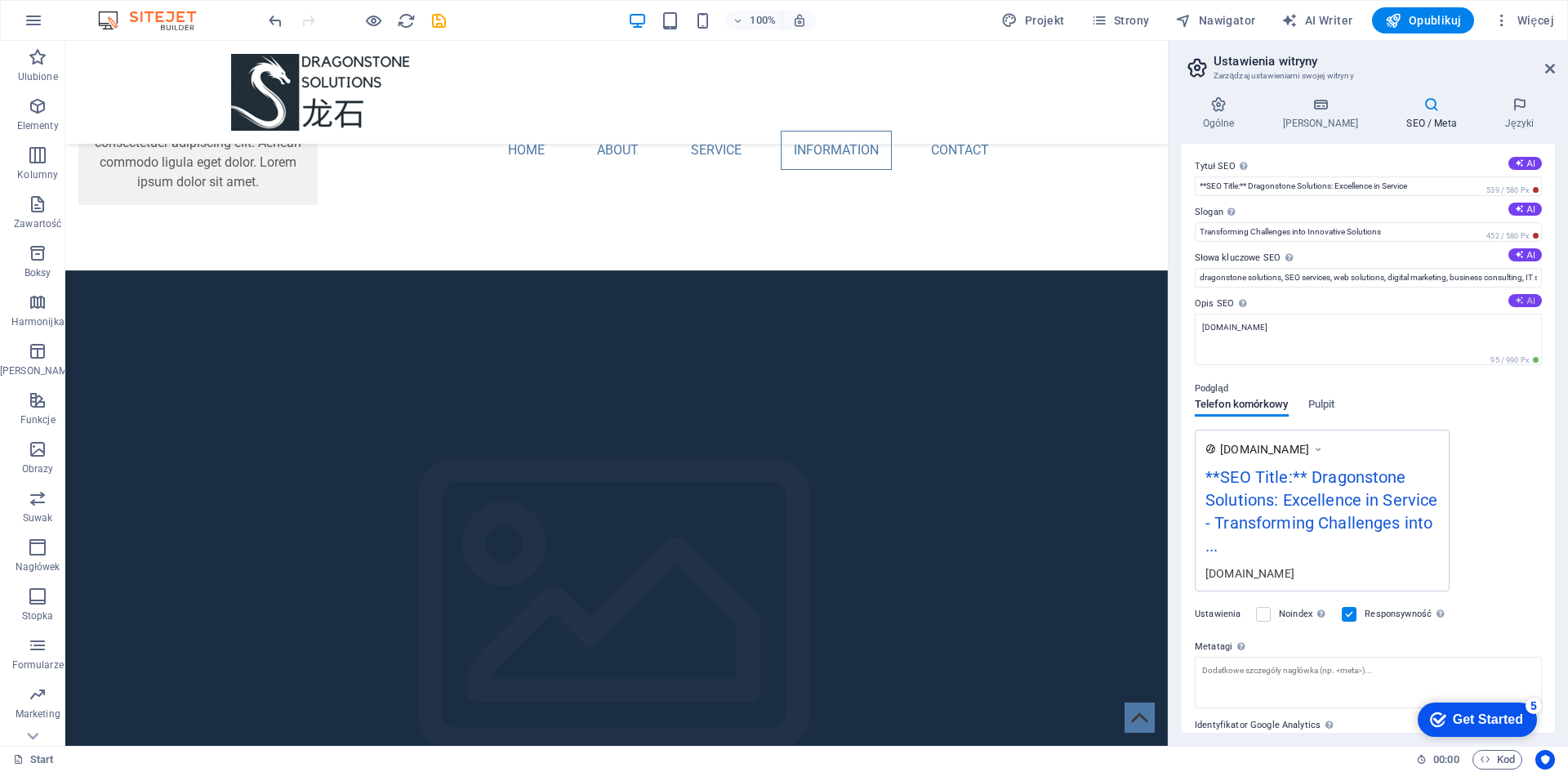
click at [1527, 295] on button "AI" at bounding box center [1525, 300] width 34 height 13
type textarea "Unlock innovative solutions with Dragonstone Solutions—your partner for expert …"
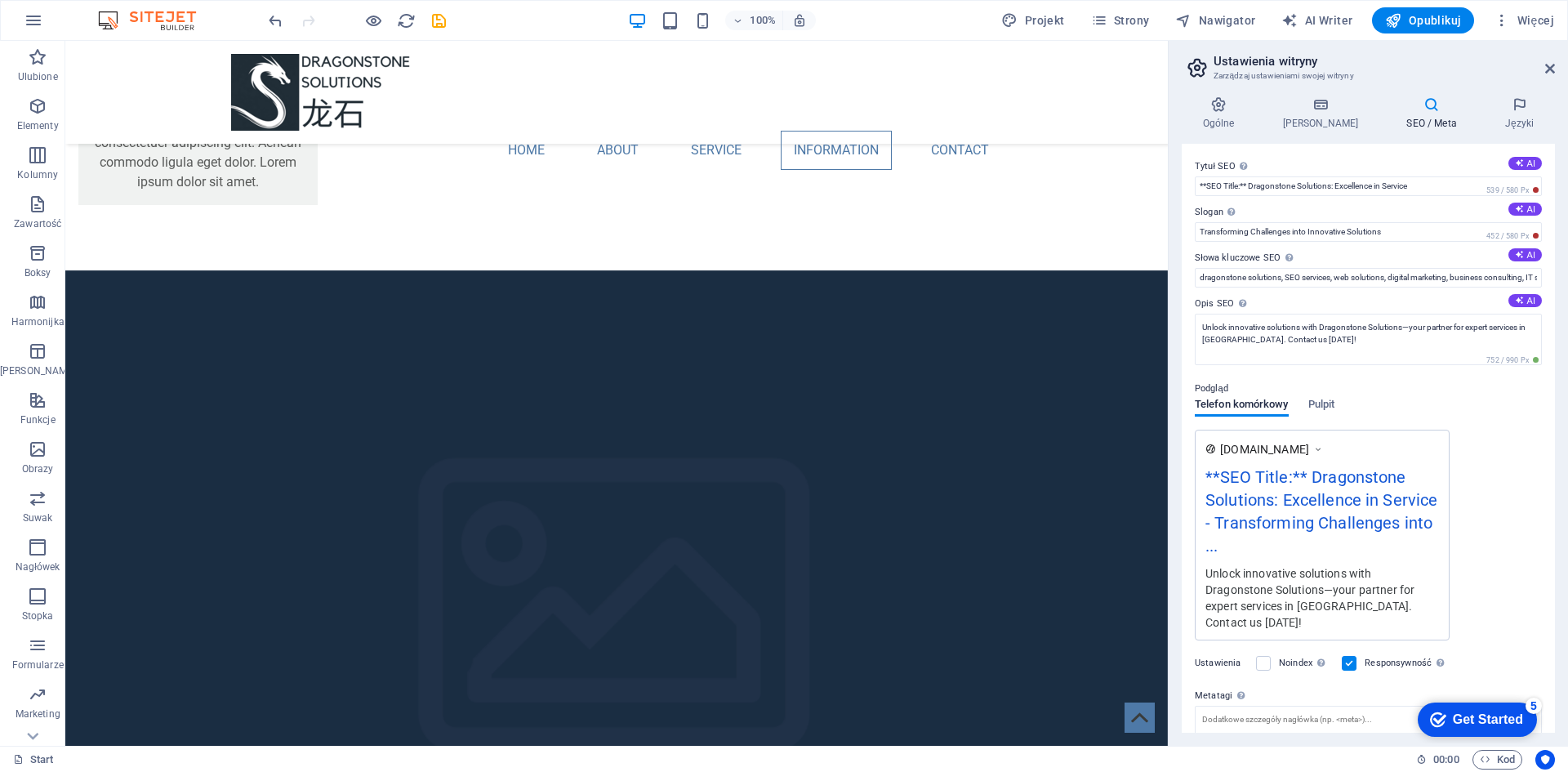
click at [1547, 549] on div "Tytuł SEO Tytuł Twojej witryny - spraw, aby wyróżniała się w wynikach wyszukiwa…" at bounding box center [1368, 438] width 373 height 589
click at [32, 497] on icon "button" at bounding box center [38, 498] width 20 height 20
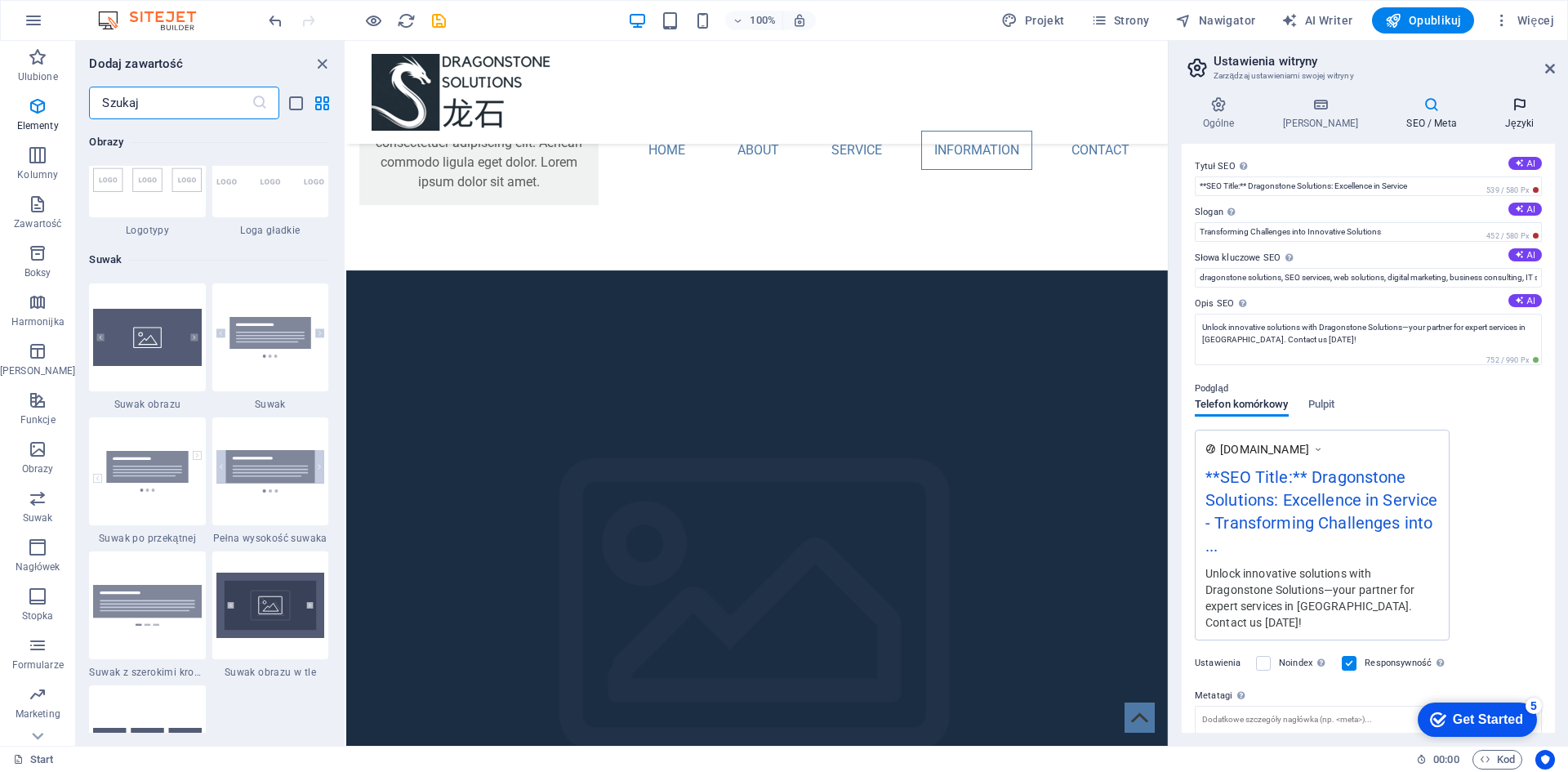
scroll to position [9257, 0]
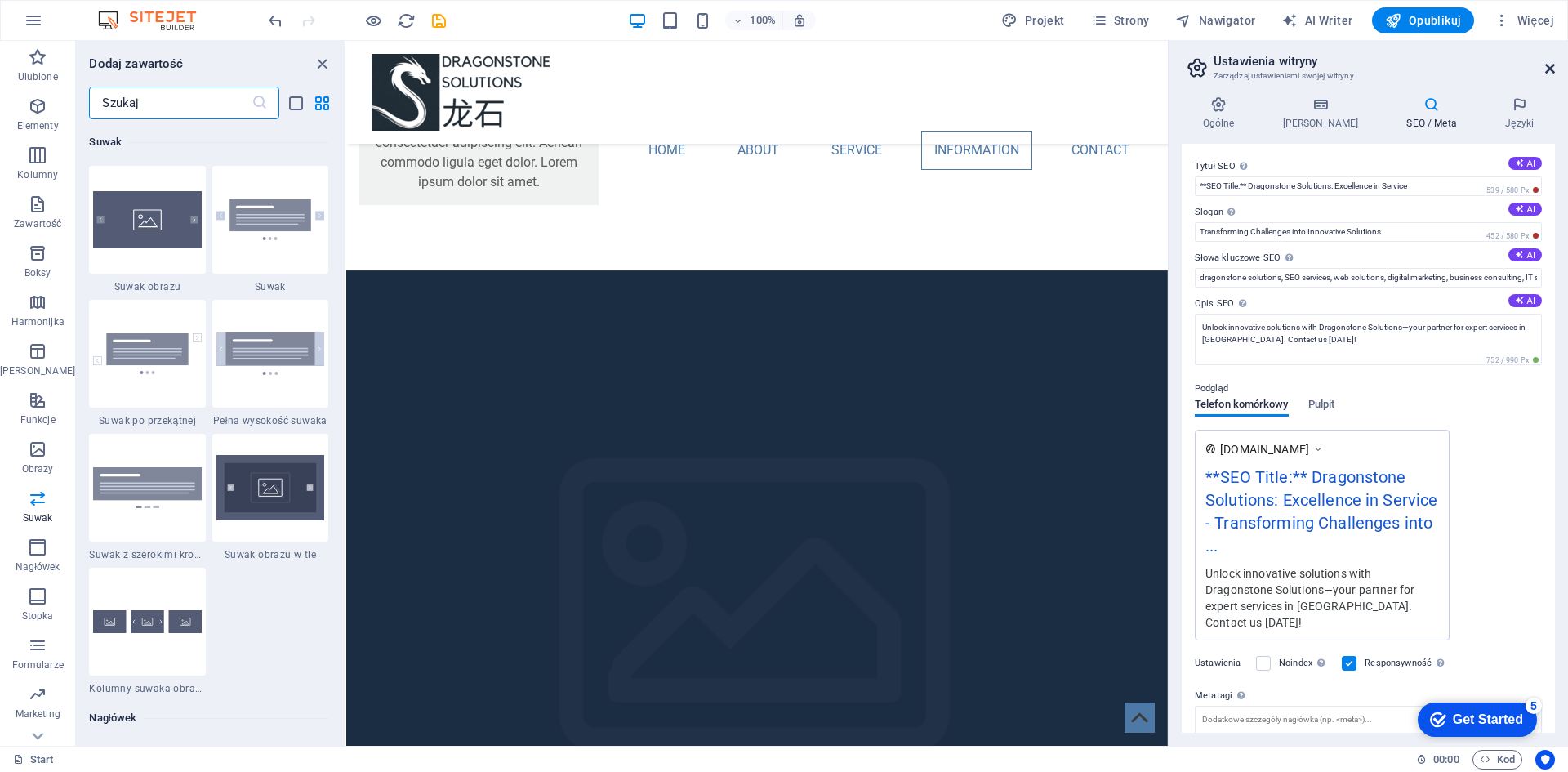
click at [1554, 69] on icon at bounding box center [1550, 68] width 10 height 13
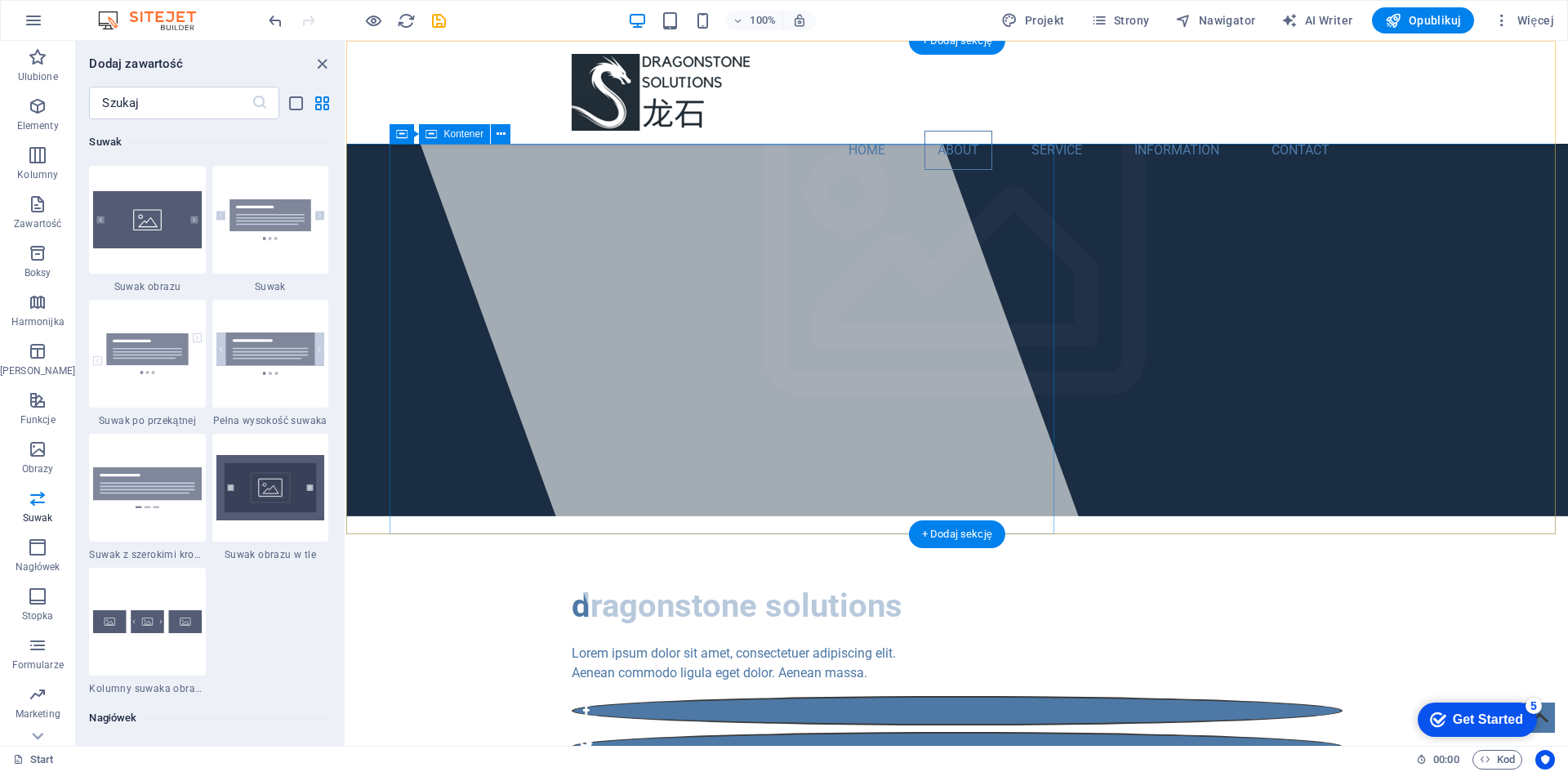
scroll to position [0, 0]
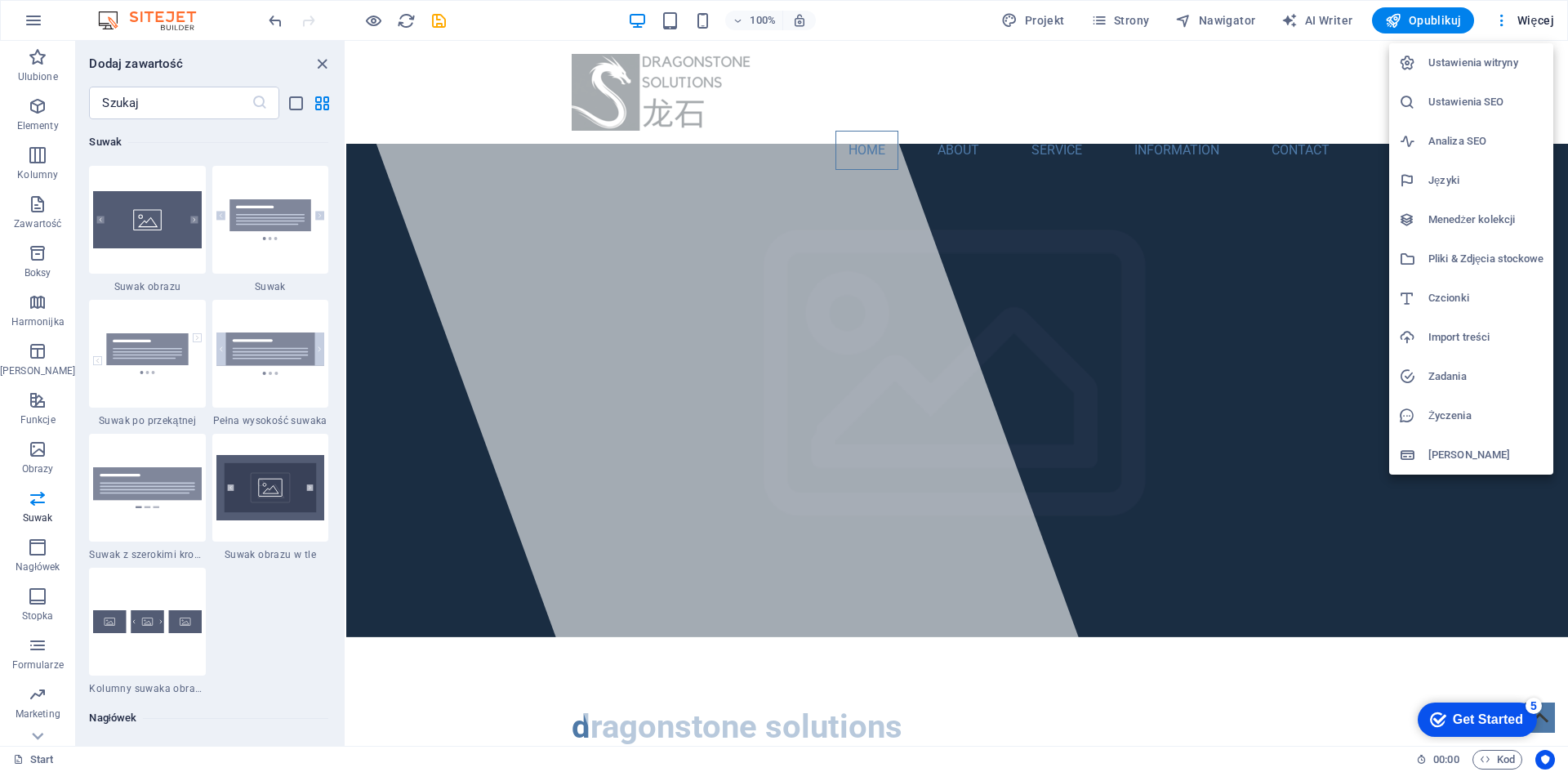
click at [1551, 21] on div at bounding box center [784, 386] width 1568 height 772
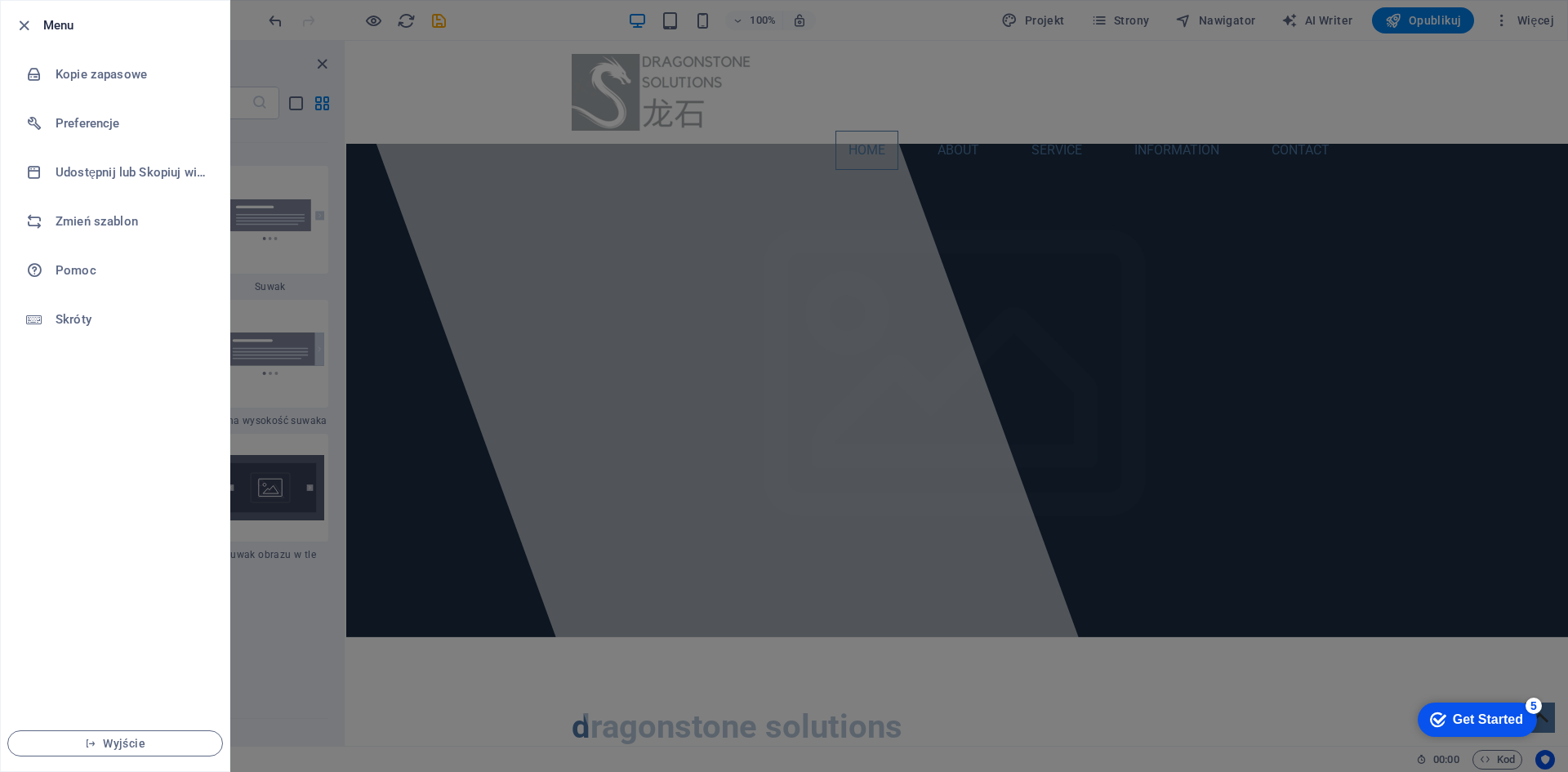
click at [1485, 27] on div at bounding box center [784, 386] width 1568 height 772
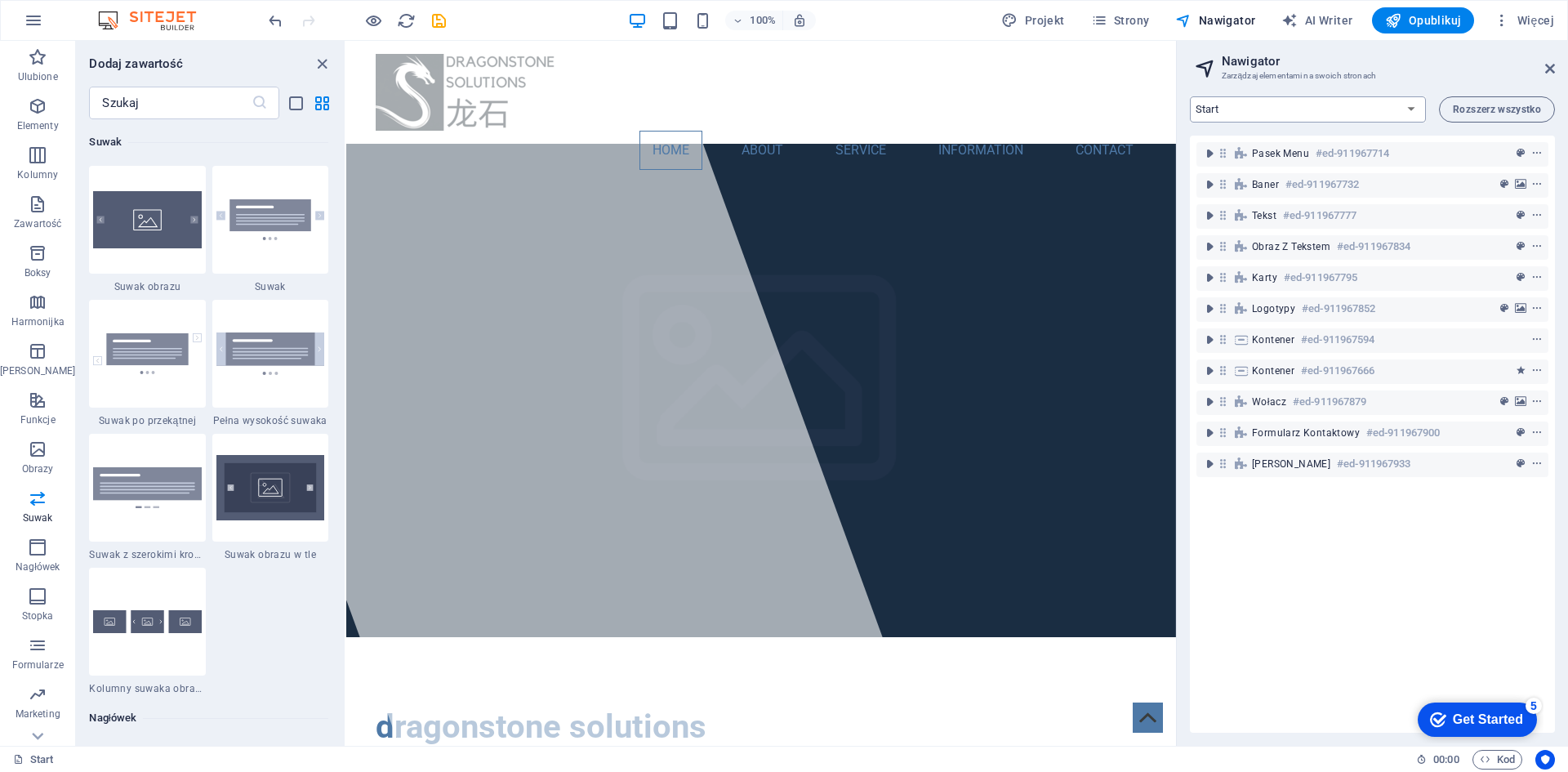
click at [1392, 110] on select "Start Home Subpage Subpage Legal Notice Legal Notice Privacy Privacy New Collec…" at bounding box center [1307, 110] width 236 height 26
click at [1327, 17] on span "AI Writer" at bounding box center [1316, 21] width 71 height 16
select select "English"
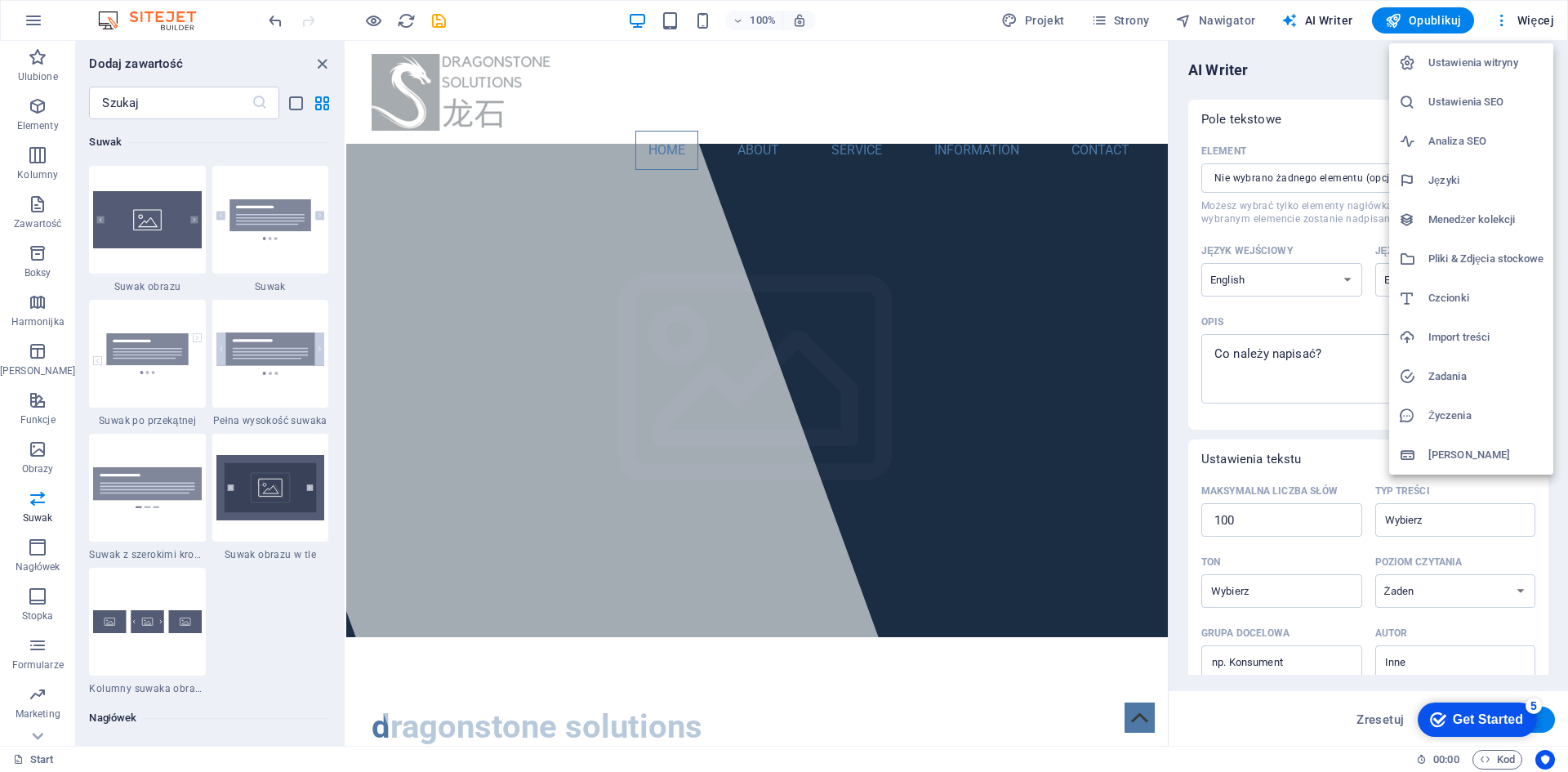
click at [1429, 410] on h6 "Życzenia" at bounding box center [1486, 416] width 115 height 20
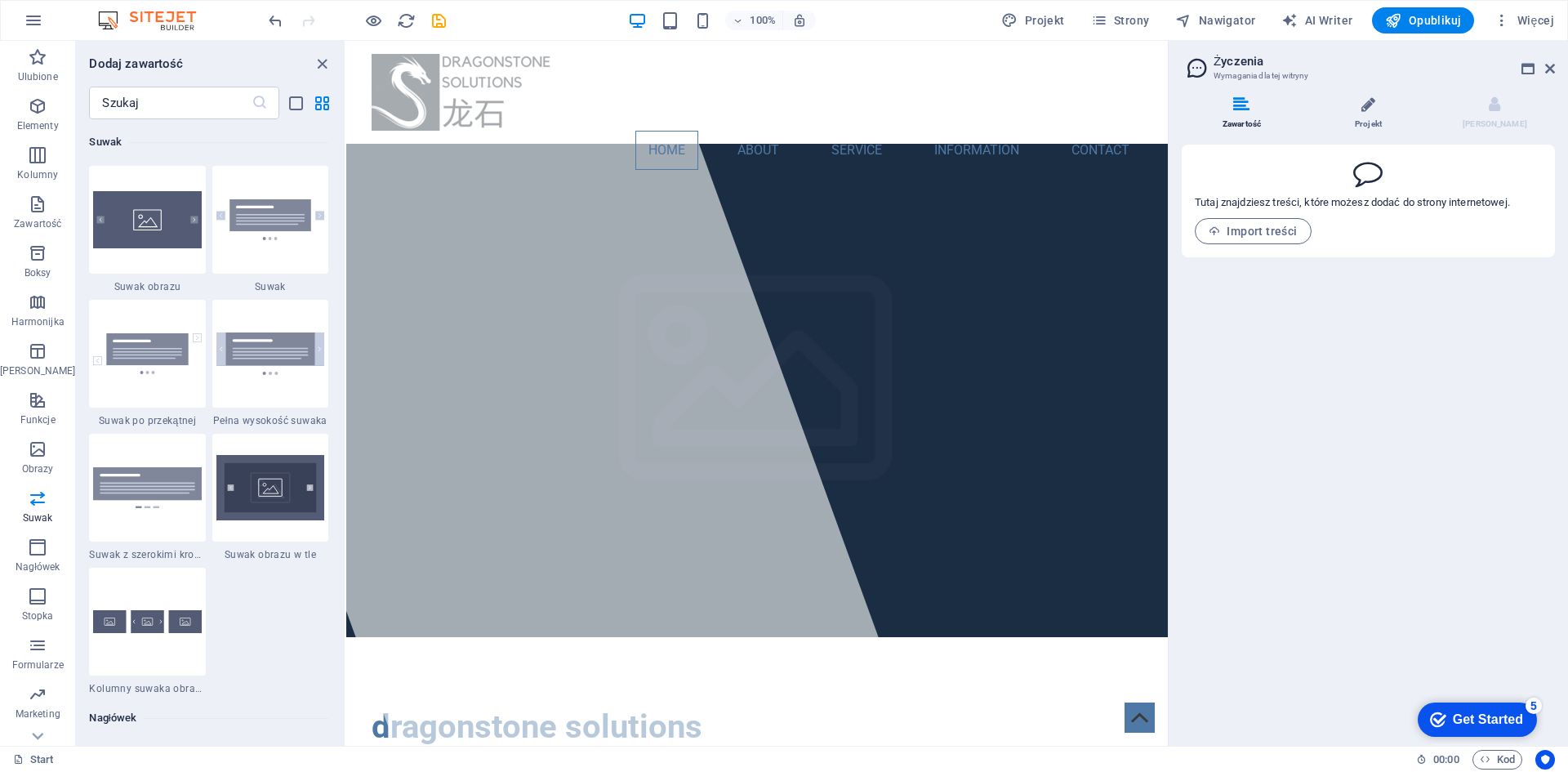
click at [1358, 106] on li "Projekt" at bounding box center [1371, 114] width 126 height 35
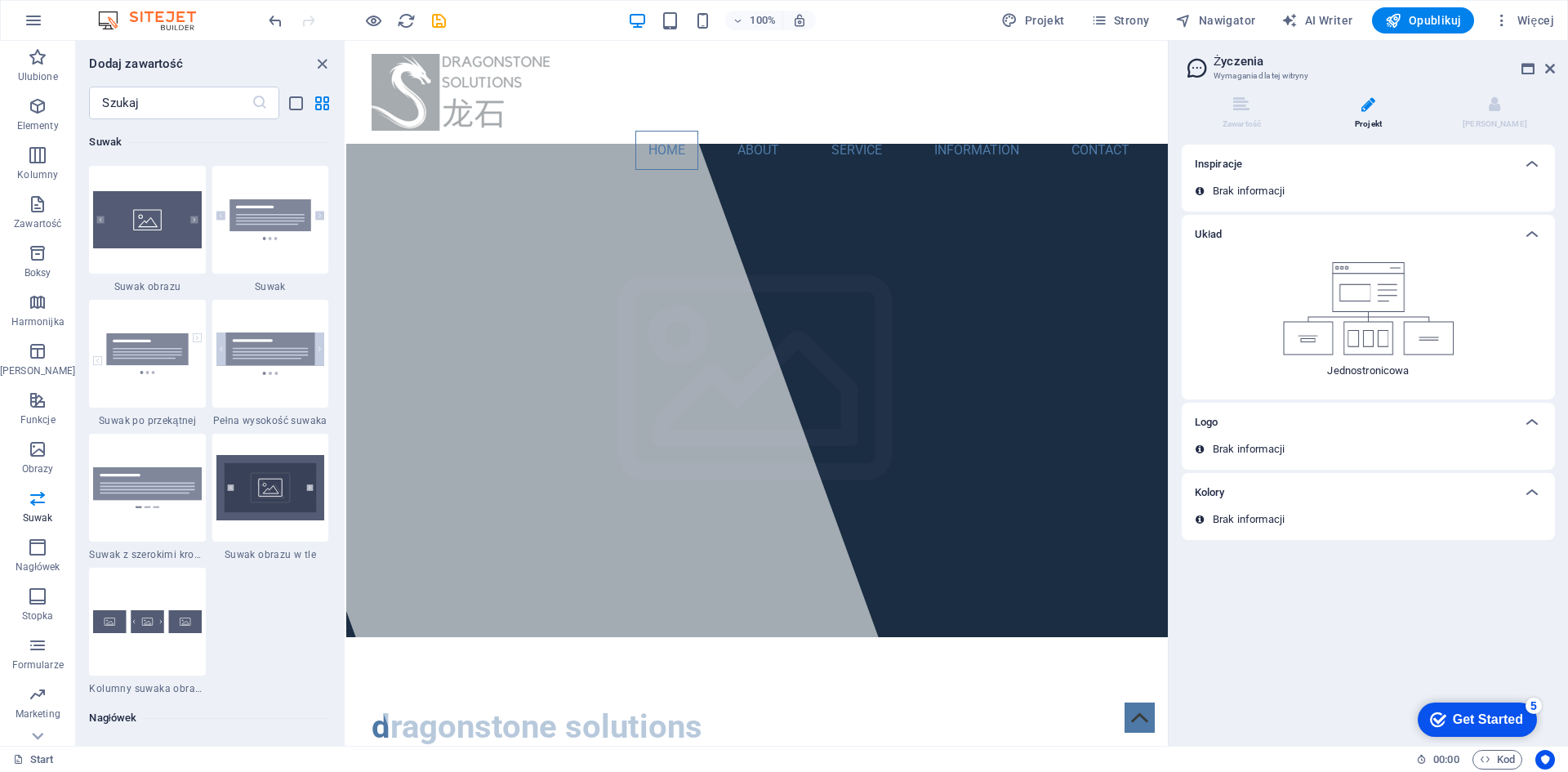
click at [1486, 234] on div "Układ" at bounding box center [1353, 234] width 318 height 20
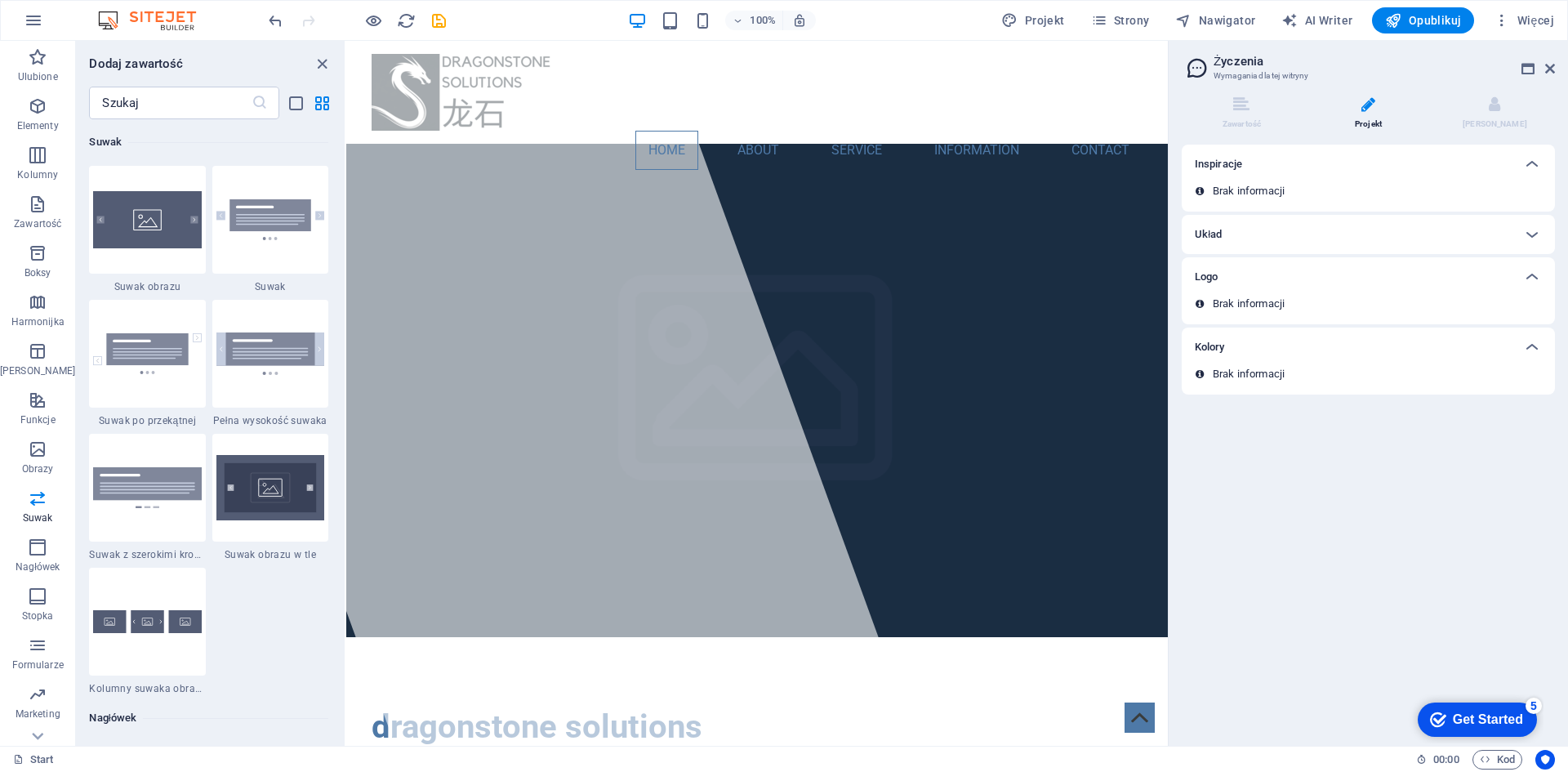
click at [1486, 234] on div "Układ" at bounding box center [1353, 234] width 318 height 20
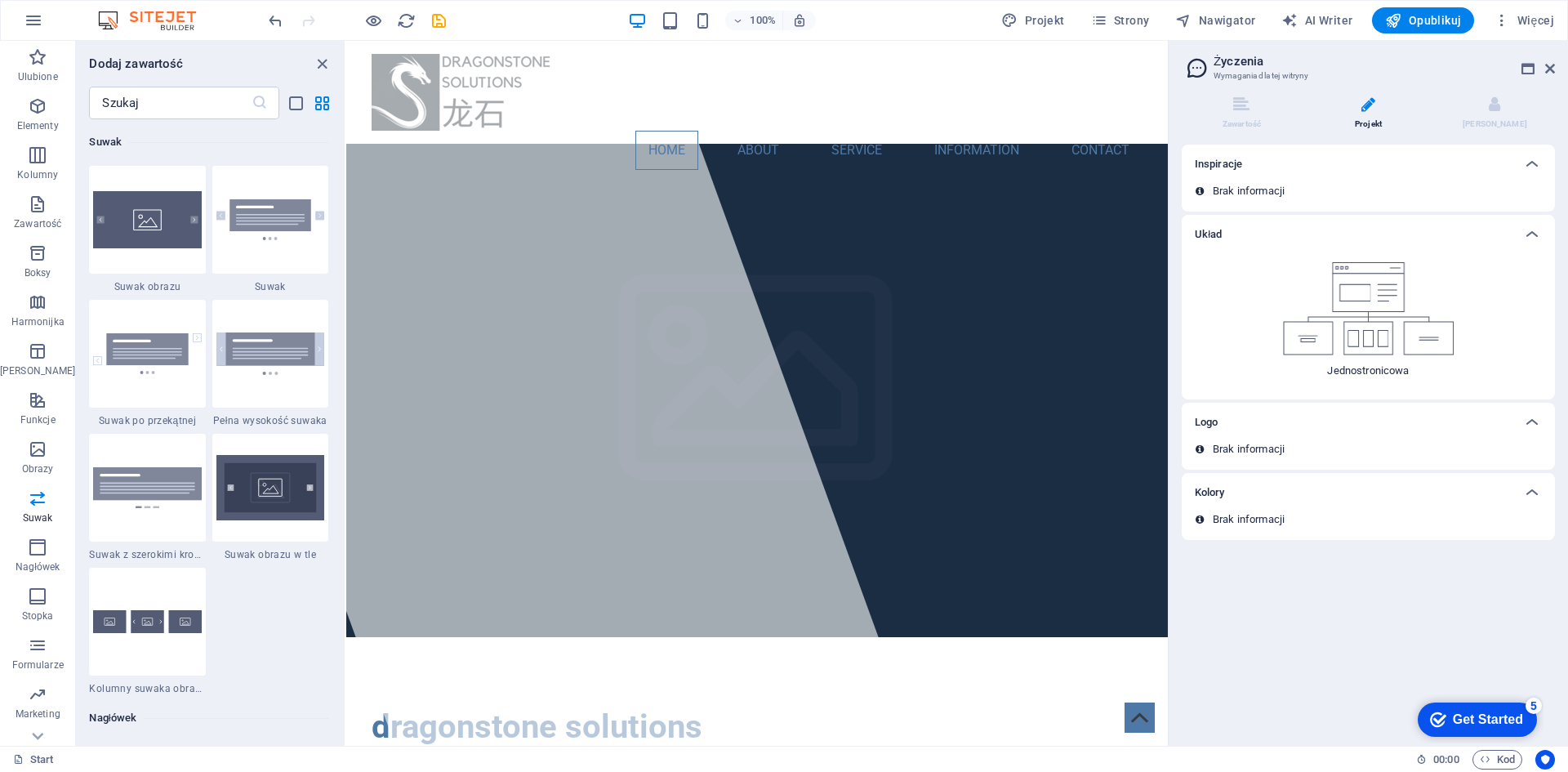
click at [1347, 373] on p "Jednostronicowa" at bounding box center [1368, 371] width 82 height 15
click at [1457, 253] on div "Układ" at bounding box center [1368, 234] width 373 height 40
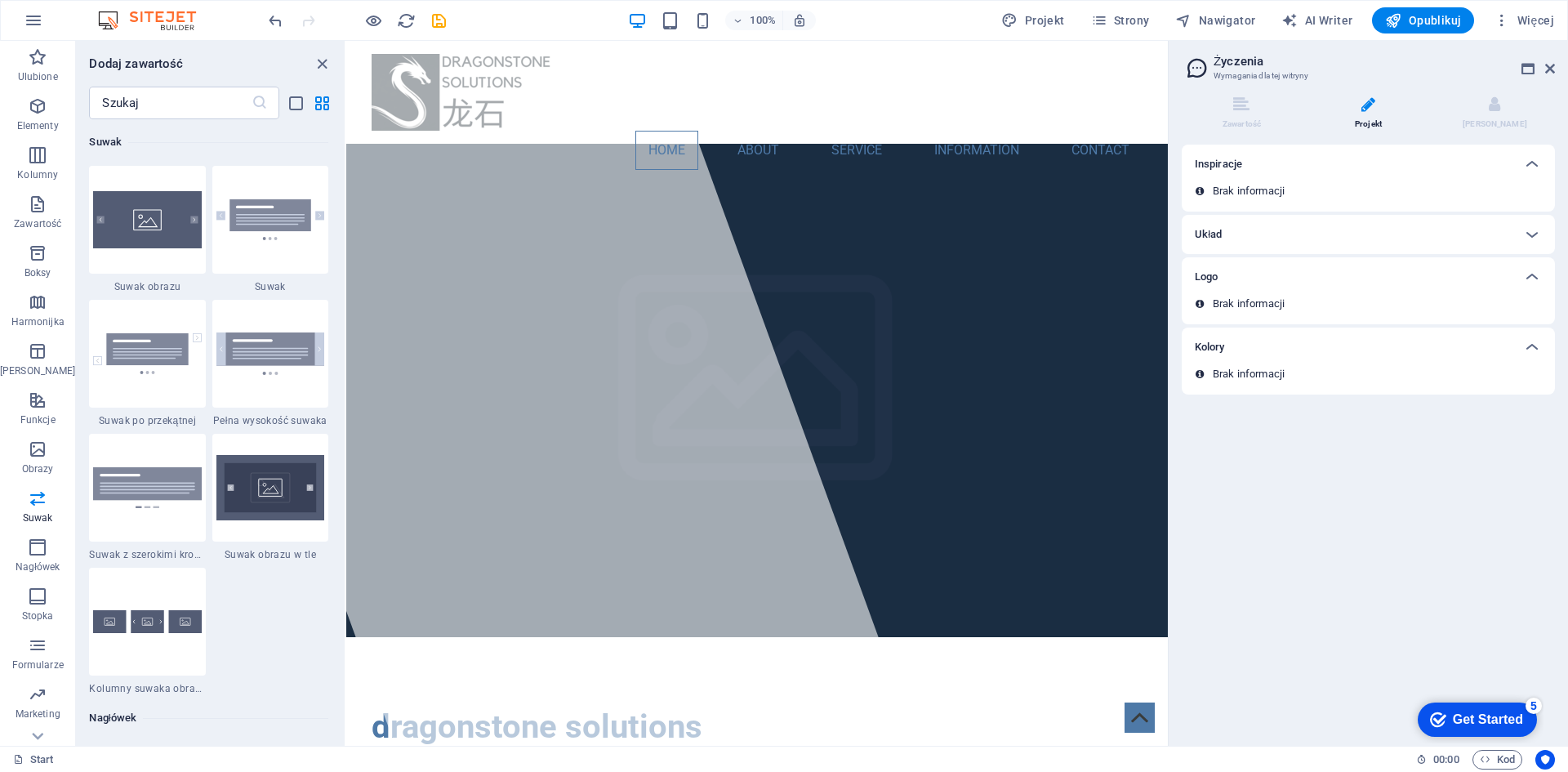
click at [1434, 252] on div "Układ" at bounding box center [1368, 234] width 373 height 40
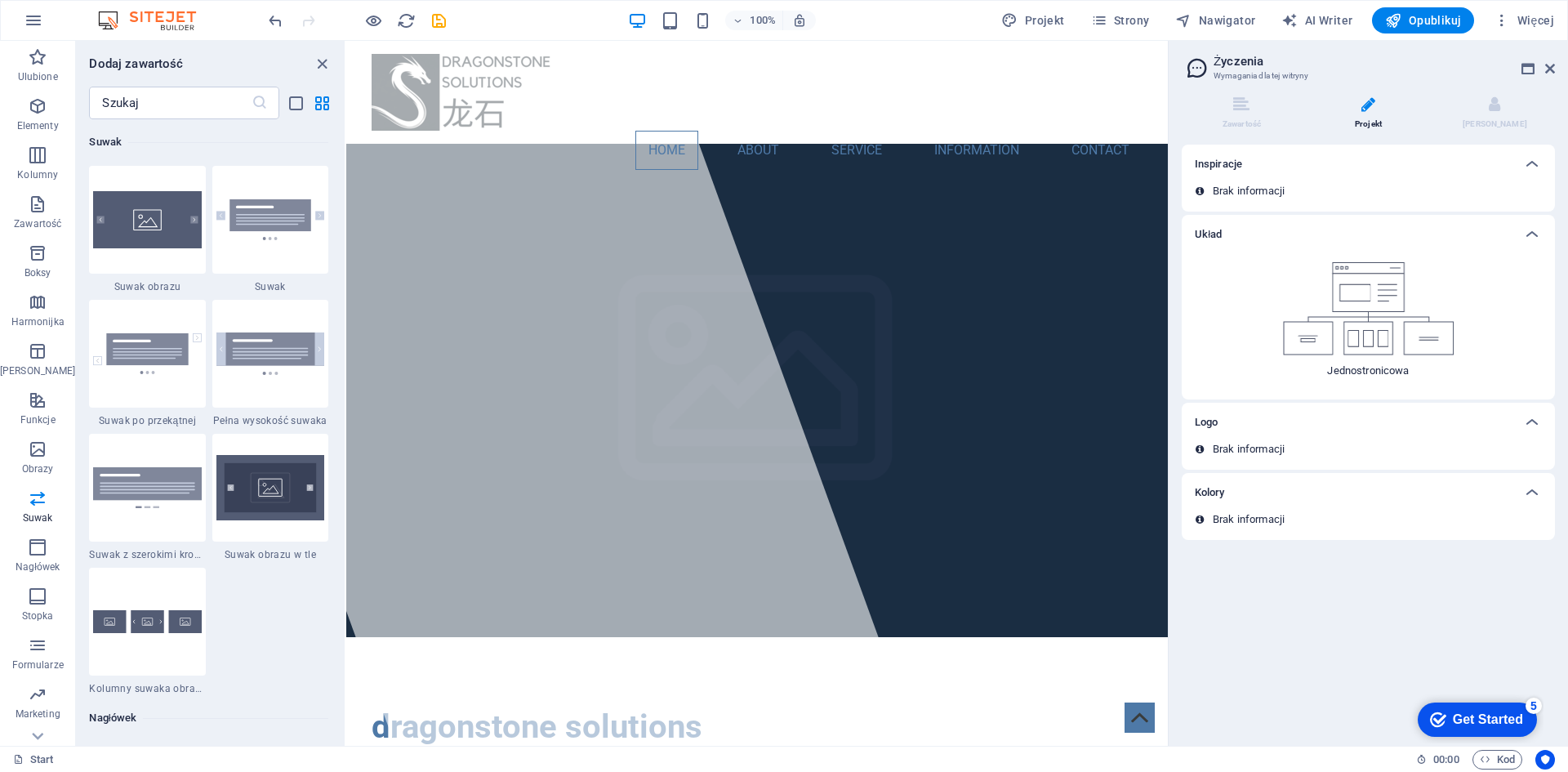
click at [1360, 337] on img at bounding box center [1368, 308] width 172 height 93
click at [1342, 365] on p "Jednostronicowa" at bounding box center [1368, 371] width 82 height 15
click at [1282, 438] on div "Logo" at bounding box center [1368, 422] width 373 height 40
click at [1278, 429] on div "Logo" at bounding box center [1353, 422] width 318 height 20
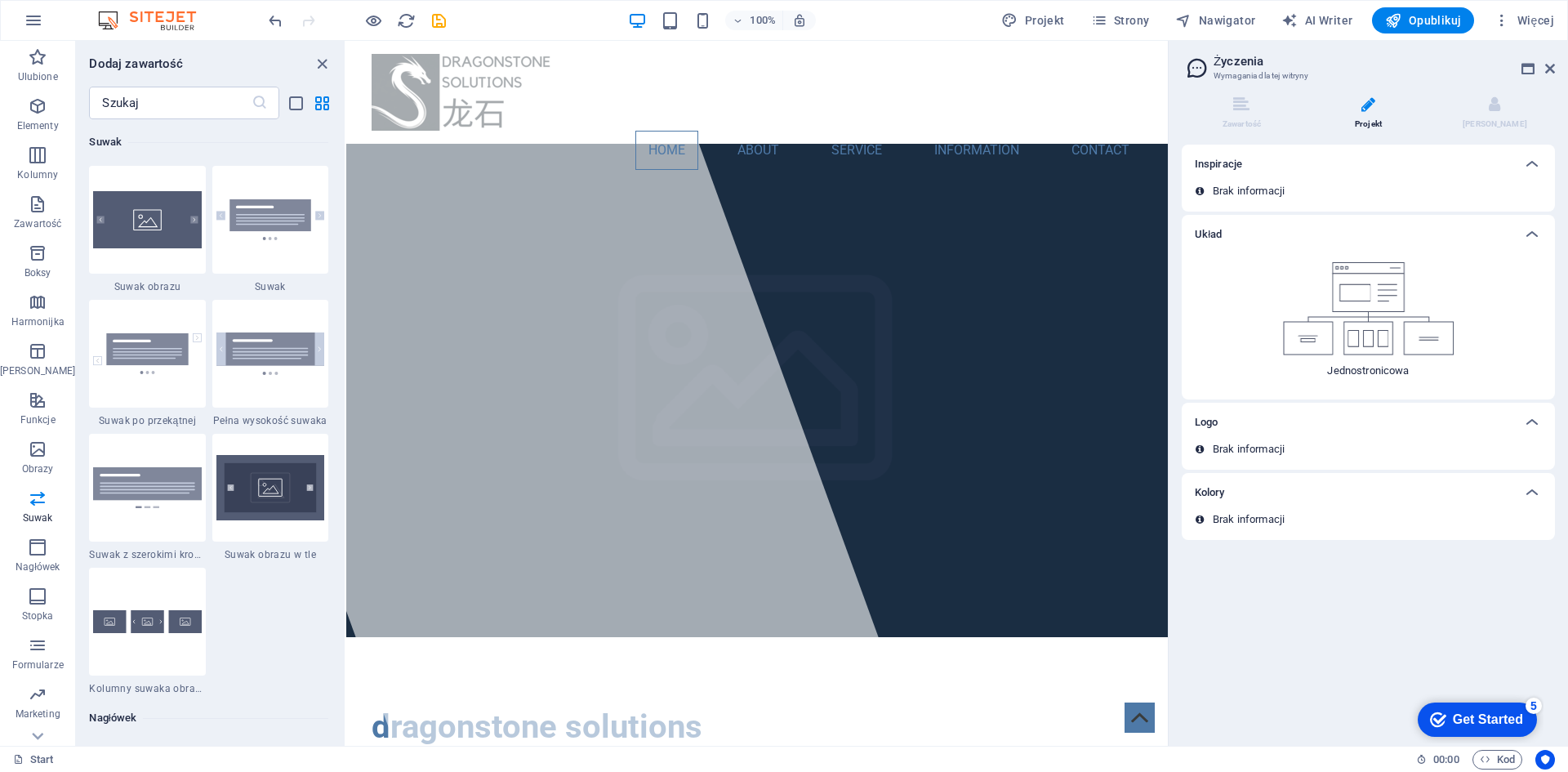
click at [1212, 452] on span at bounding box center [1208, 450] width 8 height 8
click at [1197, 446] on icon at bounding box center [1199, 450] width 8 height 10
click at [1213, 497] on h6 "Kolory" at bounding box center [1209, 492] width 31 height 20
click at [1213, 496] on h6 "Kolory" at bounding box center [1209, 492] width 31 height 20
click at [1480, 117] on li "[PERSON_NAME]" at bounding box center [1495, 114] width 120 height 35
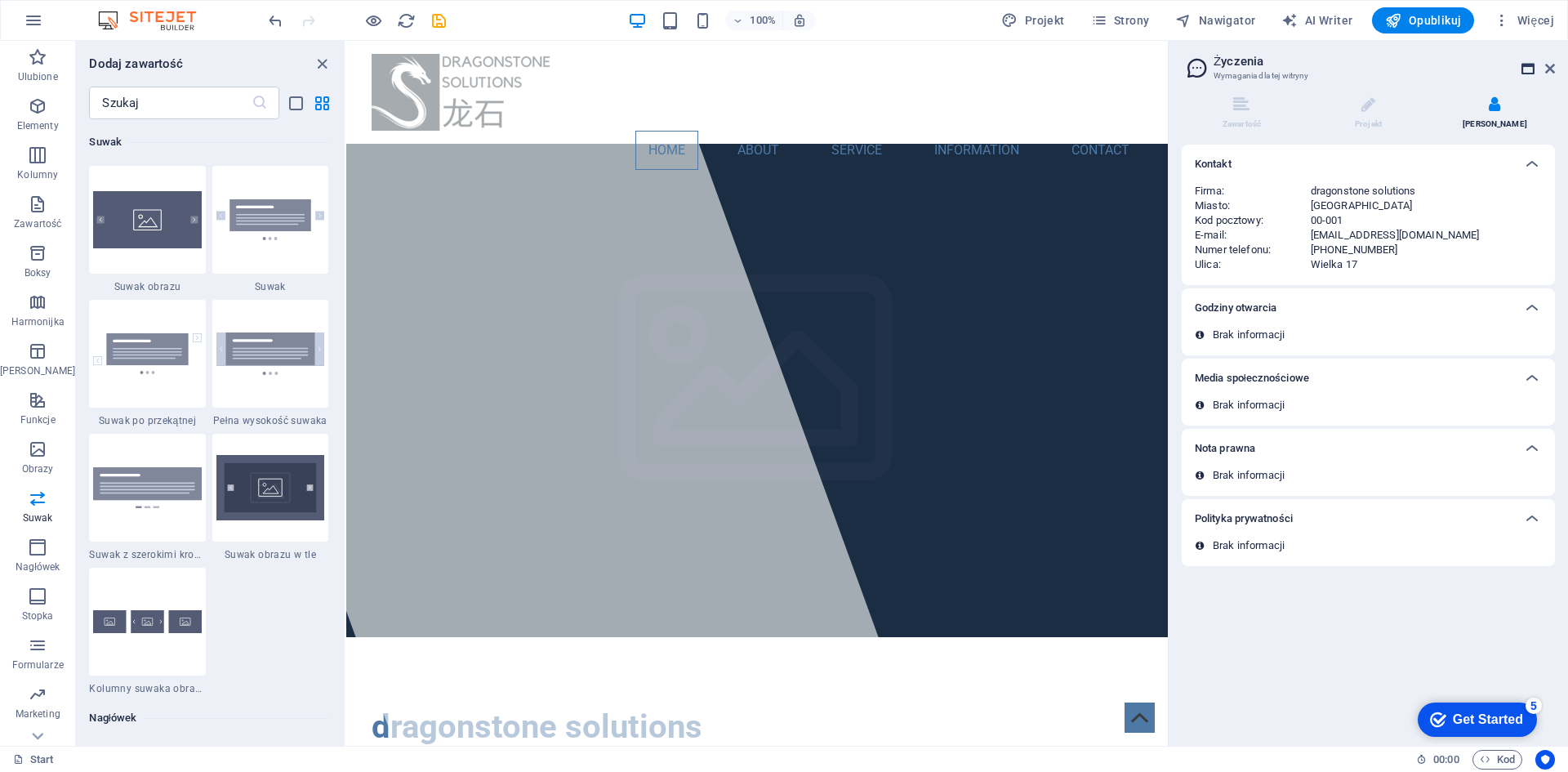
click at [1525, 71] on icon at bounding box center [1528, 68] width 13 height 13
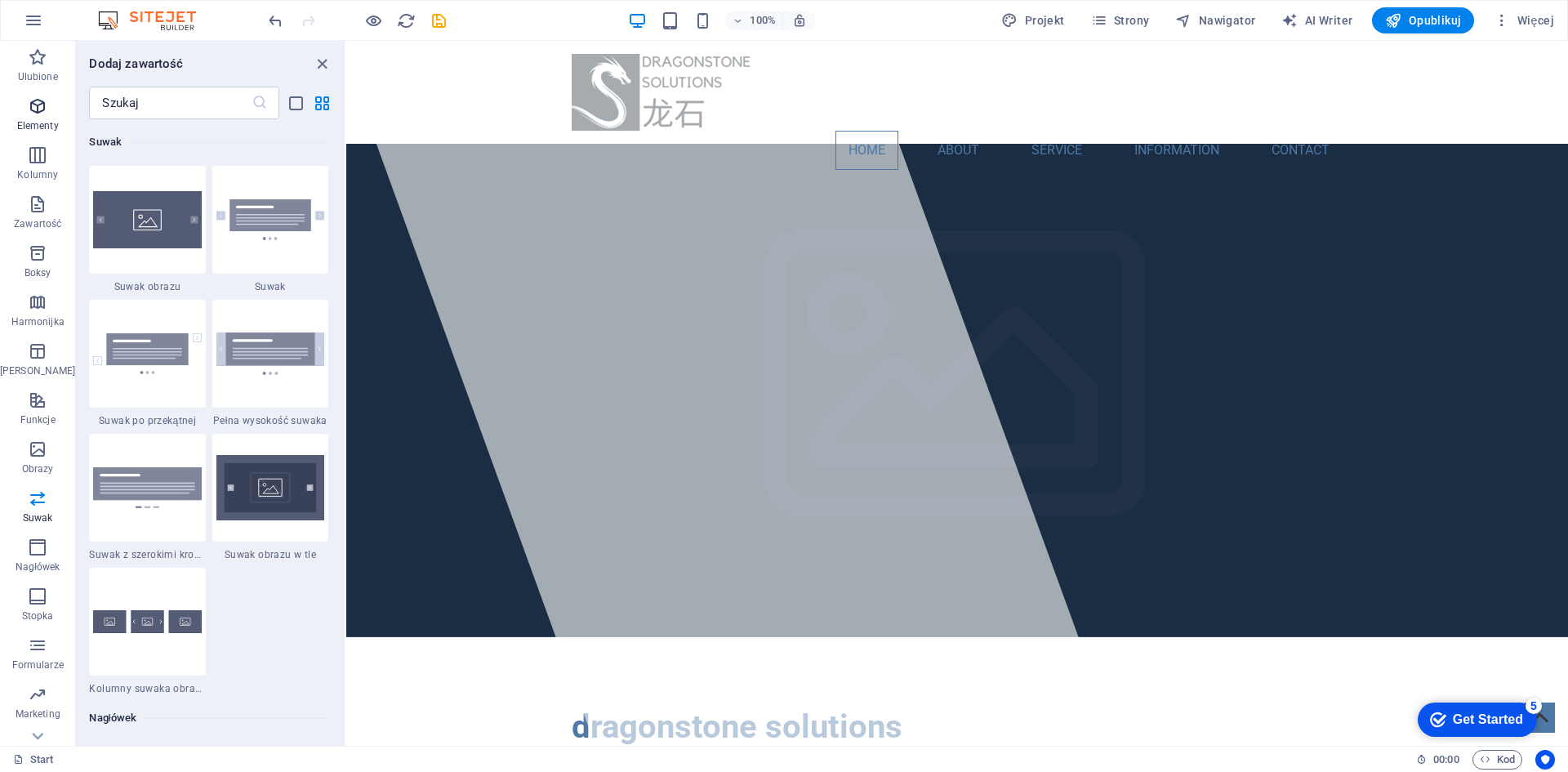
click at [39, 125] on p "Elementy" at bounding box center [38, 126] width 41 height 13
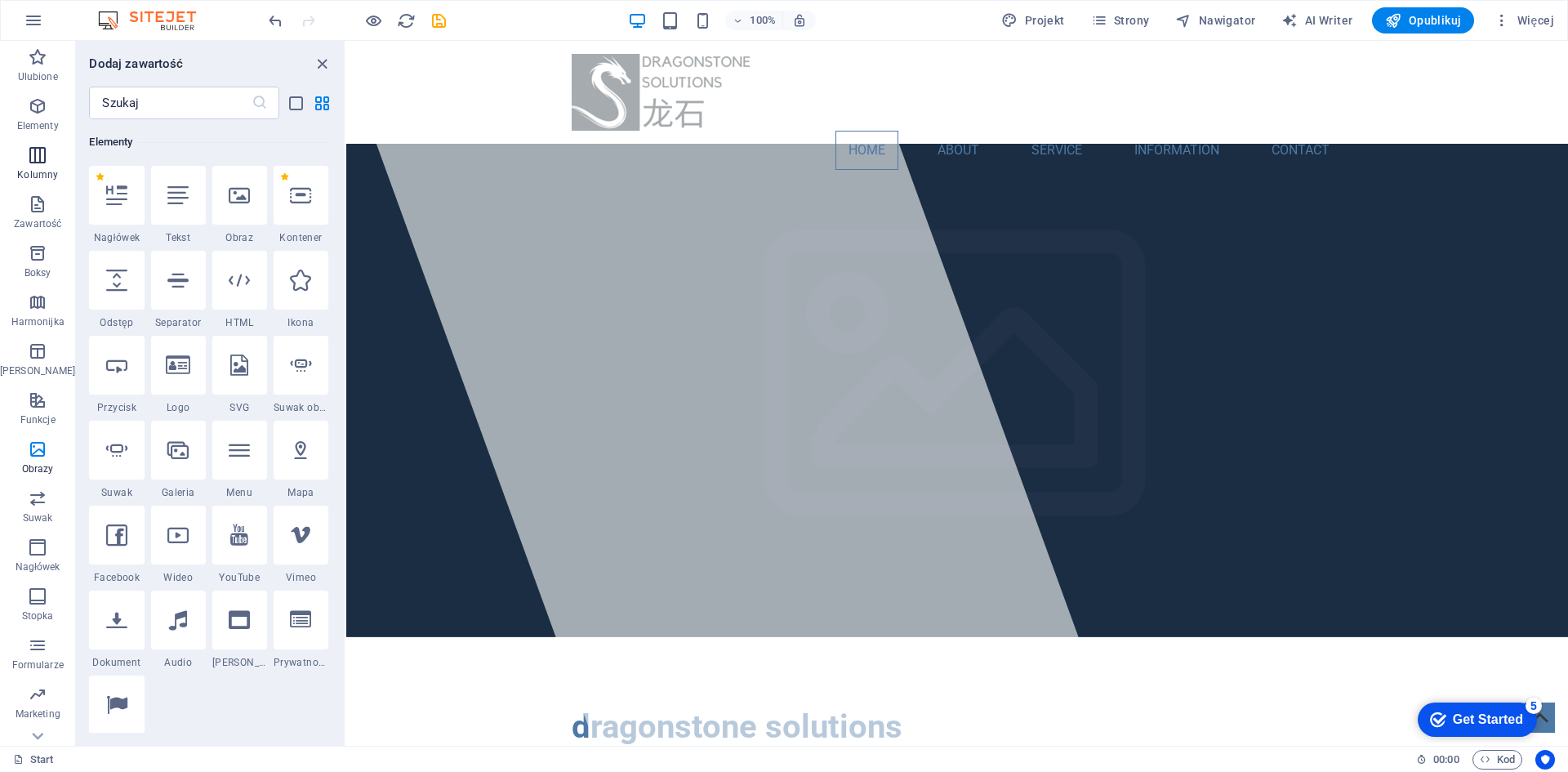
click at [32, 170] on p "Kolumny" at bounding box center [38, 175] width 41 height 13
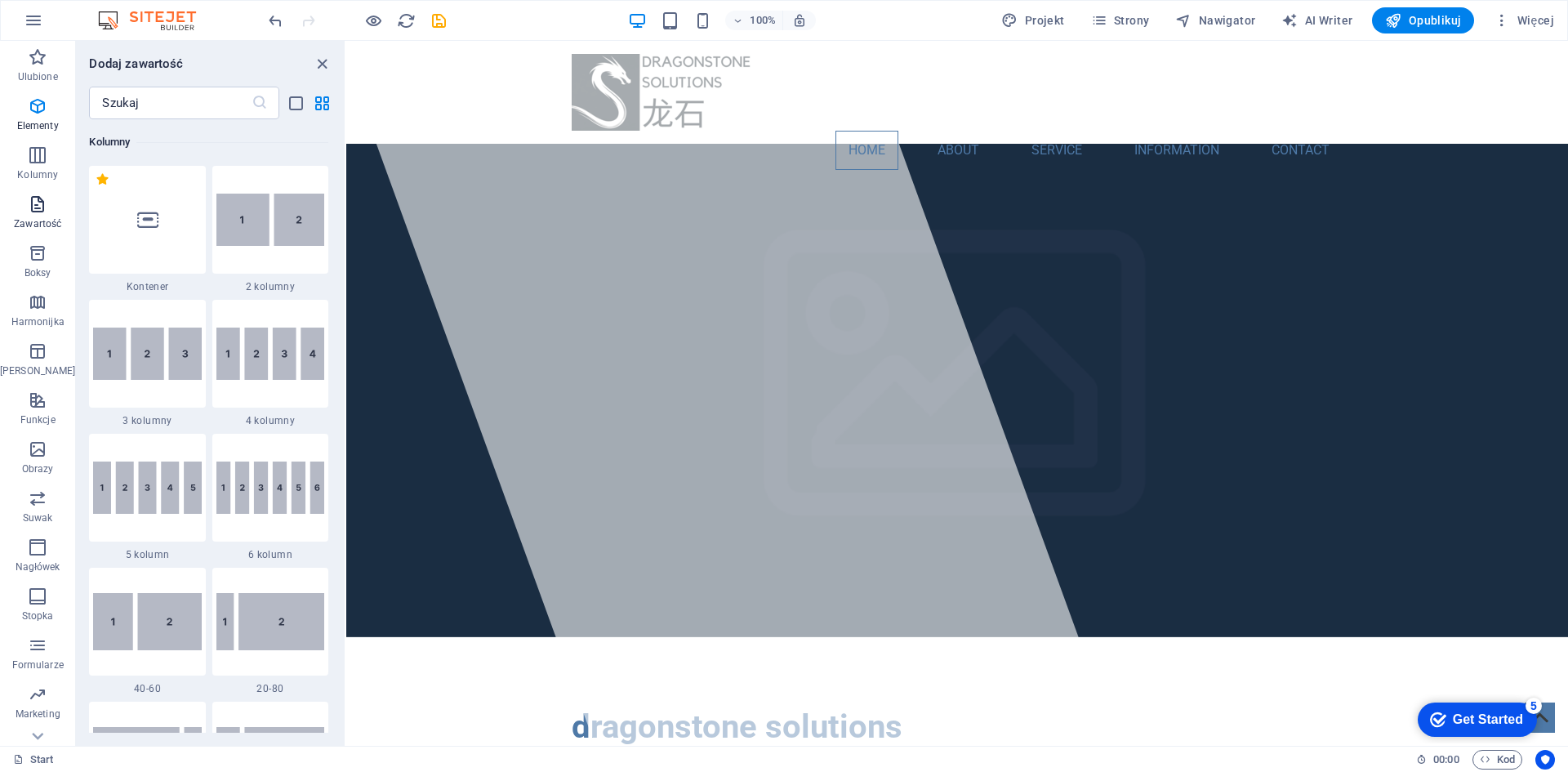
scroll to position [808, 0]
click at [268, 233] on img at bounding box center [270, 220] width 108 height 53
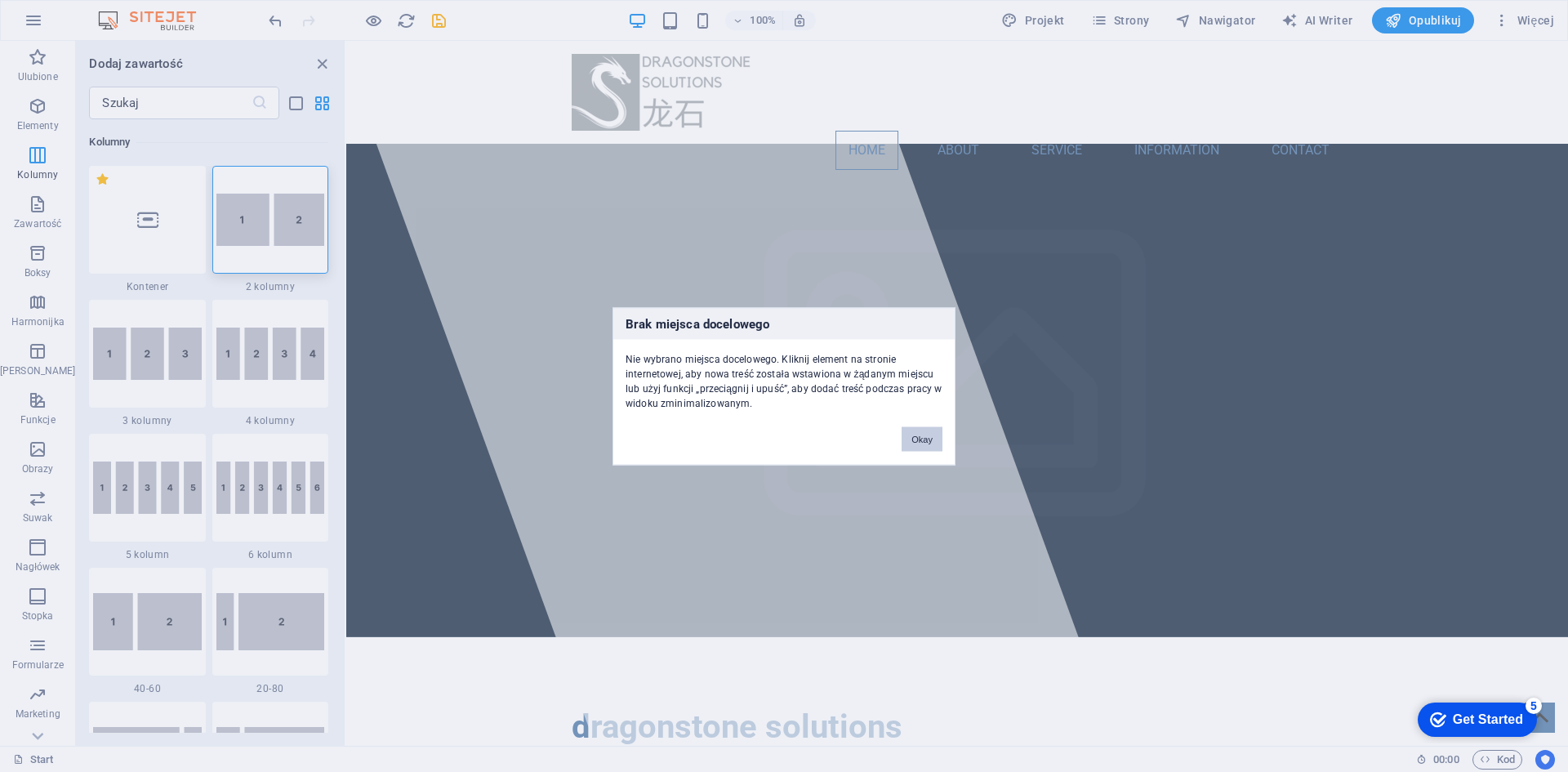
click at [926, 435] on button "Okay" at bounding box center [922, 439] width 41 height 25
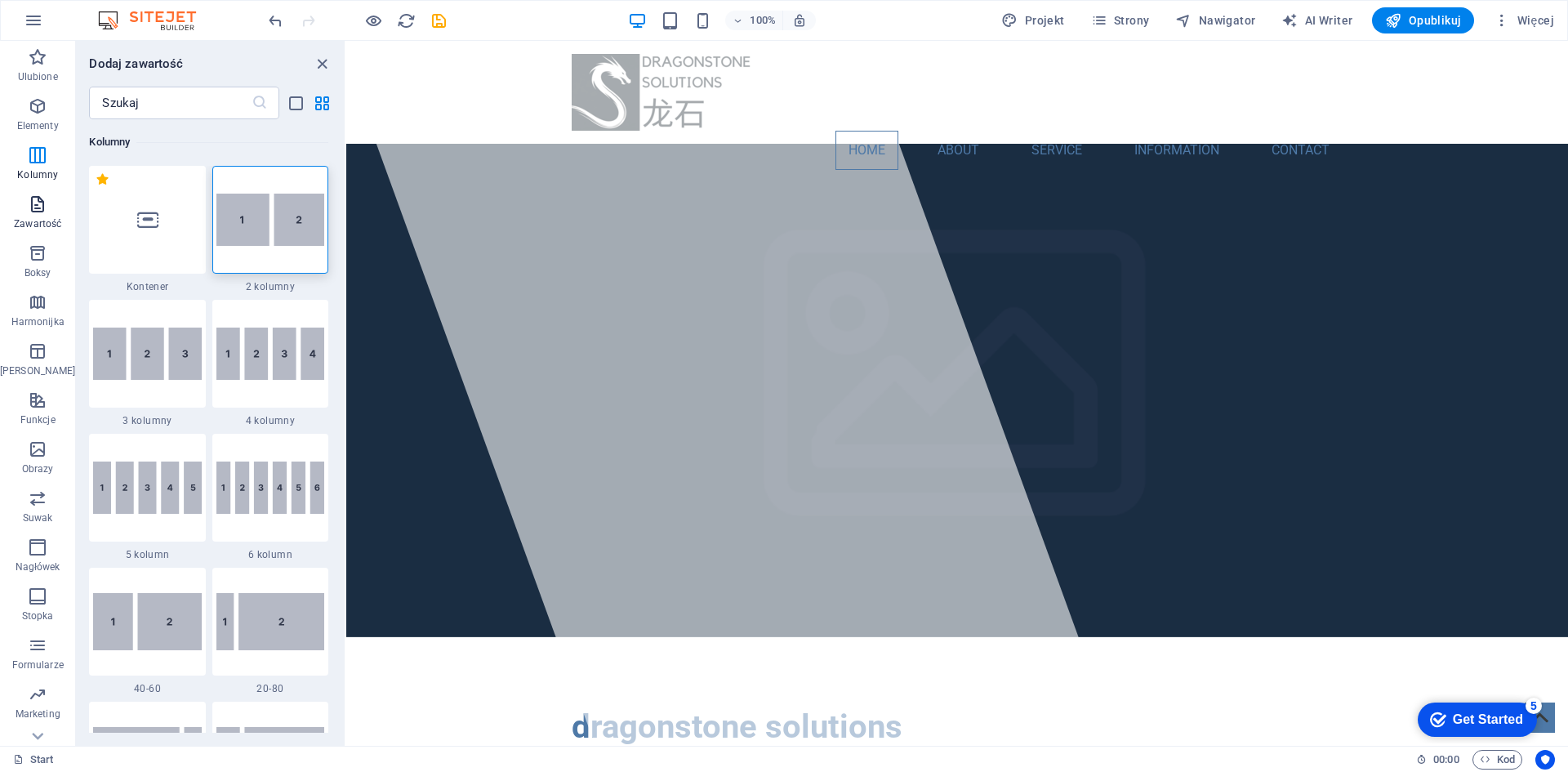
click at [38, 217] on p "Zawartość" at bounding box center [37, 224] width 47 height 13
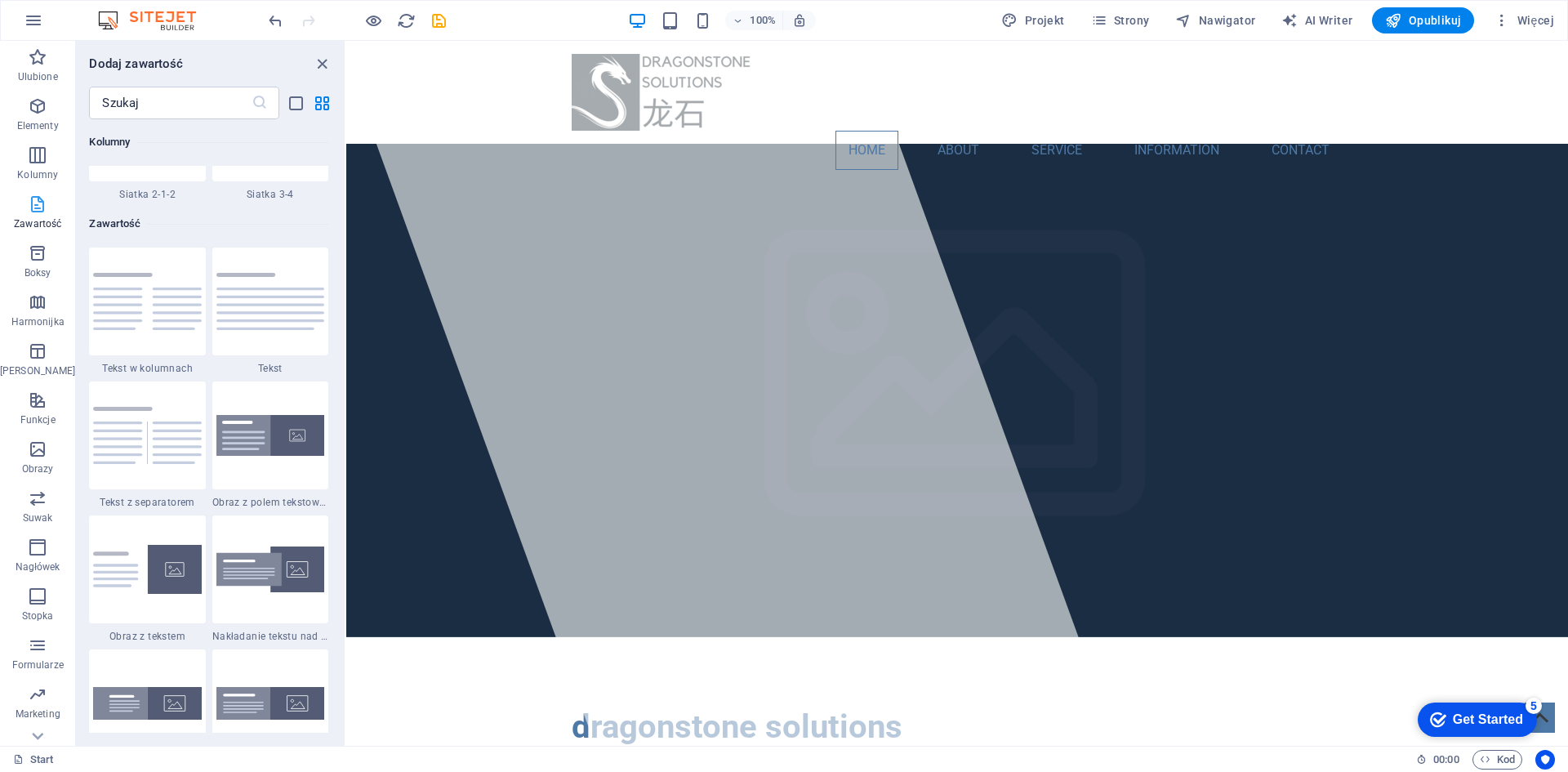
scroll to position [2857, 0]
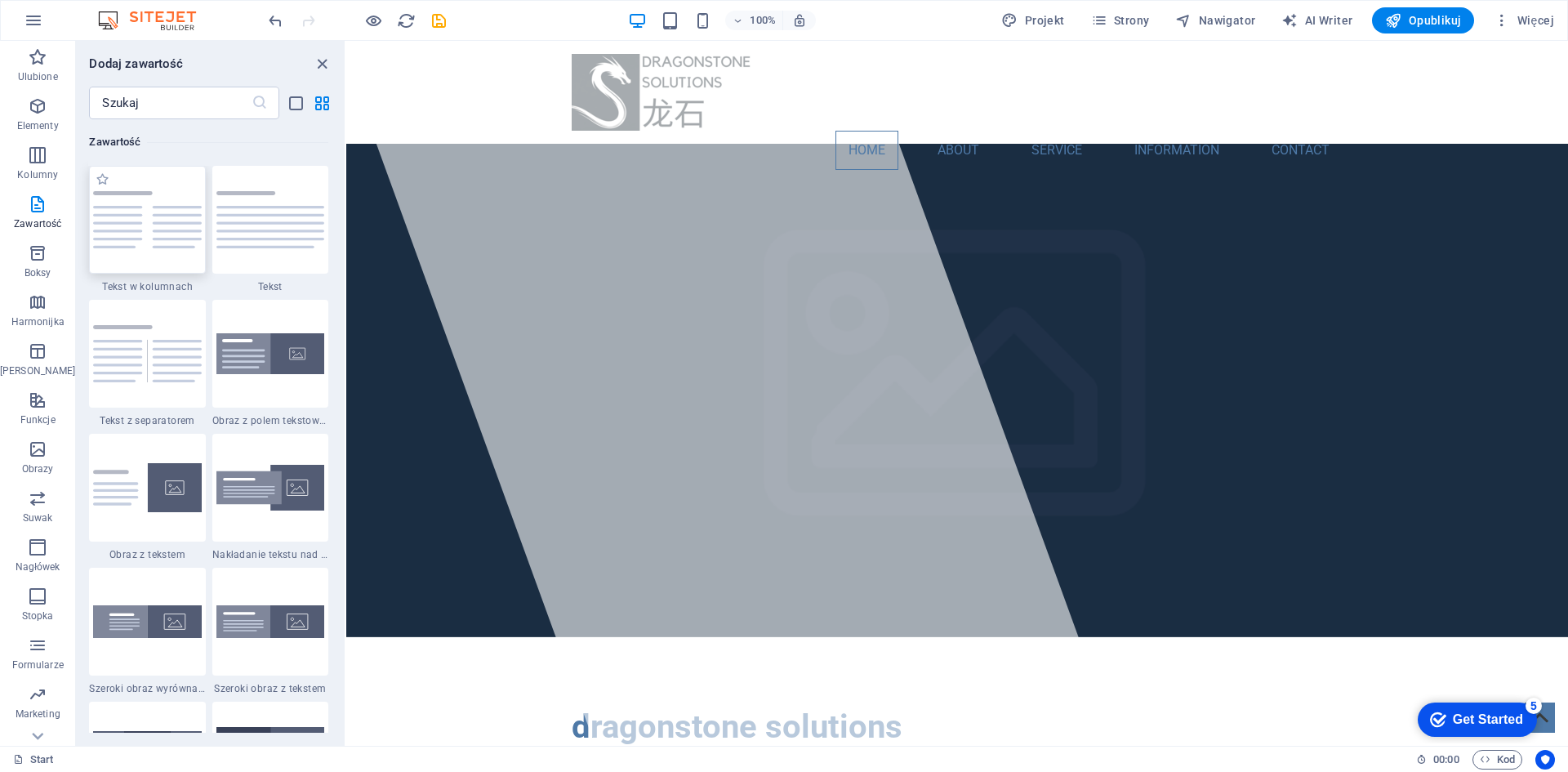
click at [147, 244] on img at bounding box center [147, 220] width 108 height 58
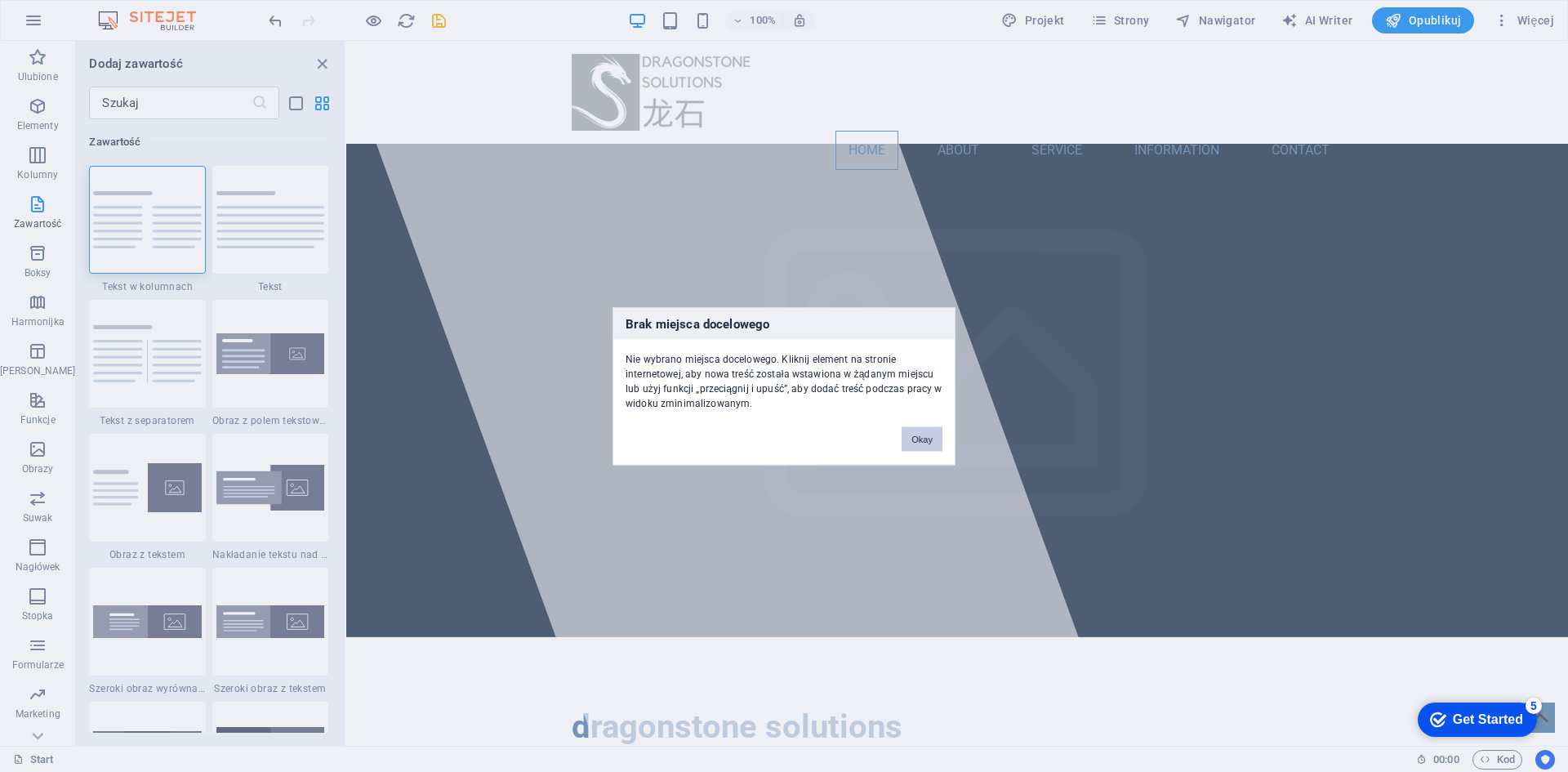
click at [916, 442] on button "Okay" at bounding box center [922, 439] width 41 height 25
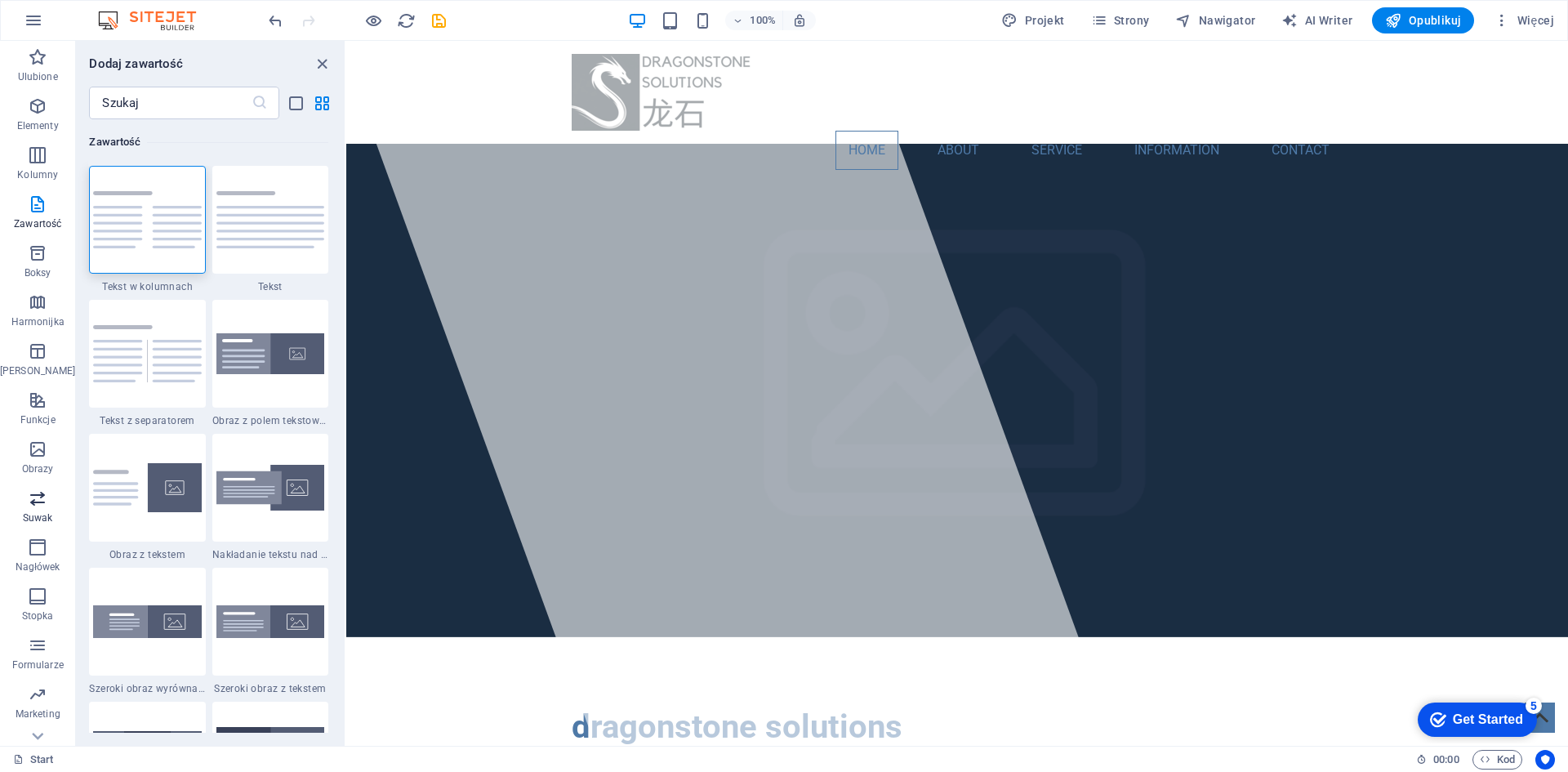
click at [41, 500] on icon "button" at bounding box center [38, 498] width 20 height 20
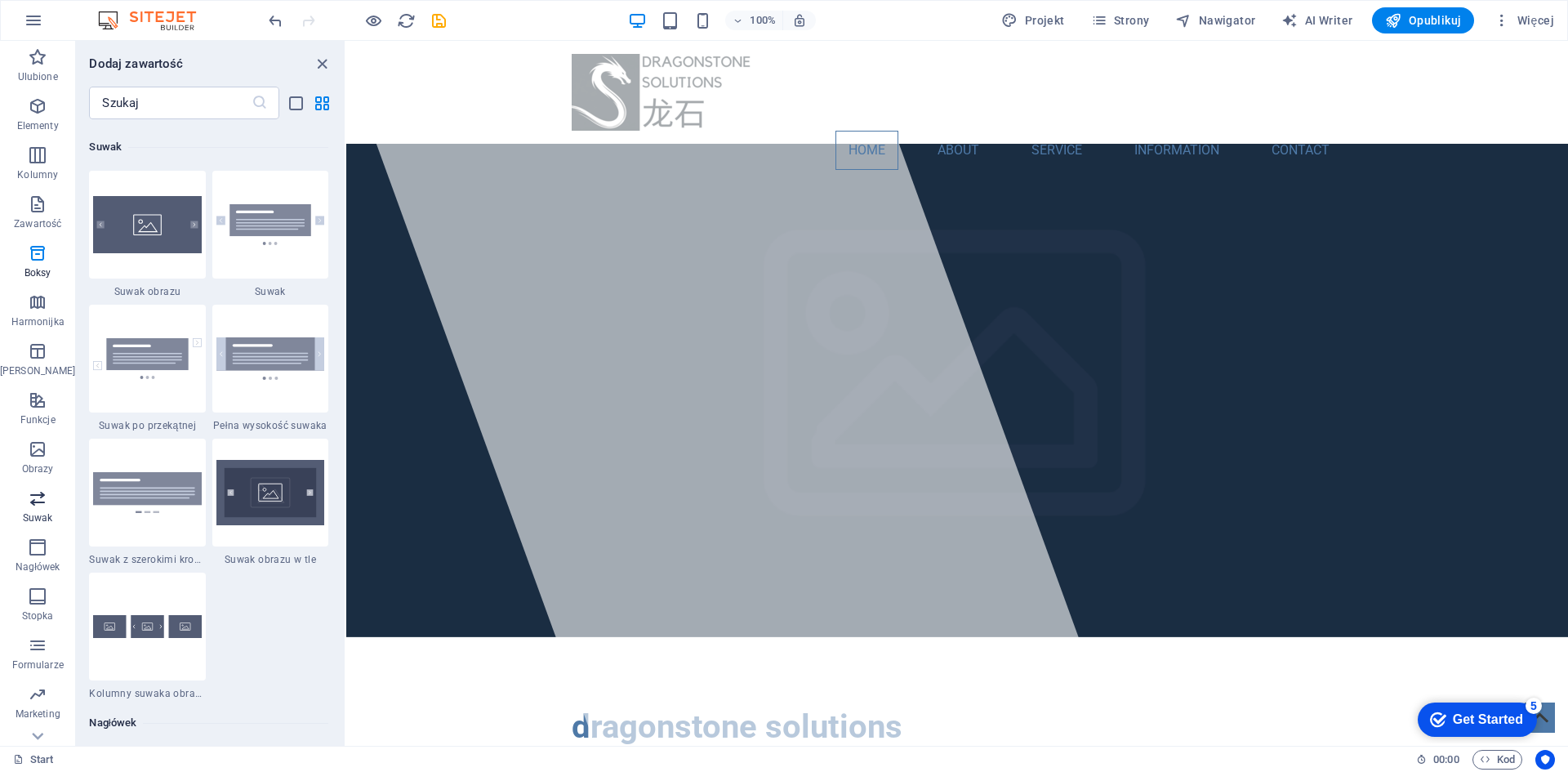
scroll to position [9257, 0]
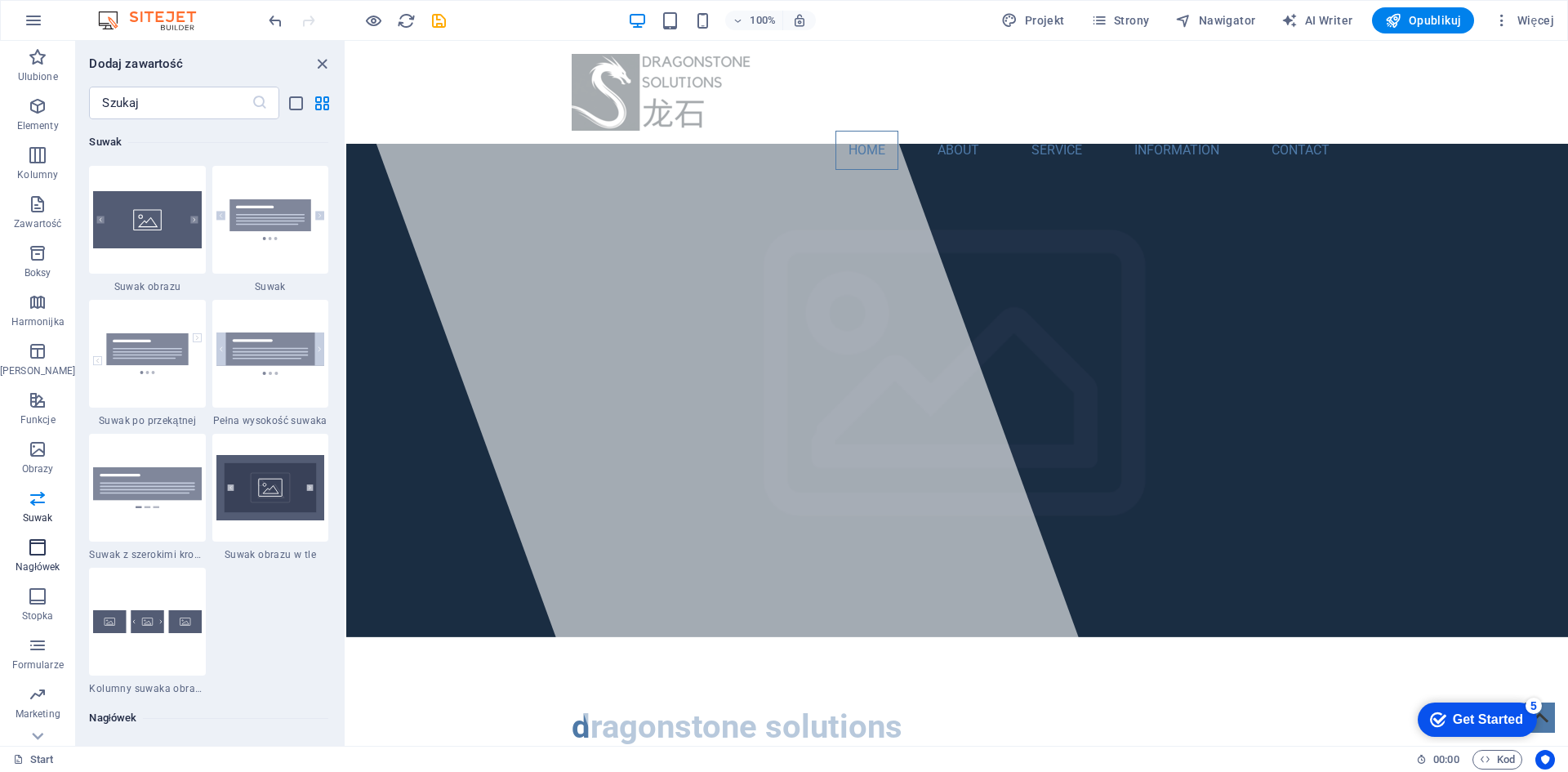
click at [40, 540] on icon "button" at bounding box center [38, 547] width 20 height 20
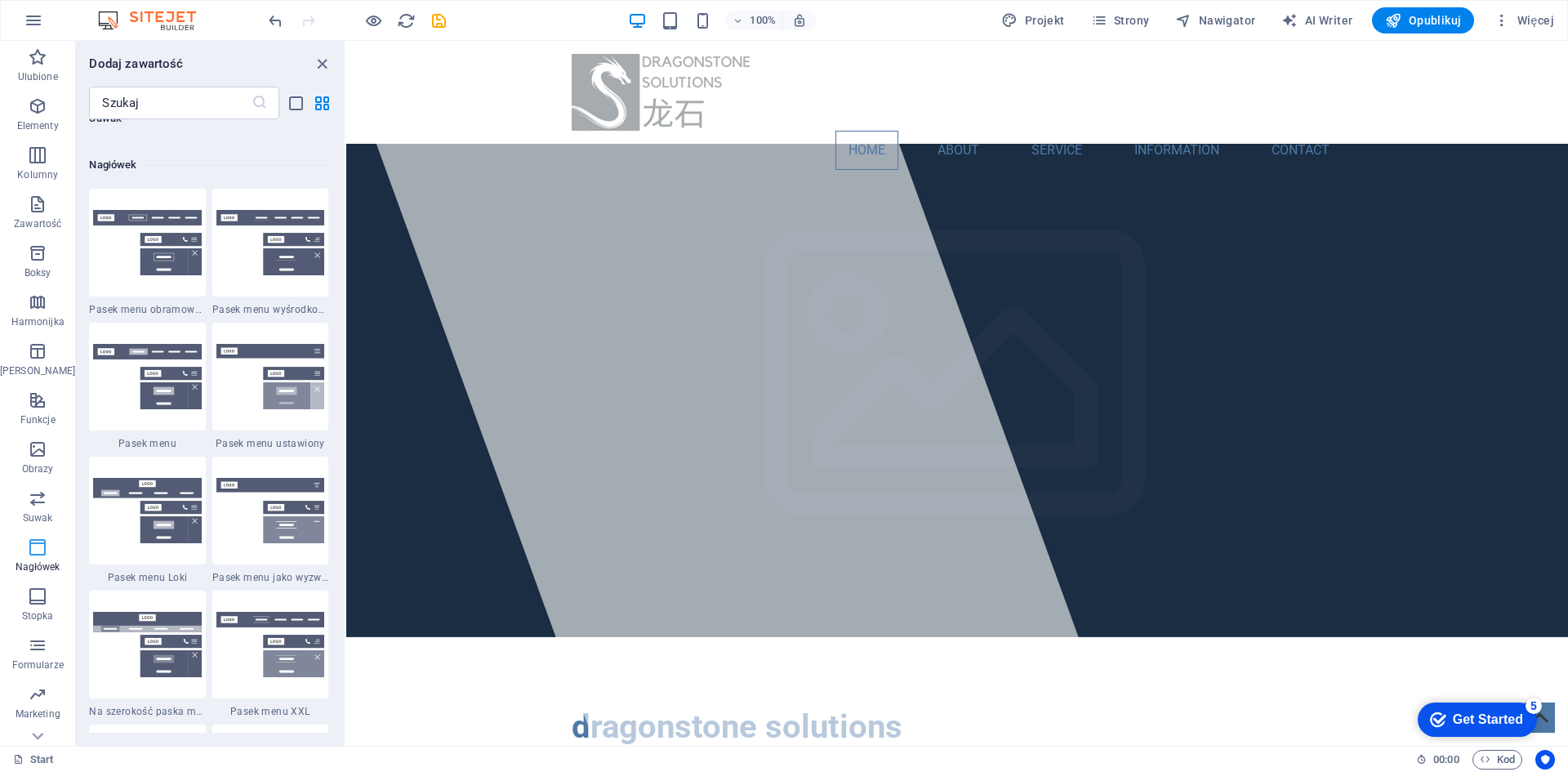
scroll to position [9833, 0]
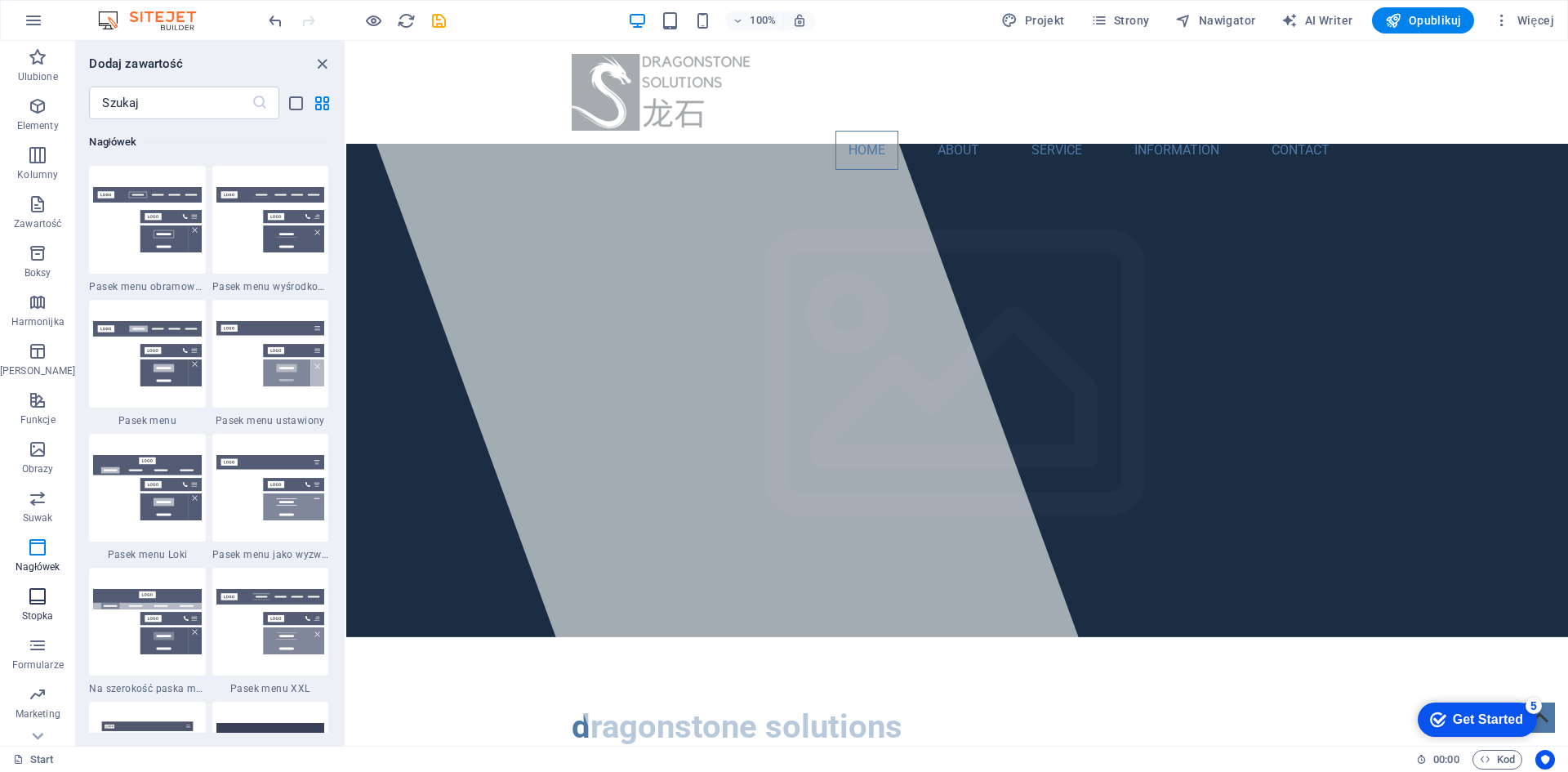
click at [36, 617] on p "Stopka" at bounding box center [38, 616] width 32 height 13
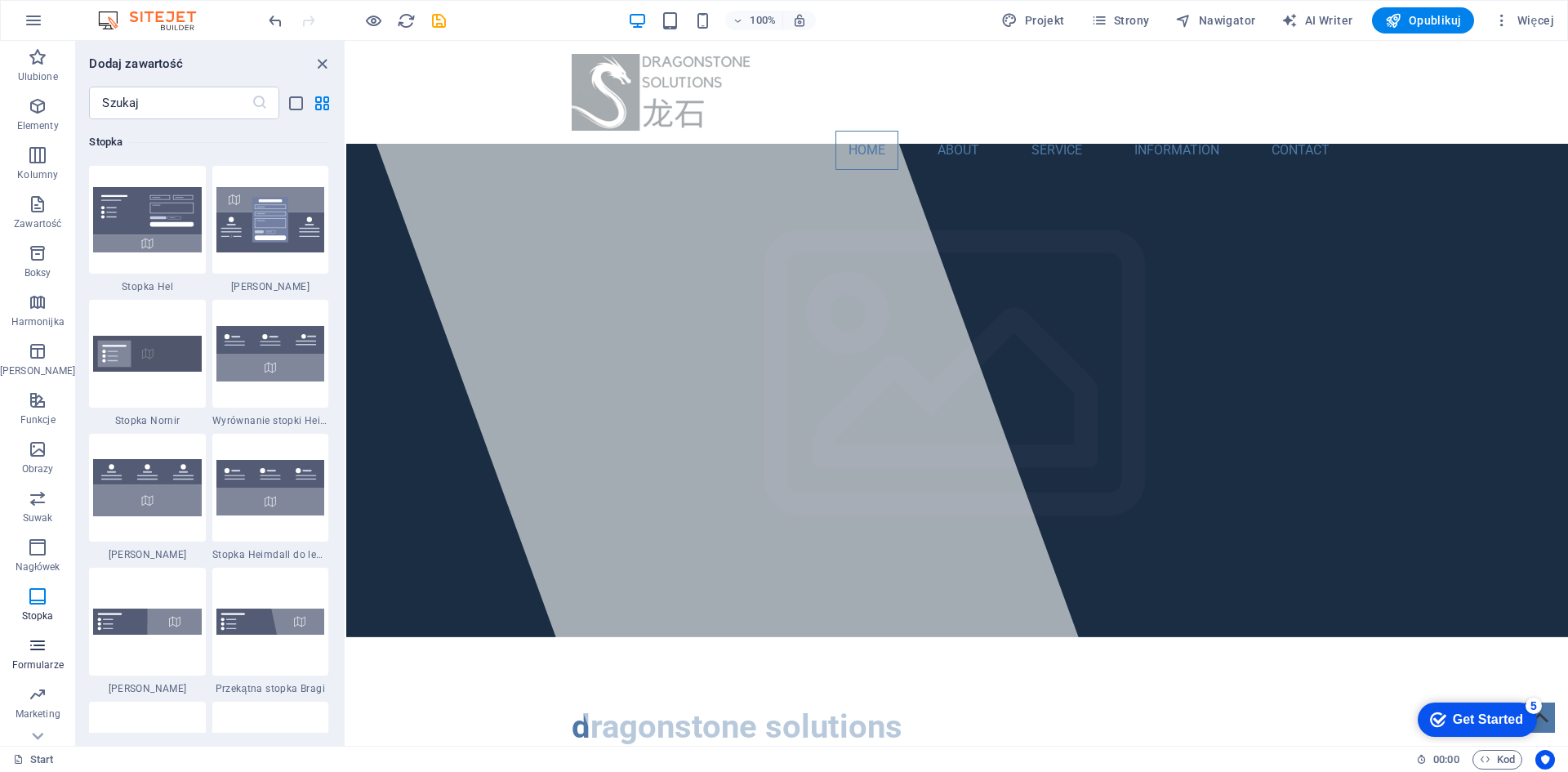
click at [36, 666] on p "Formularze" at bounding box center [38, 665] width 51 height 13
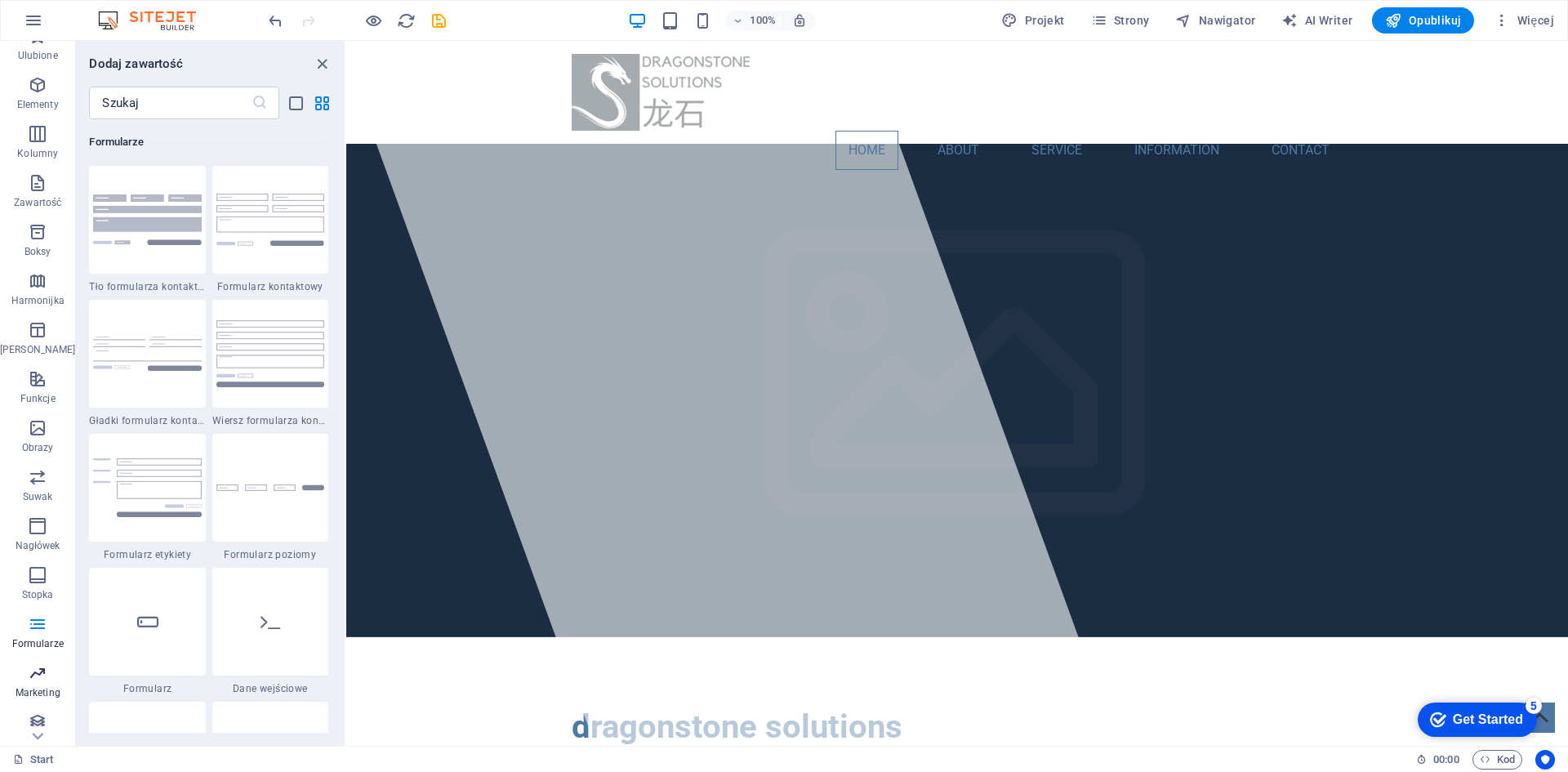
scroll to position [31, 0]
click at [35, 680] on p "Marketing" at bounding box center [38, 684] width 45 height 13
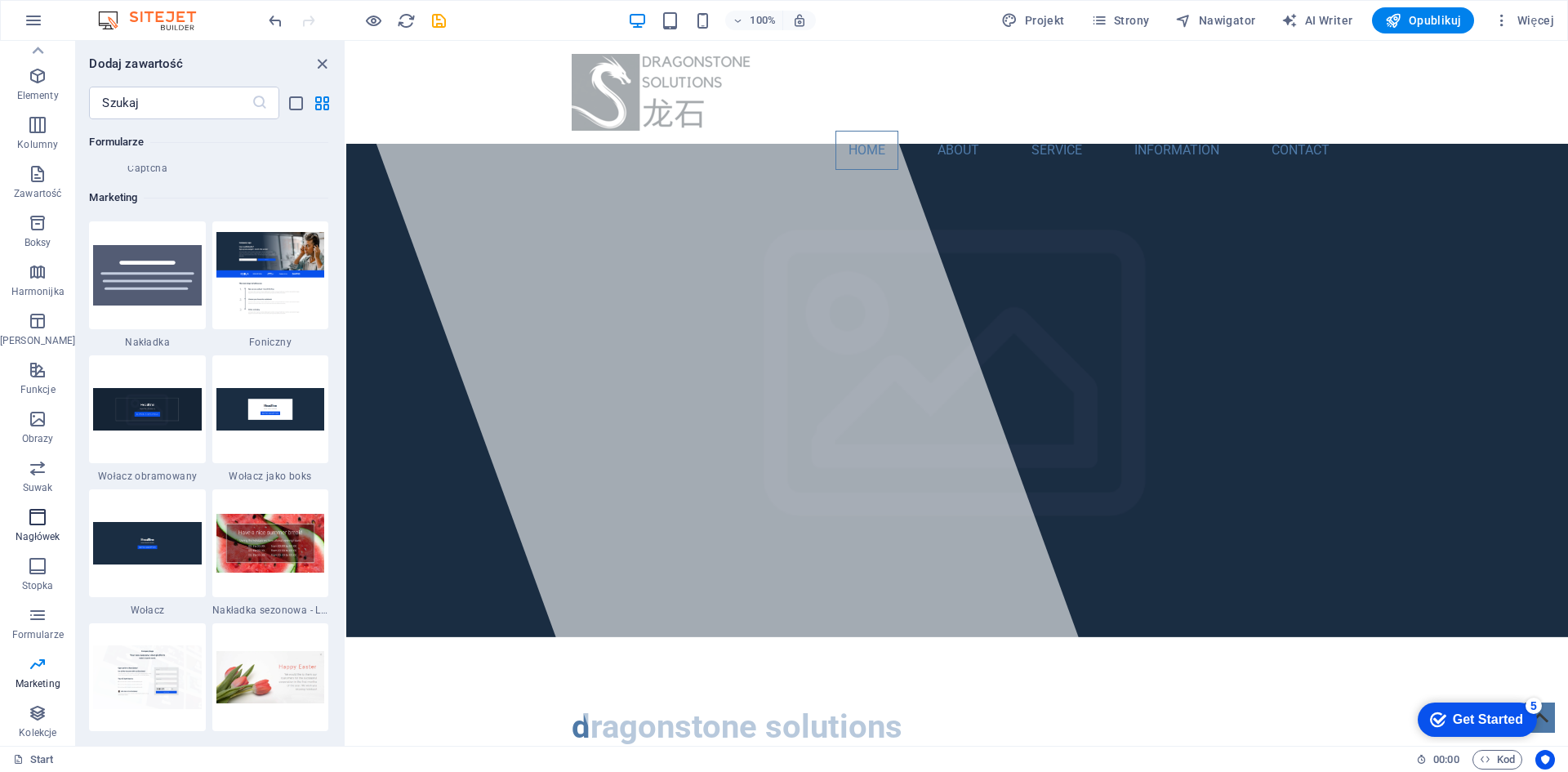
scroll to position [13301, 0]
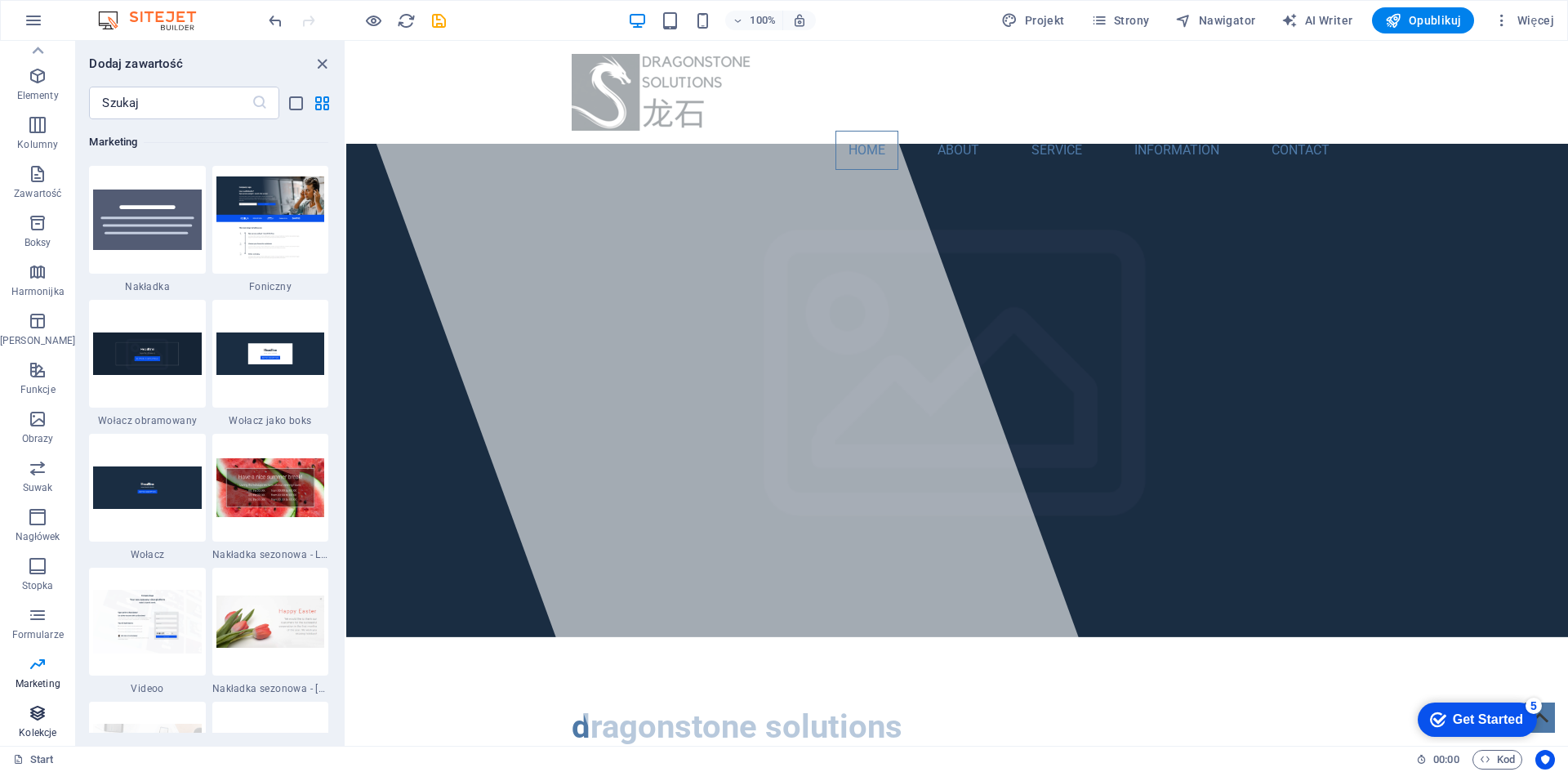
click at [31, 722] on icon "button" at bounding box center [38, 713] width 20 height 20
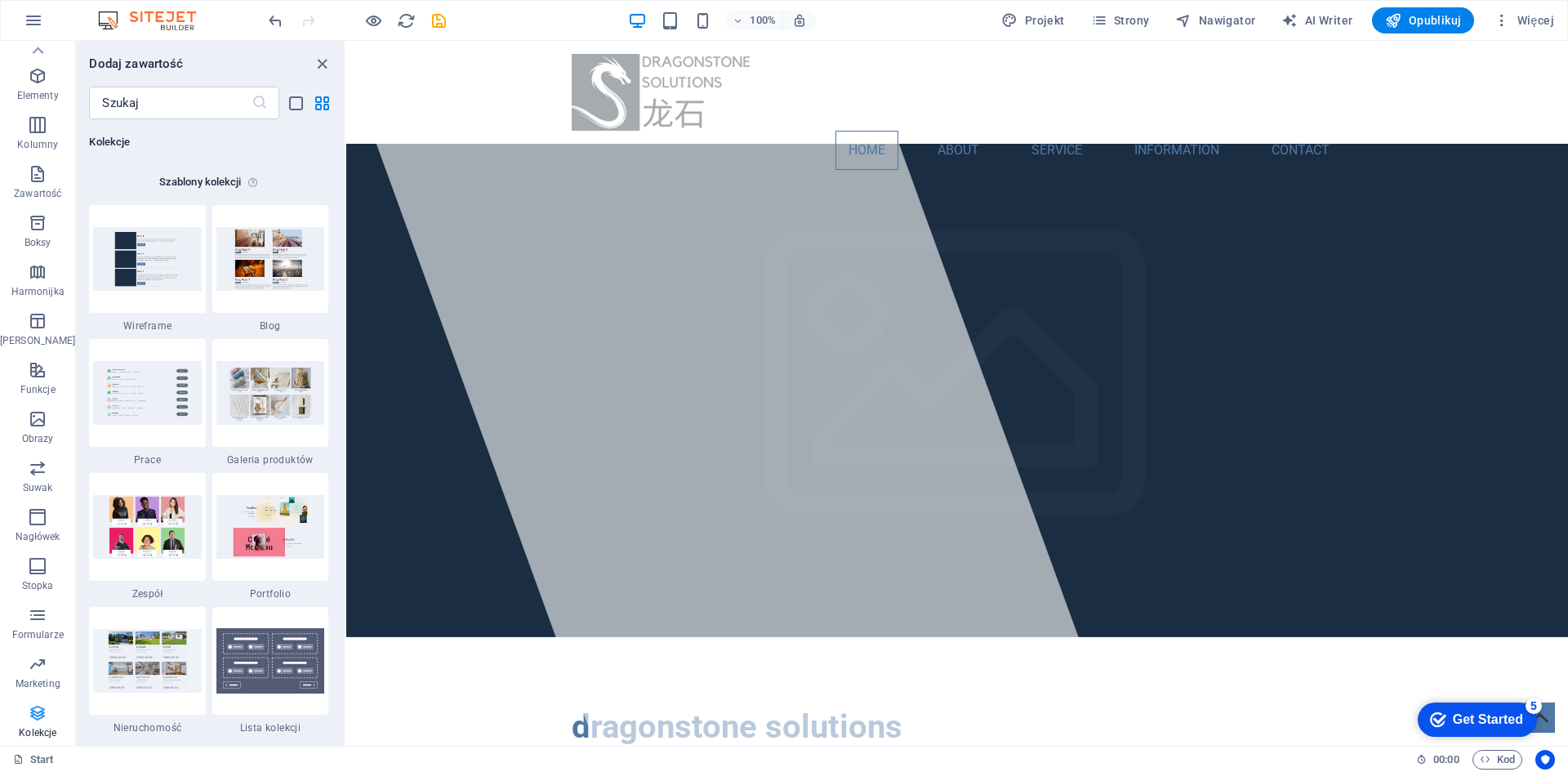
scroll to position [14948, 0]
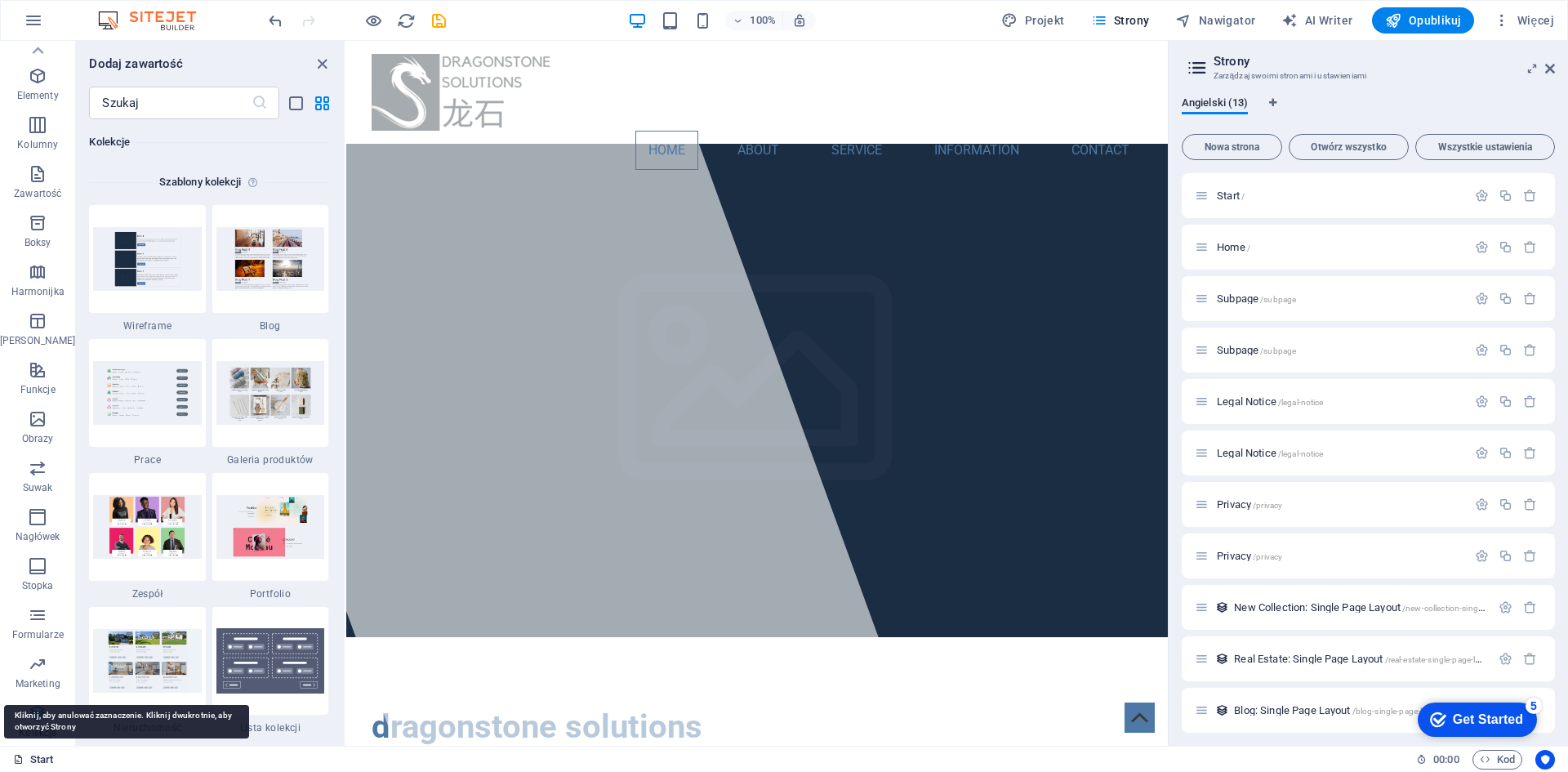
scroll to position [1030, 0]
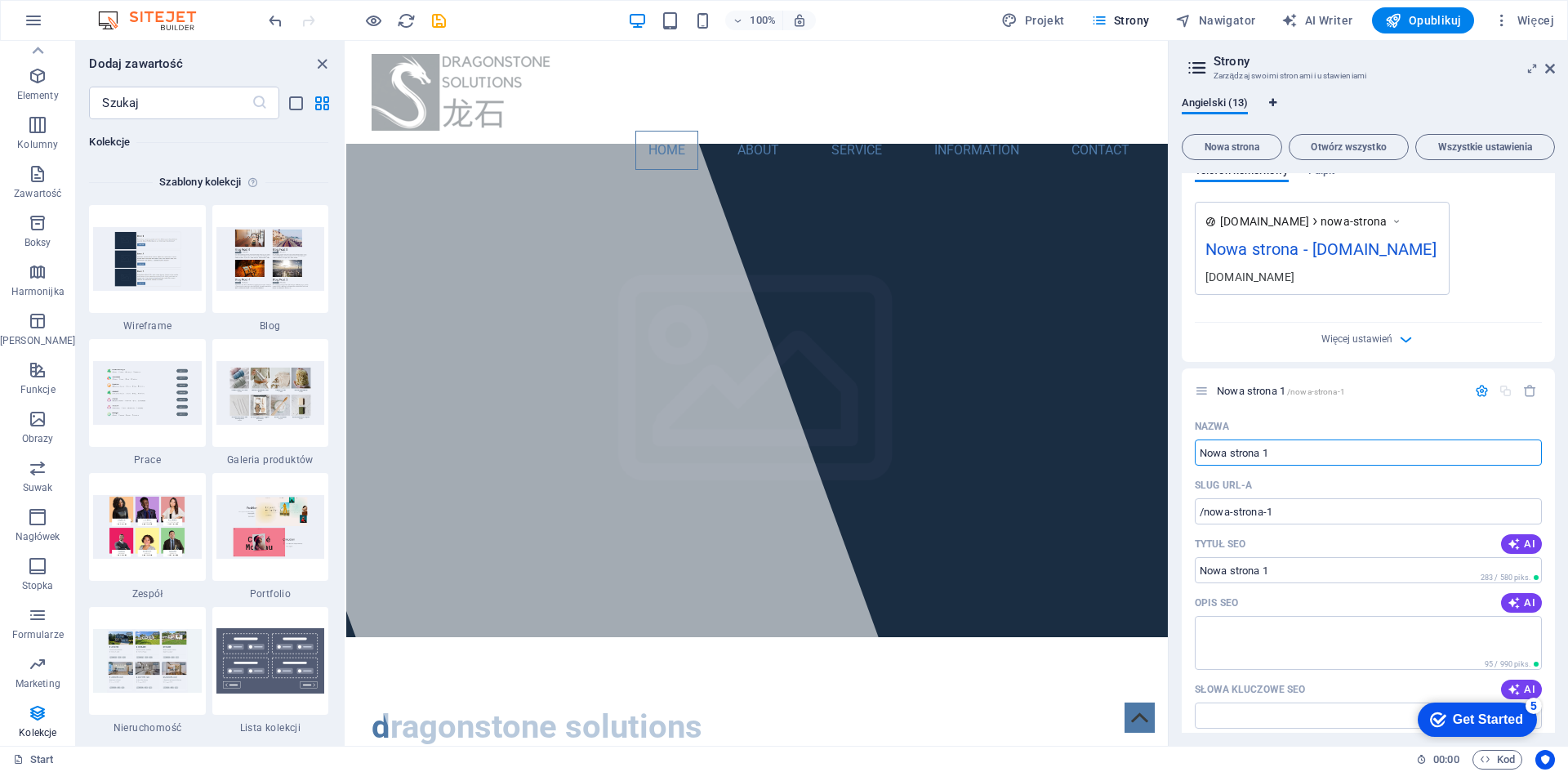
click at [1269, 99] on icon "Zakładki językowe" at bounding box center [1272, 103] width 7 height 10
select select "6"
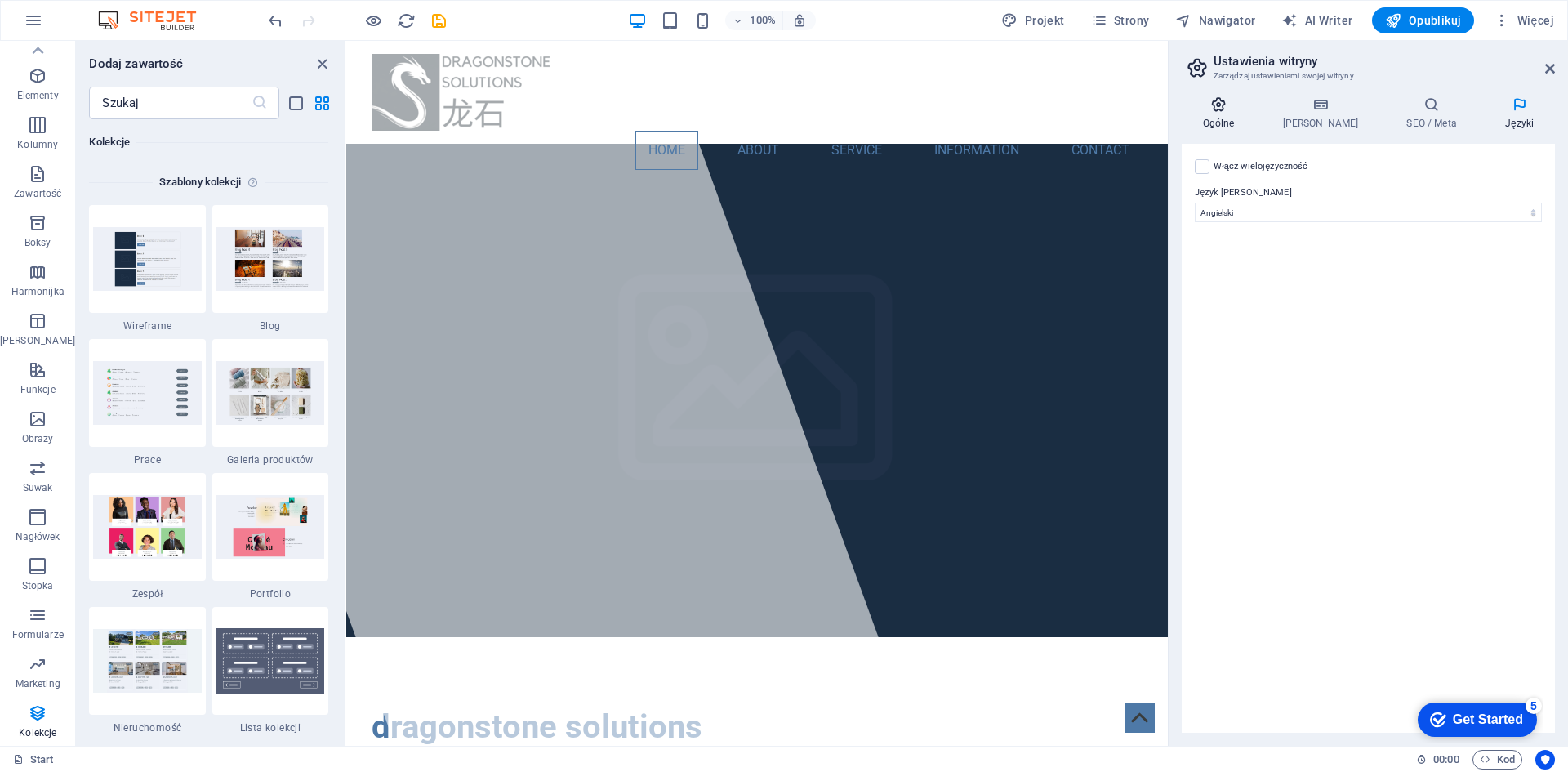
click at [1220, 103] on icon at bounding box center [1218, 105] width 73 height 16
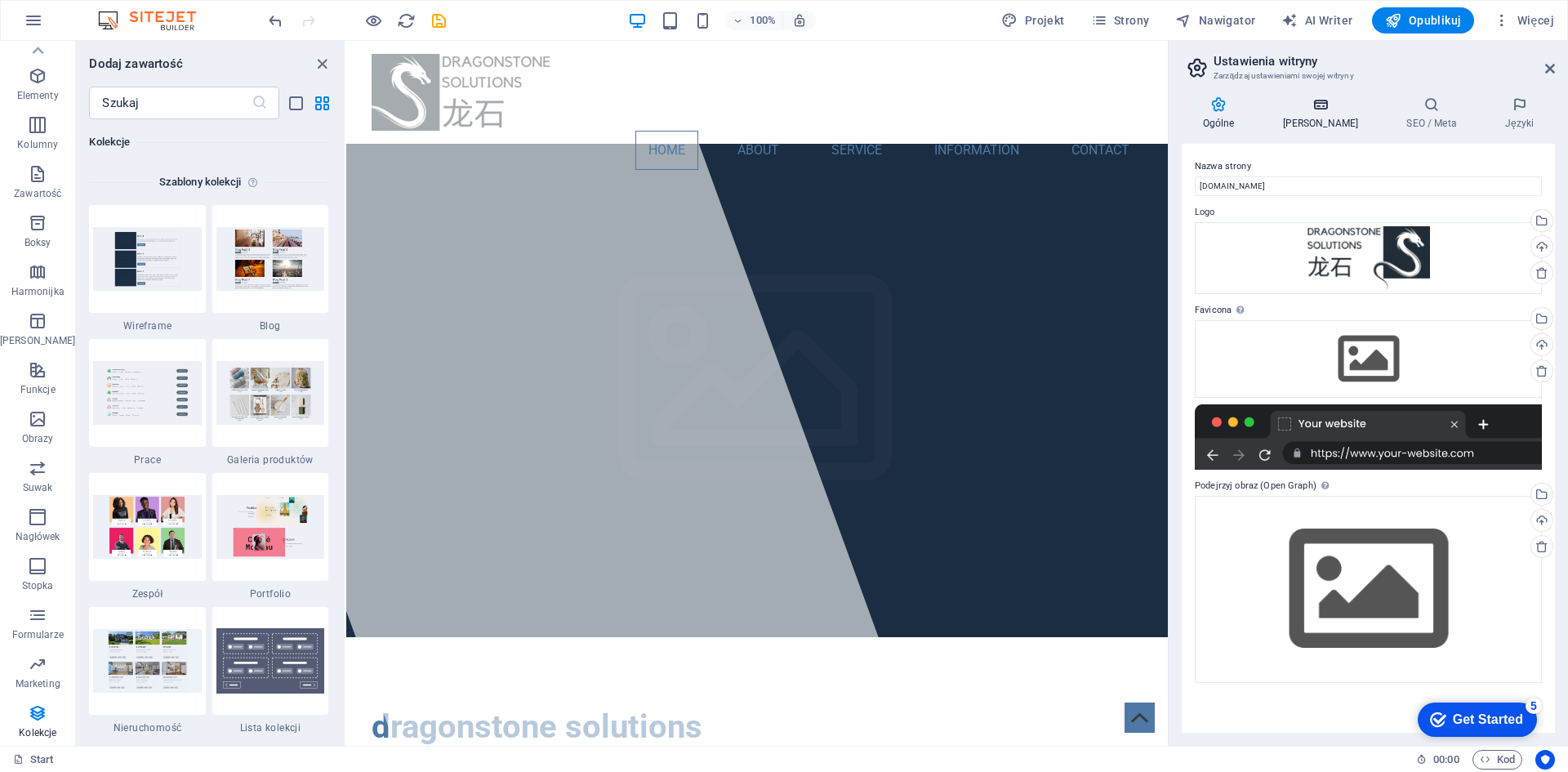
click at [1317, 104] on icon at bounding box center [1321, 105] width 118 height 16
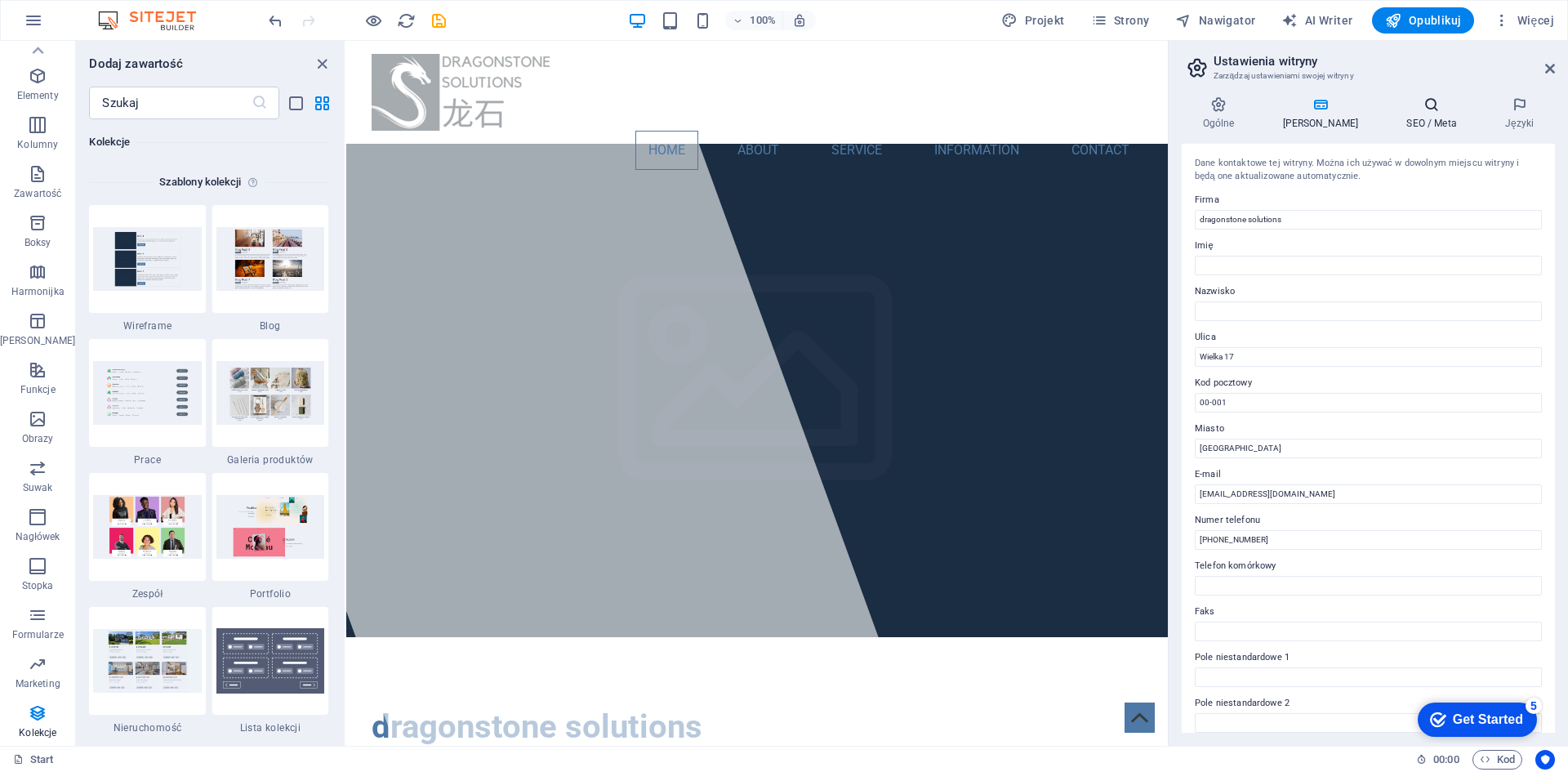
click at [1421, 108] on icon at bounding box center [1432, 105] width 92 height 16
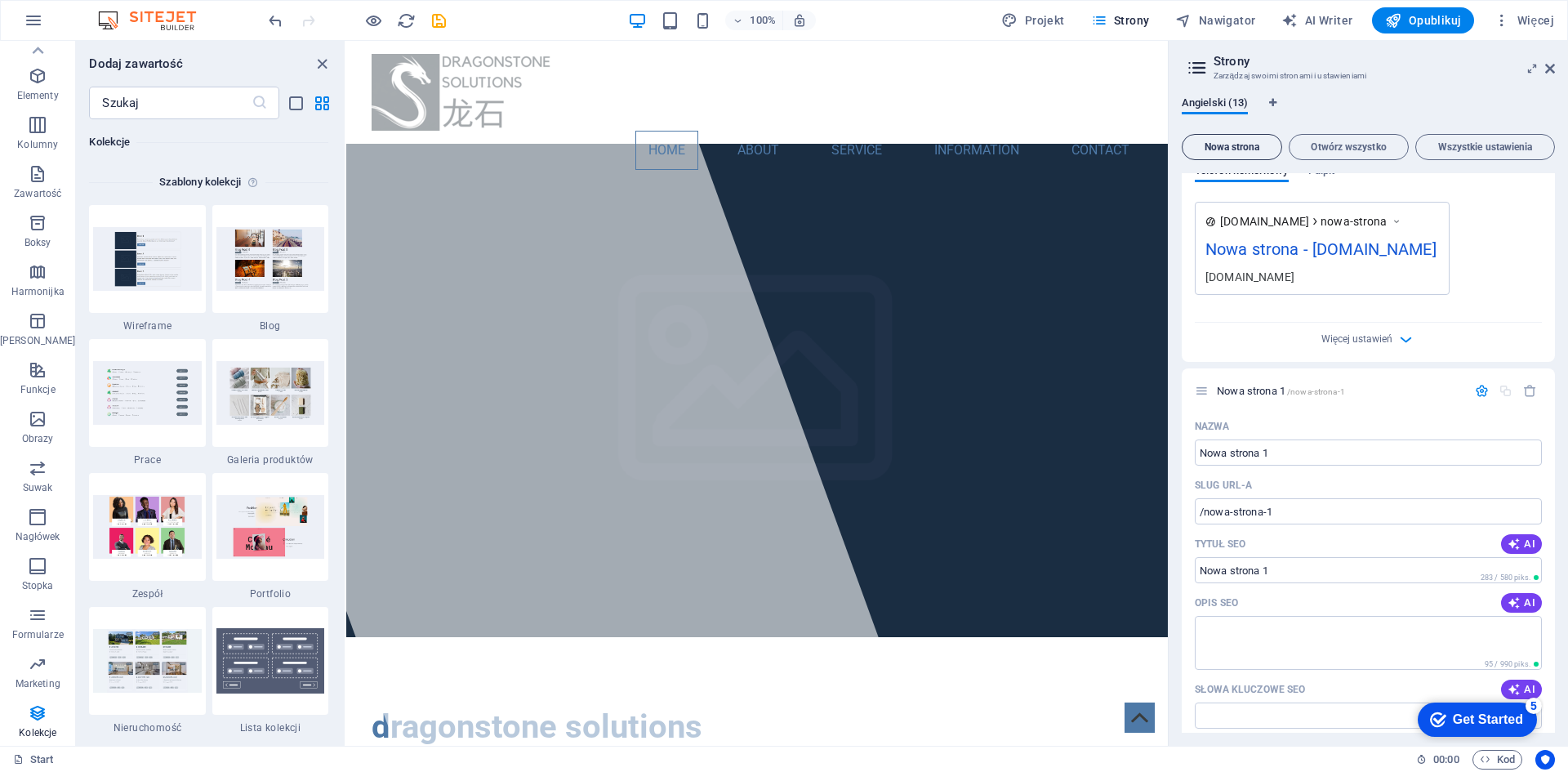
click at [1212, 142] on span "Nowa strona" at bounding box center [1231, 147] width 86 height 10
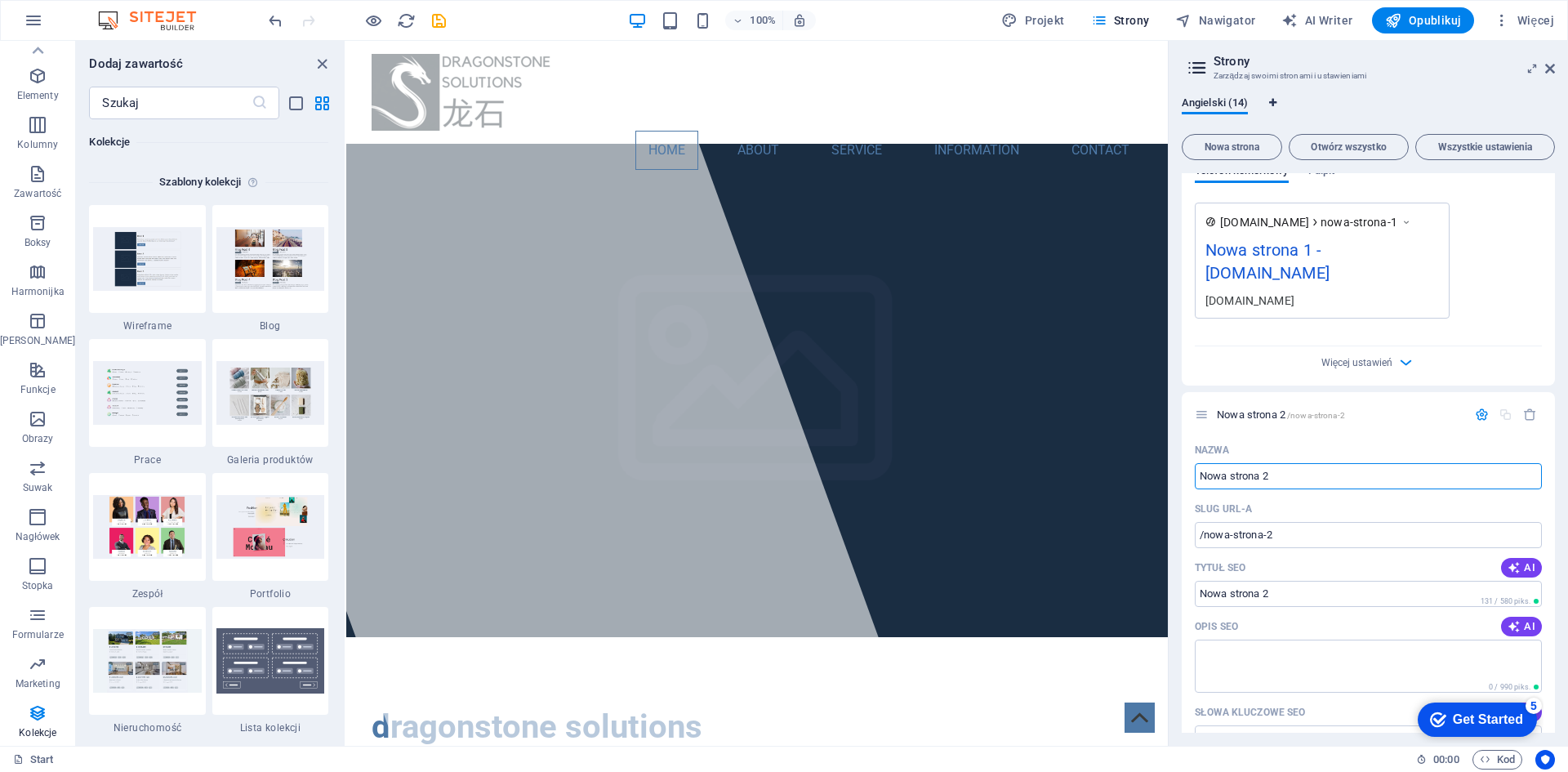
click at [1269, 102] on icon "Zakładki językowe" at bounding box center [1272, 103] width 7 height 10
select select "6"
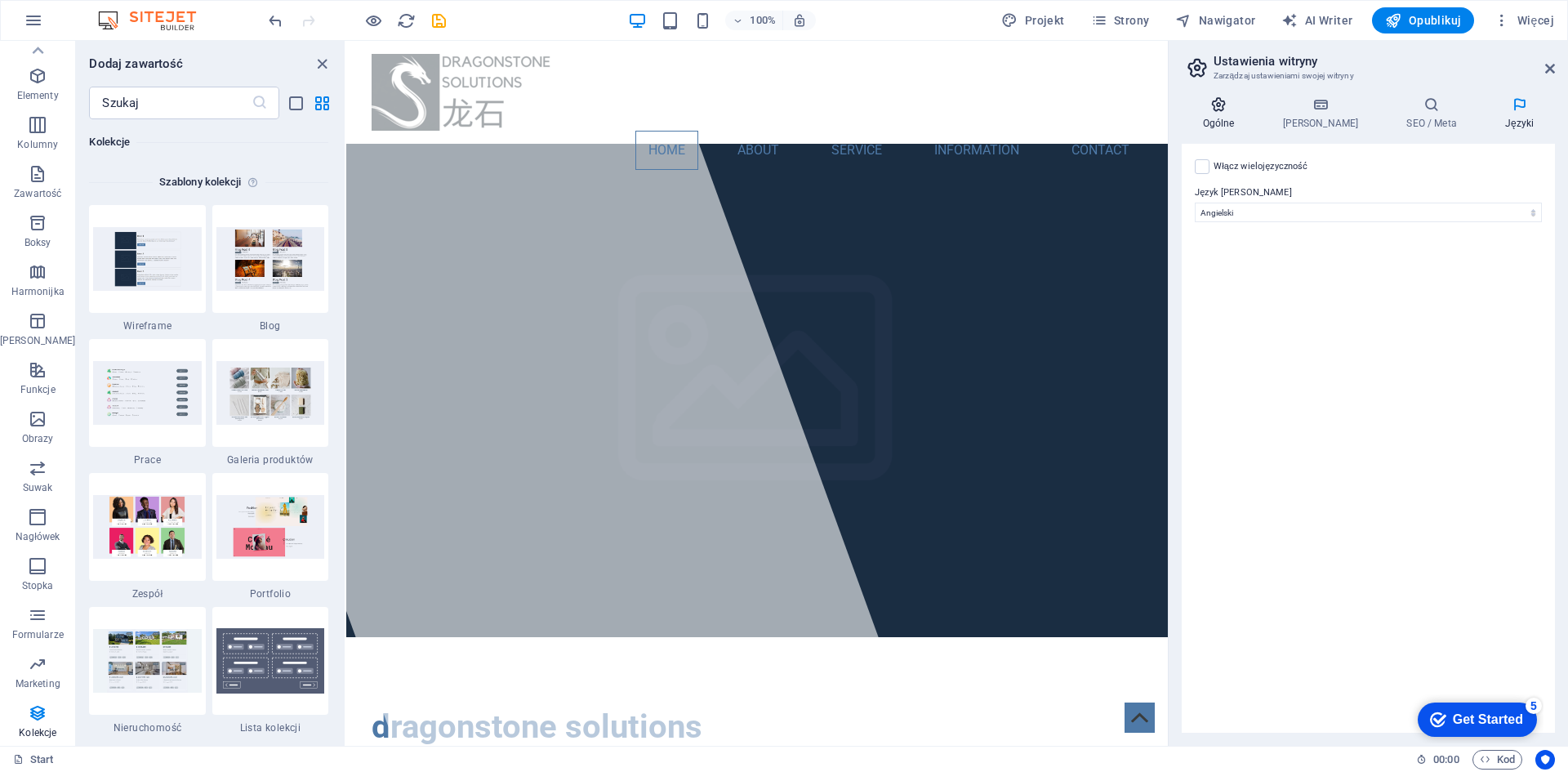
click at [1227, 117] on h4 "Ogólne" at bounding box center [1222, 114] width 80 height 35
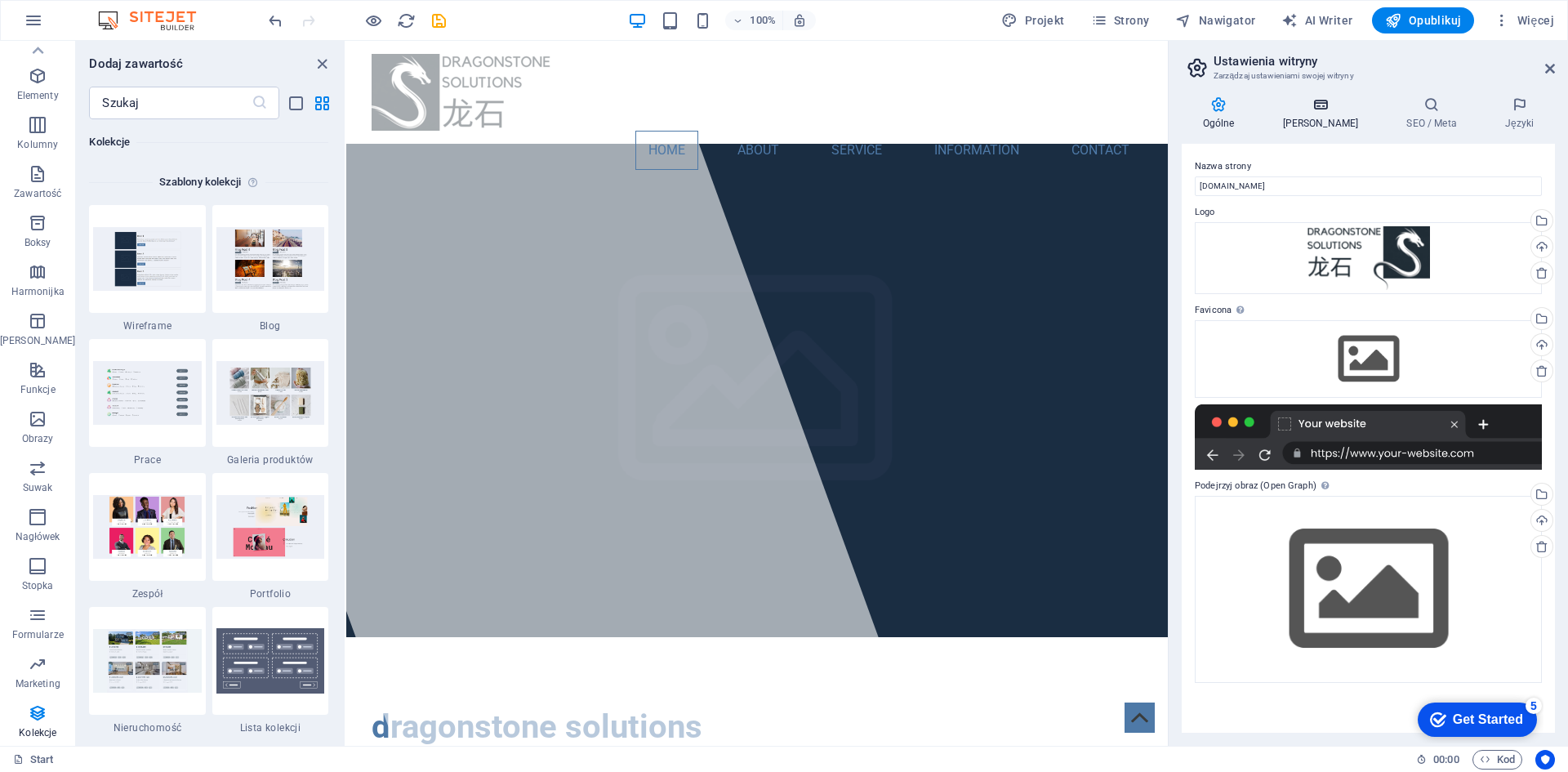
click at [1321, 113] on h4 "[PERSON_NAME]" at bounding box center [1324, 114] width 124 height 35
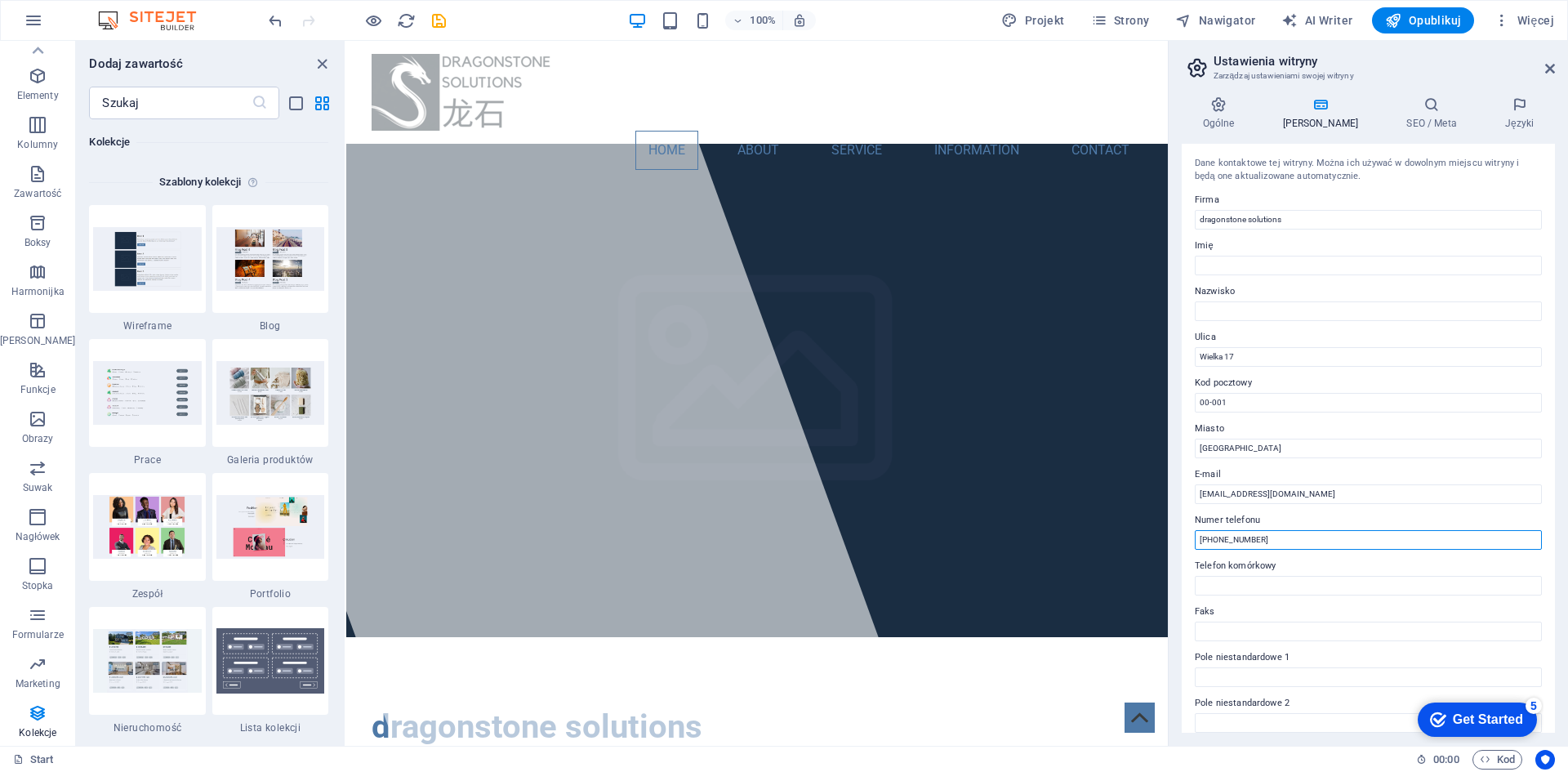
drag, startPoint x: 1308, startPoint y: 544, endPoint x: 1216, endPoint y: 541, distance: 92.0
click at [1216, 541] on input "[PHONE_NUMBER]" at bounding box center [1368, 540] width 347 height 20
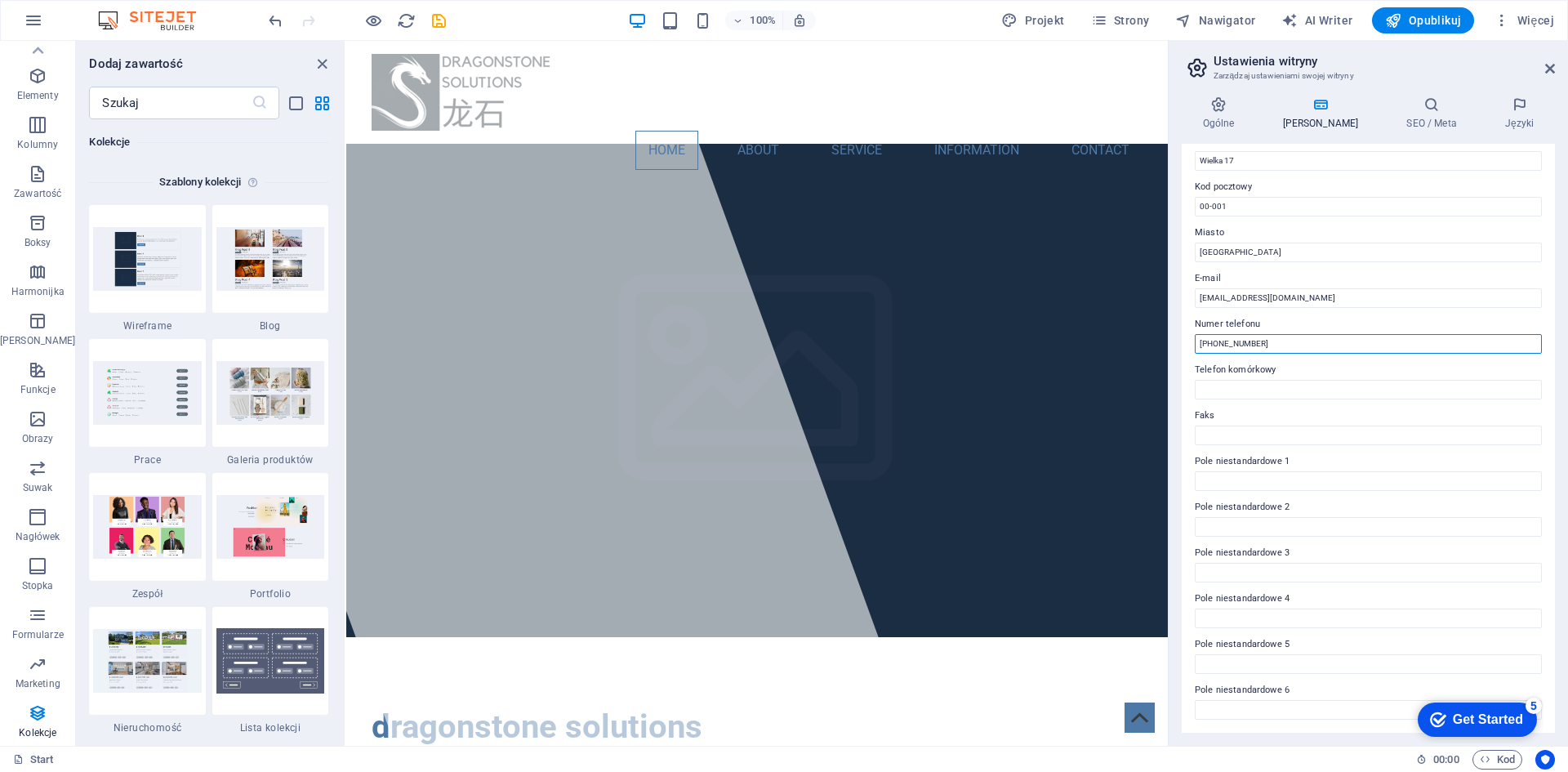
scroll to position [0, 0]
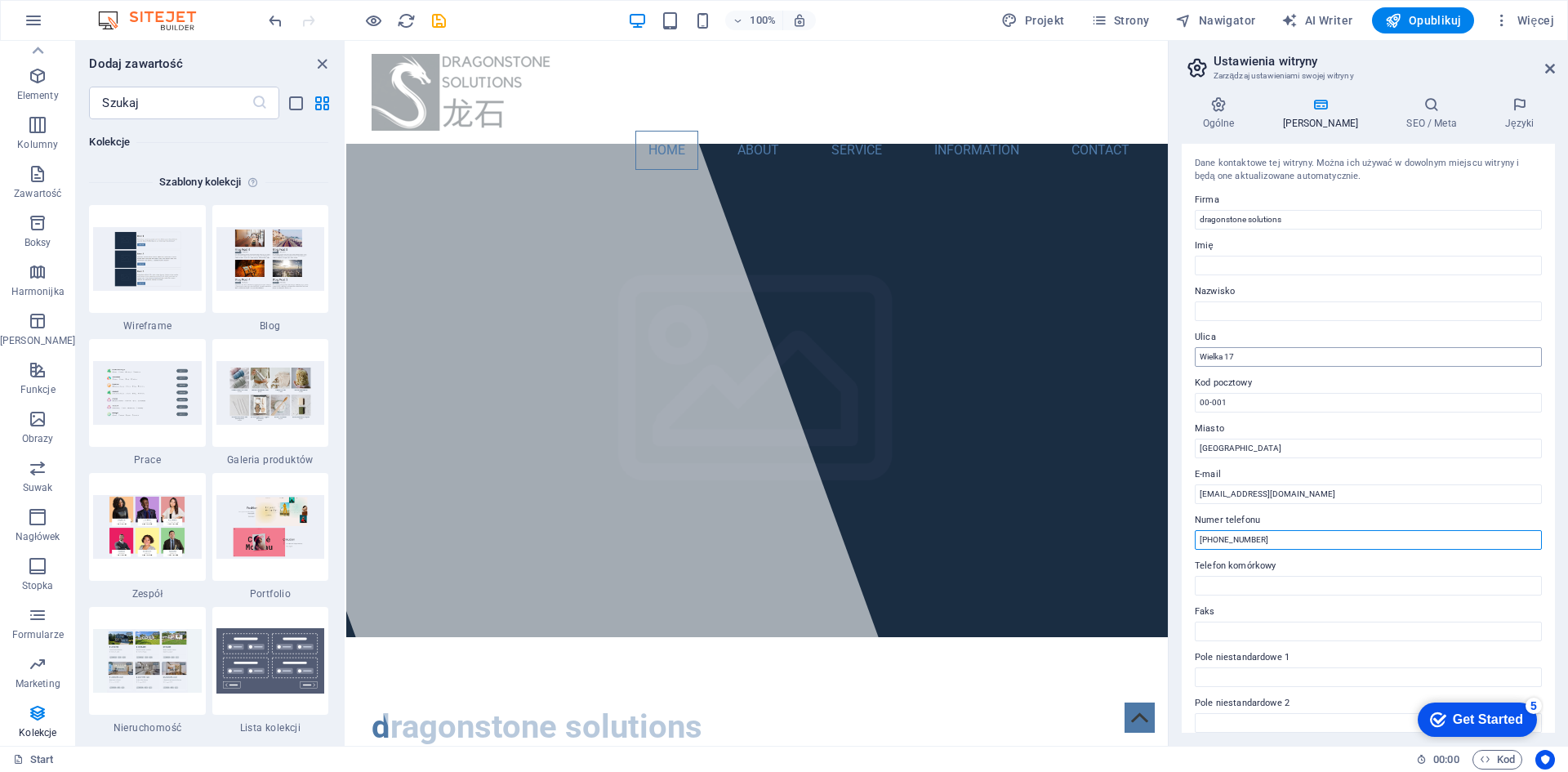
type input "[PHONE_NUMBER]"
drag, startPoint x: 1592, startPoint y: 398, endPoint x: 1104, endPoint y: 352, distance: 490.2
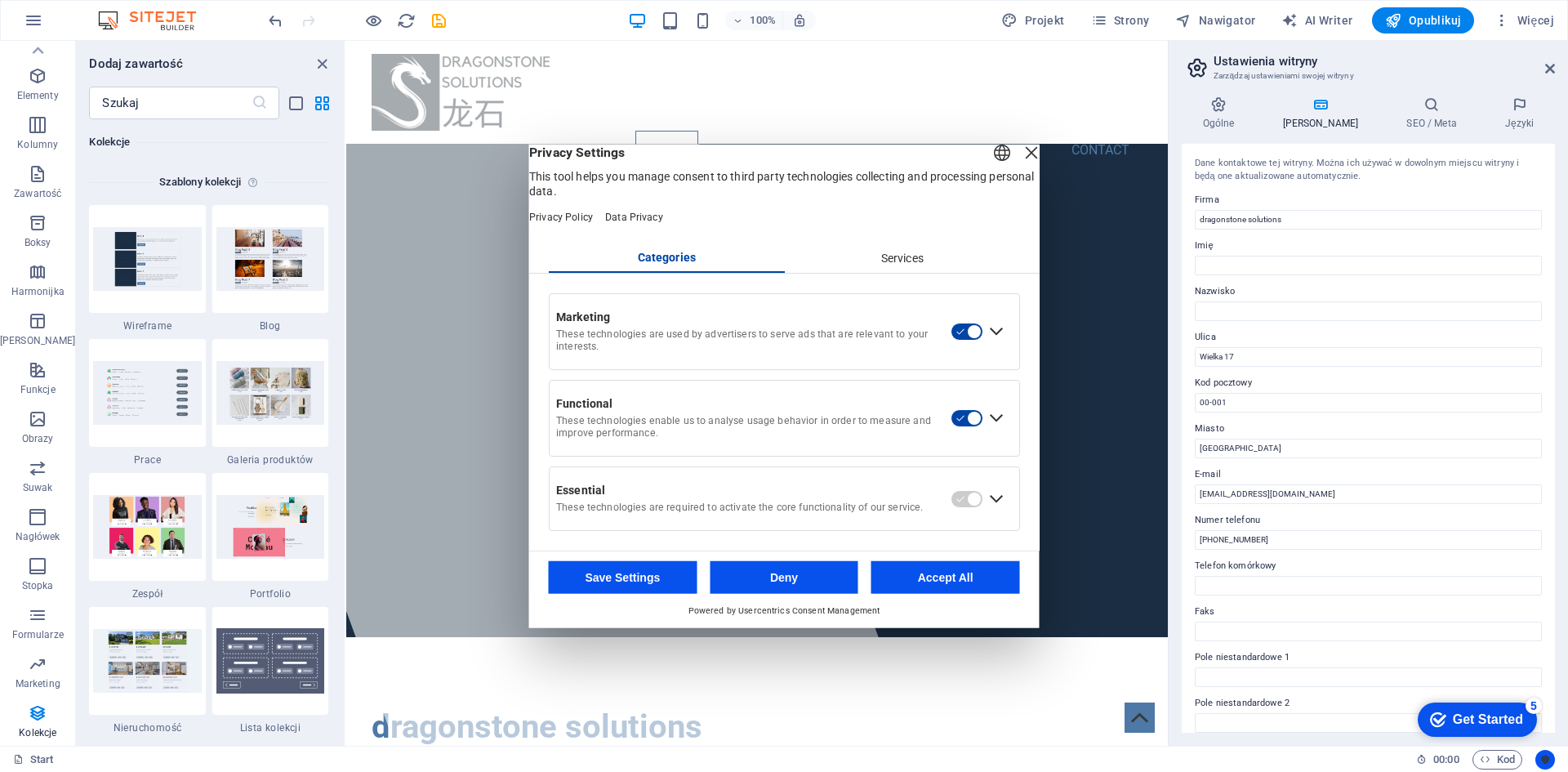
click at [1020, 163] on div "Close Layer" at bounding box center [1032, 152] width 23 height 23
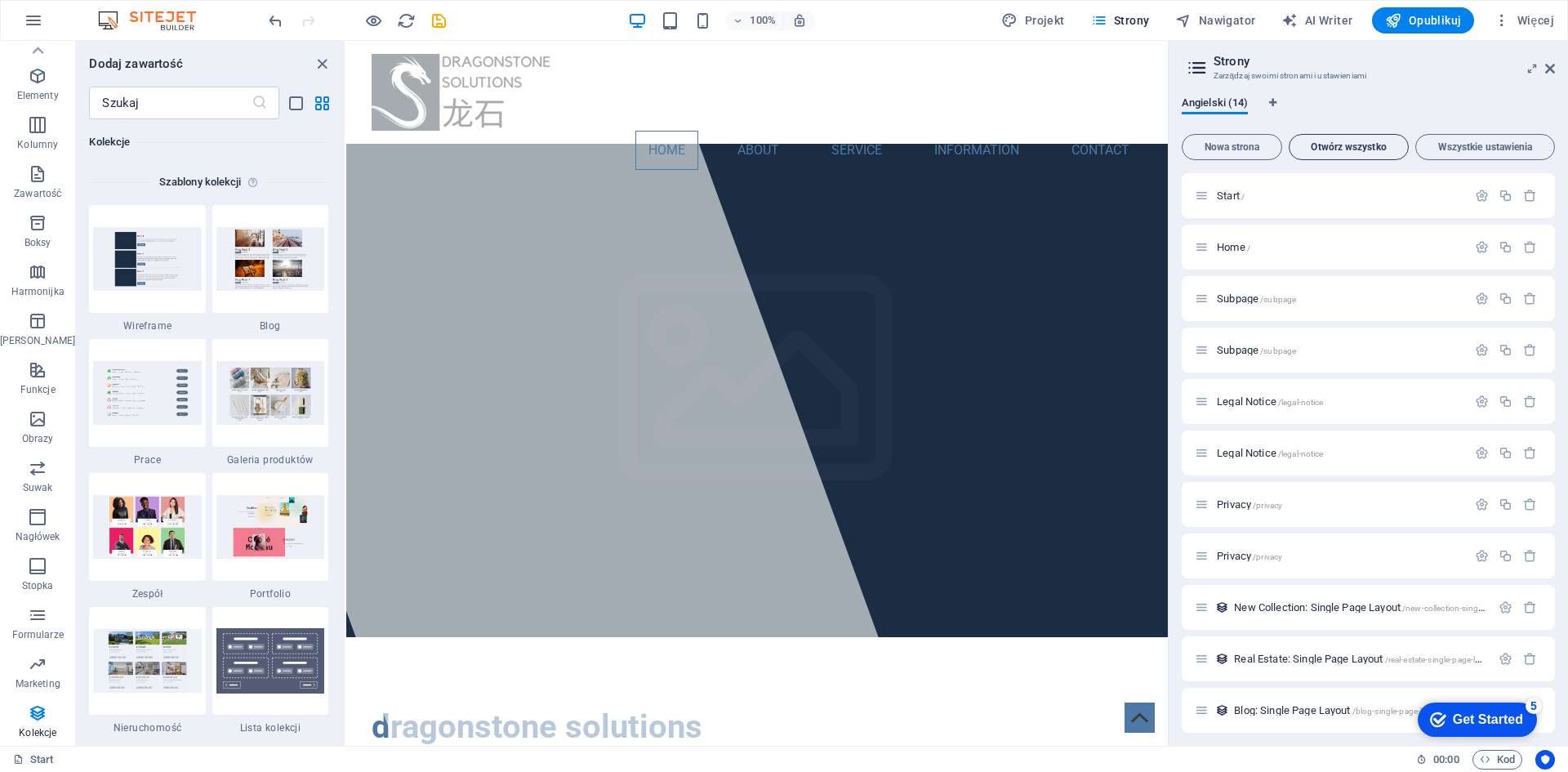
click at [1349, 155] on button "Otwórz wszystko" at bounding box center [1349, 147] width 120 height 26
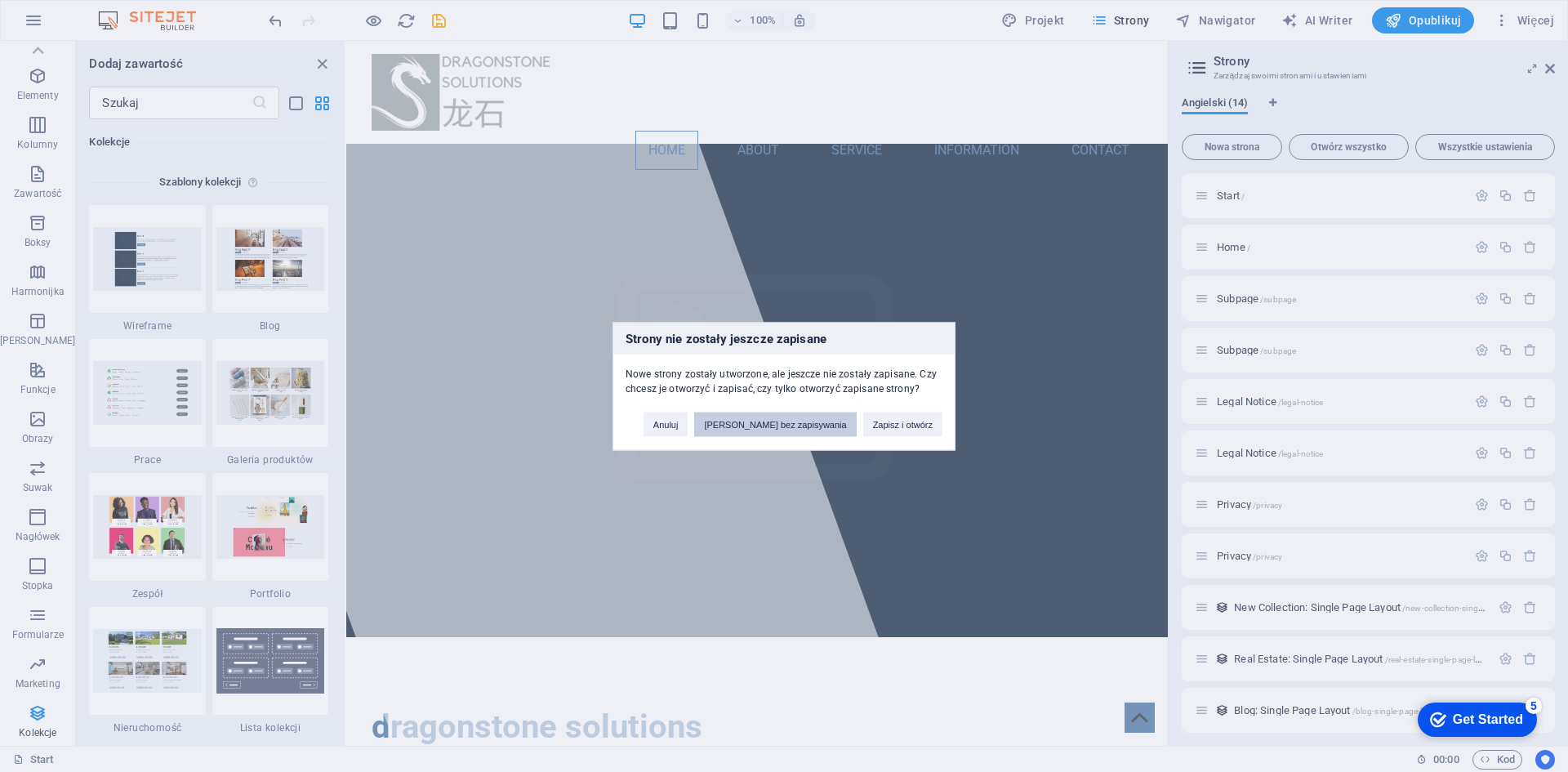
click at [798, 421] on button "[PERSON_NAME] bez zapisywania" at bounding box center [775, 424] width 162 height 25
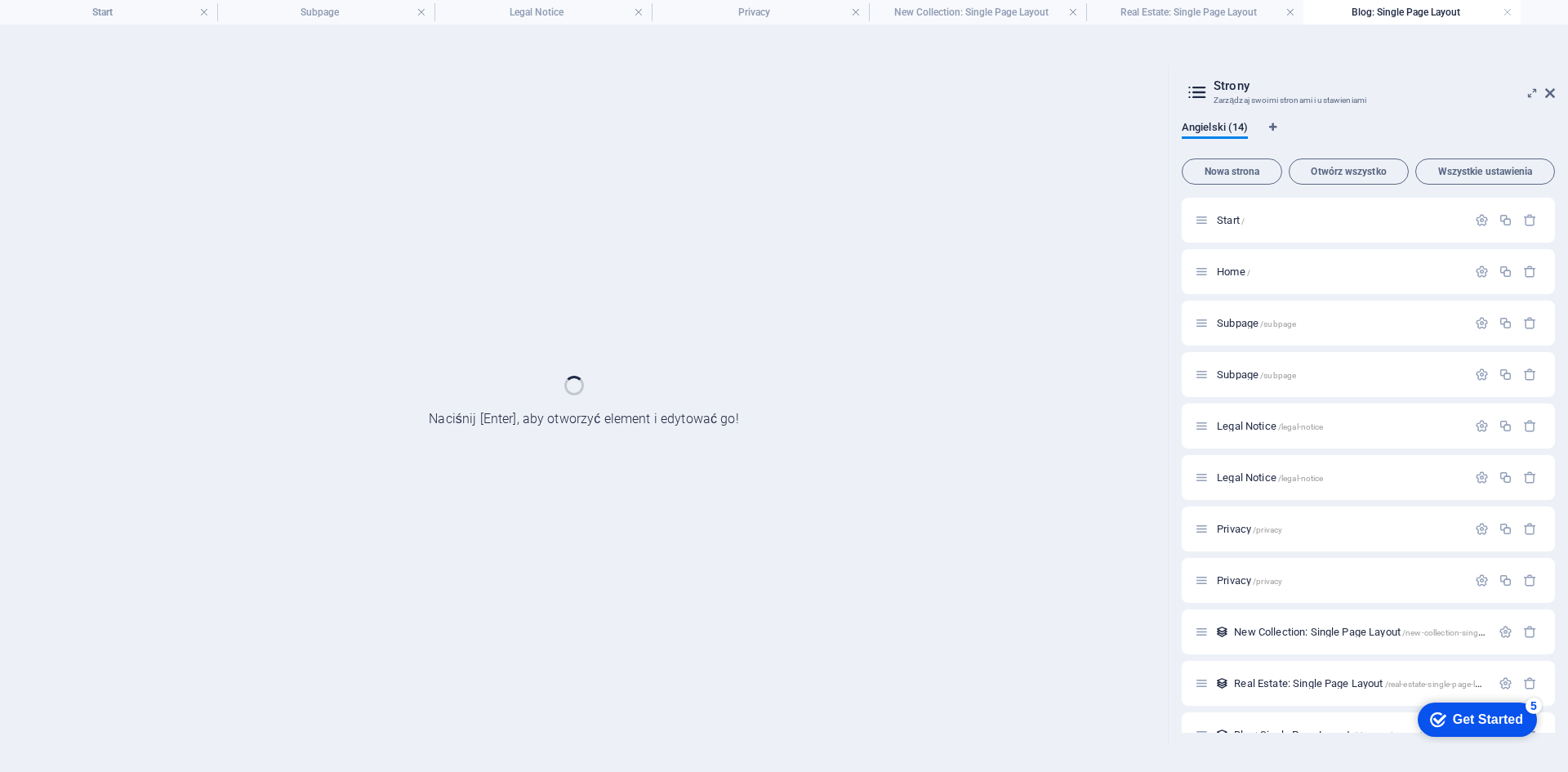
click at [1190, 94] on icon at bounding box center [1198, 92] width 25 height 23
drag, startPoint x: 1529, startPoint y: 93, endPoint x: 1529, endPoint y: 102, distance: 9.0
click at [1532, 93] on icon at bounding box center [1532, 93] width 0 height 13
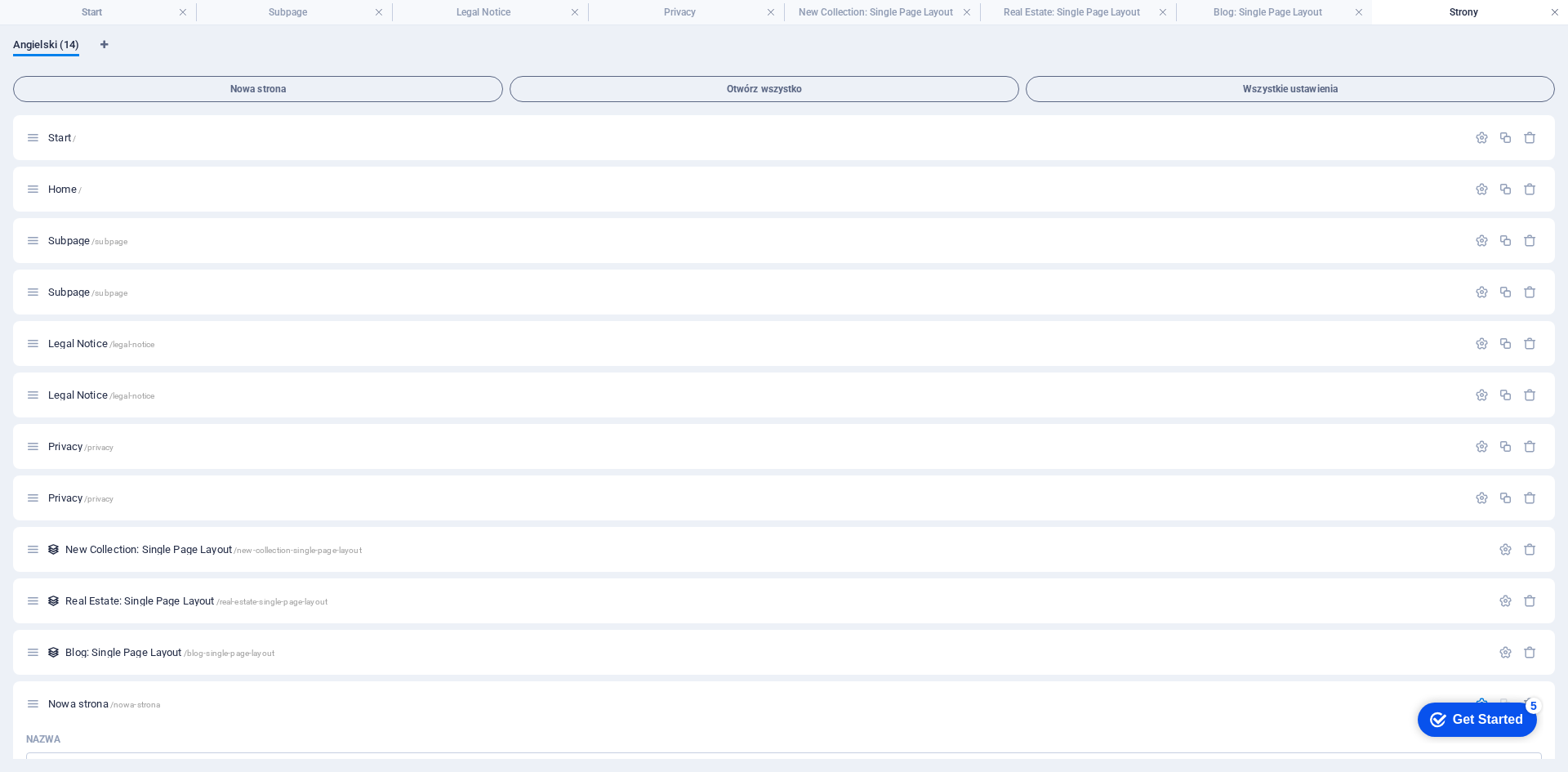
click at [1550, 12] on link at bounding box center [1555, 12] width 10 height 16
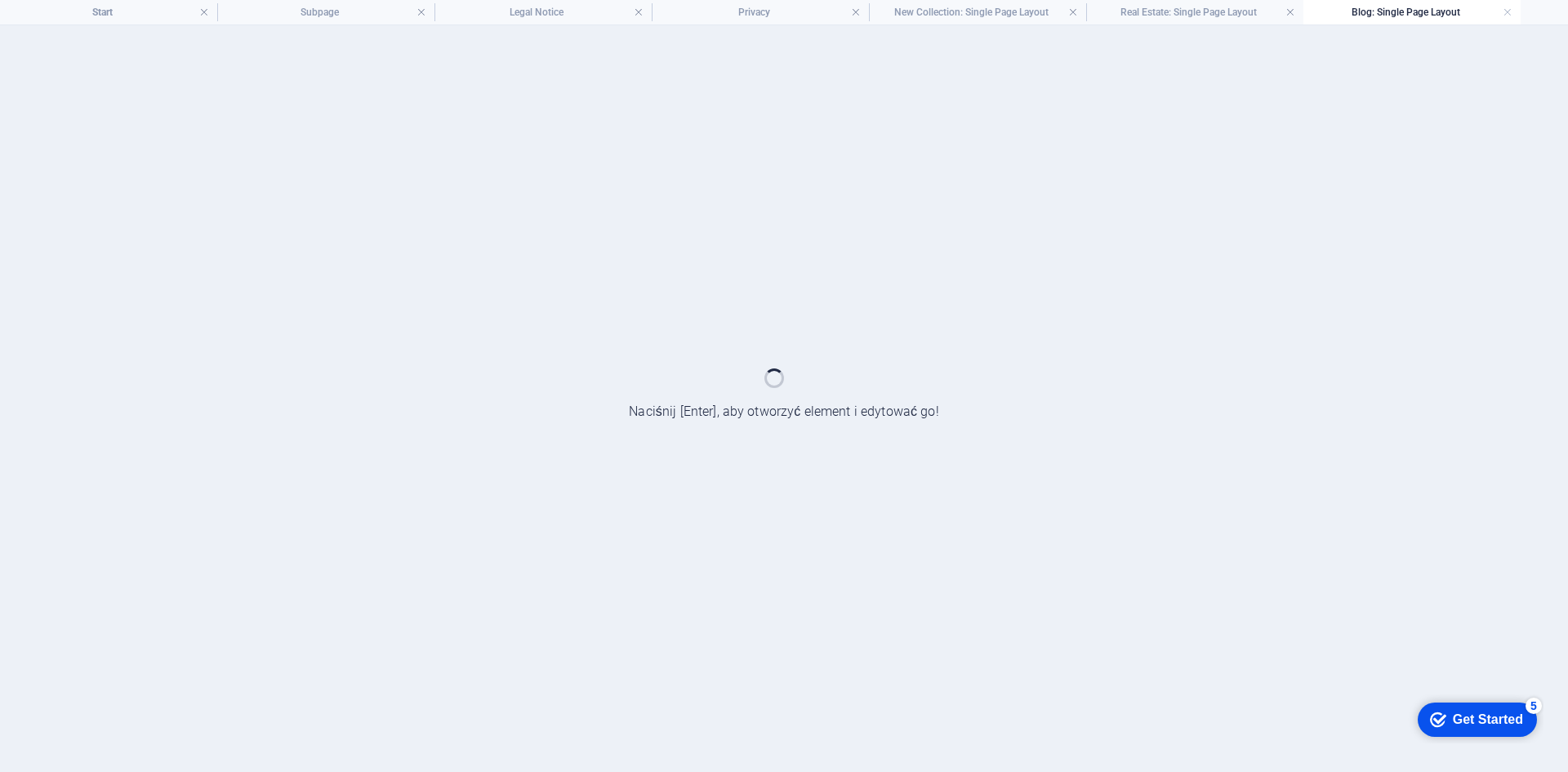
click at [899, 367] on div at bounding box center [784, 398] width 1568 height 746
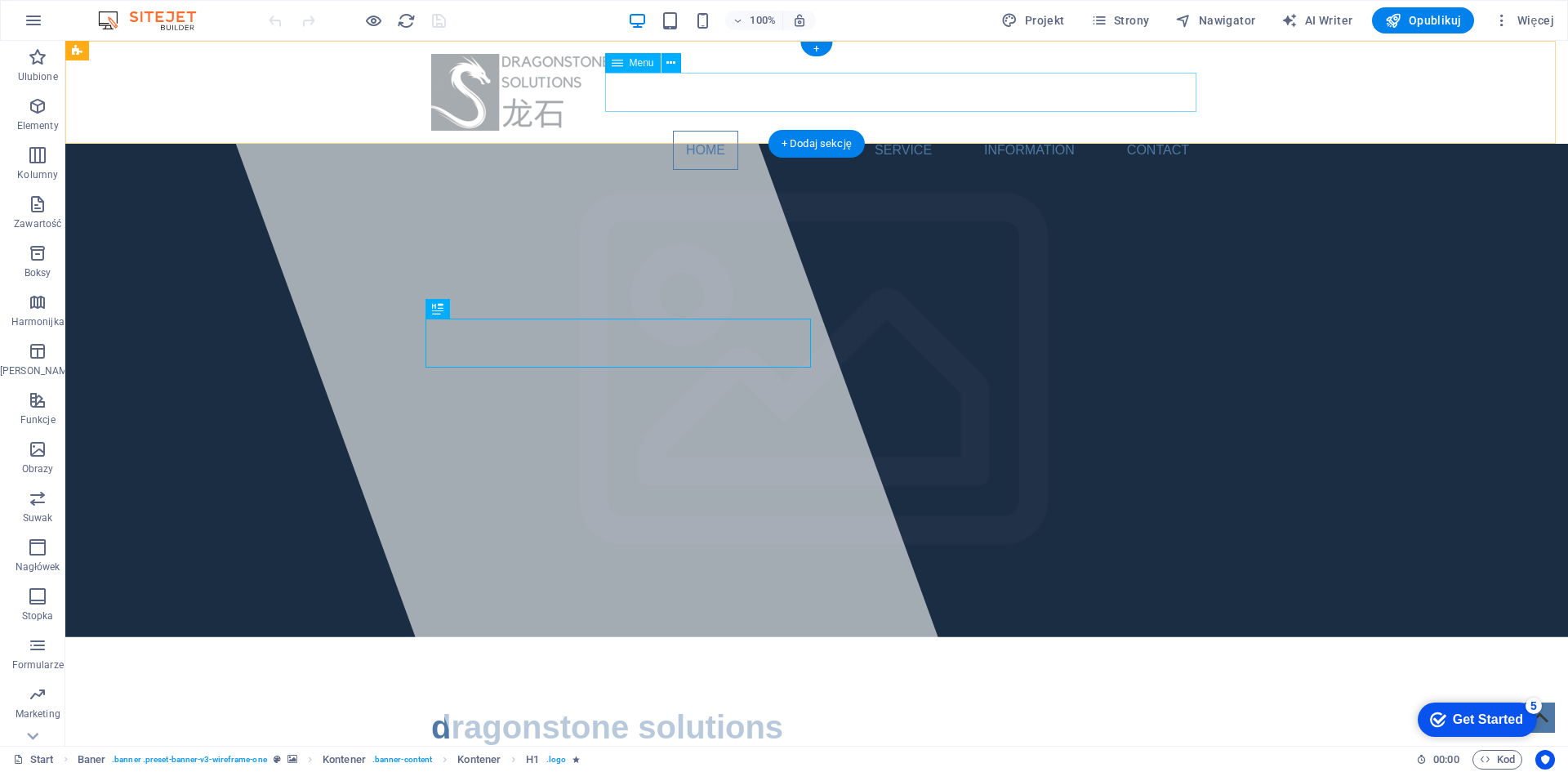
click at [789, 130] on nav "Home About Service Information Contact" at bounding box center [817, 150] width 771 height 40
click at [799, 130] on nav "Home About Service Information Contact" at bounding box center [817, 150] width 771 height 40
select select
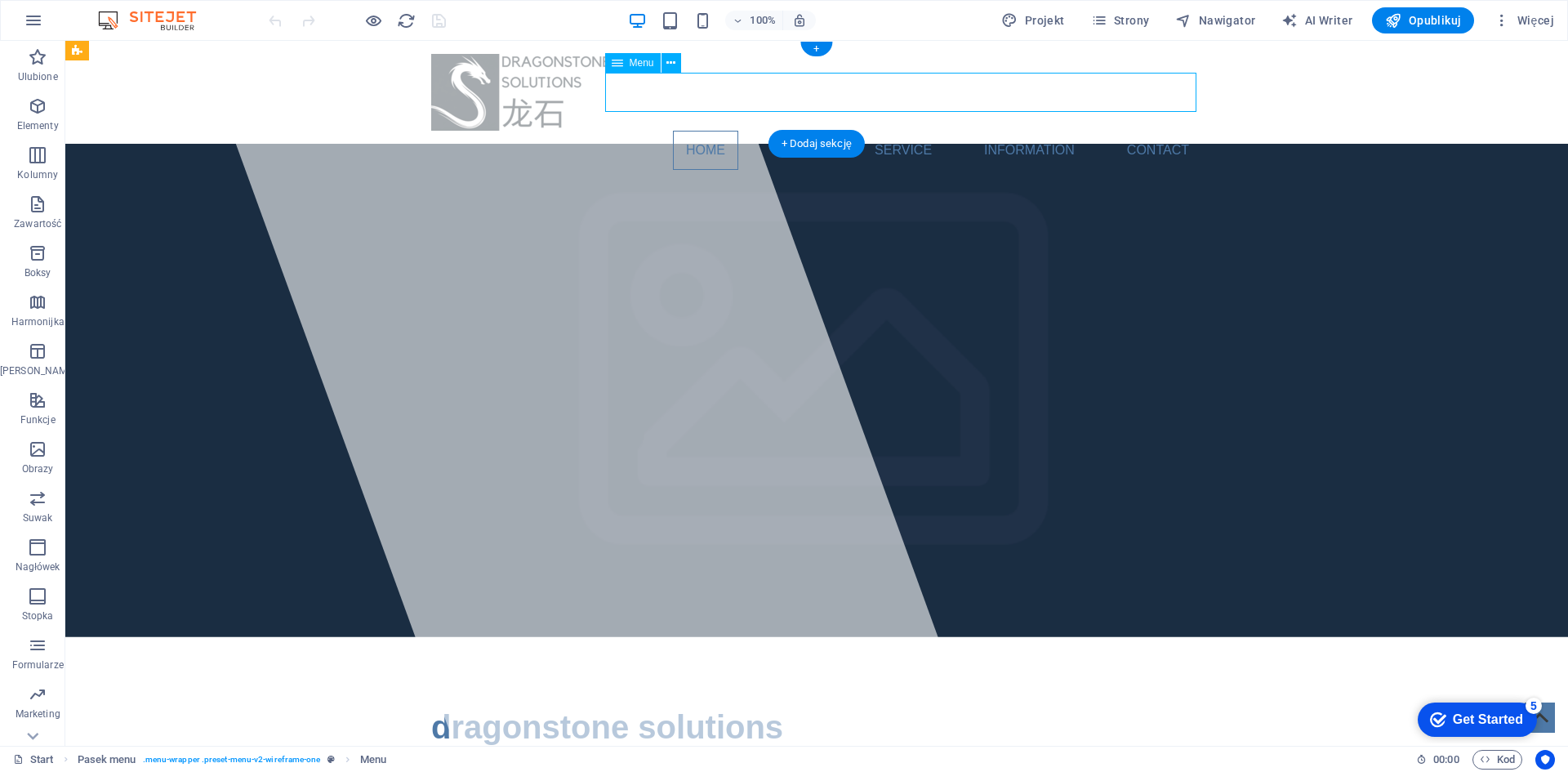
select select
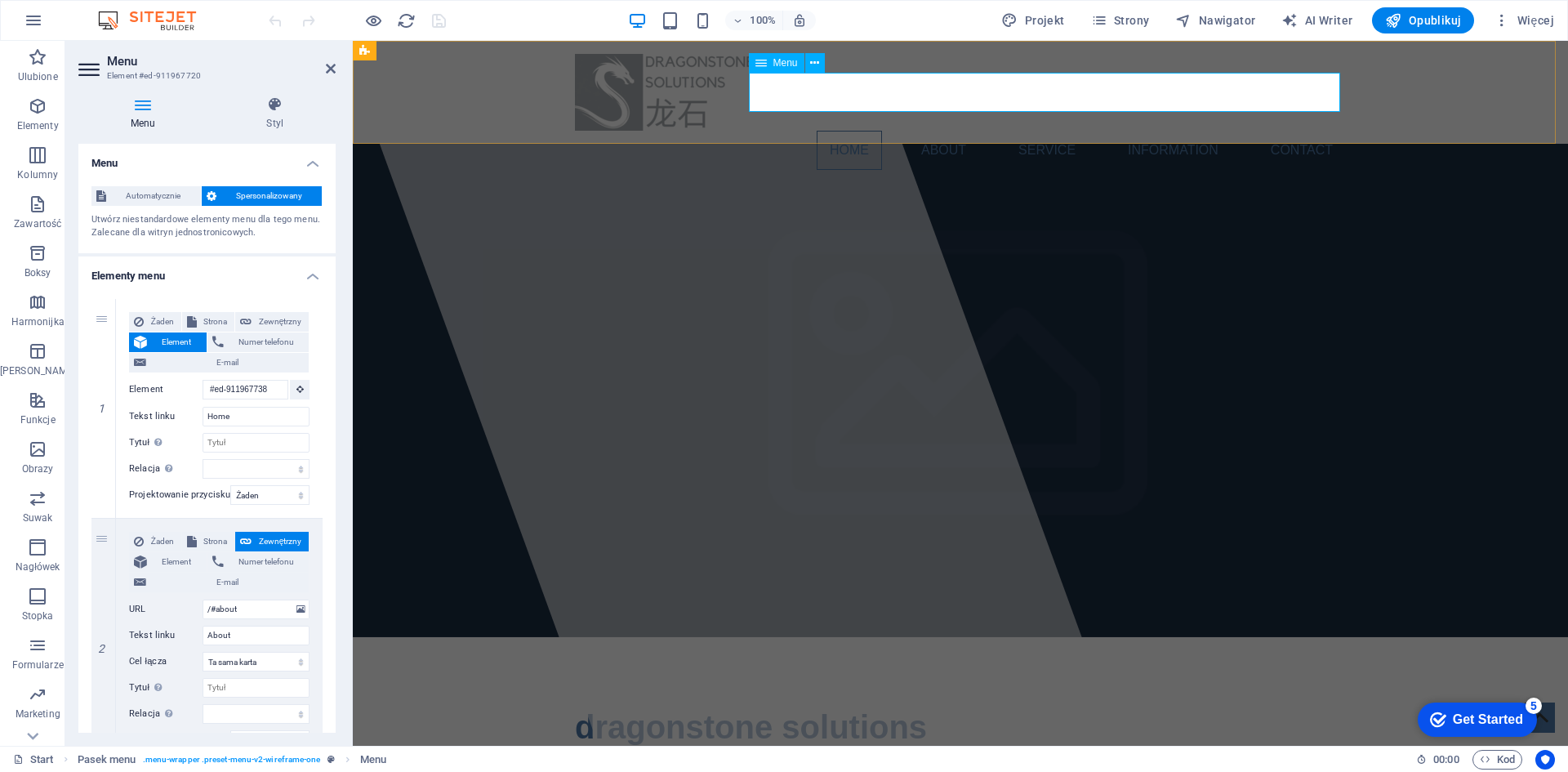
click at [845, 130] on nav "Home About Service Information Contact" at bounding box center [960, 150] width 771 height 40
click at [1029, 130] on nav "Home About Service Information Contact" at bounding box center [960, 150] width 771 height 40
click at [1180, 130] on nav "Home About Service Information Contact" at bounding box center [960, 150] width 771 height 40
click at [853, 130] on nav "Home About Service Information Contact" at bounding box center [960, 150] width 771 height 40
click at [786, 59] on span "Menu" at bounding box center [786, 63] width 25 height 10
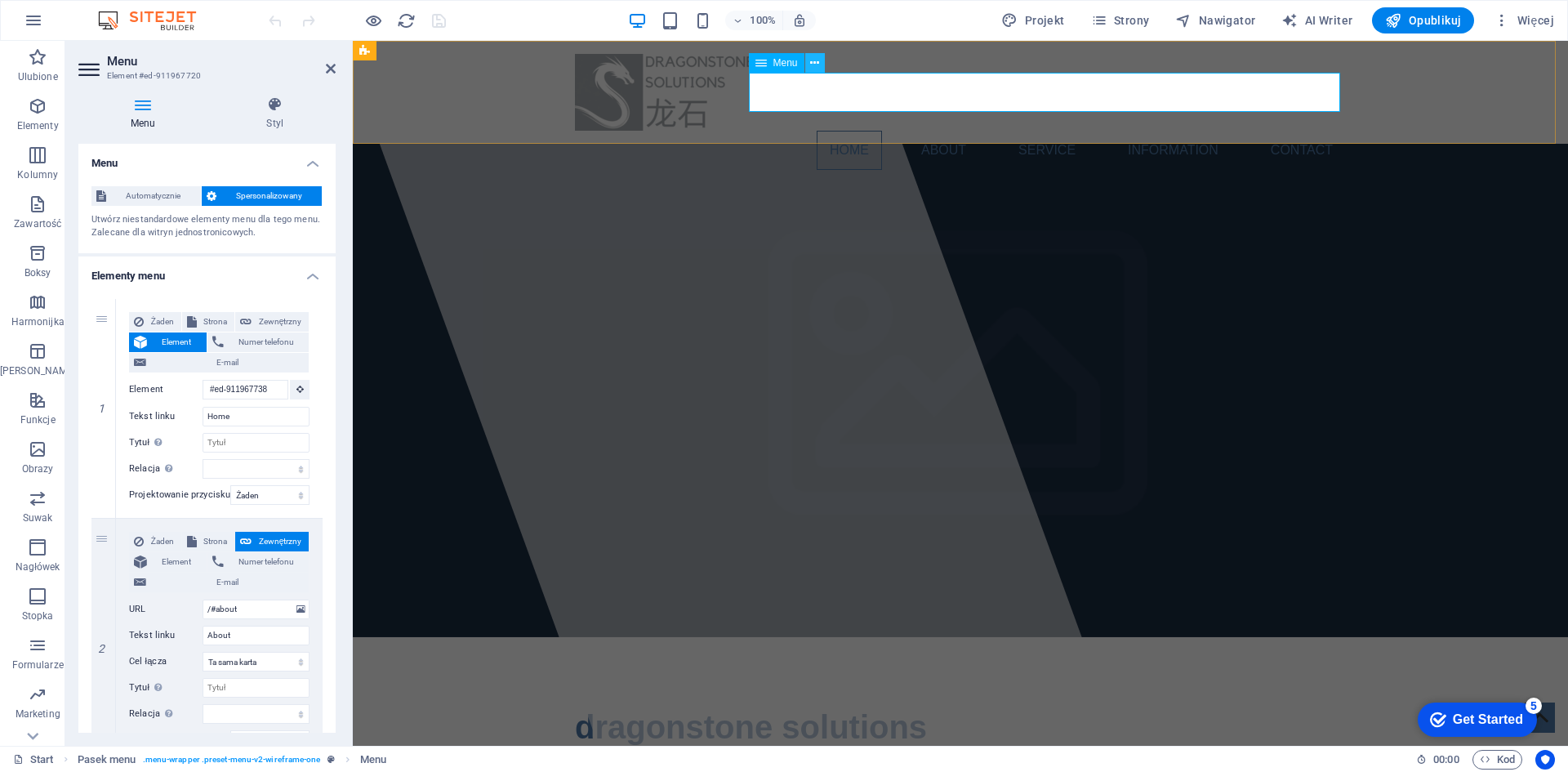
click at [820, 64] on button at bounding box center [815, 63] width 20 height 20
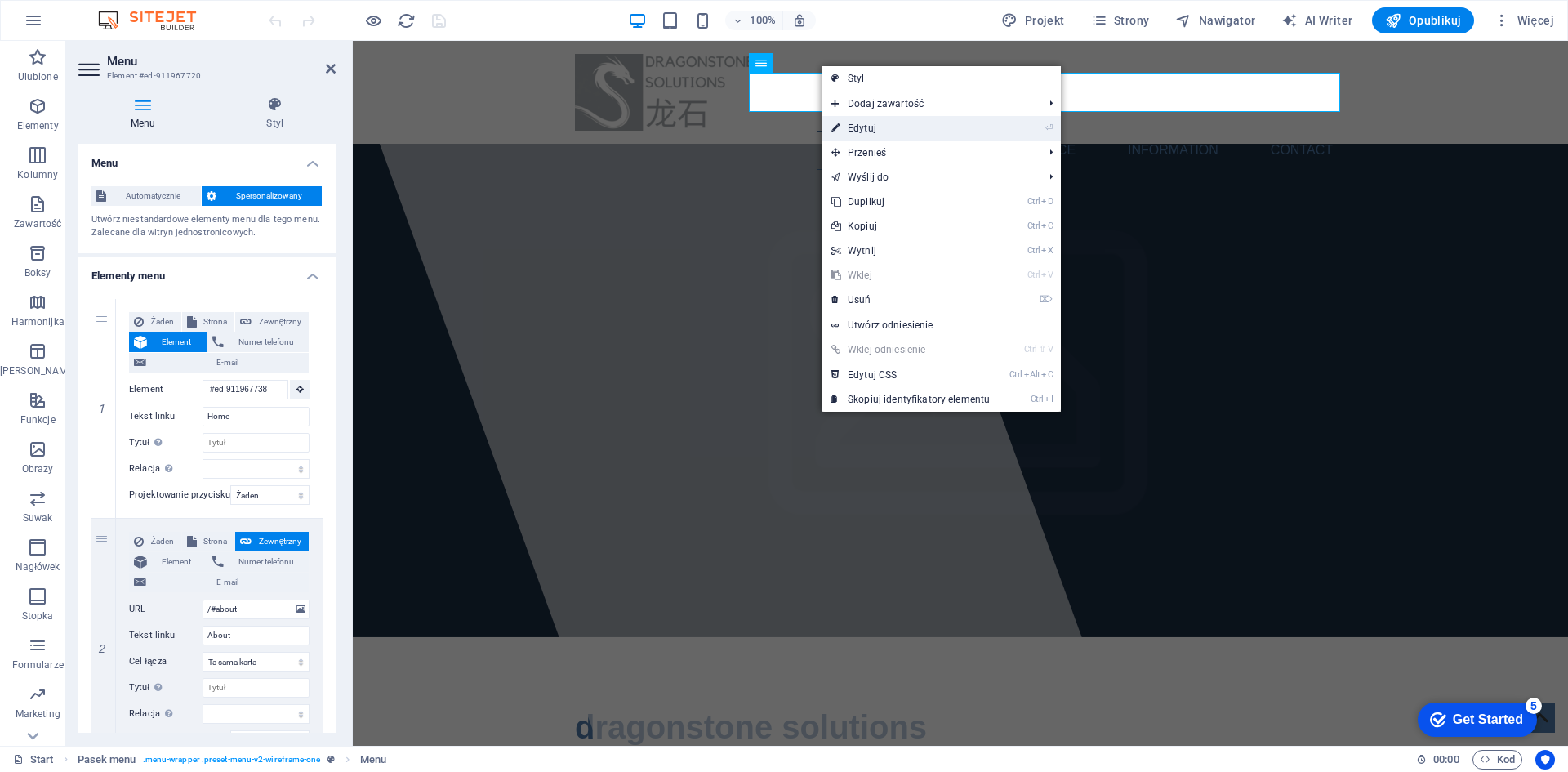
click at [875, 126] on link "⏎ Edytuj" at bounding box center [911, 129] width 178 height 25
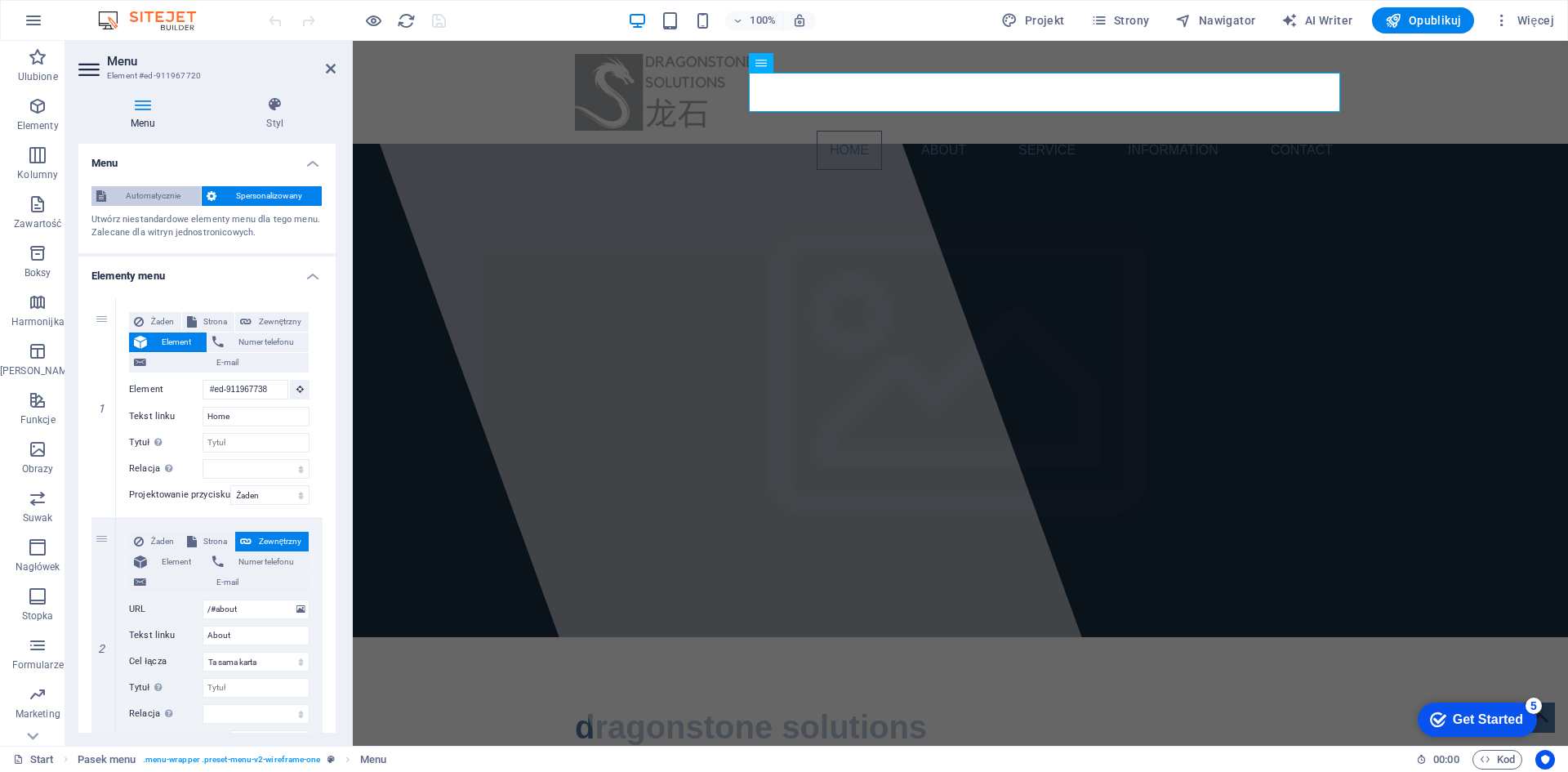
click at [138, 197] on span "Automatycznie" at bounding box center [153, 196] width 85 height 20
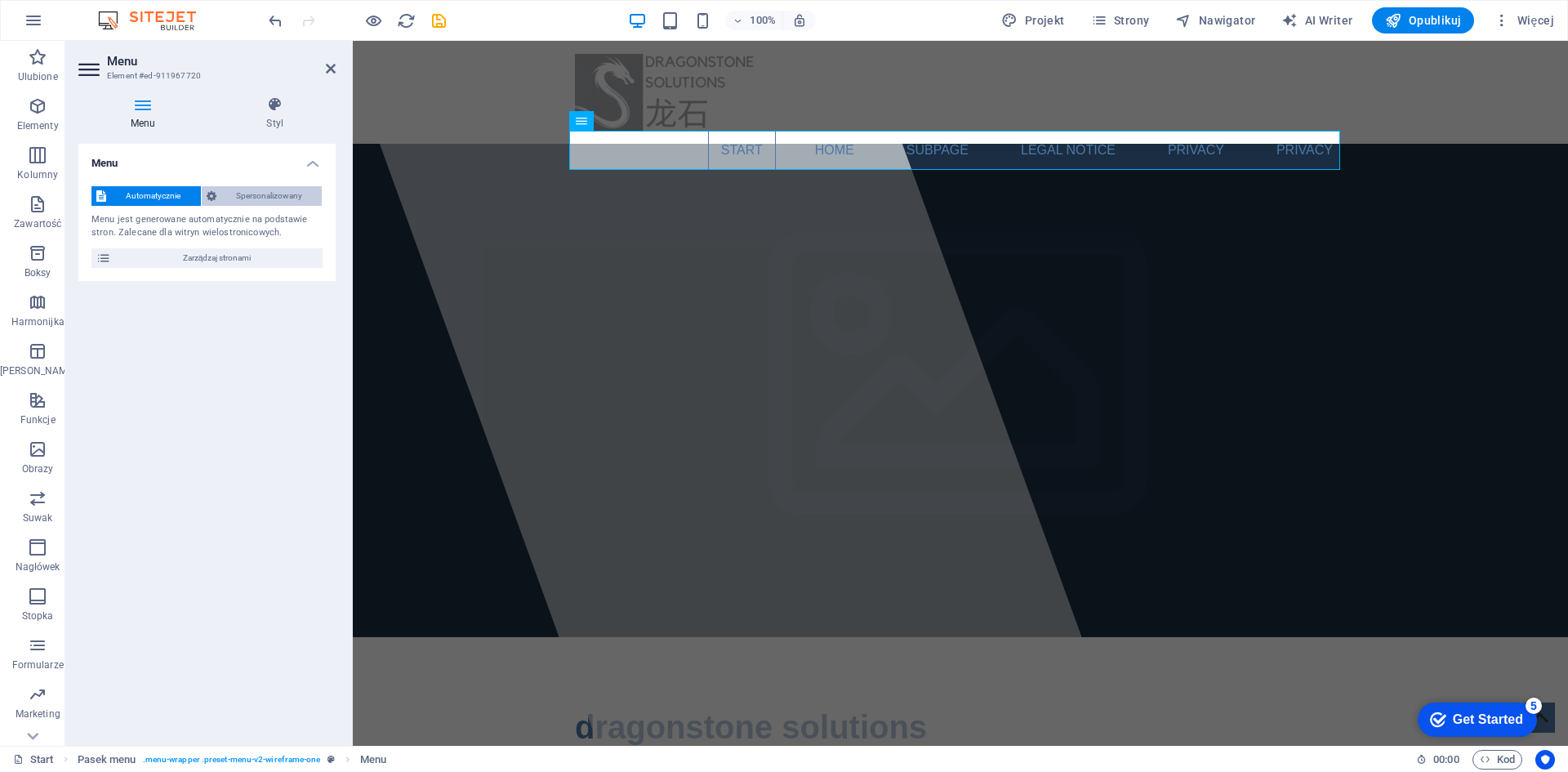
click at [267, 200] on span "Spersonalizowany" at bounding box center [269, 196] width 97 height 20
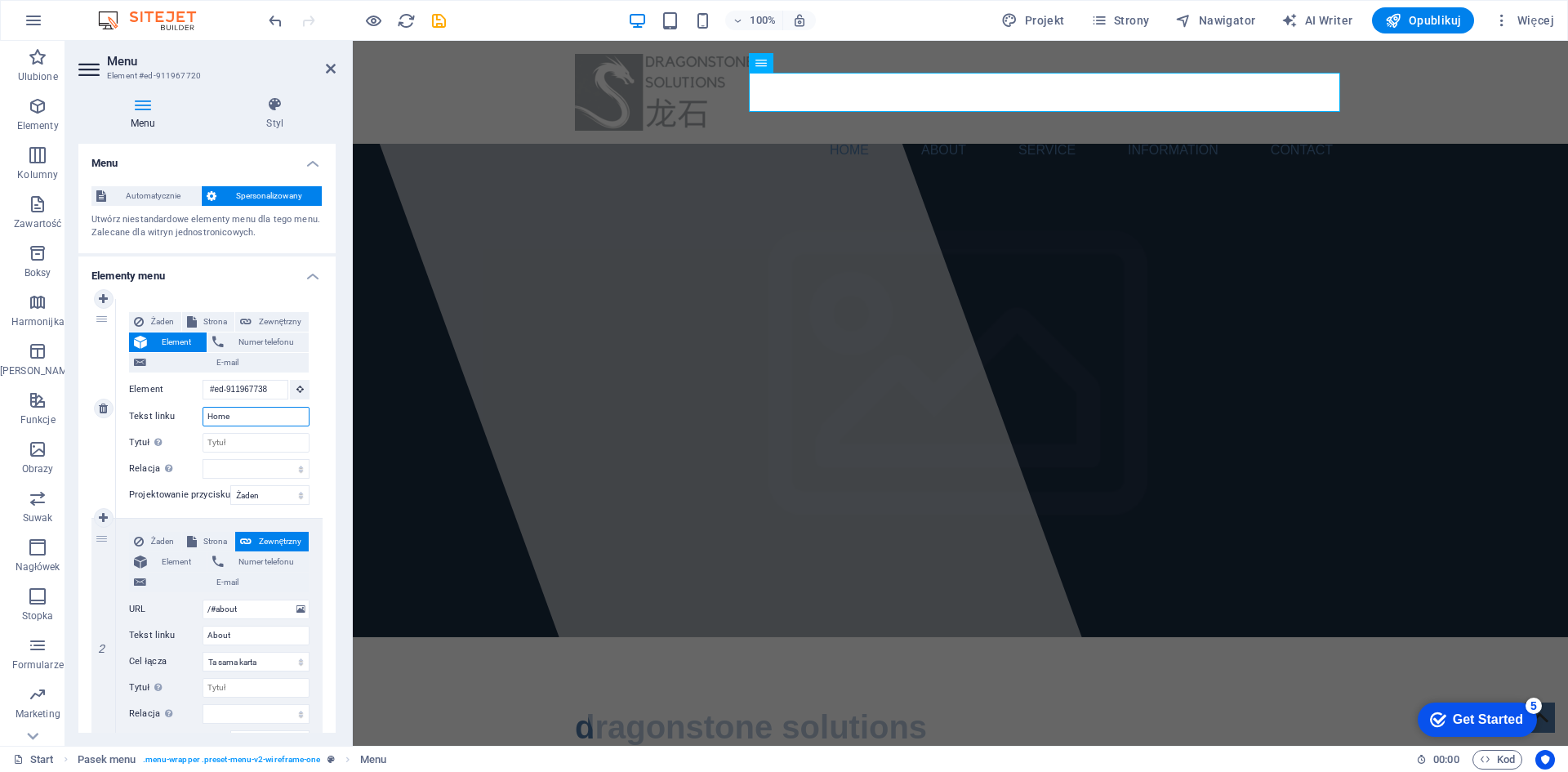
drag, startPoint x: 242, startPoint y: 421, endPoint x: 195, endPoint y: 411, distance: 48.1
click at [195, 411] on div "Tekst linku Home" at bounding box center [219, 417] width 181 height 20
type input "O n"
select select
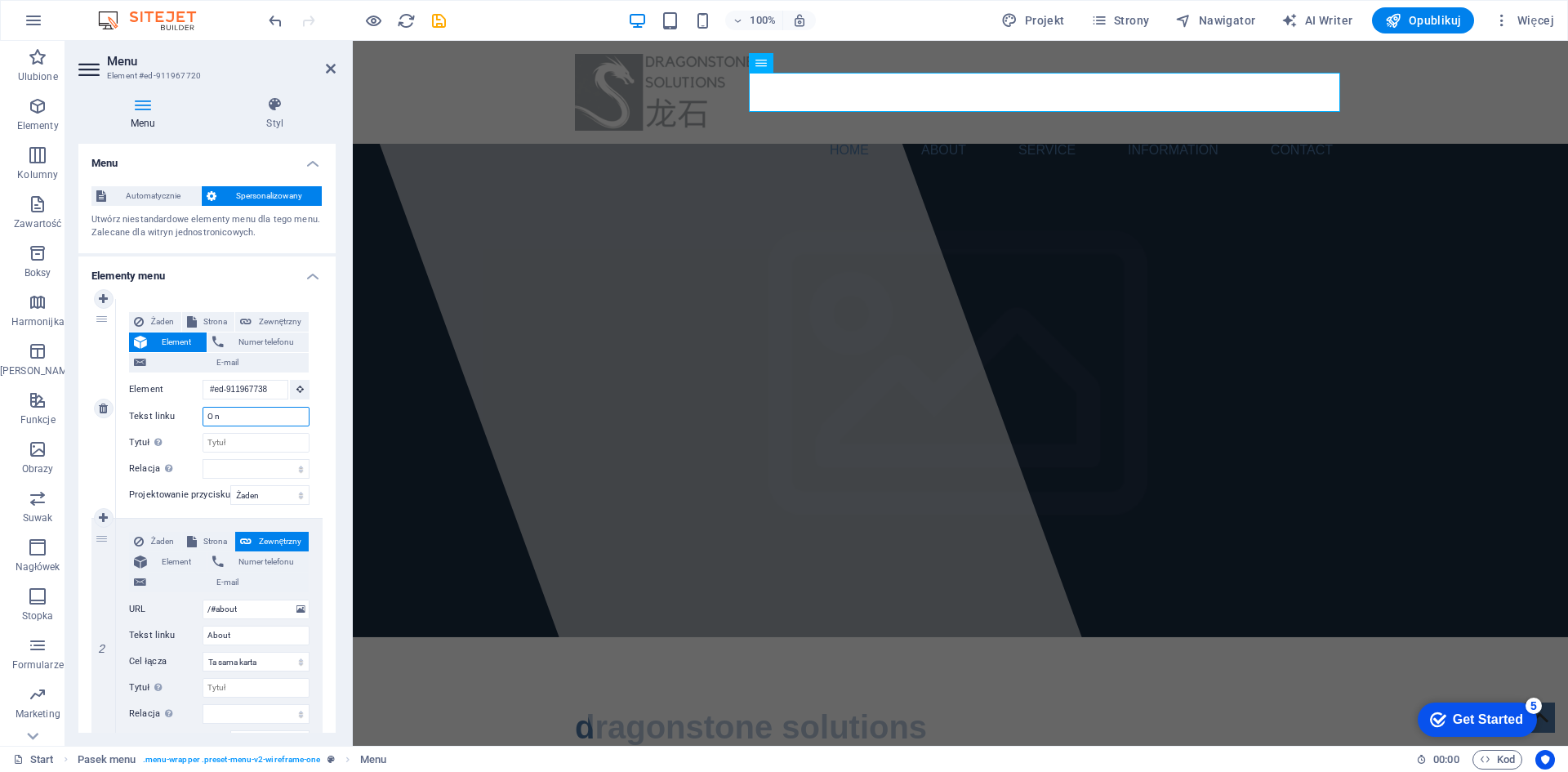
select select
type input "O nas"
select select
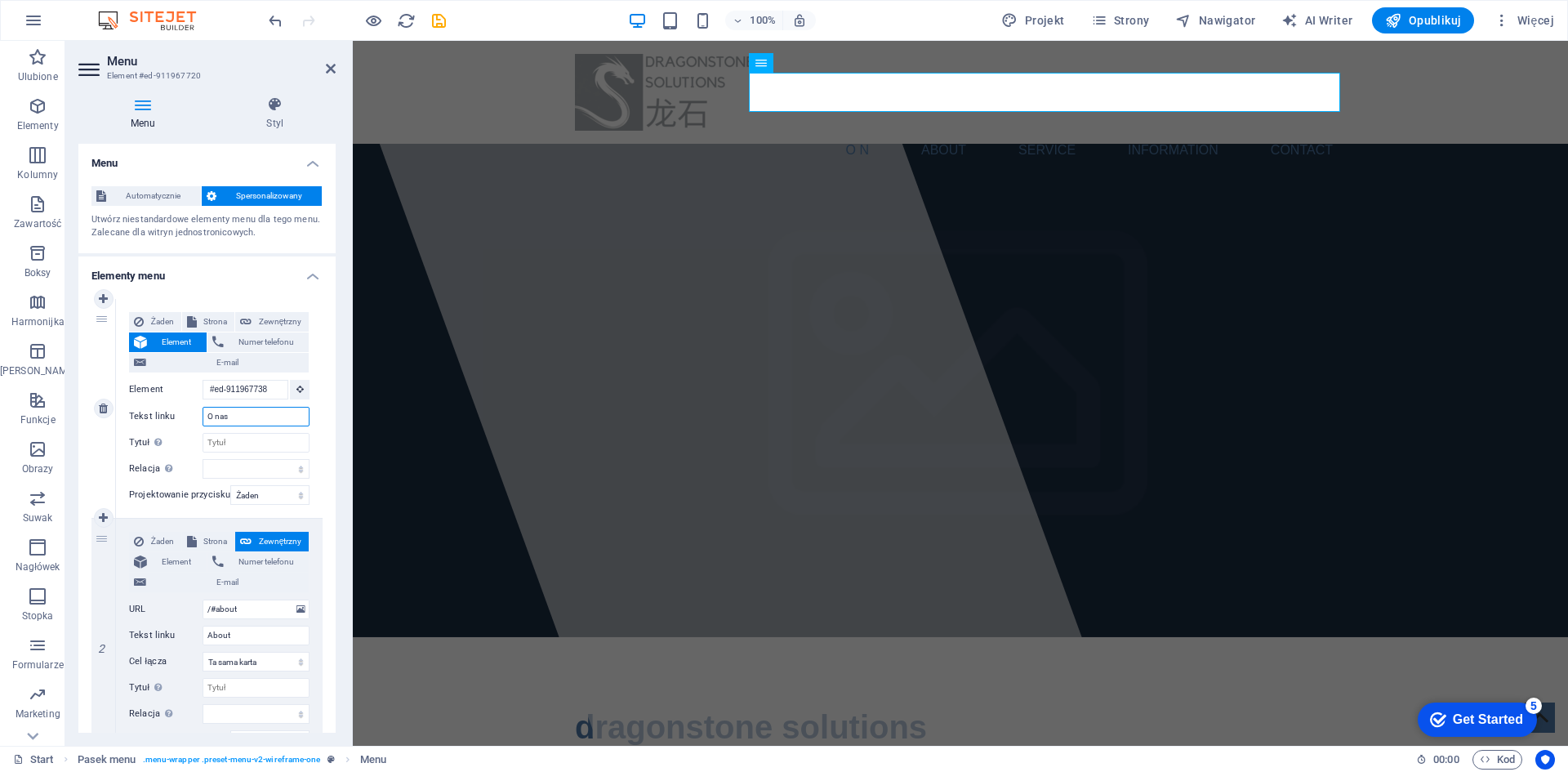
select select
type input "O nas"
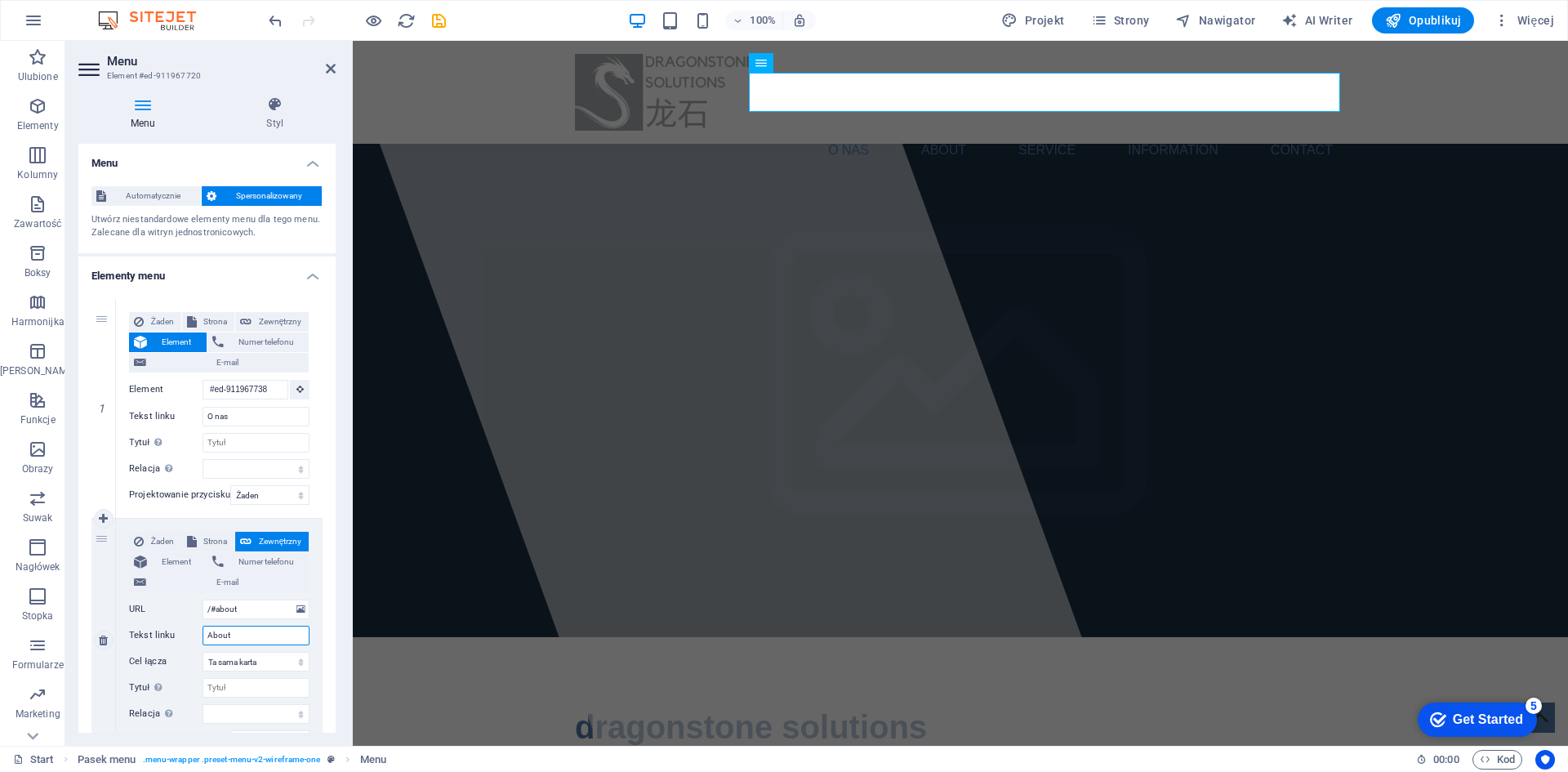
drag, startPoint x: 230, startPoint y: 632, endPoint x: 203, endPoint y: 628, distance: 27.3
click at [203, 628] on input "About" at bounding box center [257, 635] width 107 height 20
click at [103, 407] on icon at bounding box center [103, 408] width 9 height 12
type input "/#about"
type input "About"
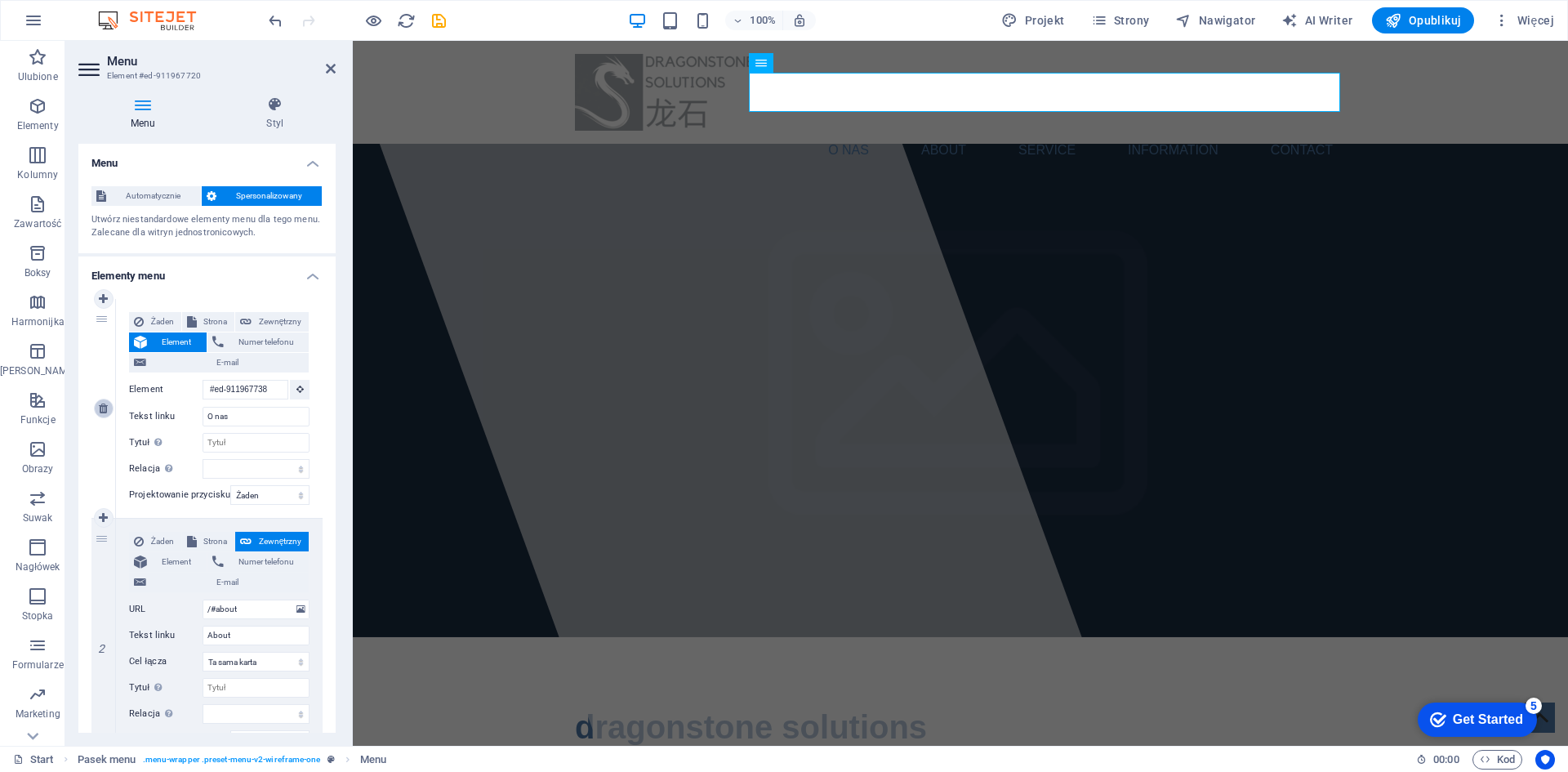
select select
type input "/#service"
type input "Service"
select select
type input "/#information"
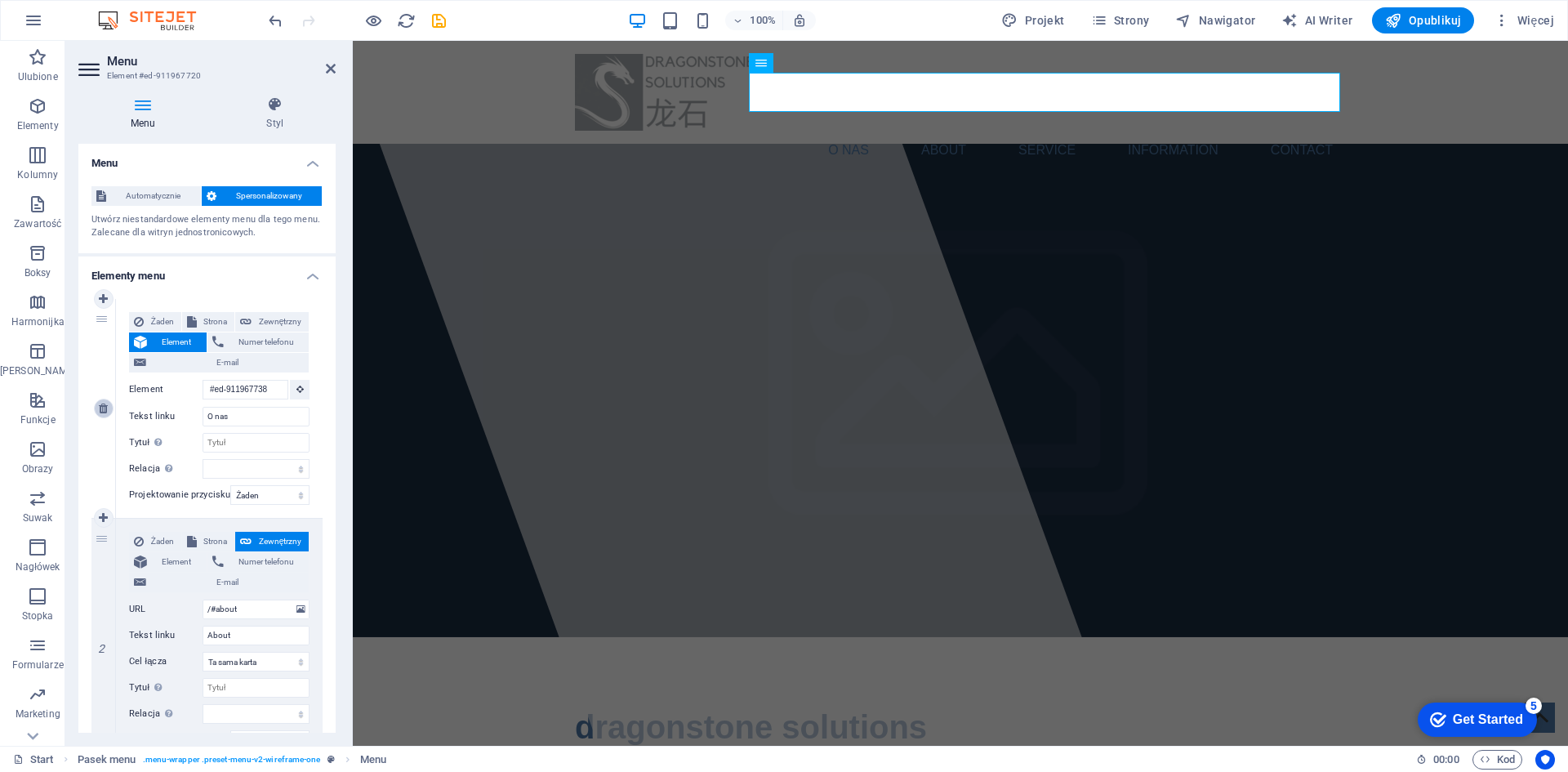
type input "Information"
select select
type input "/#contact"
type input "Contact"
select select
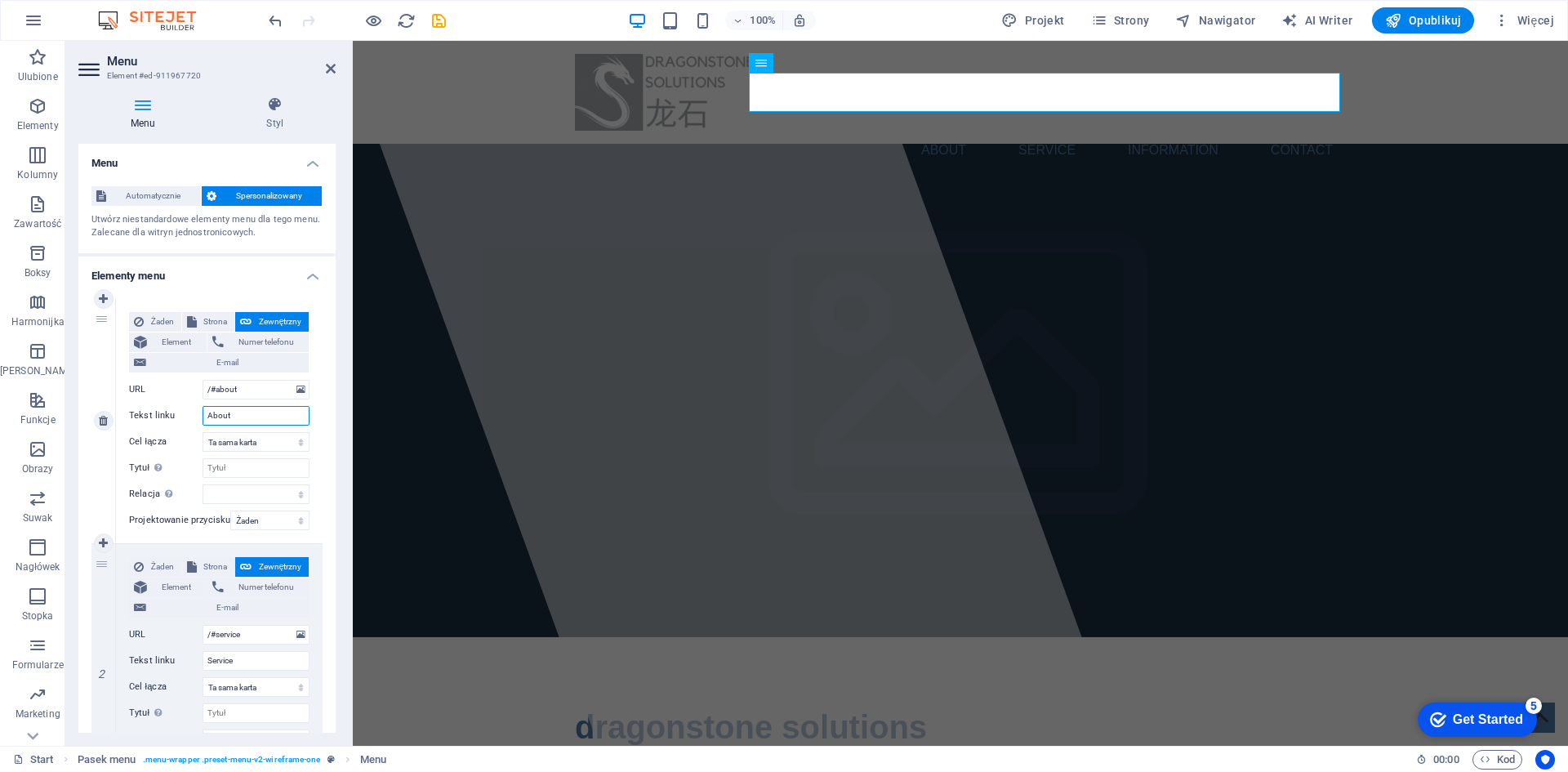
click at [247, 414] on input "About" at bounding box center [257, 416] width 107 height 20
drag, startPoint x: 242, startPoint y: 658, endPoint x: 205, endPoint y: 656, distance: 37.1
click at [205, 656] on input "Service" at bounding box center [257, 661] width 107 height 20
select select
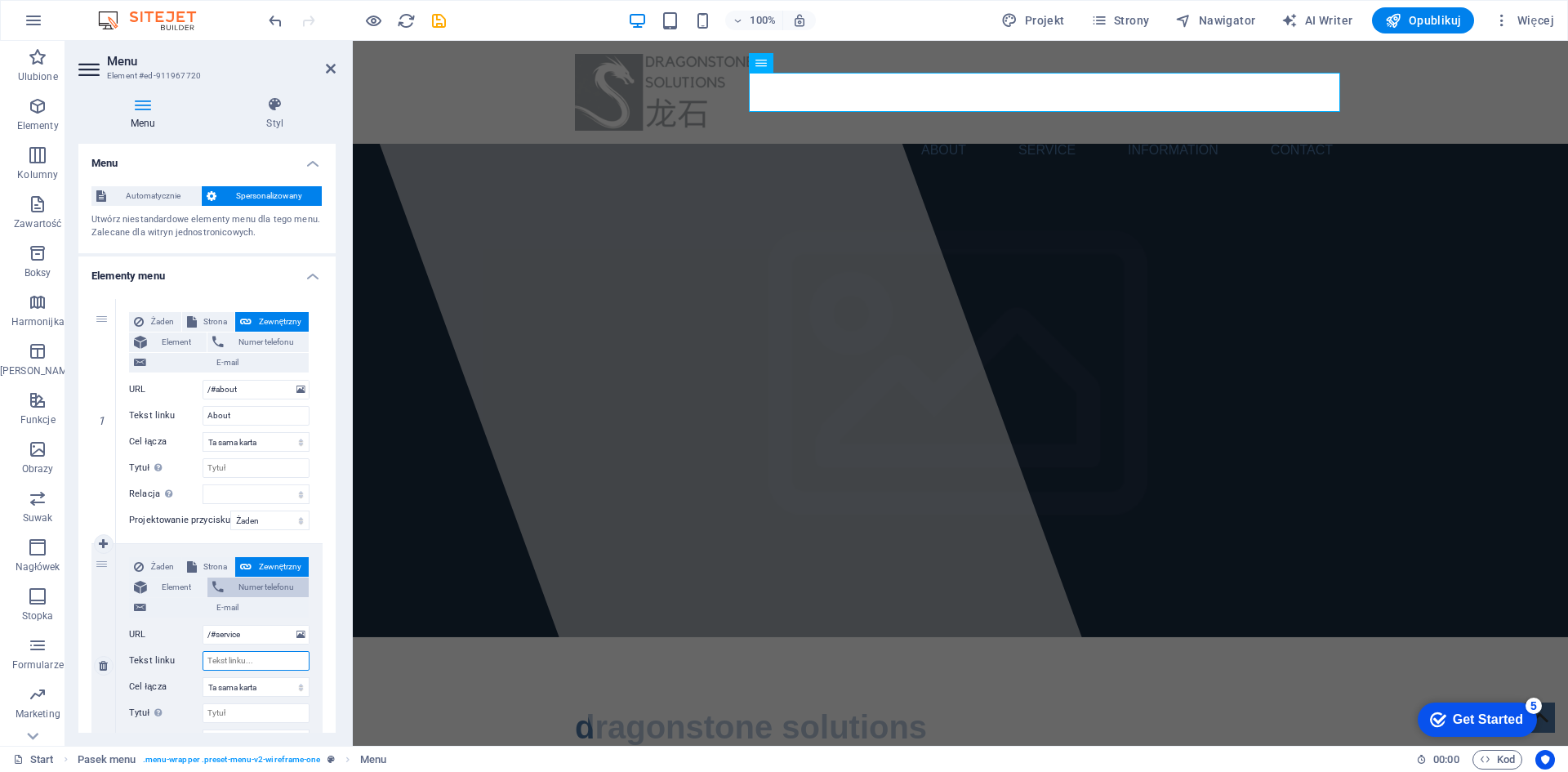
select select
type input "Oferta"
select select
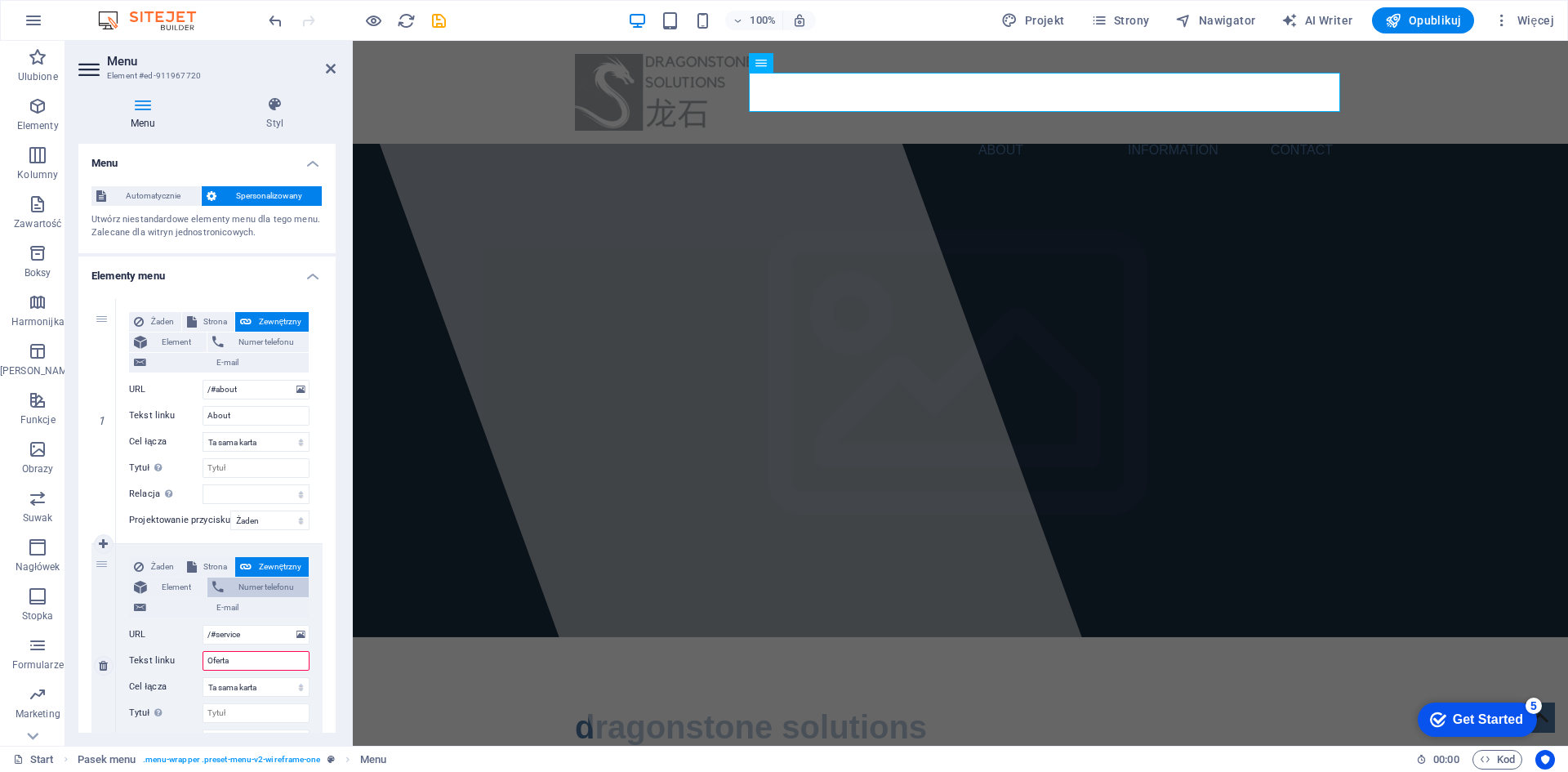
select select
type input "Oferta"
drag, startPoint x: 246, startPoint y: 414, endPoint x: 204, endPoint y: 415, distance: 42.0
click at [204, 415] on input "About" at bounding box center [257, 416] width 107 height 20
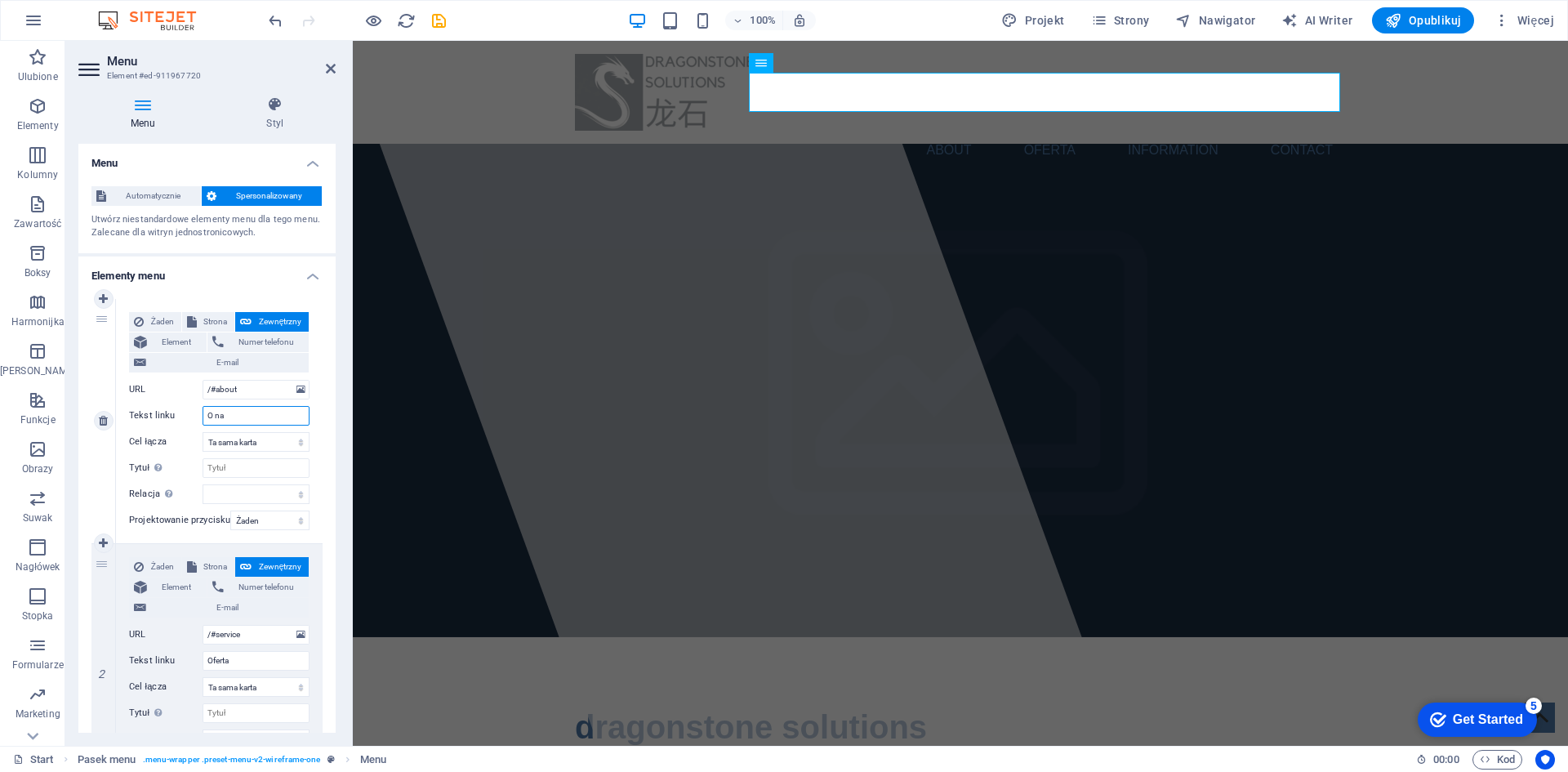
type input "O nas"
select select
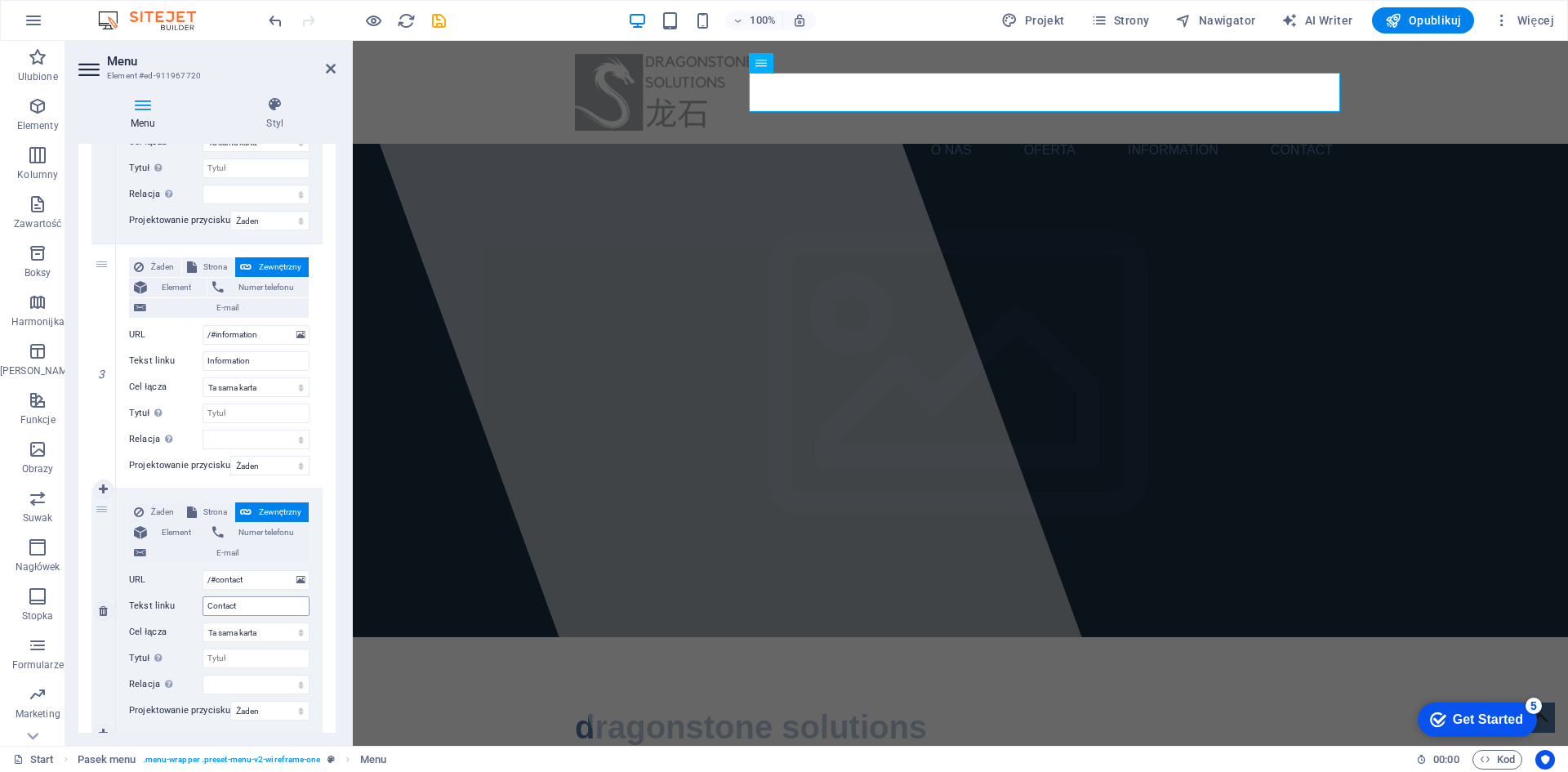
scroll to position [591, 0]
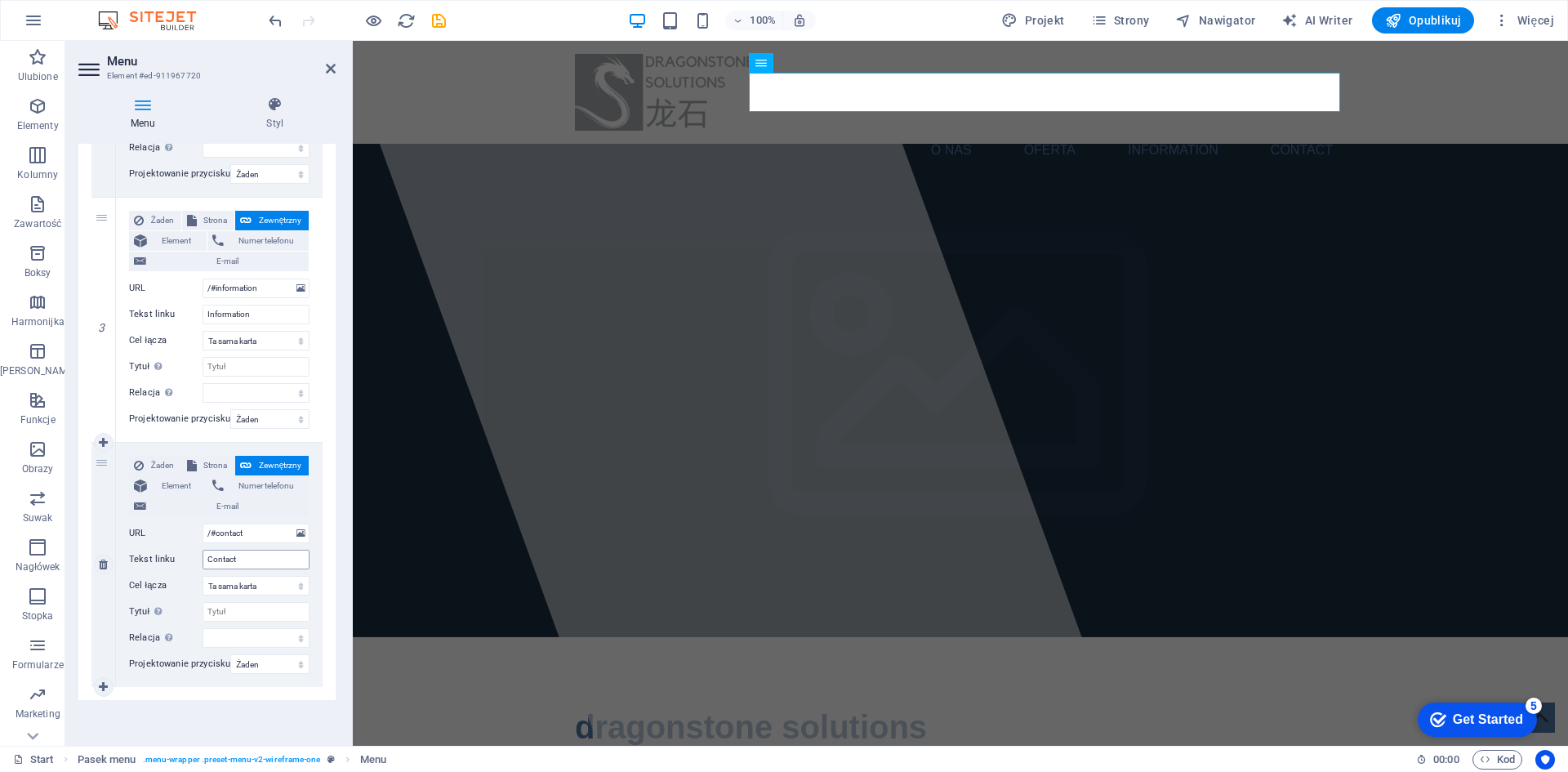
type input "O nas"
drag, startPoint x: 247, startPoint y: 563, endPoint x: 200, endPoint y: 563, distance: 47.0
click at [200, 563] on div "Tekst linku Contact" at bounding box center [219, 559] width 181 height 20
type input "Kontakt"
select select
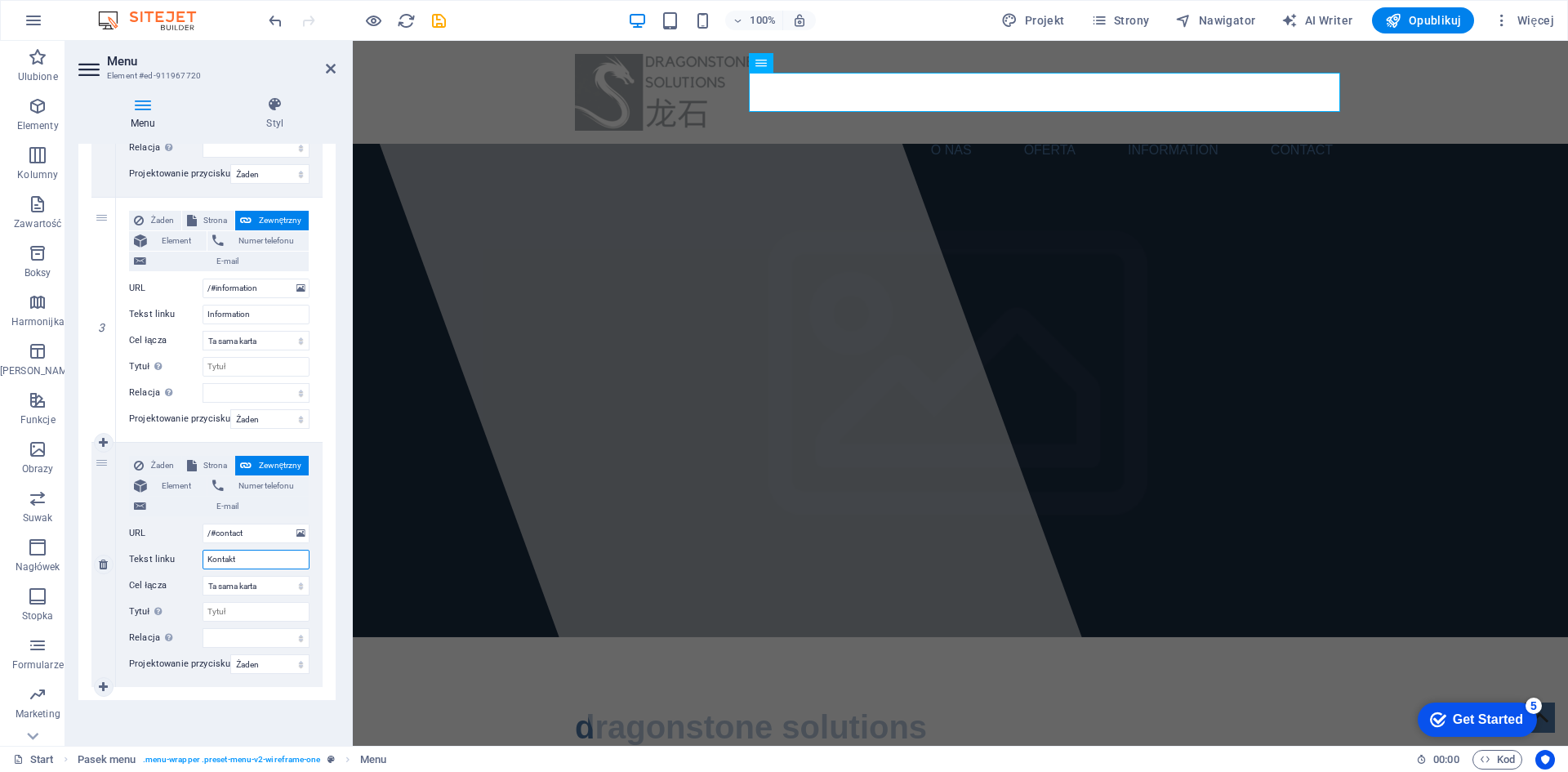
select select
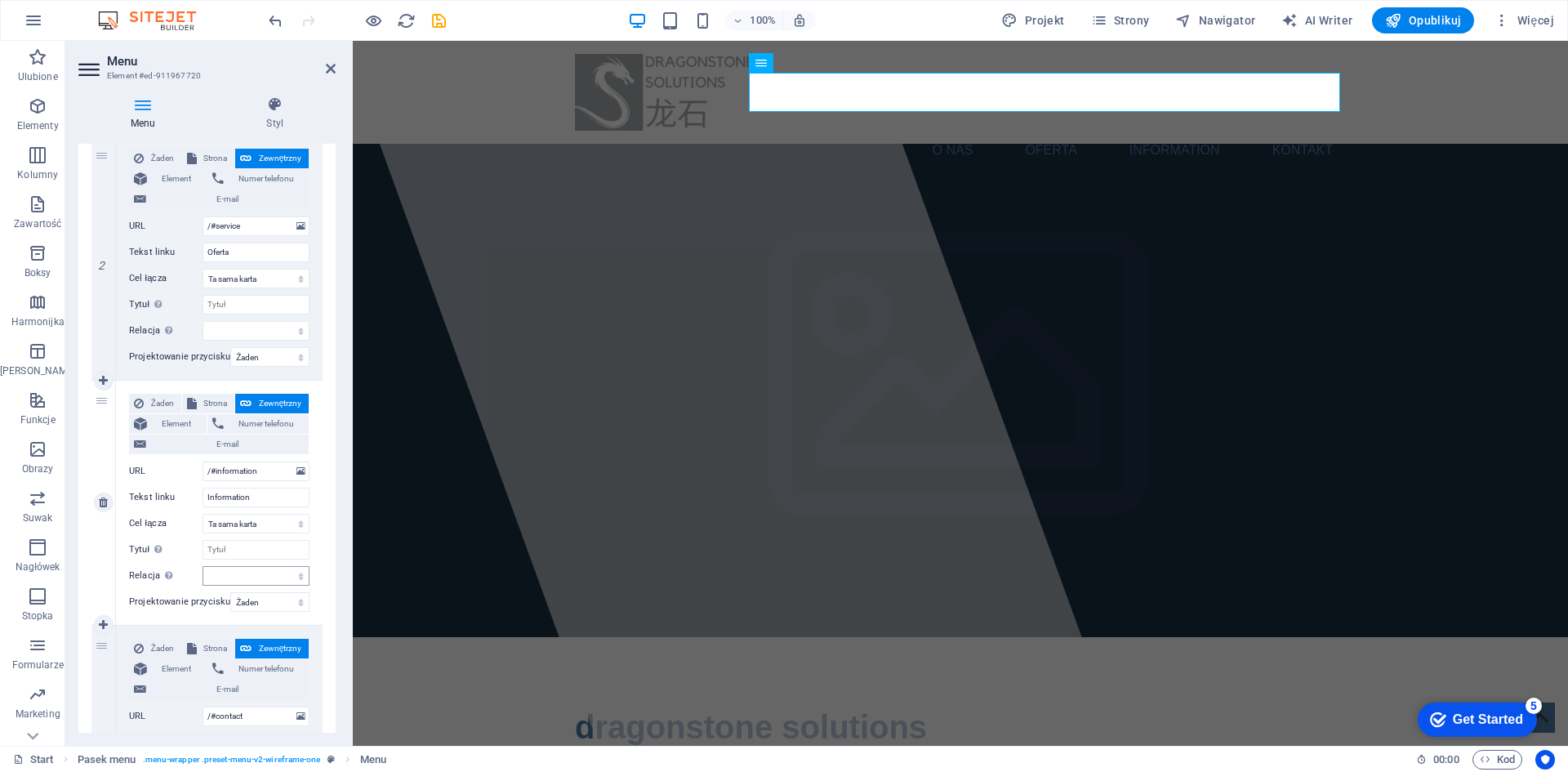
scroll to position [544, 0]
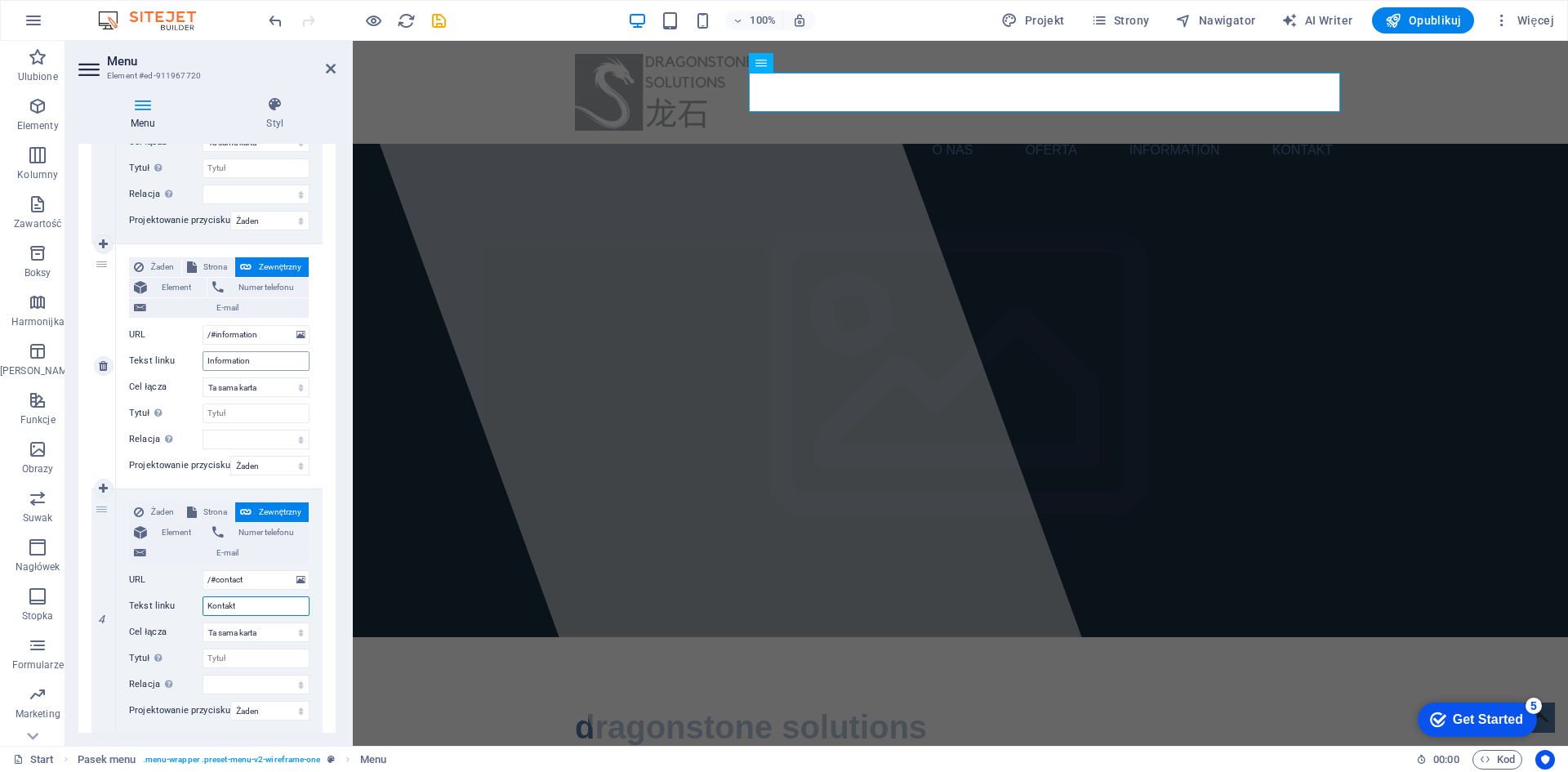
type input "Kontakt"
drag, startPoint x: 263, startPoint y: 360, endPoint x: 153, endPoint y: 368, distance: 110.3
click at [153, 368] on div "Tekst linku Information" at bounding box center [219, 361] width 181 height 20
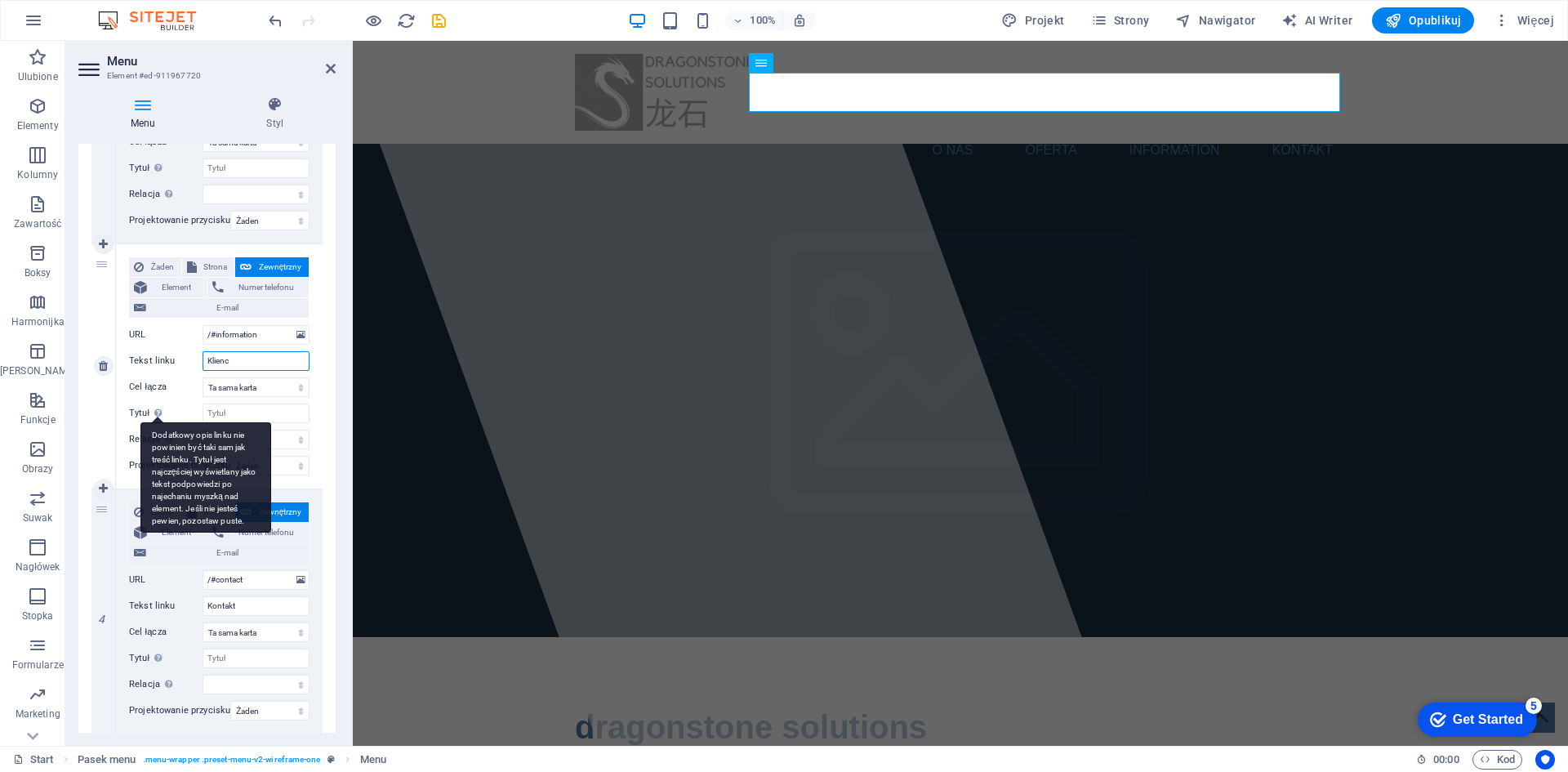
type input "Klienci"
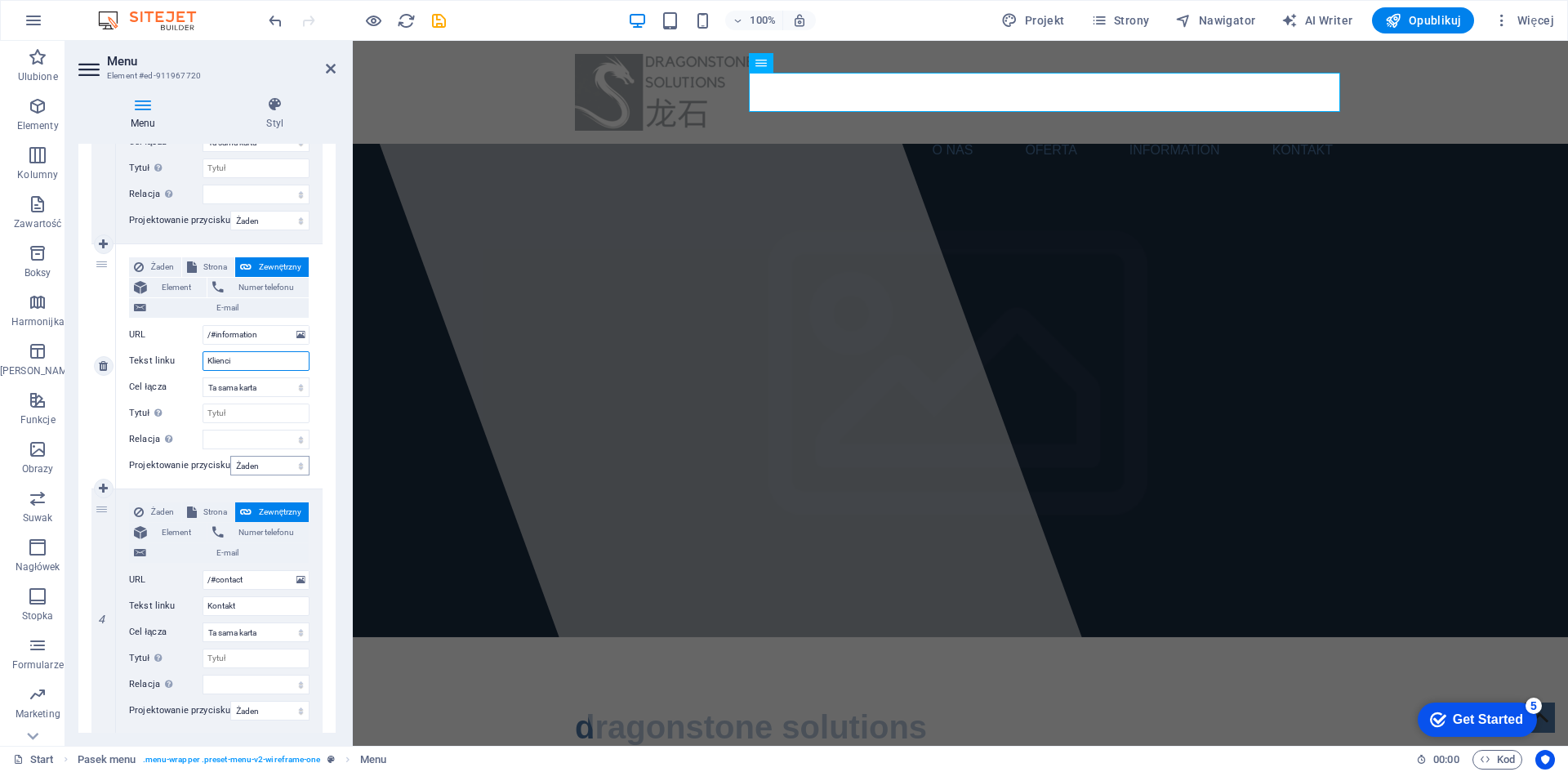
select select
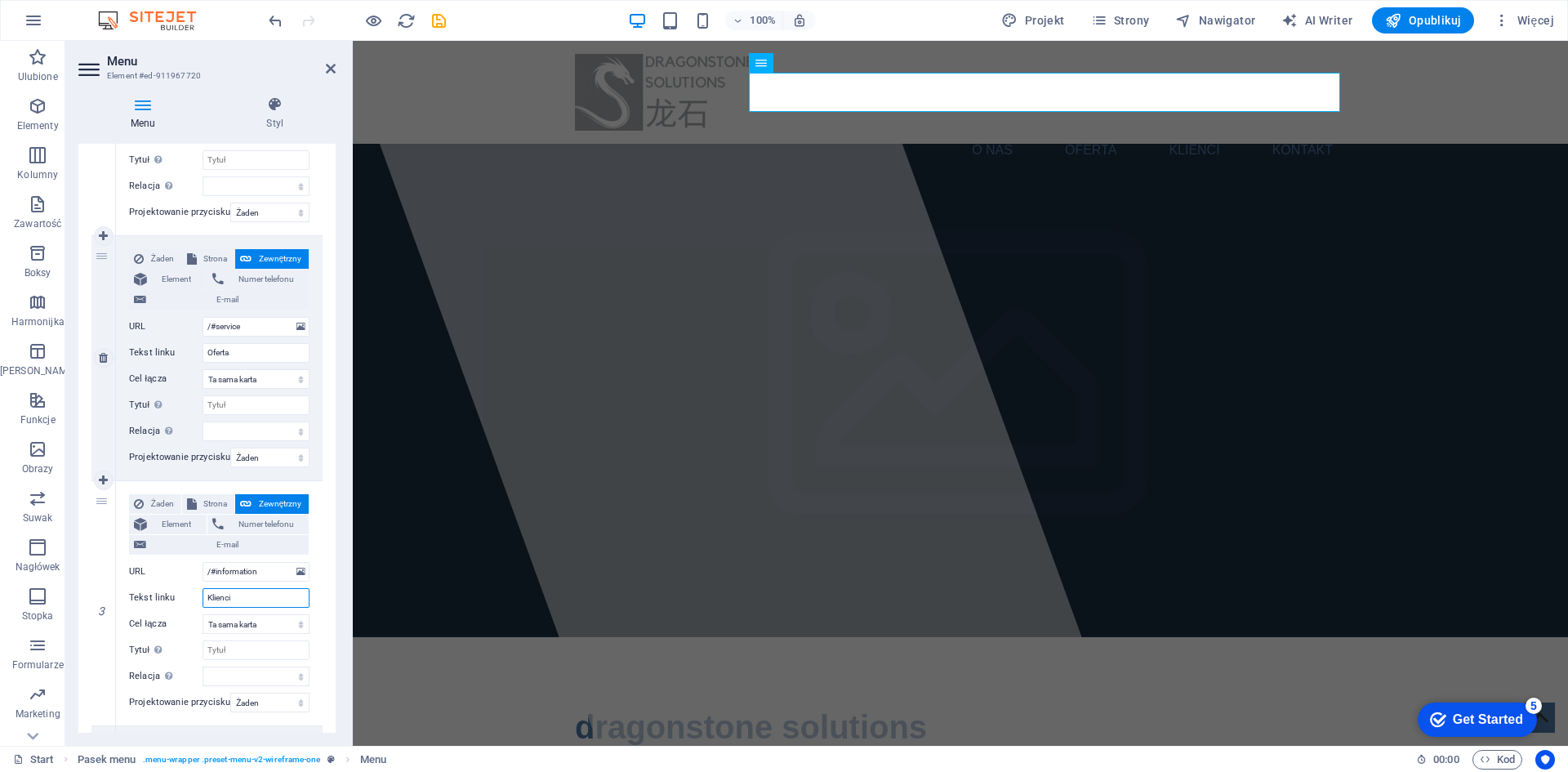
scroll to position [272, 0]
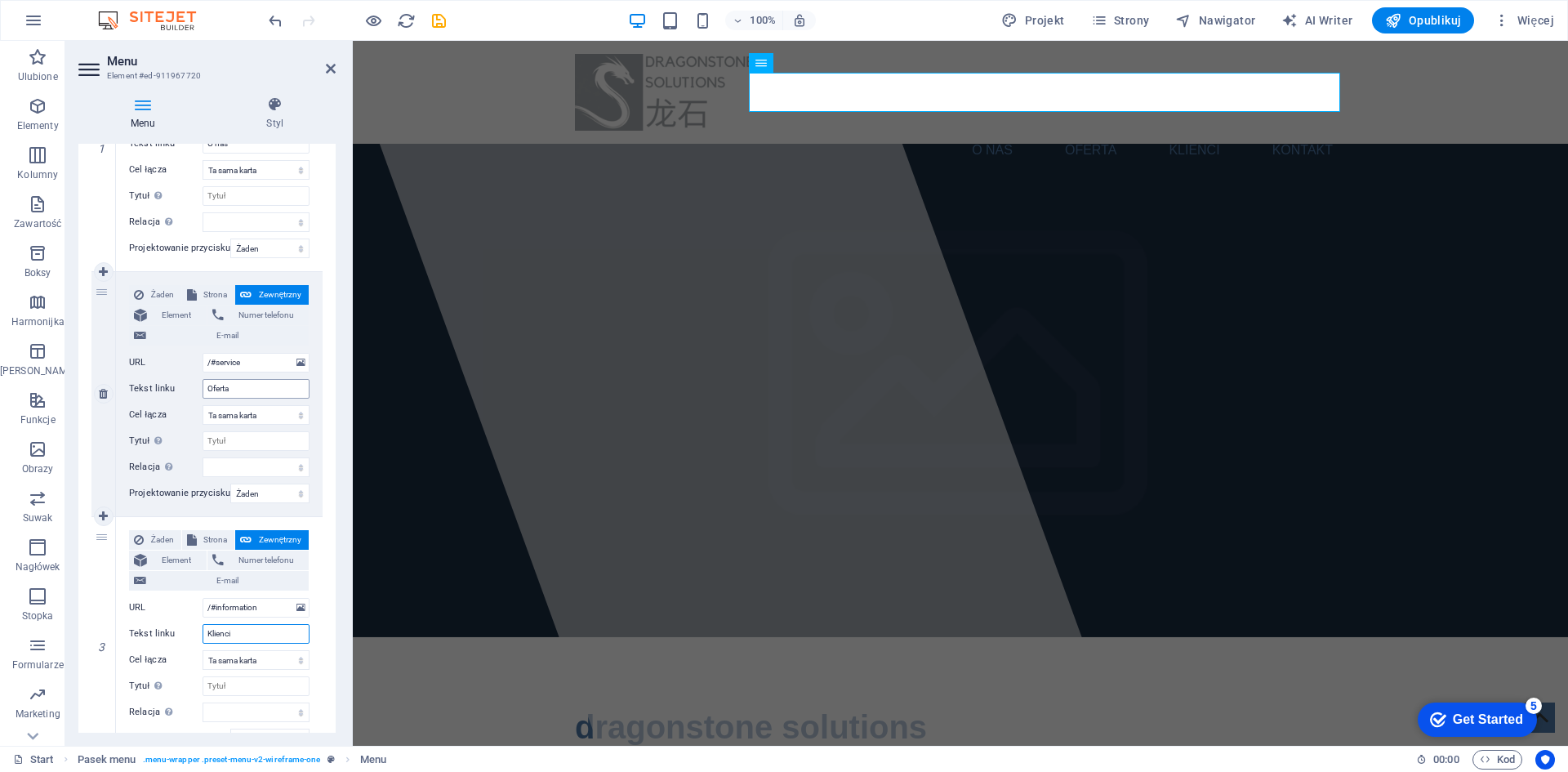
type input "Klienci"
drag, startPoint x: 238, startPoint y: 386, endPoint x: 202, endPoint y: 391, distance: 36.3
click at [202, 391] on div "Tekst linku Oferta" at bounding box center [219, 388] width 181 height 20
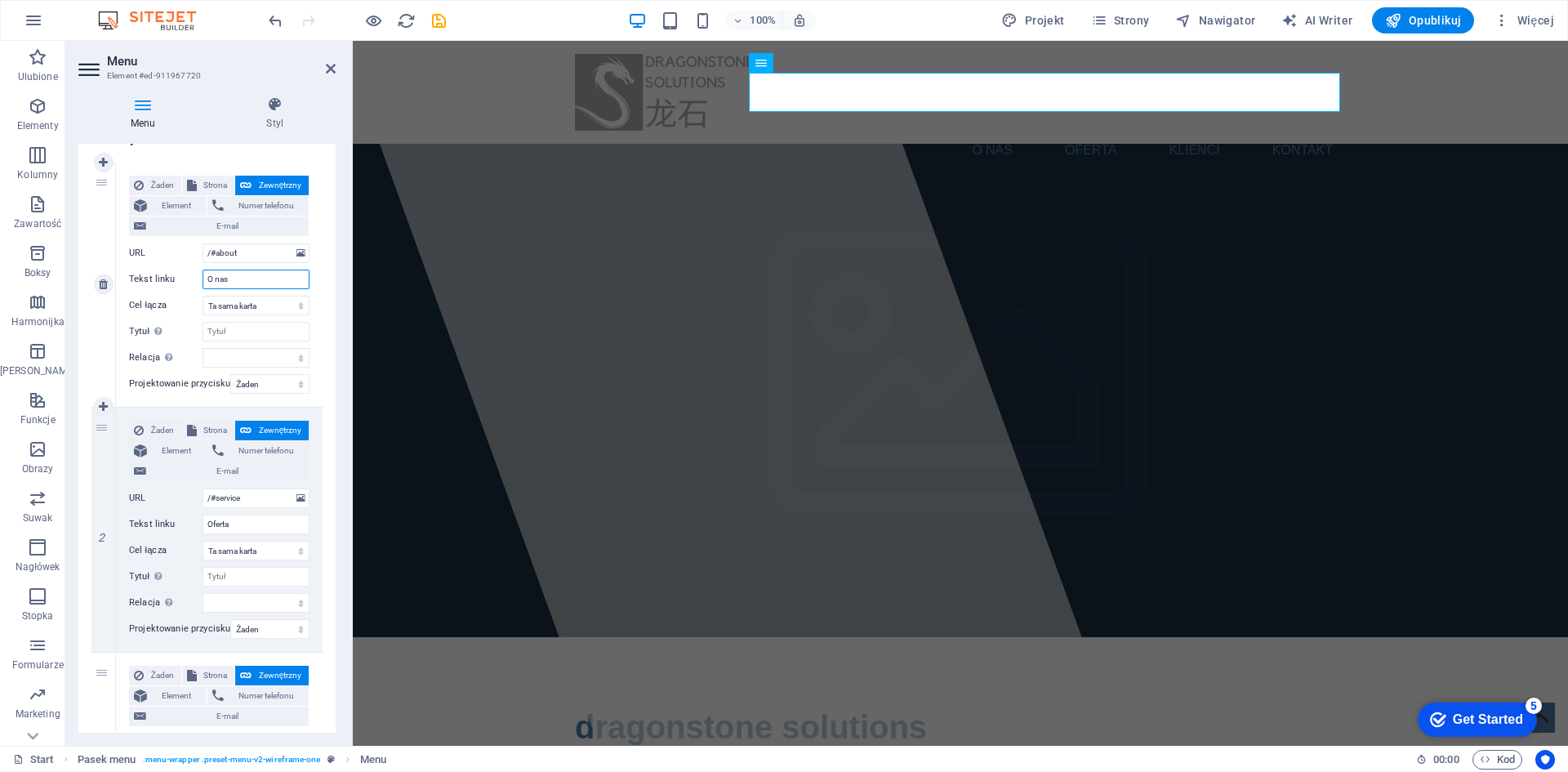
drag, startPoint x: 228, startPoint y: 276, endPoint x: 186, endPoint y: 276, distance: 42.0
click at [186, 276] on div "Tekst linku O nas" at bounding box center [219, 280] width 181 height 20
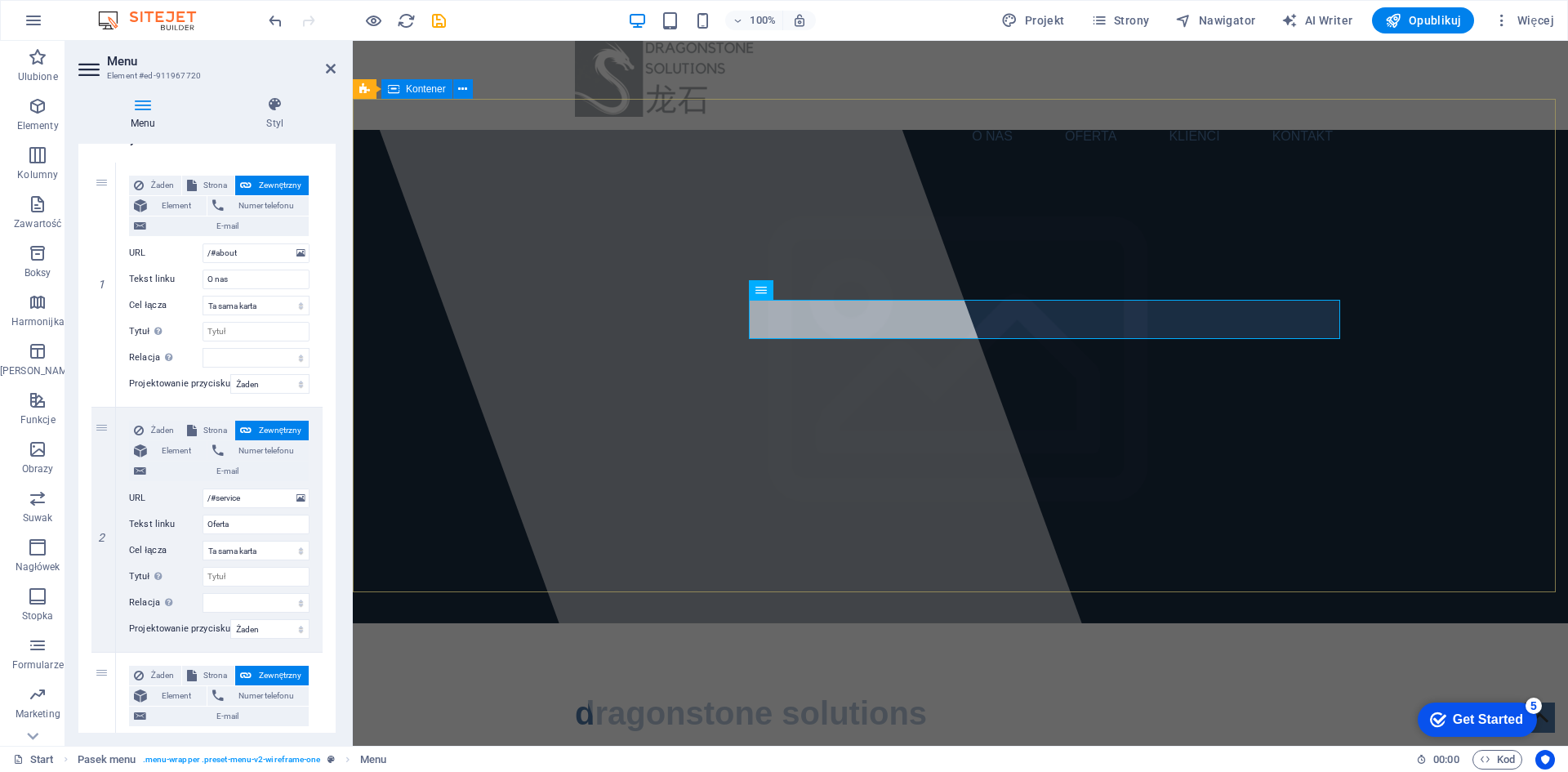
scroll to position [0, 0]
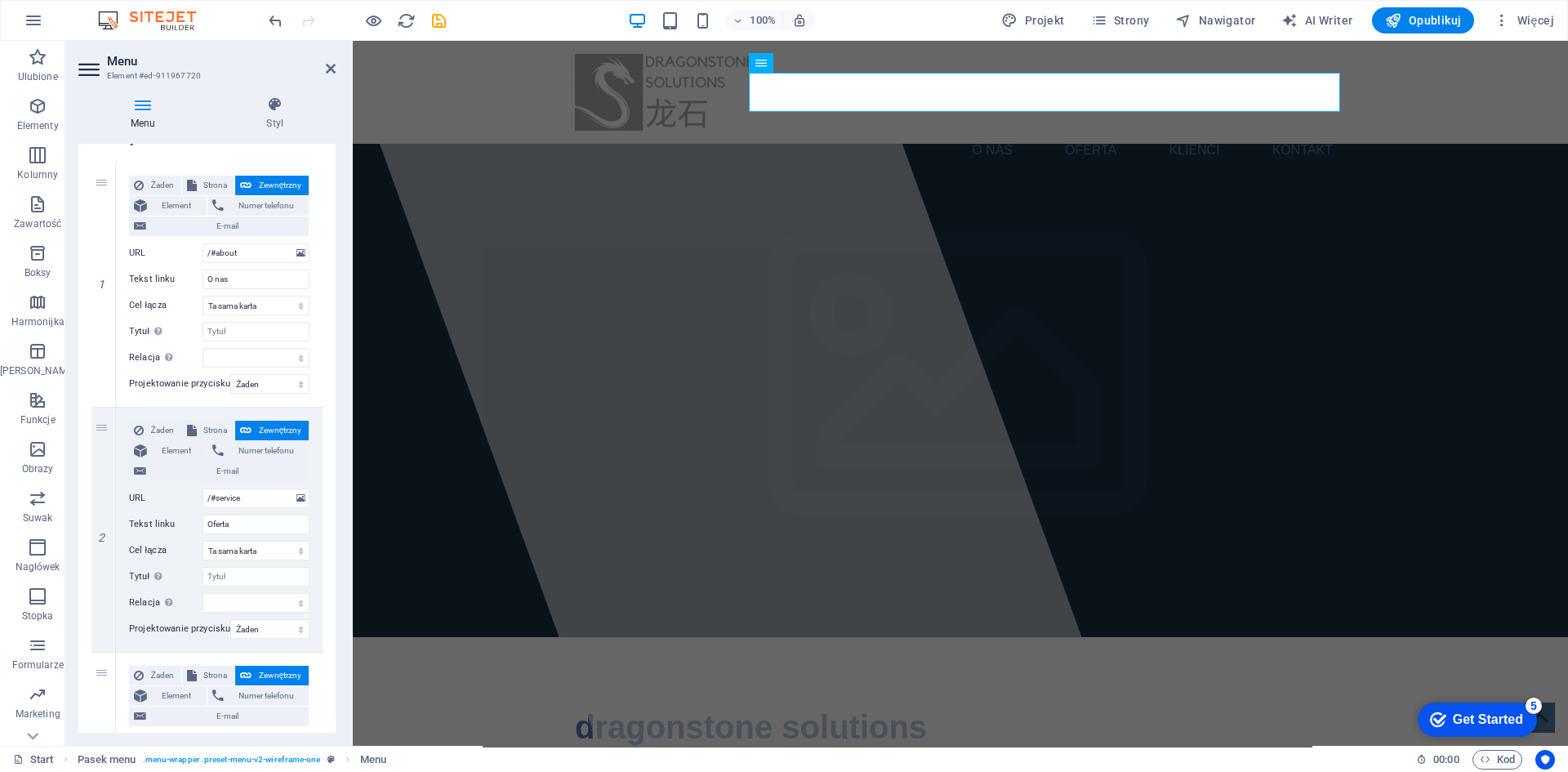
click at [320, 71] on header "Menu Element #ed-911967720" at bounding box center [207, 62] width 257 height 42
click at [332, 68] on icon at bounding box center [331, 68] width 10 height 13
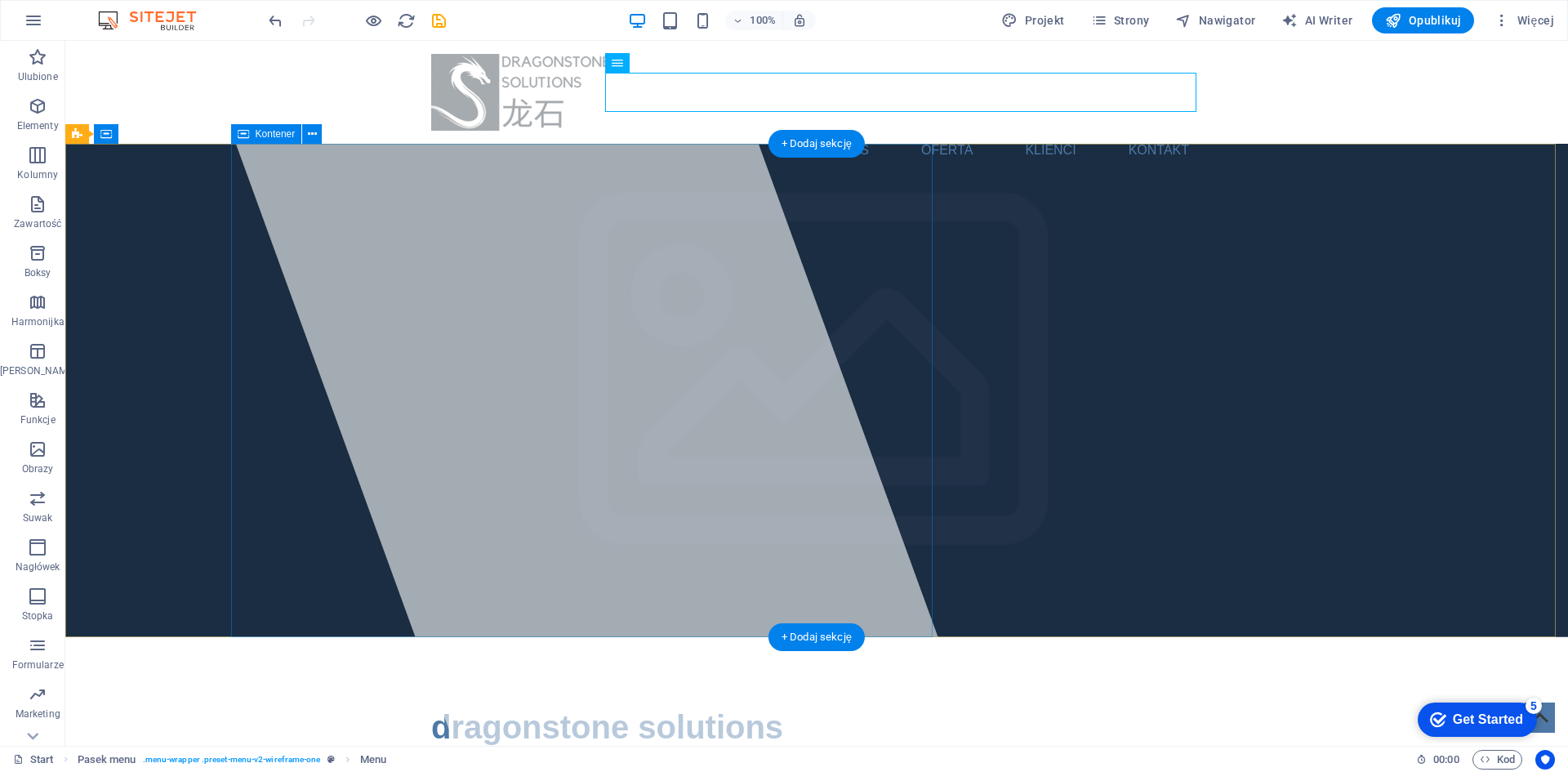
click at [581, 265] on div at bounding box center [588, 393] width 779 height 704
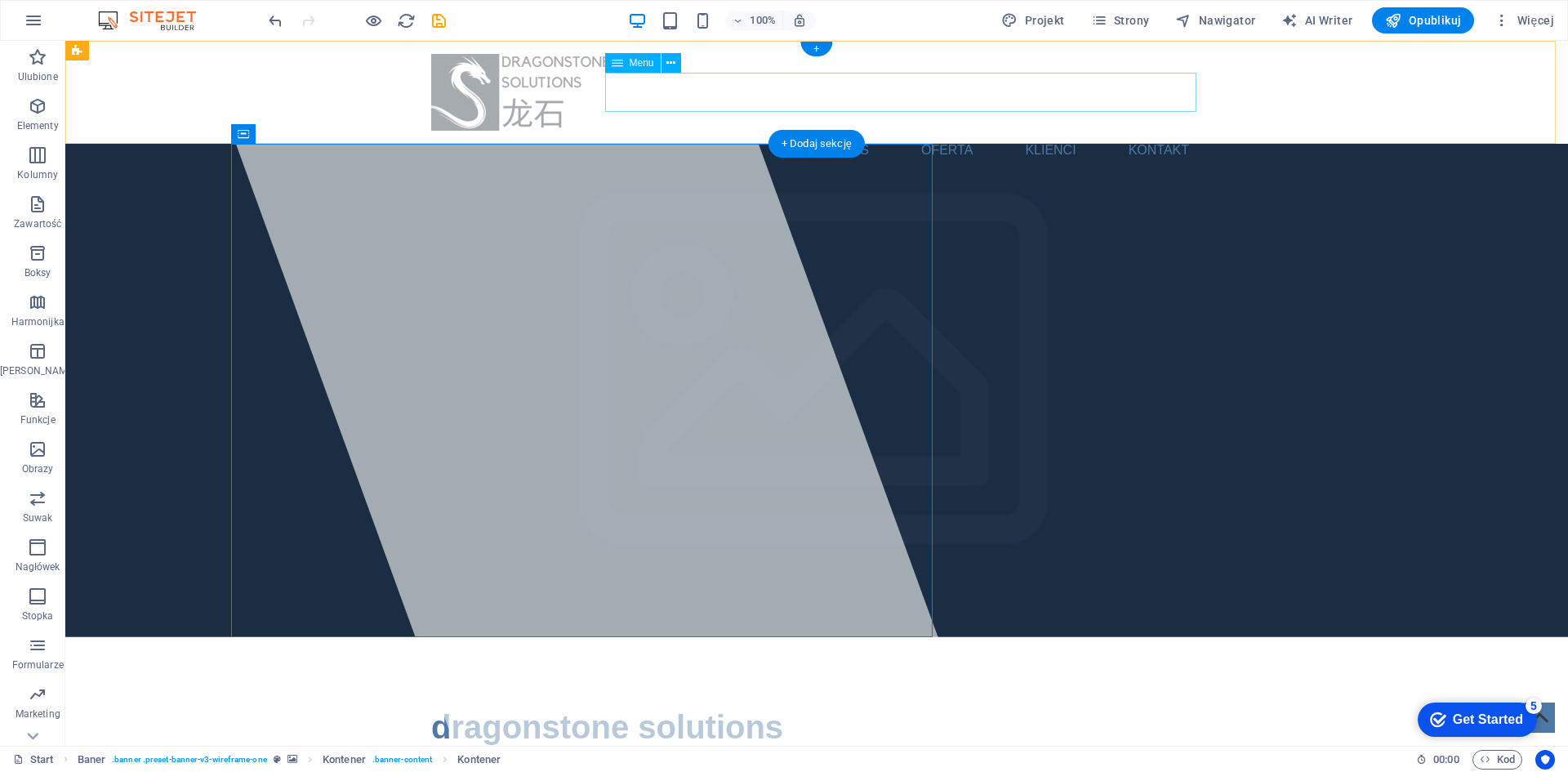
click at [843, 130] on nav "O nas Oferta Klienci Kontakt" at bounding box center [817, 150] width 771 height 40
click at [846, 130] on nav "O nas Oferta Klienci Kontakt" at bounding box center [817, 150] width 771 height 40
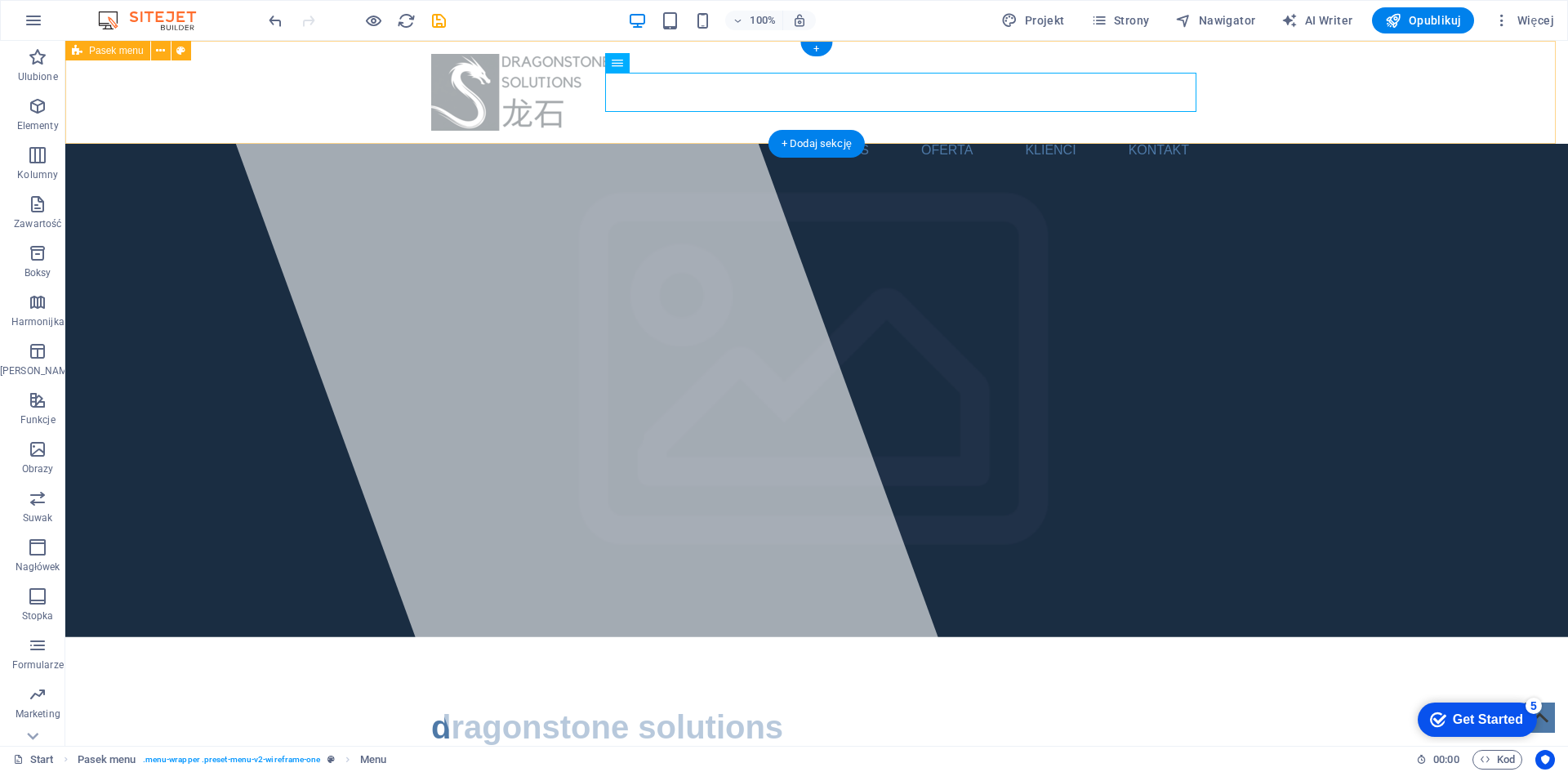
click at [1319, 108] on div "O nas Oferta Klienci Kontakt" at bounding box center [817, 92] width 1503 height 103
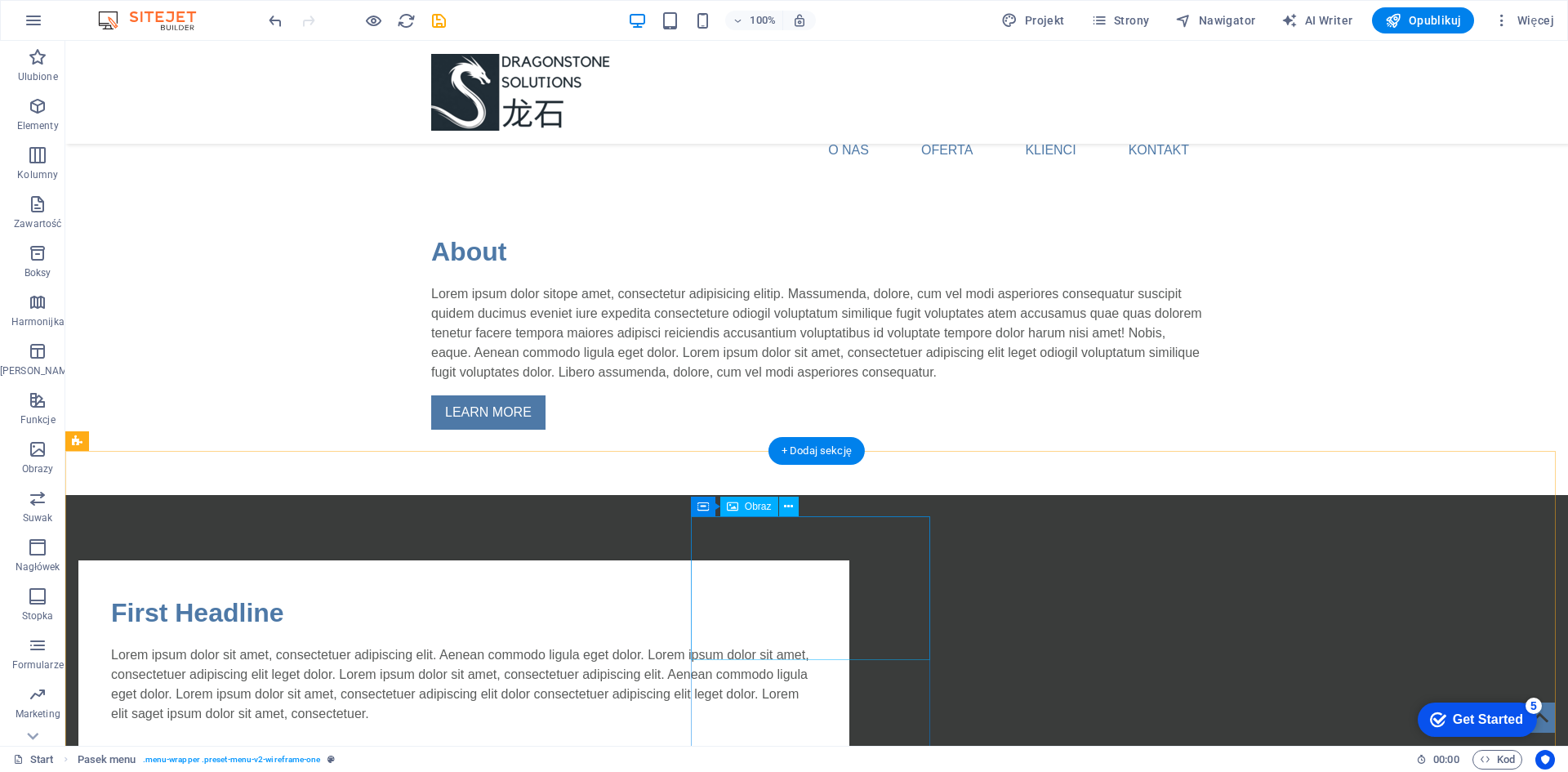
scroll to position [544, 0]
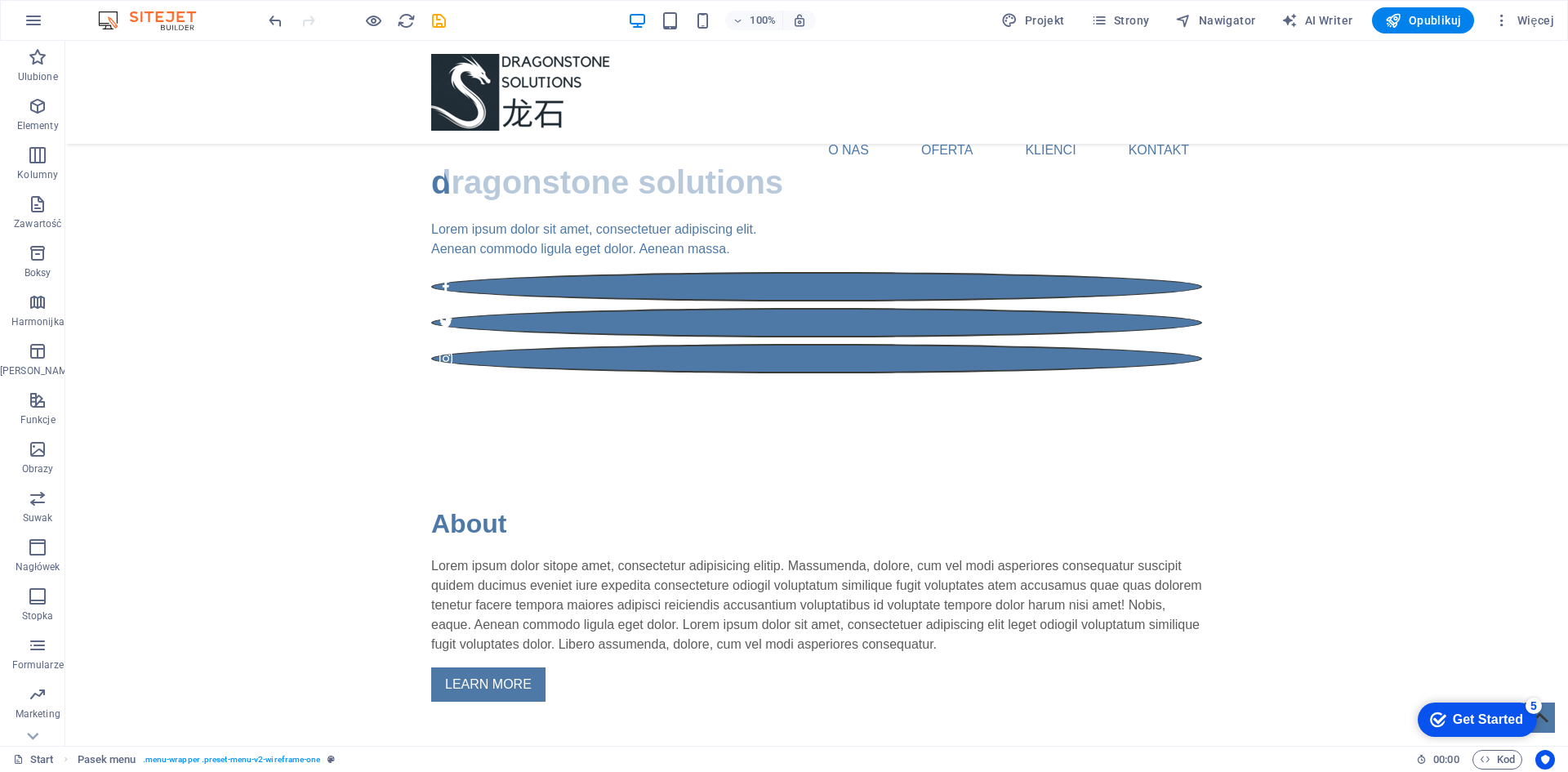
click at [230, 89] on div "O nas Oferta Klienci Kontakt" at bounding box center [817, 92] width 1503 height 103
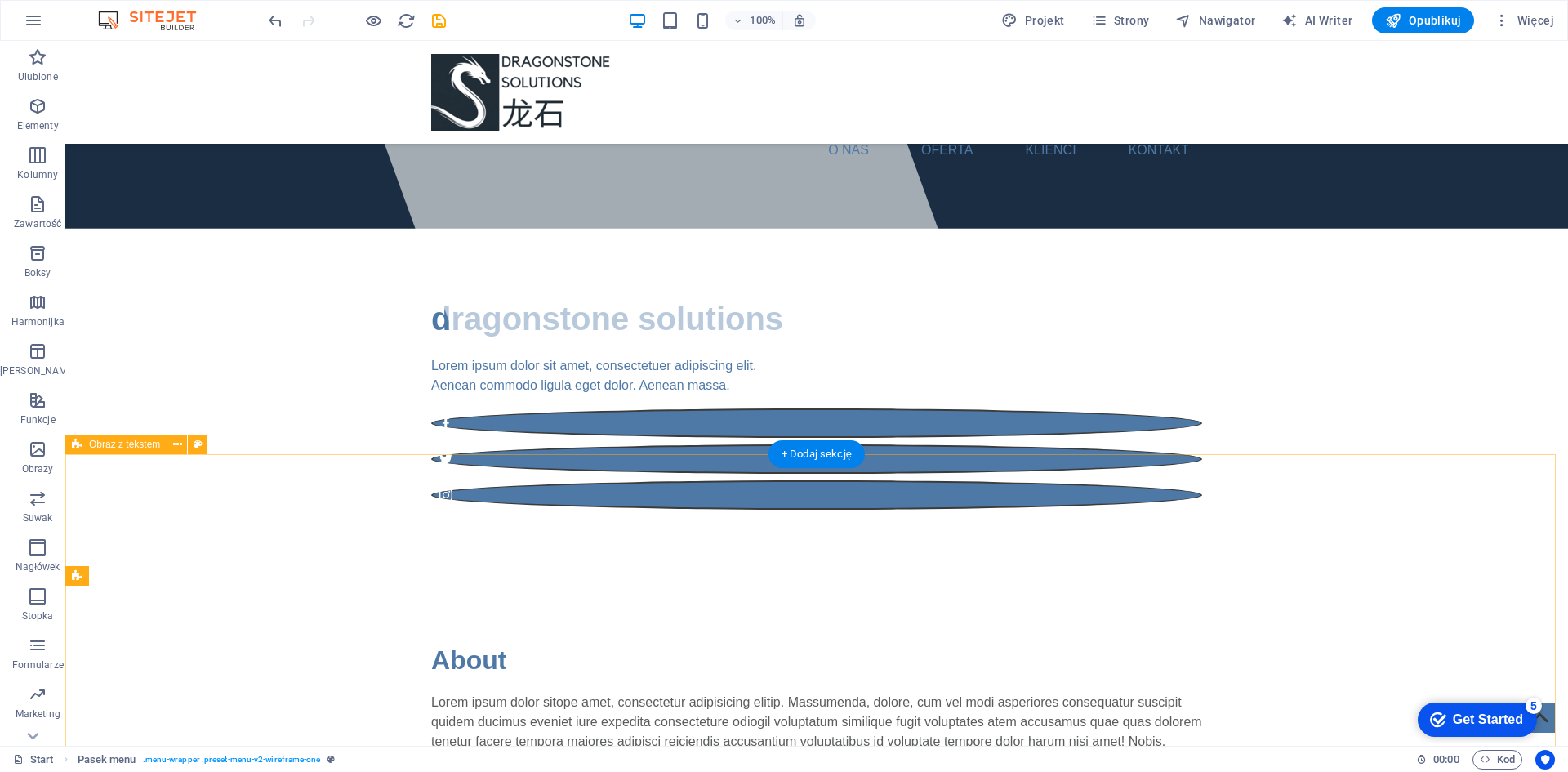
scroll to position [0, 0]
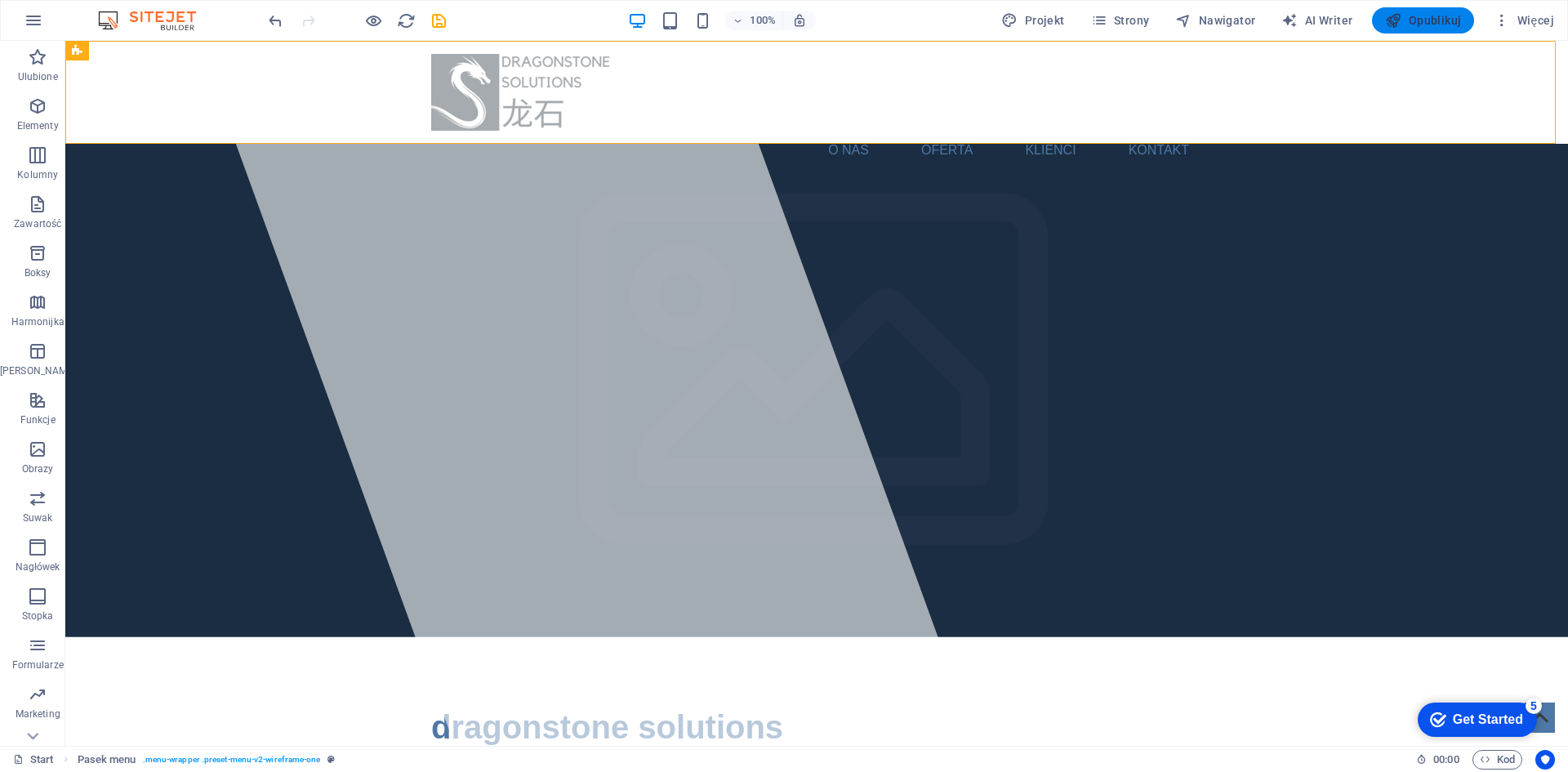
click at [1417, 8] on button "Opublikuj" at bounding box center [1423, 21] width 102 height 26
